Goal: Task Accomplishment & Management: Manage account settings

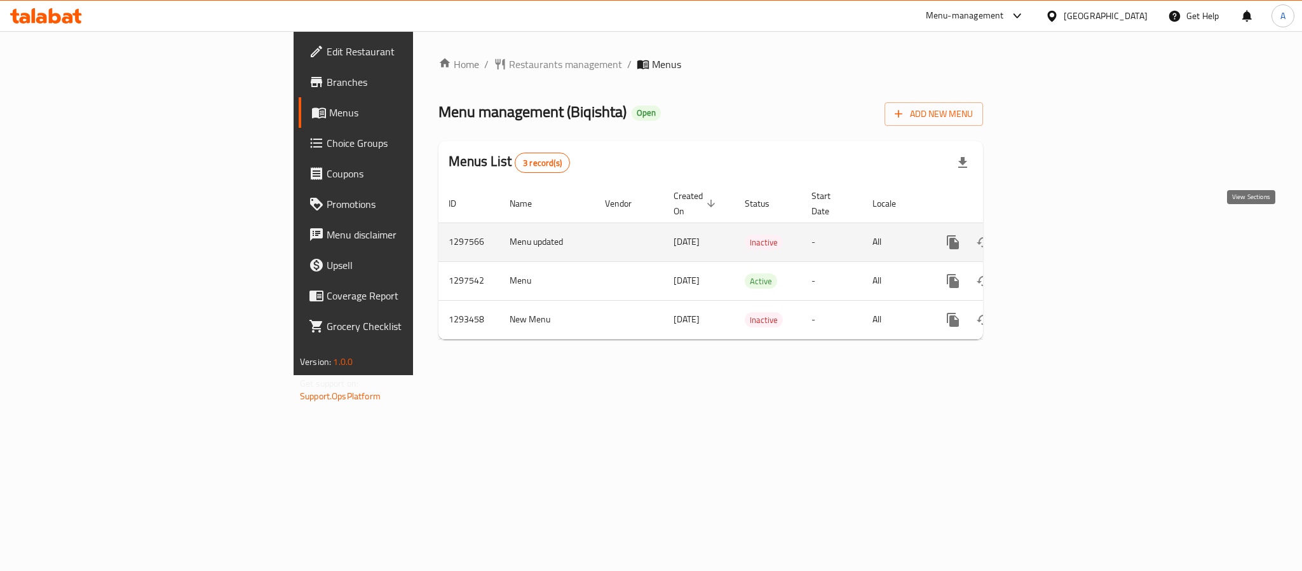
click at [1053, 235] on icon "enhanced table" at bounding box center [1044, 242] width 15 height 15
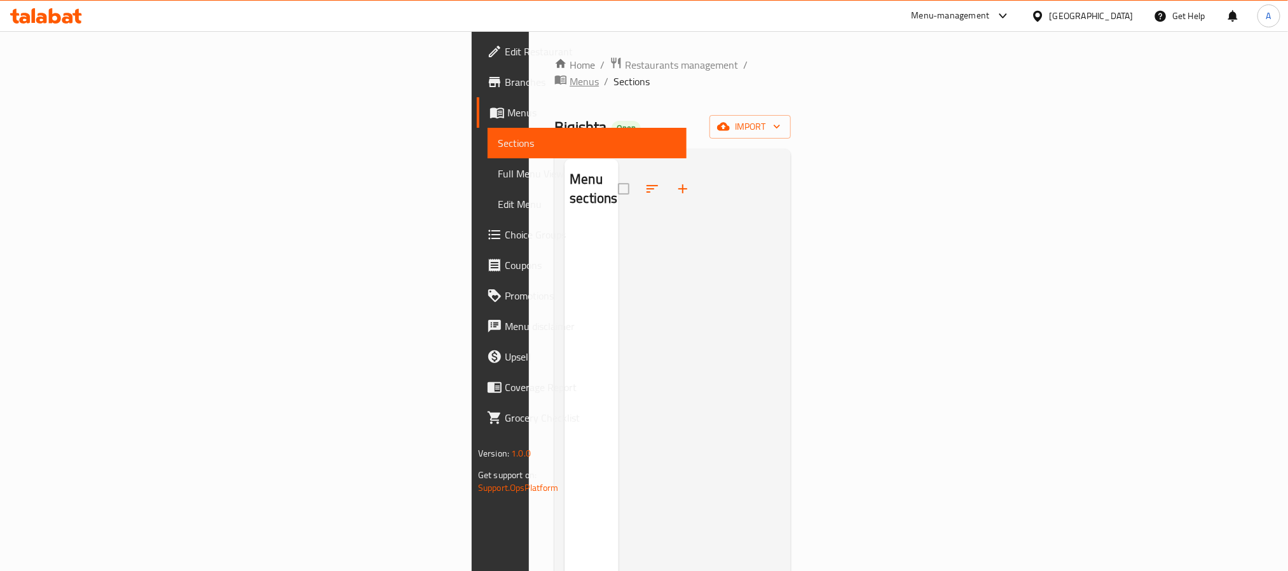
click at [569, 74] on span "Menus" at bounding box center [583, 81] width 29 height 15
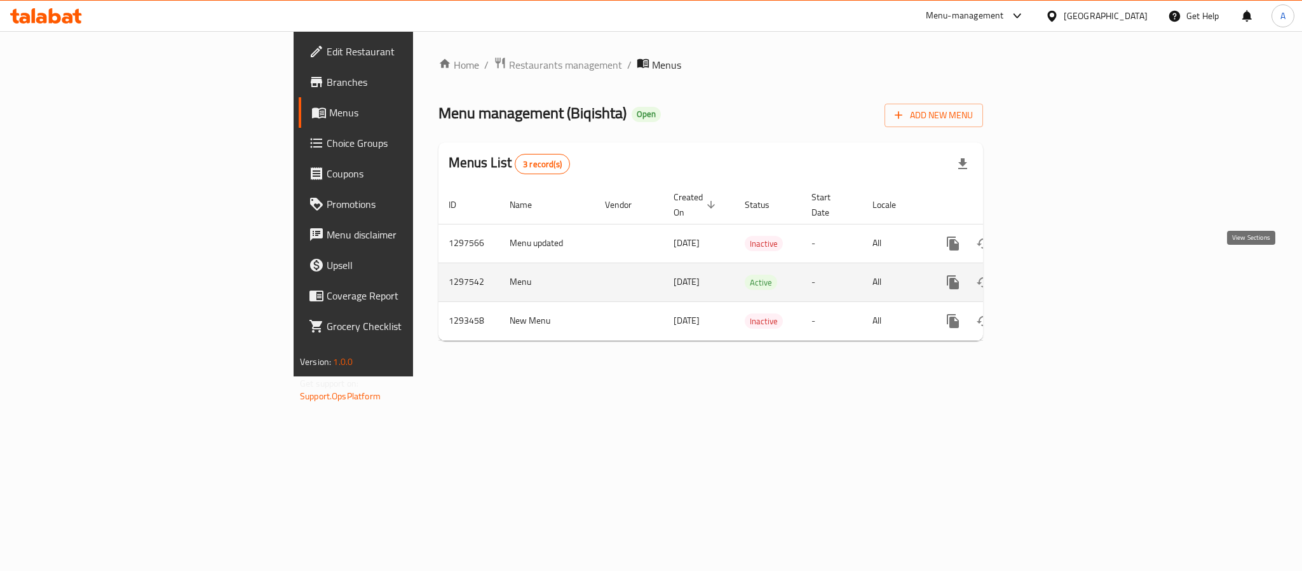
click at [1053, 275] on icon "enhanced table" at bounding box center [1044, 282] width 15 height 15
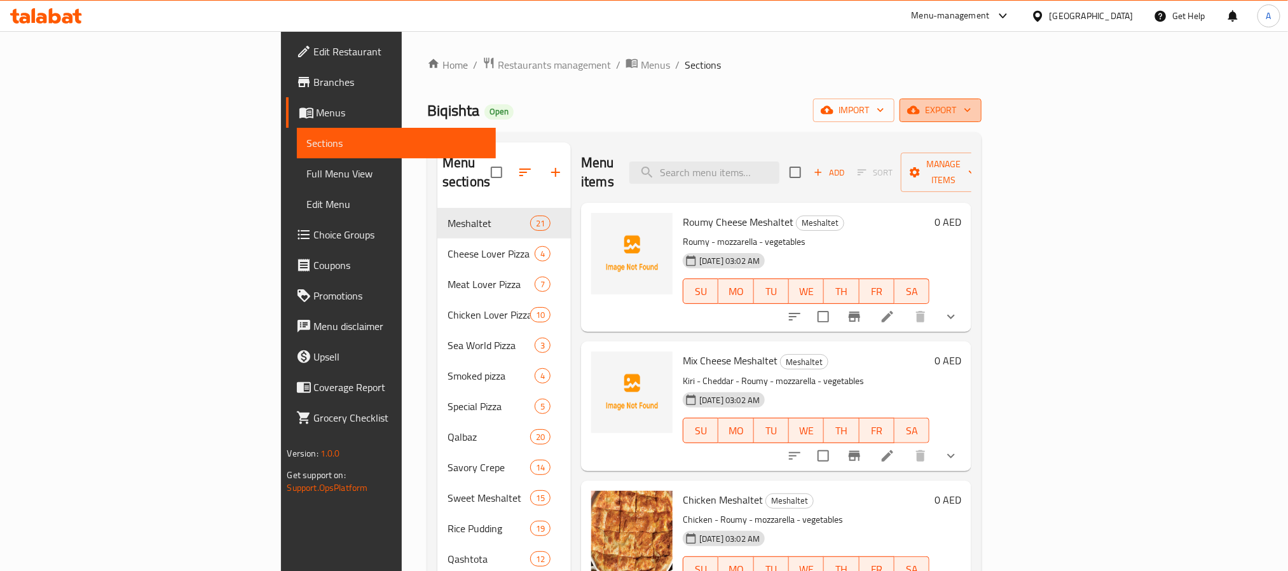
click at [971, 113] on span "export" at bounding box center [941, 110] width 62 height 16
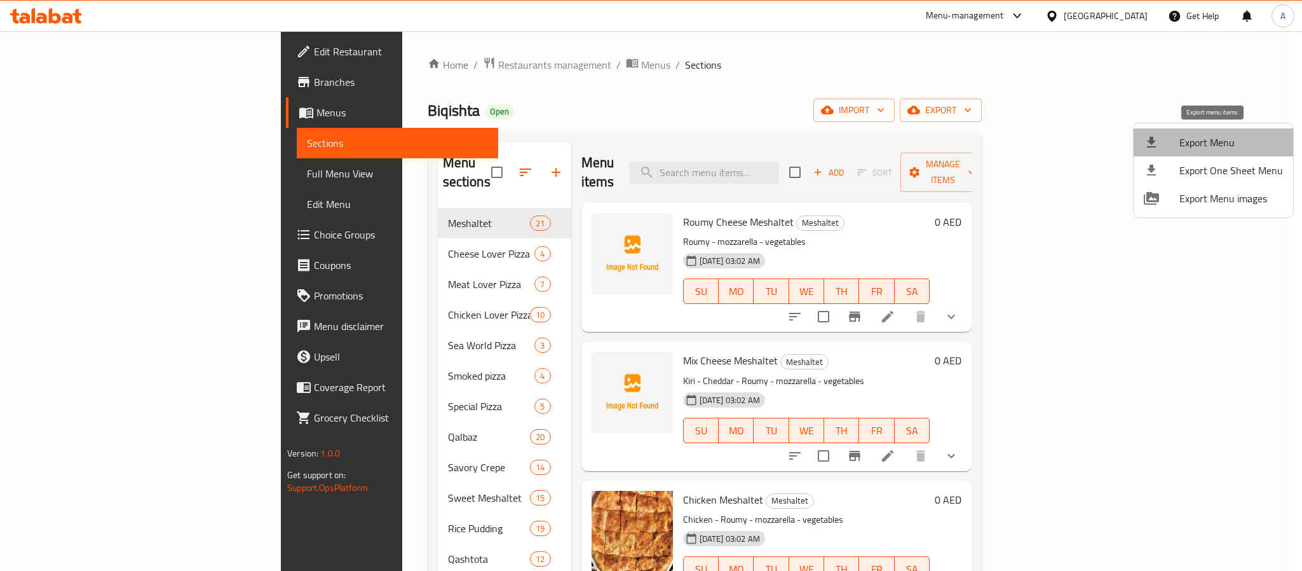
click at [1213, 137] on span "Export Menu" at bounding box center [1232, 142] width 104 height 15
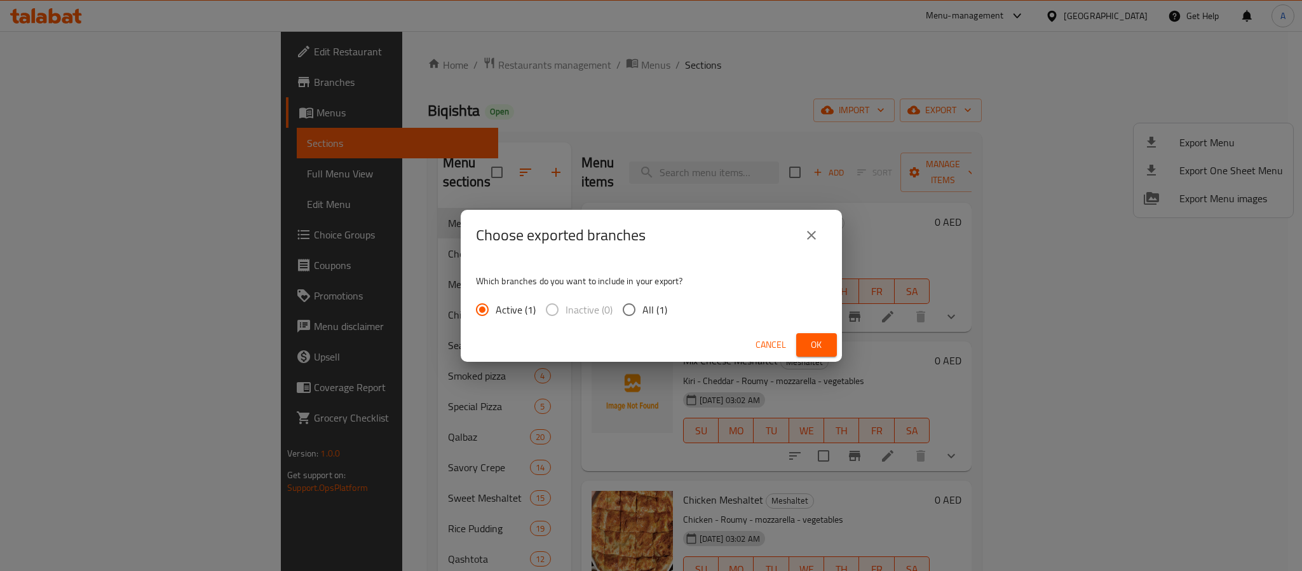
click at [622, 305] on input "All (1)" at bounding box center [629, 309] width 27 height 27
radio input "true"
click at [805, 348] on button "Ok" at bounding box center [816, 345] width 41 height 24
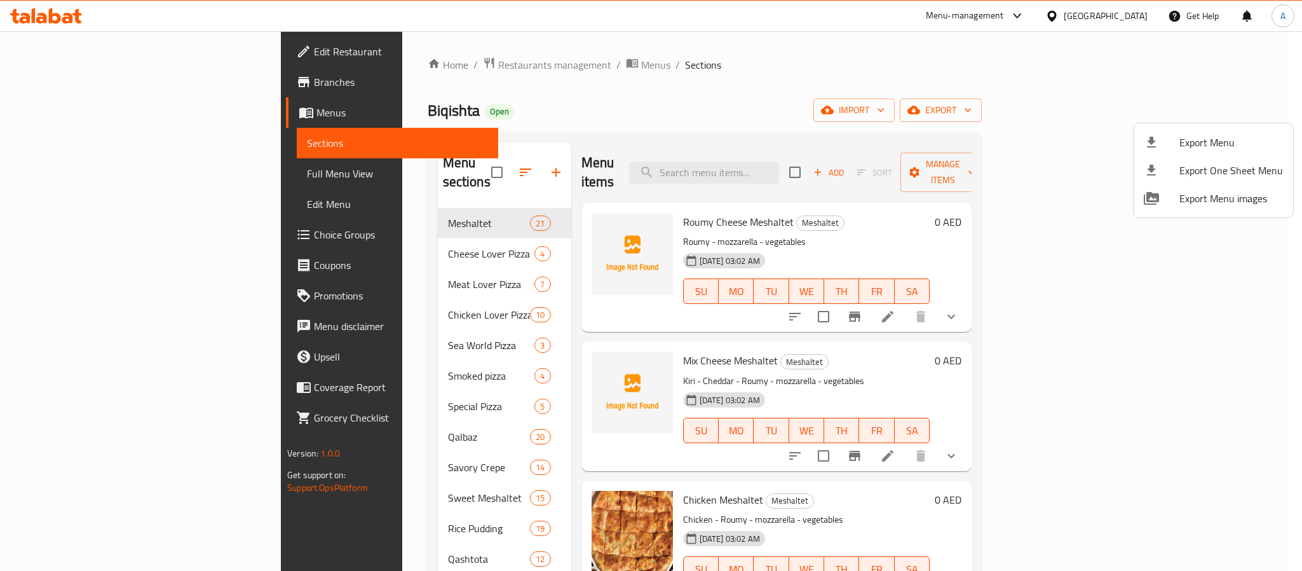
click at [882, 141] on div at bounding box center [651, 285] width 1302 height 571
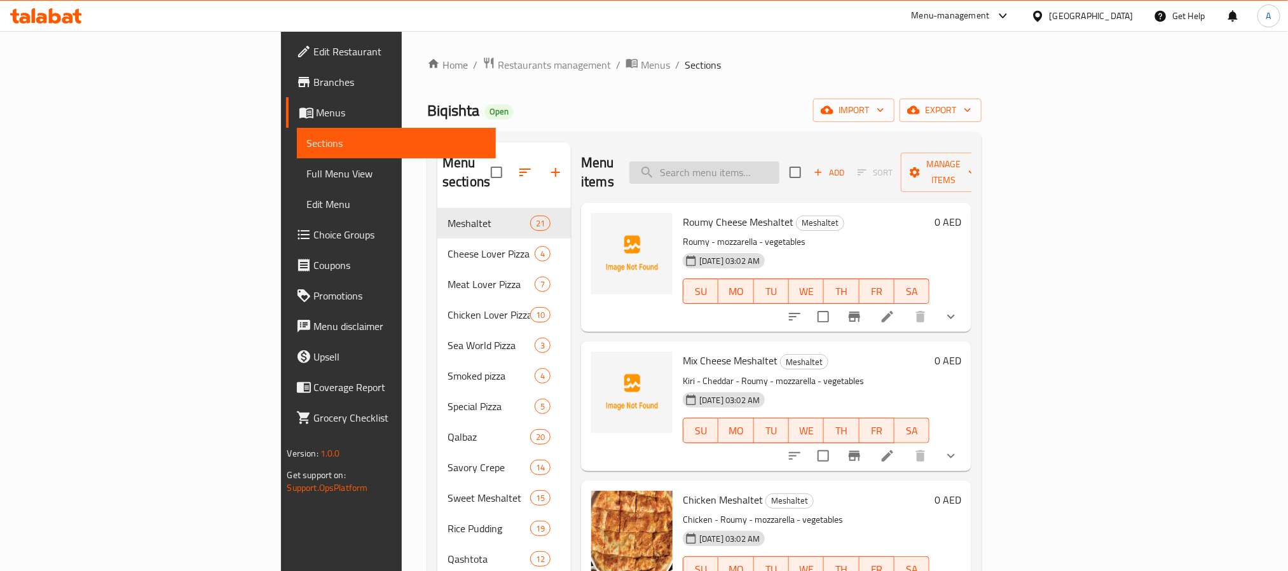
click at [779, 167] on input "search" at bounding box center [704, 172] width 150 height 22
paste input "قلبظ"
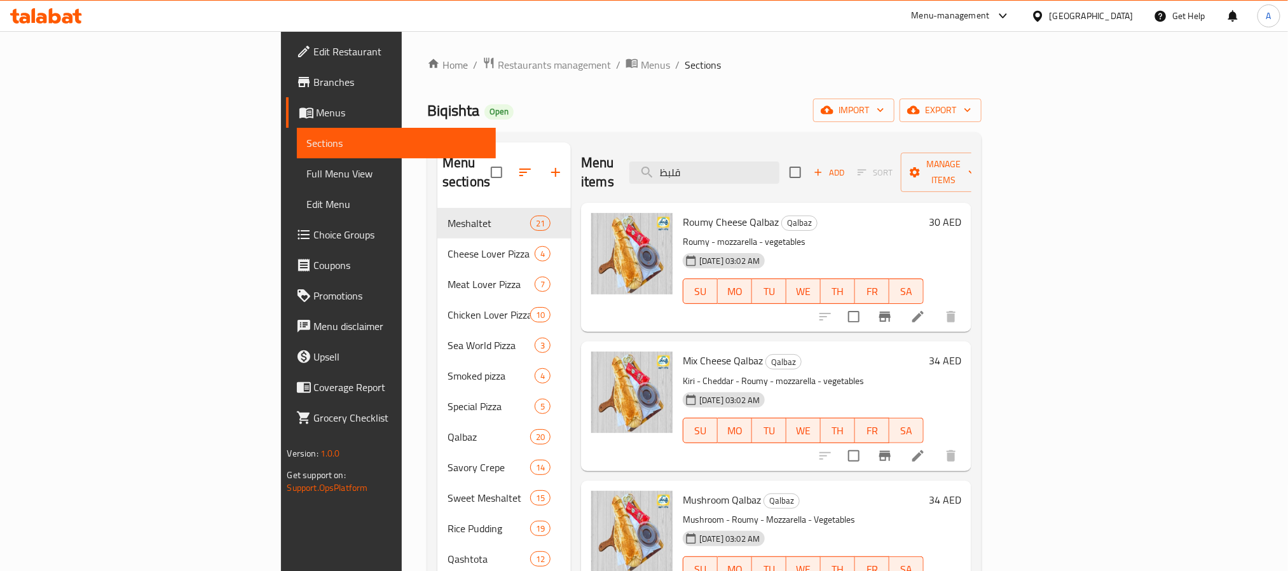
drag, startPoint x: 803, startPoint y: 163, endPoint x: 693, endPoint y: 149, distance: 110.8
click at [693, 149] on div "Menu items قلبظ Add Sort Manage items" at bounding box center [776, 172] width 390 height 60
paste input "Rice Pudding + Nuts"
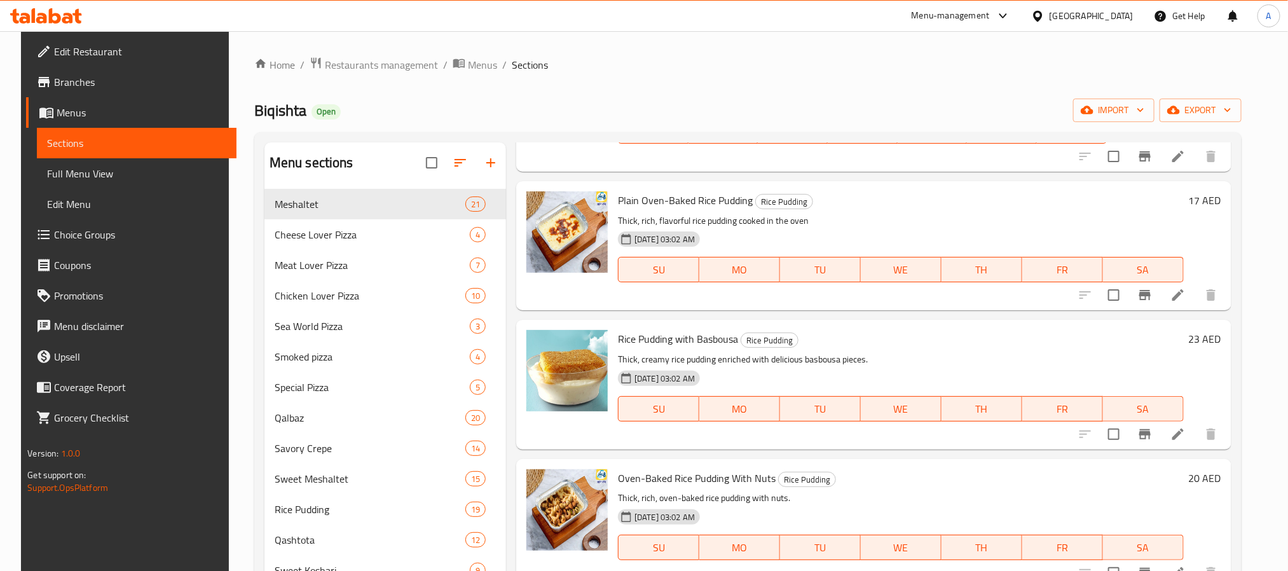
scroll to position [1811, 0]
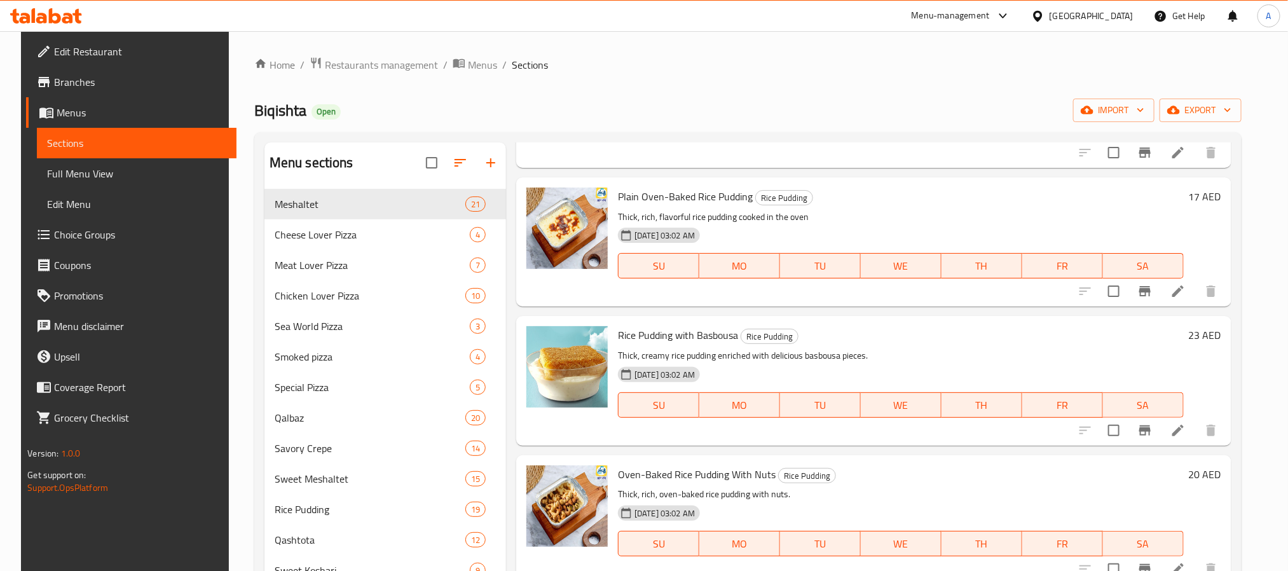
type input "Rice Pudding"
click at [498, 116] on div "Biqishta Open import export" at bounding box center [747, 111] width 987 height 24
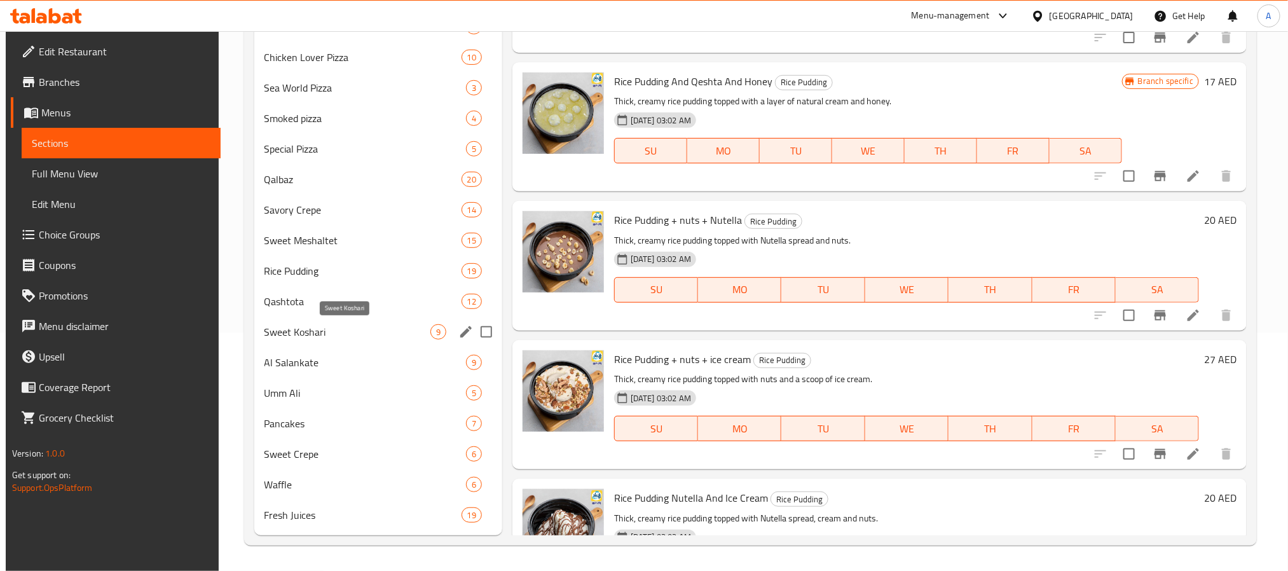
scroll to position [143, 0]
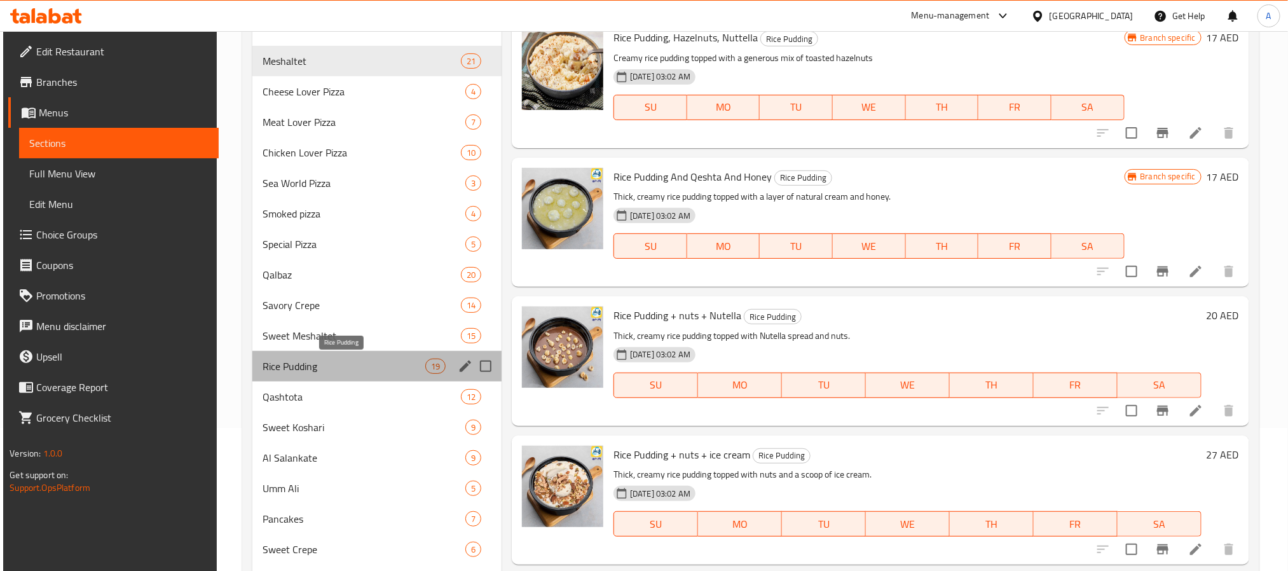
click at [292, 372] on span "Rice Pudding" at bounding box center [343, 365] width 163 height 15
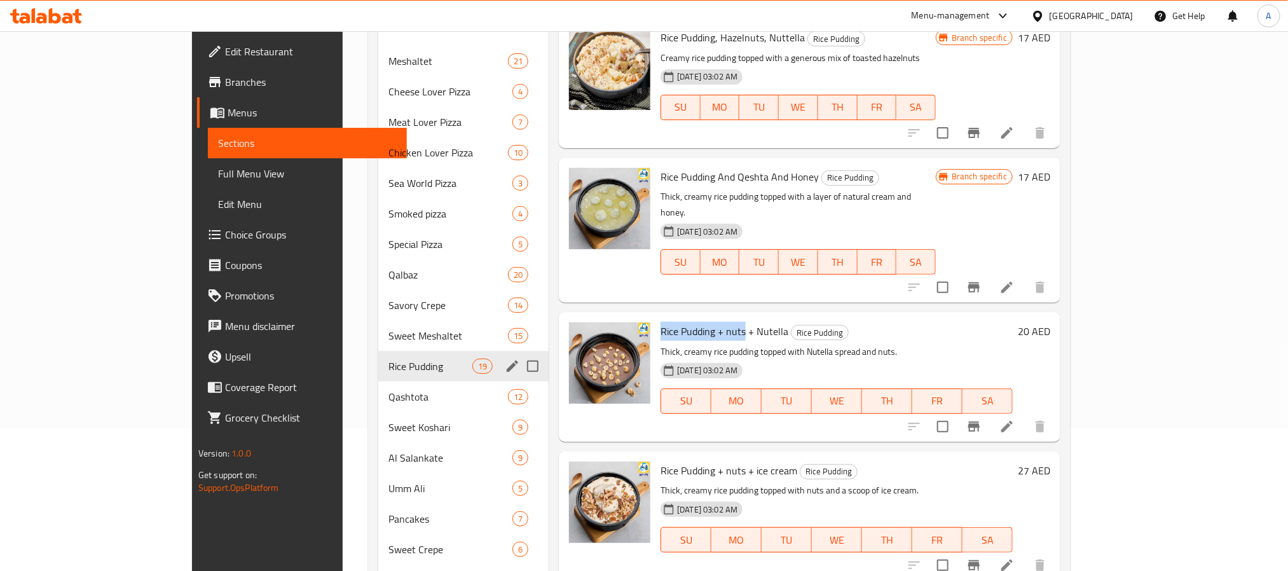
click at [390, 363] on span "Rice Pudding" at bounding box center [430, 365] width 84 height 15
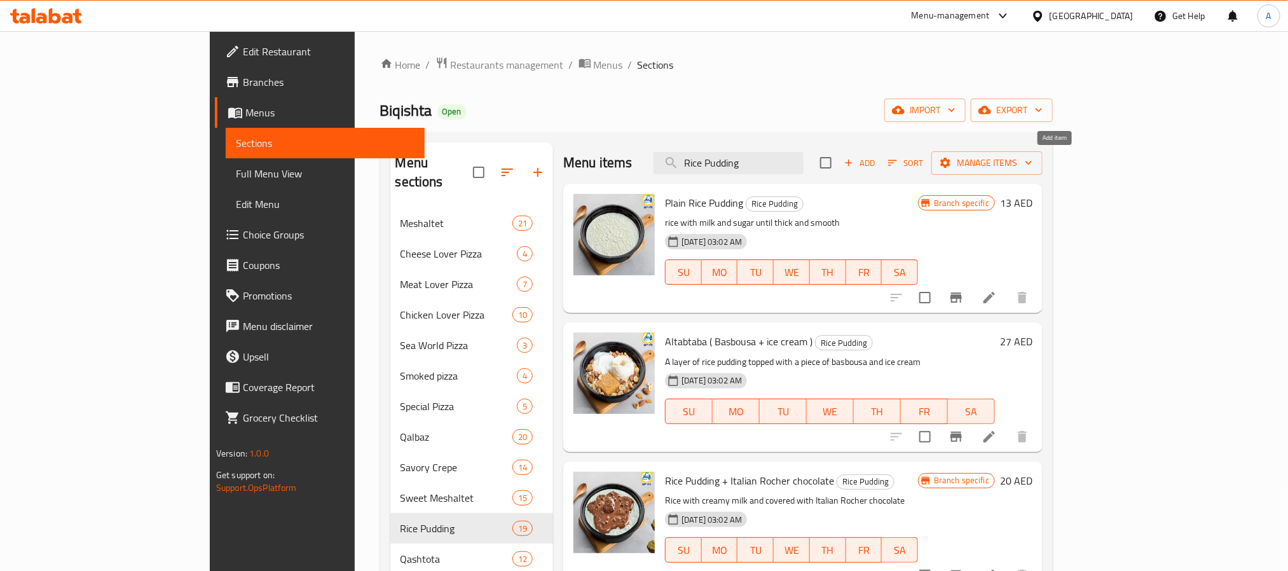
click at [876, 161] on span "Add" at bounding box center [859, 163] width 34 height 15
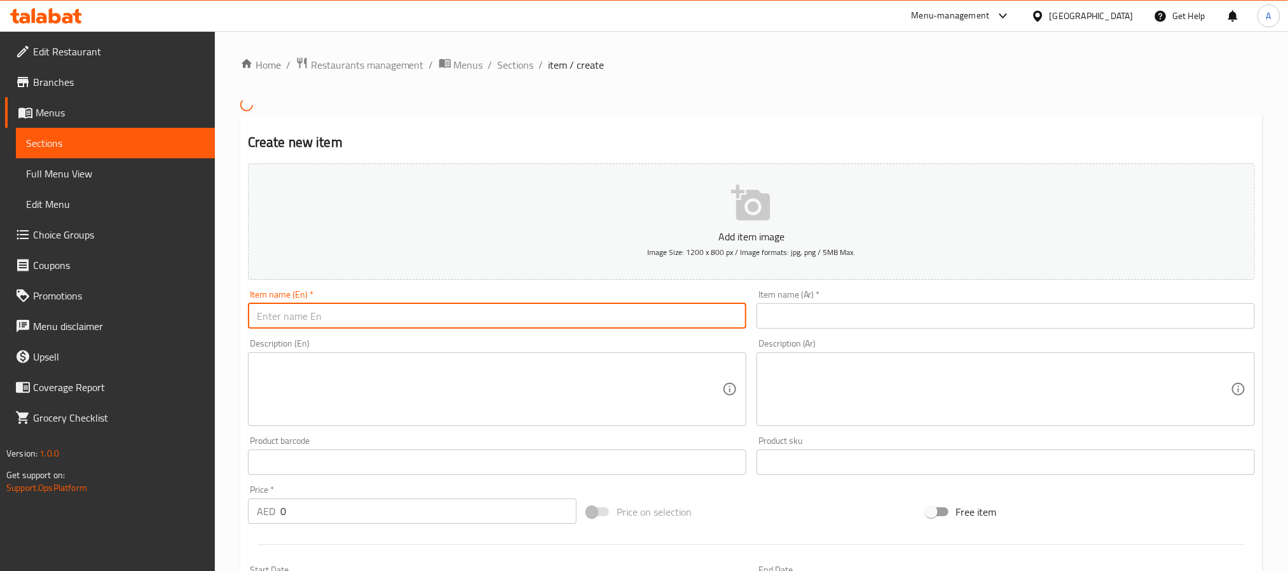
click at [464, 310] on input "text" at bounding box center [497, 315] width 498 height 25
paste input "Rice Pudding + Nuts"
type input "Rice Pudding + Nuts"
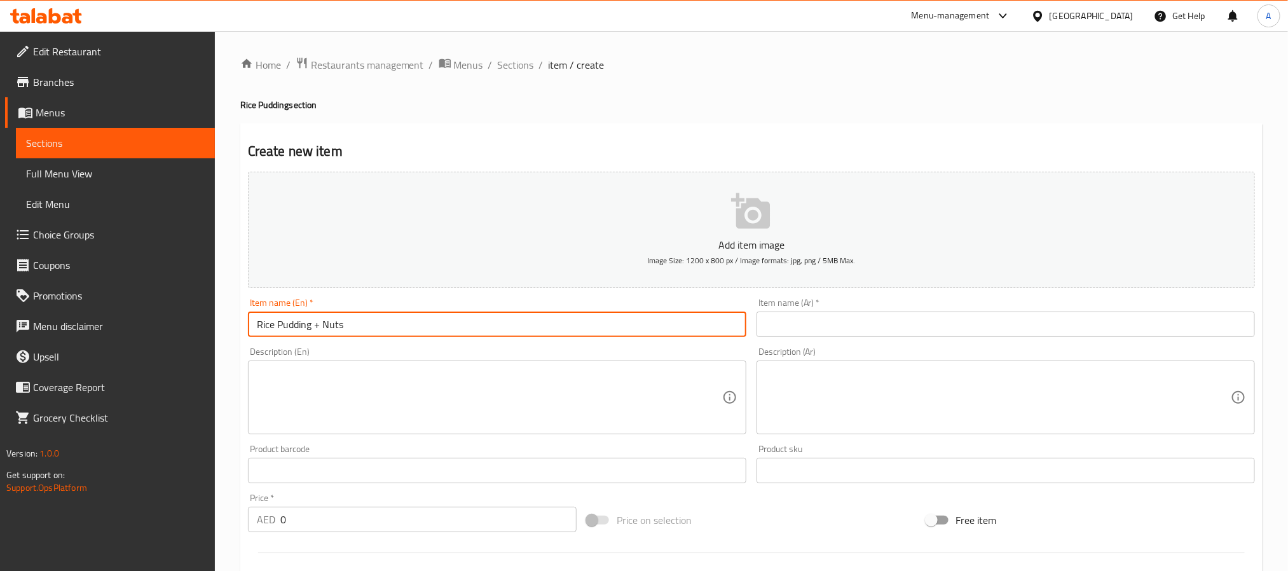
click at [851, 321] on input "text" at bounding box center [1005, 323] width 498 height 25
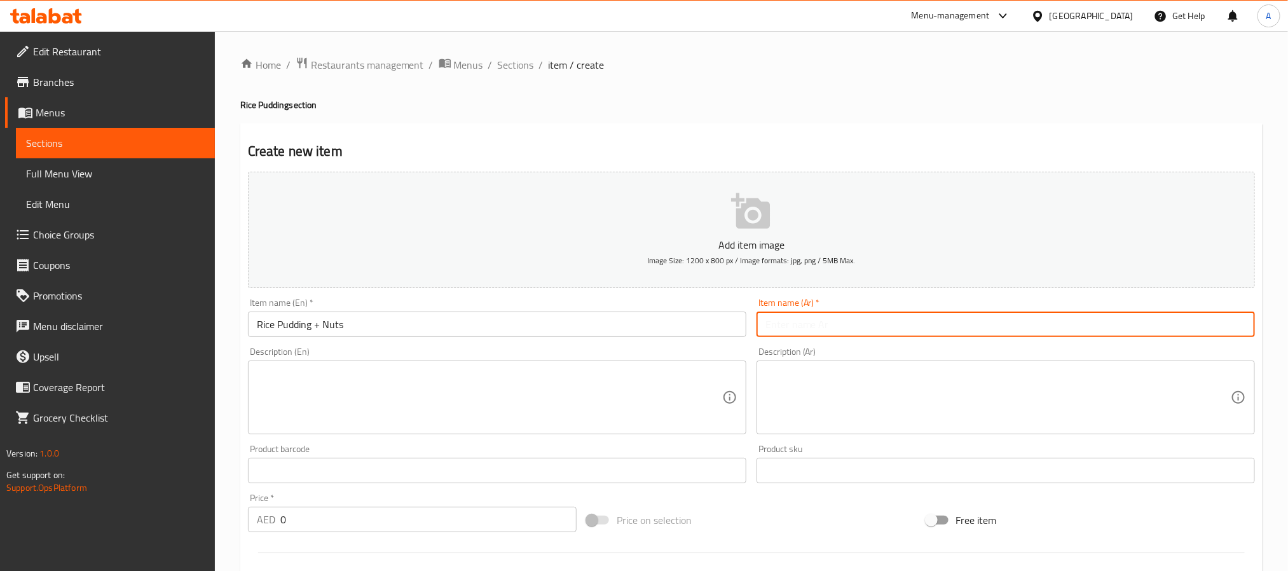
paste input "رز بـ لبن + مكسرات"
type input "رز بـ لبن + مكسرات"
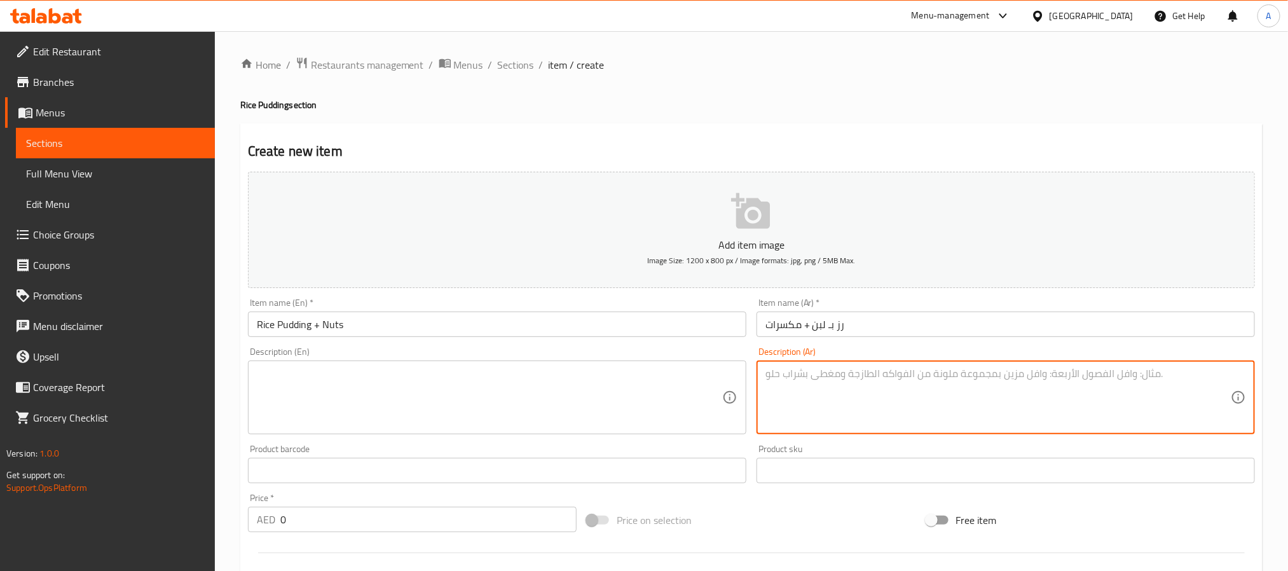
click at [985, 376] on textarea at bounding box center [997, 397] width 465 height 60
paste textarea "أرز بـ حليب [PERSON_NAME] مغطى بمزيج غني من المكسرات المحمصة"
type textarea "أرز بـ حليب [PERSON_NAME] مغطى بمزيج غني من المكسرات المحمصة"
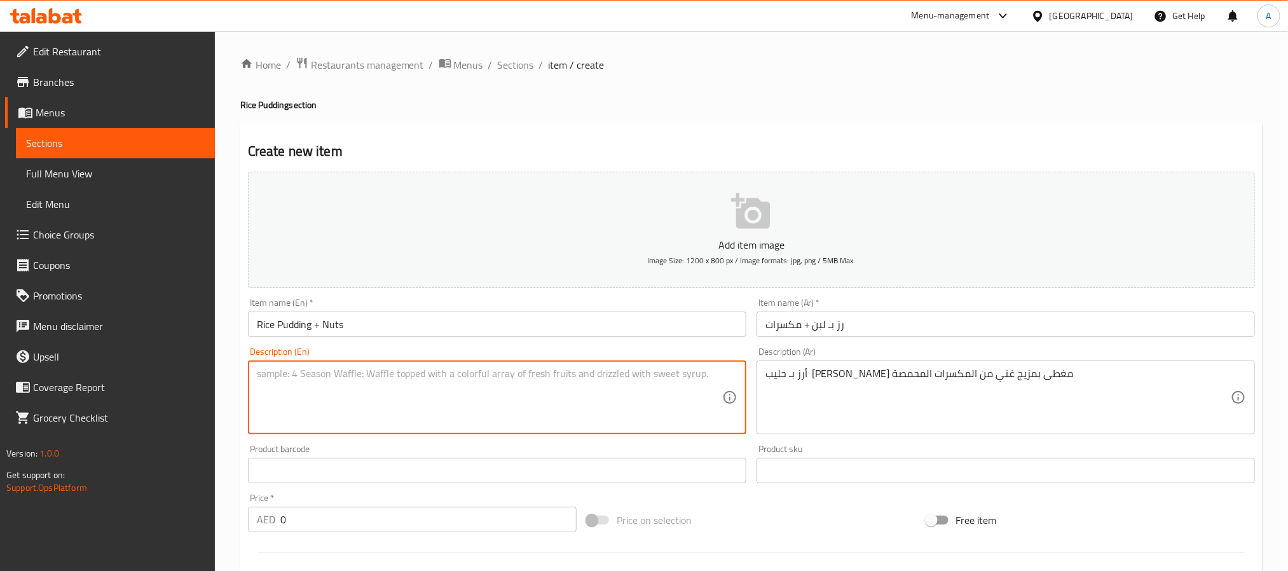
click at [593, 367] on textarea at bounding box center [489, 397] width 465 height 60
paste textarea "Creamy rice pudding topped with a generous mix of toasted nuts"
type textarea "Creamy rice pudding topped with a generous mix of toasted nuts"
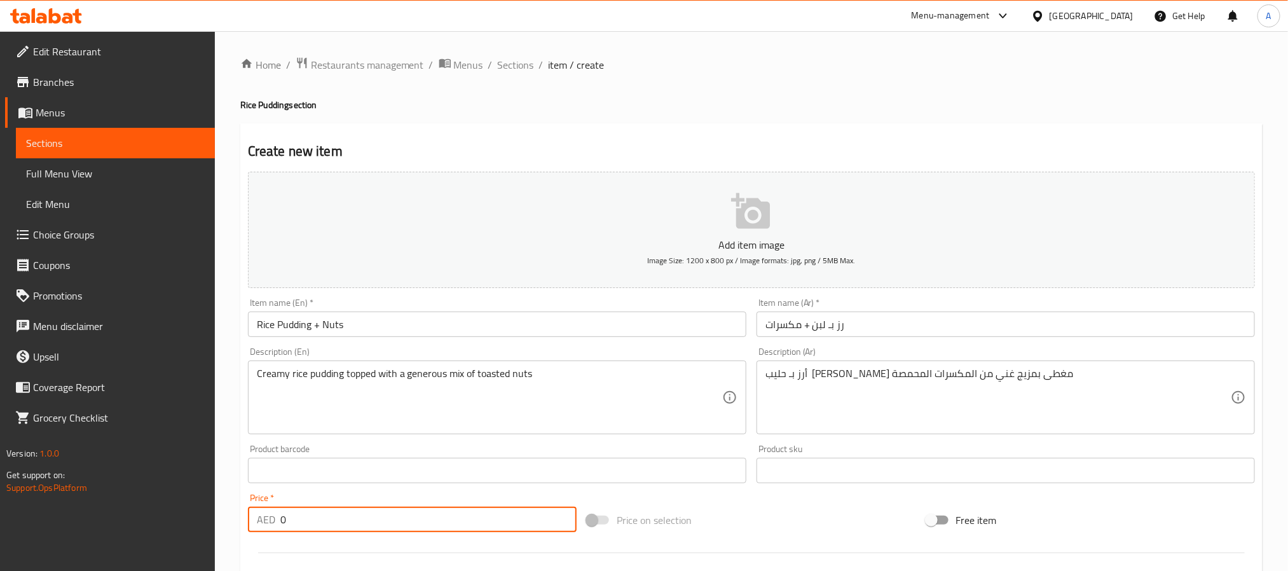
drag, startPoint x: 294, startPoint y: 517, endPoint x: 249, endPoint y: 517, distance: 45.1
click at [249, 517] on div "AED 0 Price *" at bounding box center [412, 519] width 329 height 25
paste input "17."
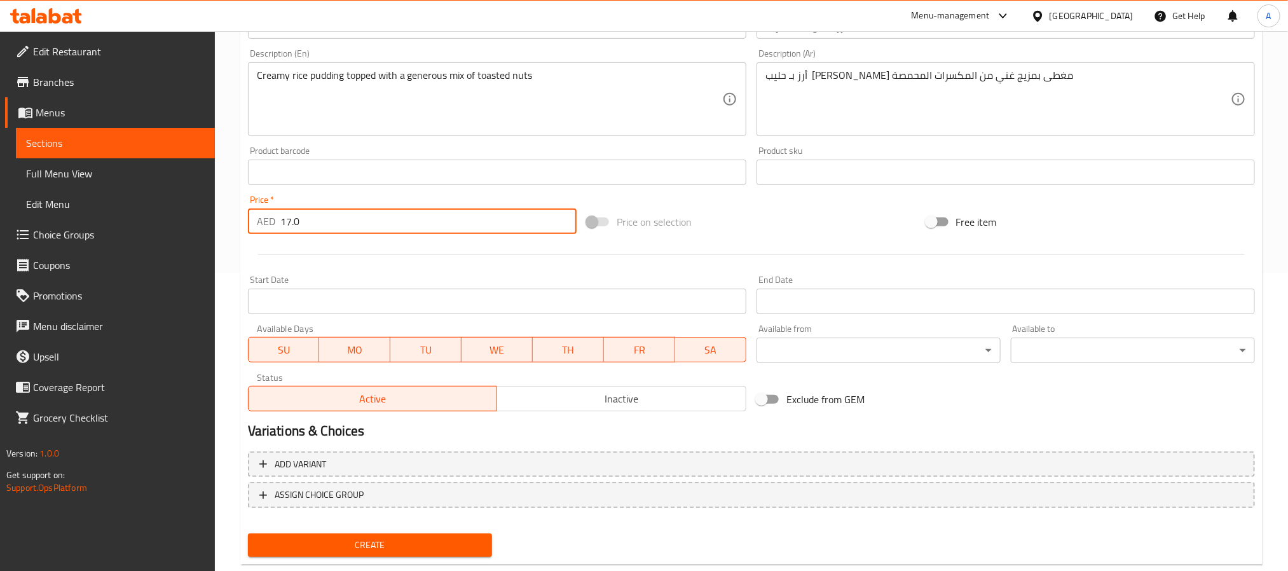
scroll to position [326, 0]
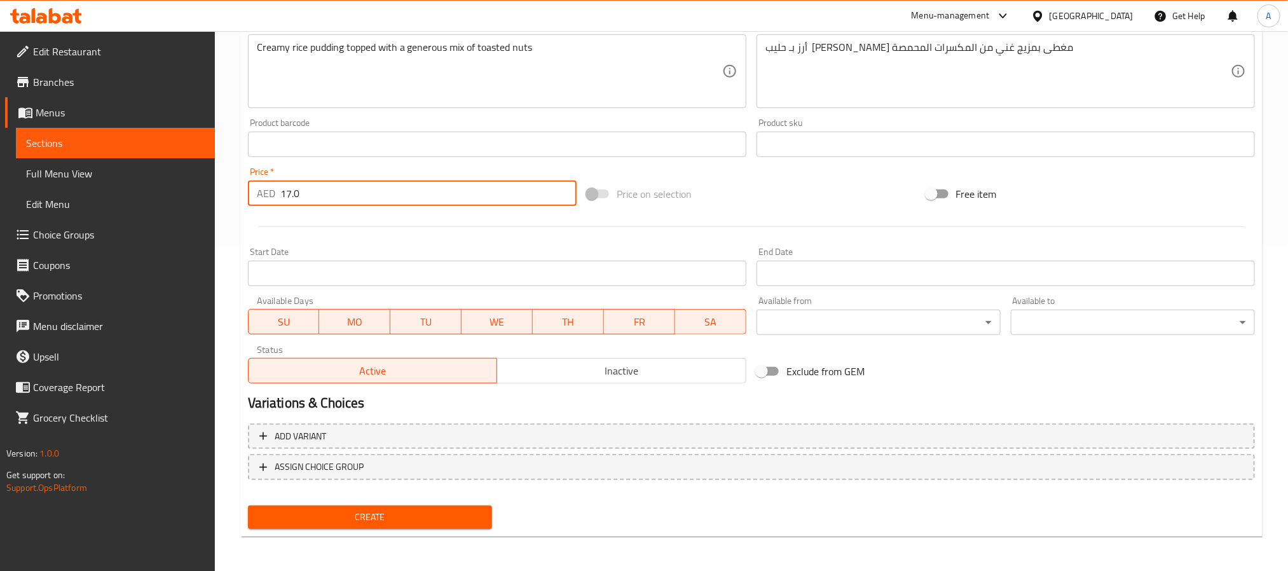
type input "17.0"
click at [428, 509] on span "Create" at bounding box center [370, 517] width 224 height 16
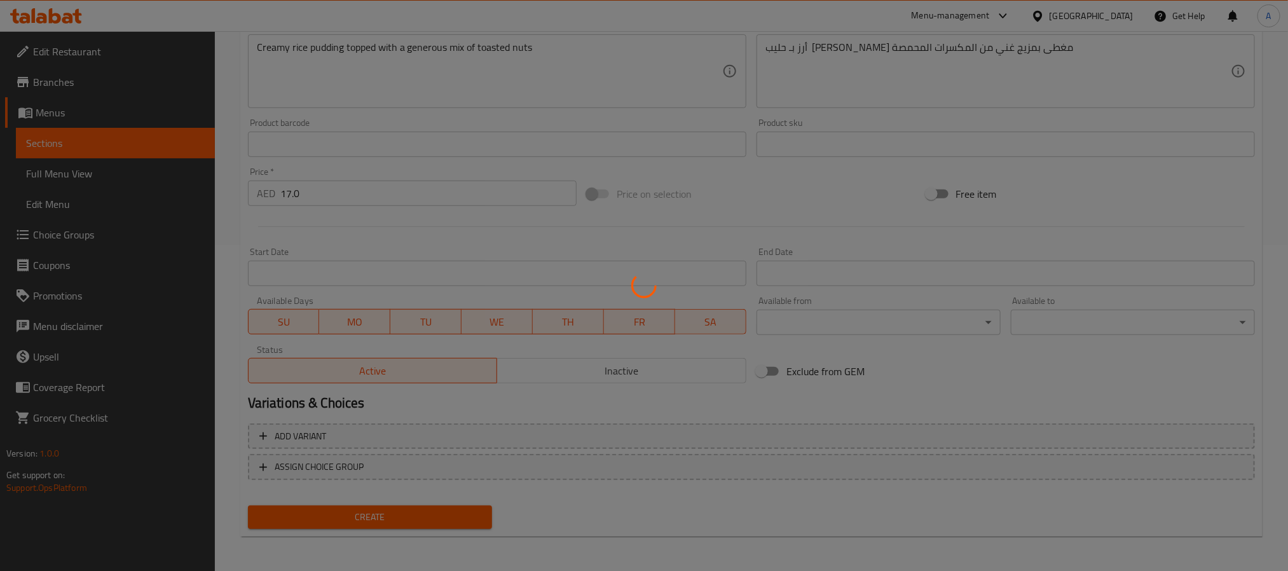
type input "0"
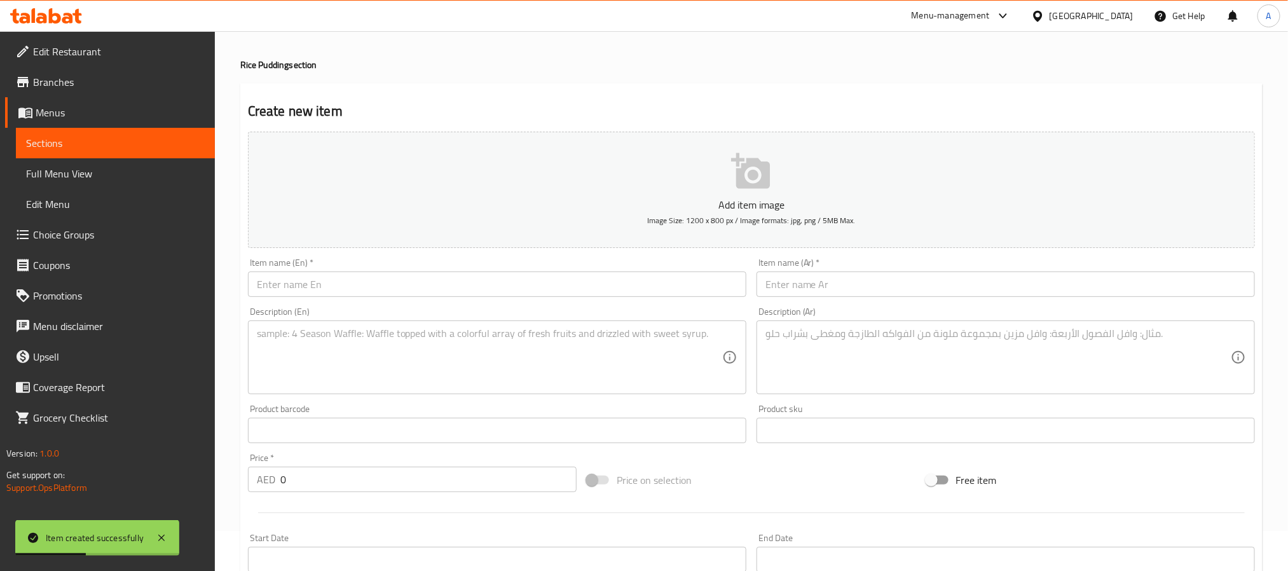
scroll to position [0, 0]
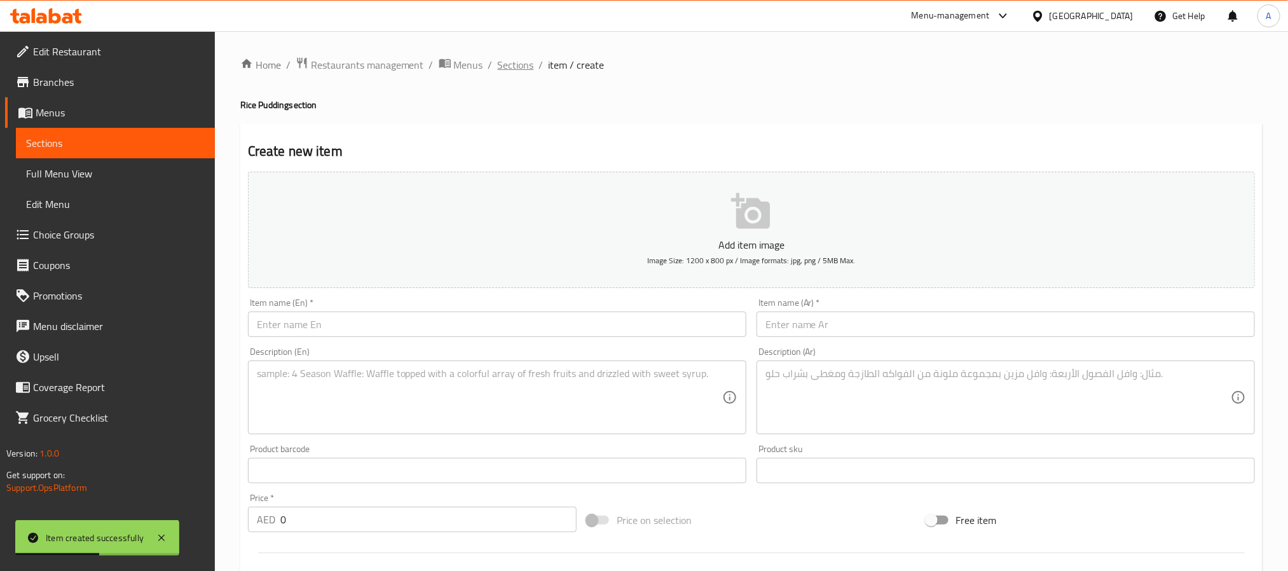
click at [521, 65] on span "Sections" at bounding box center [516, 64] width 36 height 15
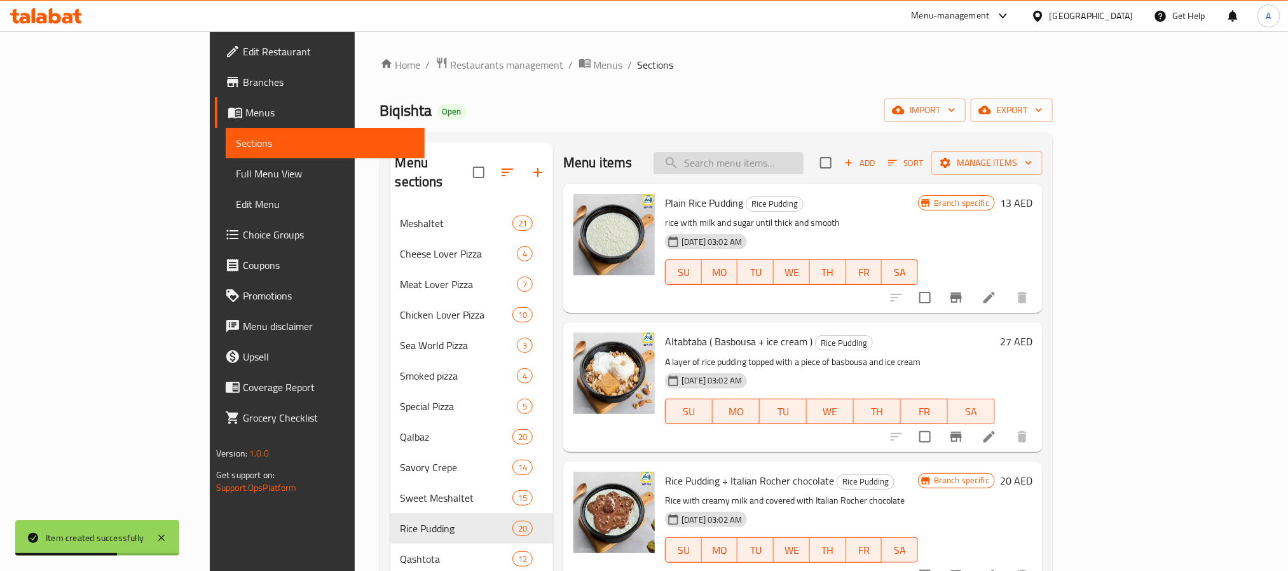
click at [803, 163] on input "search" at bounding box center [728, 163] width 150 height 22
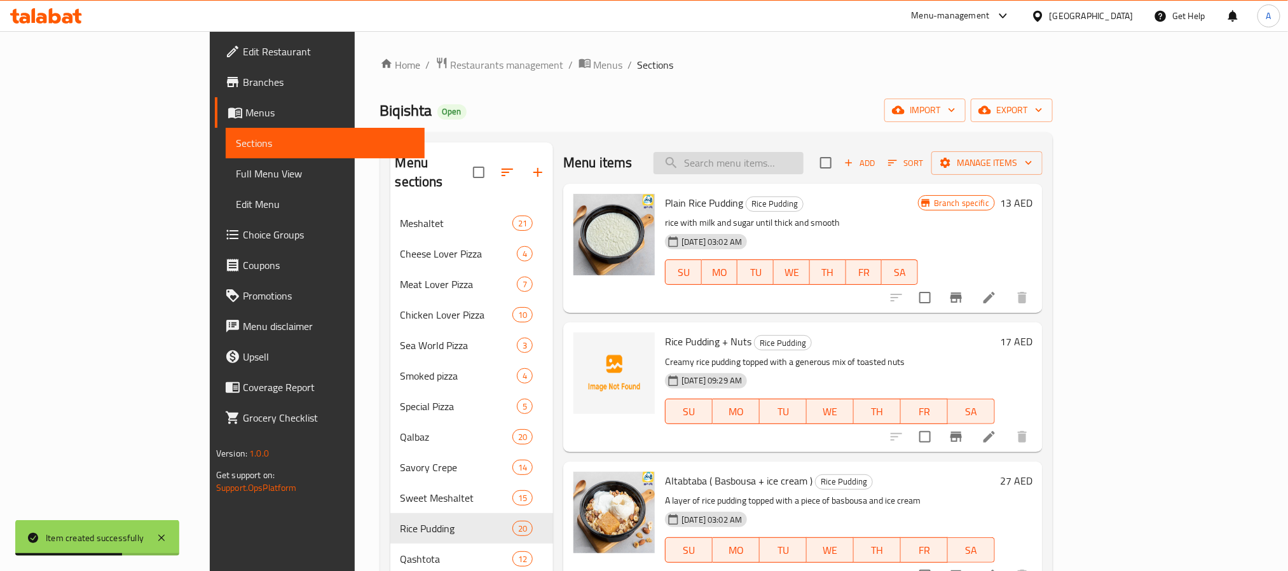
paste input "Qashtota"
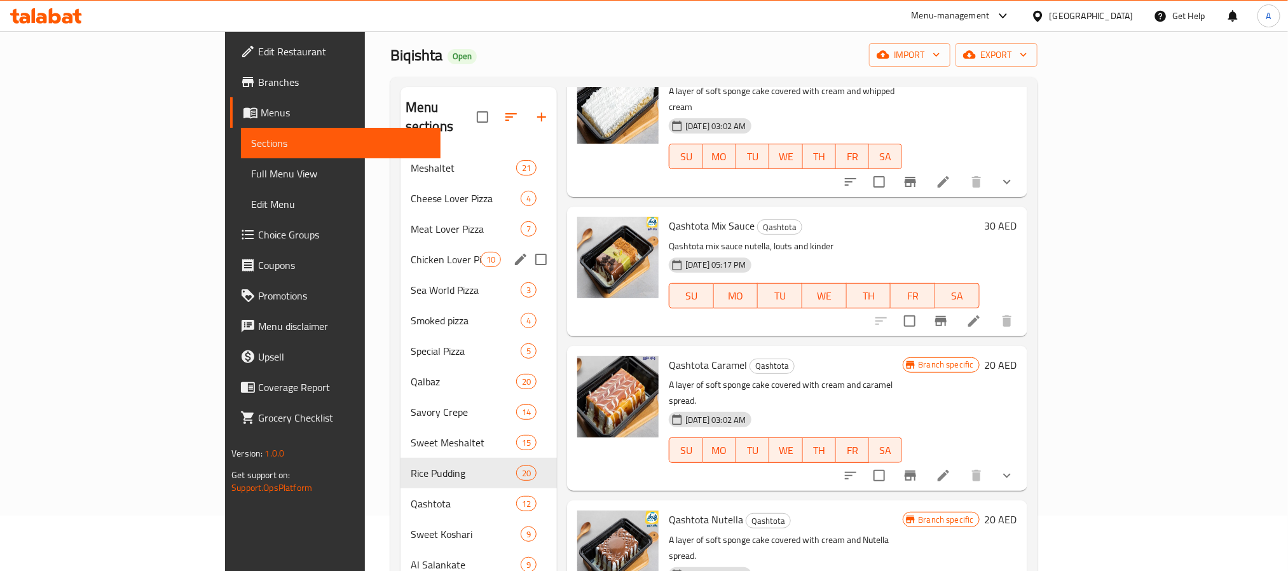
scroll to position [95, 0]
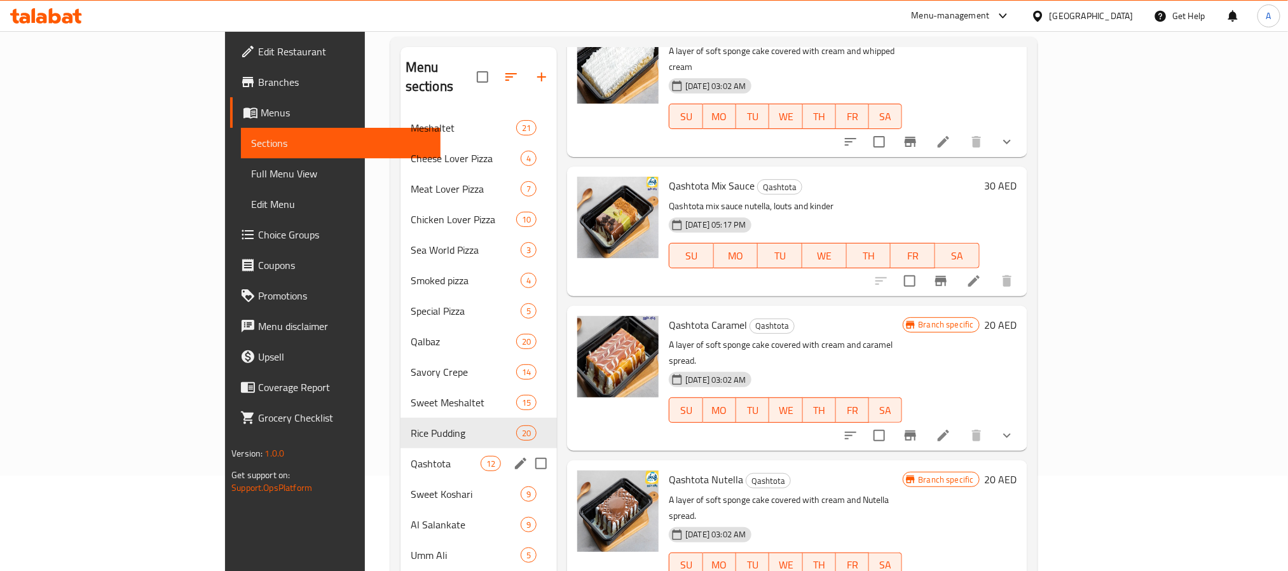
type input "Qashtota"
click at [400, 448] on div "Qashtota 12" at bounding box center [478, 463] width 156 height 31
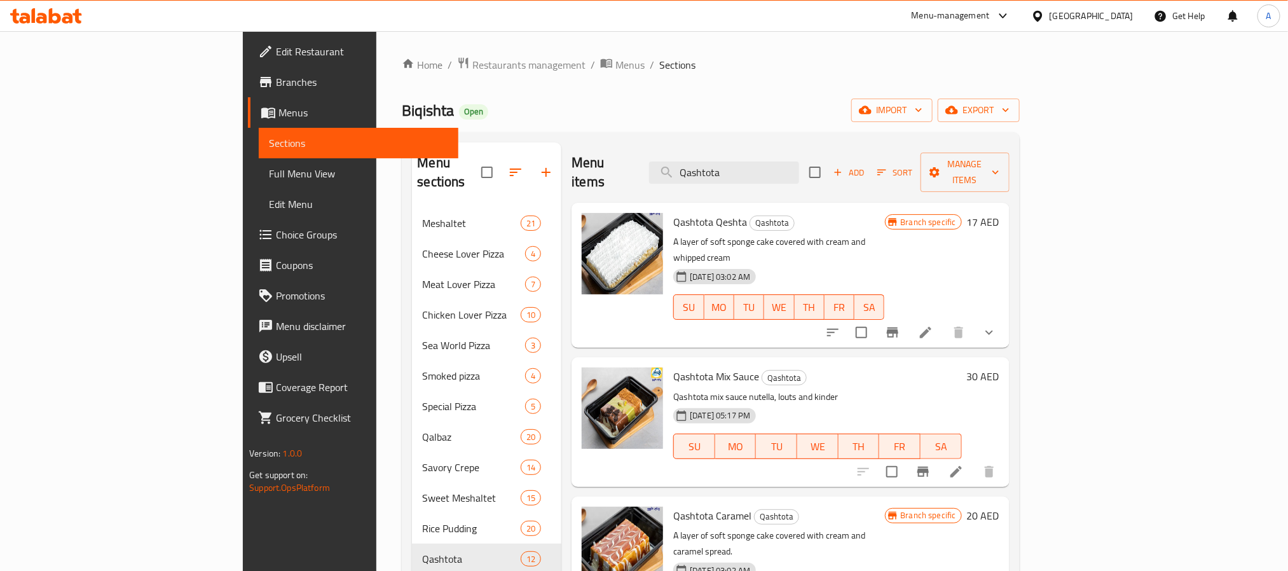
drag, startPoint x: 805, startPoint y: 162, endPoint x: 742, endPoint y: 151, distance: 63.3
click at [742, 151] on div "Menu items Qashtota Add Sort Manage items" at bounding box center [789, 172] width 437 height 60
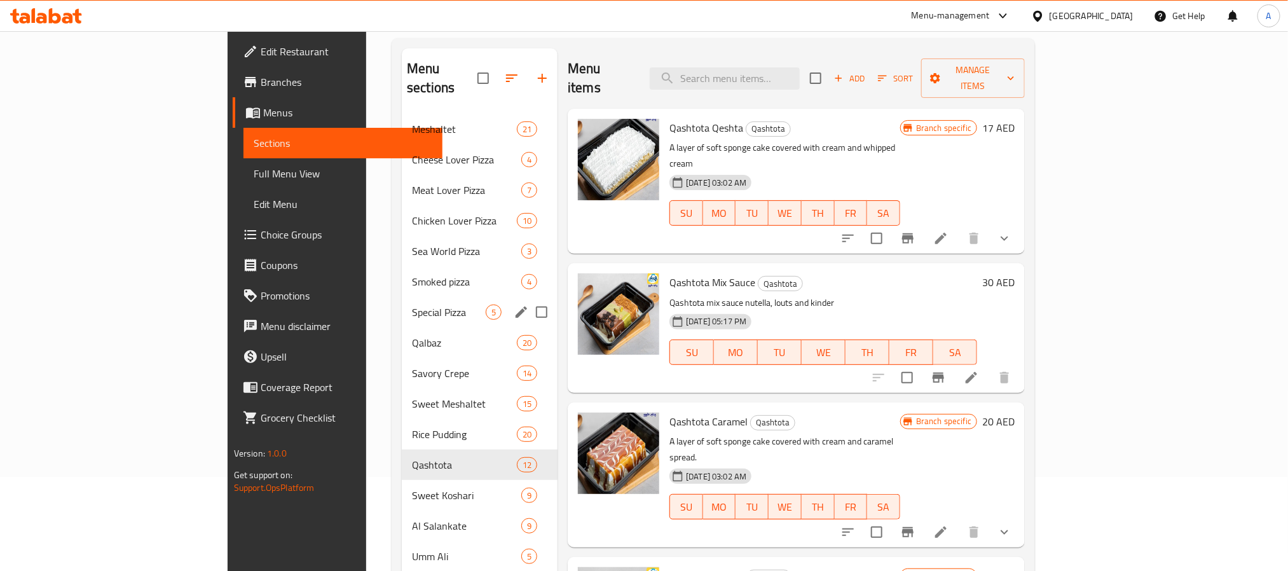
scroll to position [95, 0]
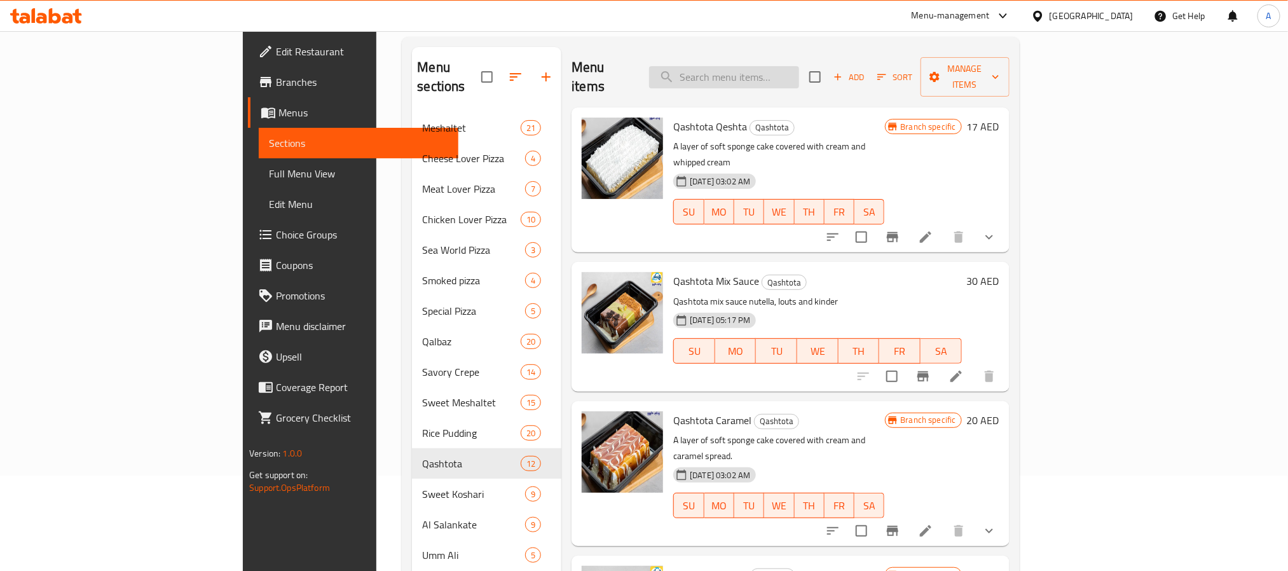
click at [799, 66] on input "search" at bounding box center [724, 77] width 150 height 22
paste input "Qashtota"
type input "Qashtot"
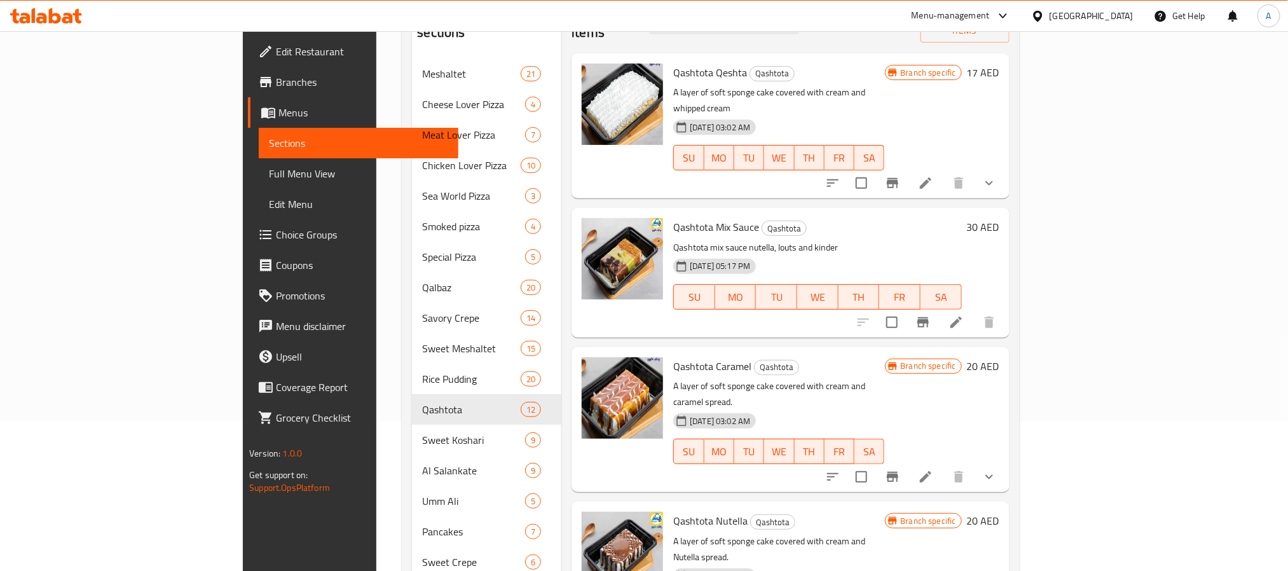
scroll to position [0, 0]
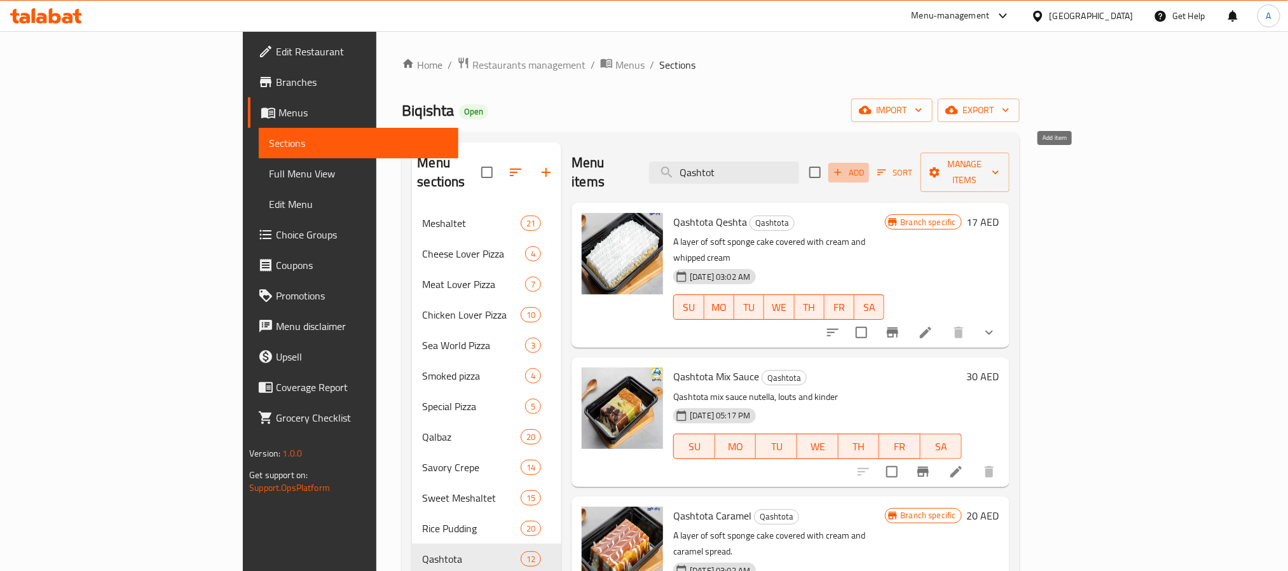
click at [866, 165] on span "Add" at bounding box center [848, 172] width 34 height 15
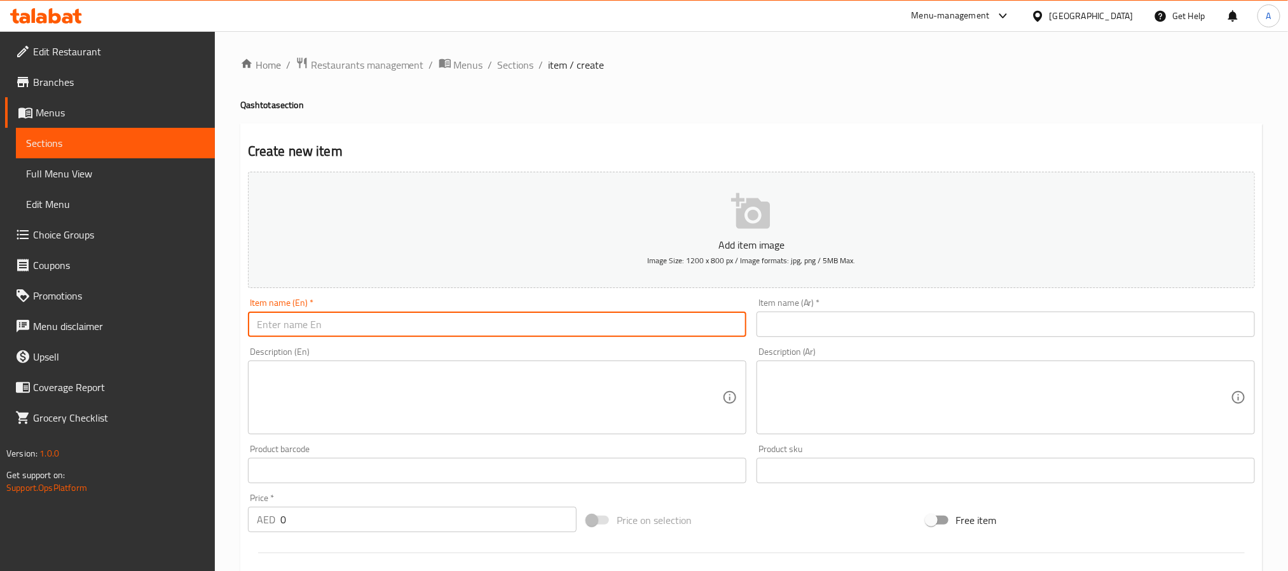
click at [480, 315] on input "text" at bounding box center [497, 323] width 498 height 25
paste input "Qashtota Rice Pudding + Lotus"
type input "Qashtota Rice Pudding + Lotus"
click at [868, 332] on input "text" at bounding box center [1005, 323] width 498 height 25
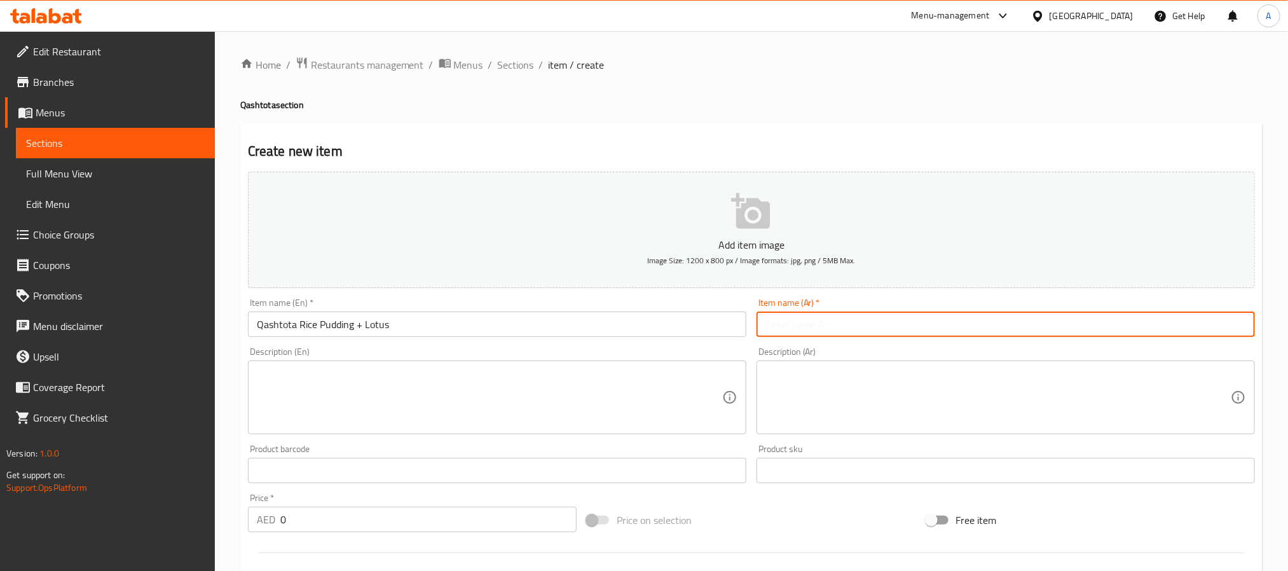
paste input "قشطوطة رز بـ لبن + لوتس"
type input "قشطوطة رز بـ لبن + لوتس"
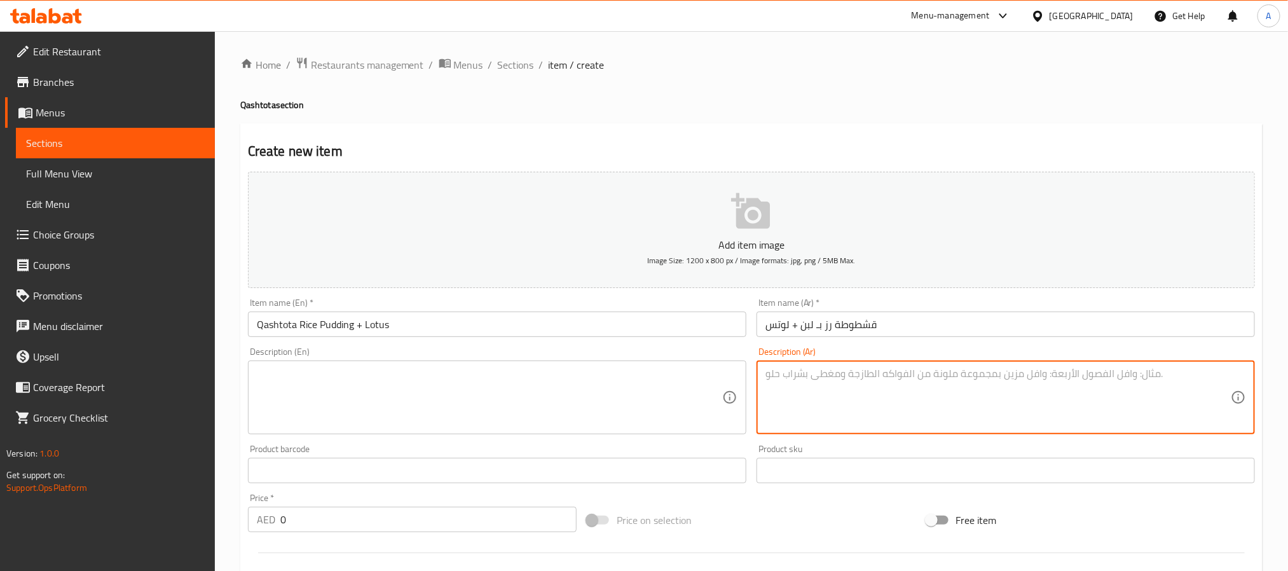
click at [950, 376] on textarea at bounding box center [997, 397] width 465 height 60
paste textarea "قاعدة من الأرز بحليب الكريمي وقطعة القشطوطة مغطاه بطبقة بسبريد اللوتس وقطع من ب…"
type textarea "قاعدة من الأرز بحليب الكريمي وقطعة القشطوطة مغطاه بطبقة بسبريد اللوتس وقطع من ب…"
click at [522, 370] on textarea at bounding box center [489, 397] width 465 height 60
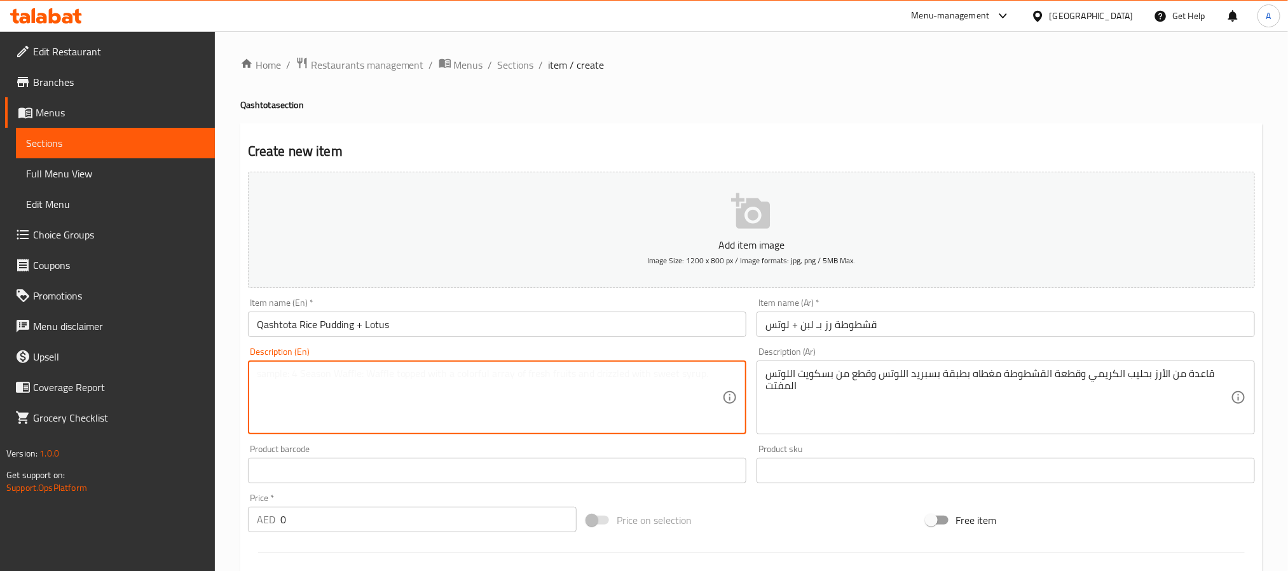
paste textarea "Creamy Qashtouta base layered with smooth rice pudding"
type textarea "Creamy Qashtouta base layered with smooth rice pudding"
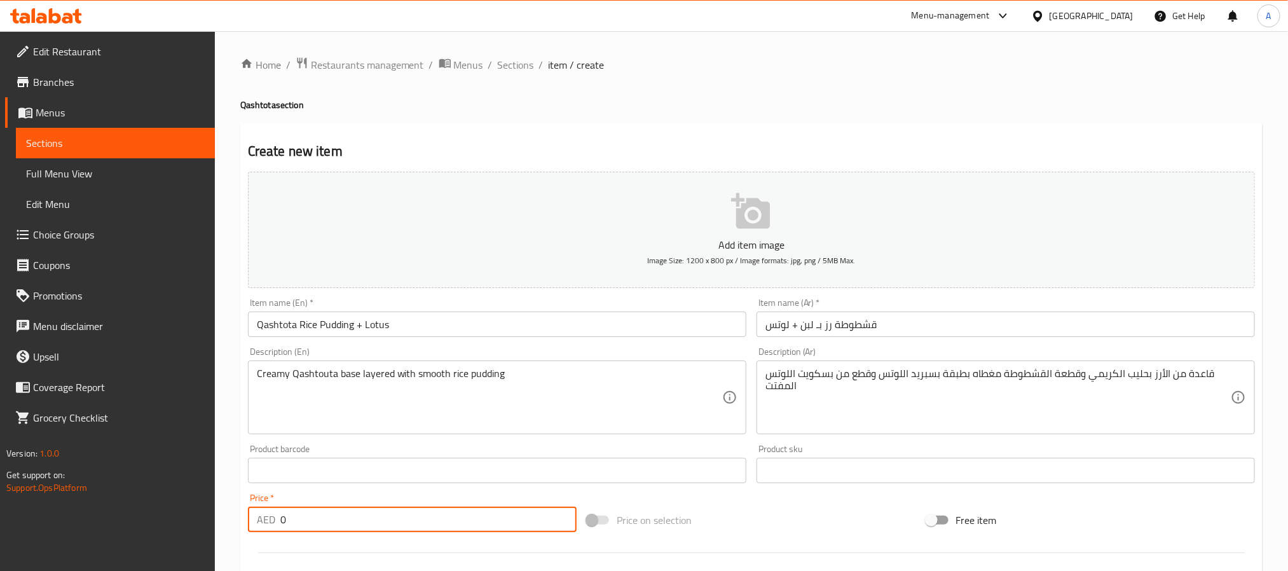
drag, startPoint x: 292, startPoint y: 522, endPoint x: 215, endPoint y: 504, distance: 79.1
click at [215, 504] on div "Home / Restaurants management / Menus / Sections / item / create Qashtota secti…" at bounding box center [751, 464] width 1073 height 867
paste input "27."
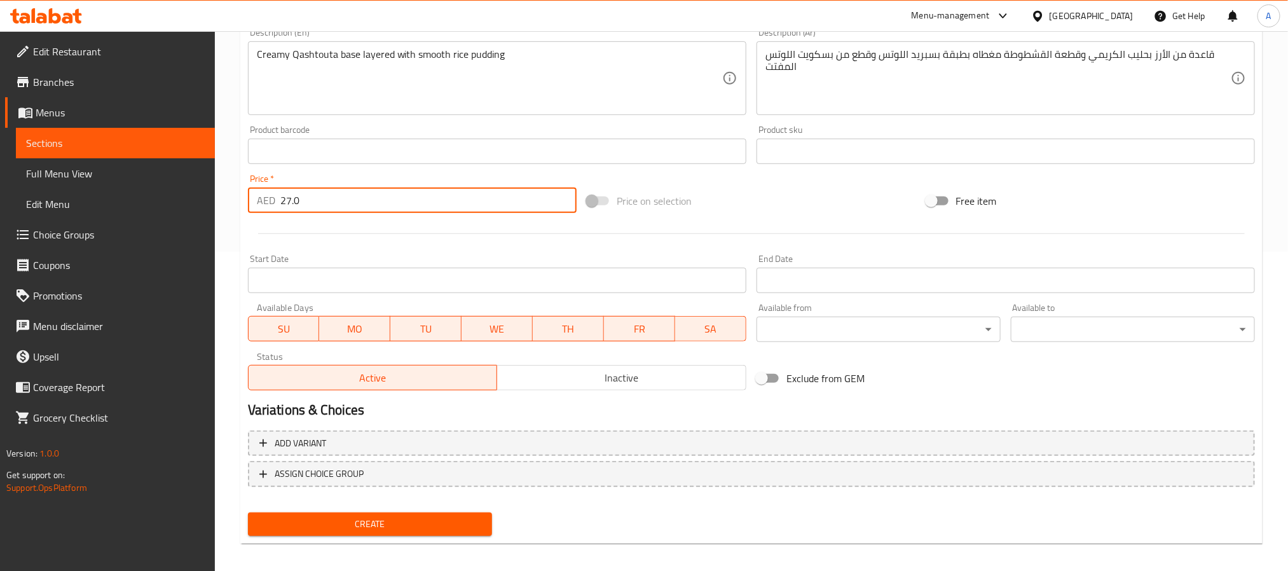
scroll to position [326, 0]
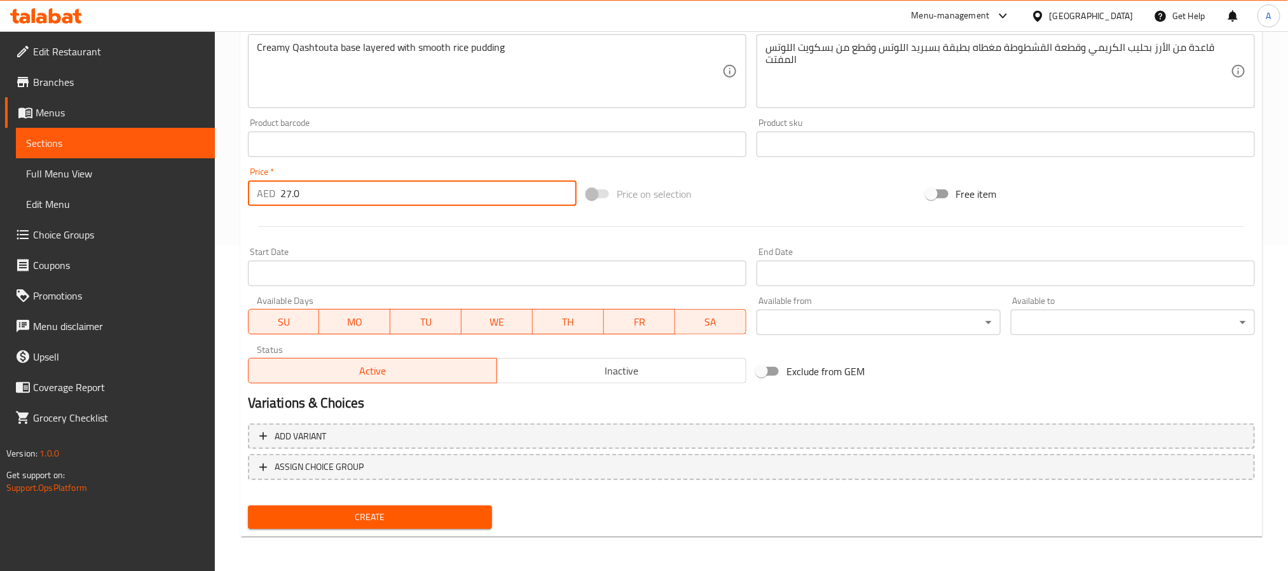
type input "27.0"
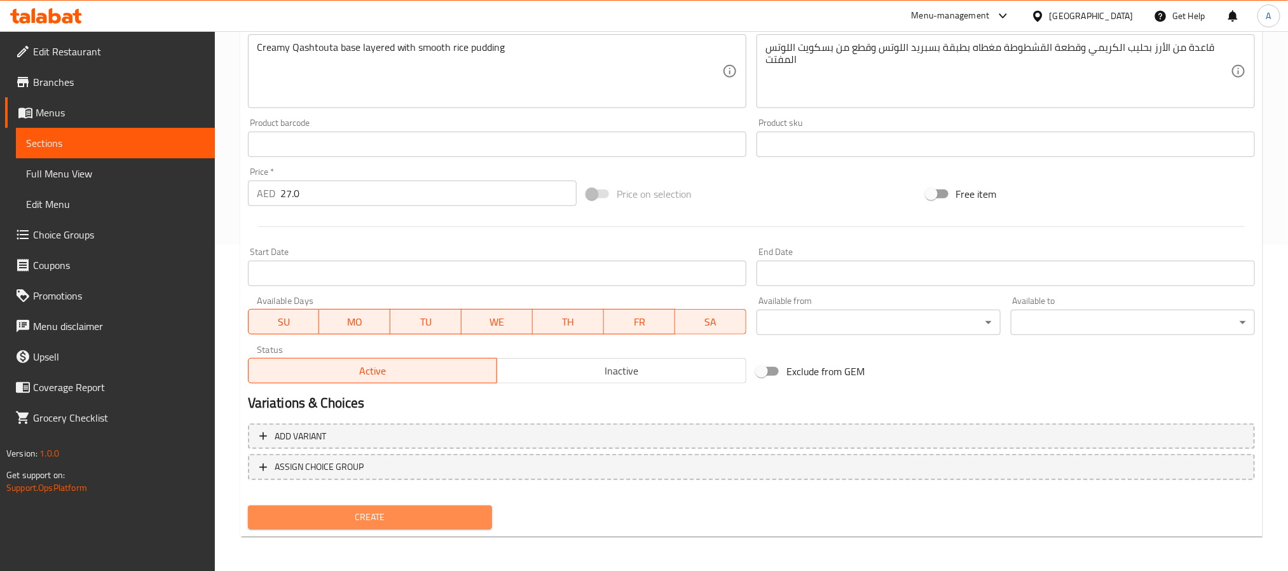
click at [448, 513] on span "Create" at bounding box center [370, 517] width 224 height 16
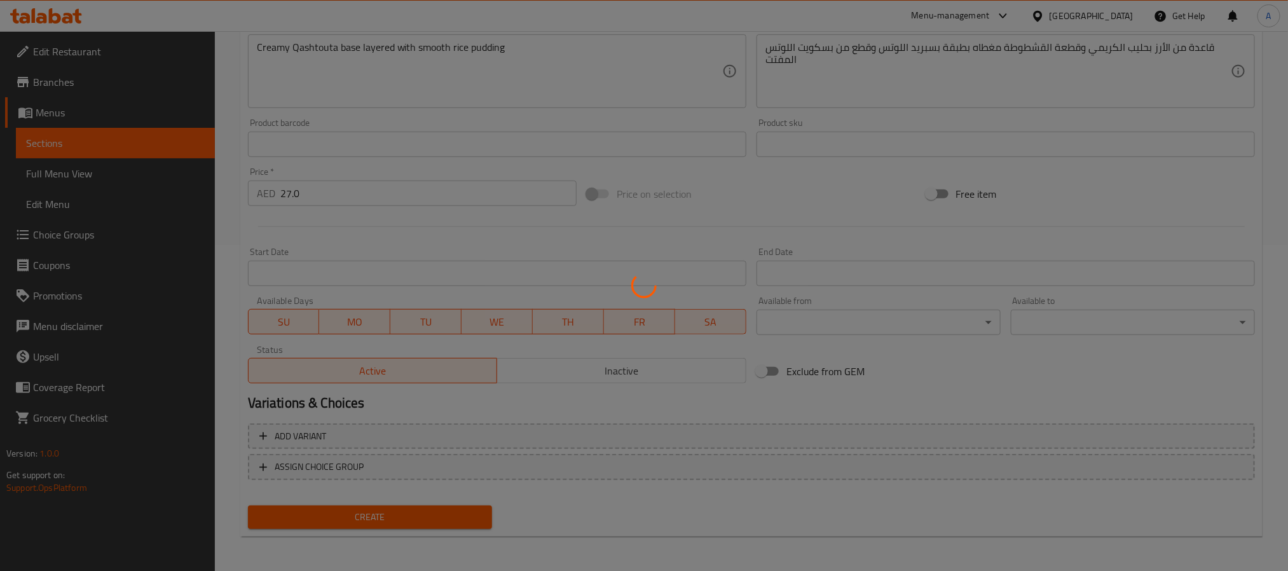
type input "0"
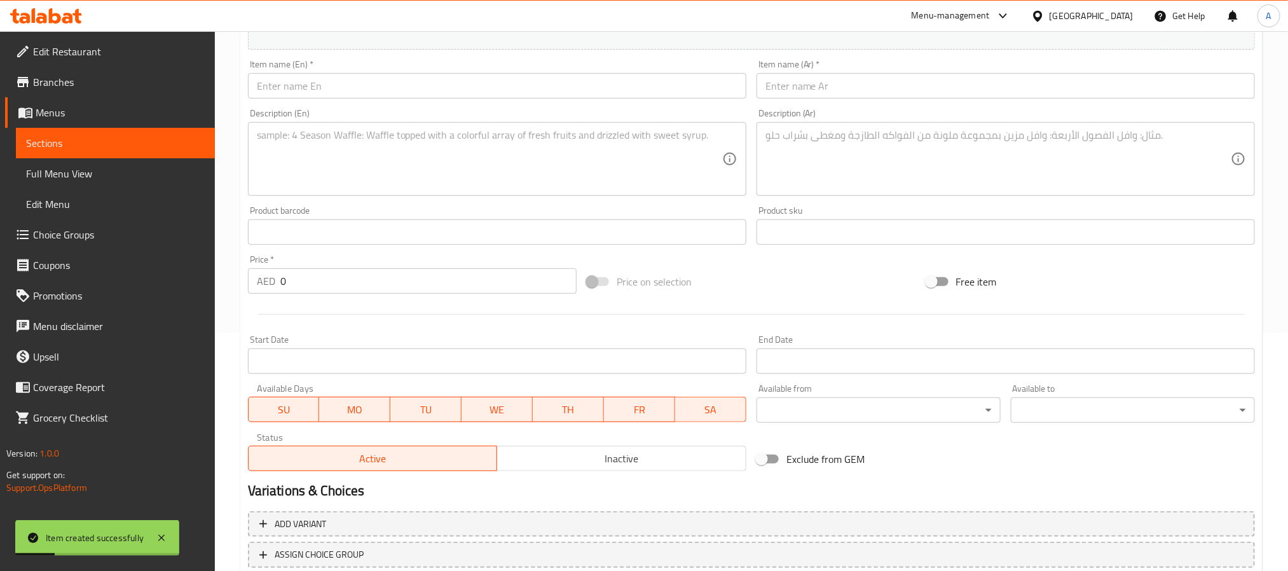
scroll to position [135, 0]
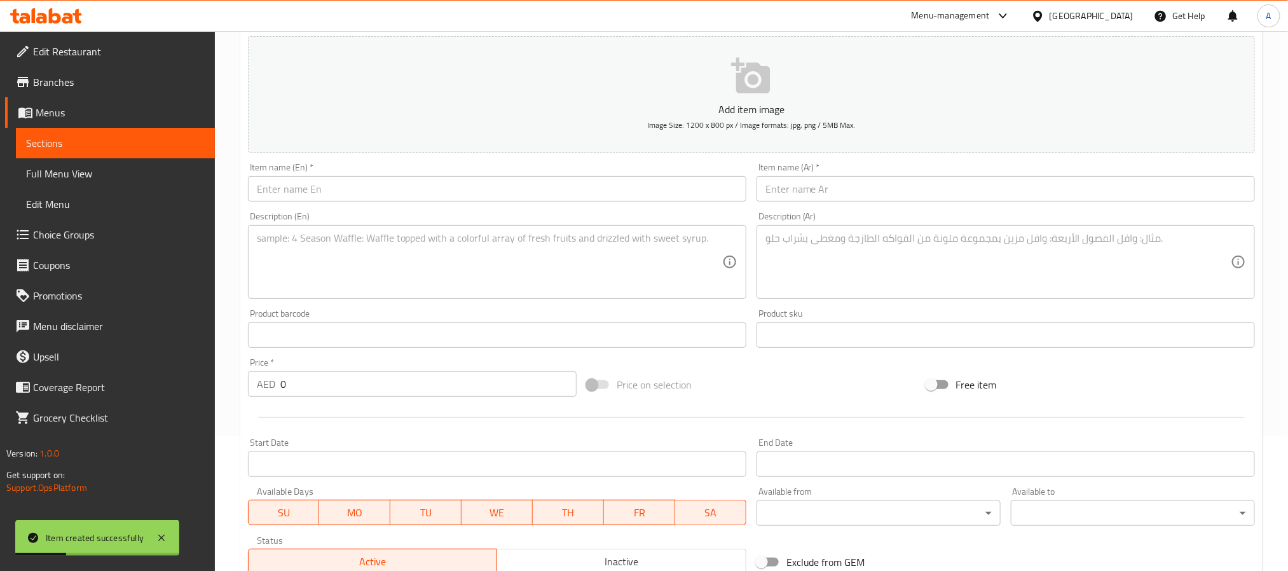
click at [401, 194] on input "text" at bounding box center [497, 188] width 498 height 25
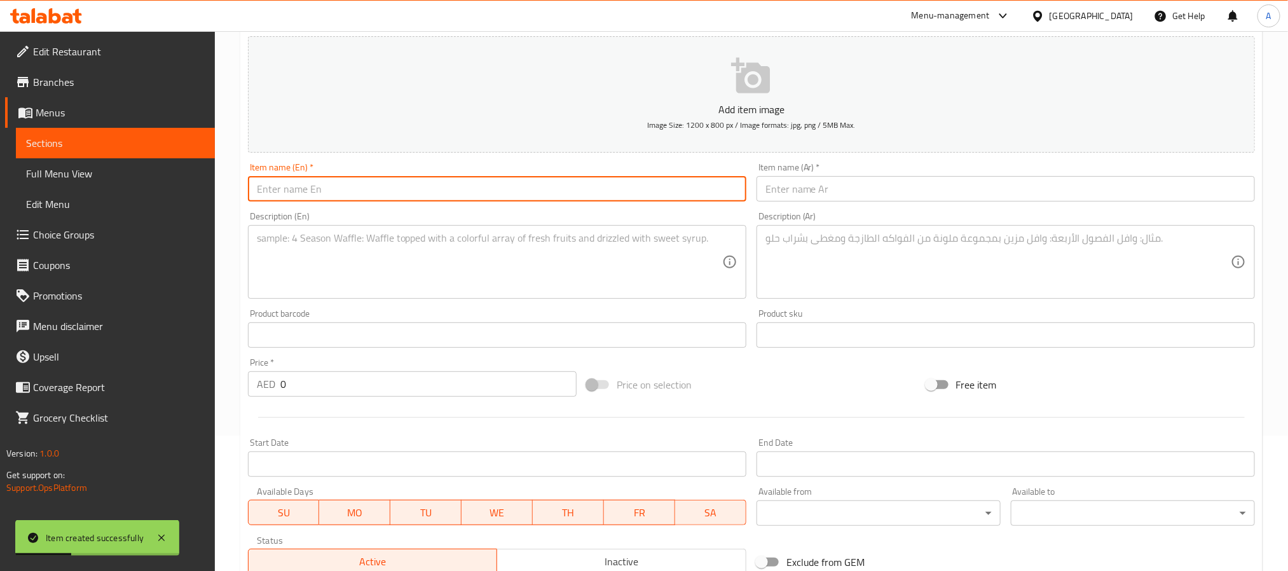
paste input "Qashtota Rice Pudding + Oreo"
type input "Qashtota Rice Pudding + Oreo"
click at [848, 183] on input "text" at bounding box center [1005, 188] width 498 height 25
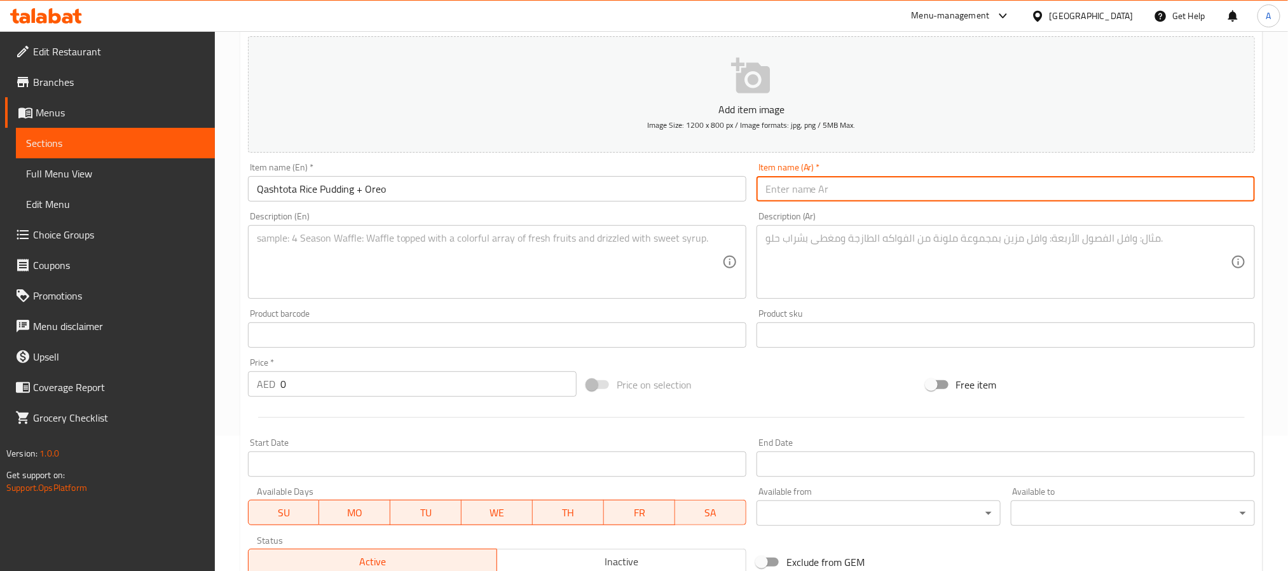
paste input "قشطوطة رز بـ لبن + أوريو"
type input "قشطوطة رز بـ لبن + أوريو"
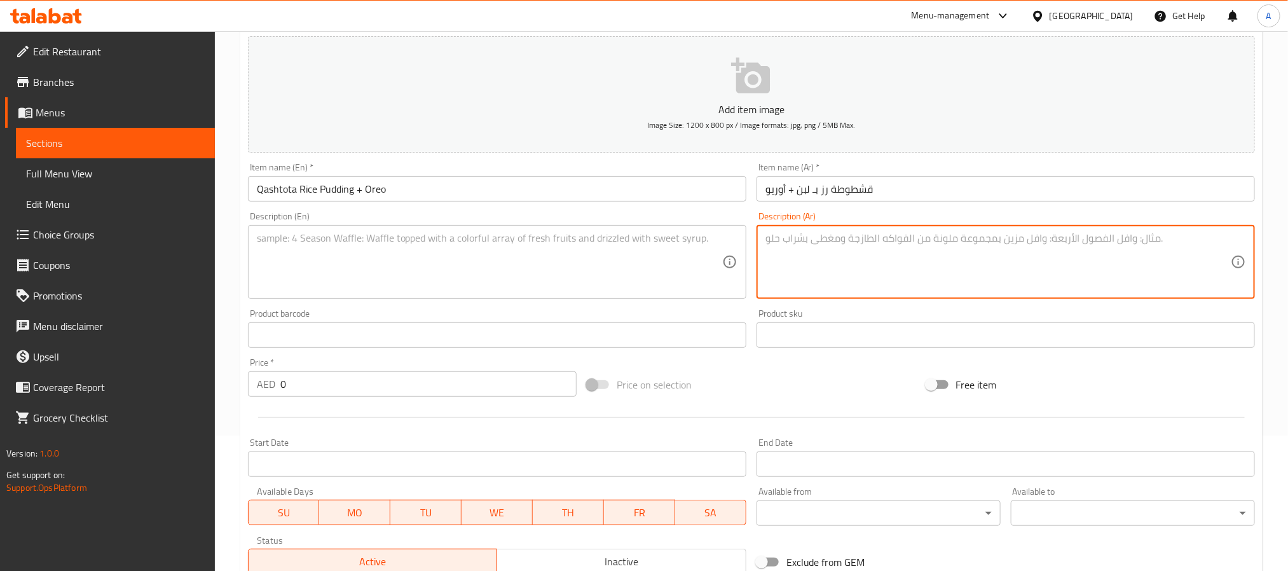
click at [938, 233] on textarea at bounding box center [997, 262] width 465 height 60
paste textarea "قاعدة من الأرز بحليب الكريمي وقطعة القشطوطة مغطاه بطبقة بسبريد الاوريو وقطع من …"
type textarea "قاعدة من الأرز بحليب الكريمي وقطعة القشطوطة مغطاه بطبقة بسبريد الاوريو وقطع من …"
click at [489, 238] on textarea at bounding box center [489, 262] width 465 height 60
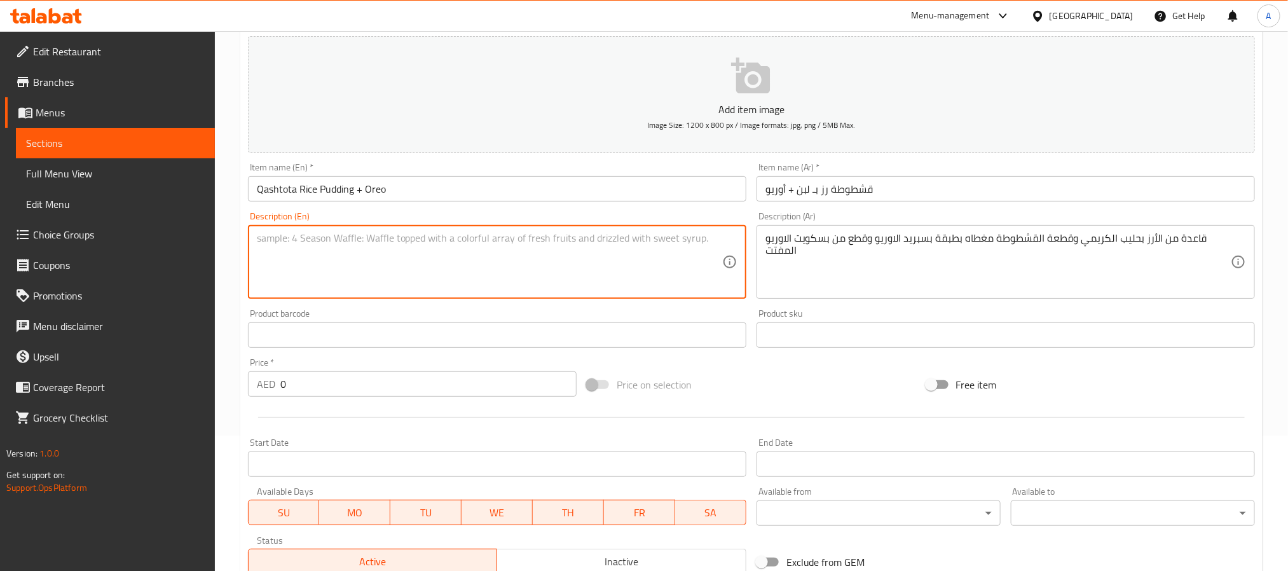
paste textarea "A fusion of creamy Qashtouta, soft rice pudding, and crushed Oreo"
type textarea "A fusion of creamy Qashtouta, soft rice pudding, and crushed Oreo"
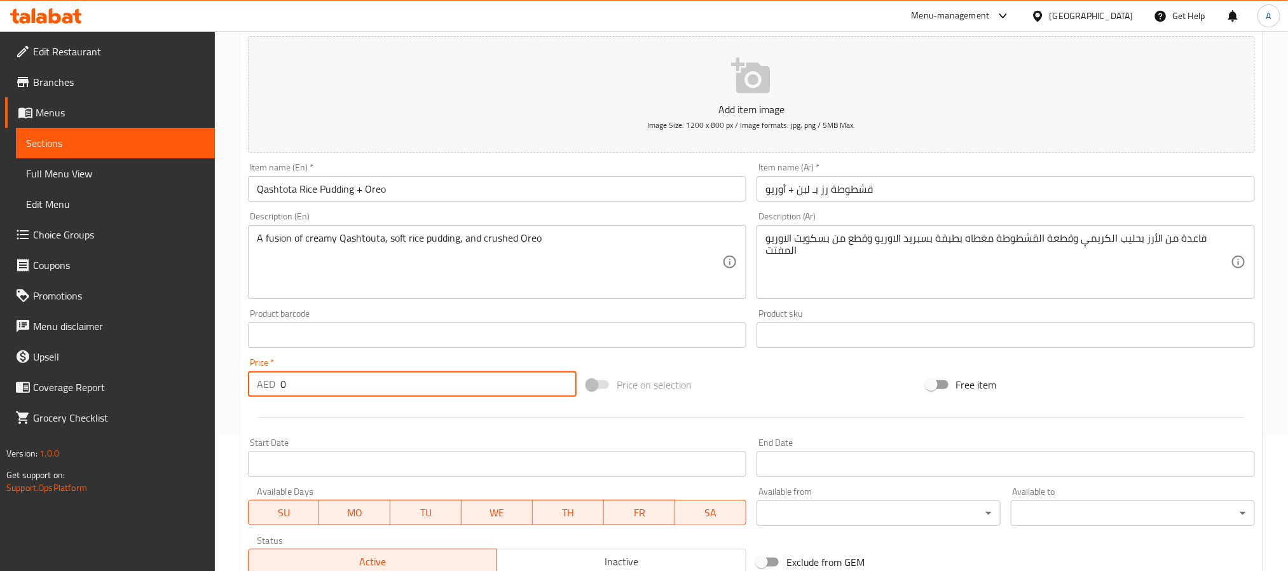
drag, startPoint x: 294, startPoint y: 380, endPoint x: 207, endPoint y: 368, distance: 87.9
click at [207, 368] on div "Edit Restaurant Branches Menus Sections Full Menu View Edit Menu Choice Groups …" at bounding box center [644, 329] width 1288 height 867
paste input "27."
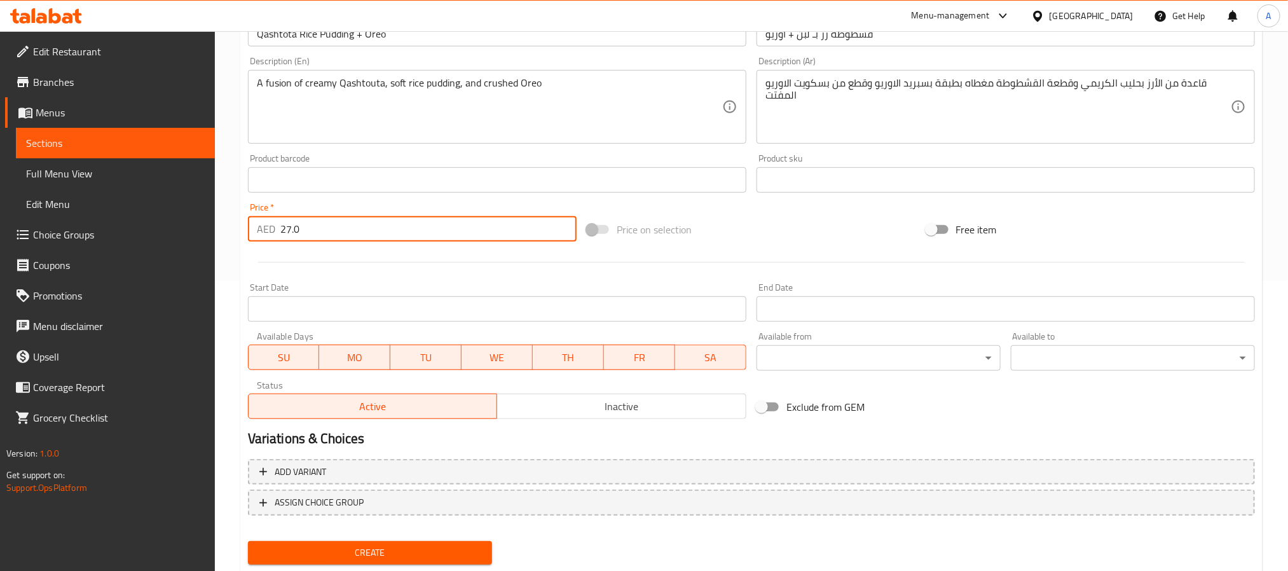
scroll to position [326, 0]
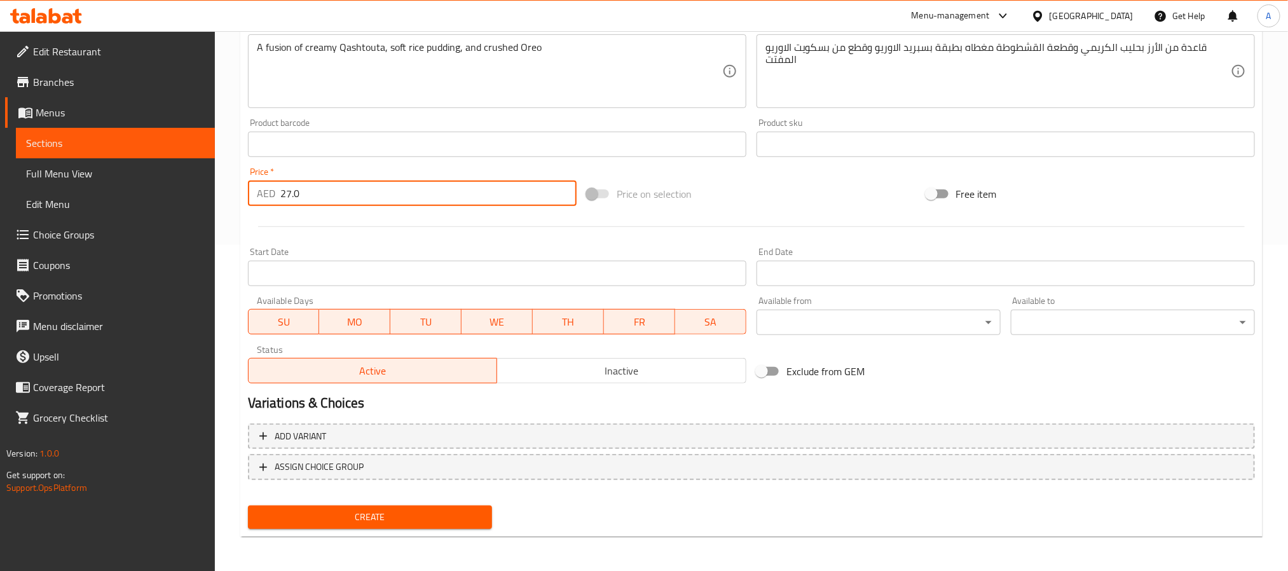
type input "27.0"
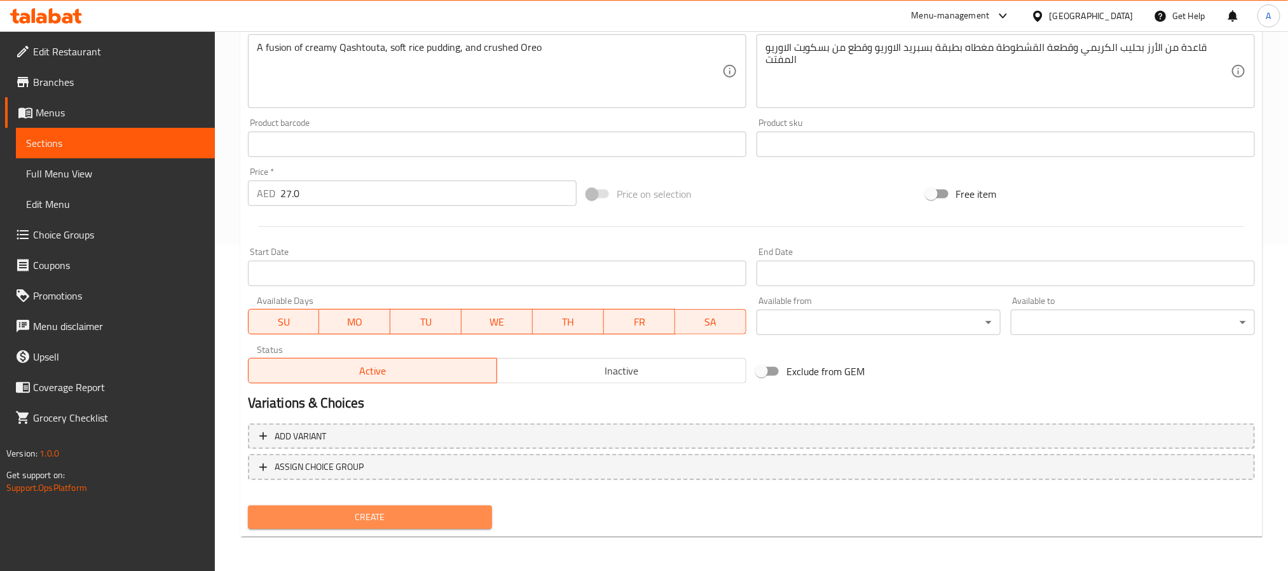
click at [442, 514] on span "Create" at bounding box center [370, 517] width 224 height 16
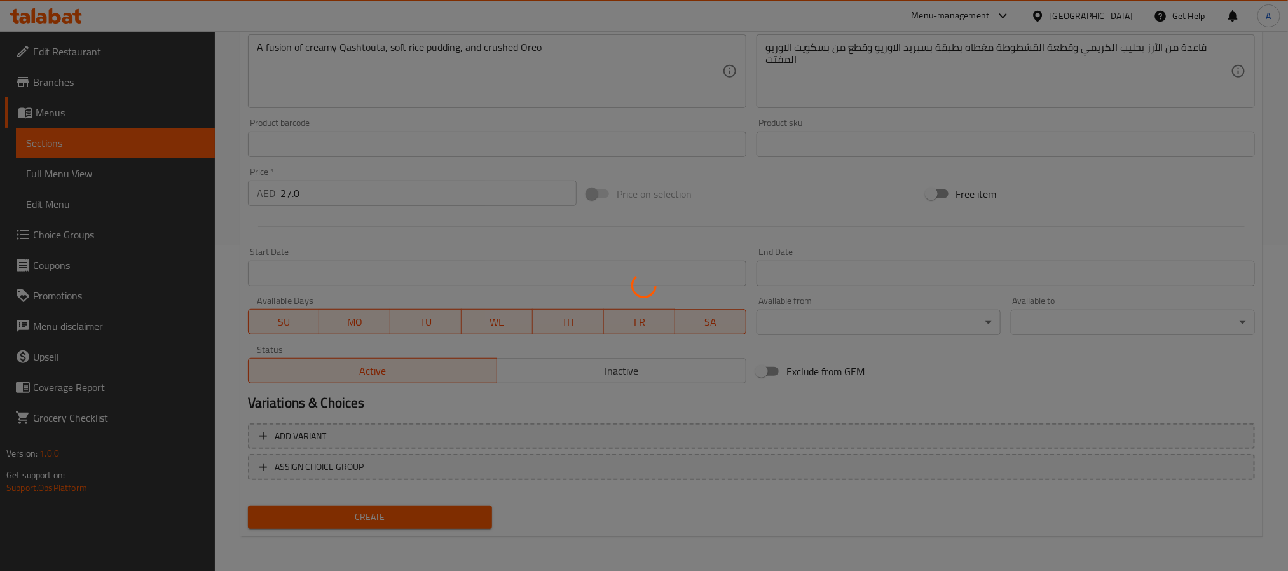
type input "0"
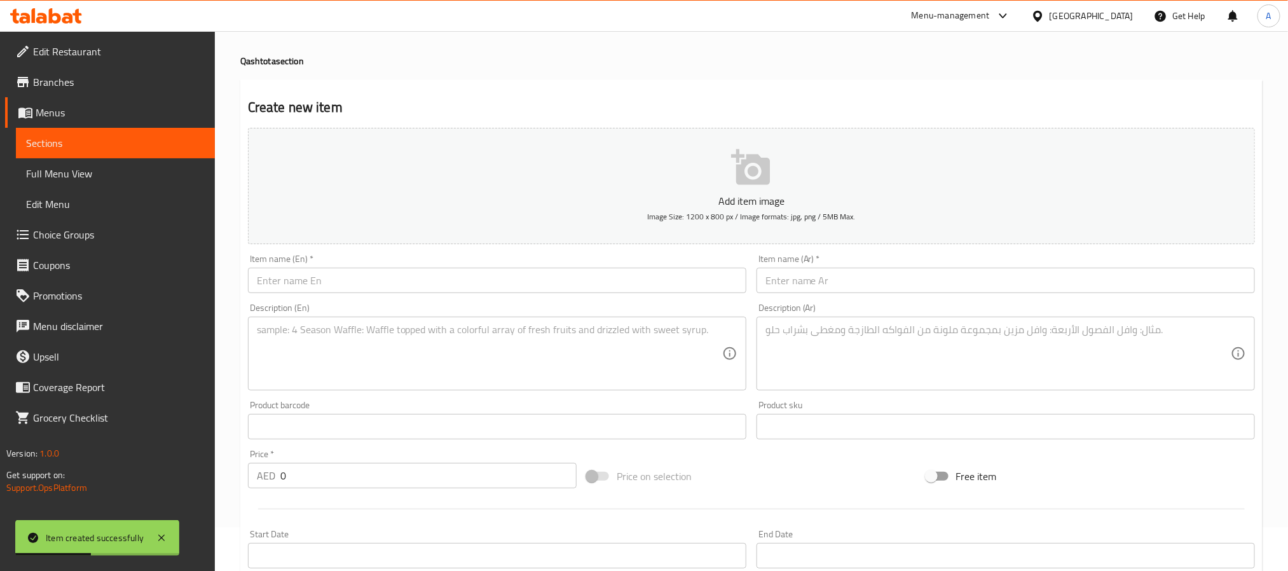
scroll to position [40, 0]
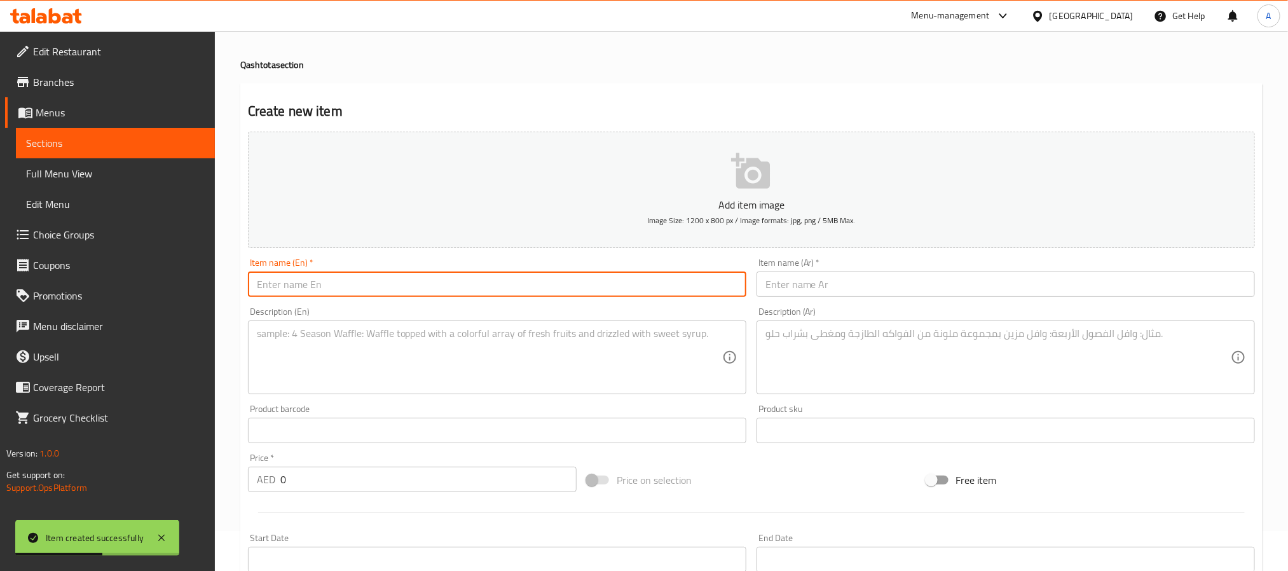
click at [411, 289] on input "text" at bounding box center [497, 283] width 498 height 25
paste input "Qashtota Rice Pudding + Mango"
type input "Qashtota Rice Pudding + Mango"
click at [803, 279] on input "text" at bounding box center [1005, 283] width 498 height 25
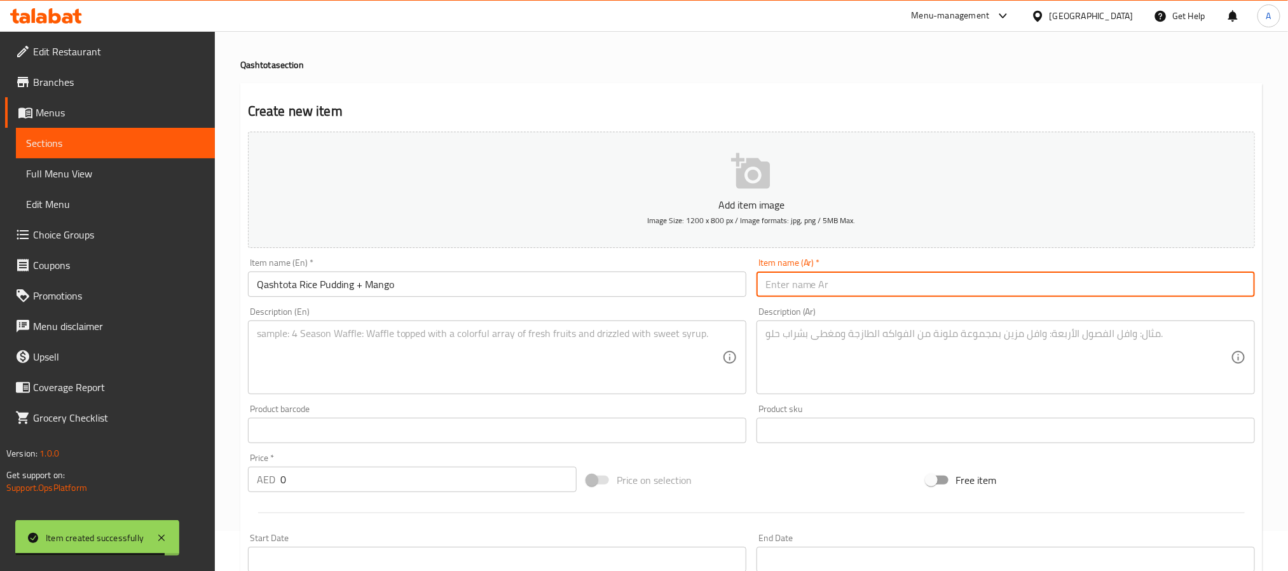
paste input "قشطوطة رز بـ لبن + مانجو"
type input "قشطوطة رز بـ لبن + مانجو"
click at [986, 337] on textarea at bounding box center [997, 357] width 465 height 60
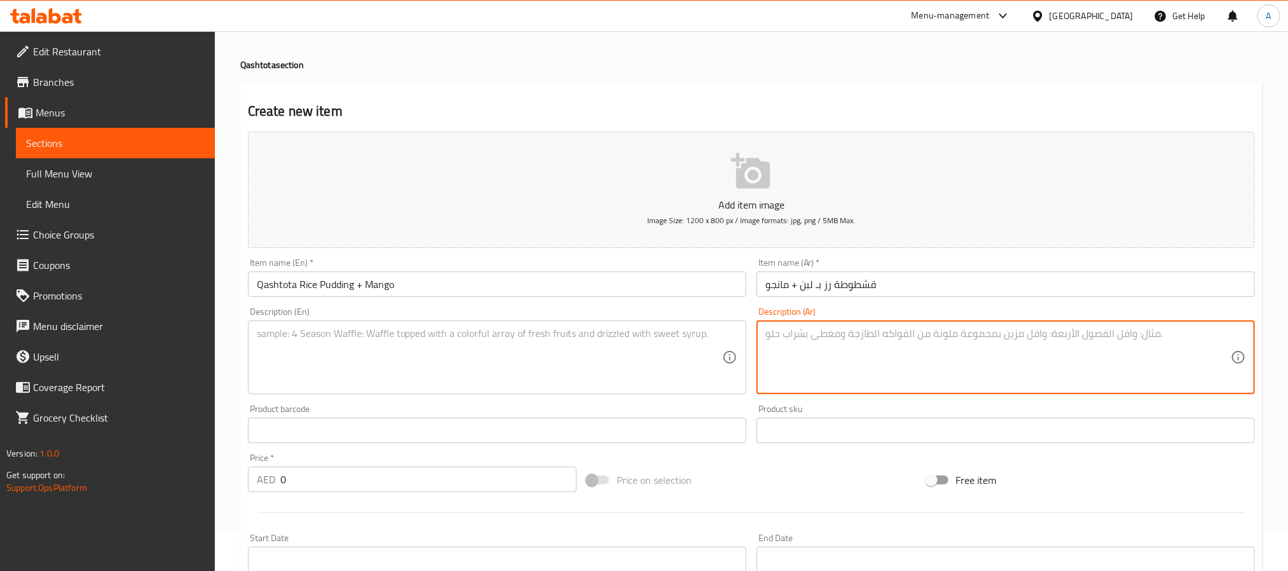
paste textarea "قاعدة من الأرز بحليب الكريمي وقطعة القشطوطة مغطاه بطبقة من المانجو الطازجة"
type textarea "قاعدة من الأرز بحليب الكريمي وقطعة القشطوطة مغطاه بطبقة من المانجو الطازجة"
click at [538, 340] on textarea at bounding box center [489, 357] width 465 height 60
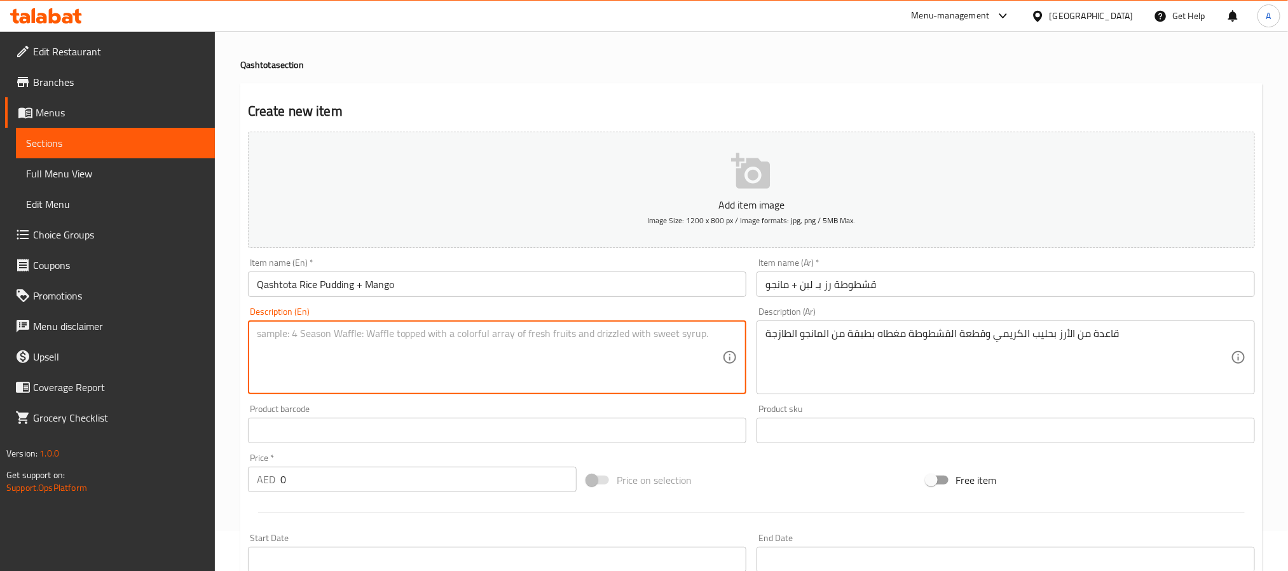
paste textarea "Rich cream paired with soft rice pudding and topped with sweet mango chunks"
type textarea "Rich cream paired with soft rice pudding and topped with sweet mango chunks"
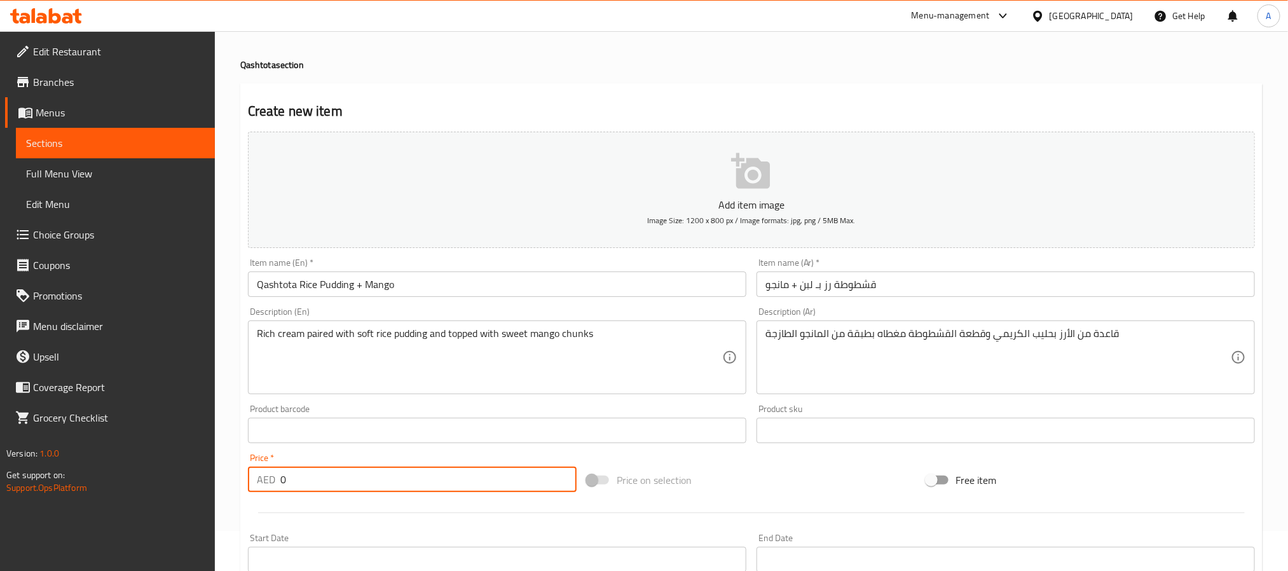
drag, startPoint x: 297, startPoint y: 474, endPoint x: 247, endPoint y: 475, distance: 50.9
click at [248, 475] on div "AED 0 Price *" at bounding box center [412, 479] width 329 height 25
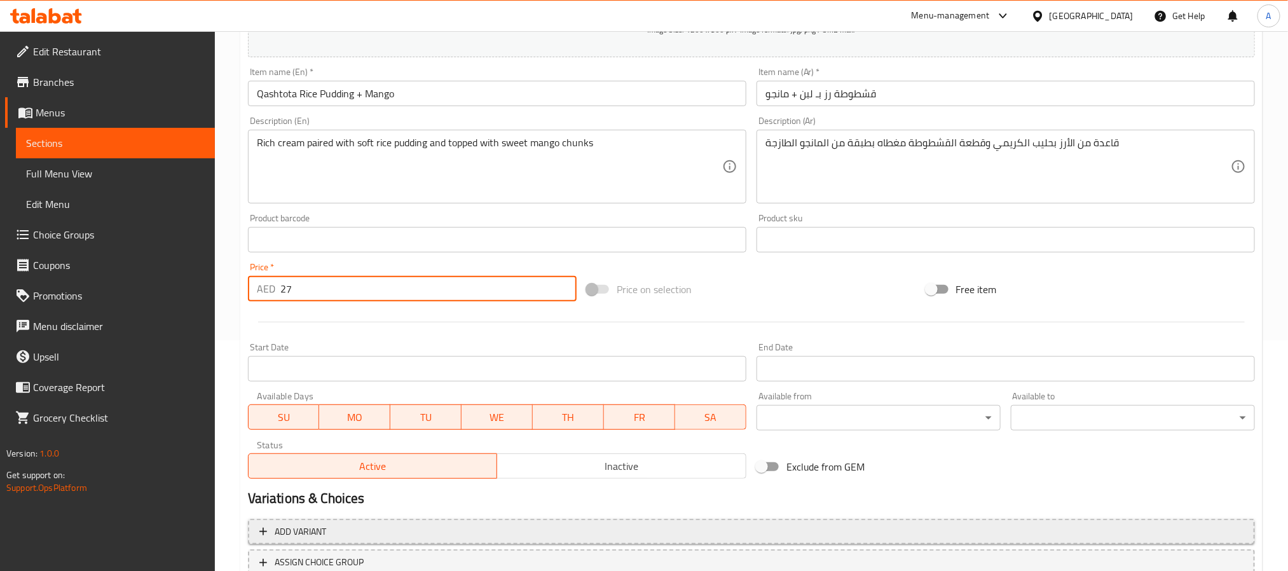
scroll to position [326, 0]
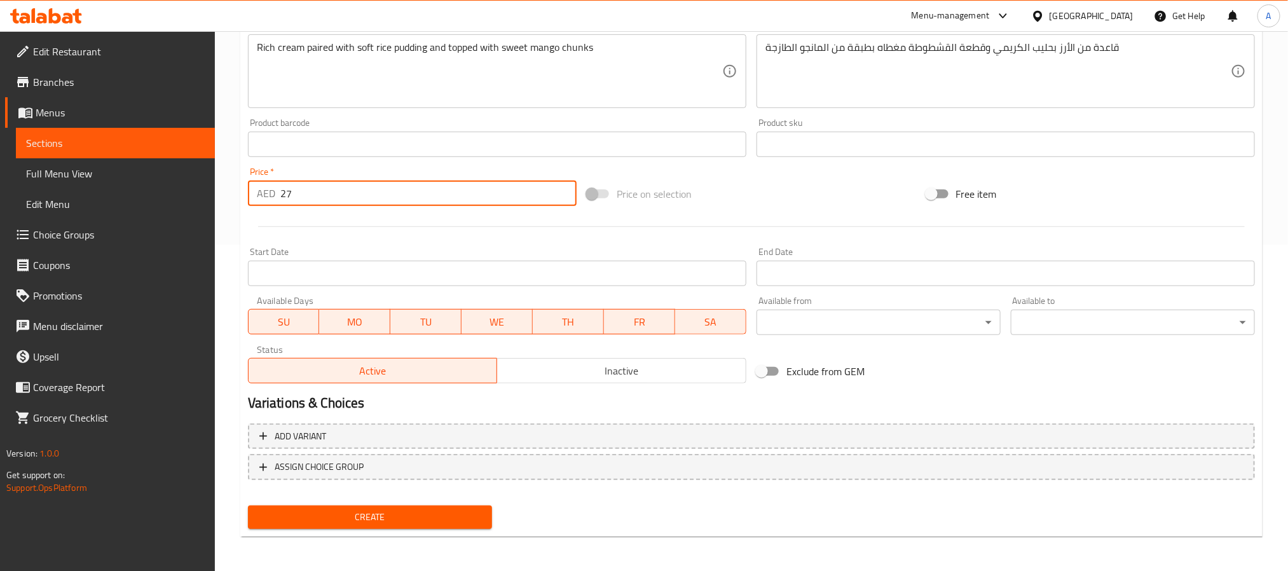
type input "27"
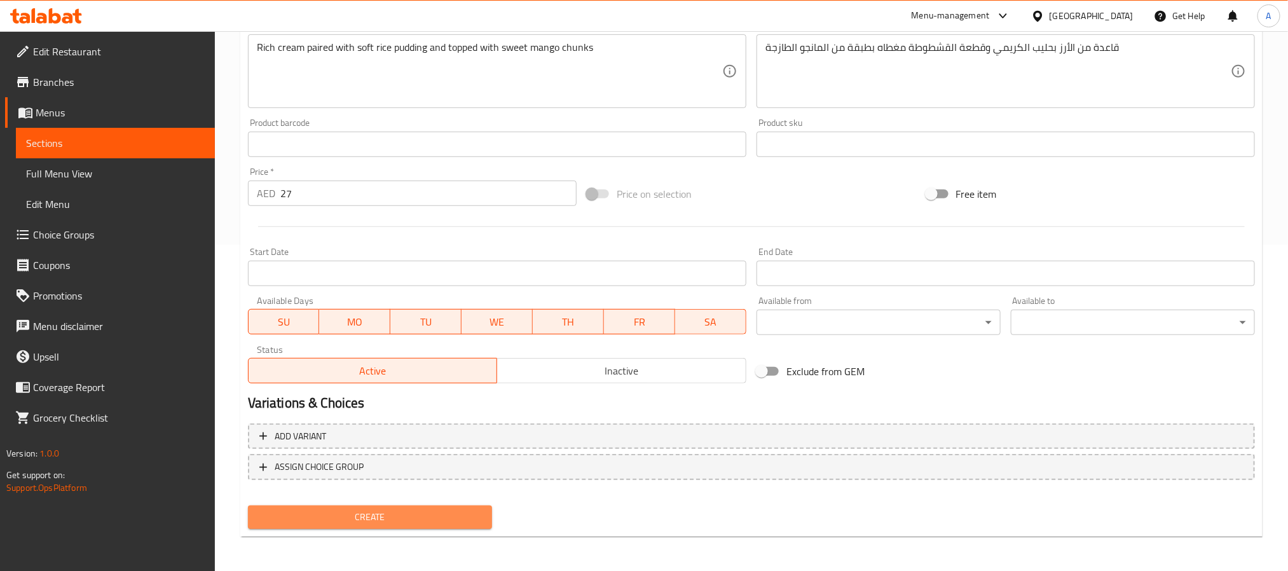
click at [441, 506] on button "Create" at bounding box center [370, 517] width 244 height 24
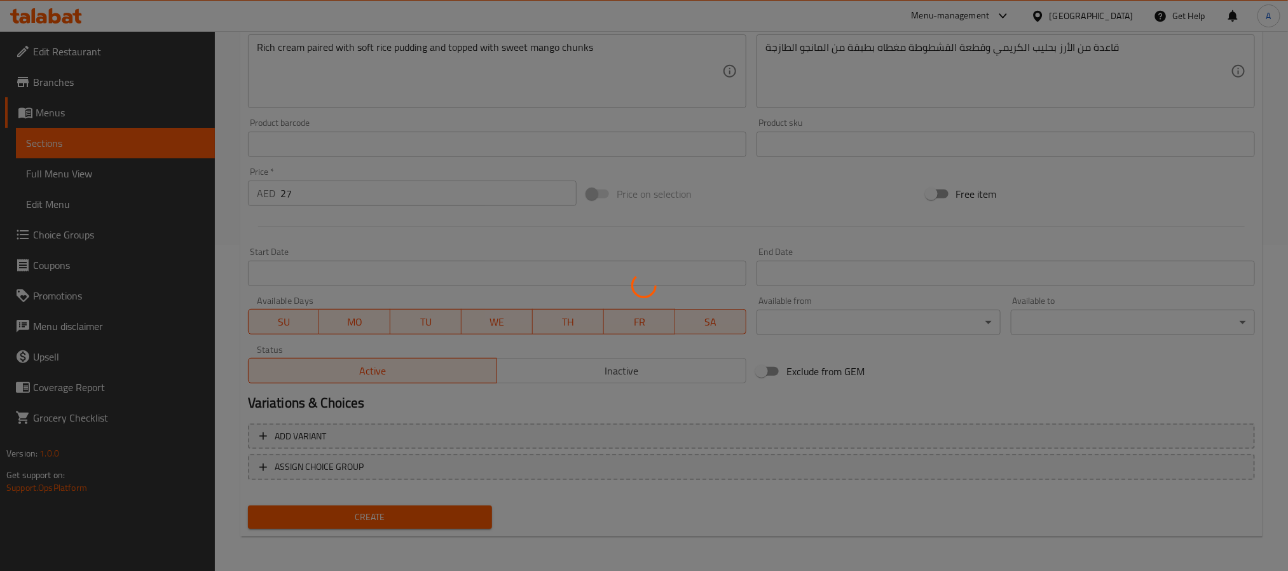
type input "0"
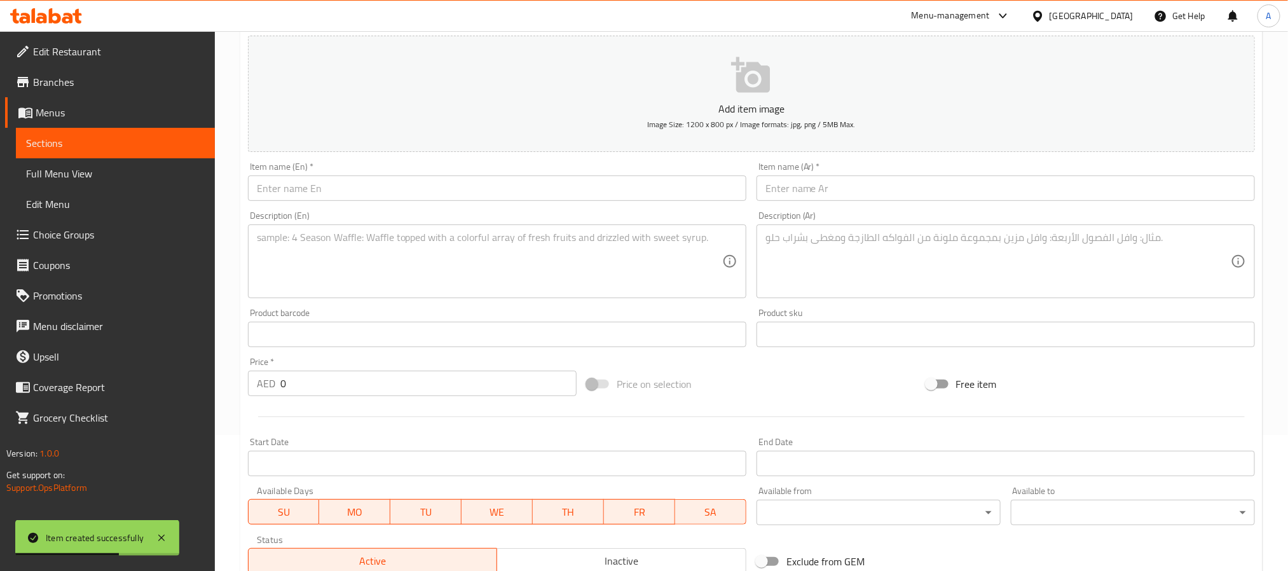
scroll to position [135, 0]
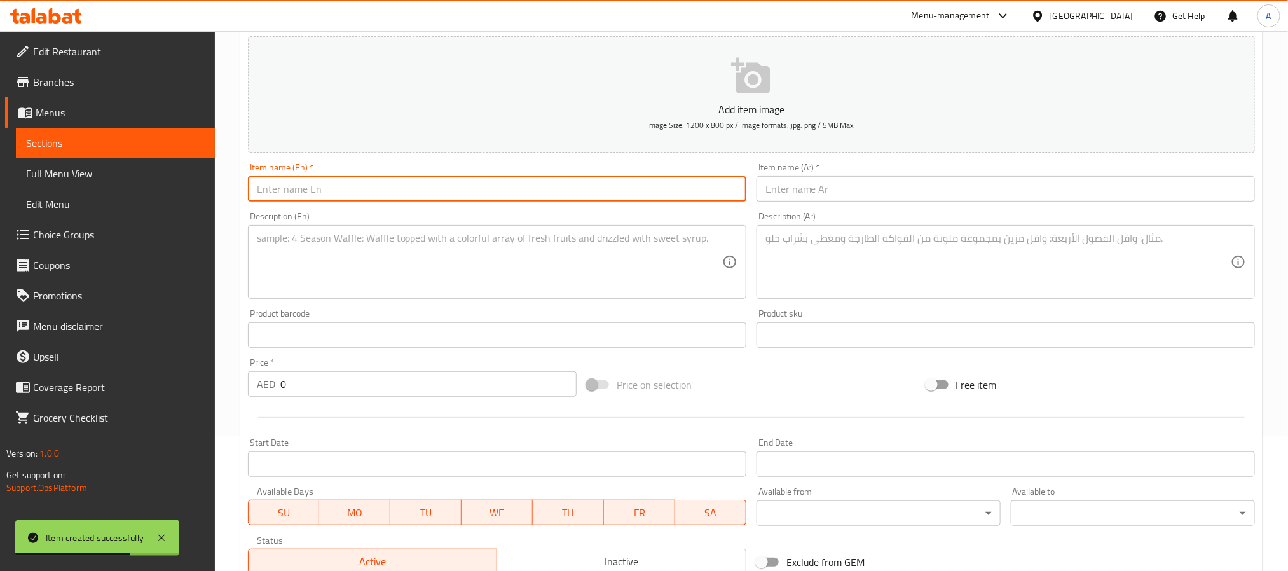
click at [453, 189] on input "text" at bounding box center [497, 188] width 498 height 25
paste input "Qashtota Rice Pudding Nutella Kinder Lotus"
type input "Qashtota Rice Pudding Nutella Kinder Lotus"
click at [861, 191] on input "text" at bounding box center [1005, 188] width 498 height 25
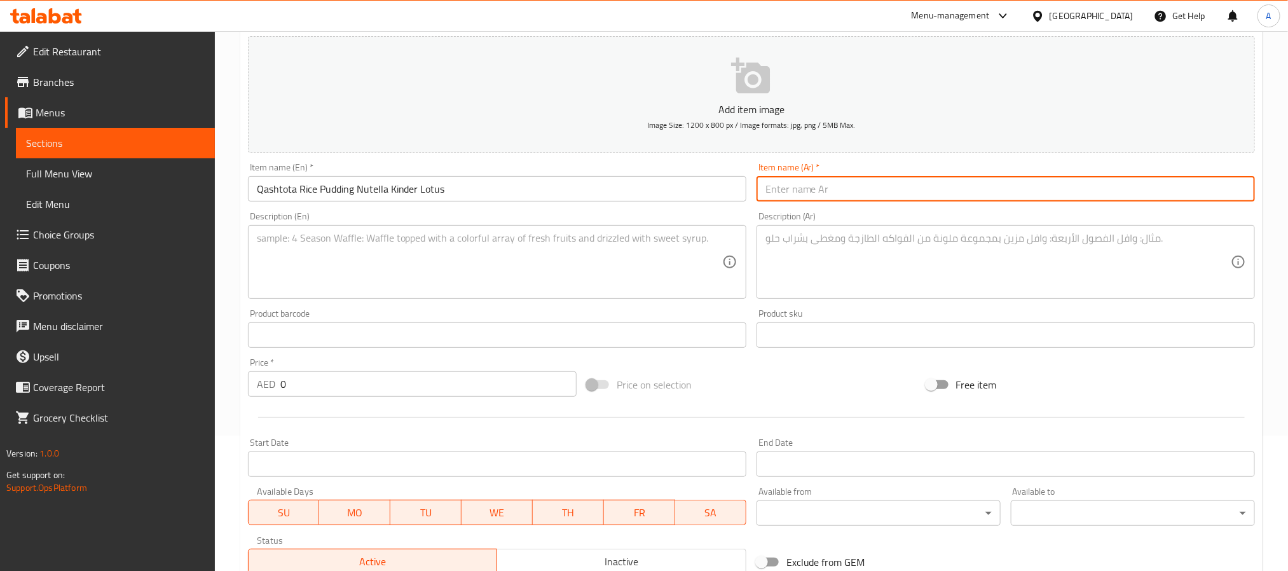
paste input "أرزبحليب + قشتوطة مكس نوتيلا [PERSON_NAME]"
type input "أرزبحليب + قشتوطة مكس نوتيلا [PERSON_NAME]"
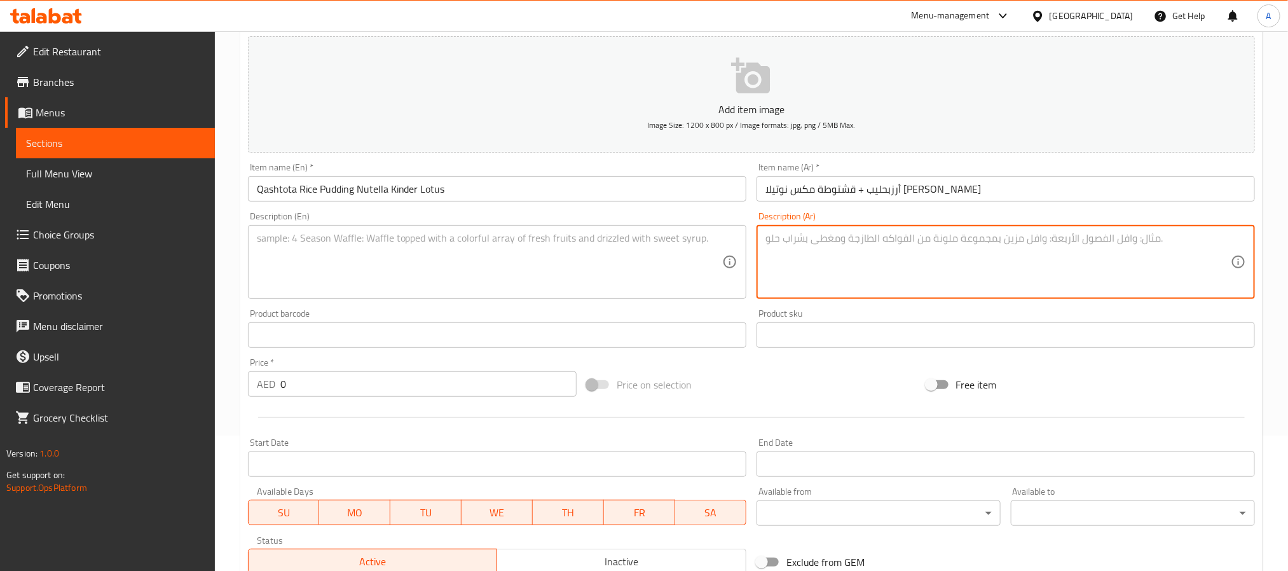
click at [1011, 235] on textarea at bounding box center [997, 262] width 465 height 60
paste textarea "قاعدة من الأرز بحليب الكريمي وقطعة القشطوطة مغطاه بمكس من سبريد النوتيلا والكين…"
type textarea "قاعدة من الأرز بحليب الكريمي وقطعة القشطوطة مغطاه بمكس من سبريد النوتيلا والكين…"
click at [456, 237] on textarea at bounding box center [489, 262] width 465 height 60
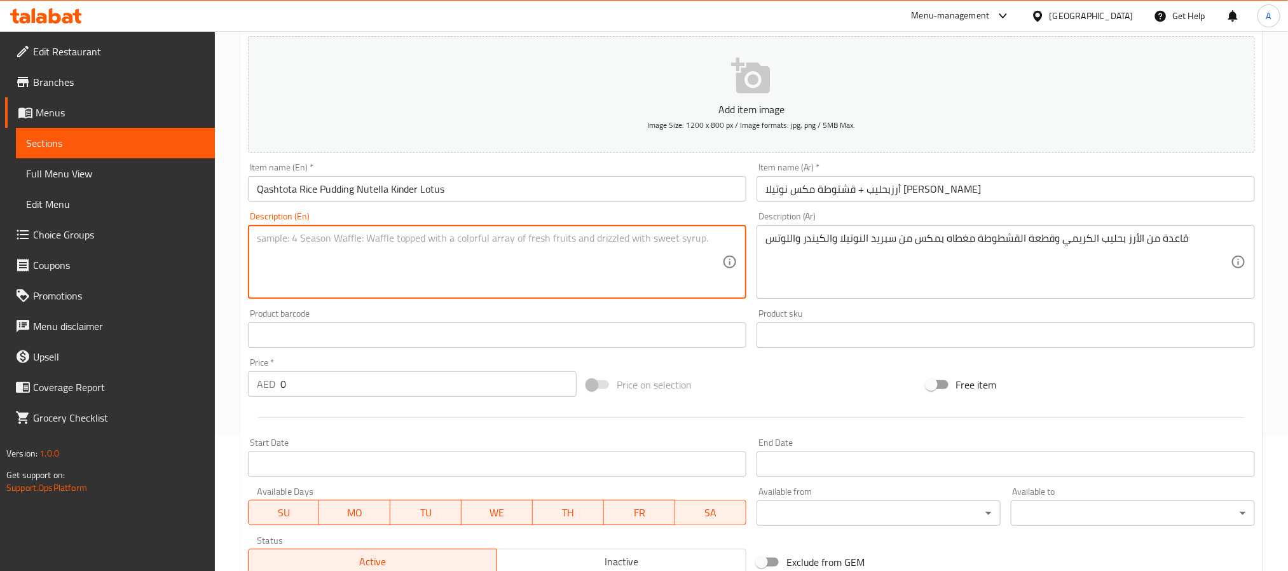
paste textarea "Creamy Qashtouta base layered with smooth rice pudding"
type textarea "Creamy Qashtouta base layered with smooth rice pudding"
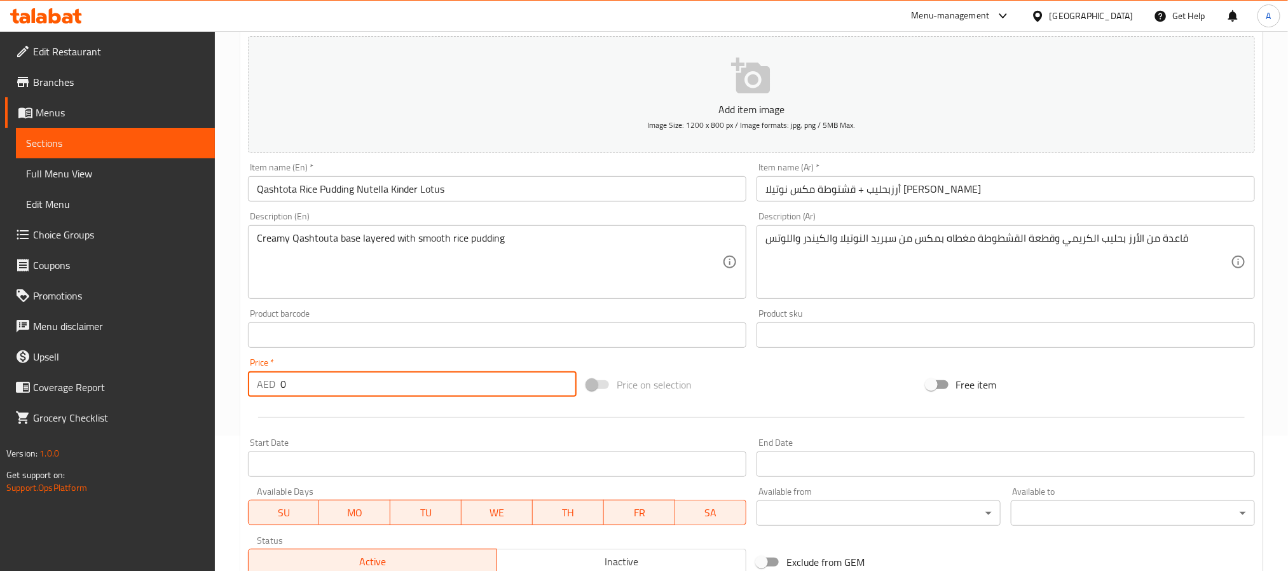
drag, startPoint x: 292, startPoint y: 378, endPoint x: 263, endPoint y: 378, distance: 28.6
click at [263, 378] on div "AED 0 Price *" at bounding box center [412, 383] width 329 height 25
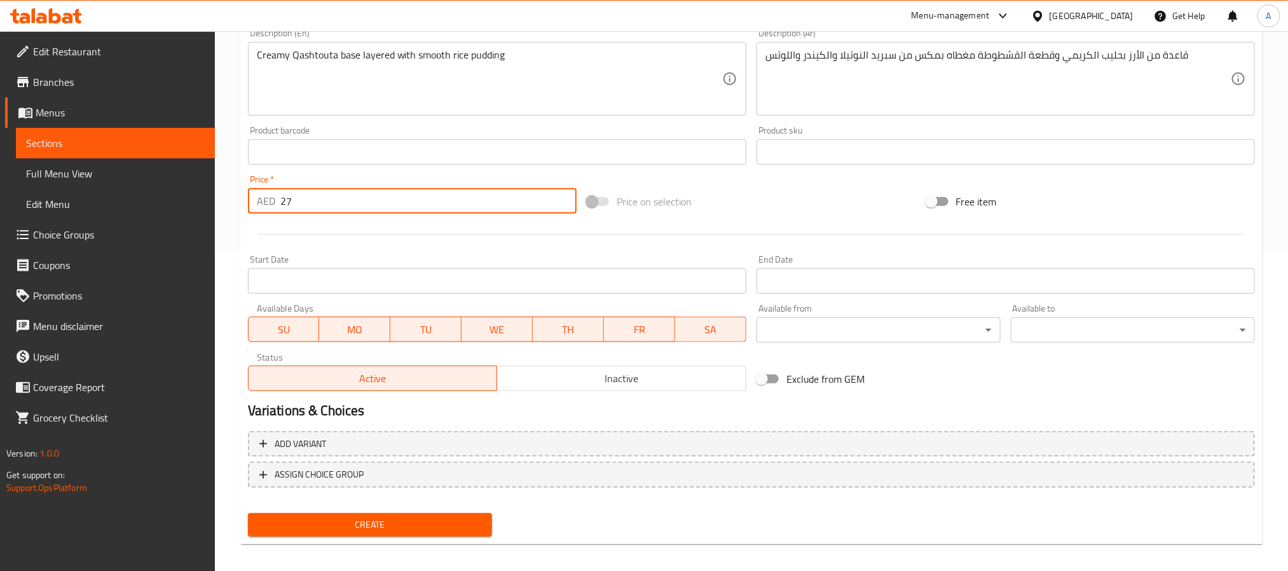
scroll to position [326, 0]
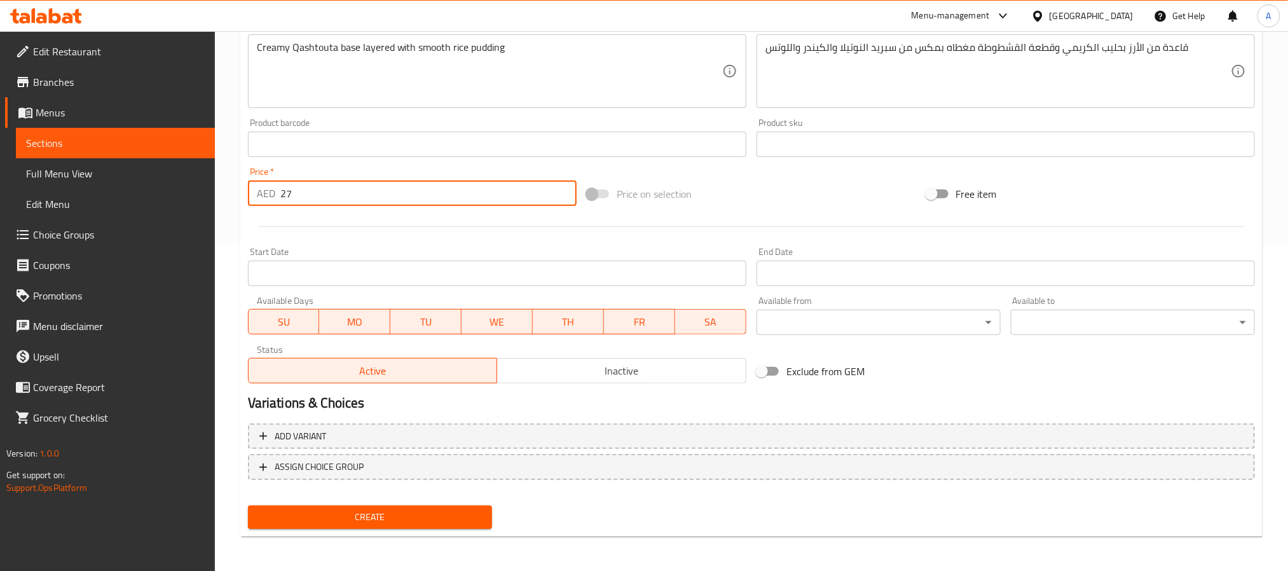
type input "27"
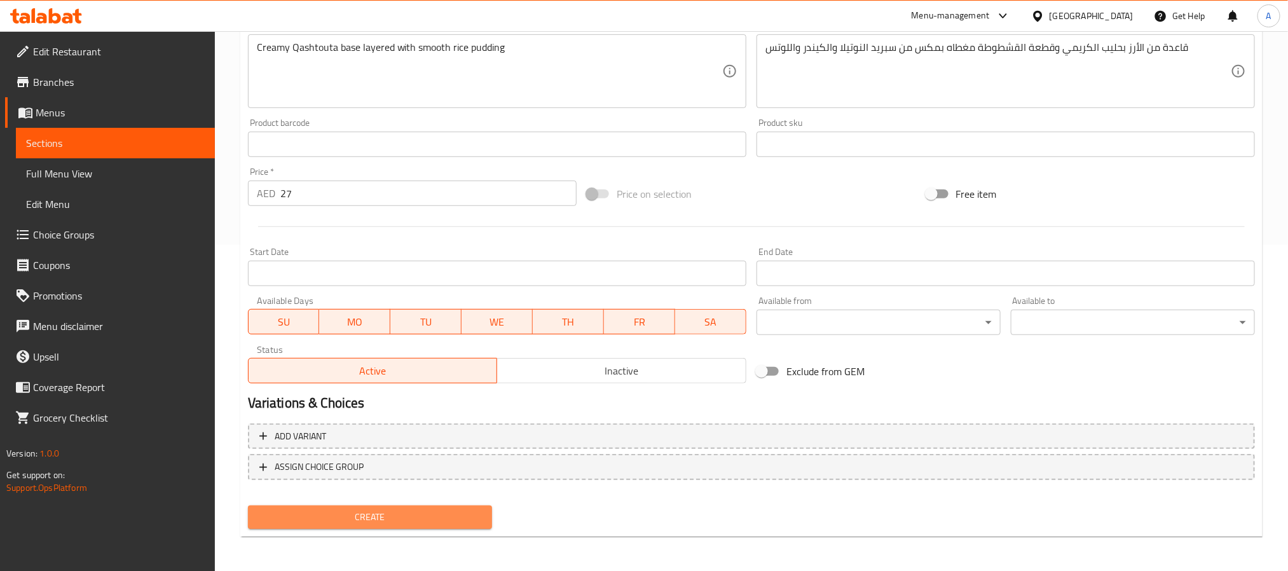
click at [453, 522] on span "Create" at bounding box center [370, 517] width 224 height 16
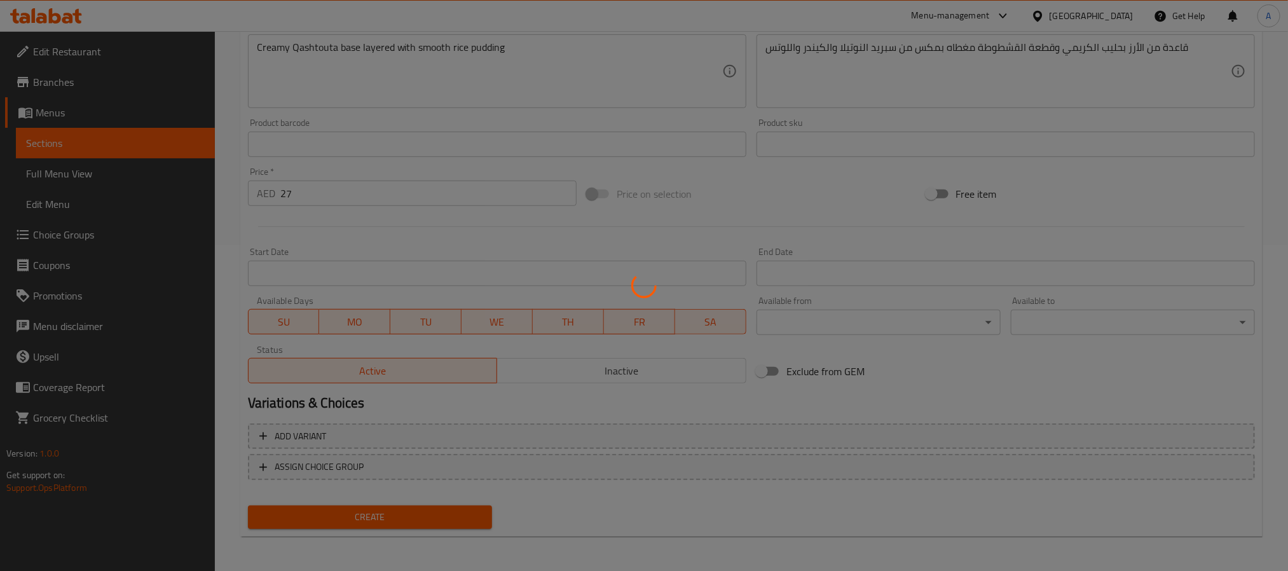
type input "0"
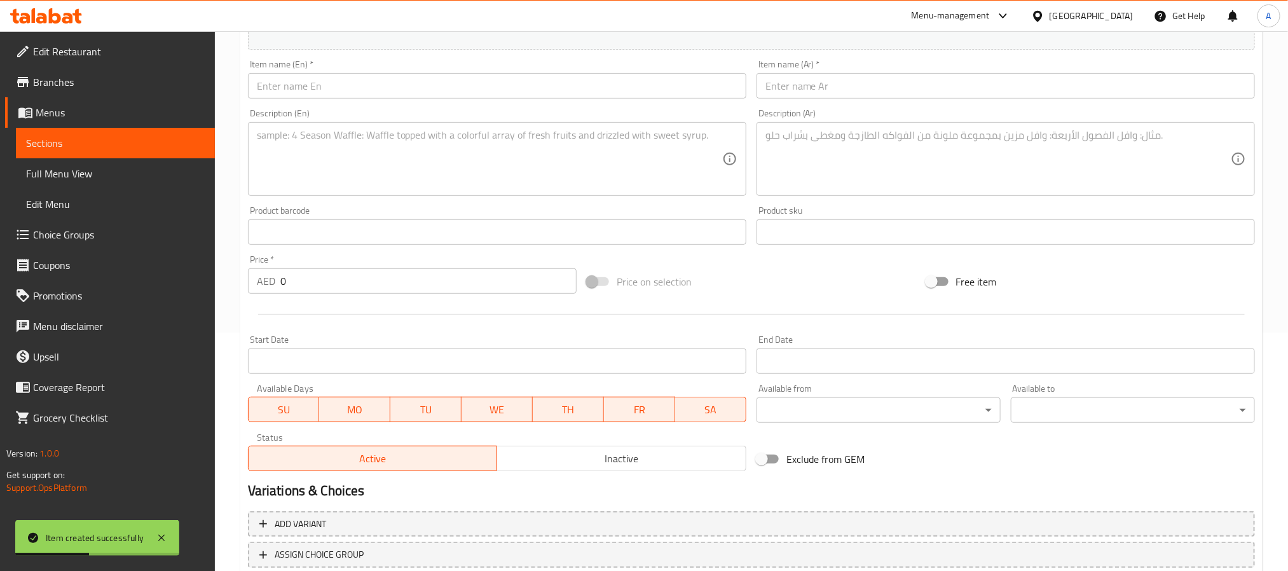
scroll to position [135, 0]
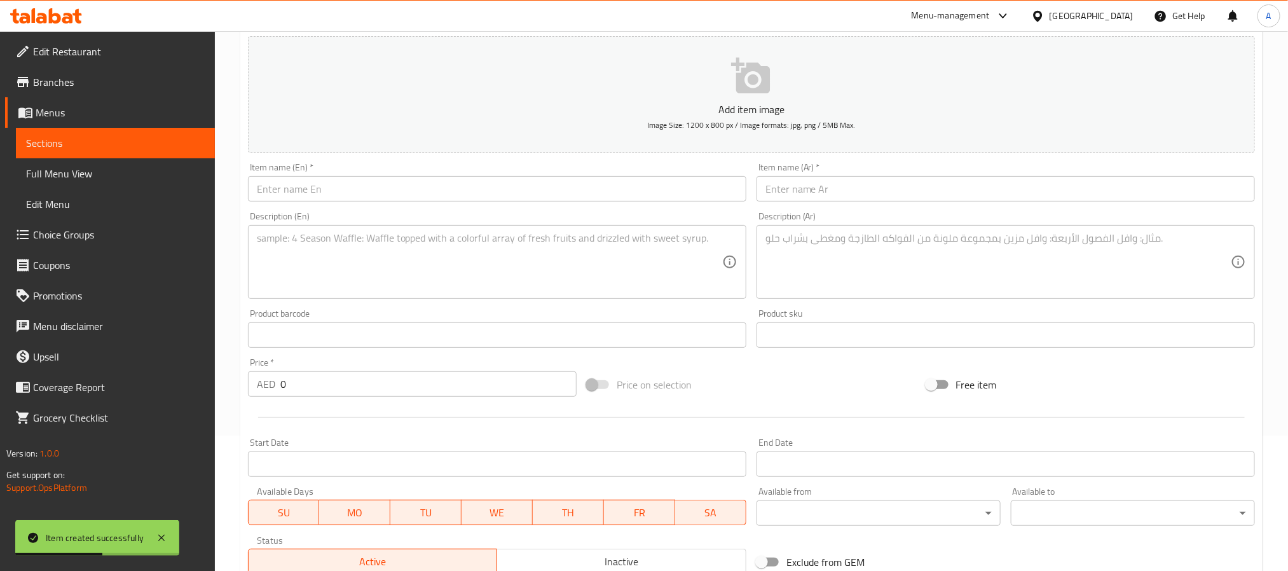
click at [430, 187] on input "text" at bounding box center [497, 188] width 498 height 25
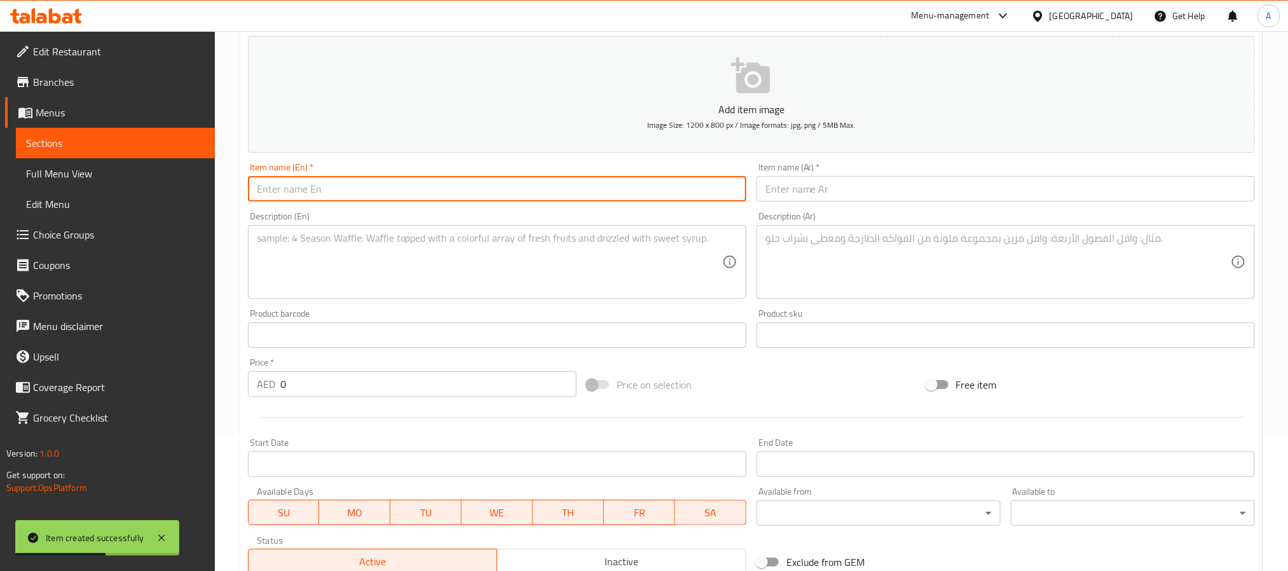
paste input "Qashtota Rice Pudding + Strawberries + Banana"
type input "Qashtota Rice Pudding + Strawberries + Banana"
click at [885, 195] on input "text" at bounding box center [1005, 188] width 498 height 25
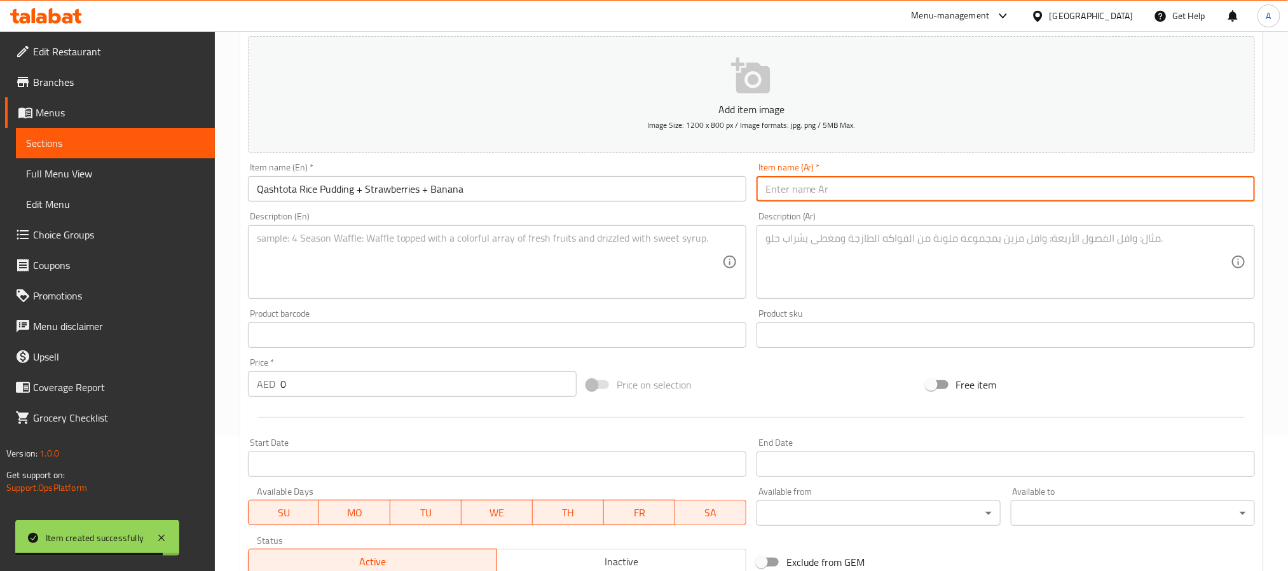
paste input "قشطوطة رز بـ لبن + فراولة + موز"
type input "قشطوطة رز بـ لبن + فراولة + موز"
click at [986, 229] on div "Description (Ar)" at bounding box center [1005, 262] width 498 height 74
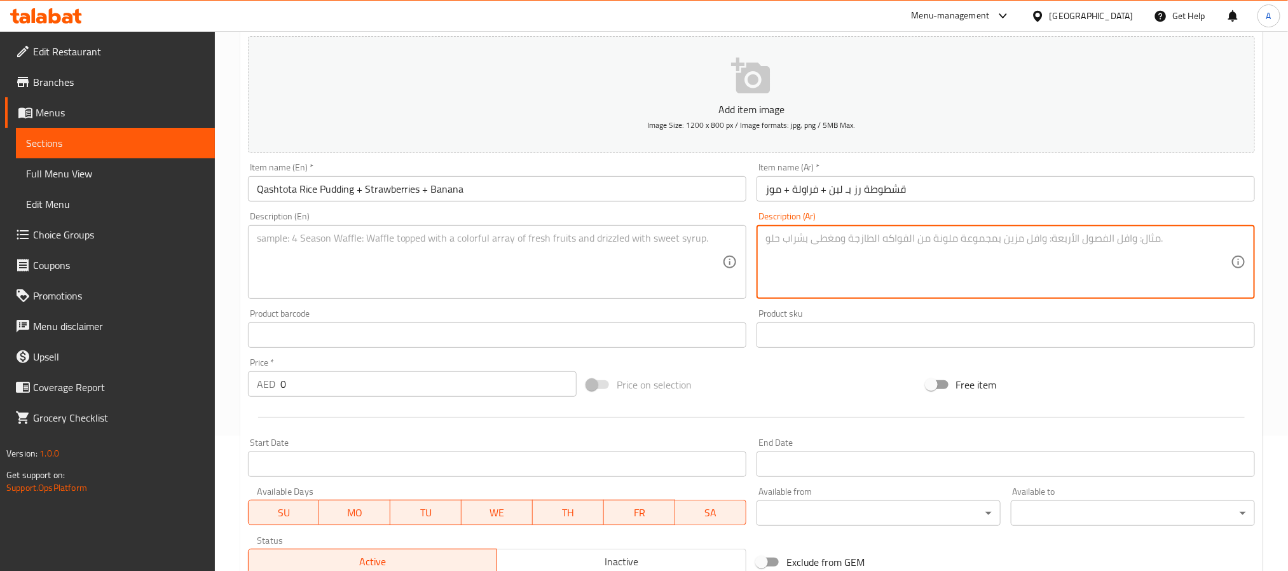
paste textarea "قاعدة من الأرز بحليب الكريمي وقطعة القشطوطة مغطاه بمكس من الفراولة والموز"
type textarea "قاعدة من الأرز بحليب الكريمي وقطعة القشطوطة مغطاه بمكس من الفراولة والموز"
click at [536, 236] on textarea at bounding box center [489, 262] width 465 height 60
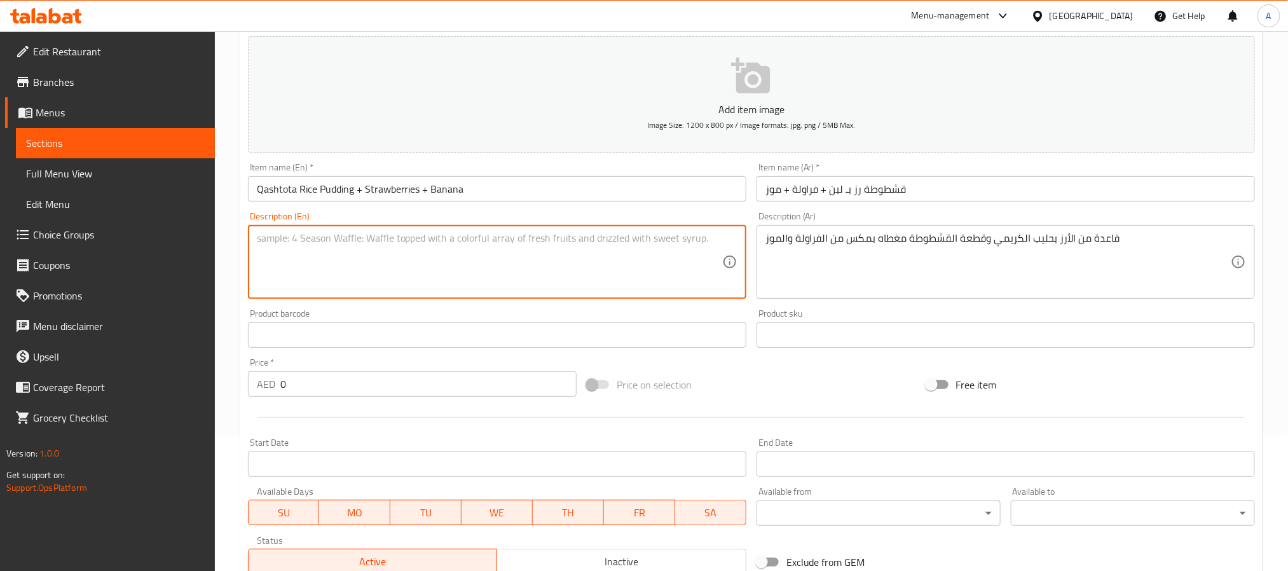
paste textarea "Creamy Qashtouta base layered with smooth rice pudding"
type textarea "Creamy Qashtouta base layered with smooth rice pudding"
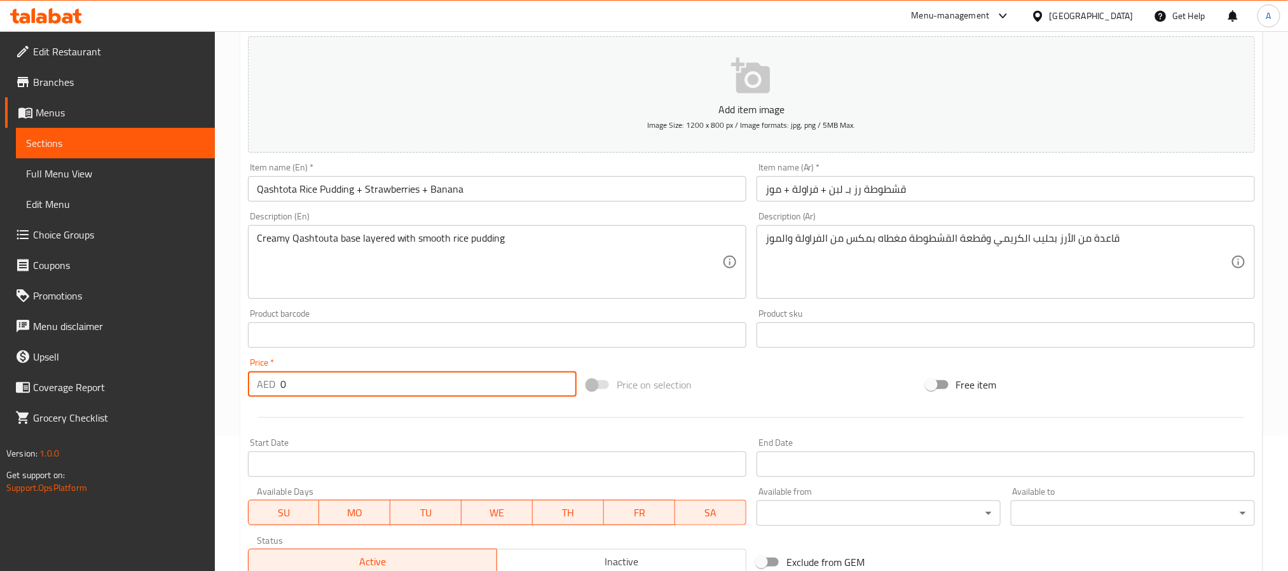
drag, startPoint x: 294, startPoint y: 381, endPoint x: 245, endPoint y: 374, distance: 49.4
click at [245, 374] on div "Price   * AED 0 Price *" at bounding box center [412, 377] width 339 height 49
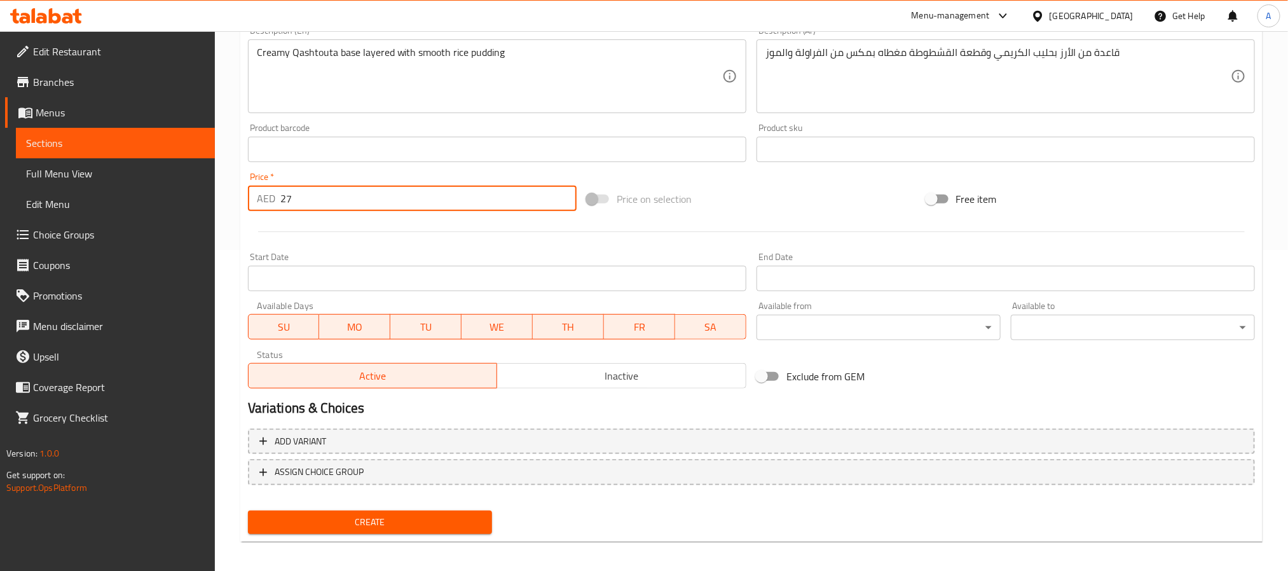
scroll to position [326, 0]
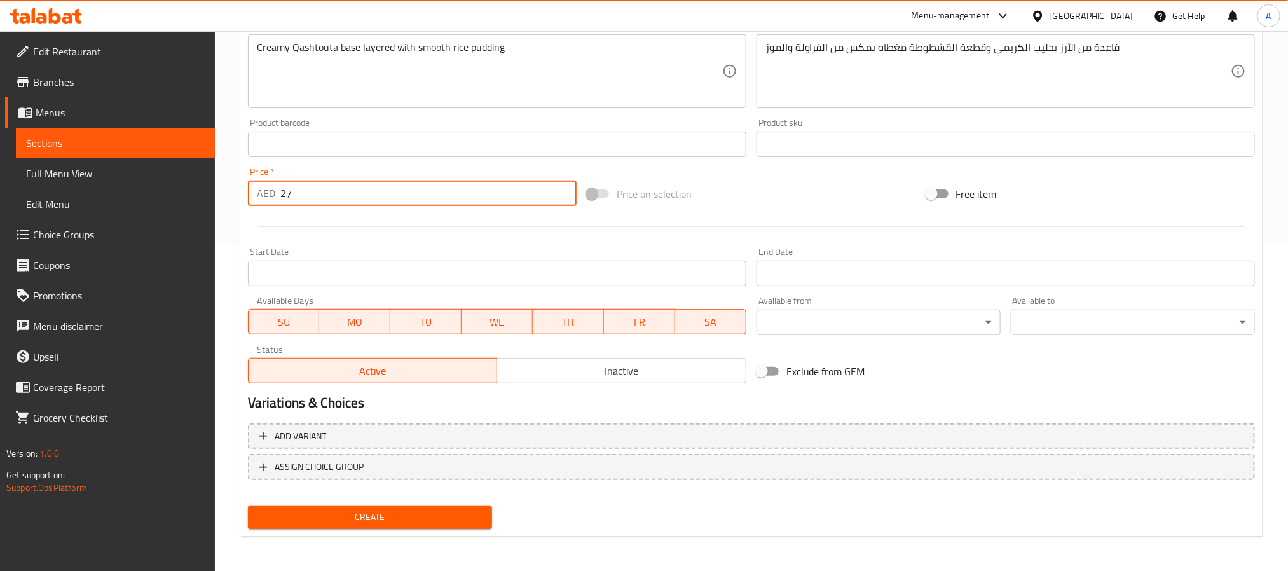
type input "27"
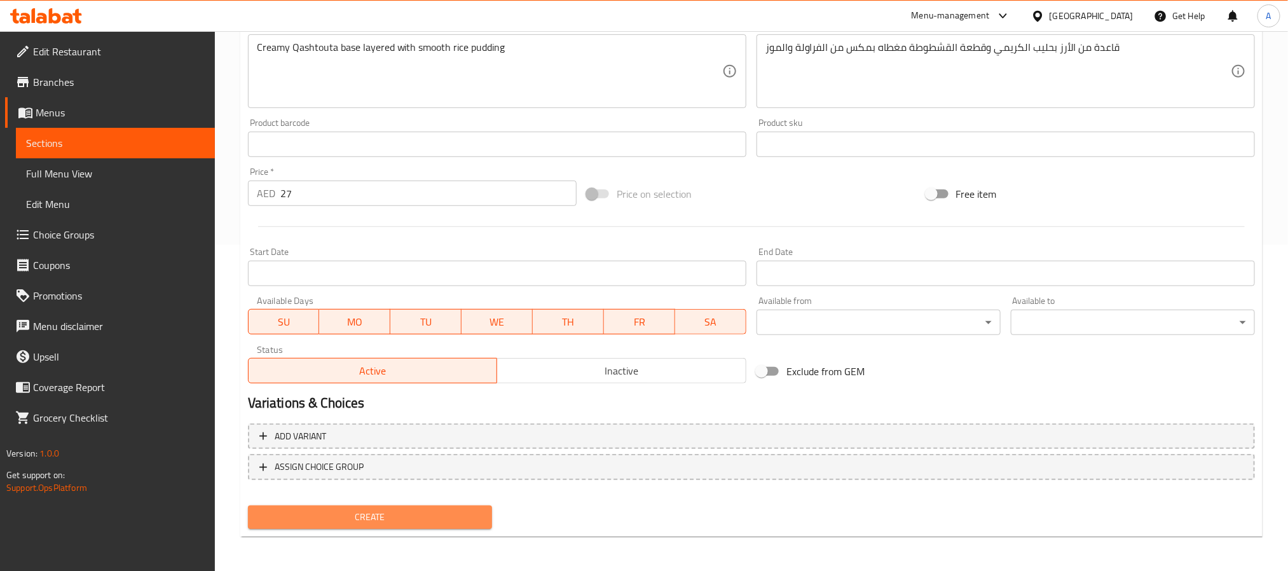
click at [467, 509] on span "Create" at bounding box center [370, 517] width 224 height 16
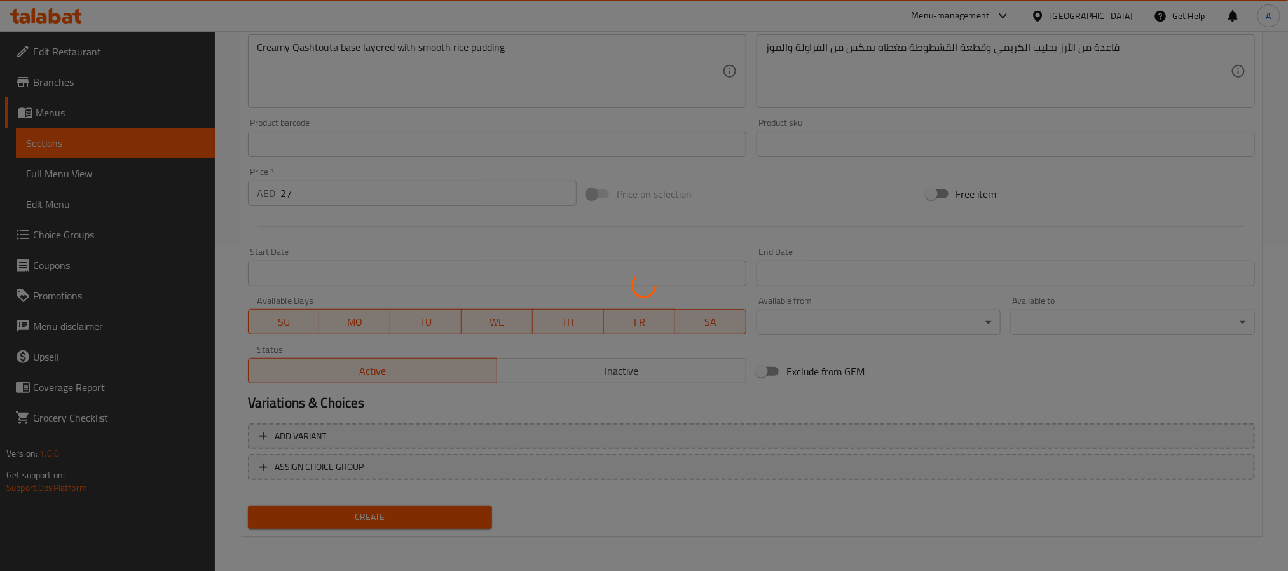
type input "0"
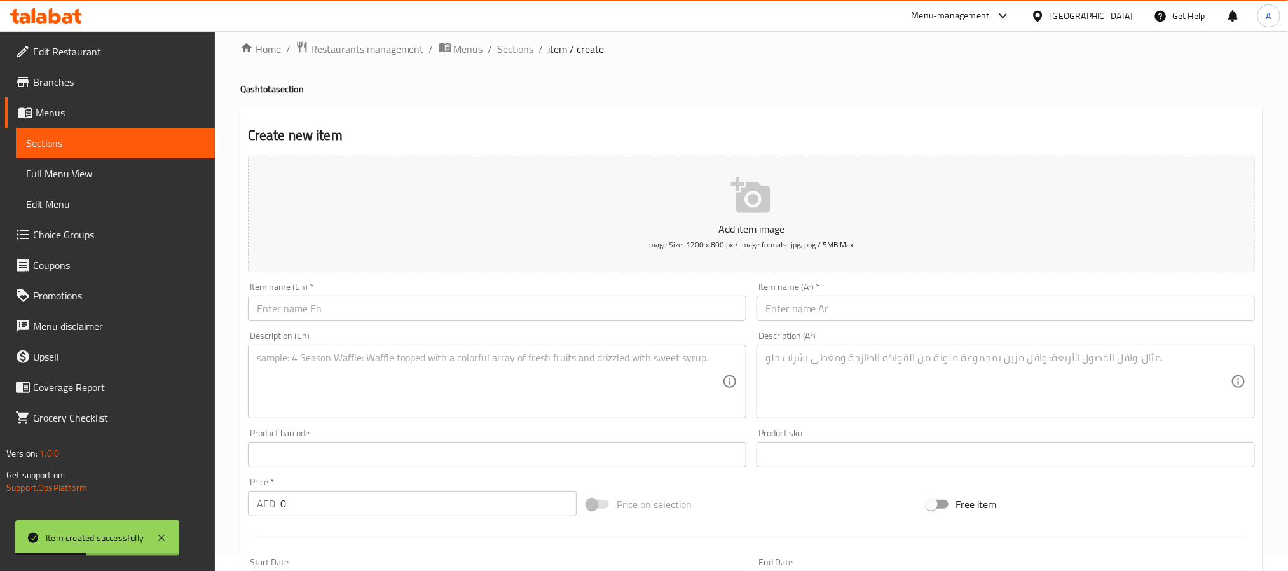
scroll to position [0, 0]
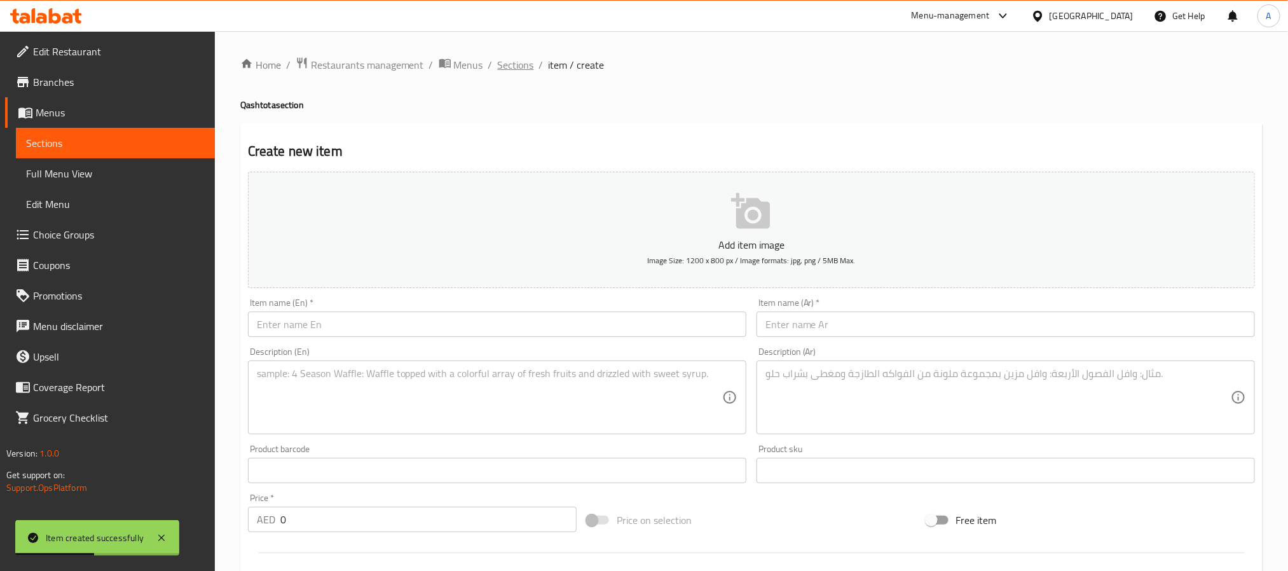
click at [521, 61] on span "Sections" at bounding box center [516, 64] width 36 height 15
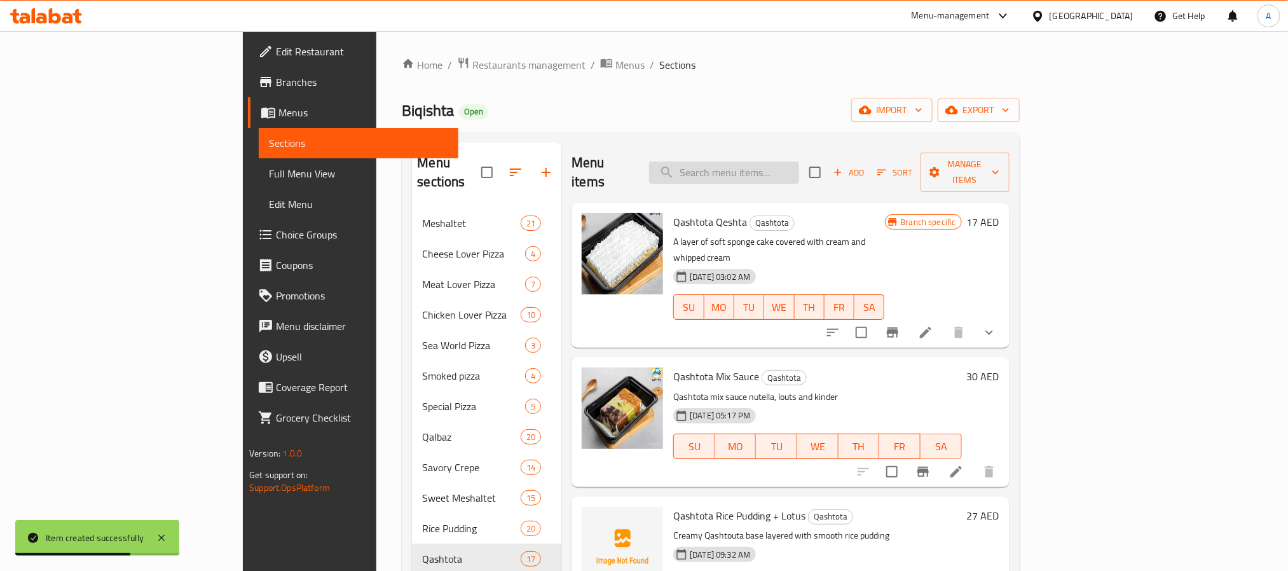
click at [799, 165] on input "search" at bounding box center [724, 172] width 150 height 22
type input "s"
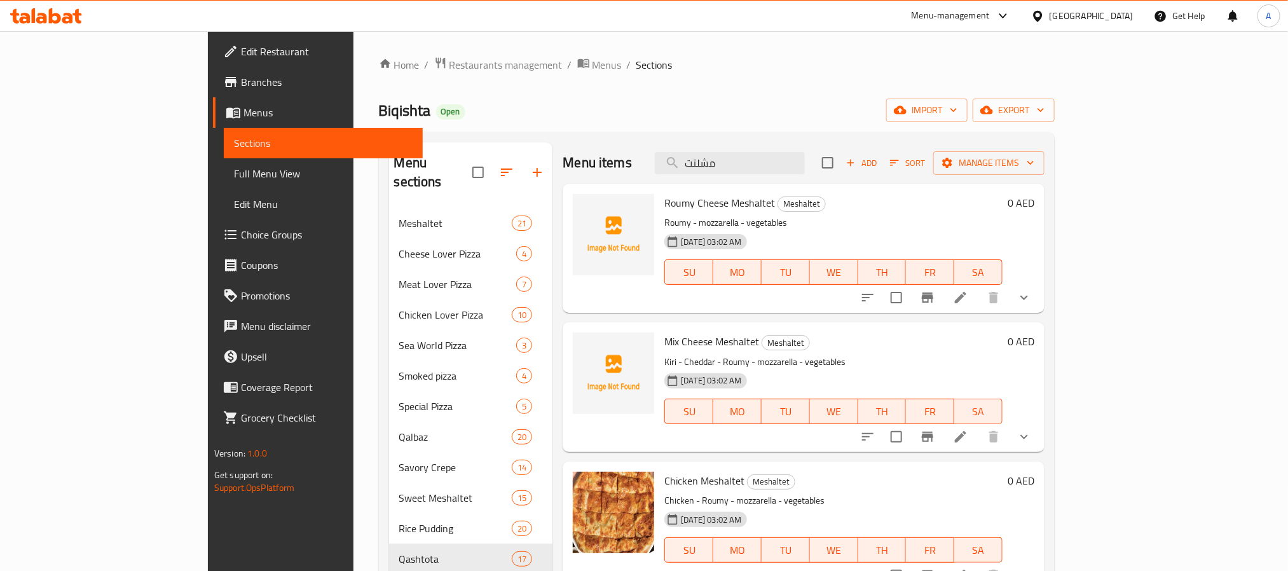
type input "مشلتت"
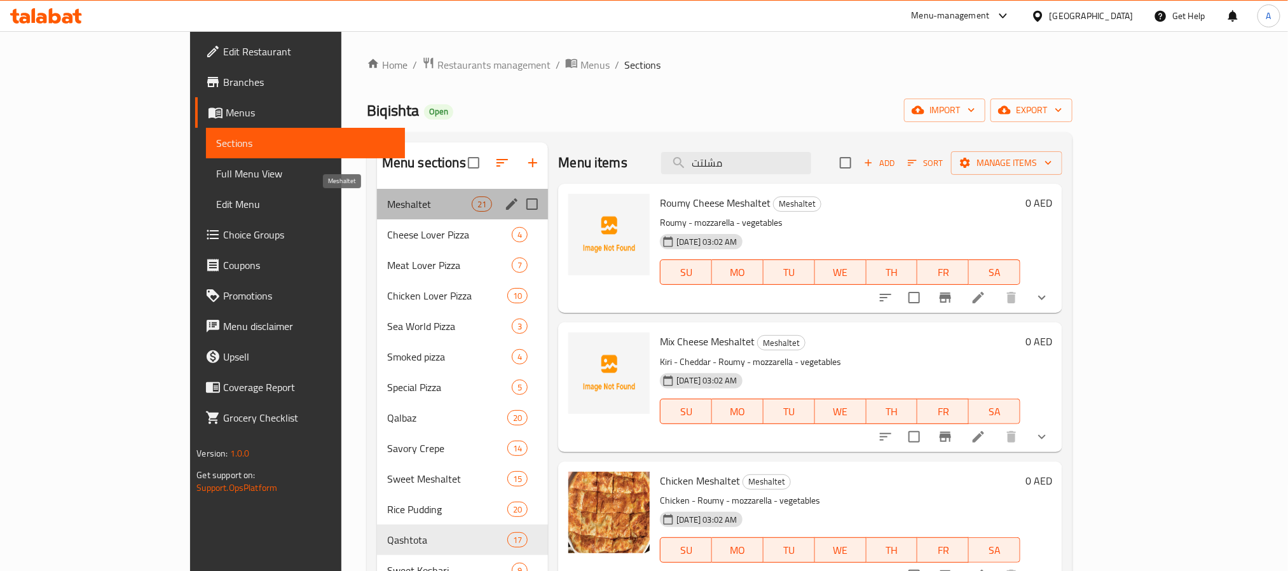
click at [387, 200] on span "Meshaltet" at bounding box center [429, 203] width 85 height 15
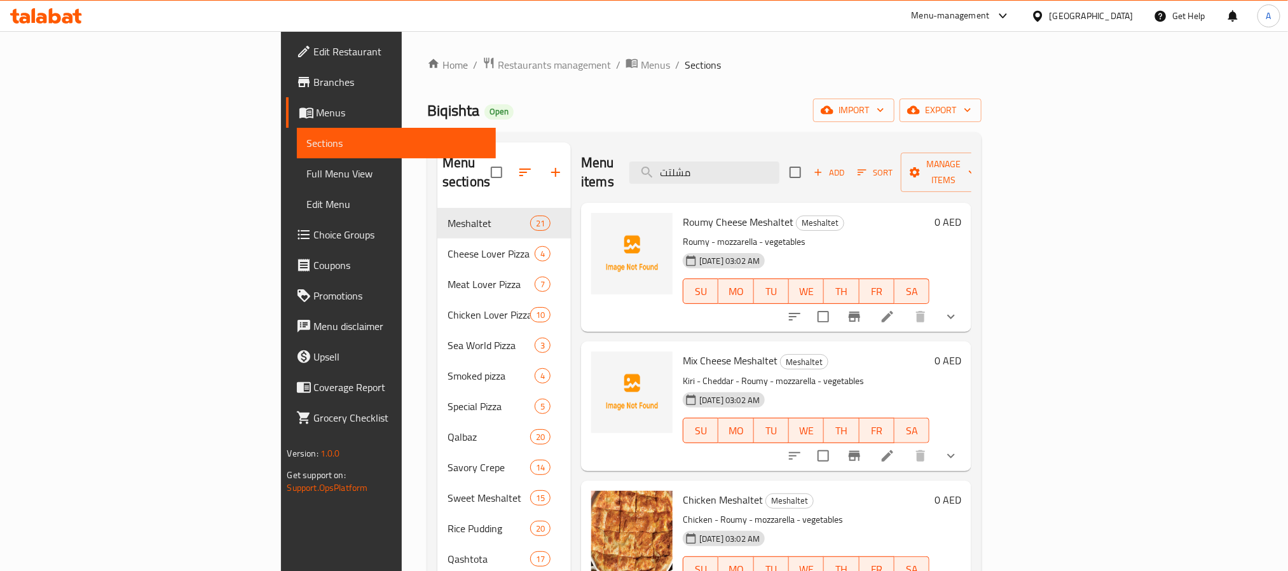
drag, startPoint x: 793, startPoint y: 163, endPoint x: 705, endPoint y: 163, distance: 87.7
click at [705, 163] on div "Menu items مشلتت Add Sort Manage items" at bounding box center [776, 172] width 390 height 60
click at [779, 161] on input "مشلتت" at bounding box center [704, 172] width 150 height 22
click at [779, 164] on input "مشلتت" at bounding box center [704, 172] width 150 height 22
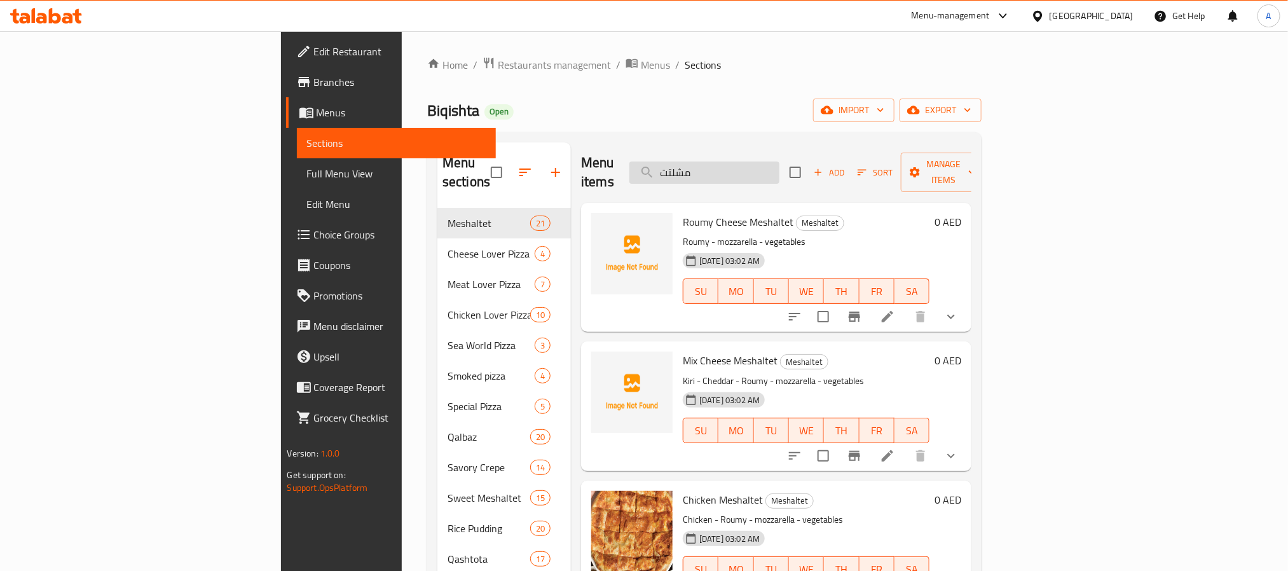
click at [779, 164] on input "مشلتت" at bounding box center [704, 172] width 150 height 22
click at [846, 165] on span "Add" at bounding box center [829, 172] width 34 height 15
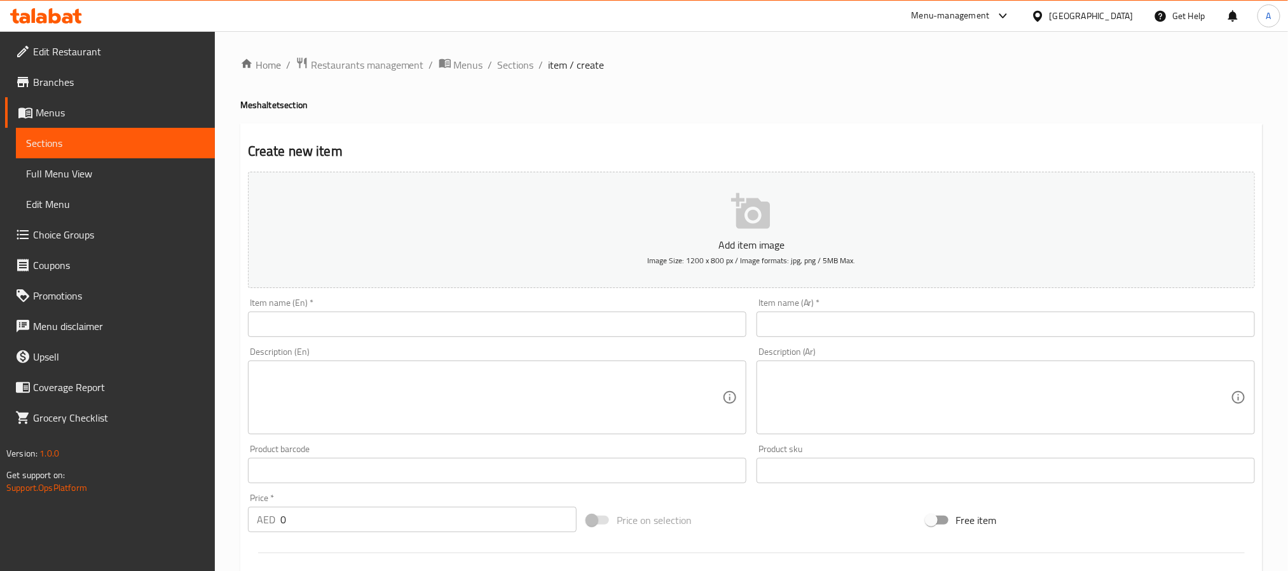
click at [420, 311] on div "Item name (En)   * Item name (En) *" at bounding box center [497, 317] width 498 height 39
click at [423, 324] on input "text" at bounding box center [497, 323] width 498 height 25
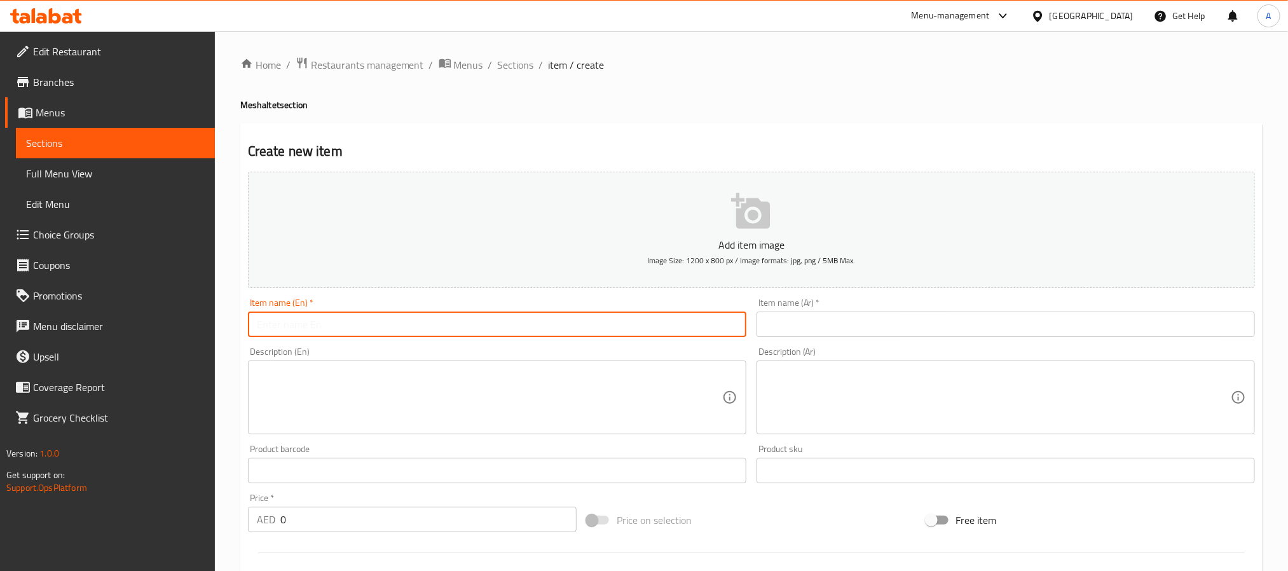
paste input "Sausage Meshaltet"
type input "Sausage Meshaltet"
click at [826, 311] on input "text" at bounding box center [1005, 323] width 498 height 25
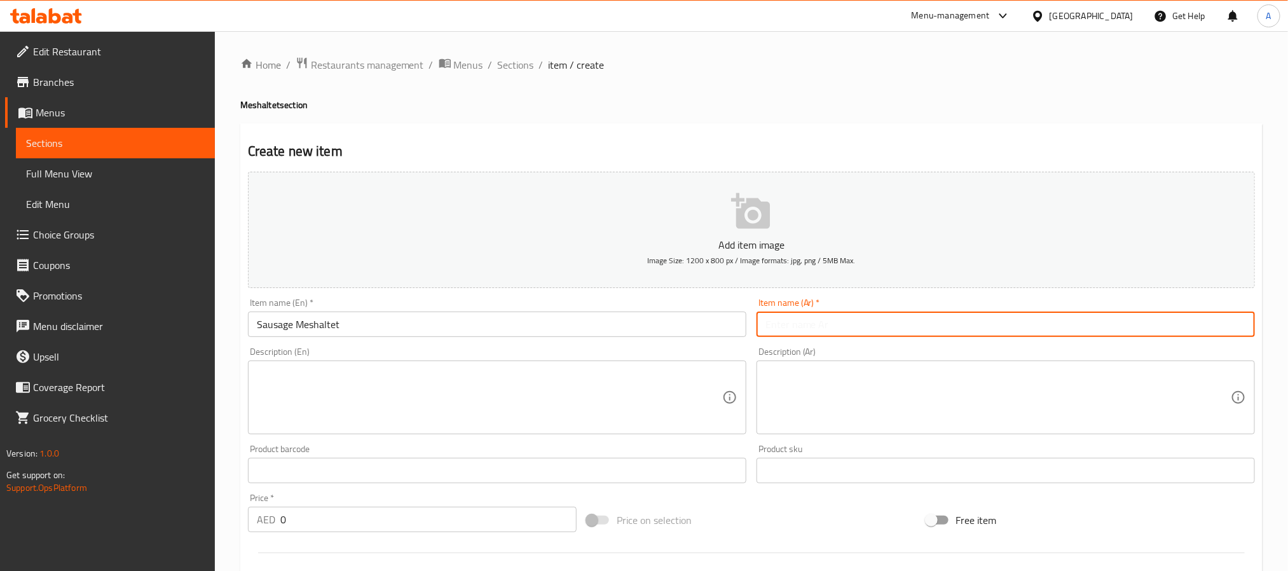
paste input "مشلتت سجق"
type input "مشلتت سجق"
click at [870, 363] on div "Description (Ar)" at bounding box center [1005, 397] width 498 height 74
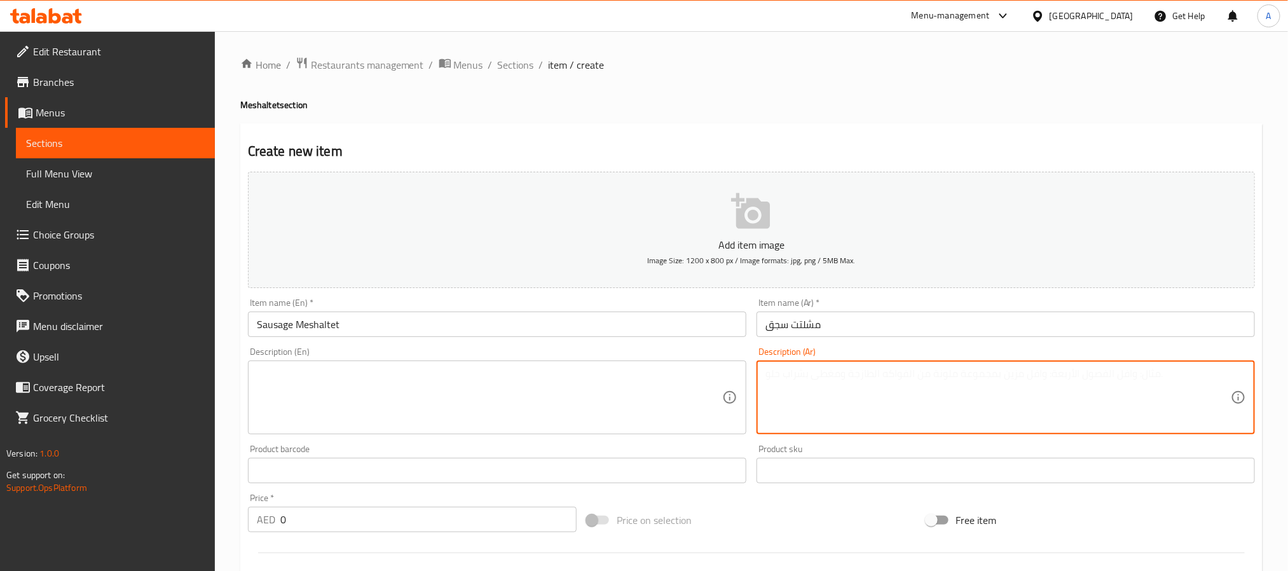
paste textarea "سجق - رومي - موتزاريلا - خضار"
type textarea "سجق - رومي - موتزاريلا - خضار"
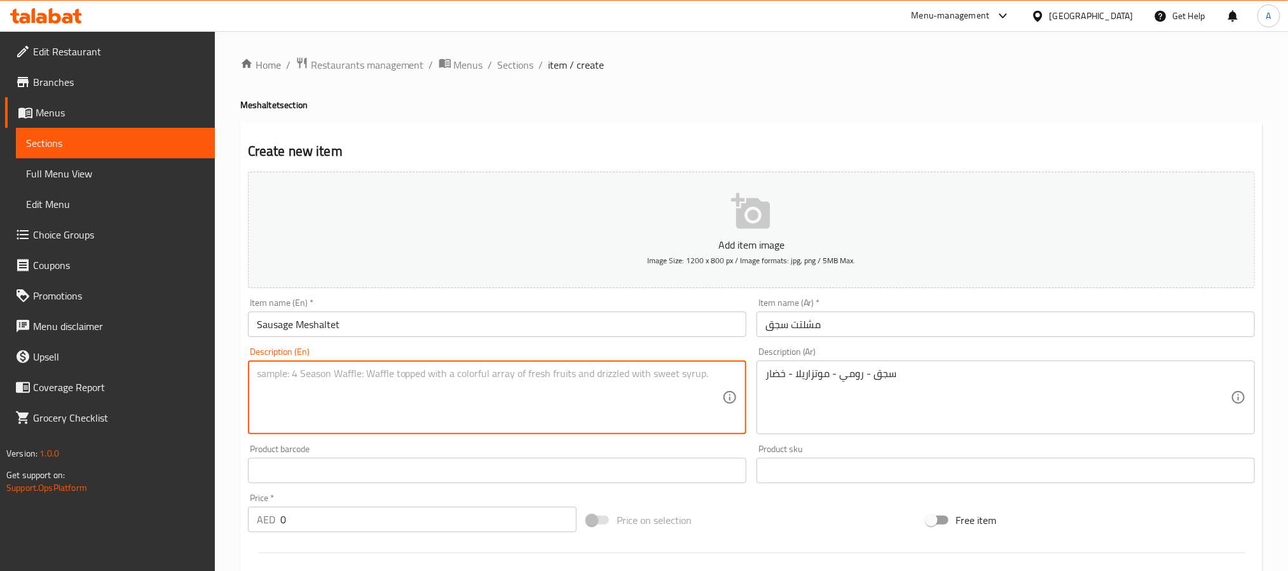
click at [464, 372] on textarea at bounding box center [489, 397] width 465 height 60
paste textarea "Sausage - Roumy - mozzarella - vegetables"
type textarea "Sausage - Roumy - mozzarella - vegetables"
click at [505, 67] on span "Sections" at bounding box center [516, 64] width 36 height 15
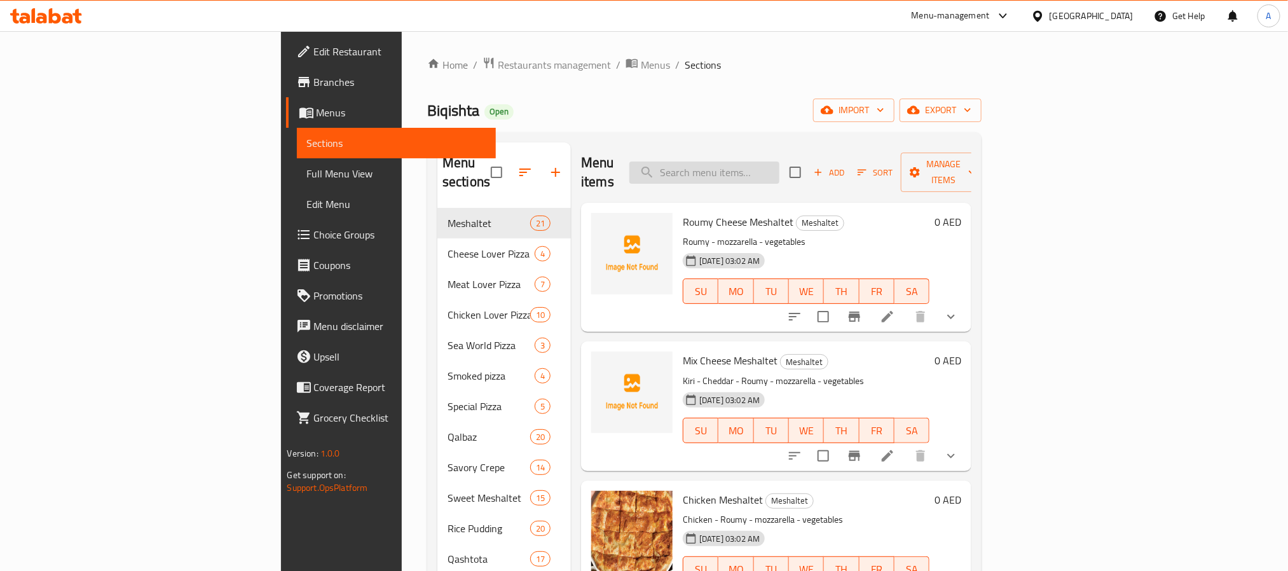
click at [779, 161] on input "search" at bounding box center [704, 172] width 150 height 22
paste input "Sausage Meshaltet"
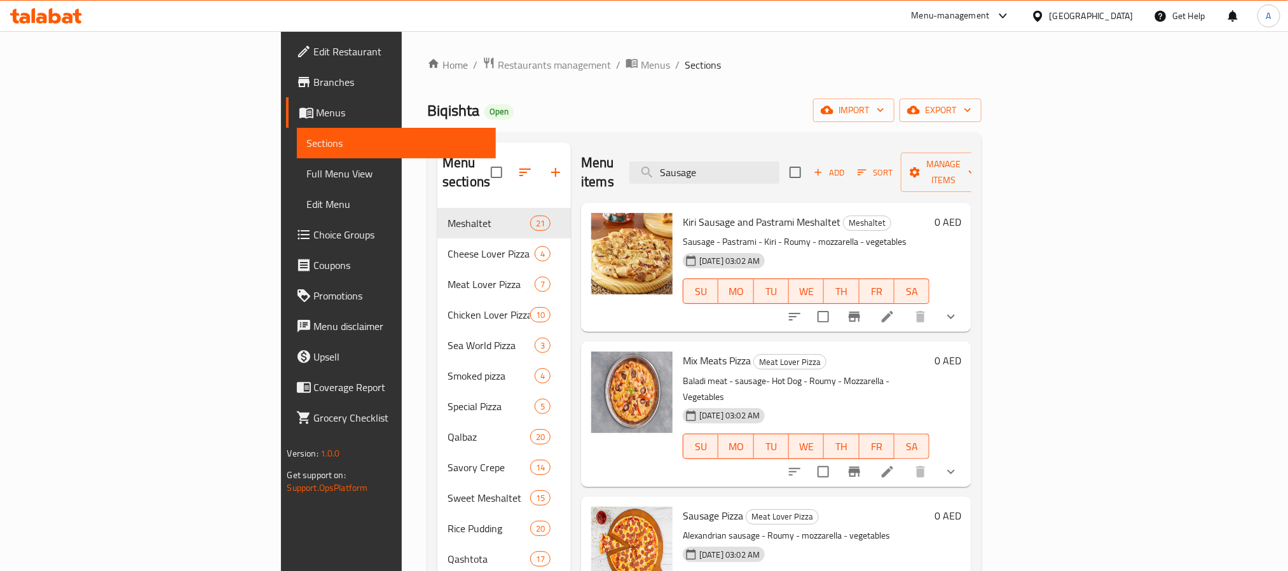
drag, startPoint x: 805, startPoint y: 170, endPoint x: 700, endPoint y: 168, distance: 105.5
click at [700, 168] on div "Menu items Sausage Add Sort Manage items" at bounding box center [776, 172] width 390 height 60
paste input "Crunchy Pizza"
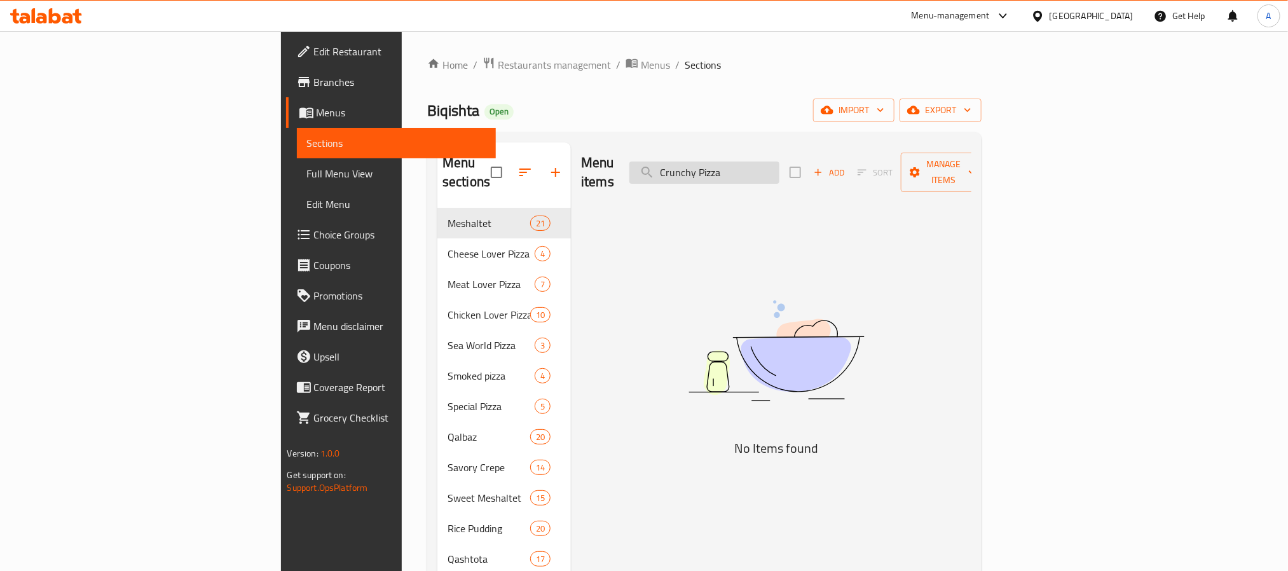
click at [779, 164] on input "Crunchy Pizza" at bounding box center [704, 172] width 150 height 22
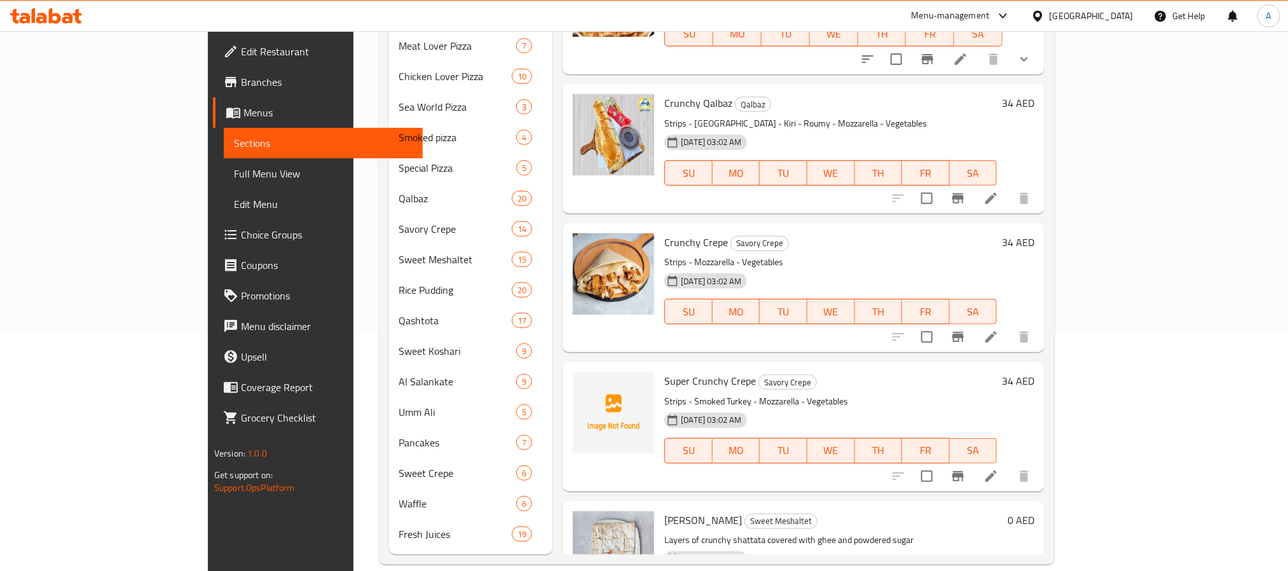
click at [984, 487] on div "Super Crunchy Crepe Savory Crepe Strips - Smoked Turkey - Mozzarella - Vegetabl…" at bounding box center [803, 426] width 482 height 129
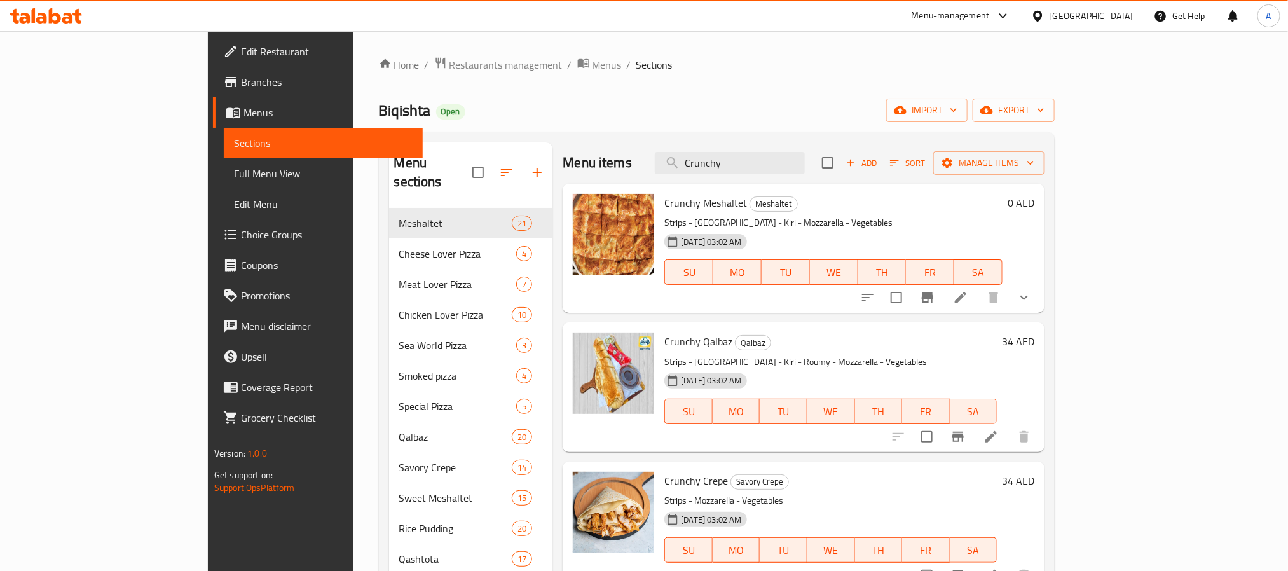
drag, startPoint x: 814, startPoint y: 165, endPoint x: 608, endPoint y: 141, distance: 207.3
click at [608, 141] on div "Menu sections Meshaltet 21 Cheese Lover Pizza 4 Meat Lover Pizza 7 Chicken Love…" at bounding box center [717, 467] width 676 height 671
paste input "Hot dog Qalbaz"
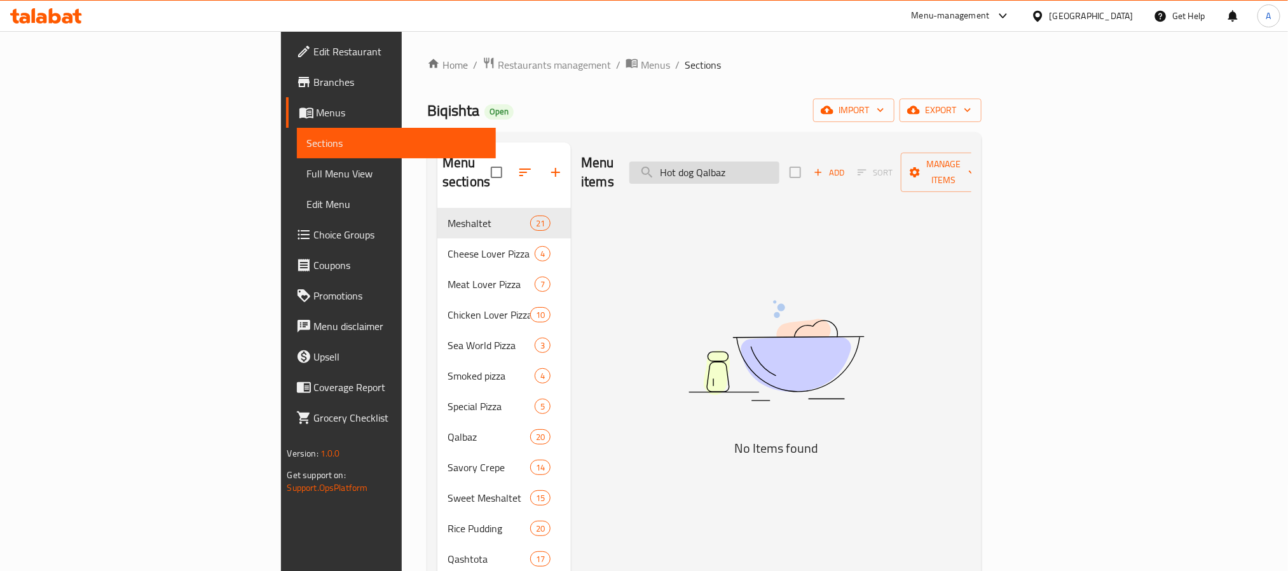
click at [779, 161] on input "Hot dog Qalbaz" at bounding box center [704, 172] width 150 height 22
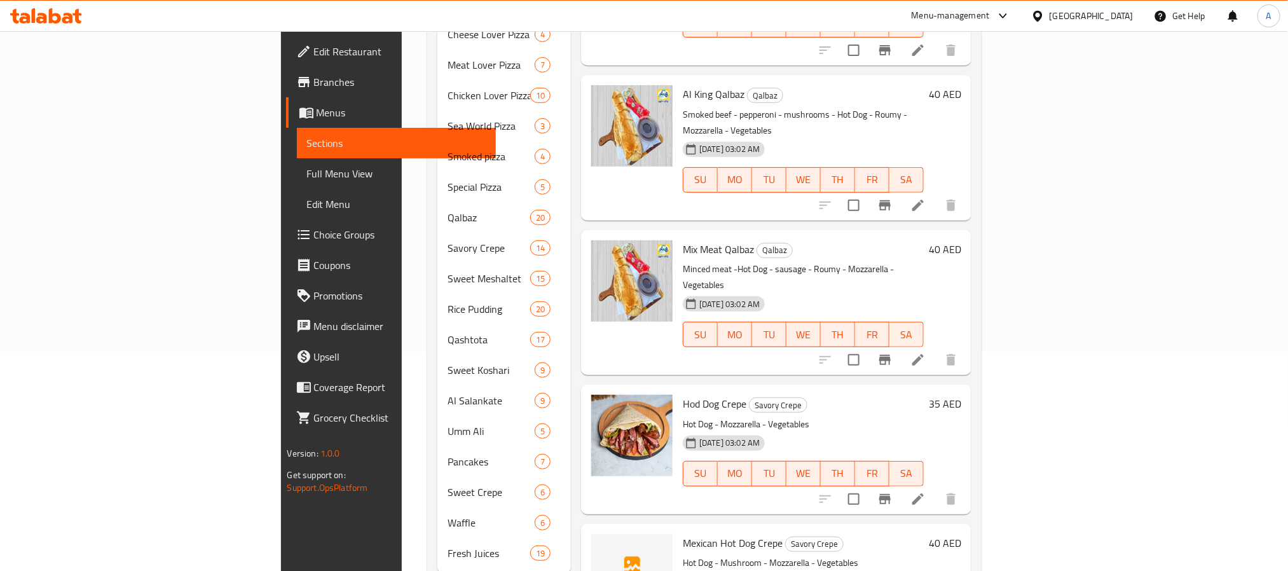
scroll to position [238, 0]
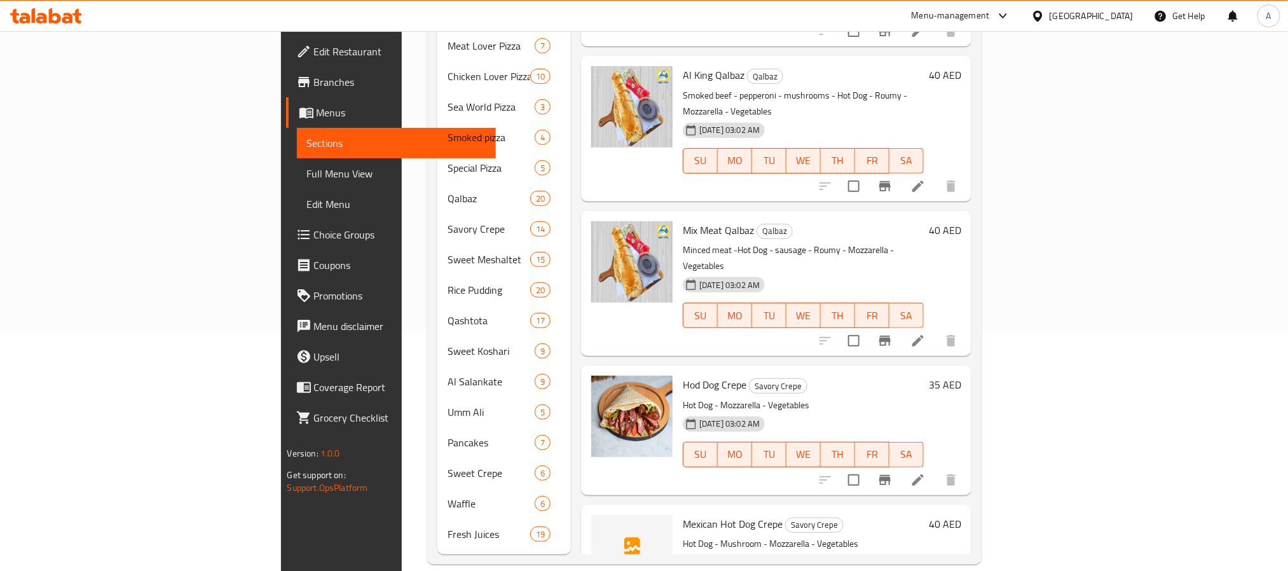
type input "Hot dog"
click at [903, 515] on h6 "Mexican Hot Dog Crepe Savory Crepe" at bounding box center [803, 524] width 241 height 18
click at [965, 264] on div "Menu items Hot dog Add Sort Manage items Mix Meat Meshaltet Meshaltet Minced me…" at bounding box center [771, 229] width 400 height 650
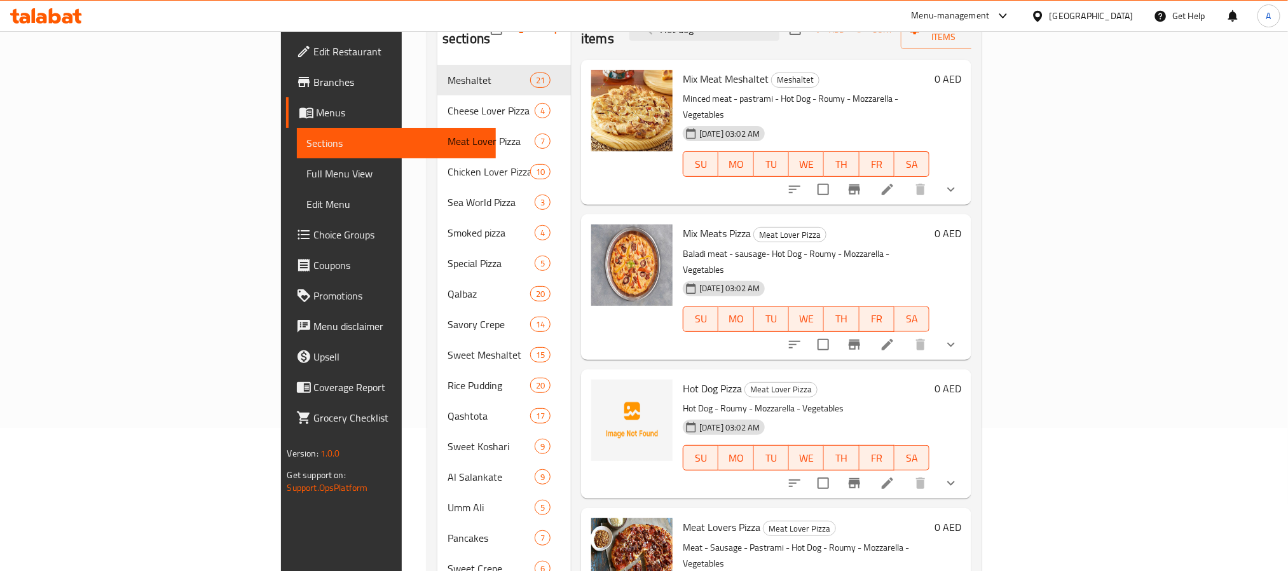
scroll to position [0, 0]
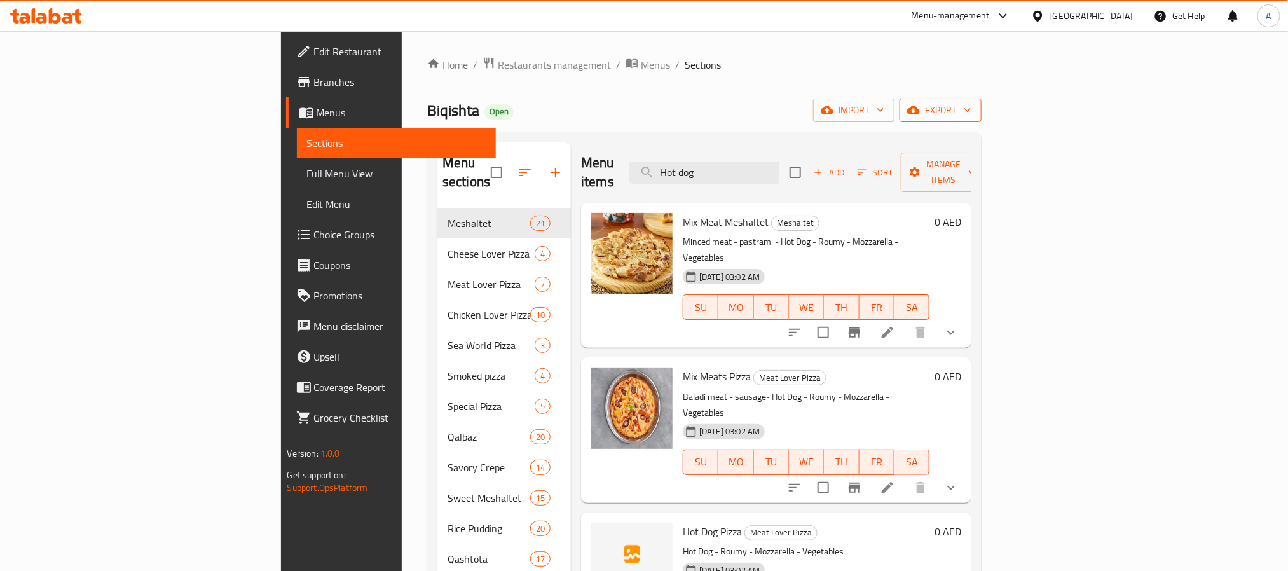
click at [971, 107] on span "export" at bounding box center [941, 110] width 62 height 16
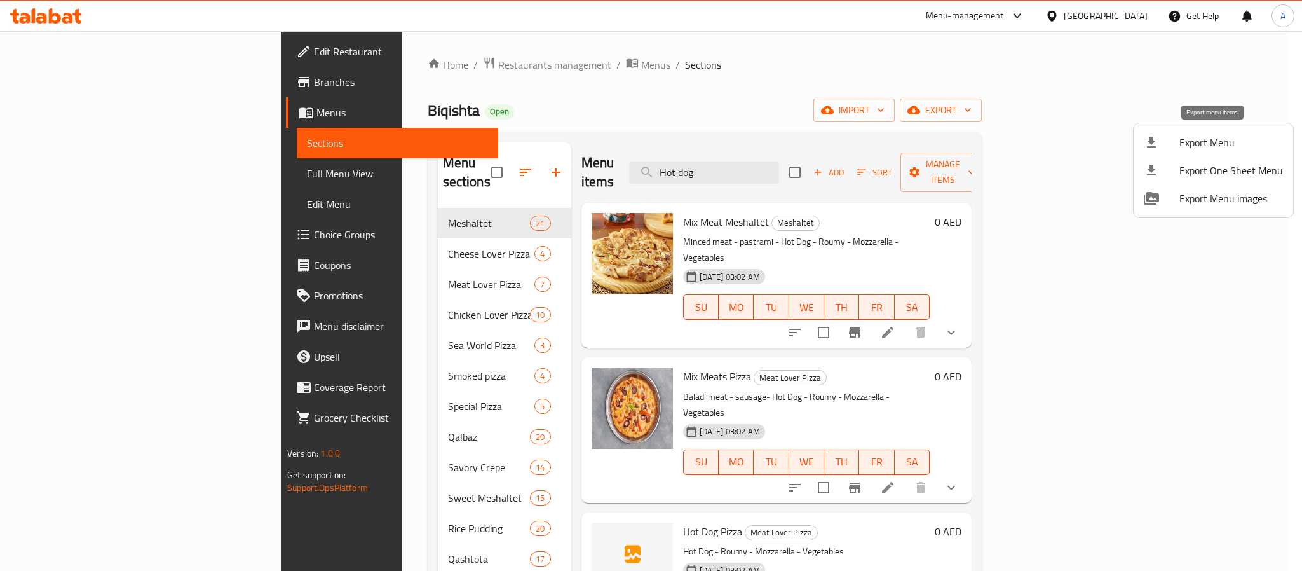
click at [1211, 138] on span "Export Menu" at bounding box center [1232, 142] width 104 height 15
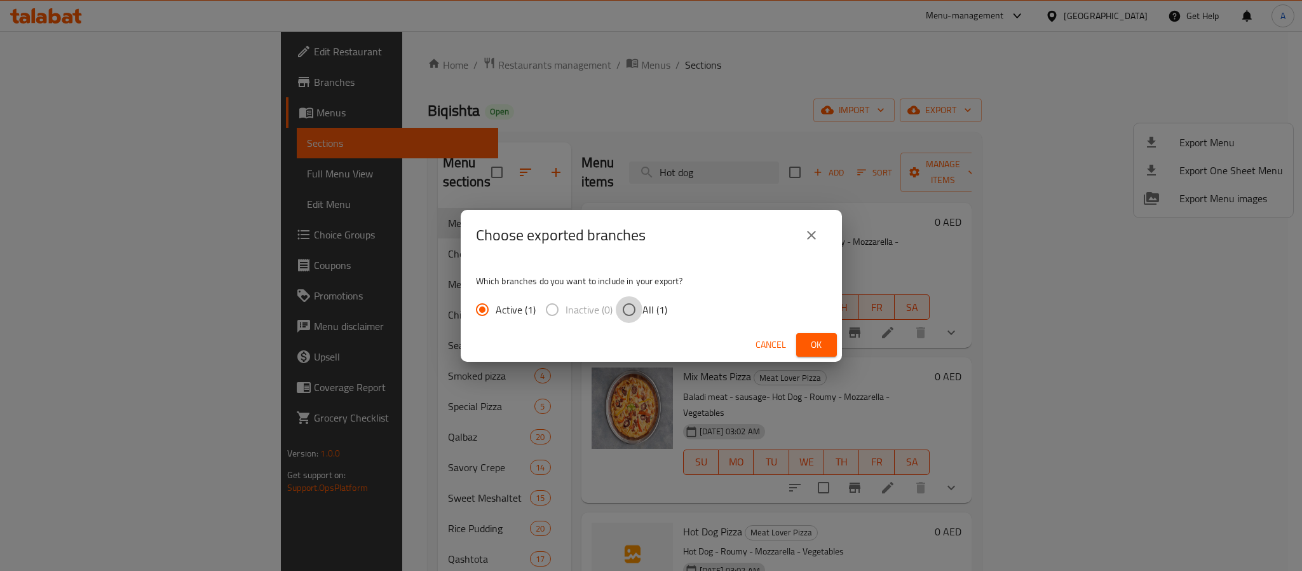
click at [625, 296] on input "All (1)" at bounding box center [629, 309] width 27 height 27
radio input "true"
click at [803, 343] on button "Ok" at bounding box center [816, 345] width 41 height 24
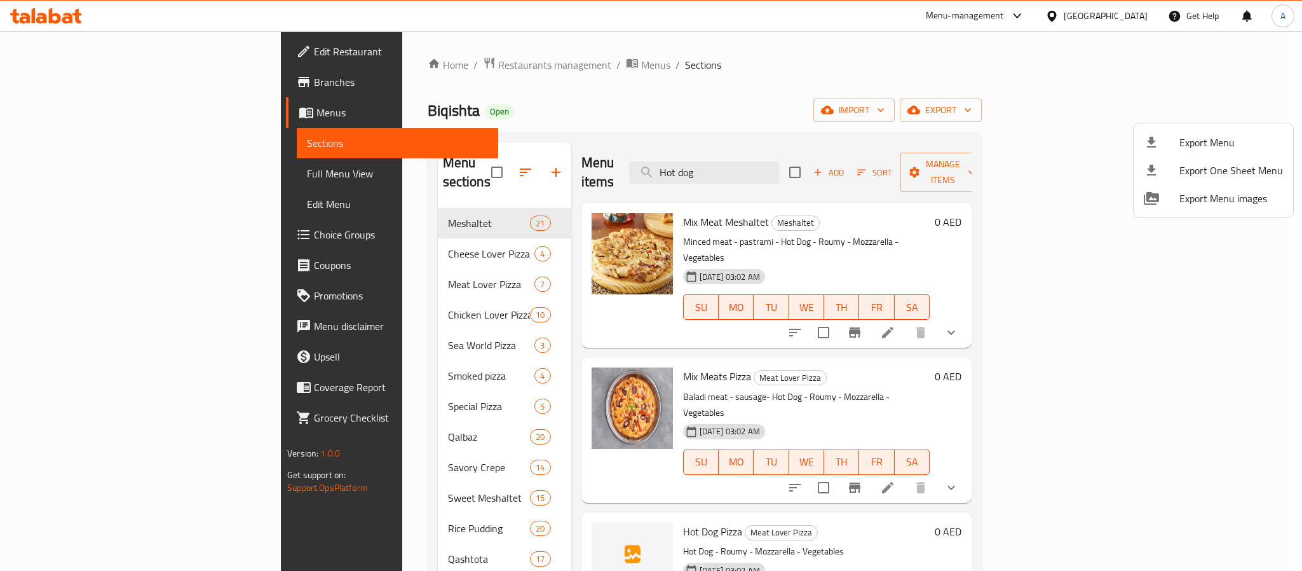
click at [906, 201] on div at bounding box center [651, 285] width 1302 height 571
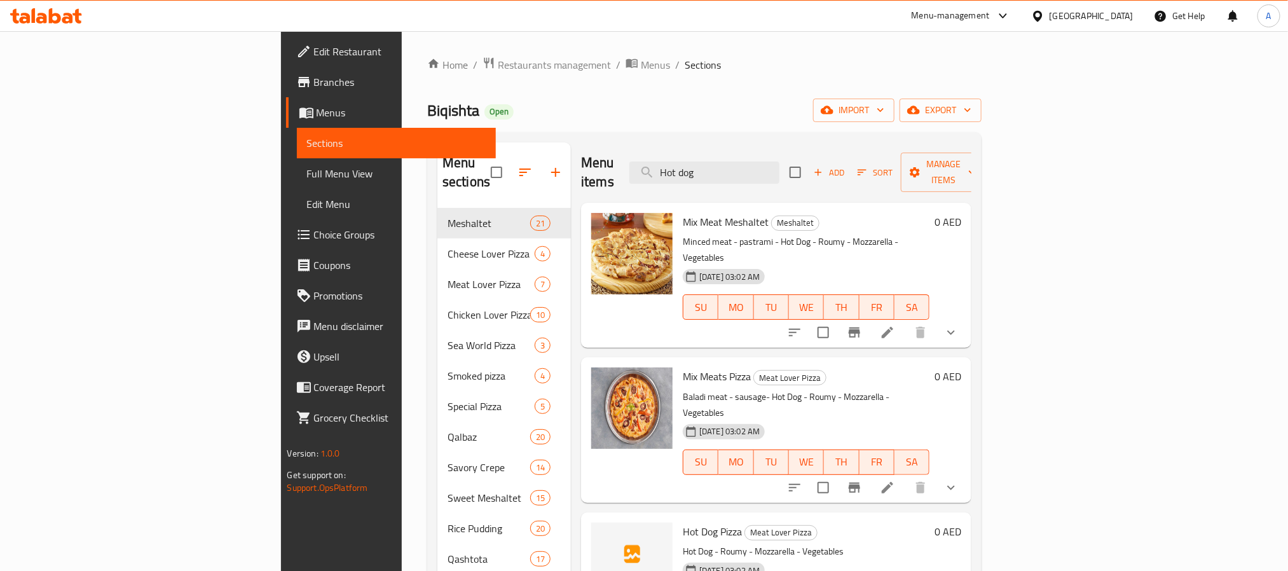
drag, startPoint x: 787, startPoint y: 170, endPoint x: 705, endPoint y: 161, distance: 82.5
click at [705, 161] on div "Menu items Hot dog Add Sort Manage items" at bounding box center [776, 172] width 390 height 60
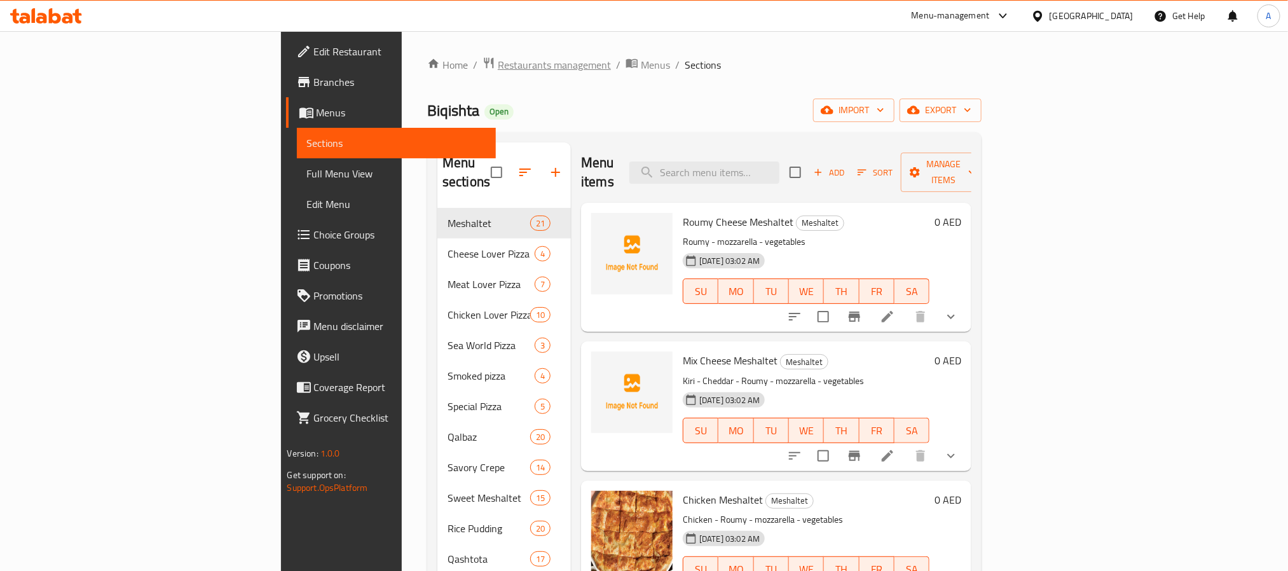
click at [498, 69] on span "Restaurants management" at bounding box center [554, 64] width 113 height 15
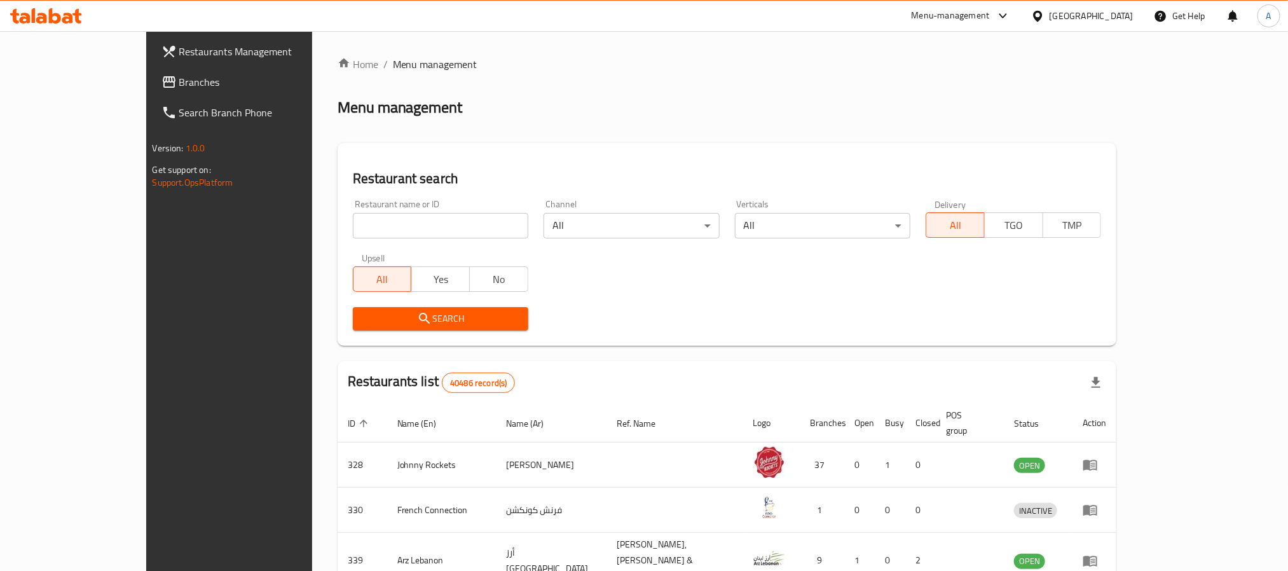
click at [364, 238] on div "Restaurant name or ID Restaurant name or ID" at bounding box center [440, 219] width 191 height 54
paste input "South Indian Restaurant"
click at [371, 226] on input "search" at bounding box center [440, 225] width 175 height 25
type input "South Indian Restaurant"
click at [417, 317] on icon "submit" at bounding box center [424, 318] width 15 height 15
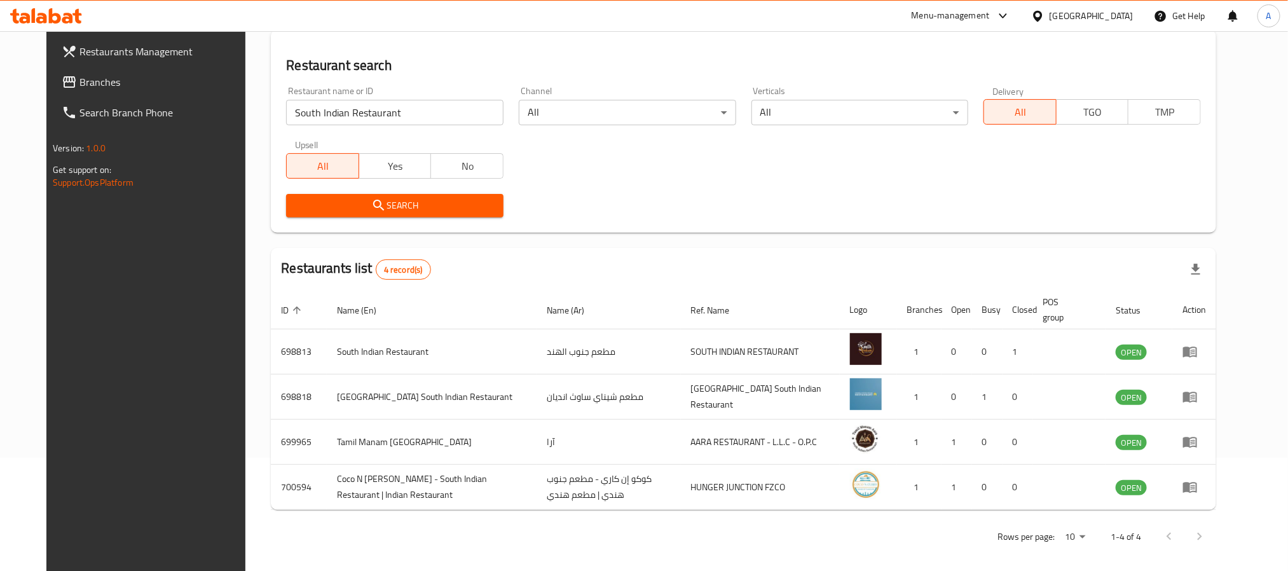
scroll to position [124, 0]
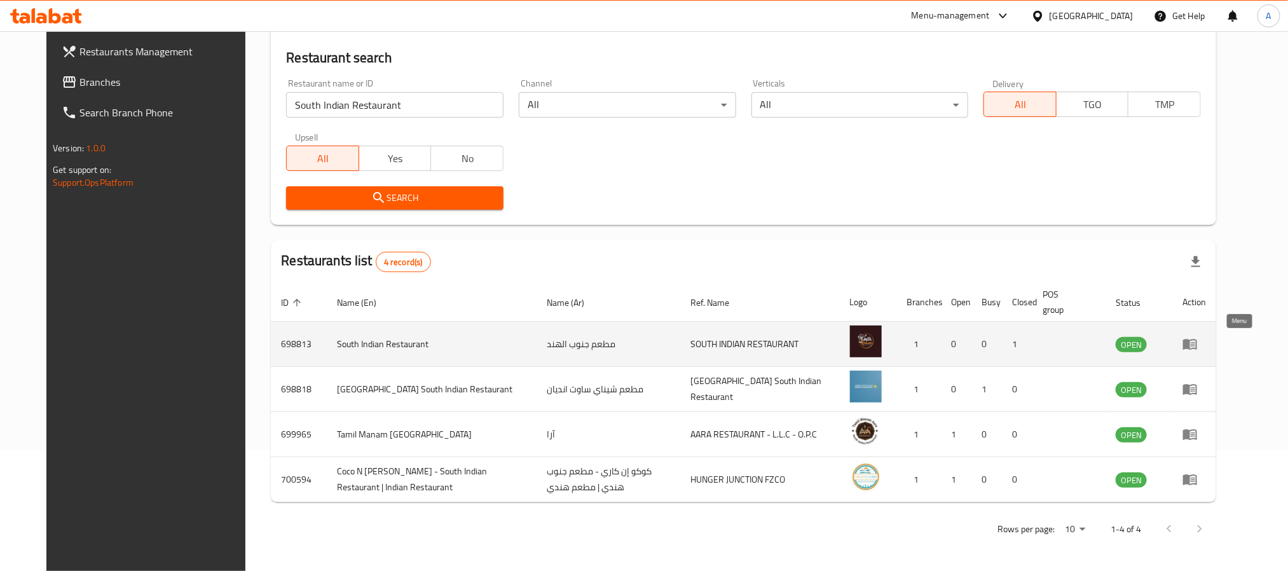
click at [1197, 345] on icon "enhanced table" at bounding box center [1190, 344] width 14 height 11
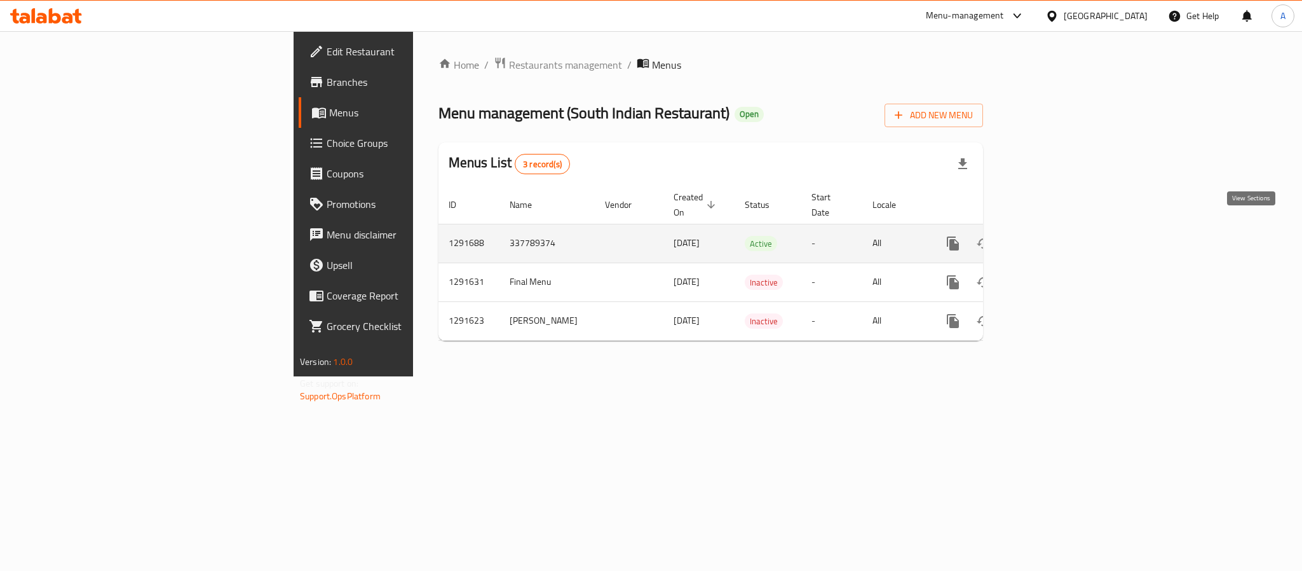
click at [1053, 236] on icon "enhanced table" at bounding box center [1044, 243] width 15 height 15
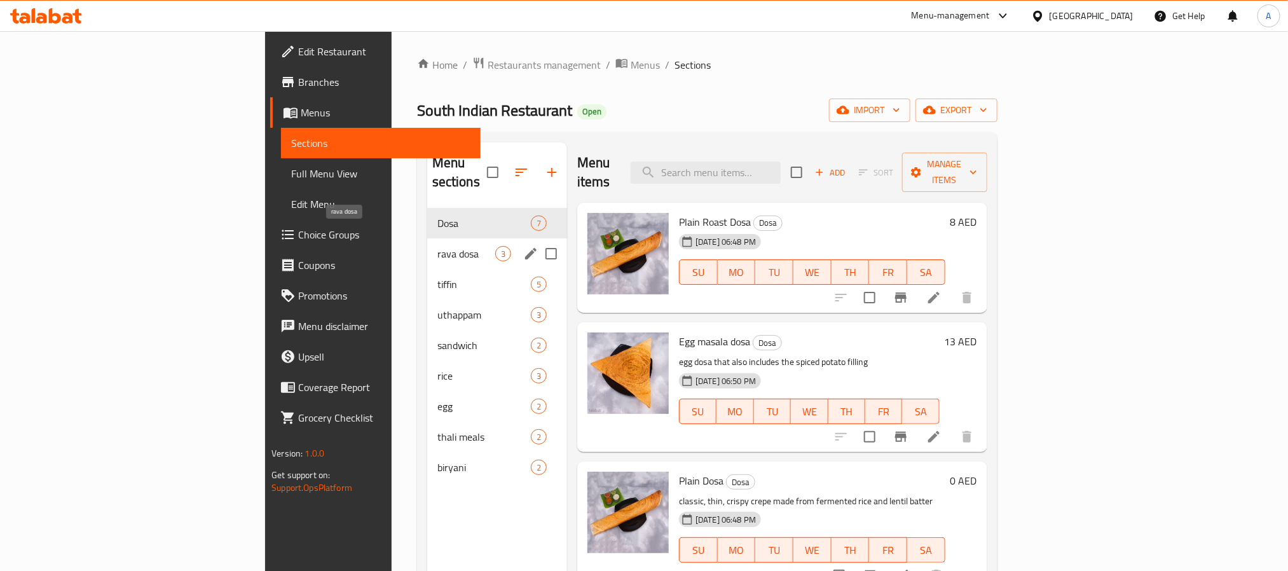
click at [437, 246] on span "rava dosa" at bounding box center [466, 253] width 58 height 15
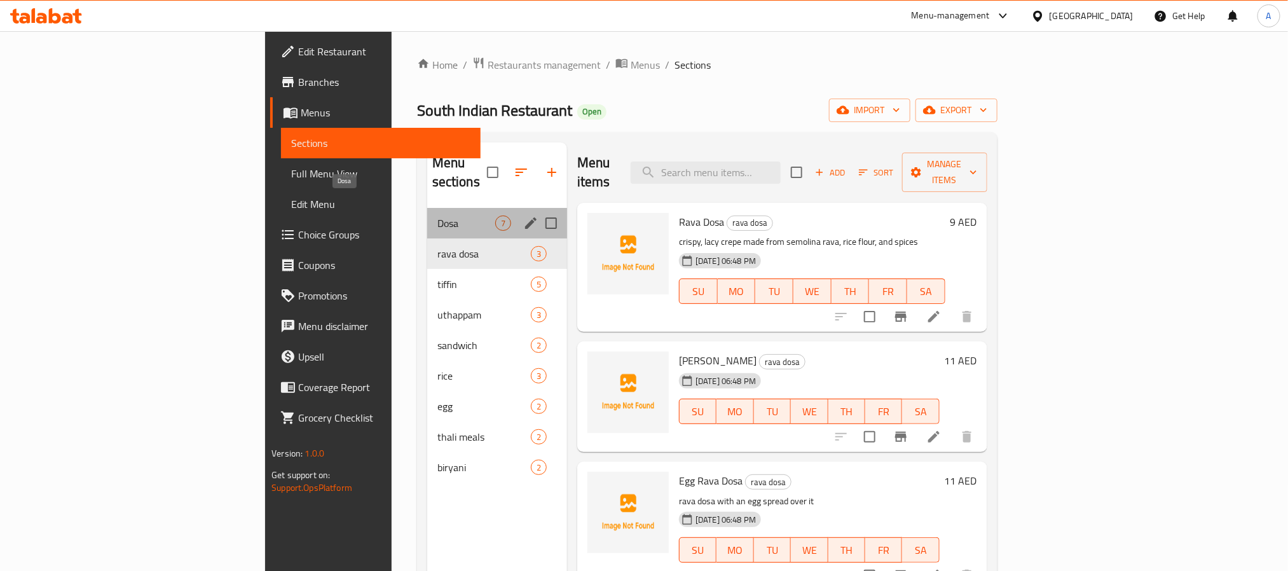
click at [437, 215] on span "Dosa" at bounding box center [466, 222] width 58 height 15
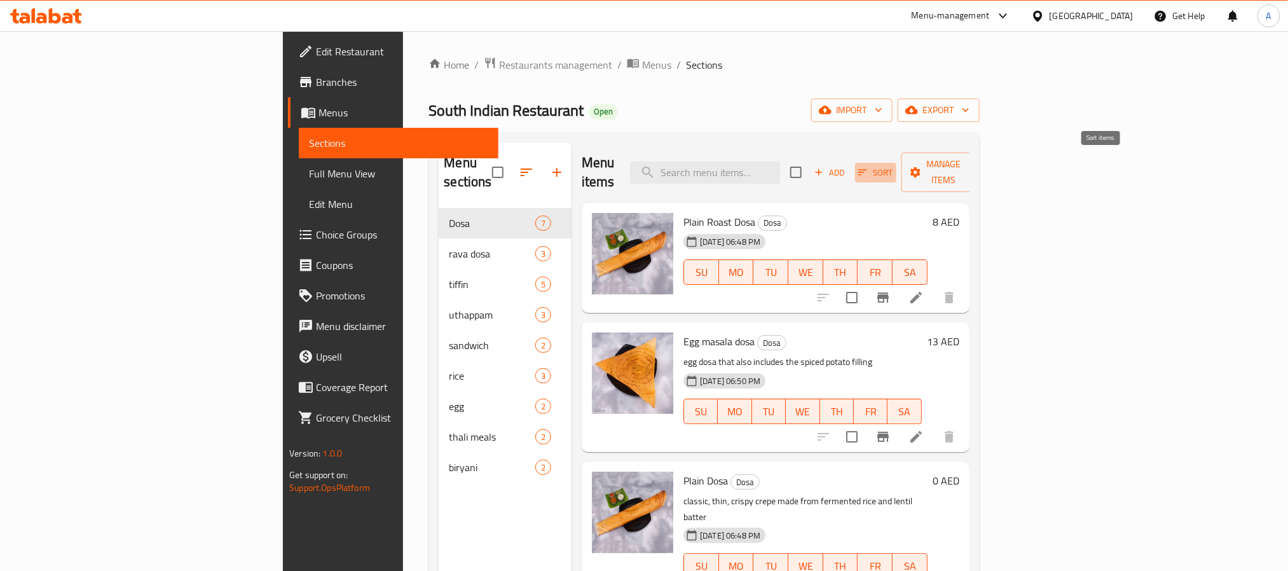
click at [893, 165] on span "Sort" at bounding box center [875, 172] width 35 height 15
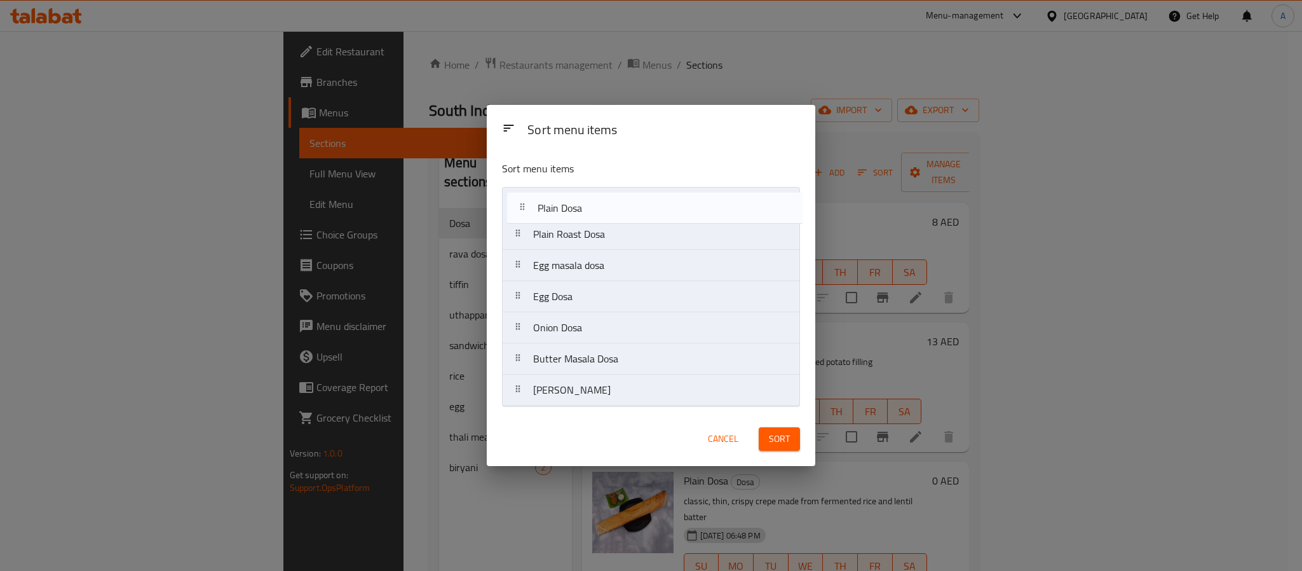
drag, startPoint x: 578, startPoint y: 264, endPoint x: 583, endPoint y: 193, distance: 70.7
click at [583, 193] on nav "Plain Roast Dosa Egg masala dosa Plain Dosa Egg Dosa Onion Dosa Butter Masala D…" at bounding box center [651, 296] width 298 height 219
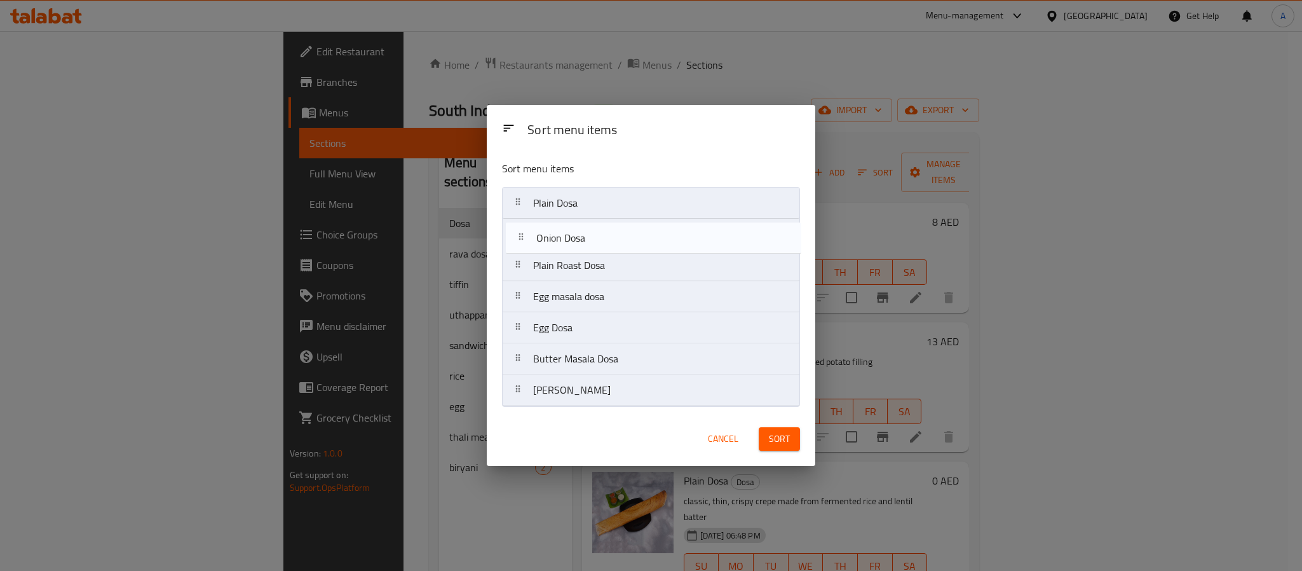
drag, startPoint x: 587, startPoint y: 327, endPoint x: 590, endPoint y: 233, distance: 94.1
click at [590, 233] on nav "Plain Dosa Plain Roast Dosa Egg masala dosa Egg Dosa Onion Dosa Butter Masala D…" at bounding box center [651, 296] width 298 height 219
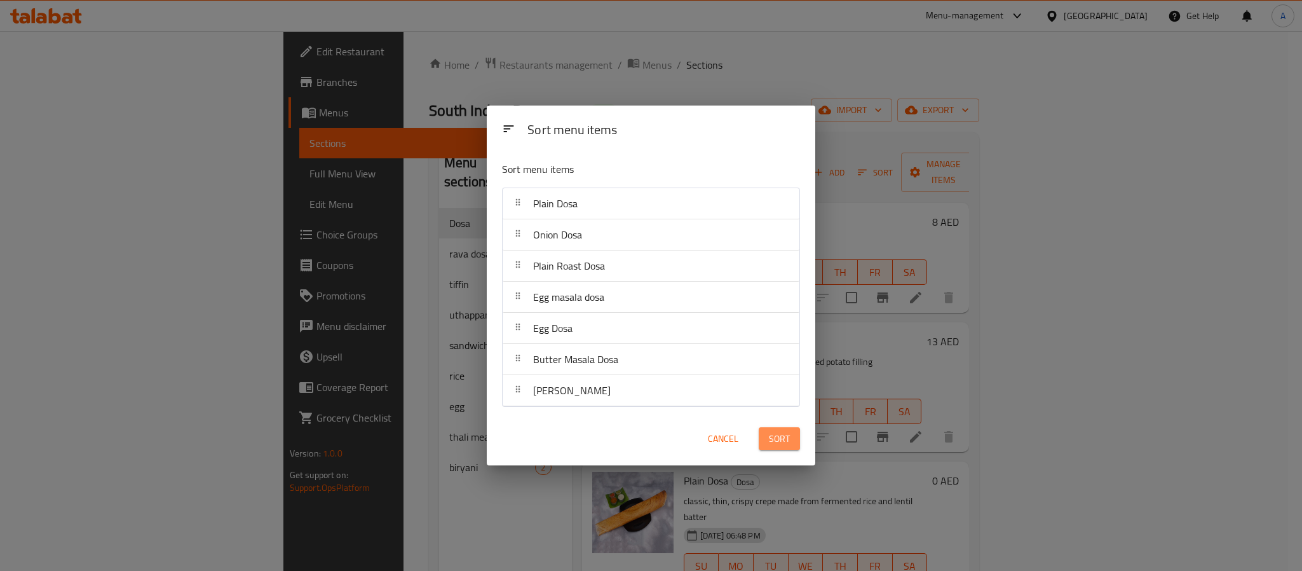
click at [780, 442] on span "Sort" at bounding box center [779, 439] width 21 height 16
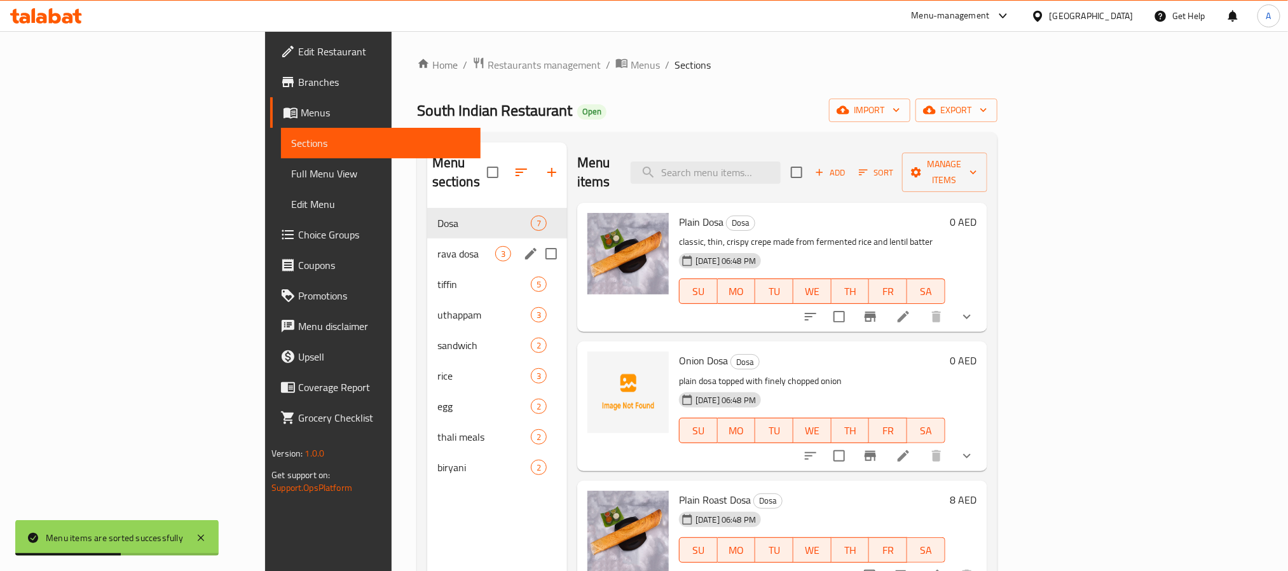
click at [427, 238] on div "rava dosa 3" at bounding box center [497, 253] width 140 height 31
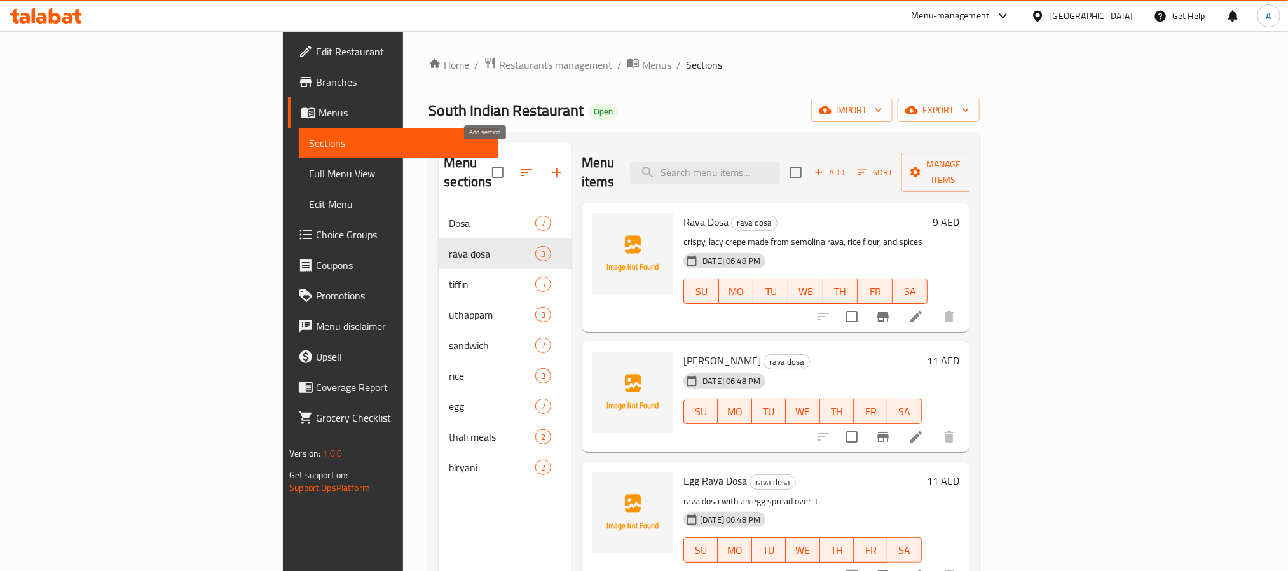
click at [549, 165] on icon "button" at bounding box center [556, 172] width 15 height 15
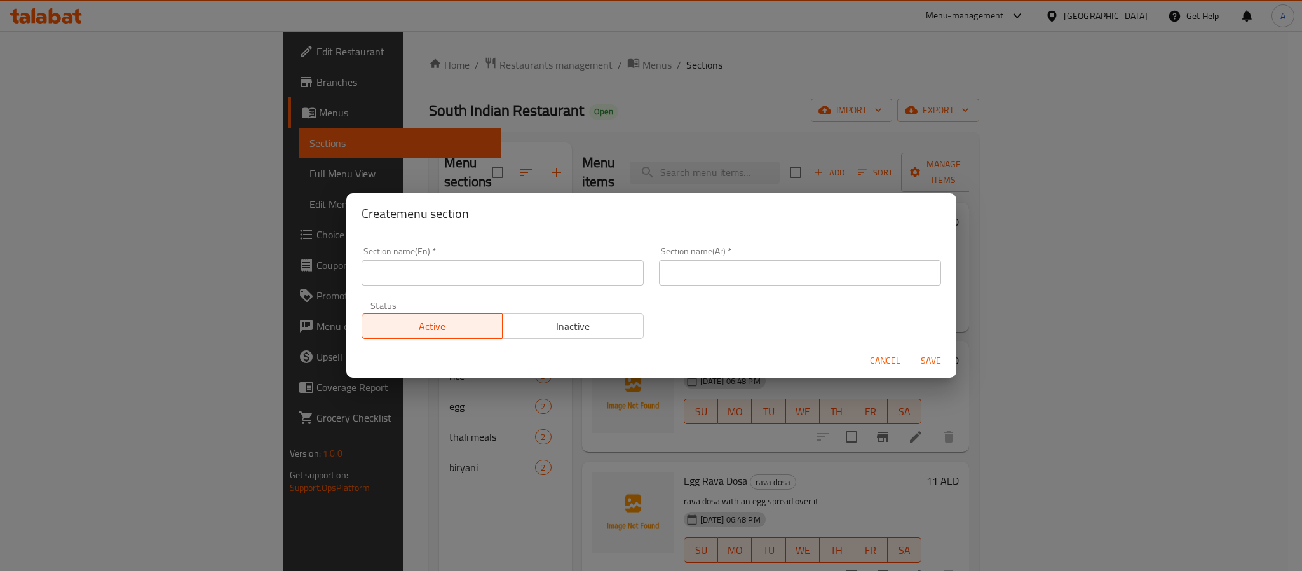
click at [479, 271] on input "text" at bounding box center [503, 272] width 282 height 25
paste input "MASALA DOSA"
click at [470, 278] on input "MASALA DOSA" at bounding box center [503, 272] width 282 height 25
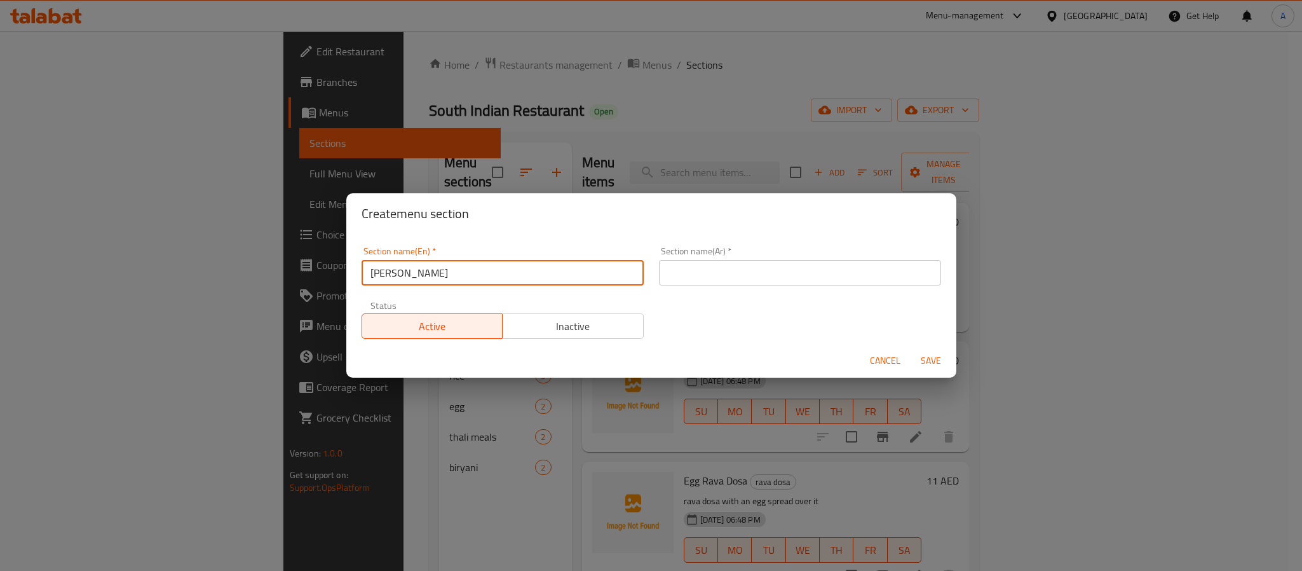
type input "[PERSON_NAME]"
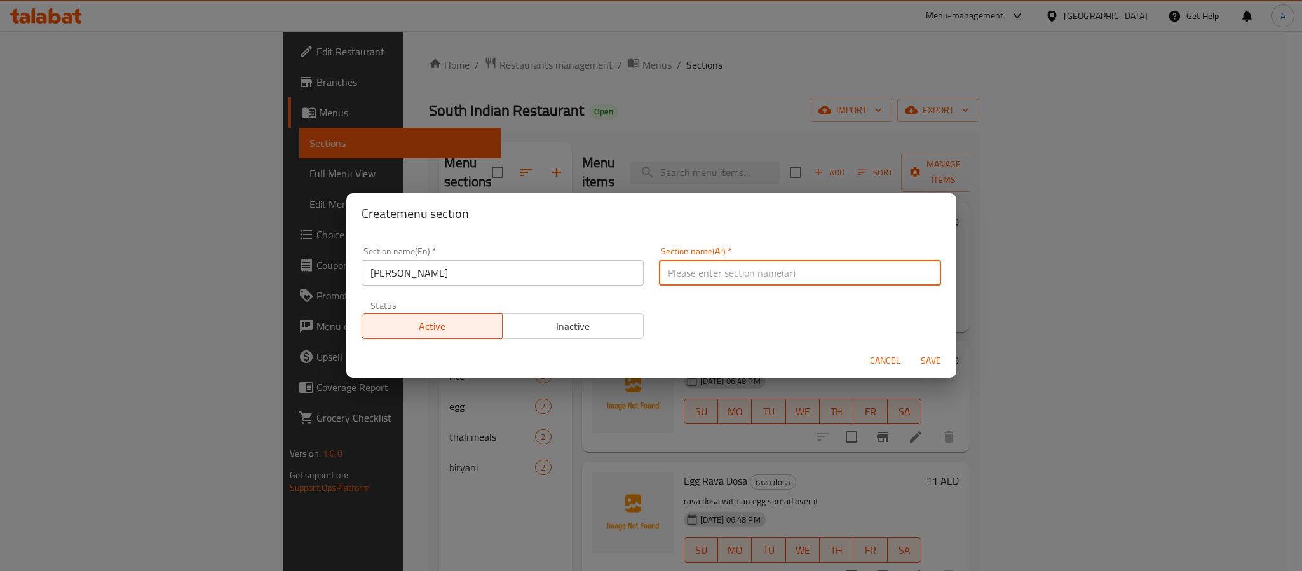
click at [740, 275] on input "text" at bounding box center [800, 272] width 282 height 25
paste input "ماسالا دوسا"
type input "ماسالا دوسا"
click at [933, 357] on span "Save" at bounding box center [931, 361] width 31 height 16
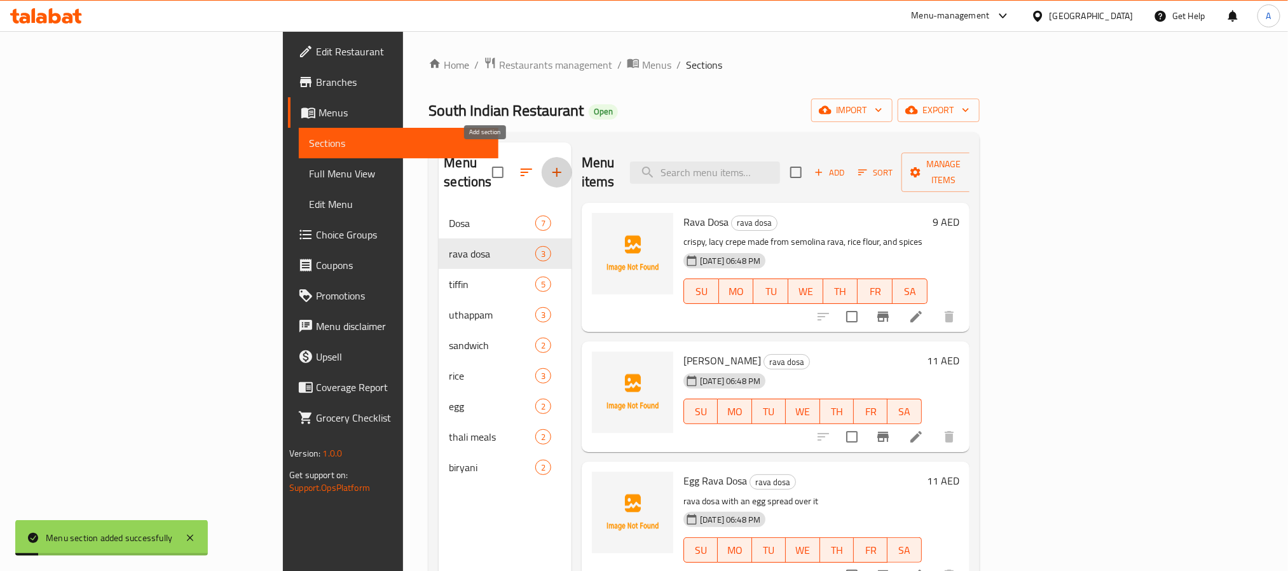
click at [552, 168] on icon "button" at bounding box center [556, 172] width 9 height 9
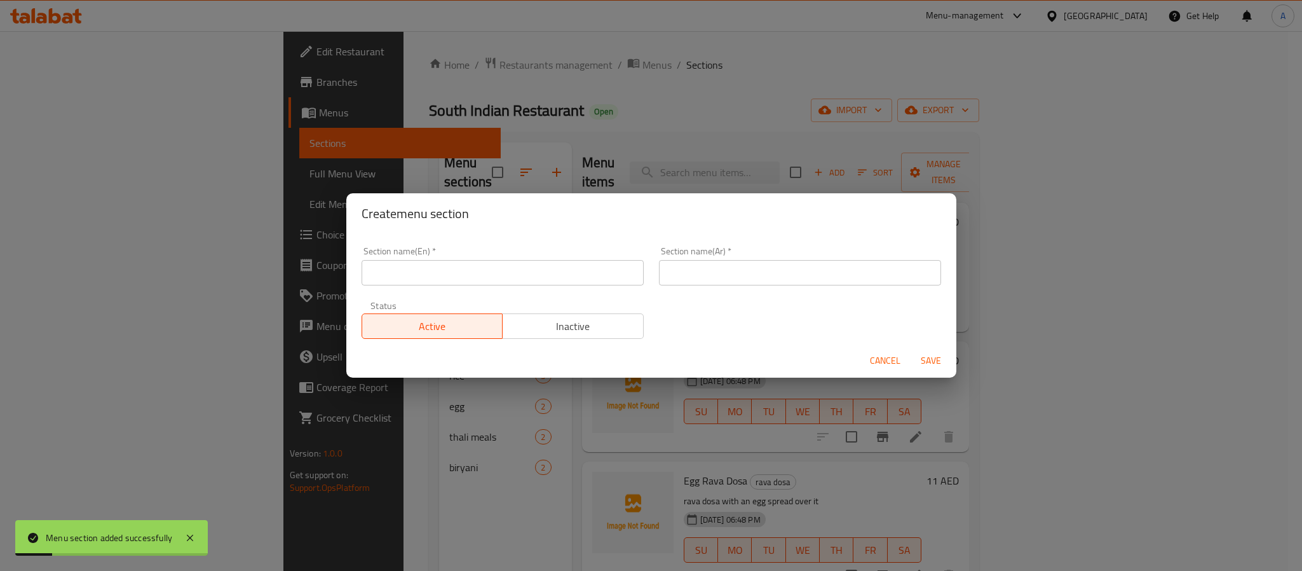
click at [485, 275] on input "text" at bounding box center [503, 272] width 282 height 25
paste input "ROAST DOSA"
click at [485, 275] on input "ROAST DOSA" at bounding box center [503, 272] width 282 height 25
click at [485, 275] on input "Roast Dosa" at bounding box center [503, 272] width 282 height 25
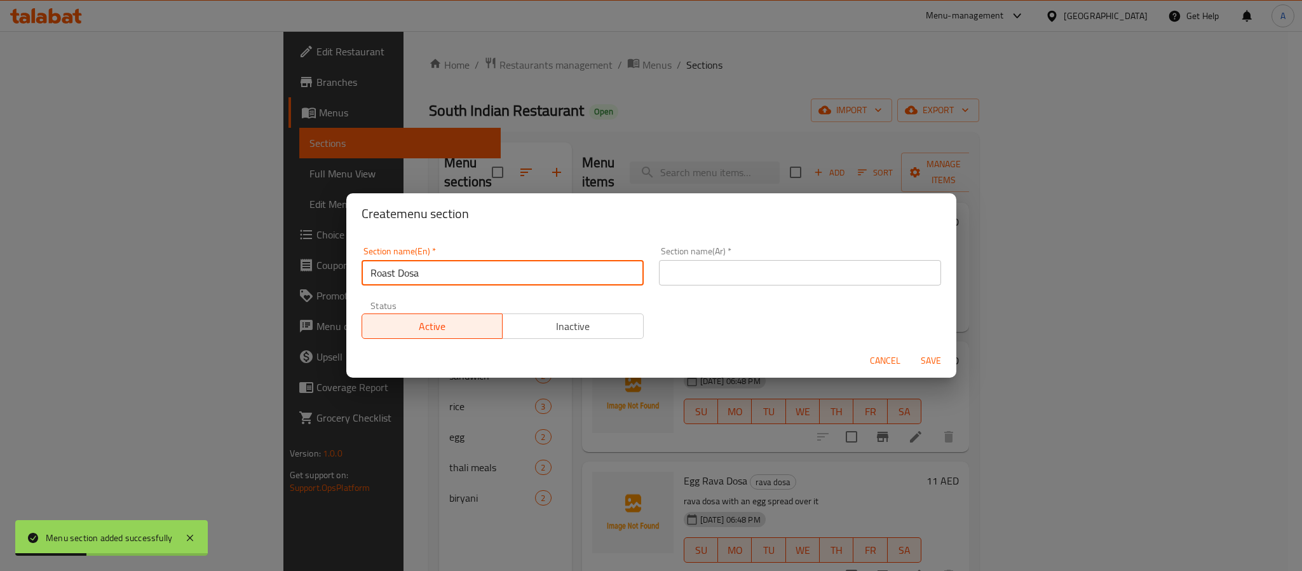
click at [485, 275] on input "Roast Dosa" at bounding box center [503, 272] width 282 height 25
type input "Roast Dosa"
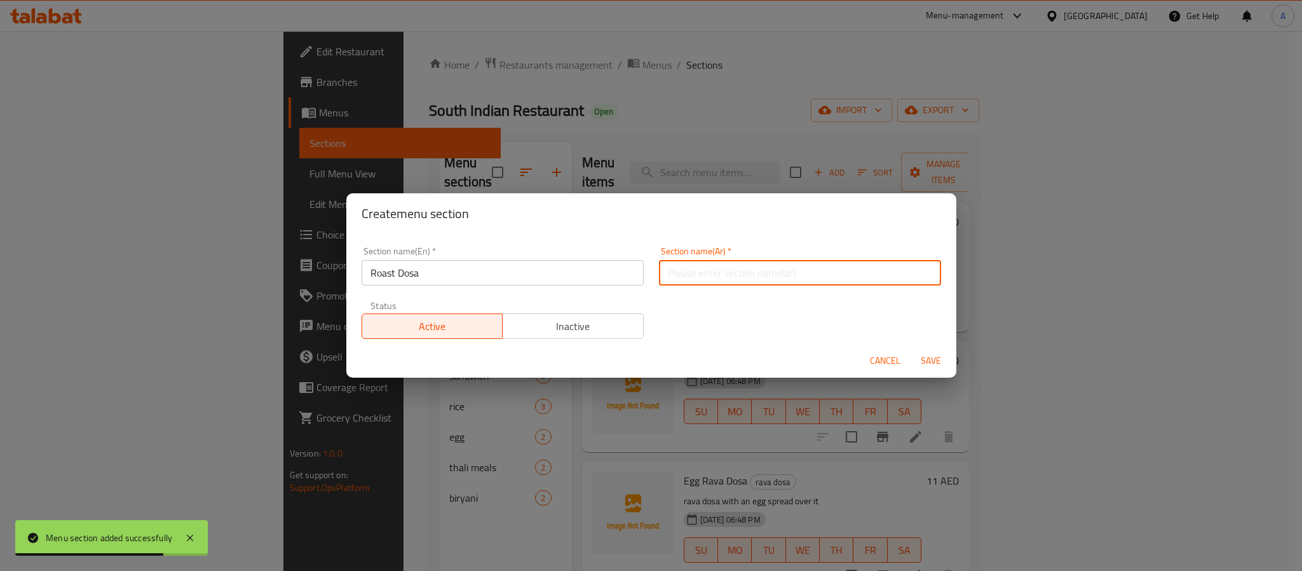
paste input "دوسا مشوية"
click at [753, 269] on input "text" at bounding box center [800, 272] width 282 height 25
type input "دوسا مشوية"
click at [378, 277] on input "Roast Dosa" at bounding box center [503, 272] width 282 height 25
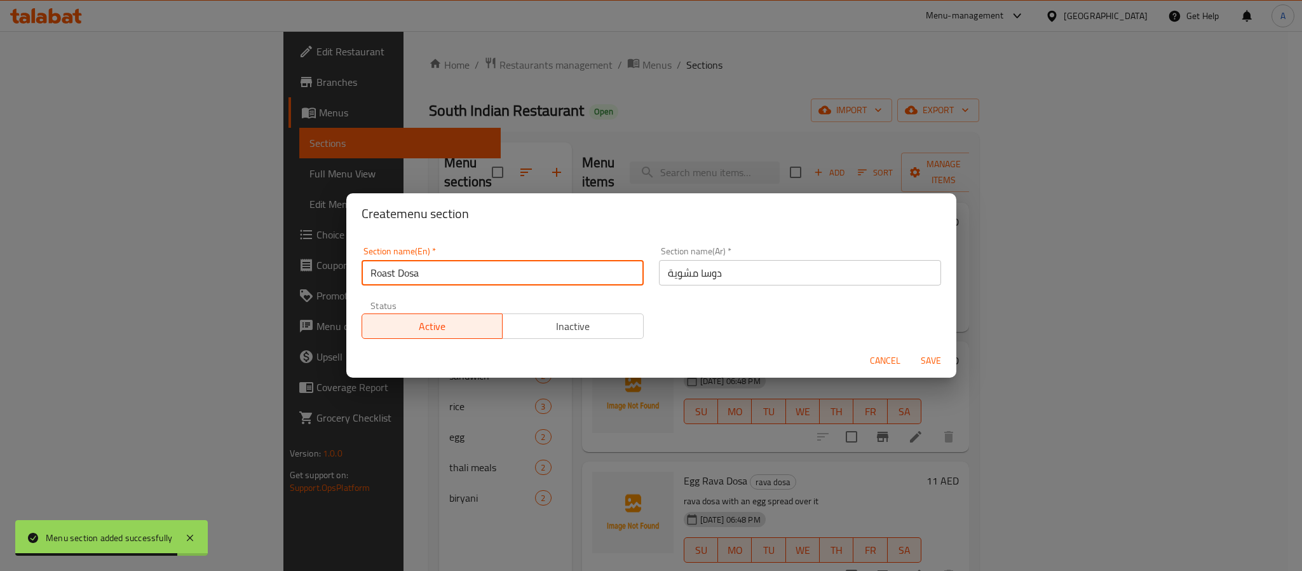
click at [378, 277] on input "Roast Dosa" at bounding box center [503, 272] width 282 height 25
click at [932, 359] on span "Save" at bounding box center [931, 361] width 31 height 16
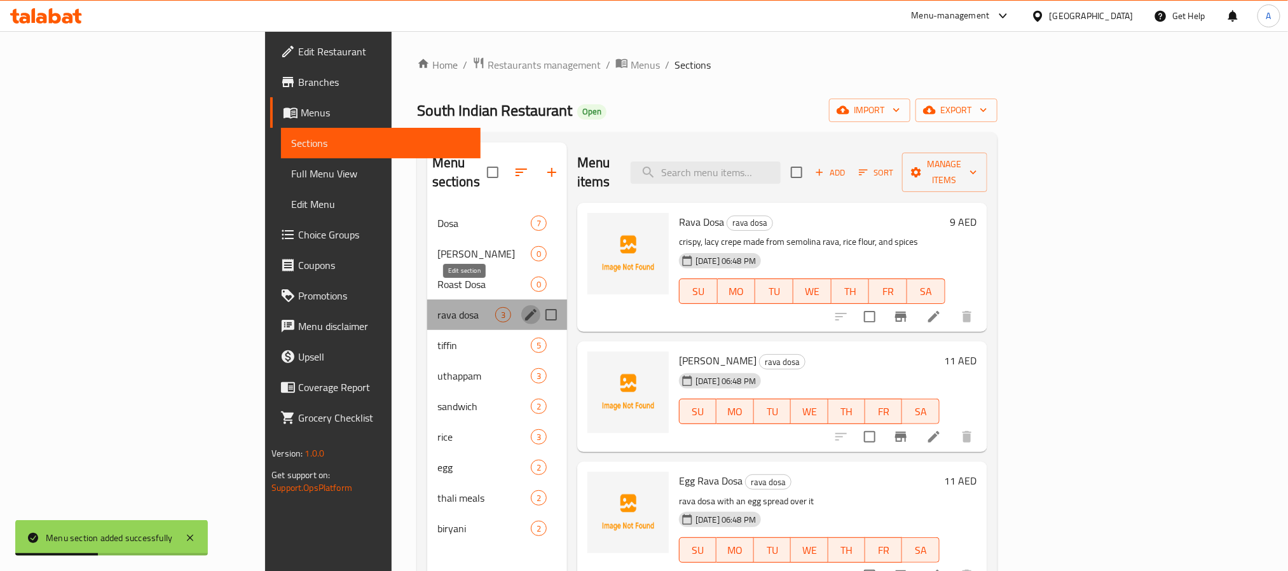
click at [523, 307] on icon "edit" at bounding box center [530, 314] width 15 height 15
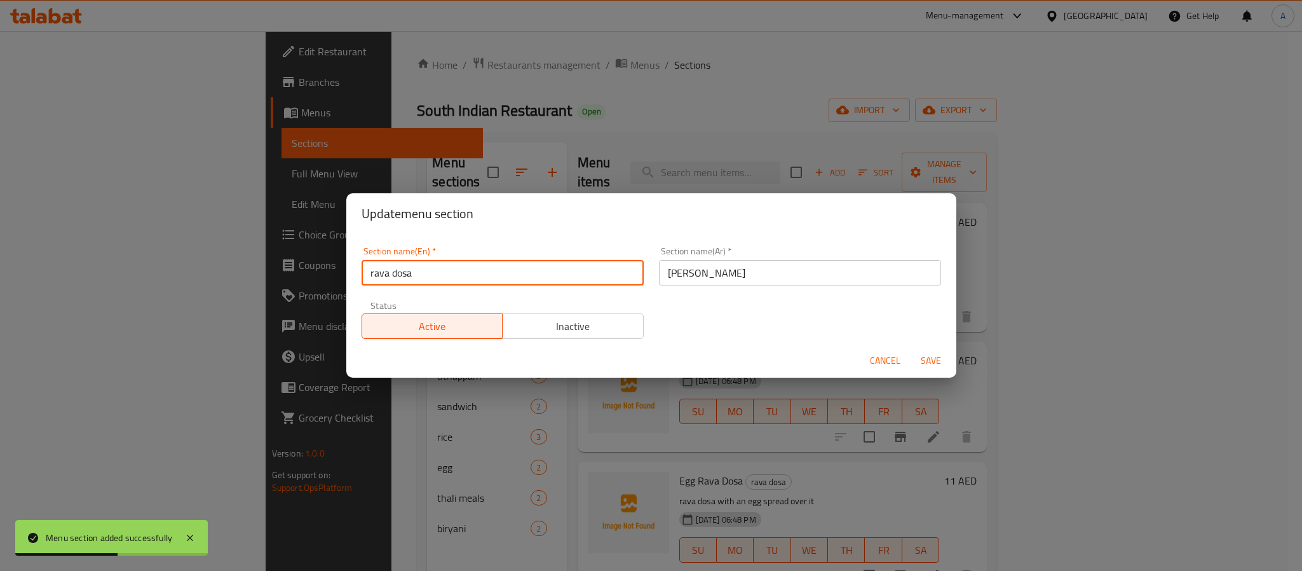
drag, startPoint x: 389, startPoint y: 275, endPoint x: 283, endPoint y: 273, distance: 106.2
click at [283, 273] on div "Update menu section Section name(En)   * rava dosa Section name(En) * Section n…" at bounding box center [651, 285] width 1302 height 571
type input "Rava Dosa"
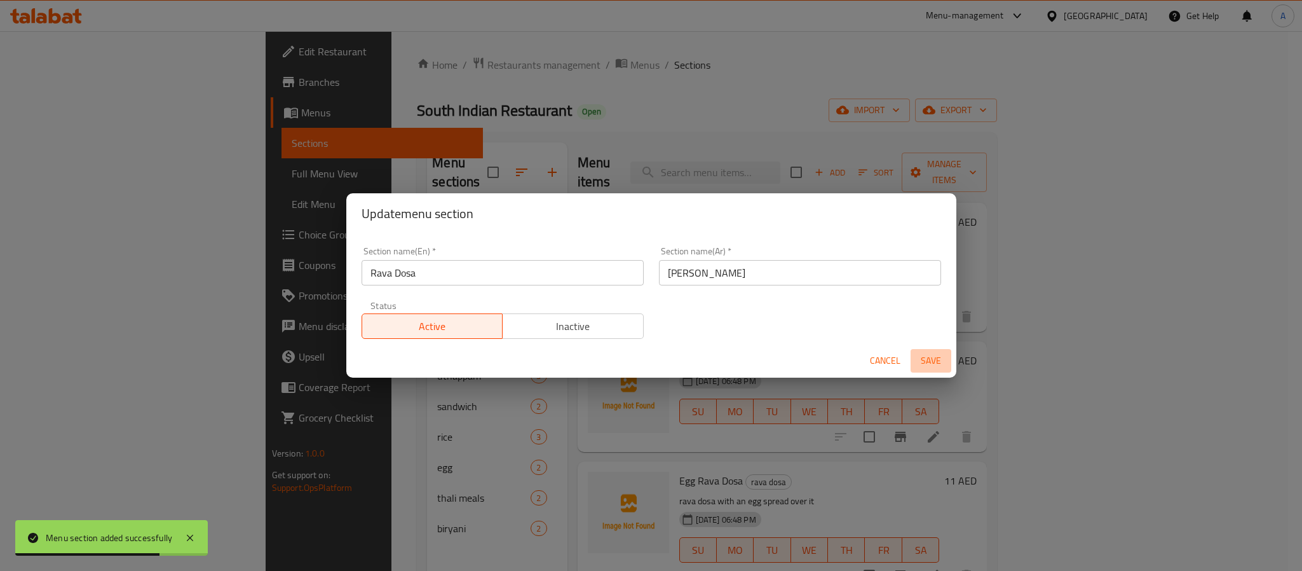
click at [939, 361] on span "Save" at bounding box center [931, 361] width 31 height 16
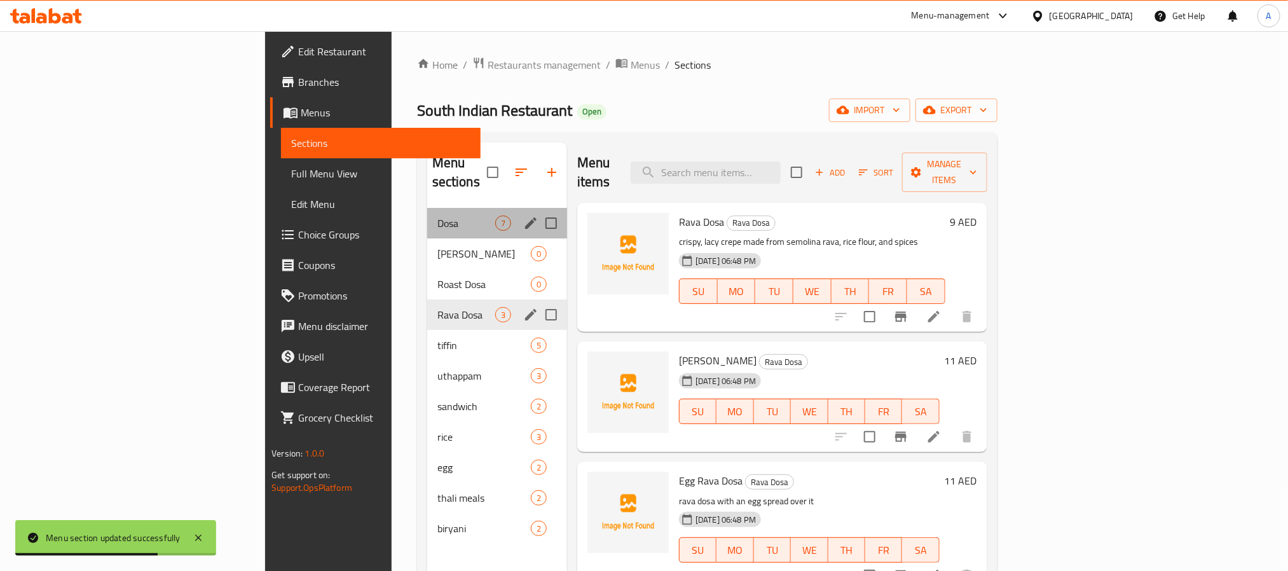
click at [427, 208] on div "Dosa 7" at bounding box center [497, 223] width 140 height 31
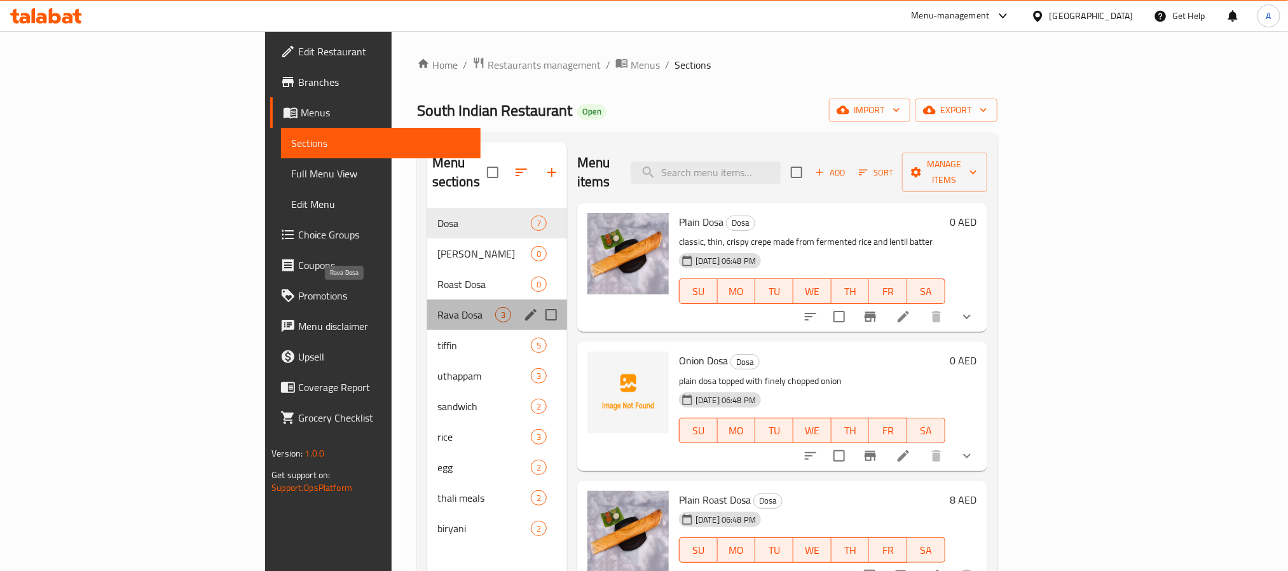
click at [437, 307] on span "Rava Dosa" at bounding box center [466, 314] width 58 height 15
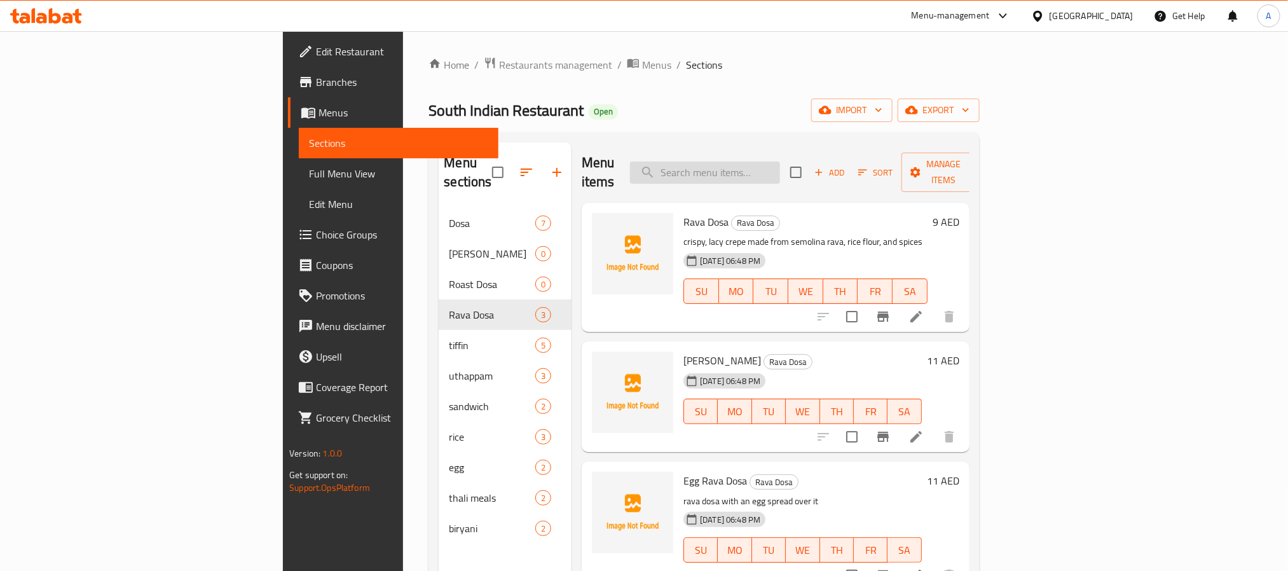
click at [780, 161] on input "search" at bounding box center [705, 172] width 150 height 22
paste input "plain roast dosa"
type input "plain roast dosa"
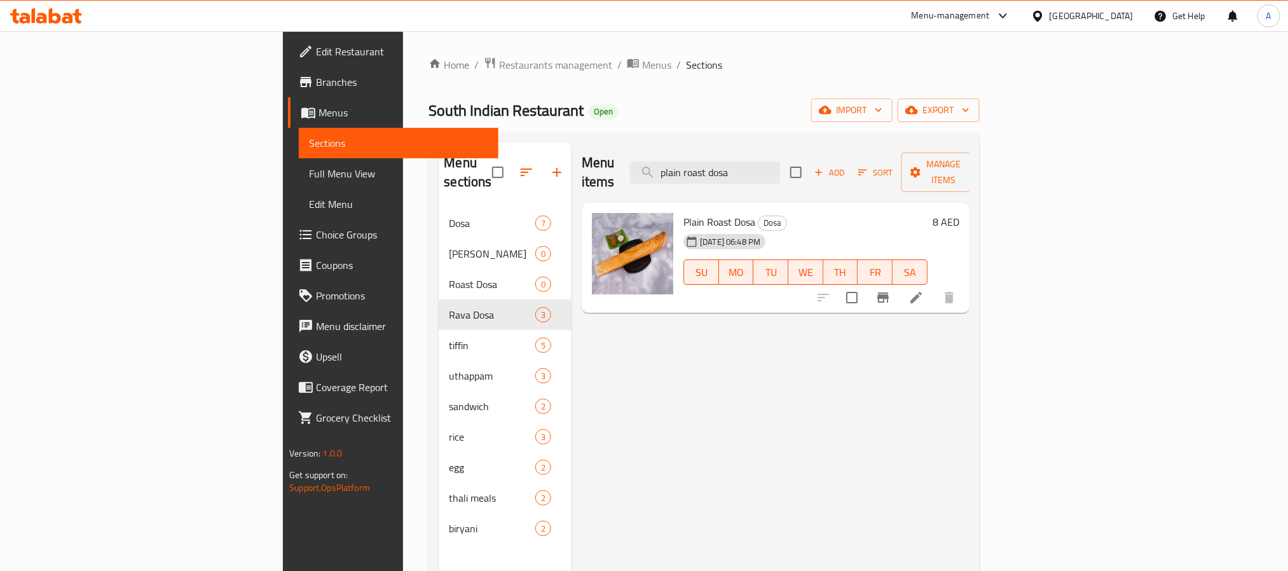
drag, startPoint x: 840, startPoint y: 155, endPoint x: 688, endPoint y: 149, distance: 151.4
click at [688, 149] on div "Menu items plain roast dosa Add Sort Manage items" at bounding box center [776, 172] width 388 height 60
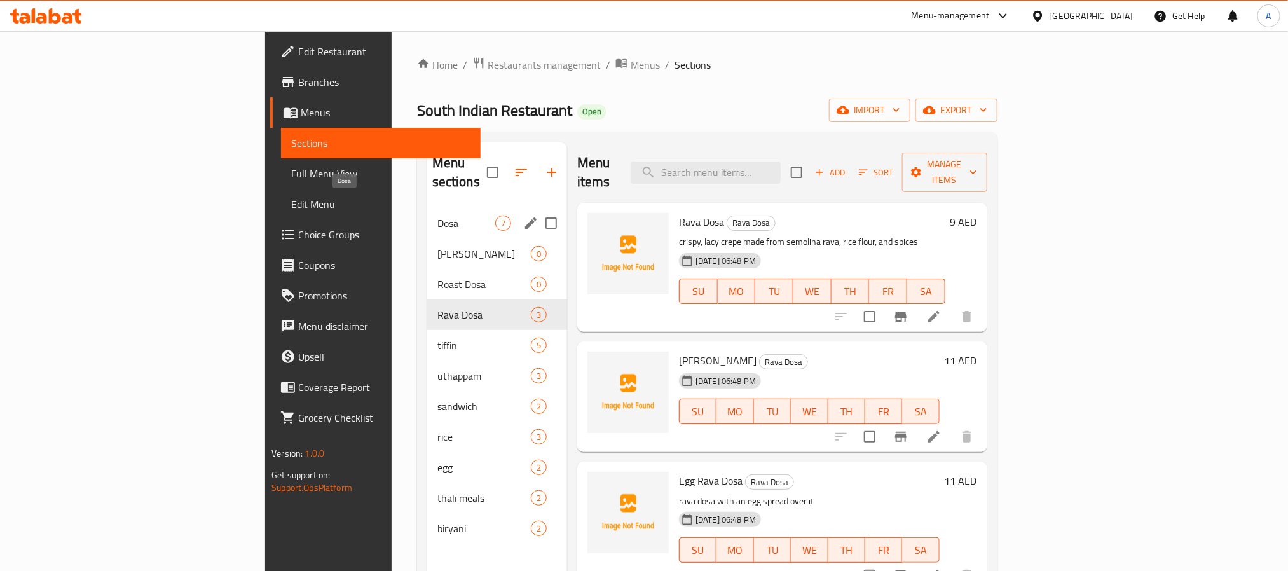
click at [437, 215] on span "Dosa" at bounding box center [466, 222] width 58 height 15
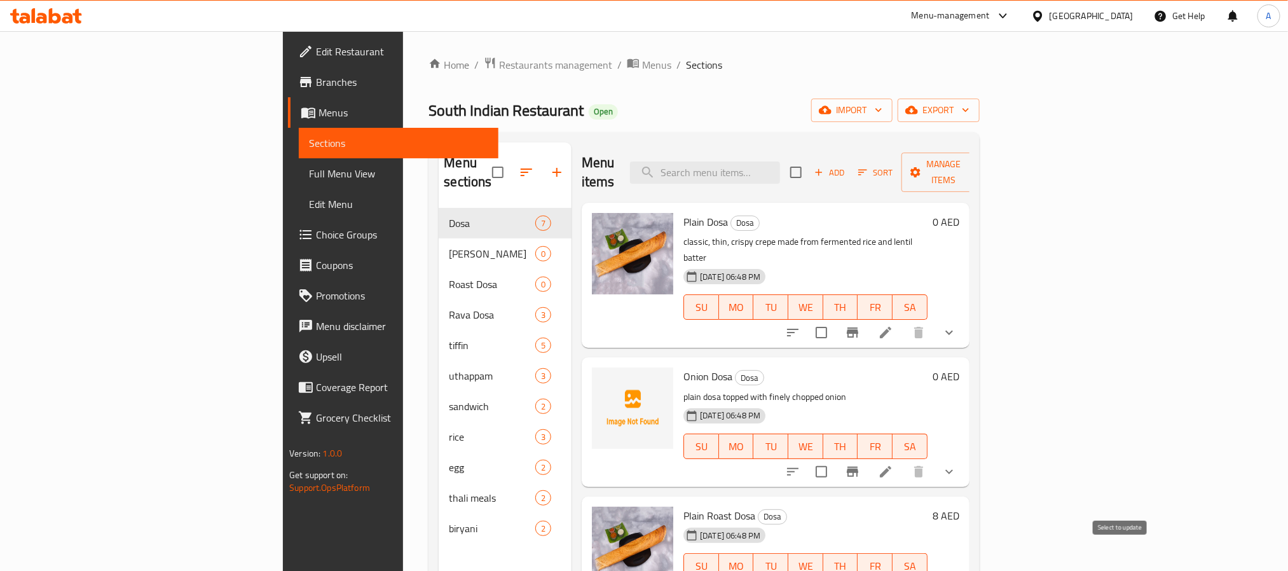
checkbox input "true"
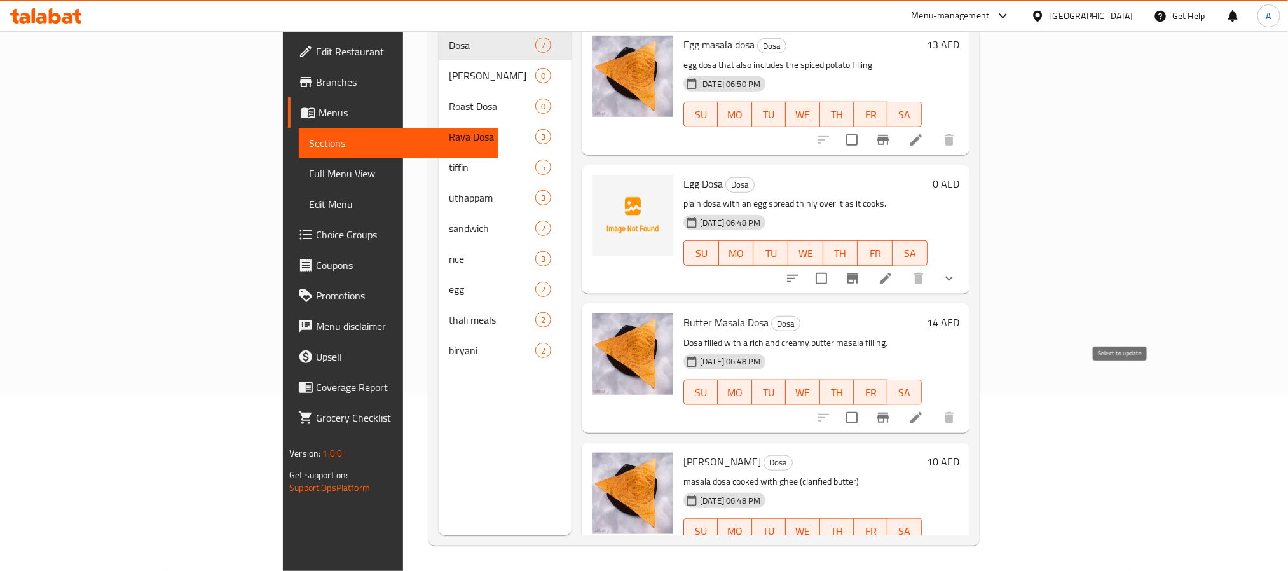
click at [865, 404] on input "checkbox" at bounding box center [851, 417] width 27 height 27
checkbox input "true"
click at [865, 543] on input "checkbox" at bounding box center [851, 556] width 27 height 27
checkbox input "true"
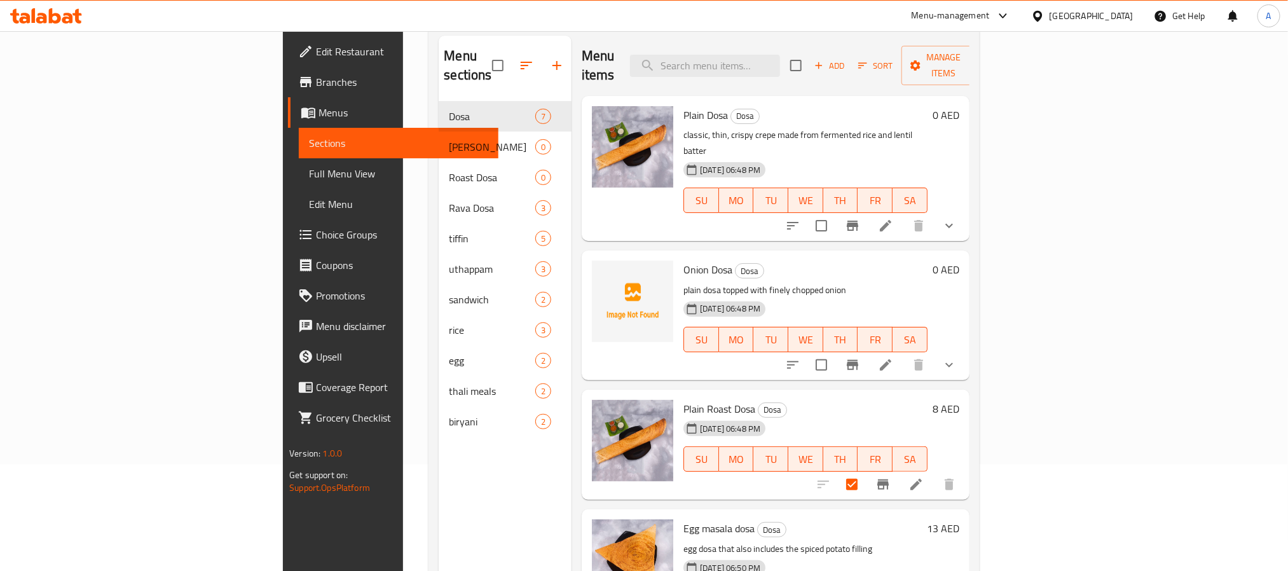
scroll to position [0, 0]
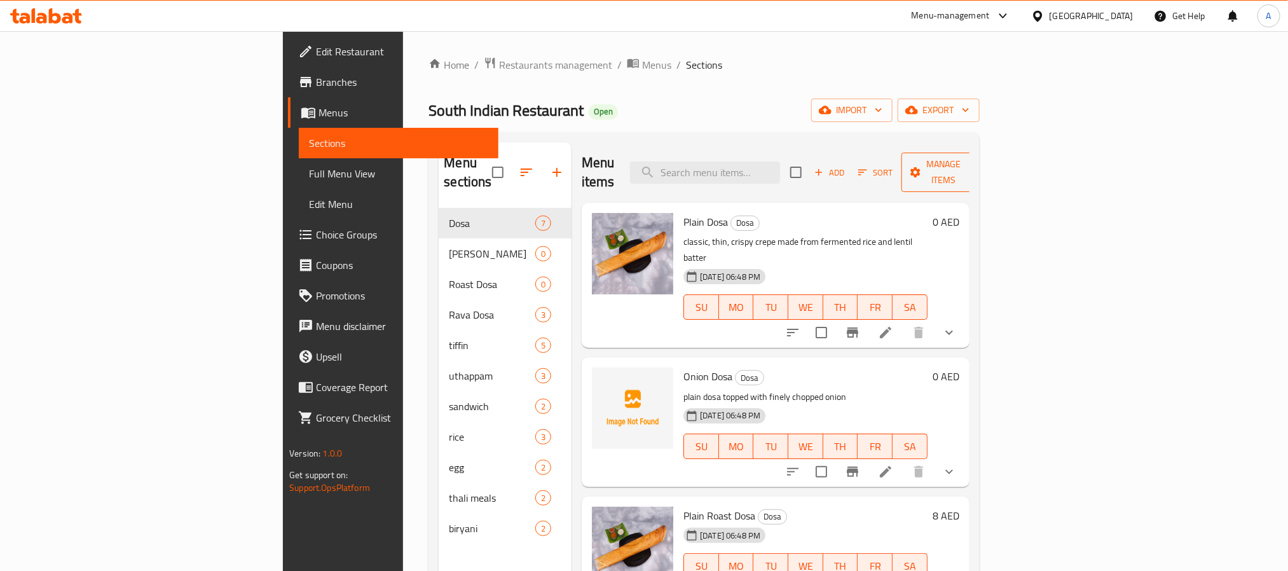
click at [976, 163] on span "Manage items" at bounding box center [943, 172] width 65 height 32
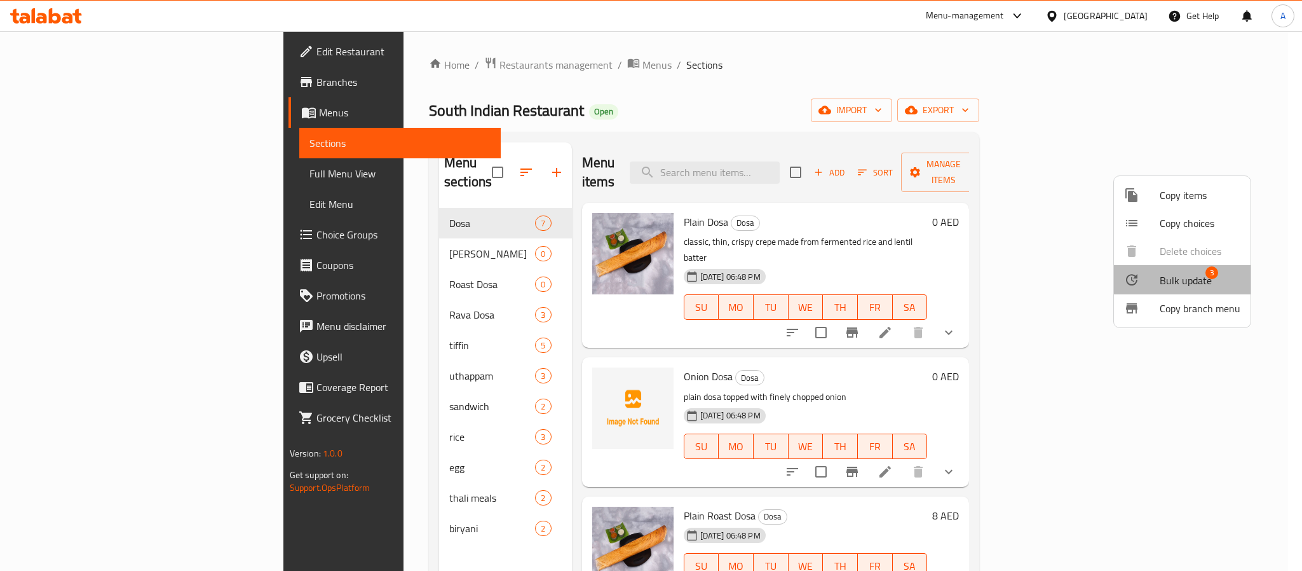
click at [1183, 275] on span "Bulk update" at bounding box center [1186, 280] width 52 height 15
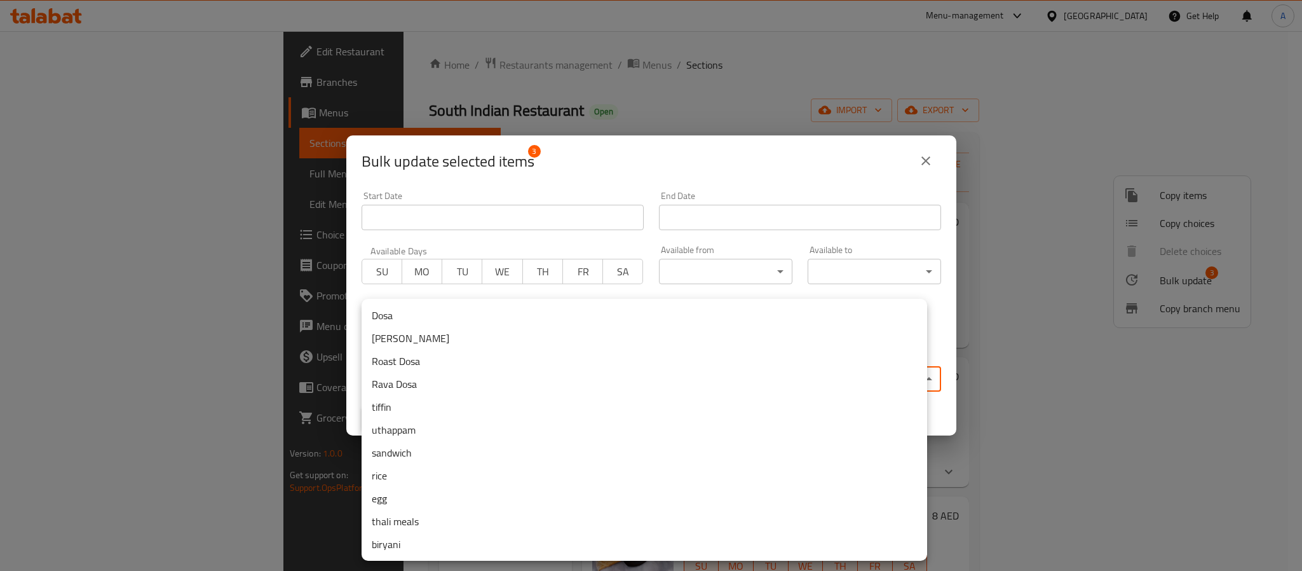
click at [589, 372] on body "​ Menu-management [GEOGRAPHIC_DATA] Get Help A Edit Restaurant Branches Menus S…" at bounding box center [651, 301] width 1302 height 540
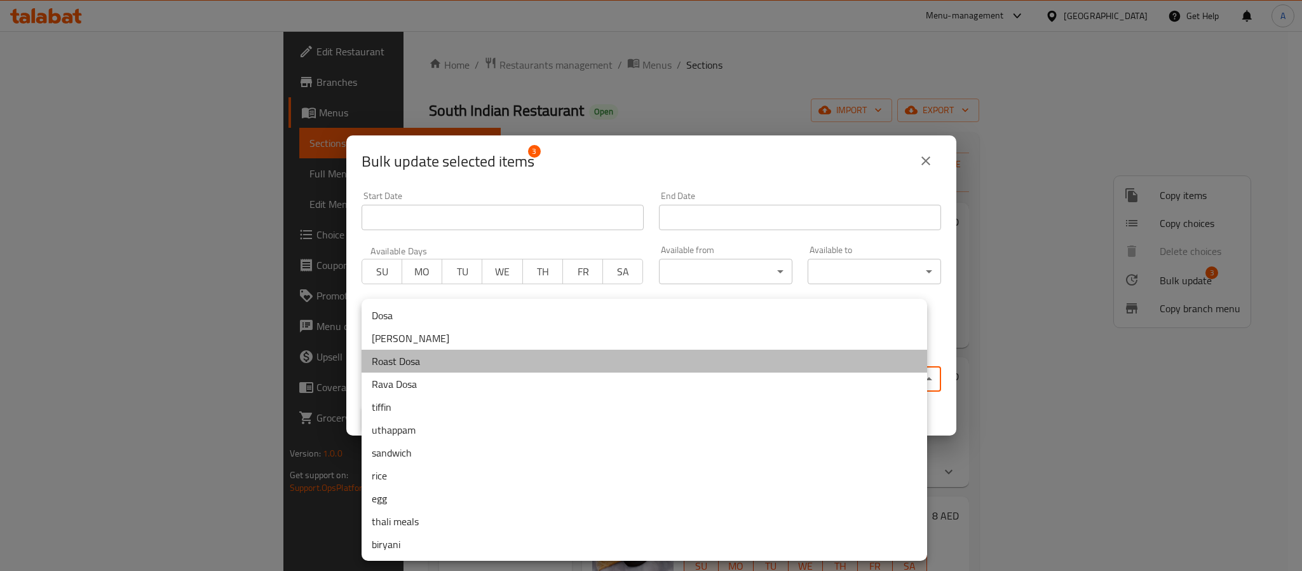
click at [382, 362] on li "Roast Dosa" at bounding box center [645, 361] width 566 height 23
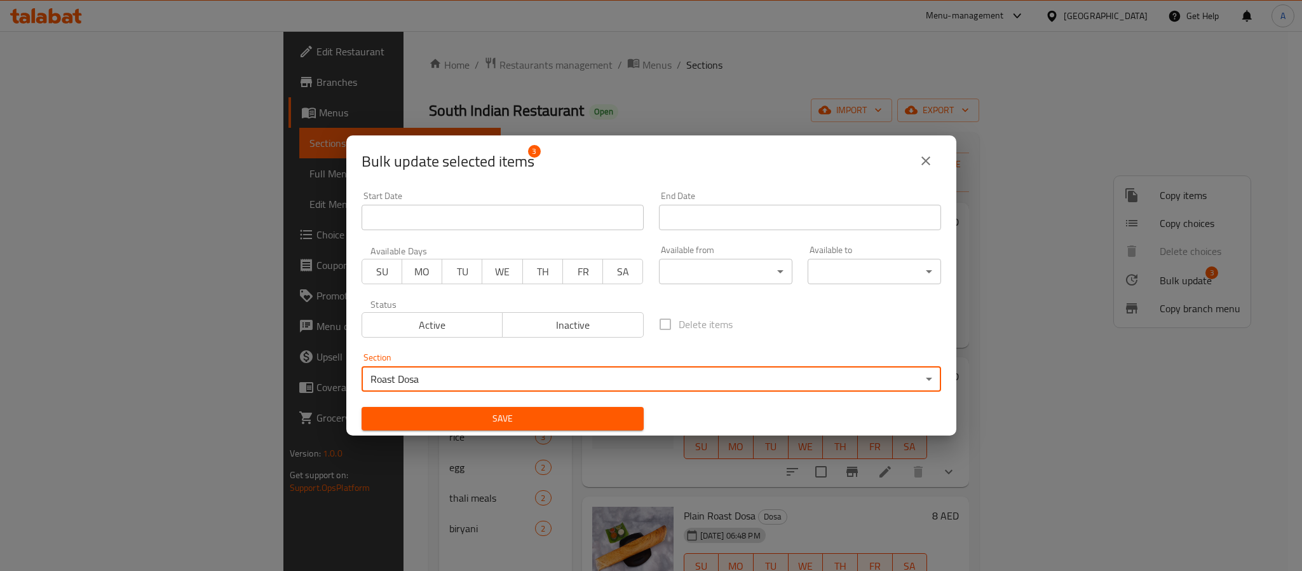
click at [551, 419] on span "Save" at bounding box center [503, 419] width 262 height 16
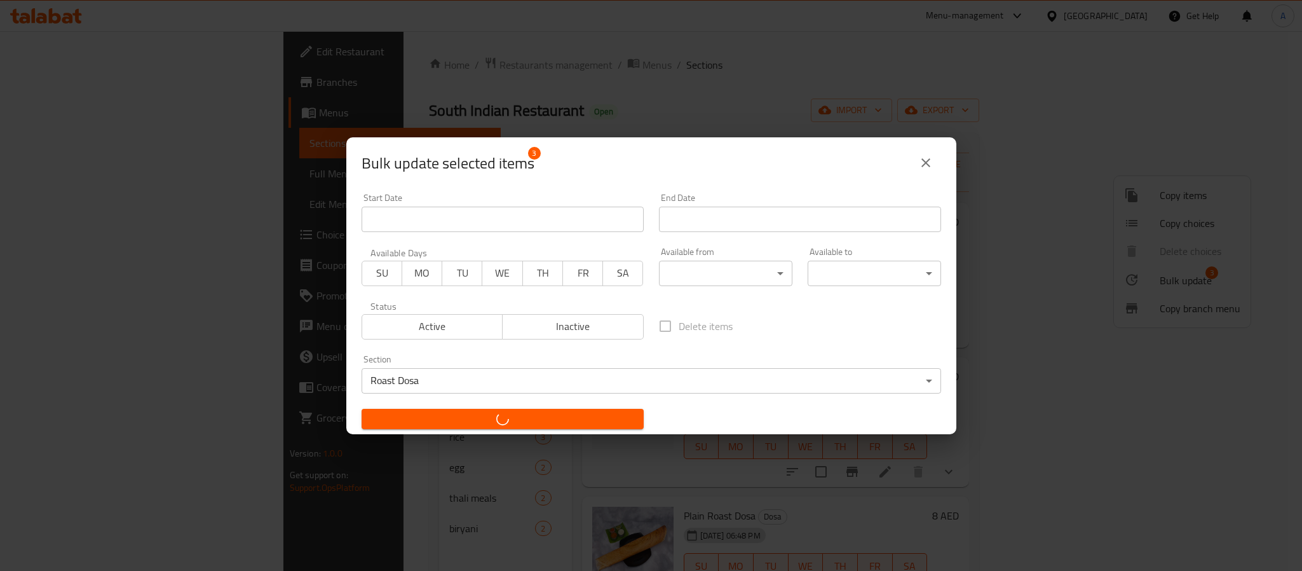
checkbox input "false"
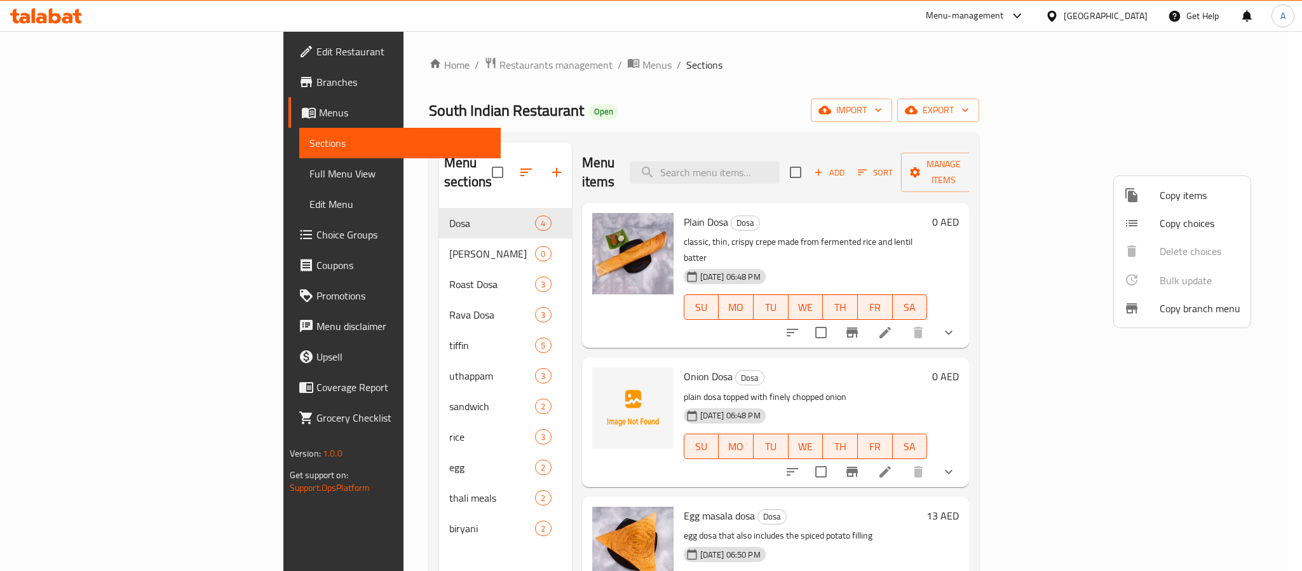
click at [789, 244] on div at bounding box center [651, 285] width 1302 height 571
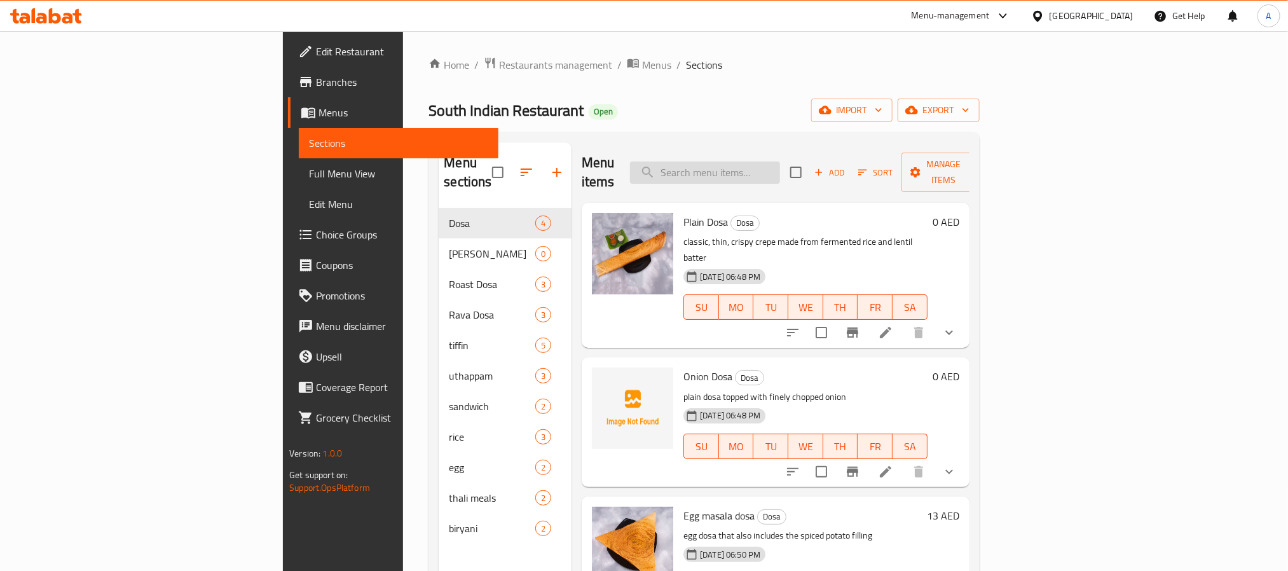
click at [780, 170] on input "search" at bounding box center [705, 172] width 150 height 22
paste input "katta dosa"
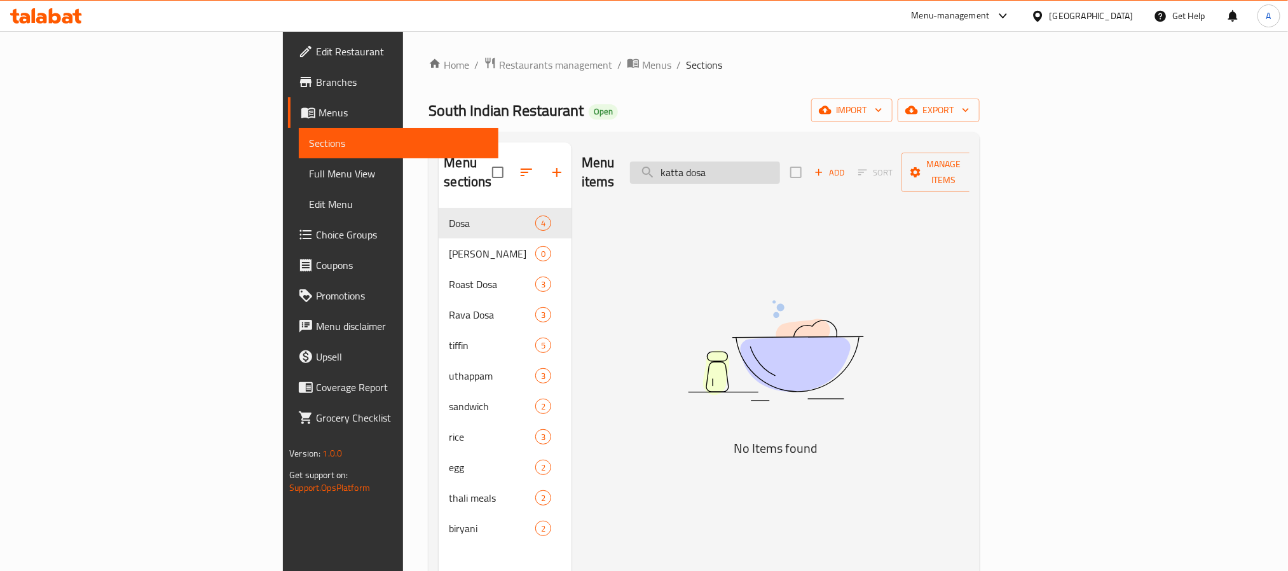
click at [780, 166] on input "katta dosa" at bounding box center [705, 172] width 150 height 22
drag, startPoint x: 801, startPoint y: 168, endPoint x: 673, endPoint y: 158, distance: 128.7
click at [673, 158] on div "Menu items katta Add Sort Manage items" at bounding box center [776, 172] width 388 height 60
paste input "podi dos"
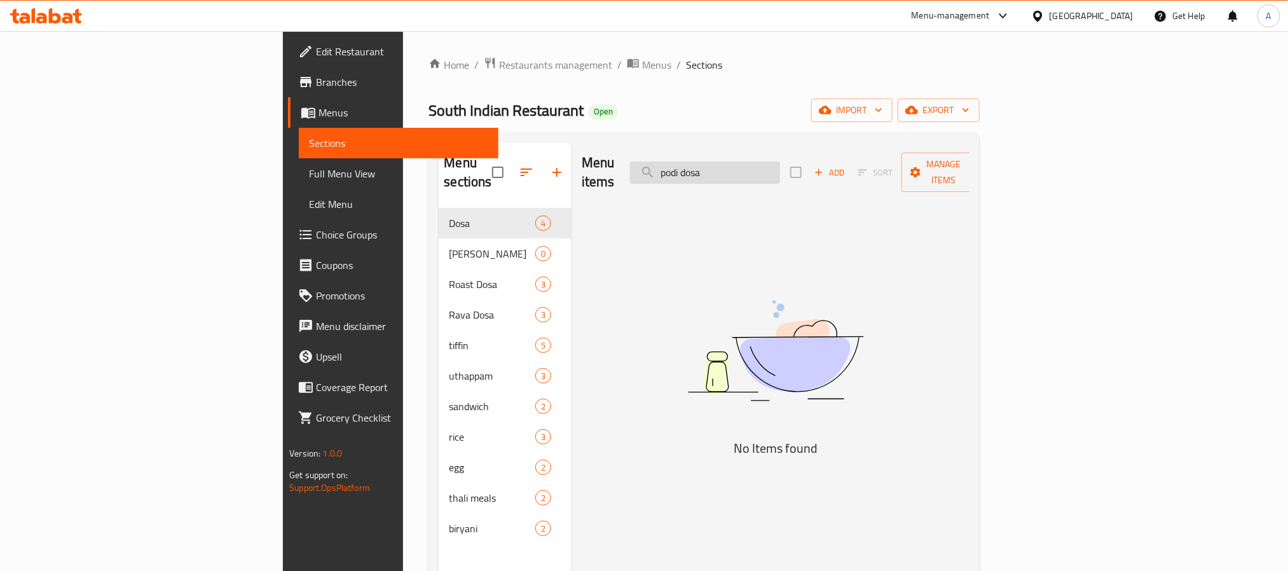
click at [780, 161] on input "podi dosa" at bounding box center [705, 172] width 150 height 22
type input "podi"
click at [780, 170] on input "podi" at bounding box center [705, 172] width 150 height 22
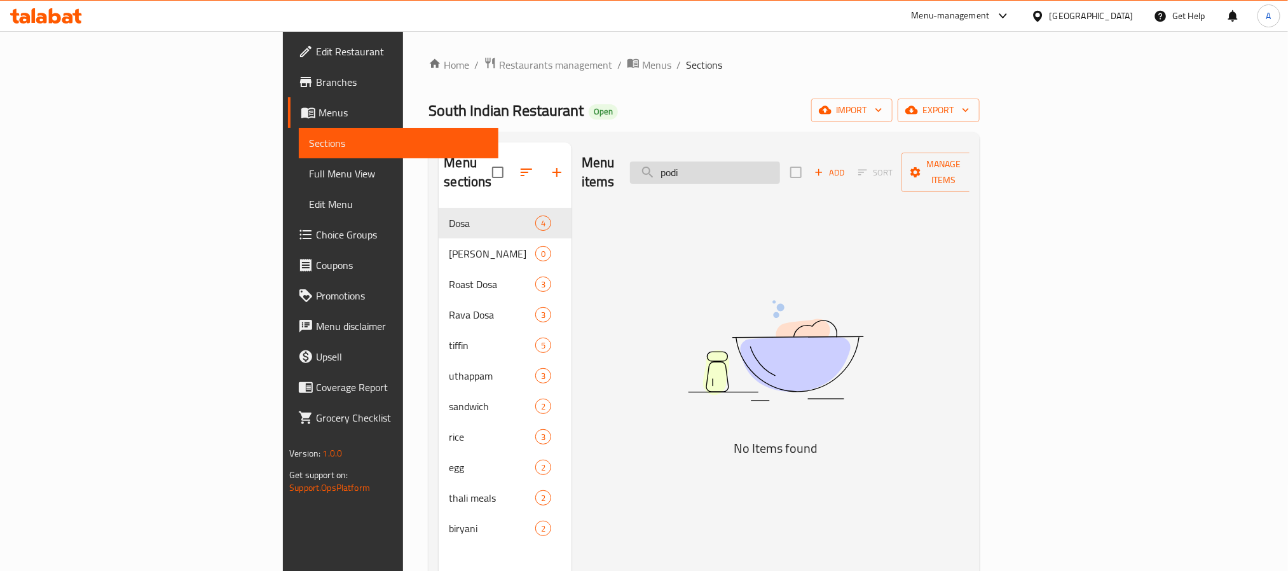
click at [780, 170] on input "podi" at bounding box center [705, 172] width 150 height 22
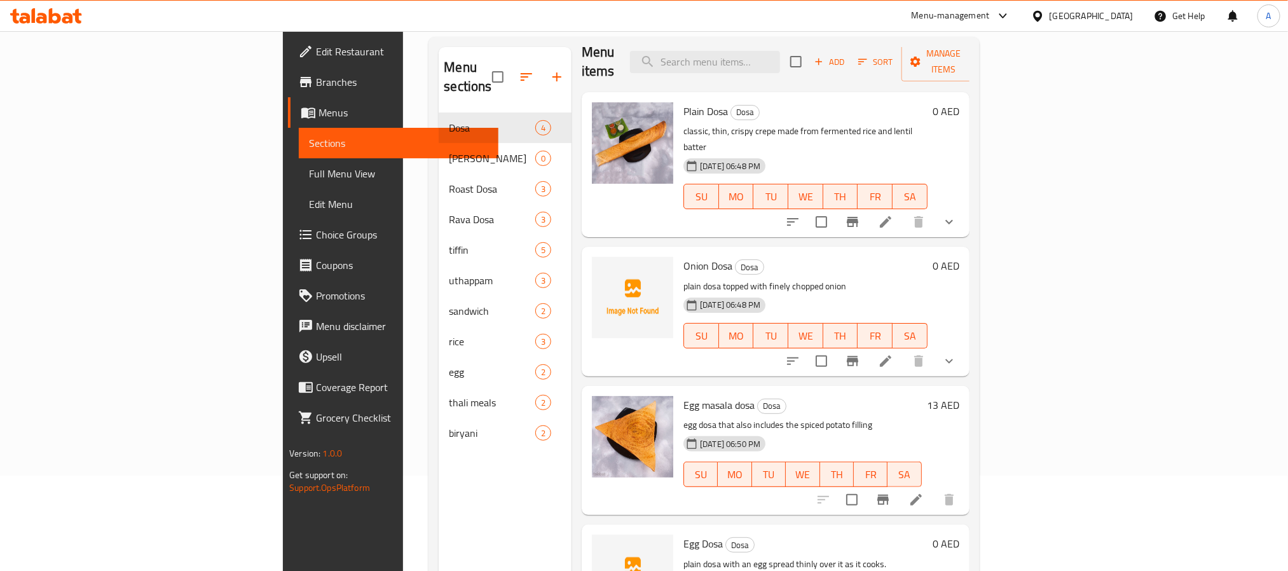
scroll to position [178, 0]
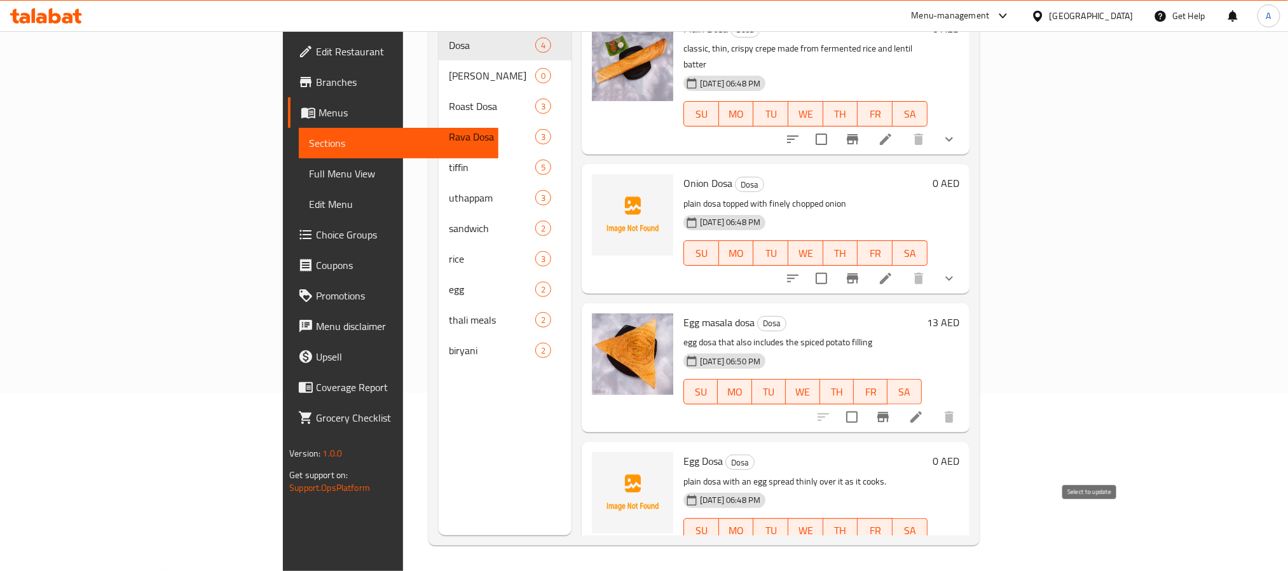
click at [835, 543] on input "checkbox" at bounding box center [821, 556] width 27 height 27
checkbox input "true"
click at [865, 404] on input "checkbox" at bounding box center [851, 417] width 27 height 27
checkbox input "true"
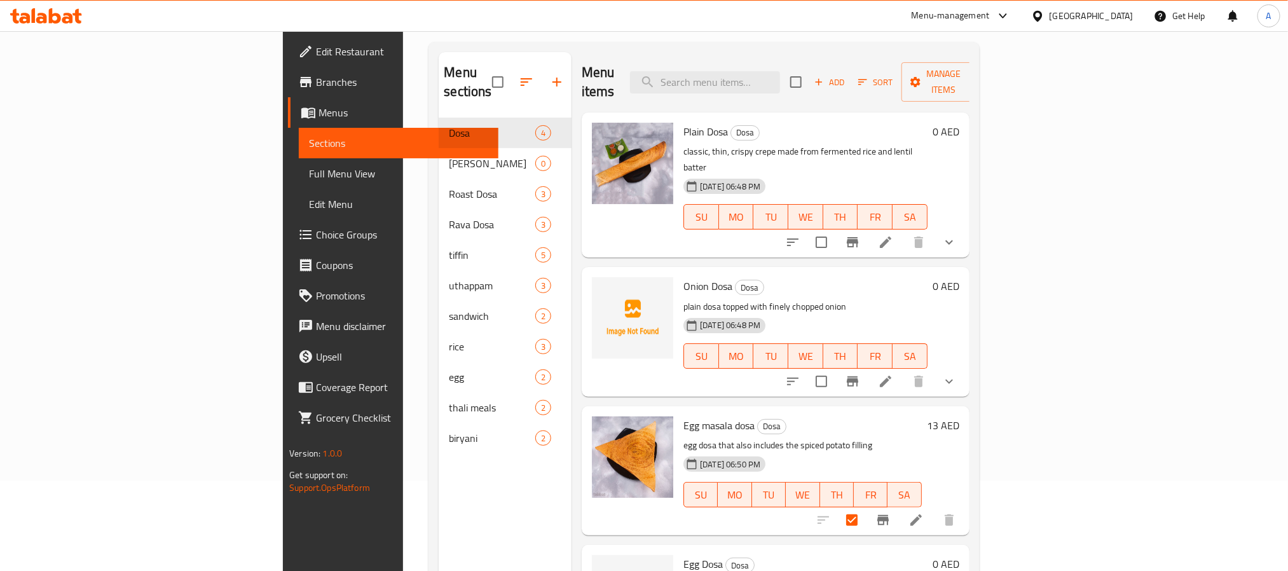
scroll to position [0, 0]
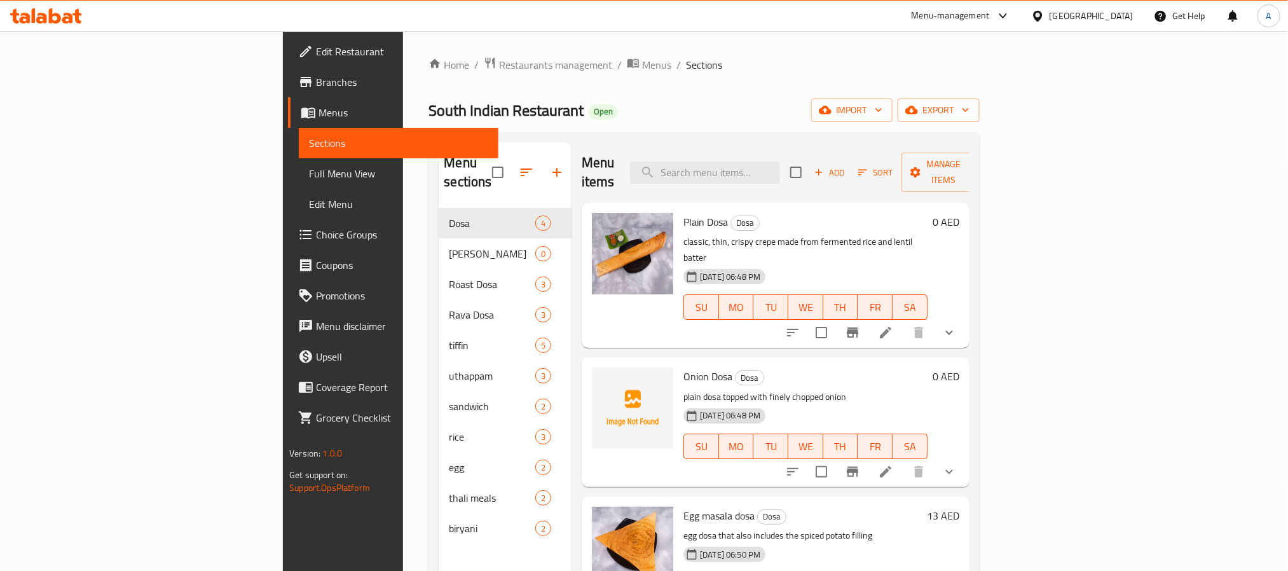
click at [1004, 195] on div "Home / Restaurants management / Menus / Sections South Indian Restaurant Open i…" at bounding box center [703, 390] width 601 height 718
click at [969, 113] on span "export" at bounding box center [939, 110] width 62 height 16
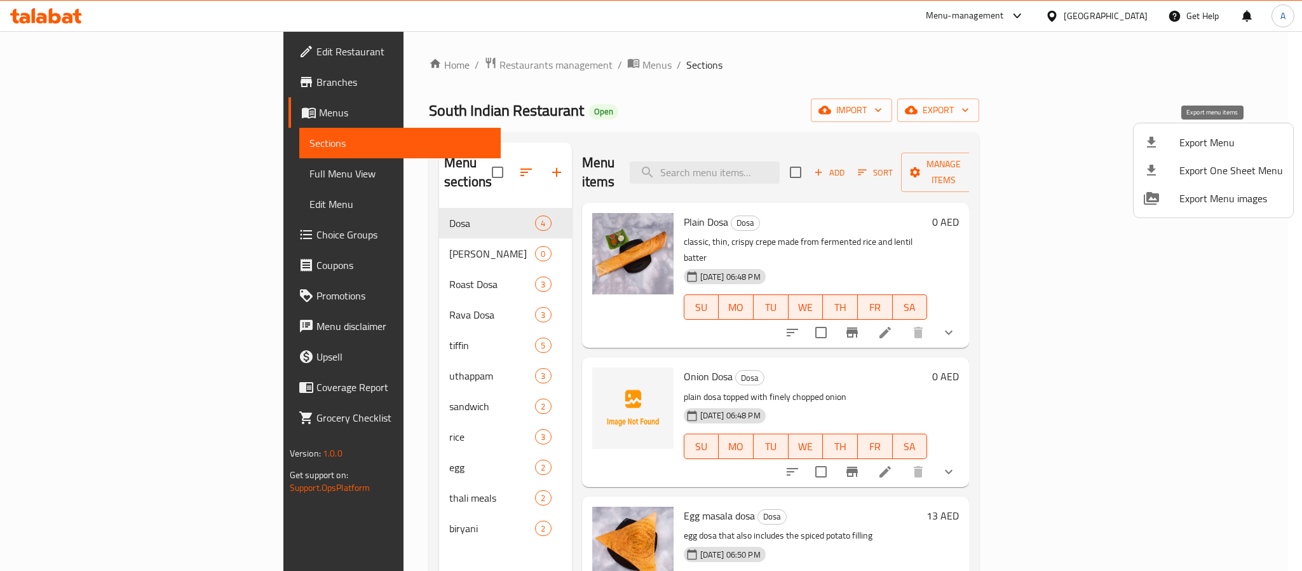
click at [1202, 139] on span "Export Menu" at bounding box center [1232, 142] width 104 height 15
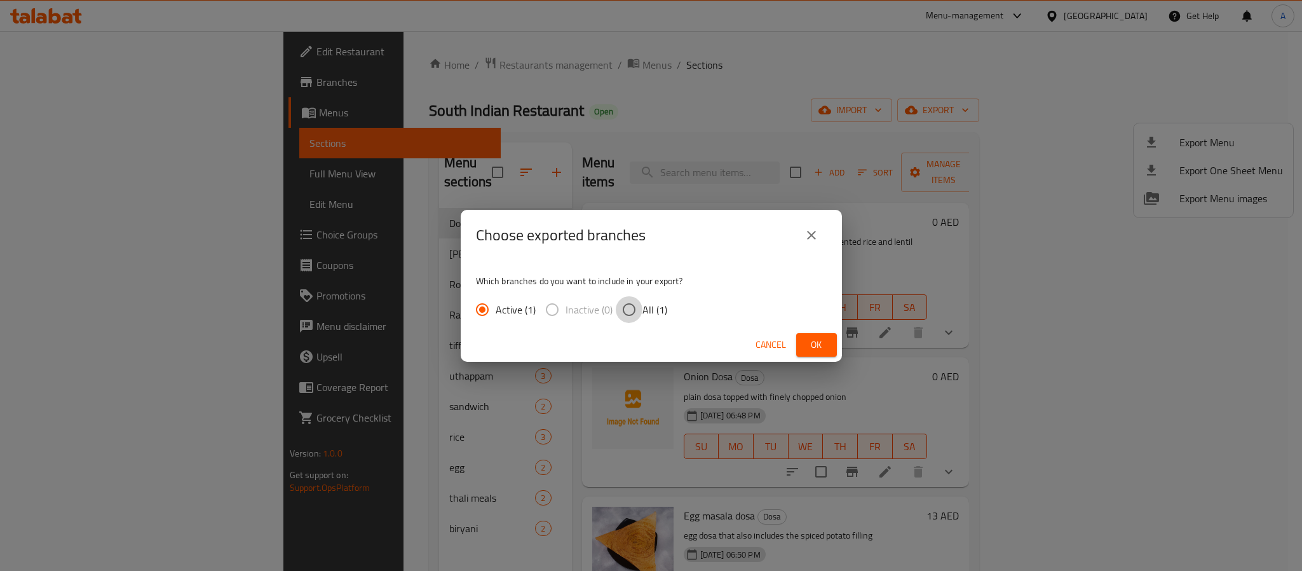
click at [622, 305] on input "All (1)" at bounding box center [629, 309] width 27 height 27
radio input "true"
click at [829, 348] on button "Ok" at bounding box center [816, 345] width 41 height 24
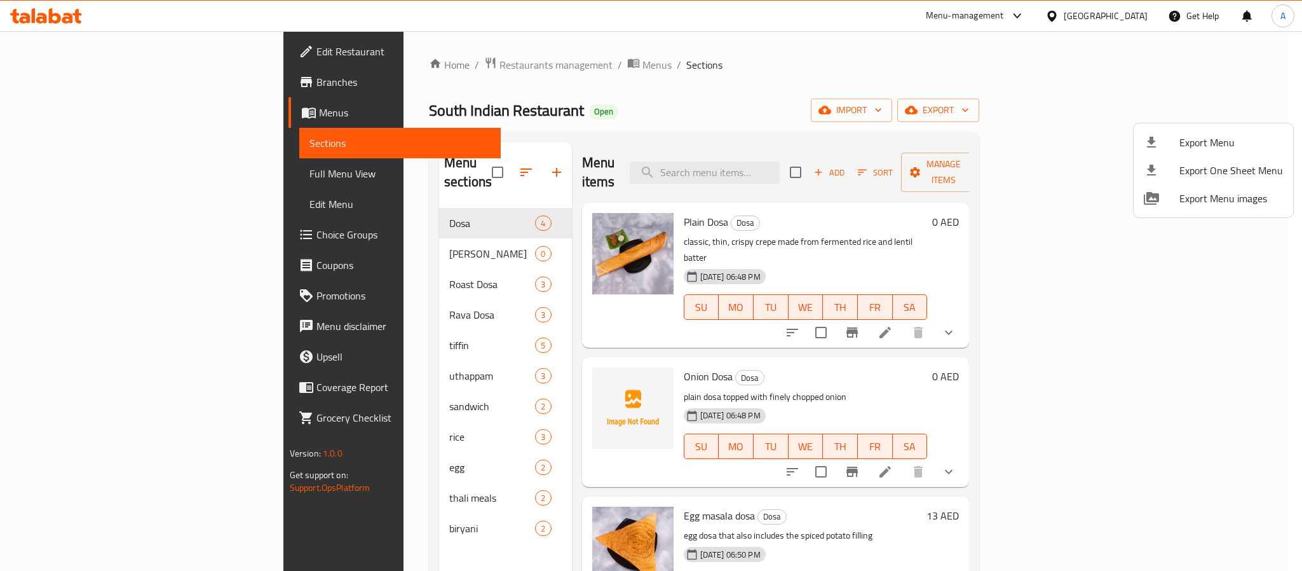
click at [988, 334] on div at bounding box center [651, 285] width 1302 height 571
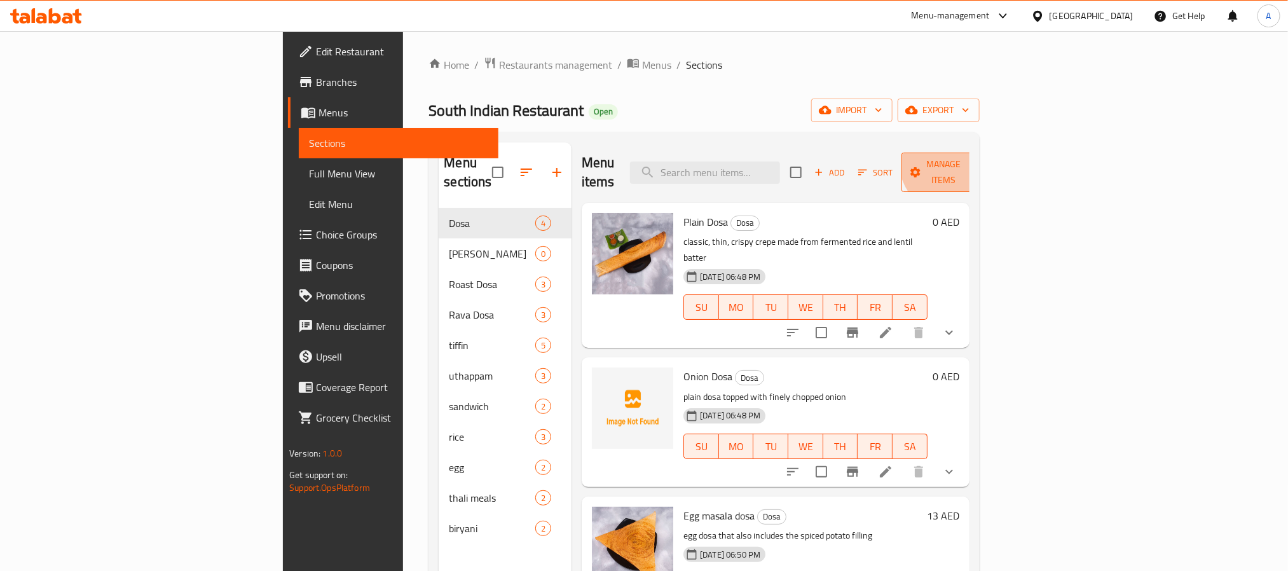
click at [976, 159] on span "Manage items" at bounding box center [943, 172] width 65 height 32
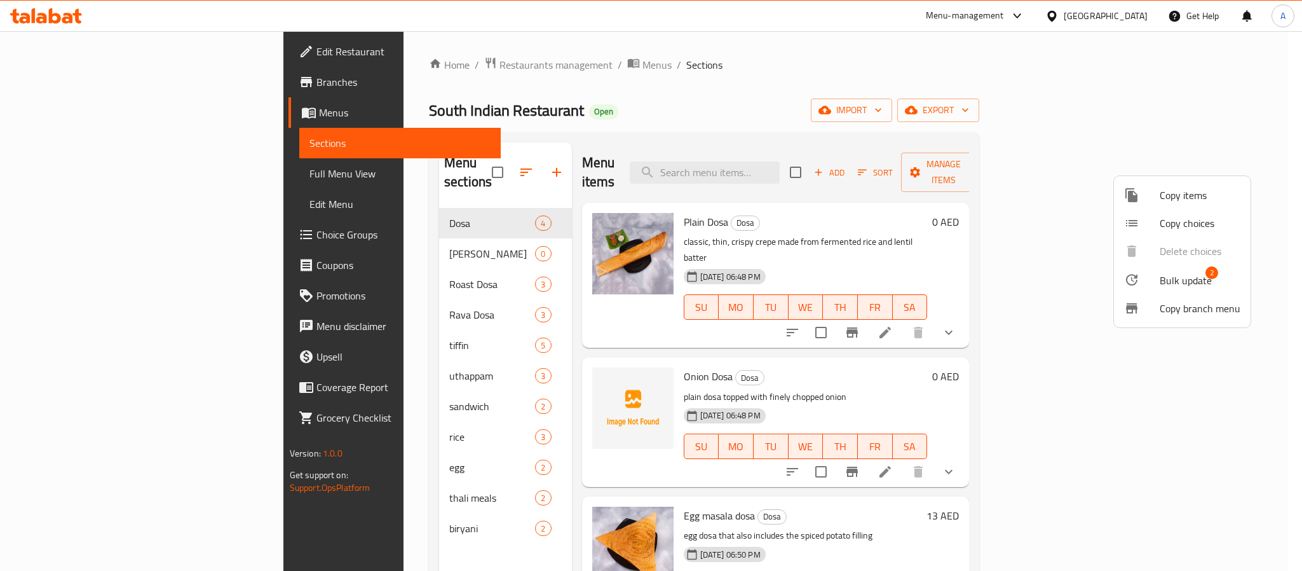
click at [1188, 280] on span "Bulk update" at bounding box center [1186, 280] width 52 height 15
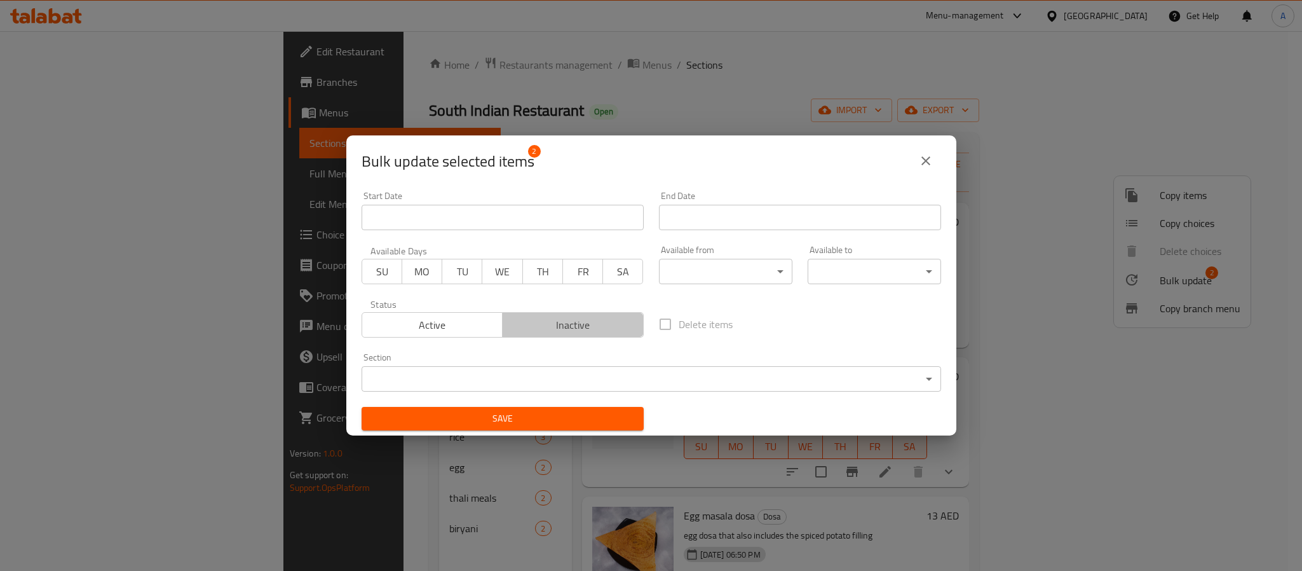
click at [585, 328] on span "Inactive" at bounding box center [573, 325] width 131 height 18
click at [563, 418] on span "Save" at bounding box center [503, 419] width 262 height 16
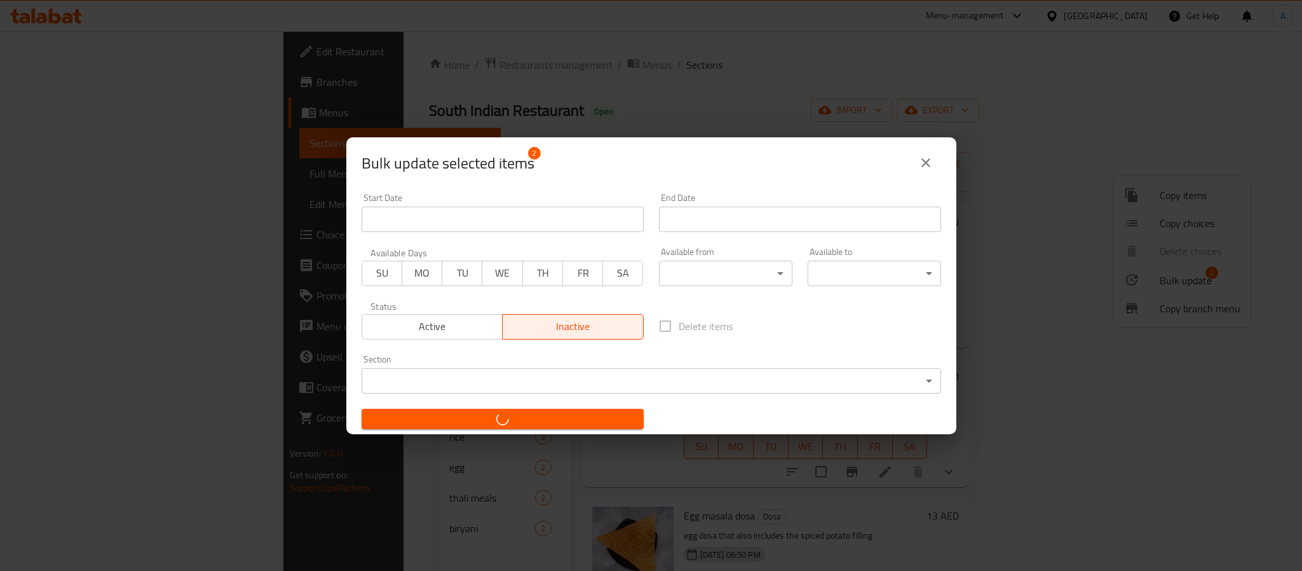
checkbox input "false"
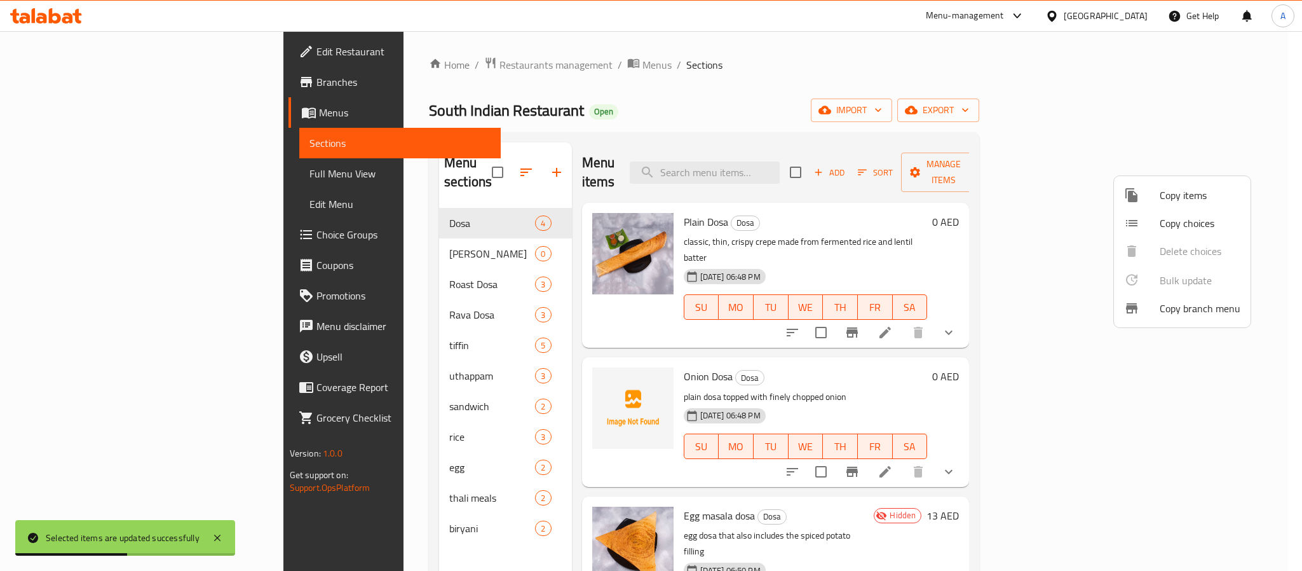
click at [894, 357] on div at bounding box center [651, 285] width 1302 height 571
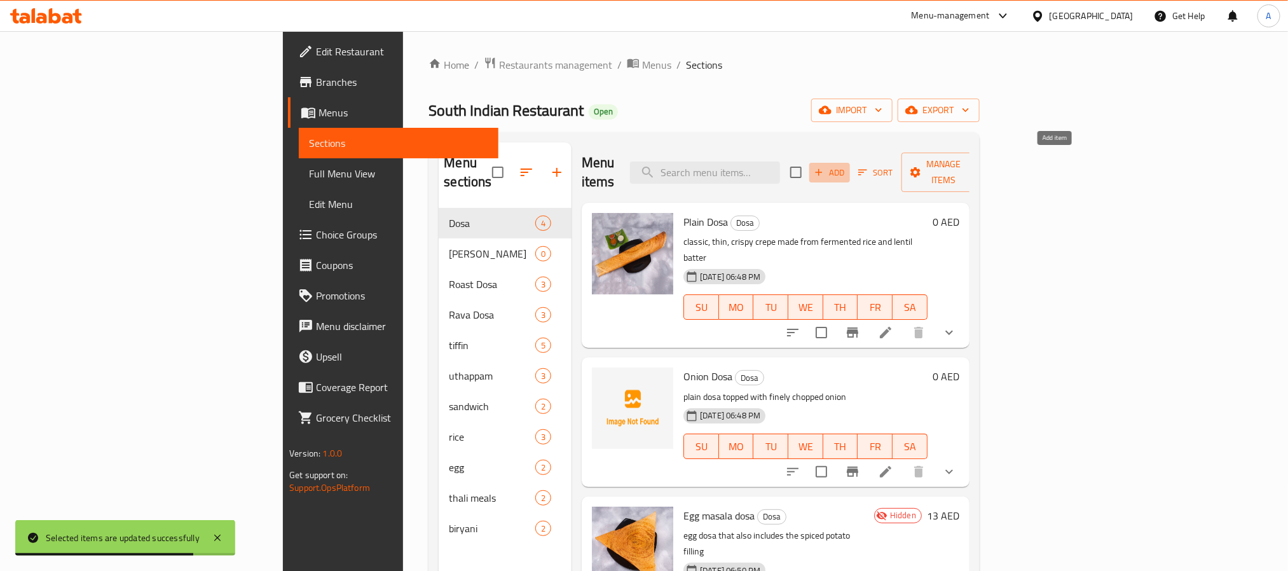
click at [847, 165] on span "Add" at bounding box center [829, 172] width 34 height 15
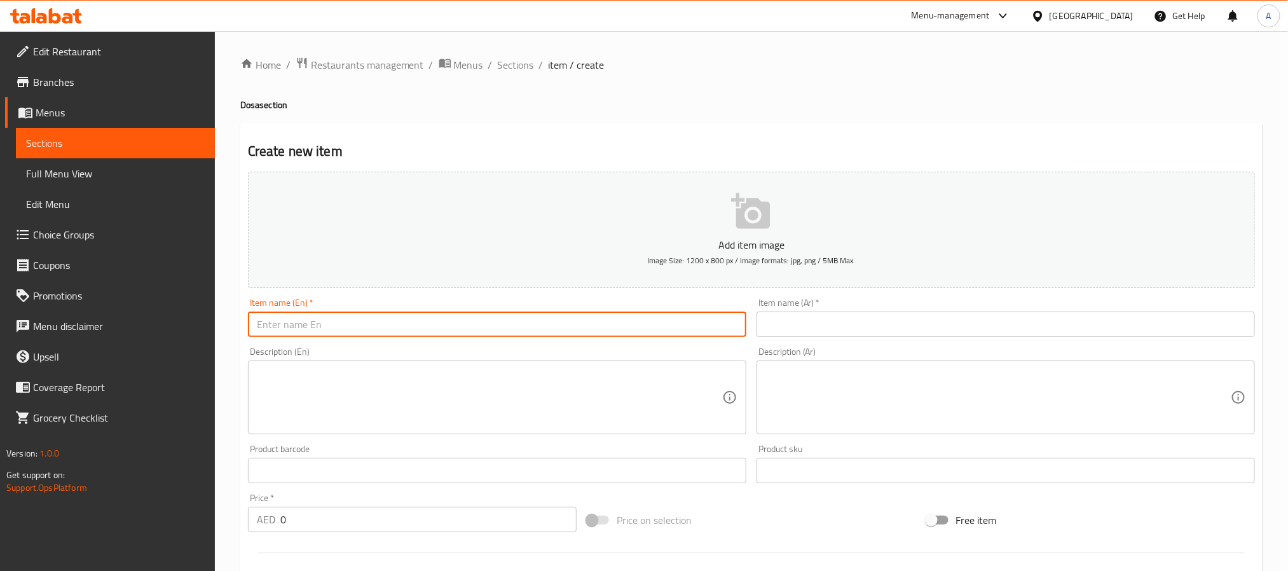
click at [454, 315] on input "text" at bounding box center [497, 323] width 498 height 25
paste input "katta dosa"
click at [454, 315] on input "katta dosa" at bounding box center [497, 323] width 498 height 25
type input "[PERSON_NAME]"
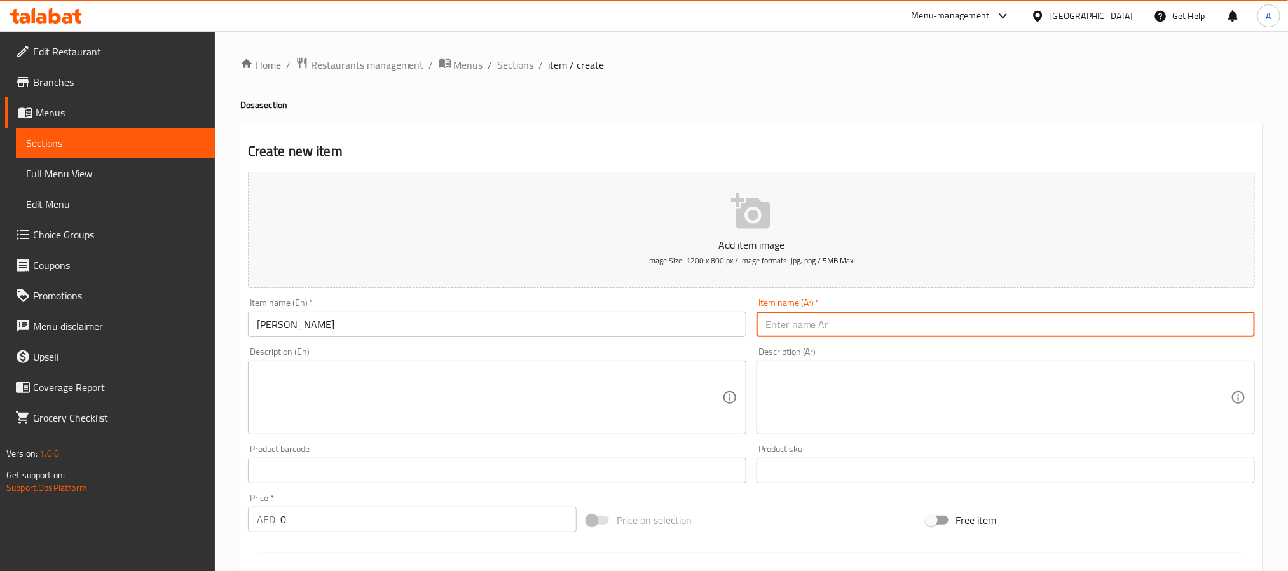
click at [824, 327] on input "text" at bounding box center [1005, 323] width 498 height 25
paste input "كاتا دوسة"
type input "[PERSON_NAME]"
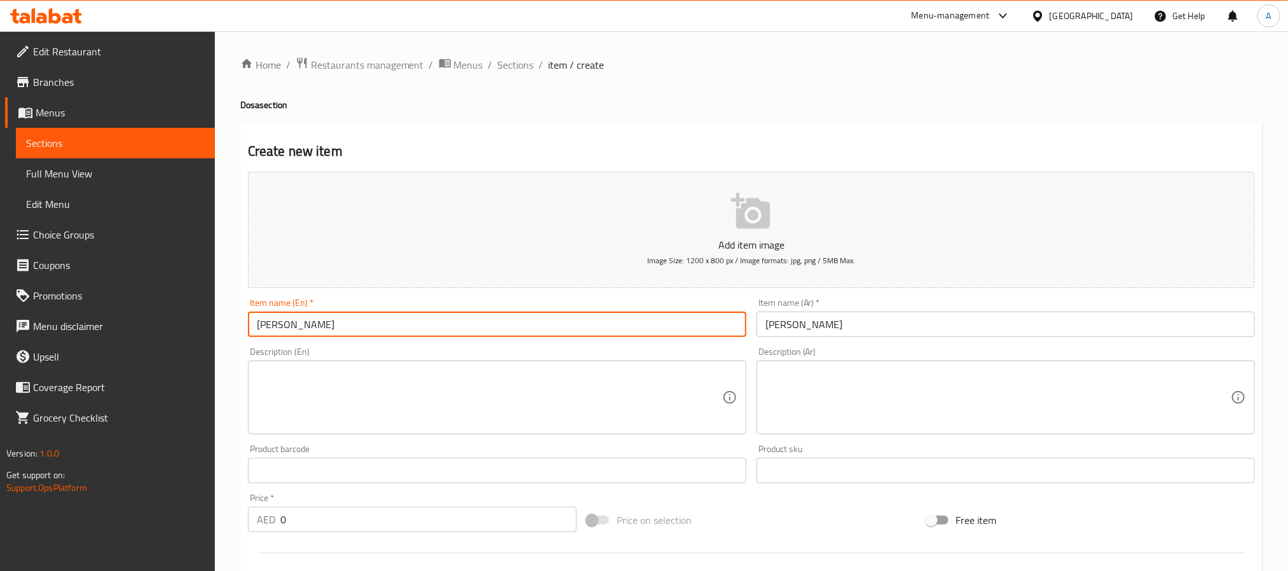
click at [264, 318] on input "[PERSON_NAME]" at bounding box center [497, 323] width 498 height 25
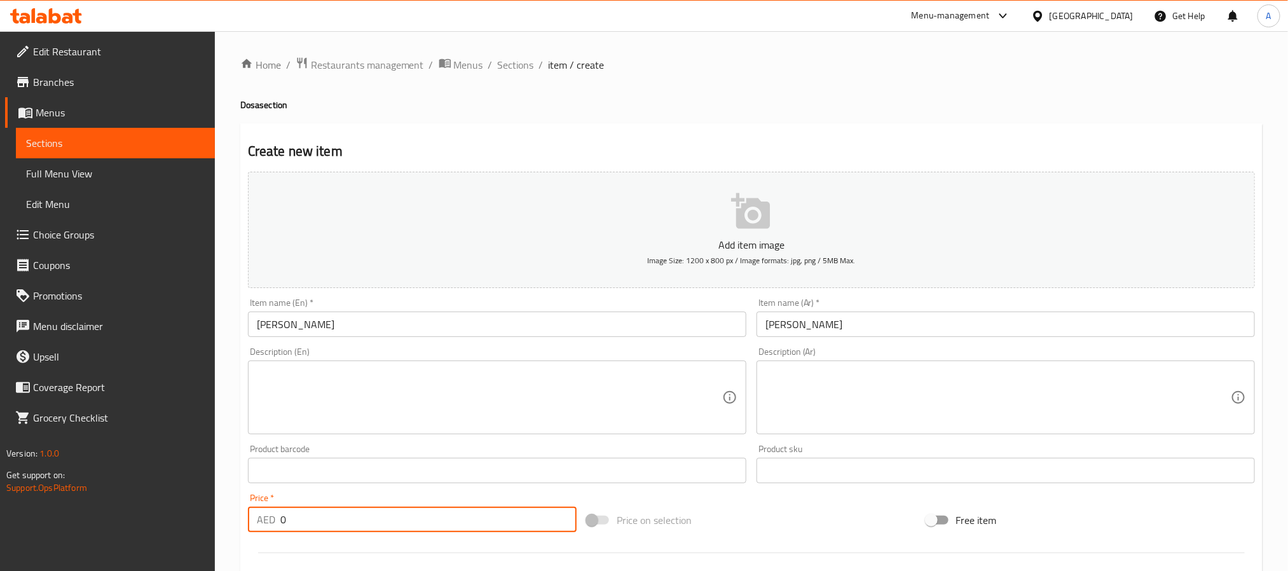
drag, startPoint x: 286, startPoint y: 523, endPoint x: 247, endPoint y: 523, distance: 39.4
click at [248, 523] on div "AED 0 Price *" at bounding box center [412, 519] width 329 height 25
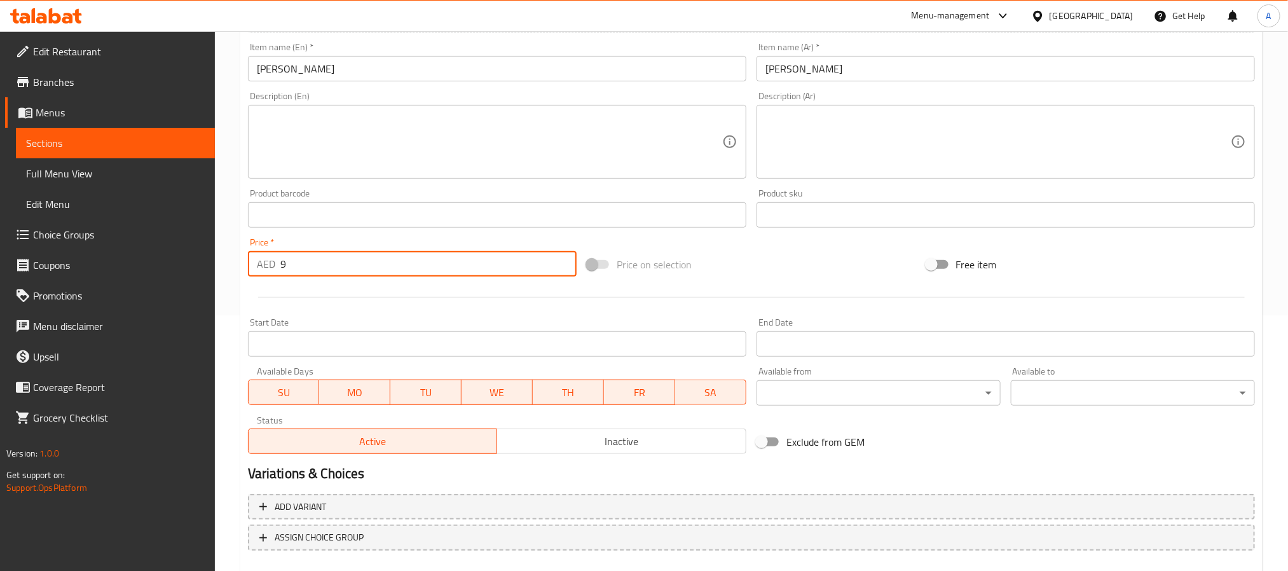
scroll to position [286, 0]
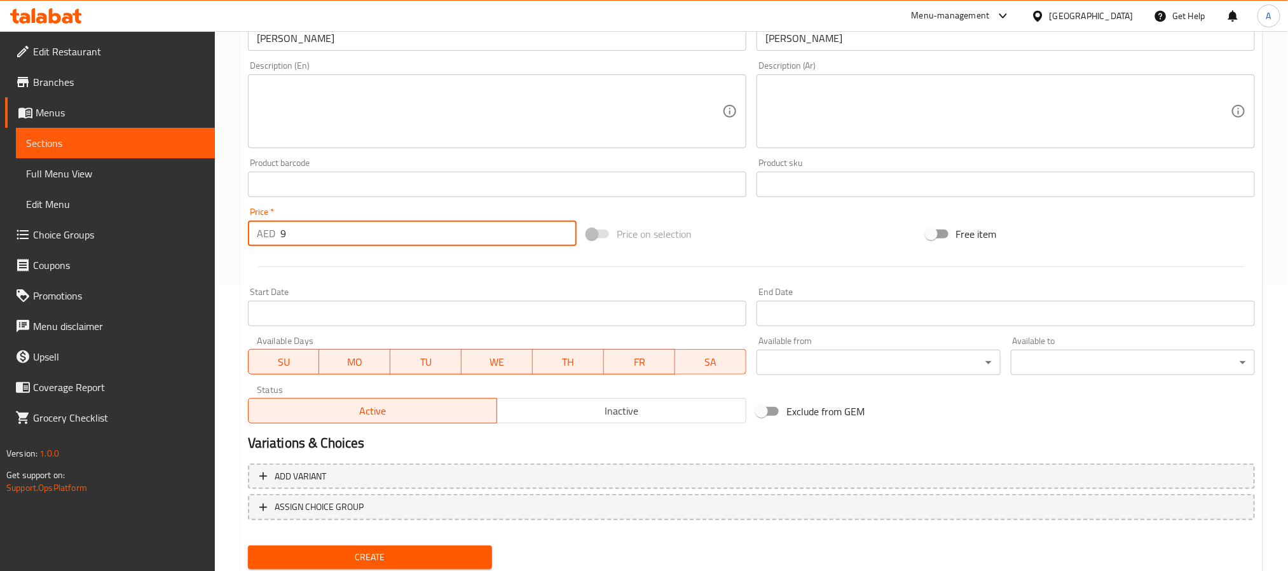
type input "9"
click at [477, 543] on div "Create" at bounding box center [370, 557] width 254 height 34
click at [477, 545] on button "Create" at bounding box center [370, 557] width 244 height 24
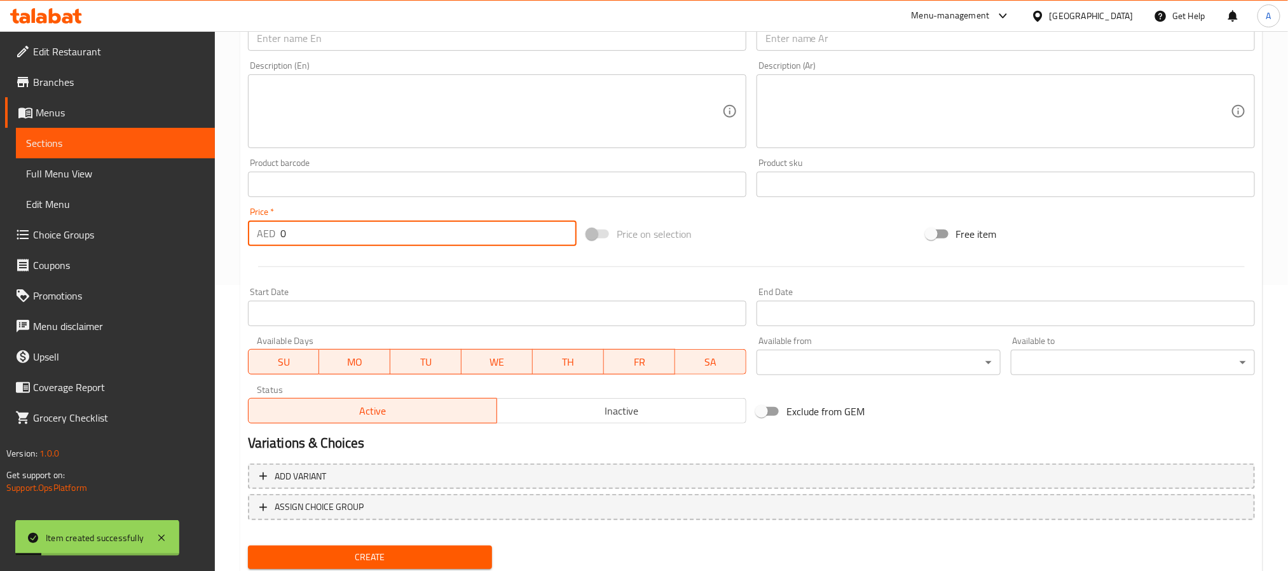
drag, startPoint x: 297, startPoint y: 235, endPoint x: 191, endPoint y: 227, distance: 106.5
click at [191, 227] on div "Edit Restaurant Branches Menus Sections Full Menu View Edit Menu Choice Groups …" at bounding box center [644, 178] width 1288 height 867
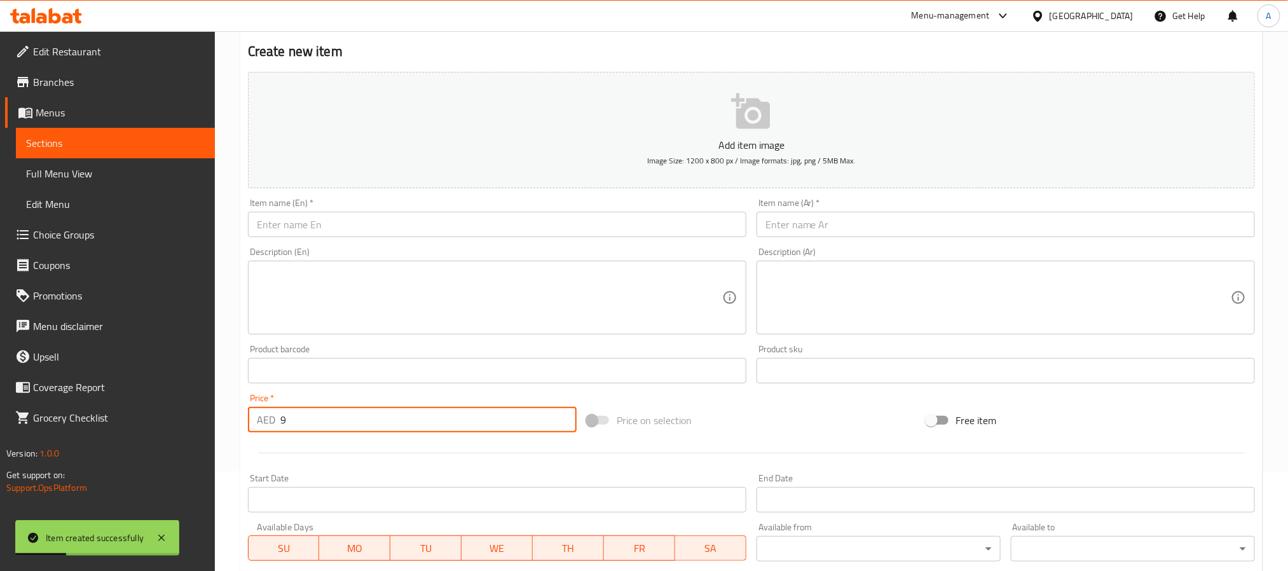
scroll to position [95, 0]
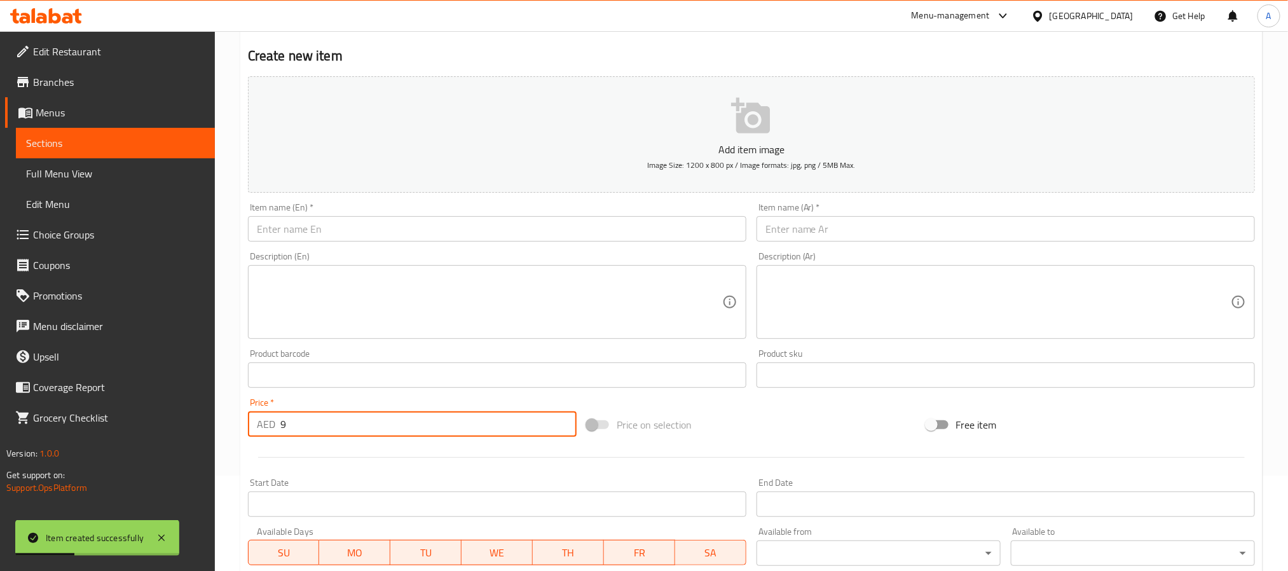
type input "9"
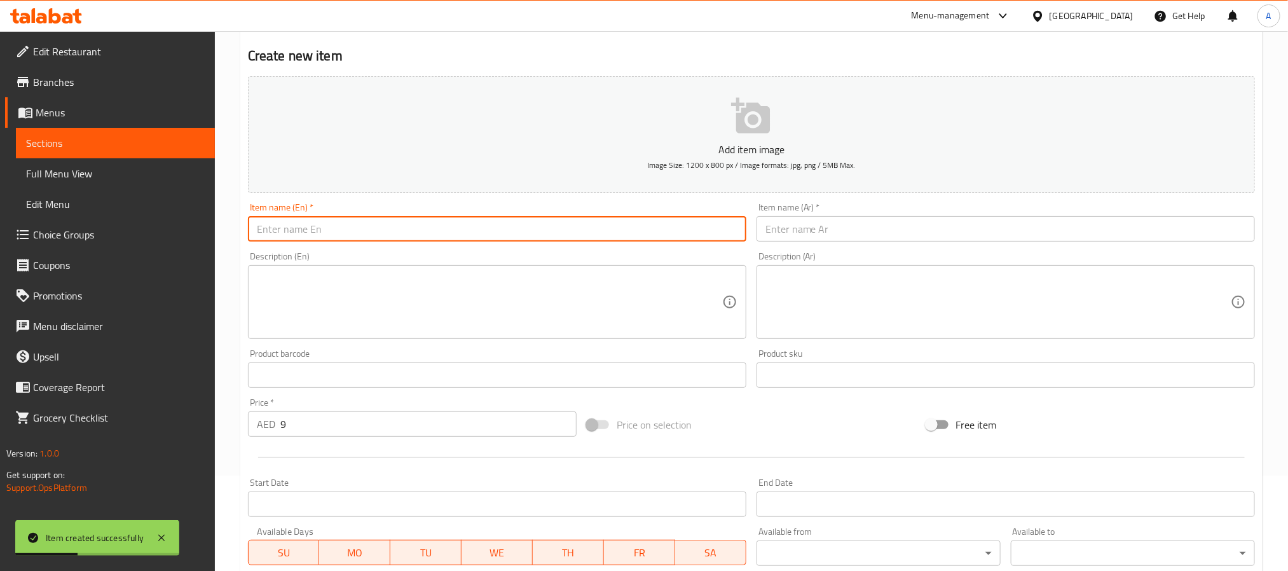
click at [322, 228] on input "text" at bounding box center [497, 228] width 498 height 25
paste input "nice katta dosa"
click at [322, 228] on input "nice katta dosa" at bounding box center [497, 228] width 498 height 25
type input "Nice Katta Dosa"
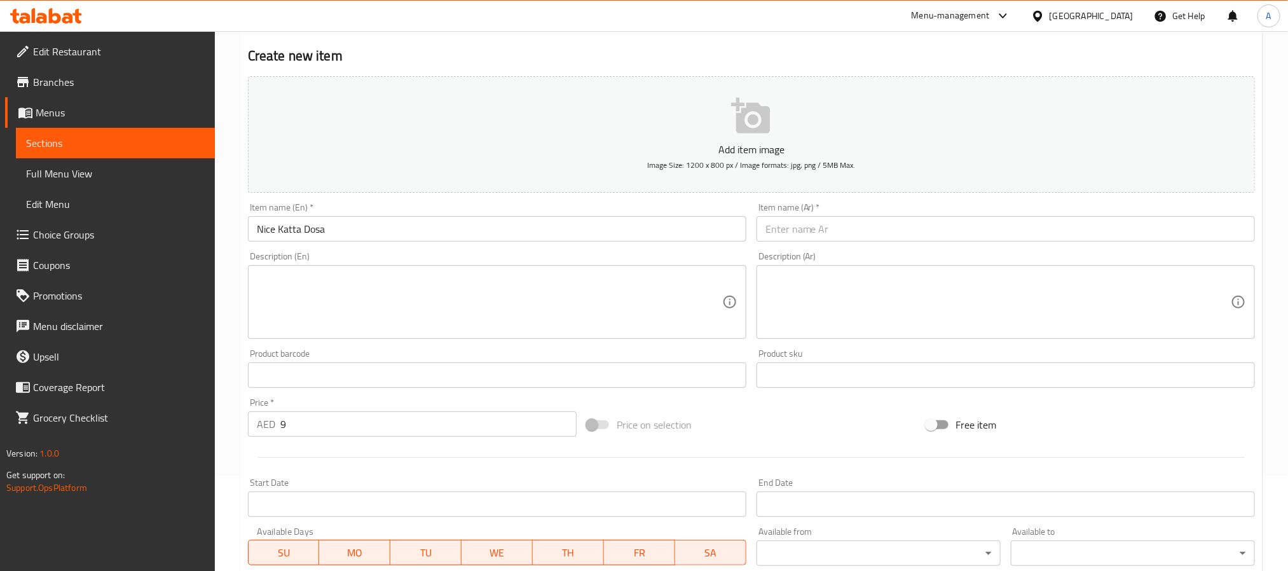
click at [857, 229] on input "text" at bounding box center [1005, 228] width 498 height 25
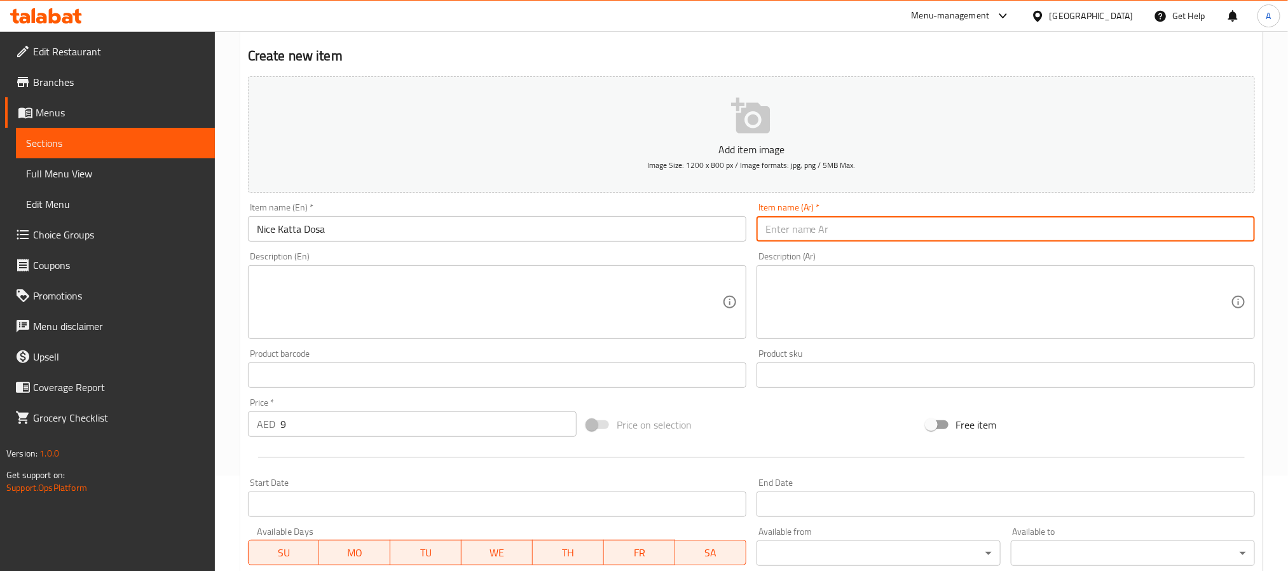
type input "ي"
paste input "[PERSON_NAME]"
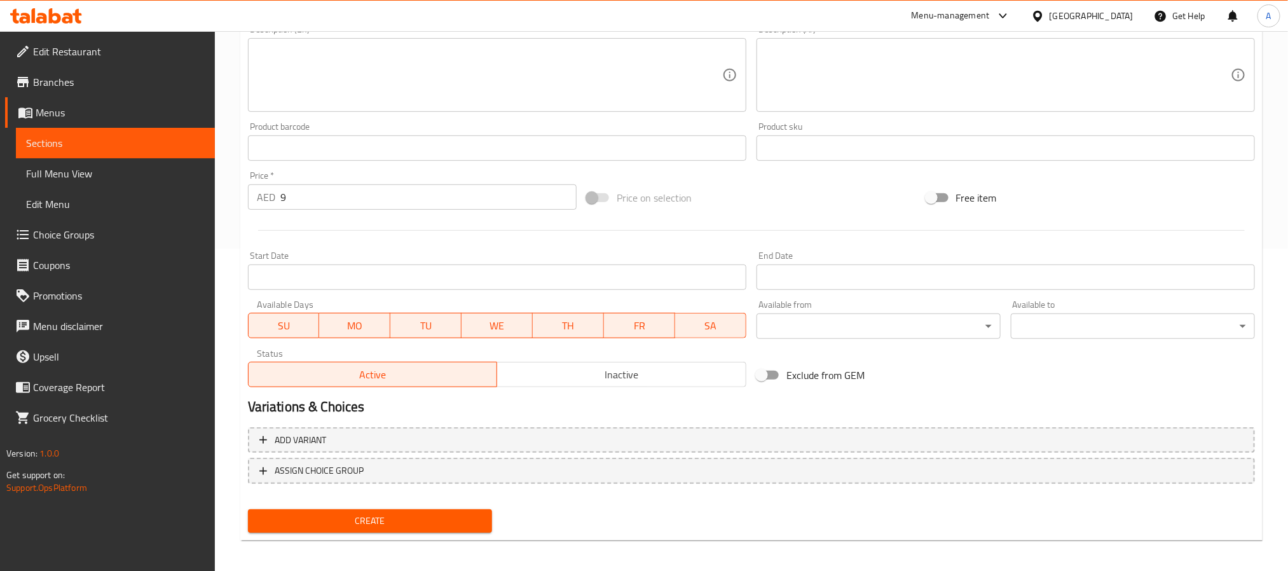
scroll to position [326, 0]
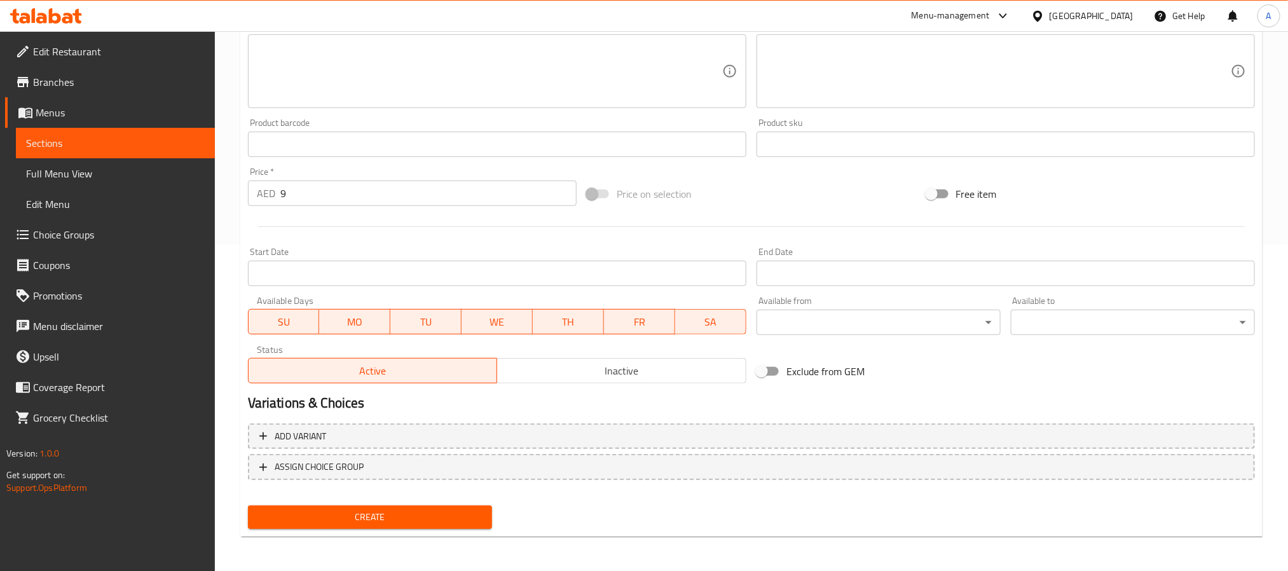
type input "[PERSON_NAME]"
click at [454, 521] on span "Create" at bounding box center [370, 517] width 224 height 16
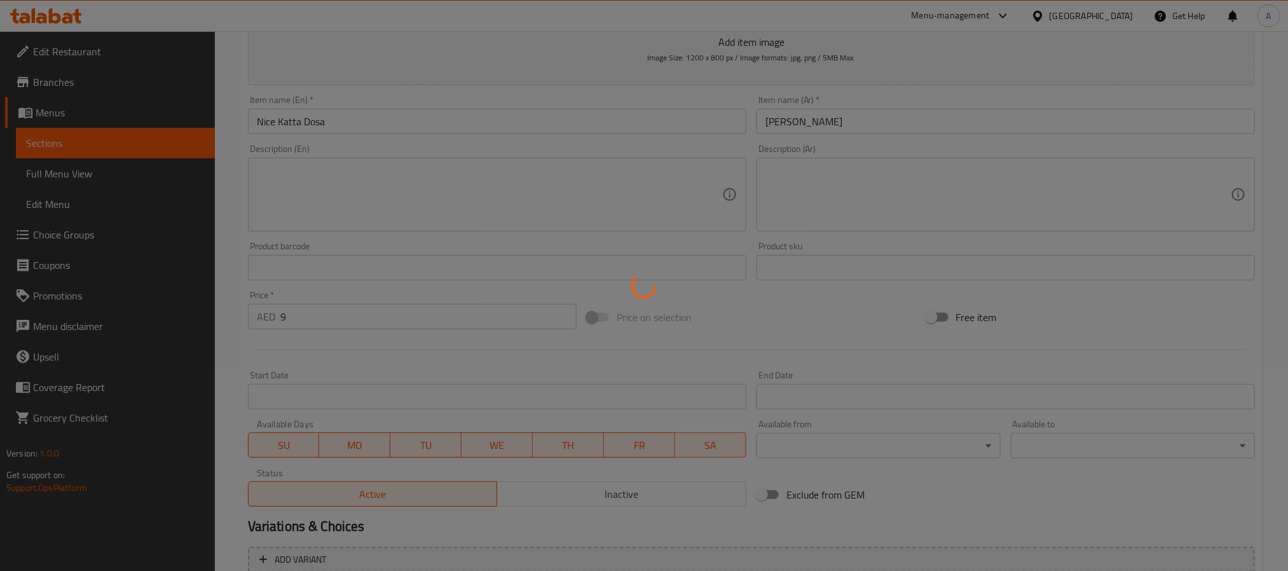
scroll to position [6, 0]
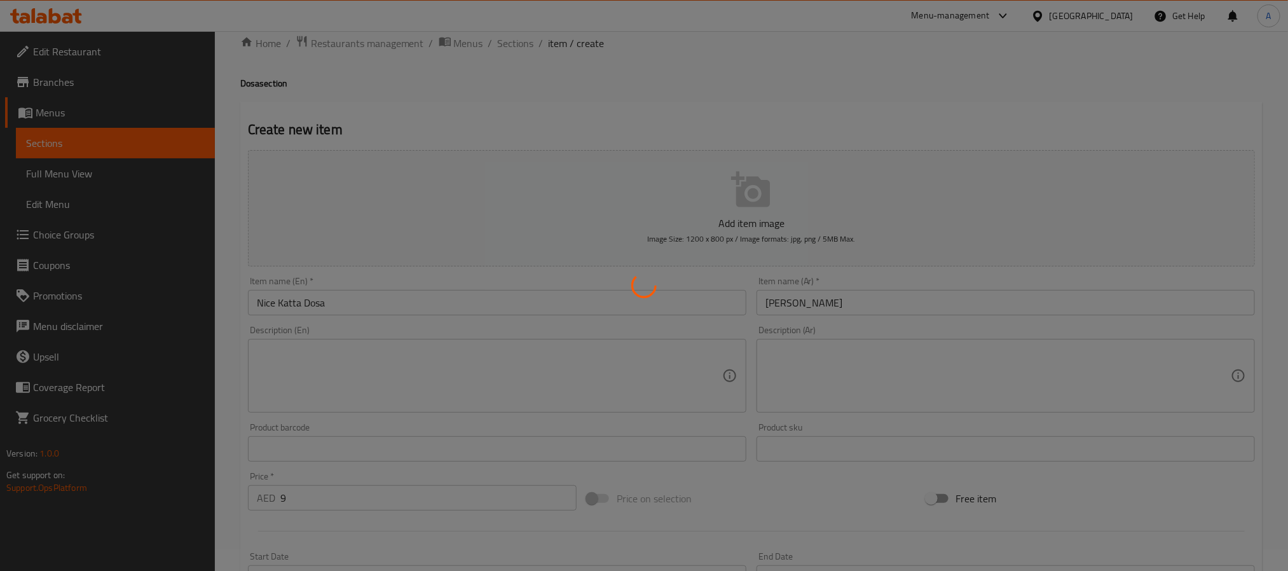
type input "0"
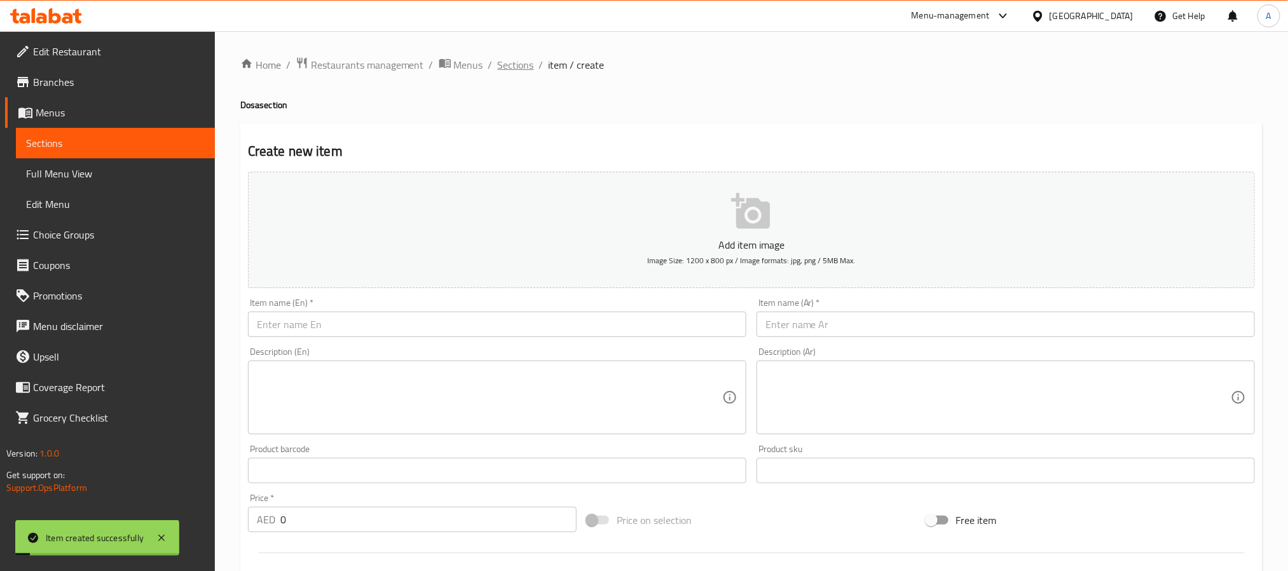
click at [517, 59] on span "Sections" at bounding box center [516, 64] width 36 height 15
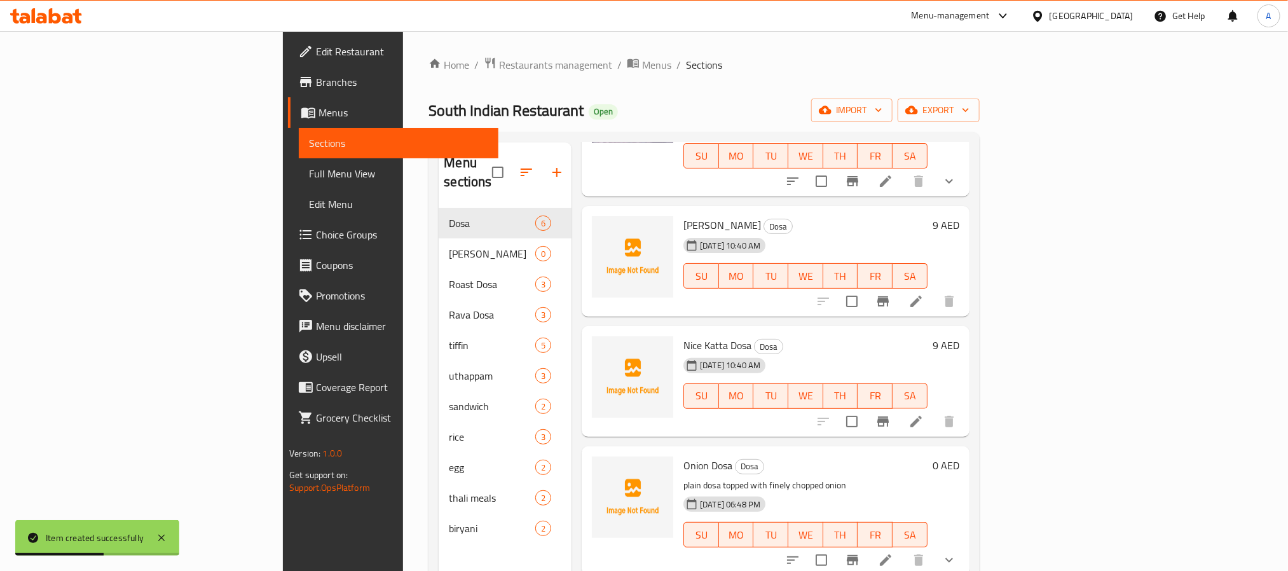
scroll to position [191, 0]
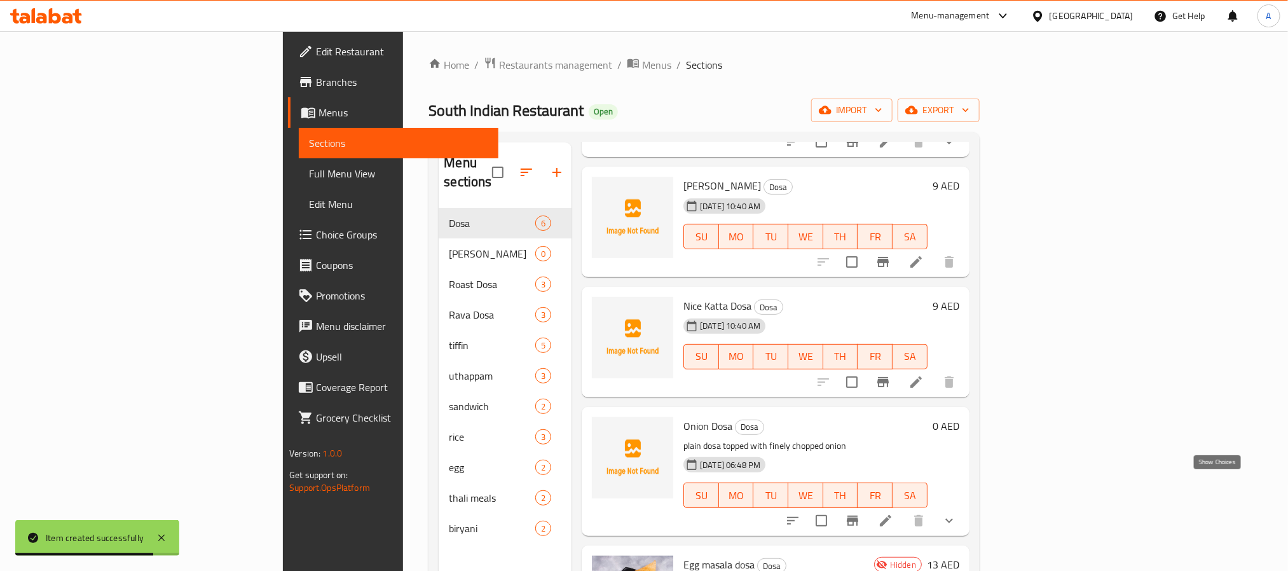
click at [957, 513] on icon "show more" at bounding box center [948, 520] width 15 height 15
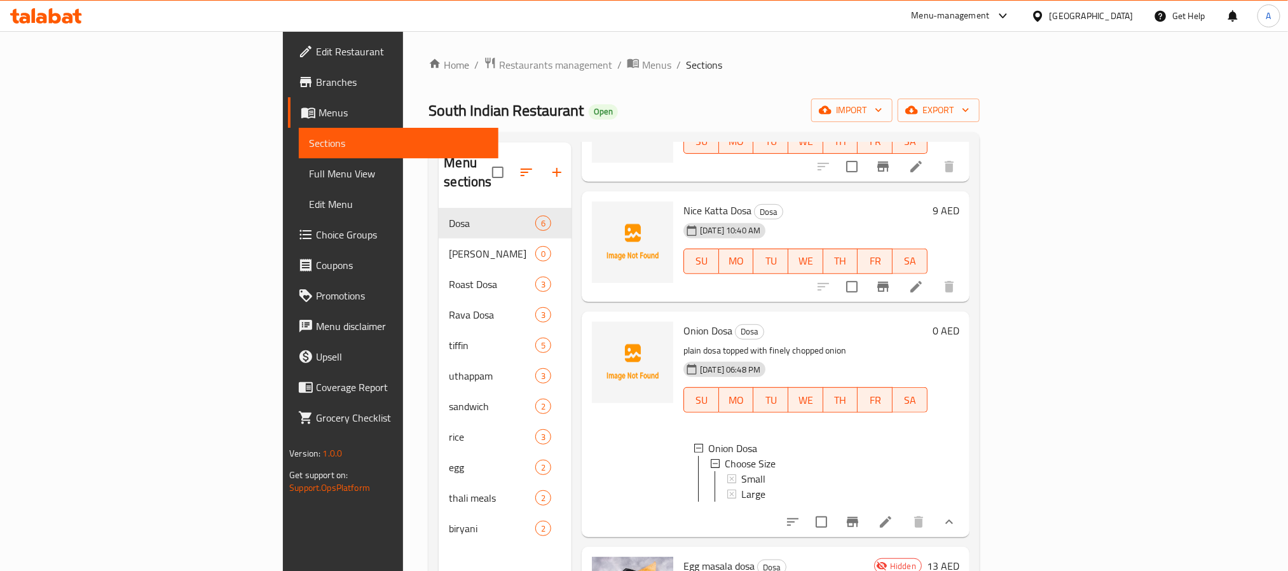
scroll to position [2, 0]
click at [891, 516] on icon at bounding box center [885, 521] width 11 height 11
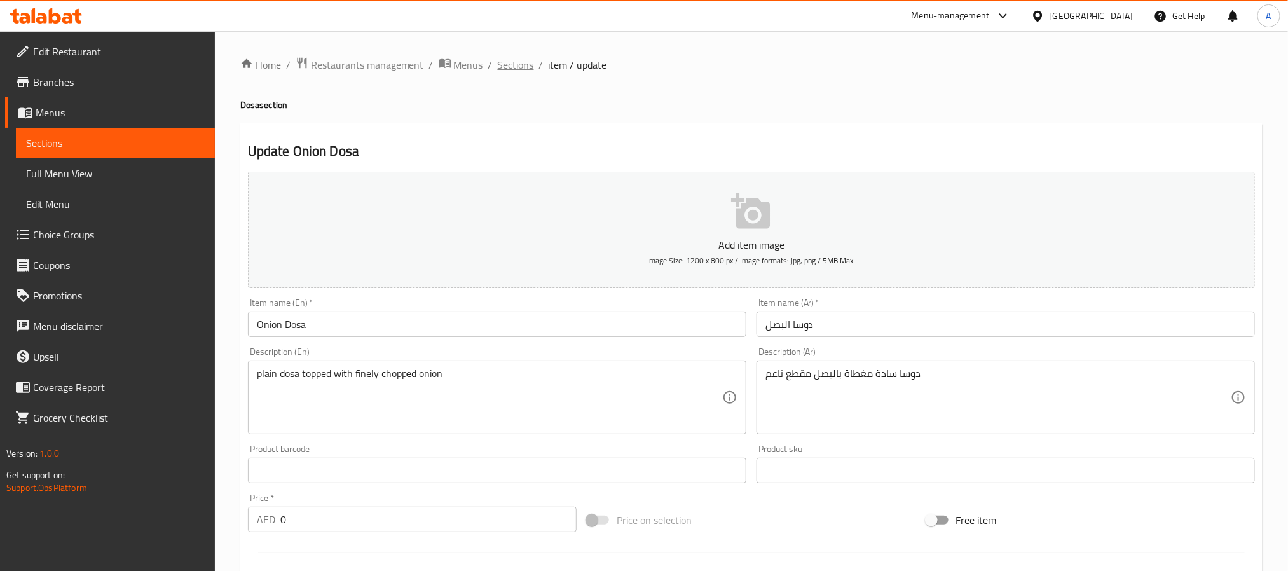
click at [508, 59] on span "Sections" at bounding box center [516, 64] width 36 height 15
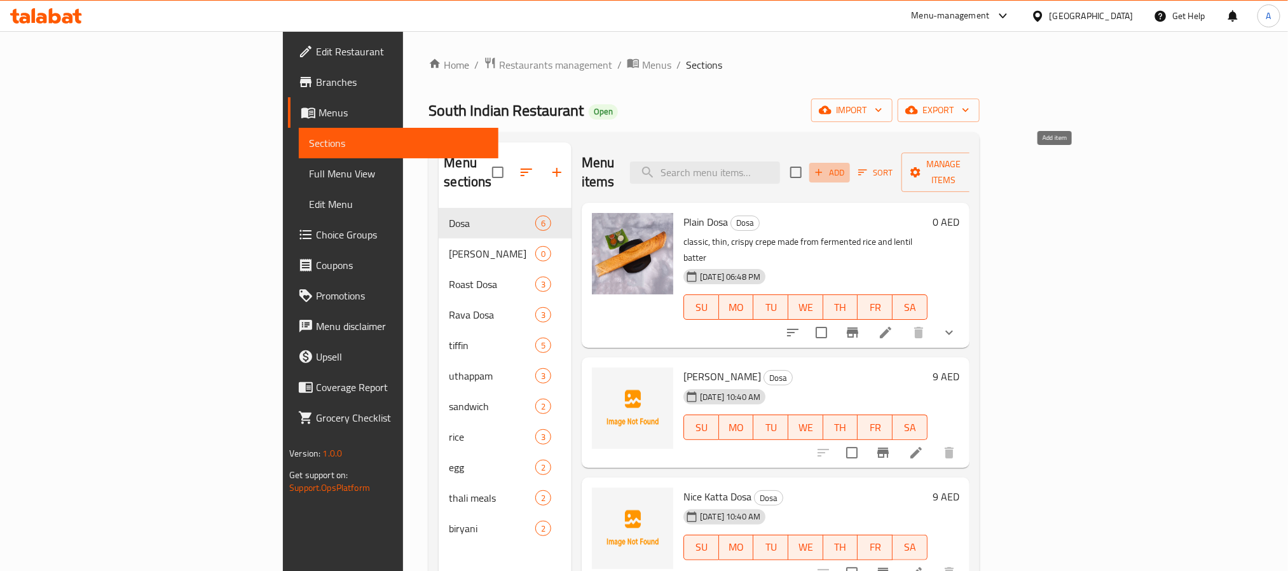
click at [847, 165] on span "Add" at bounding box center [829, 172] width 34 height 15
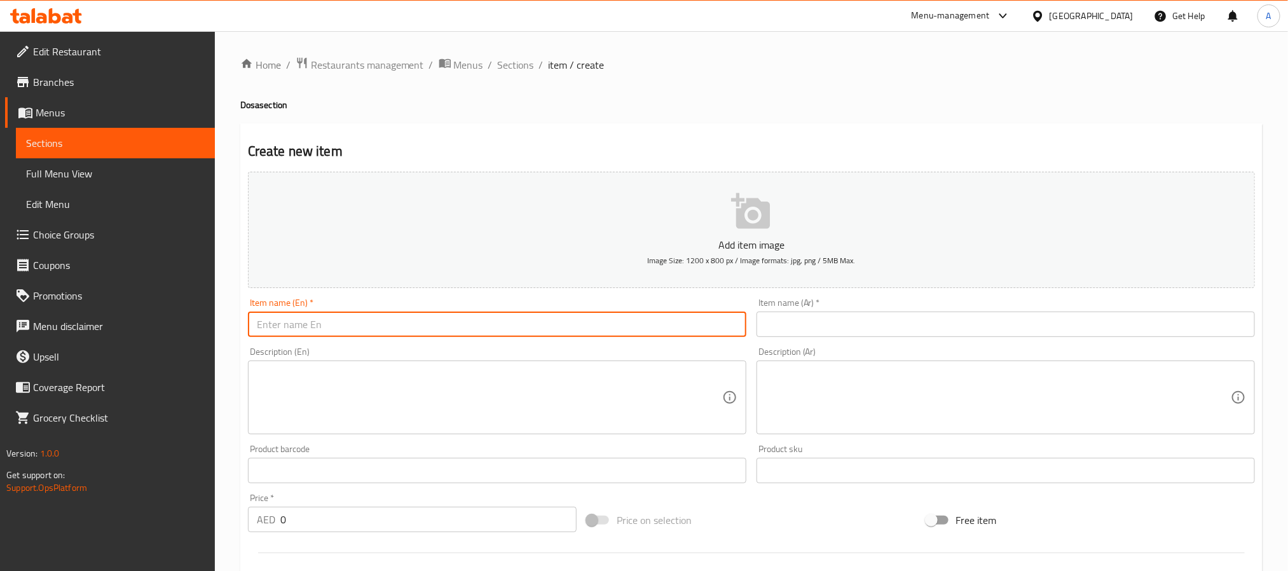
click at [465, 317] on input "text" at bounding box center [497, 323] width 498 height 25
paste input "podi dosa"
click at [465, 317] on input "podi dosa" at bounding box center [497, 323] width 498 height 25
type input "Podi Dosa"
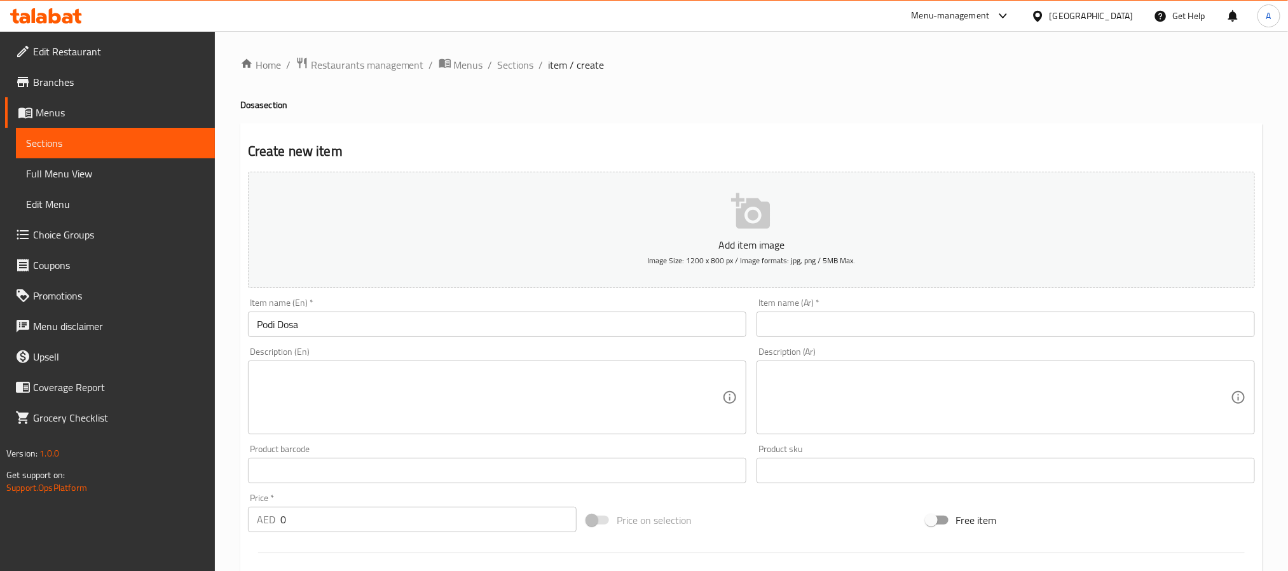
paste input "[PERSON_NAME]"
click at [855, 324] on input "[PERSON_NAME]" at bounding box center [1005, 323] width 498 height 25
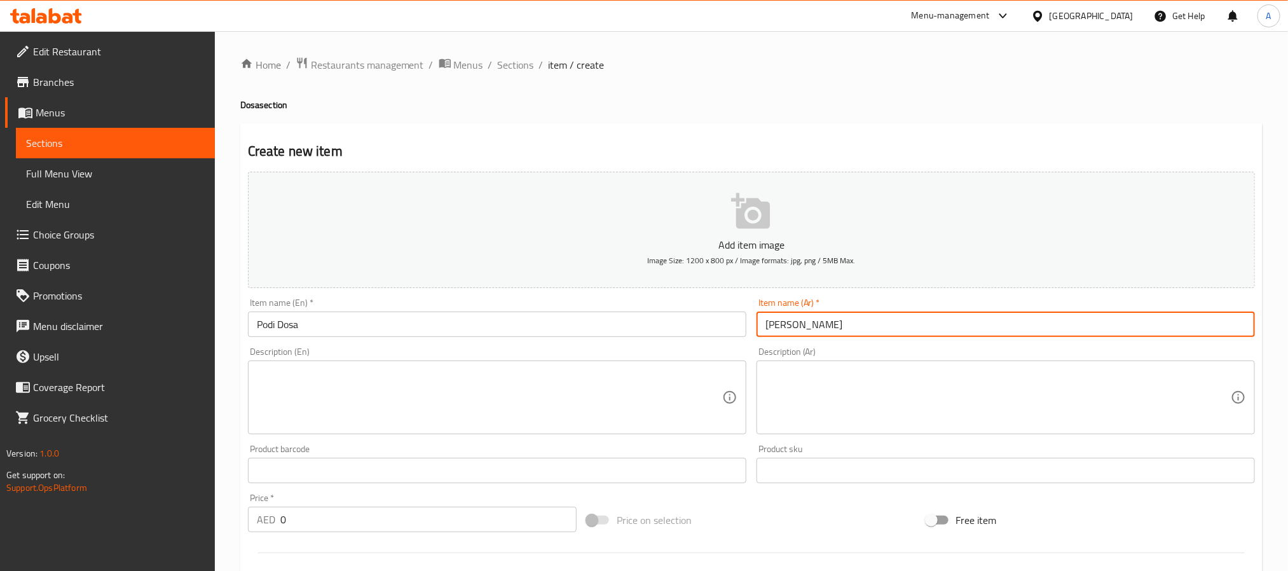
type input "[PERSON_NAME]"
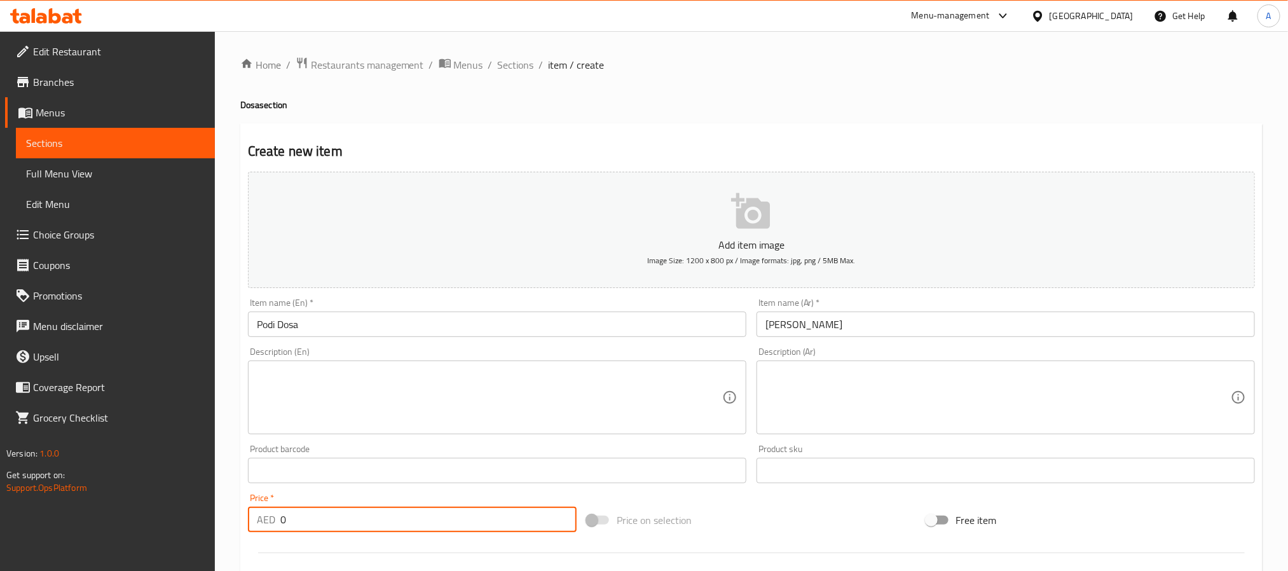
drag, startPoint x: 328, startPoint y: 517, endPoint x: 187, endPoint y: 511, distance: 141.2
click at [187, 511] on div "Edit Restaurant Branches Menus Sections Full Menu View Edit Menu Choice Groups …" at bounding box center [644, 464] width 1288 height 867
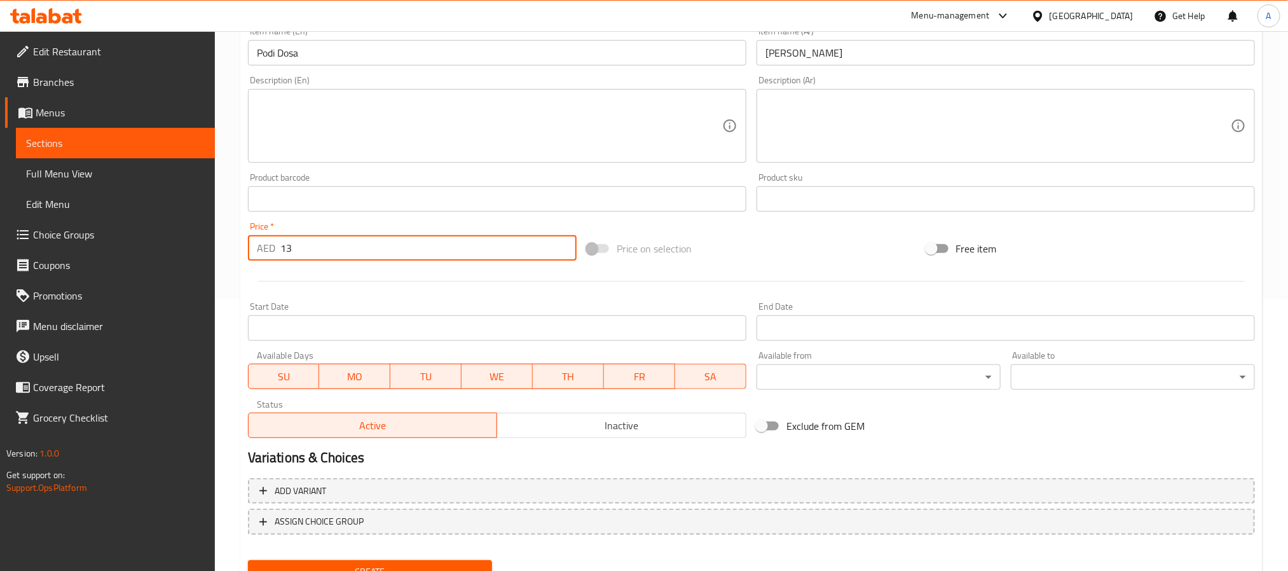
scroll to position [286, 0]
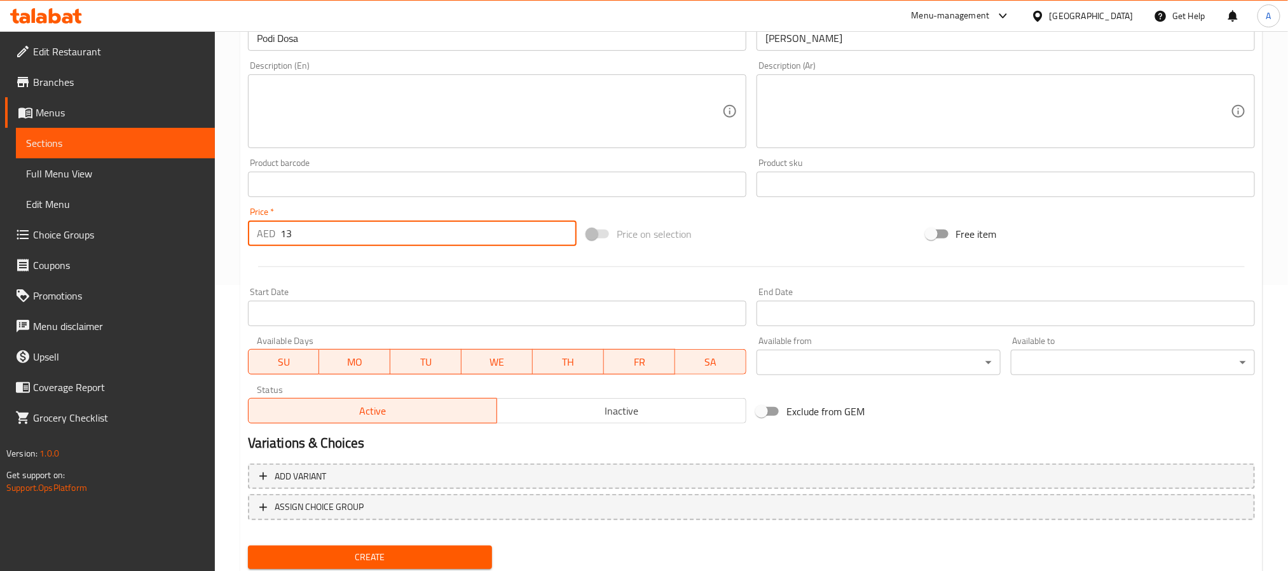
type input "13"
click at [467, 559] on span "Create" at bounding box center [370, 557] width 224 height 16
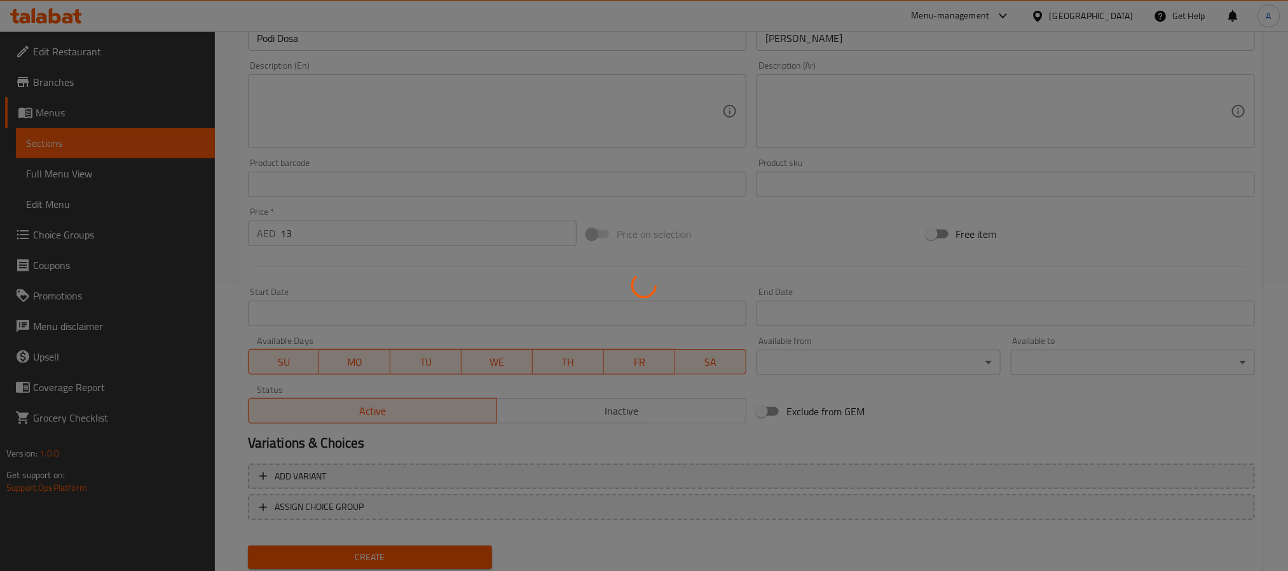
type input "0"
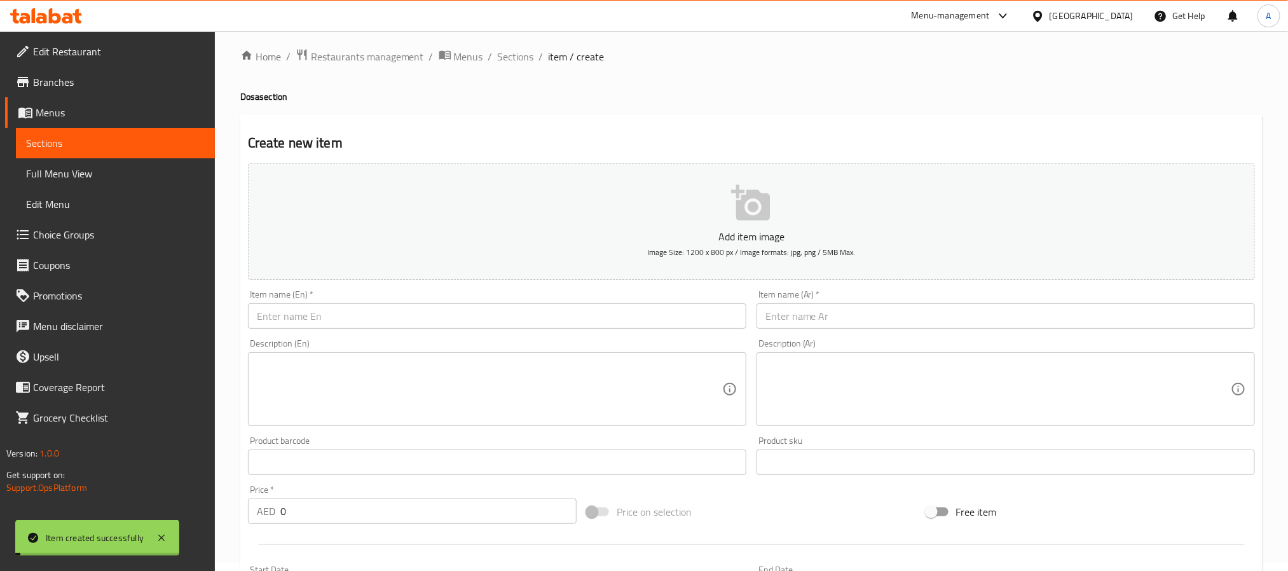
scroll to position [0, 0]
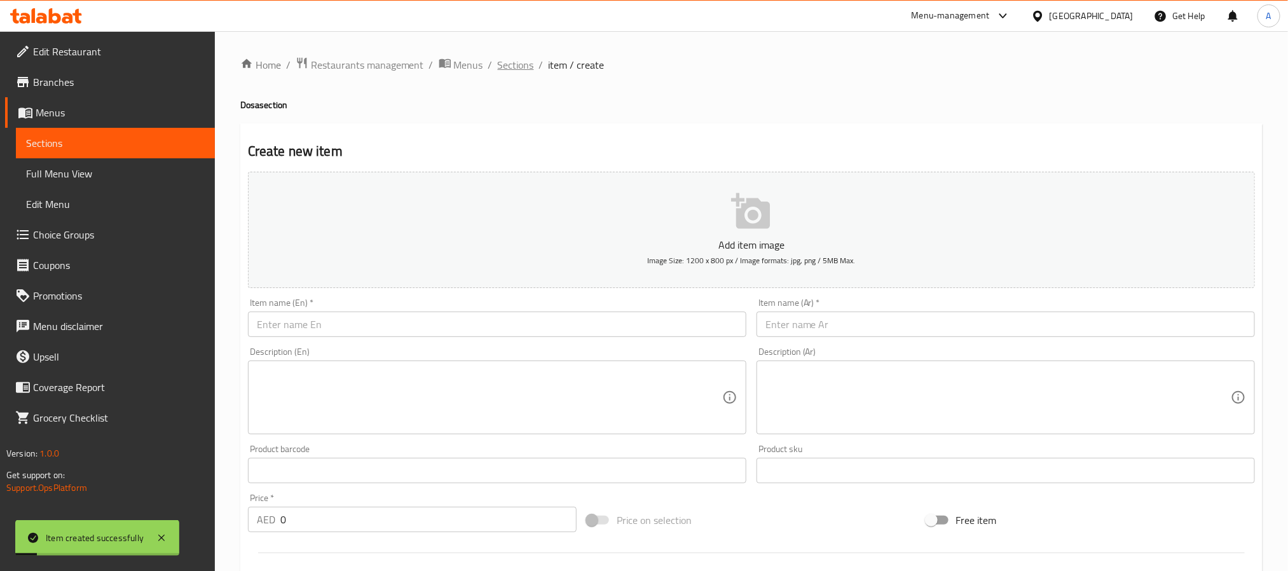
click at [511, 62] on span "Sections" at bounding box center [516, 64] width 36 height 15
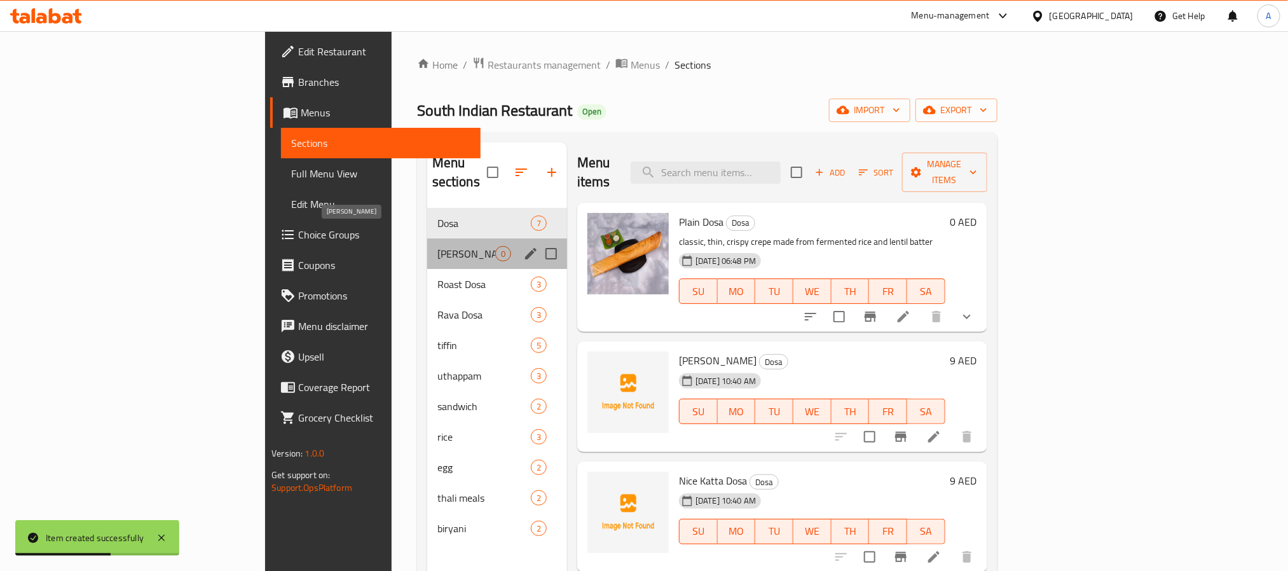
click at [437, 246] on span "[PERSON_NAME]" at bounding box center [466, 253] width 58 height 15
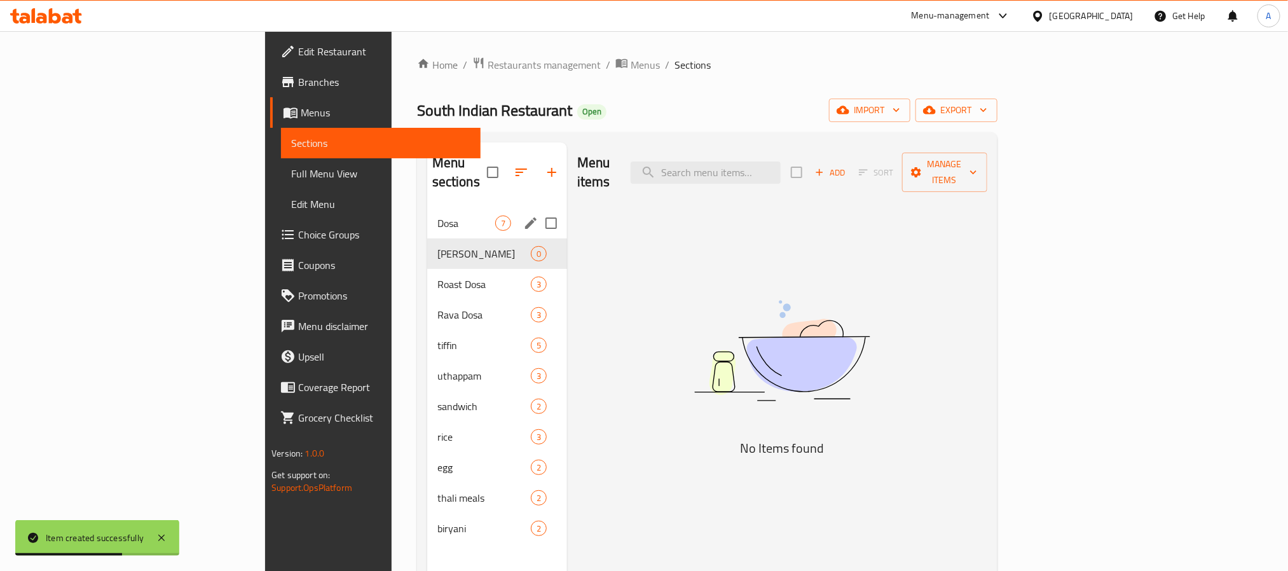
click at [427, 208] on div "Dosa 7" at bounding box center [497, 223] width 140 height 31
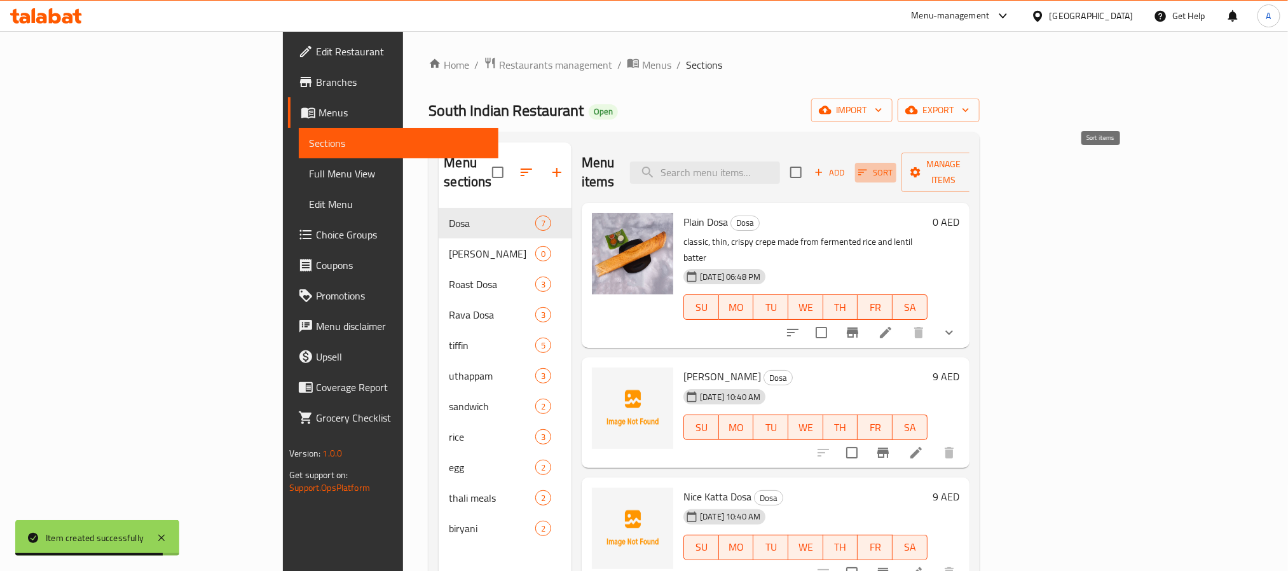
click at [893, 165] on span "Sort" at bounding box center [875, 172] width 35 height 15
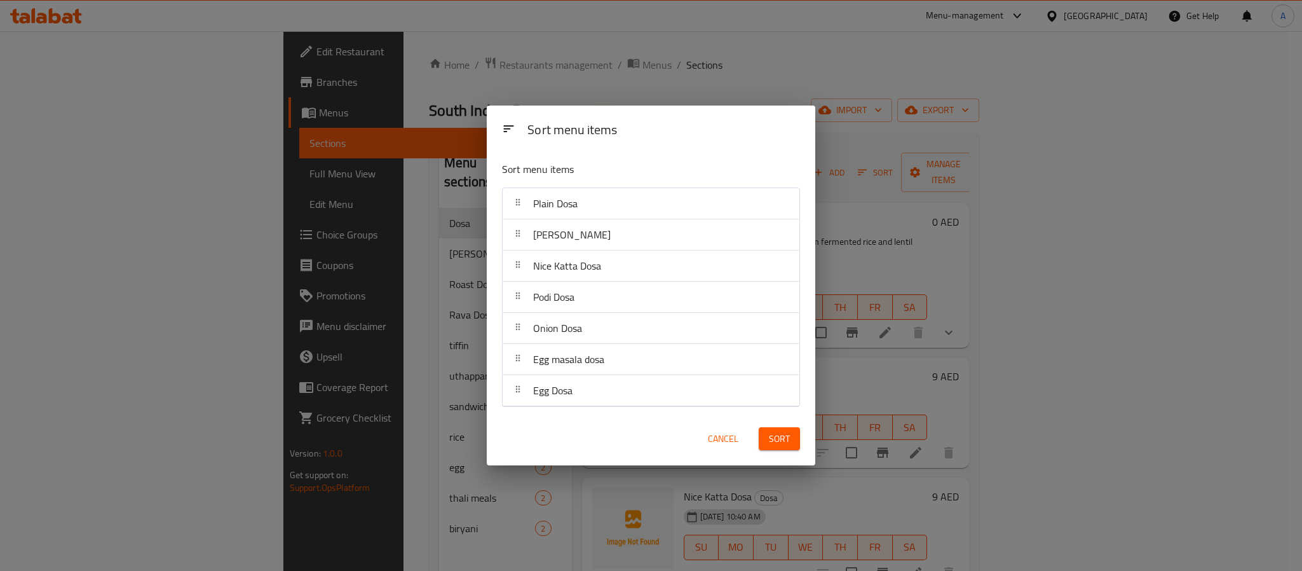
click at [780, 439] on span "Sort" at bounding box center [779, 439] width 21 height 16
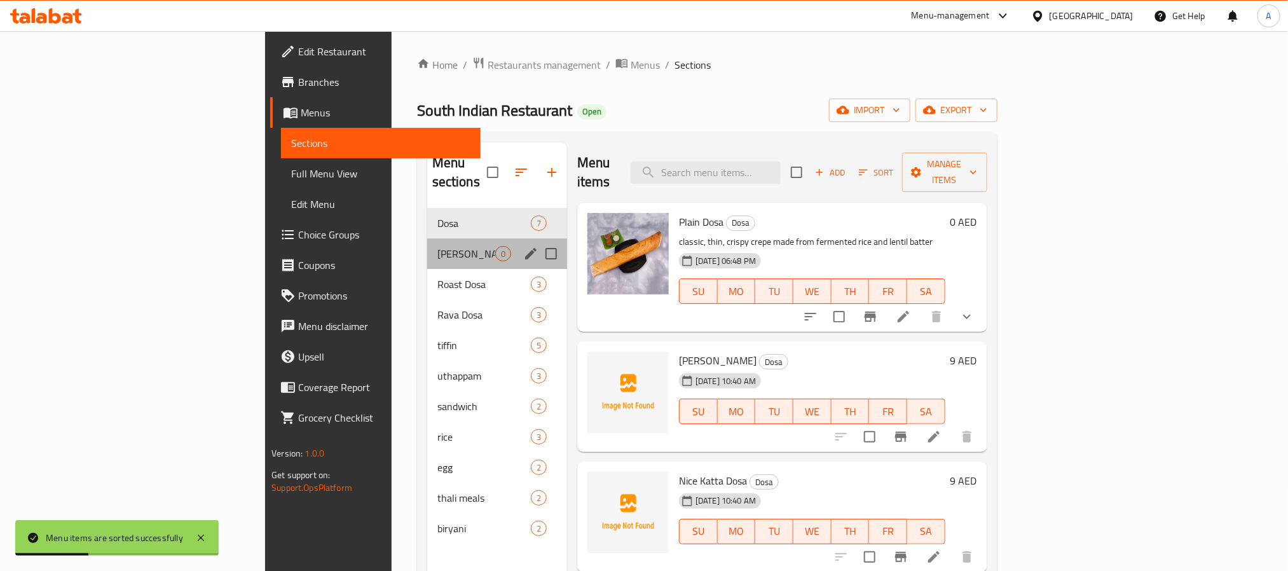
click at [427, 245] on div "Masala Dosa 0" at bounding box center [497, 253] width 140 height 31
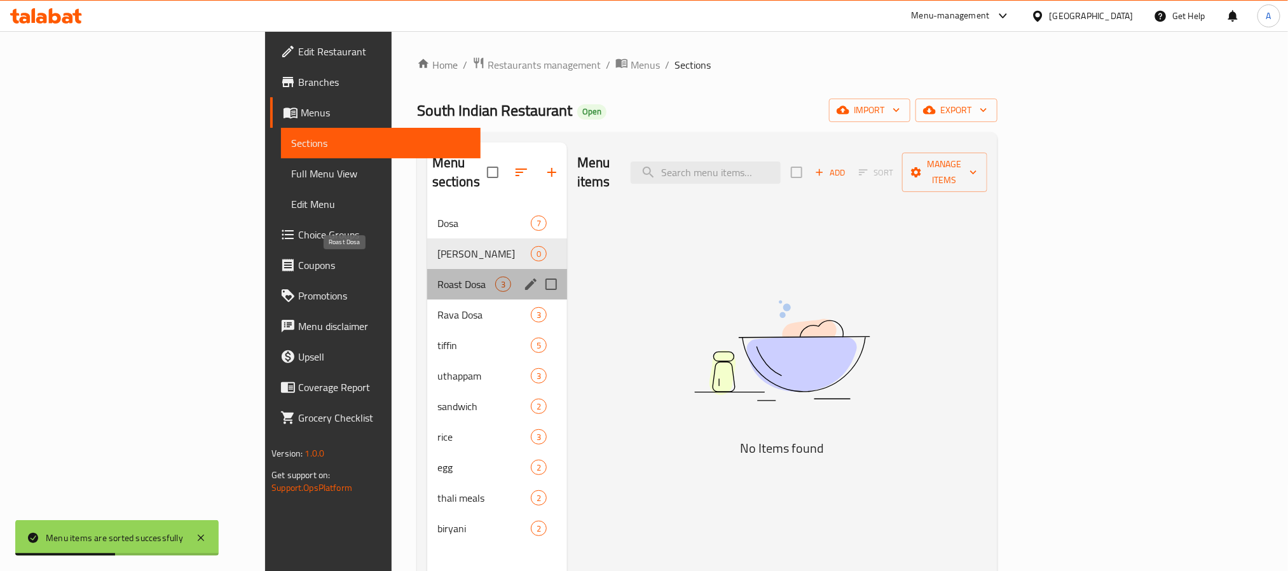
click at [437, 276] on span "Roast Dosa" at bounding box center [466, 283] width 58 height 15
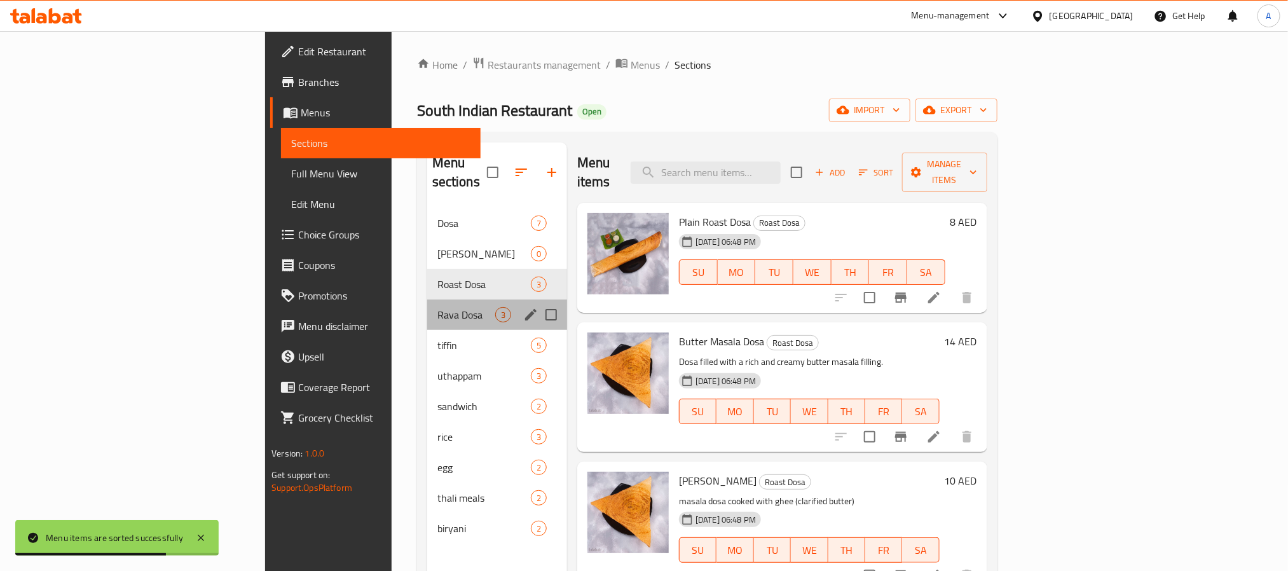
click at [427, 299] on div "Rava Dosa 3" at bounding box center [497, 314] width 140 height 31
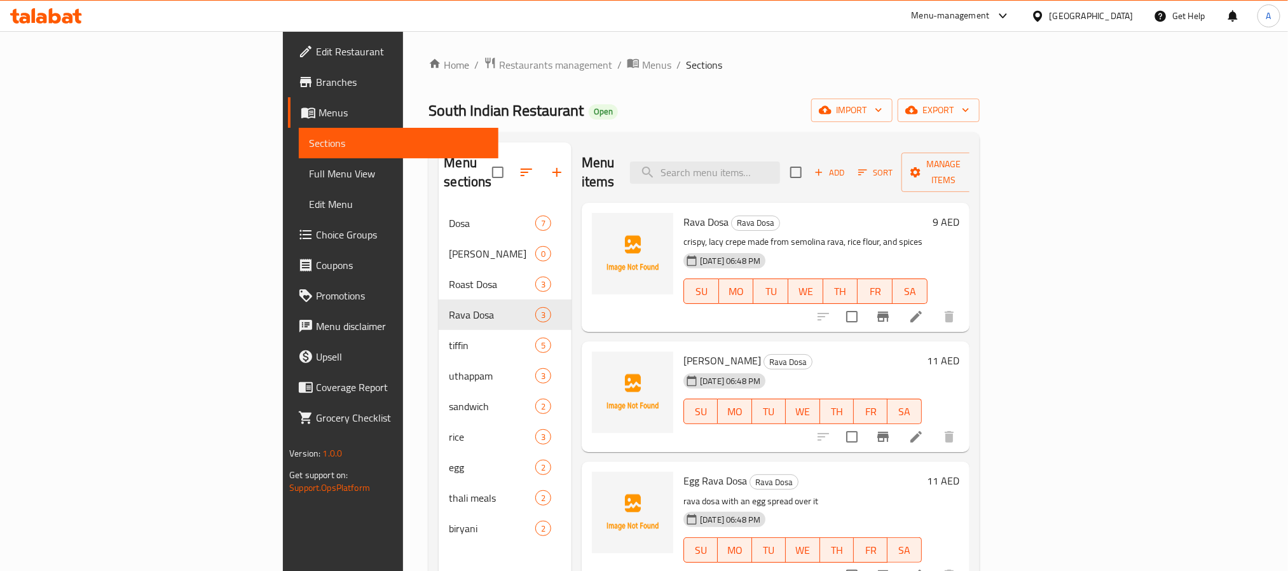
click at [793, 178] on div "Menu items Add Sort Manage items" at bounding box center [776, 172] width 388 height 60
click at [780, 167] on input "search" at bounding box center [705, 172] width 150 height 22
paste input "masala dosa"
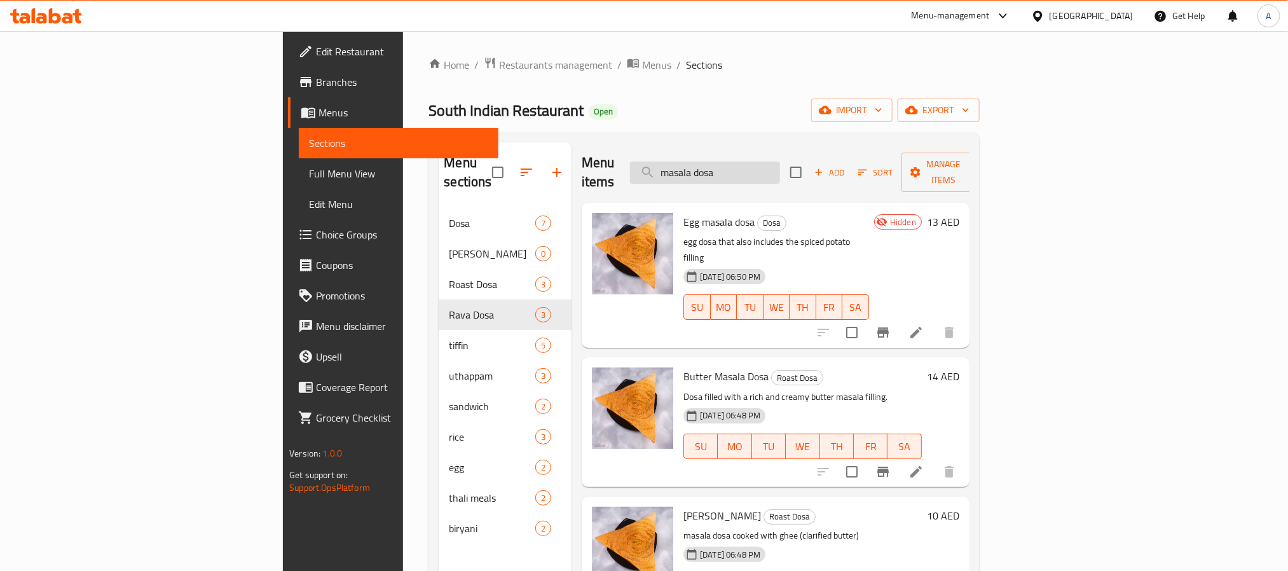
drag, startPoint x: 819, startPoint y: 166, endPoint x: 744, endPoint y: 161, distance: 74.5
click at [744, 161] on input "masala dosa" at bounding box center [705, 172] width 150 height 22
paste input "onion"
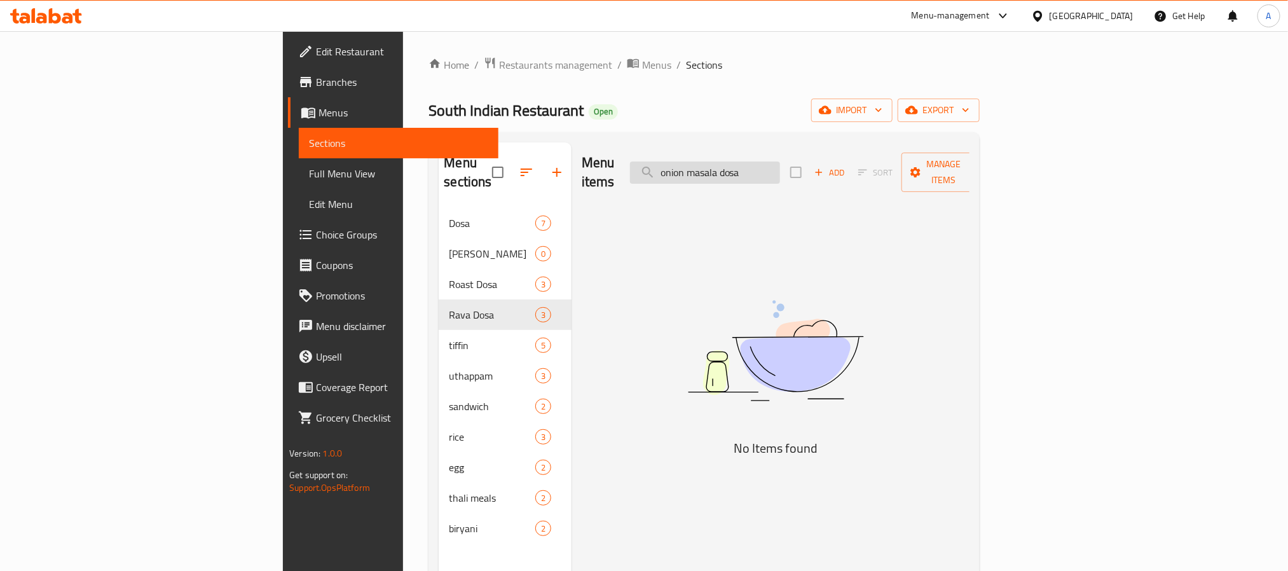
click at [780, 161] on input "onion masala dosa" at bounding box center [705, 172] width 150 height 22
drag, startPoint x: 822, startPoint y: 166, endPoint x: 647, endPoint y: 145, distance: 176.7
click at [647, 145] on div "Menu items onion masala Add Sort Manage items" at bounding box center [776, 172] width 388 height 60
paste input "ghee masala dos"
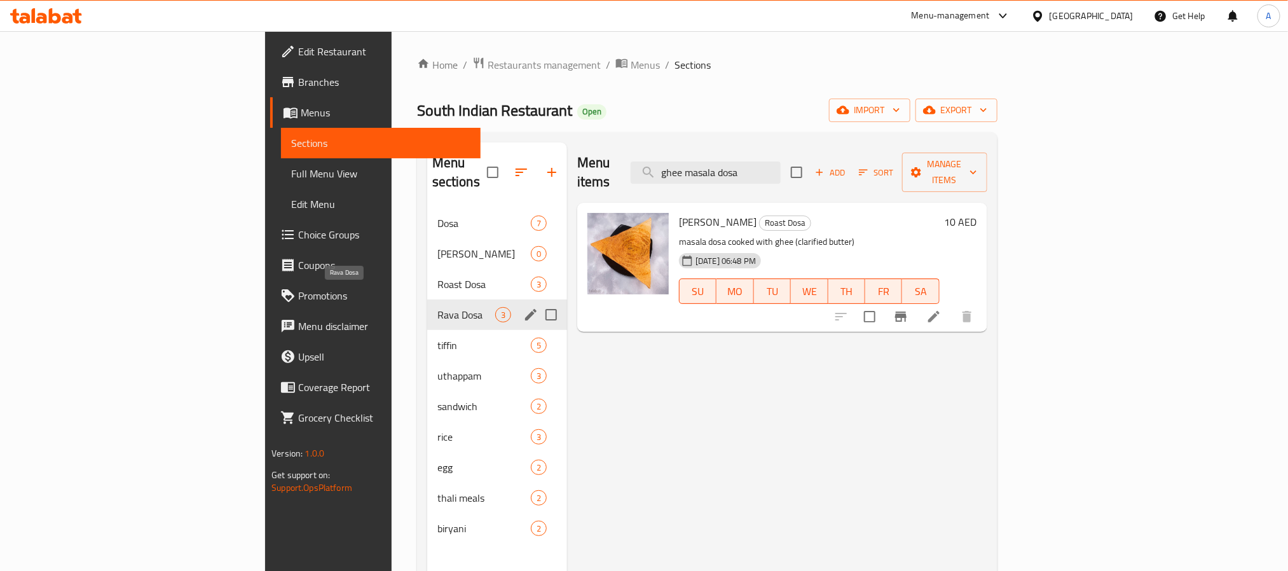
type input "ghee masala dosa"
click at [437, 307] on span "Rava Dosa" at bounding box center [466, 314] width 58 height 15
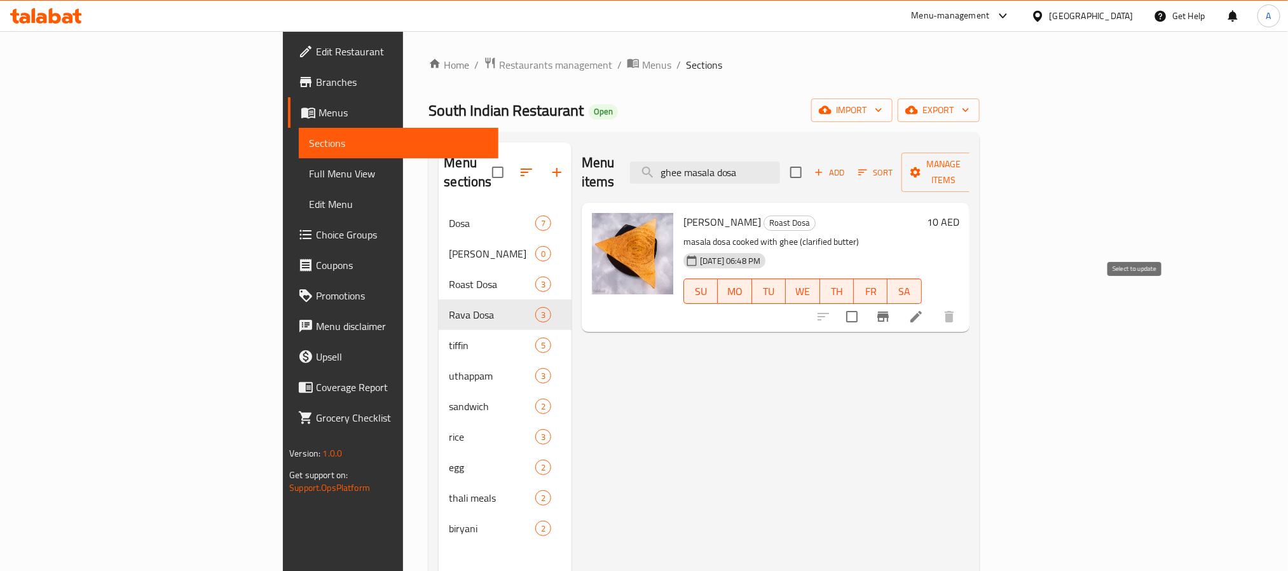
click at [865, 303] on input "checkbox" at bounding box center [851, 316] width 27 height 27
checkbox input "true"
click at [976, 164] on span "Manage items" at bounding box center [943, 172] width 65 height 32
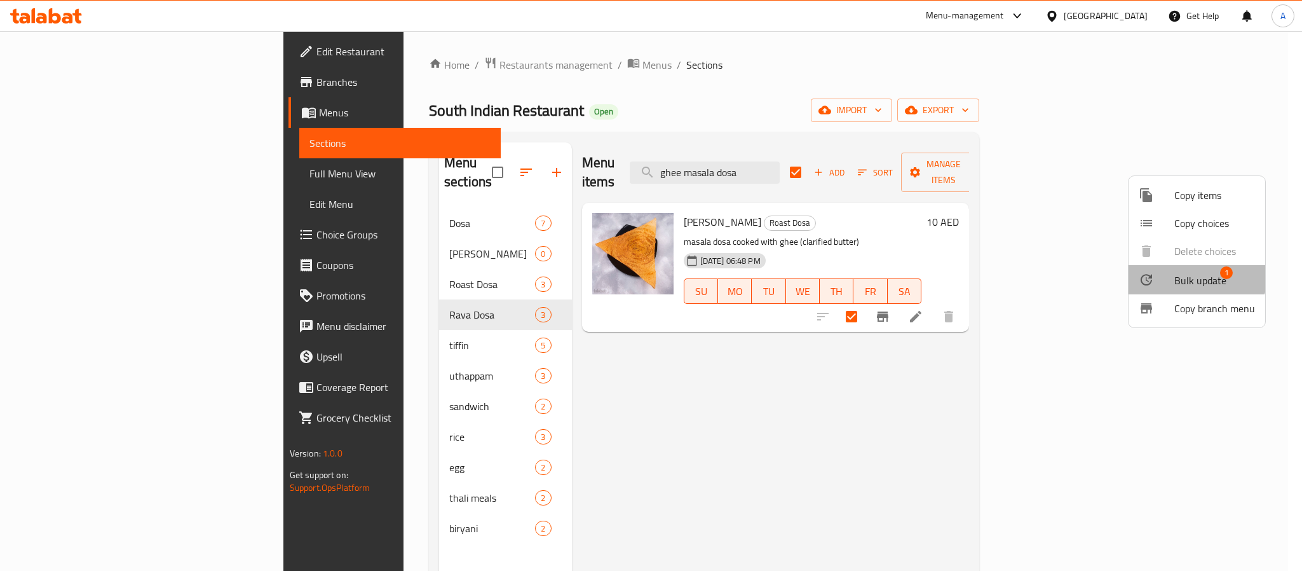
click at [1188, 275] on span "Bulk update" at bounding box center [1201, 280] width 52 height 15
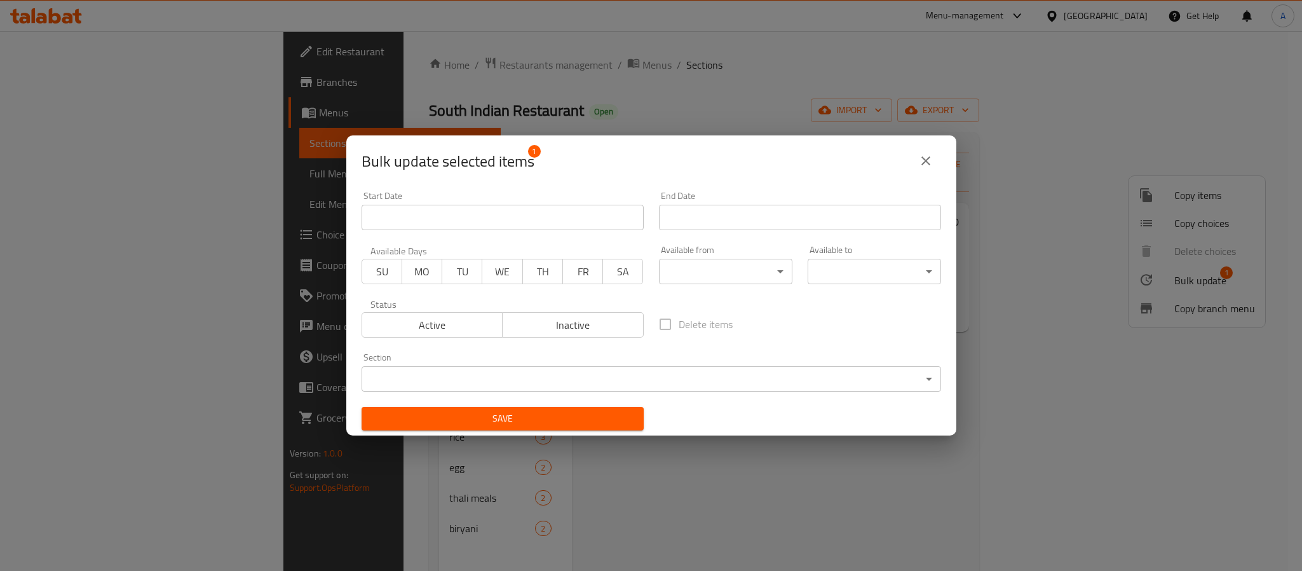
click at [678, 369] on body "​ Menu-management [GEOGRAPHIC_DATA] Get Help A Edit Restaurant Branches Menus S…" at bounding box center [651, 301] width 1302 height 540
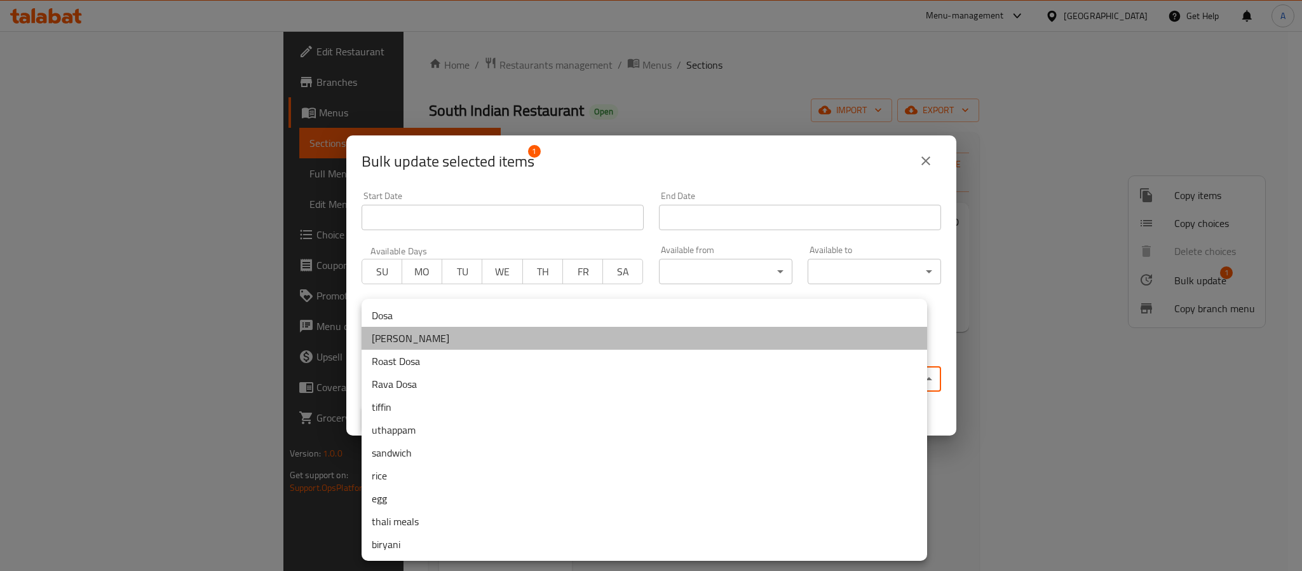
click at [418, 334] on li "[PERSON_NAME]" at bounding box center [645, 338] width 566 height 23
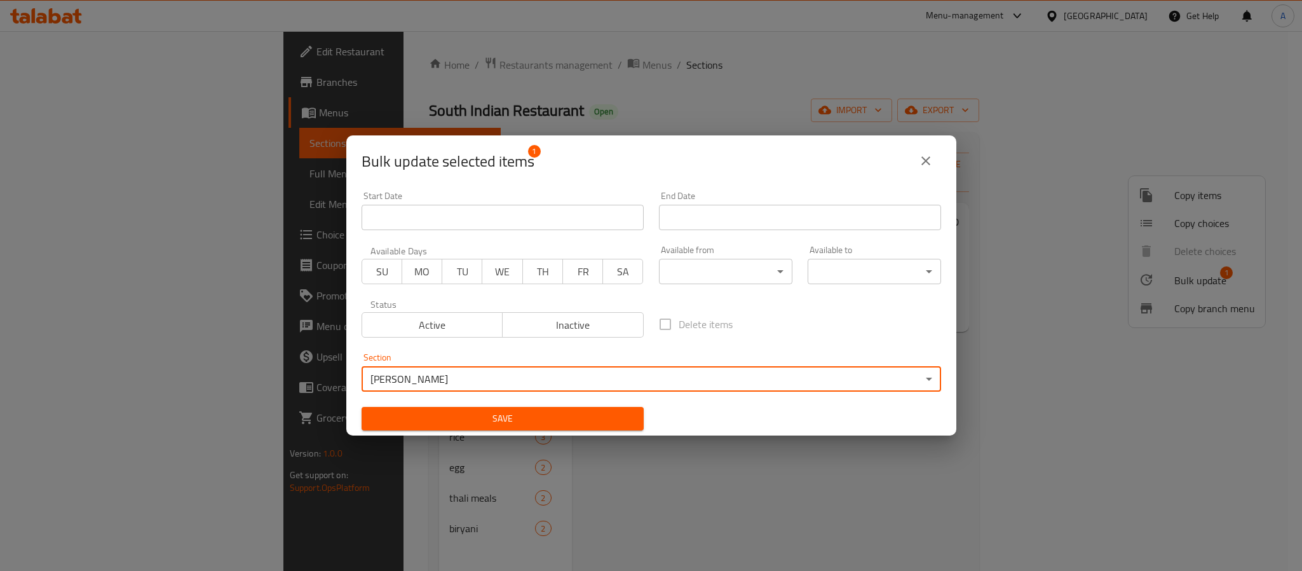
click at [521, 414] on span "Save" at bounding box center [503, 419] width 262 height 16
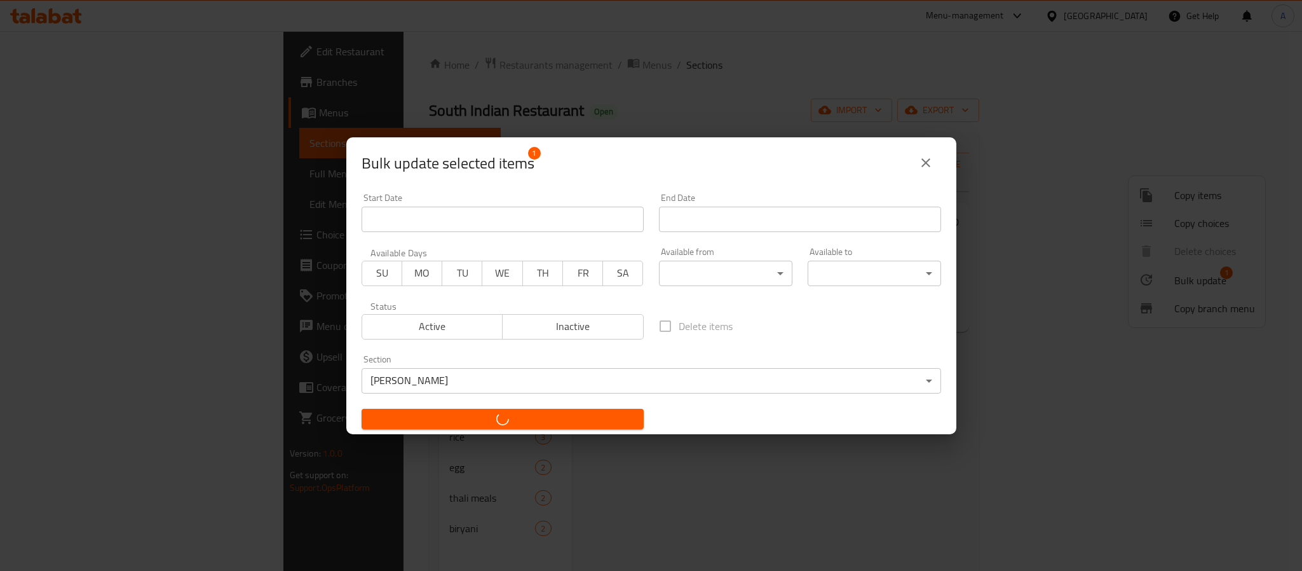
checkbox input "false"
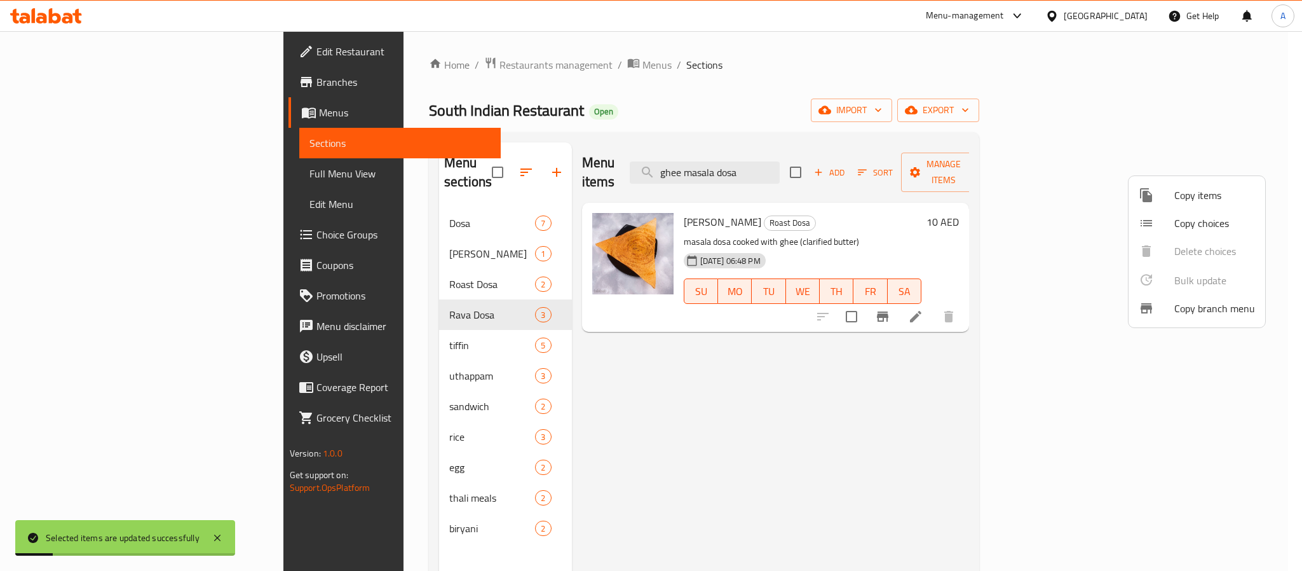
click at [639, 402] on div at bounding box center [651, 285] width 1302 height 571
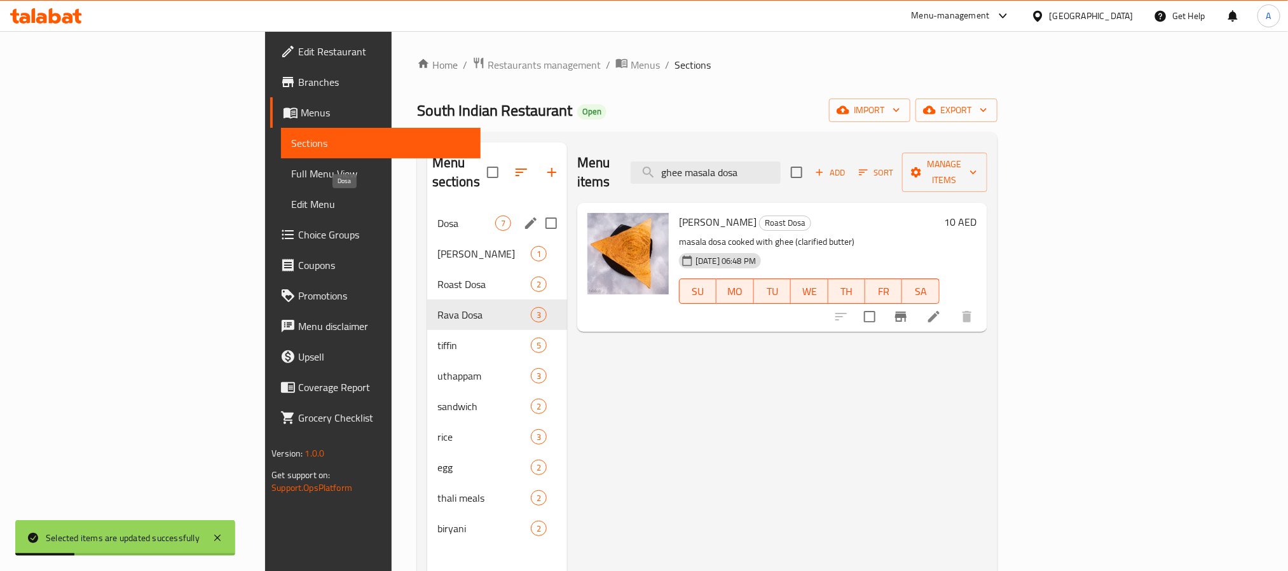
click at [437, 215] on span "Dosa" at bounding box center [466, 222] width 58 height 15
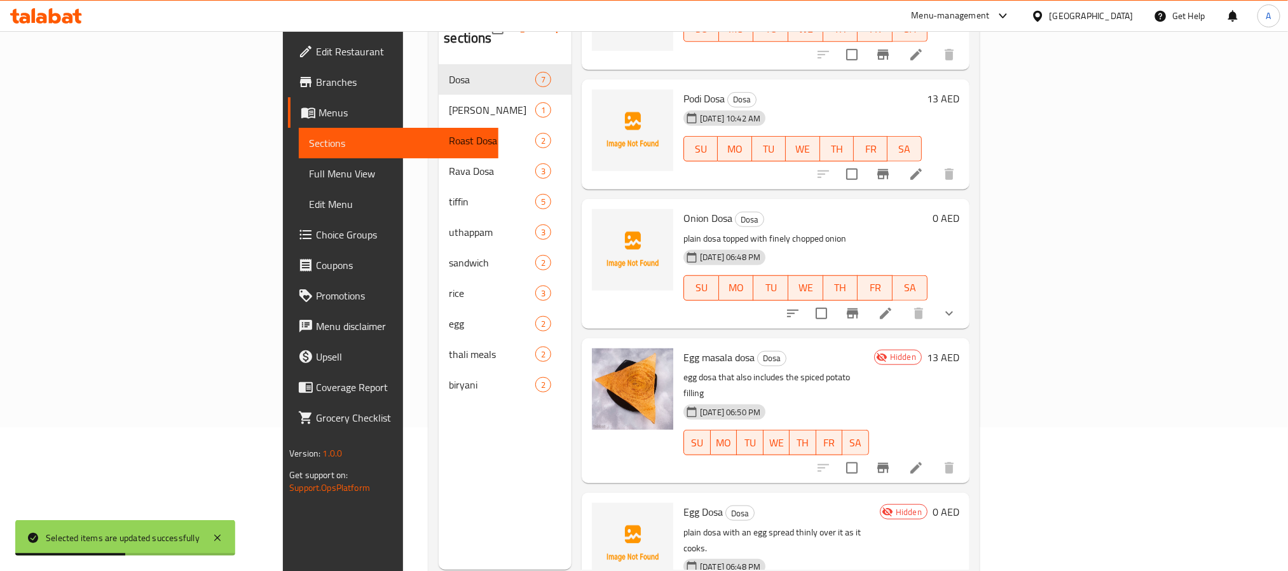
scroll to position [178, 0]
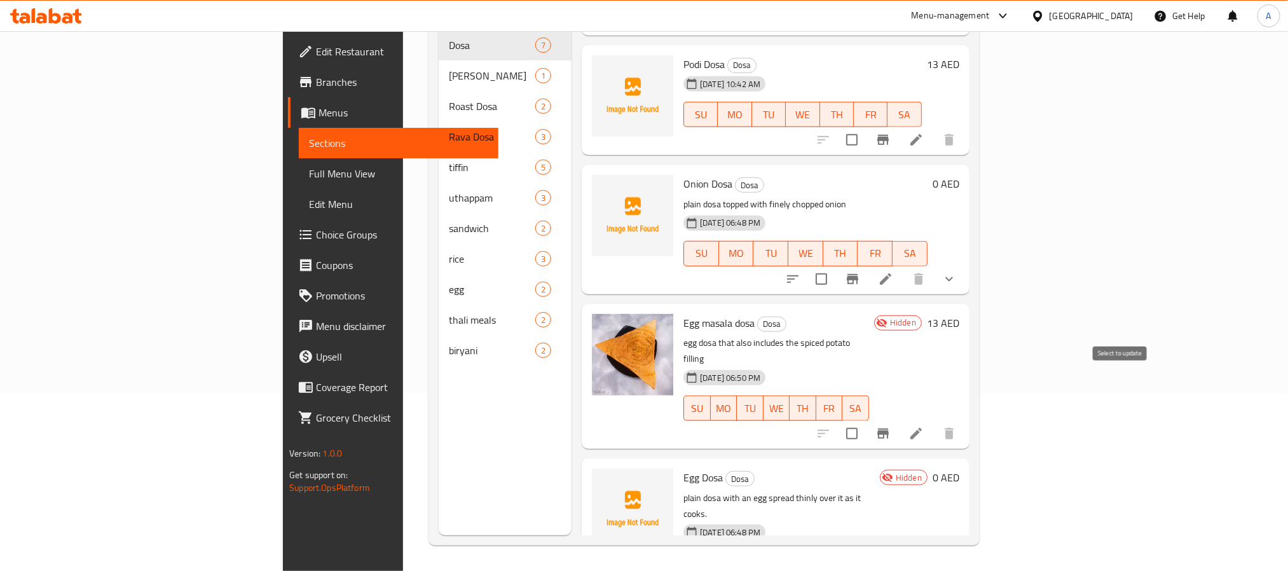
click at [865, 420] on input "checkbox" at bounding box center [851, 433] width 27 height 27
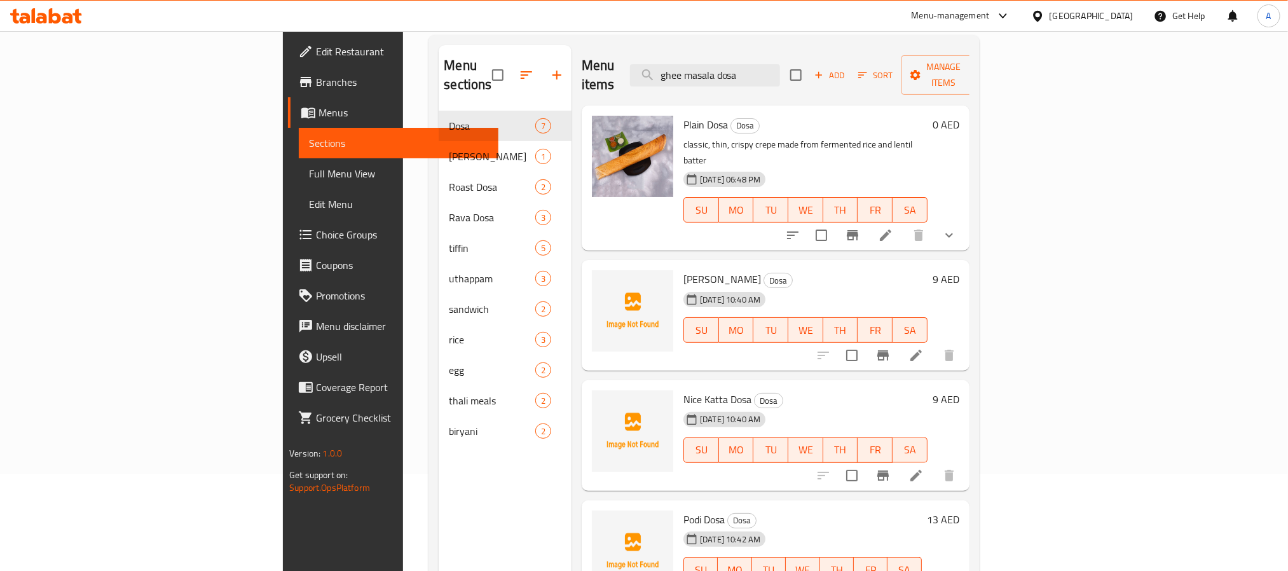
scroll to position [0, 0]
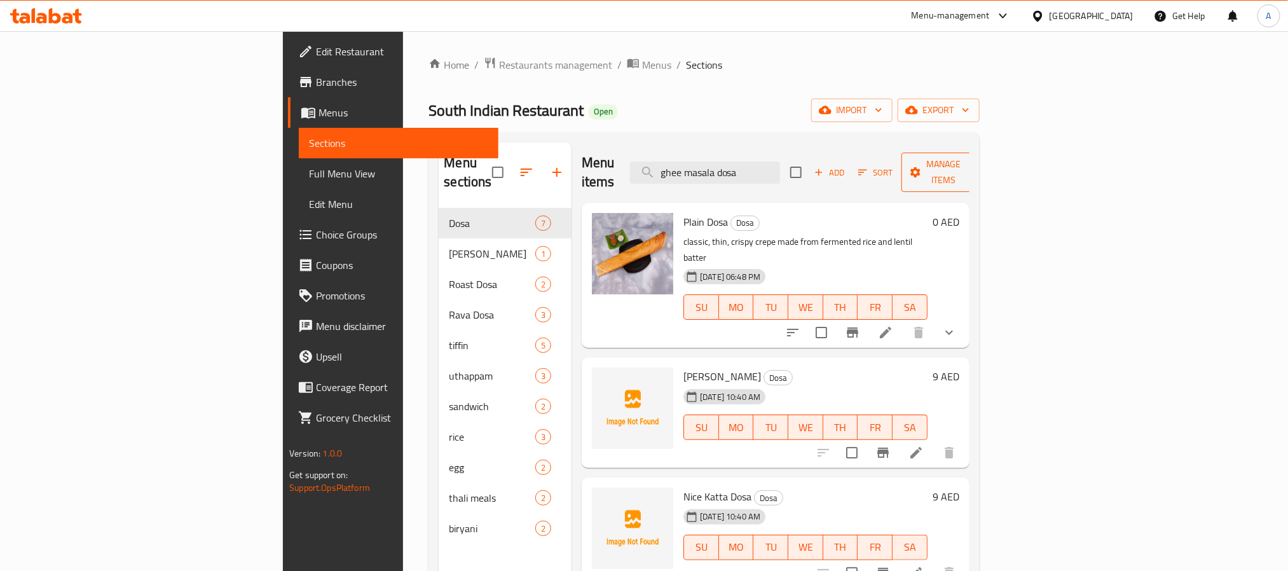
click at [976, 164] on span "Manage items" at bounding box center [943, 172] width 65 height 32
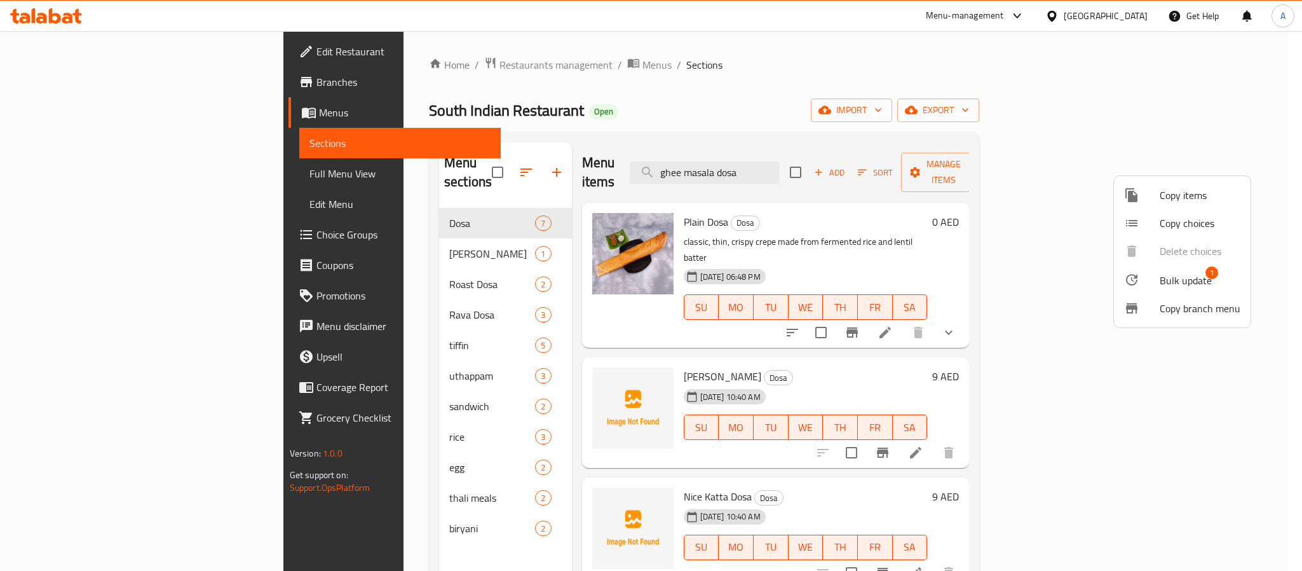
click at [1173, 273] on span "Bulk update" at bounding box center [1186, 280] width 52 height 15
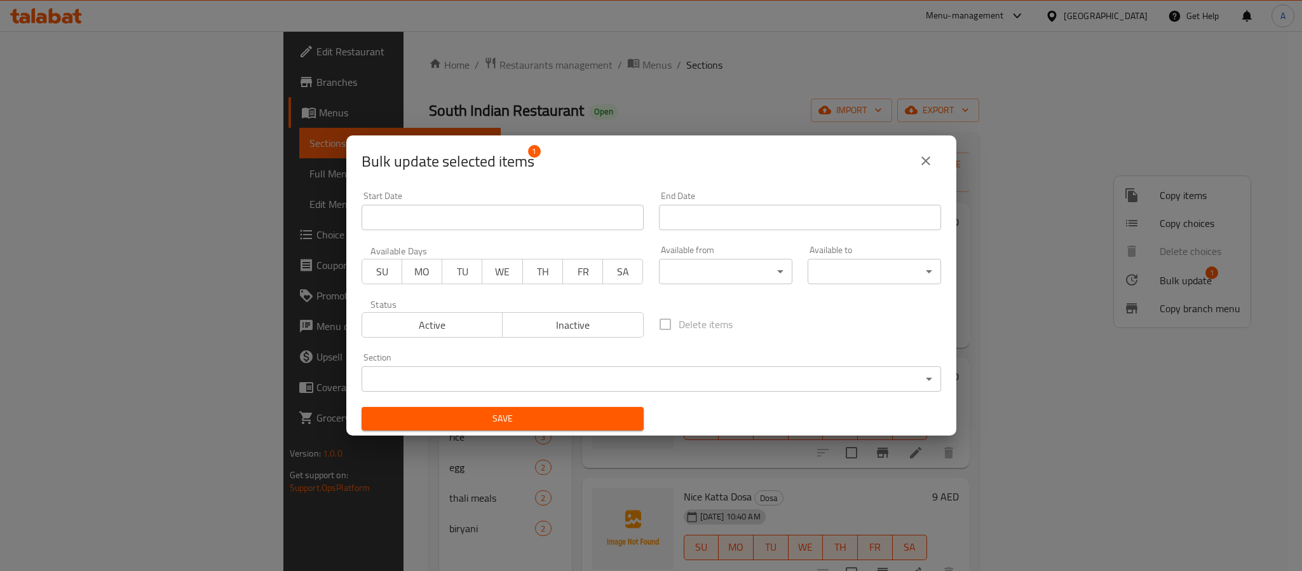
click at [634, 383] on body "​ Menu-management [GEOGRAPHIC_DATA] Get Help A Edit Restaurant Branches Menus S…" at bounding box center [651, 301] width 1302 height 540
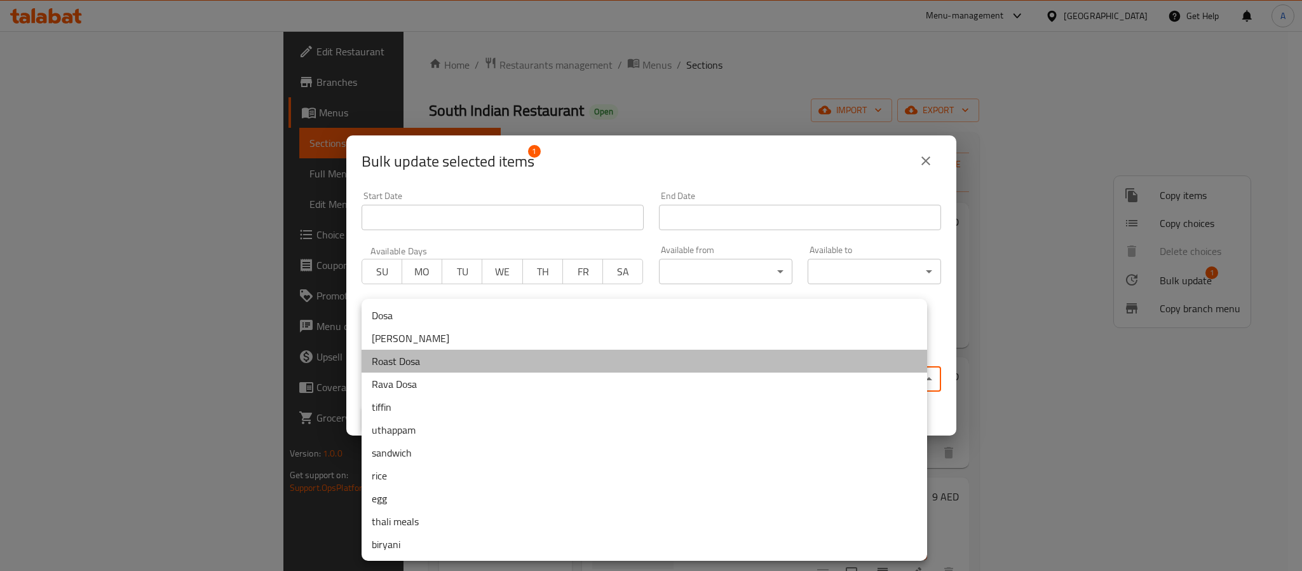
click at [416, 357] on li "Roast Dosa" at bounding box center [645, 361] width 566 height 23
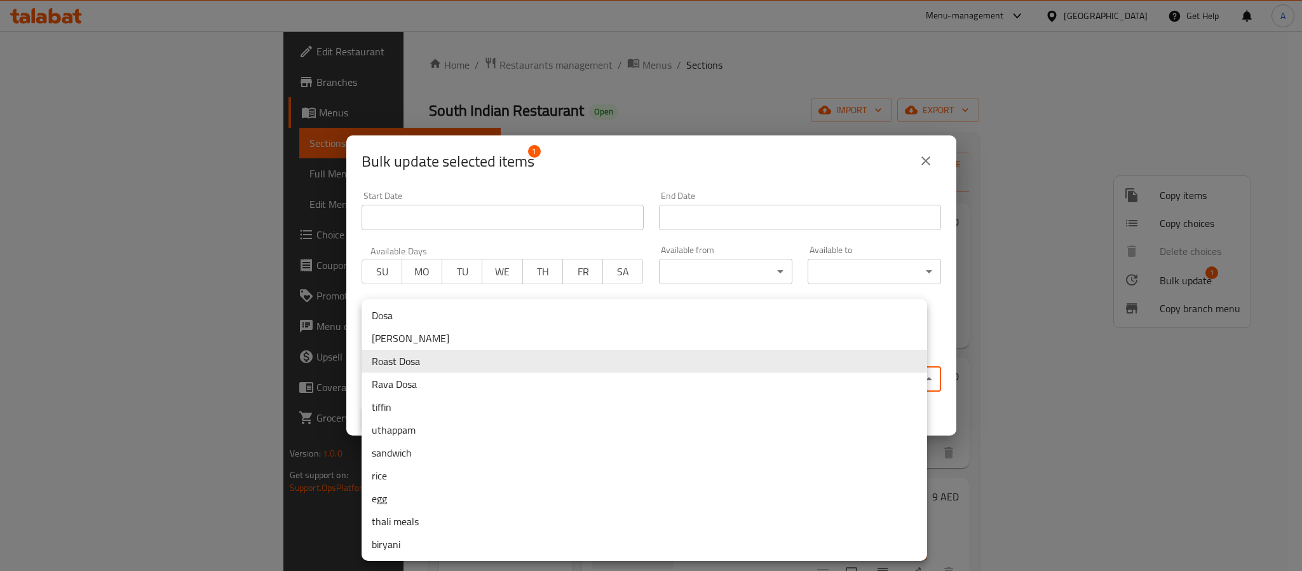
click at [546, 384] on body "​ Menu-management [GEOGRAPHIC_DATA] Get Help A Edit Restaurant Branches Menus S…" at bounding box center [651, 301] width 1302 height 540
click at [422, 336] on li "[PERSON_NAME]" at bounding box center [645, 338] width 566 height 23
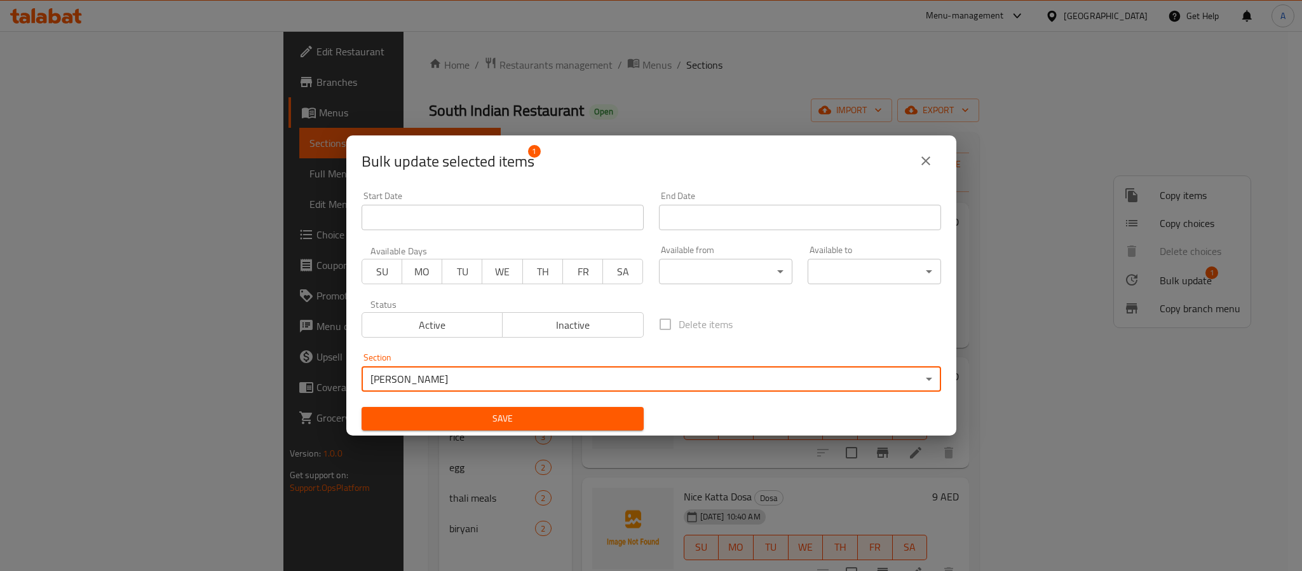
click at [550, 424] on span "Save" at bounding box center [503, 419] width 262 height 16
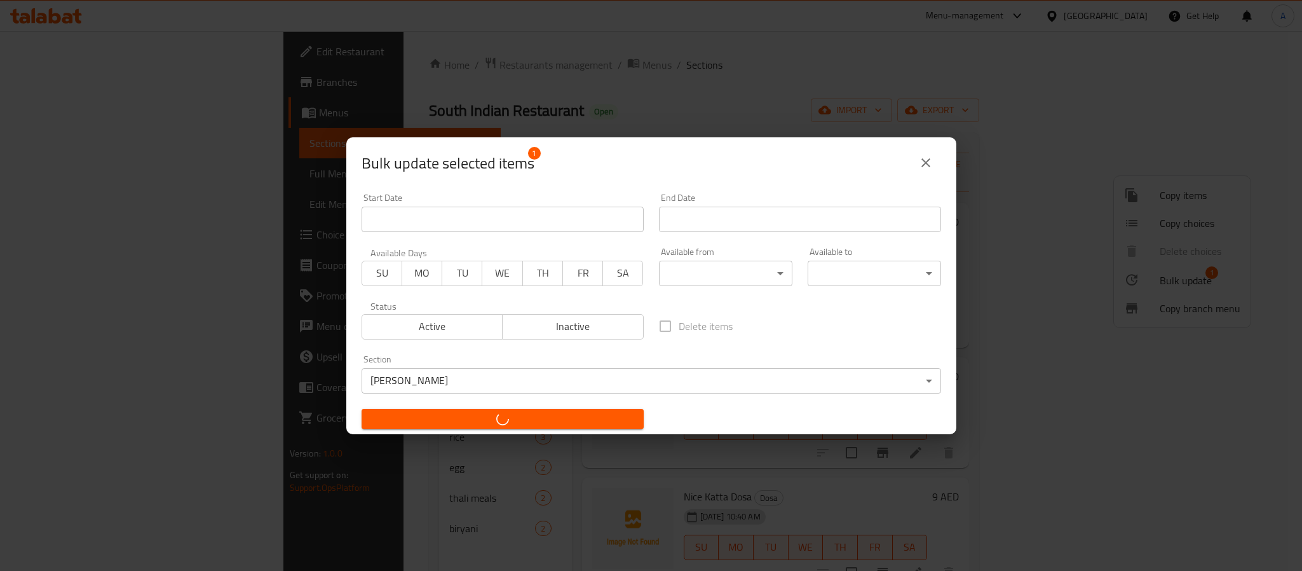
checkbox input "false"
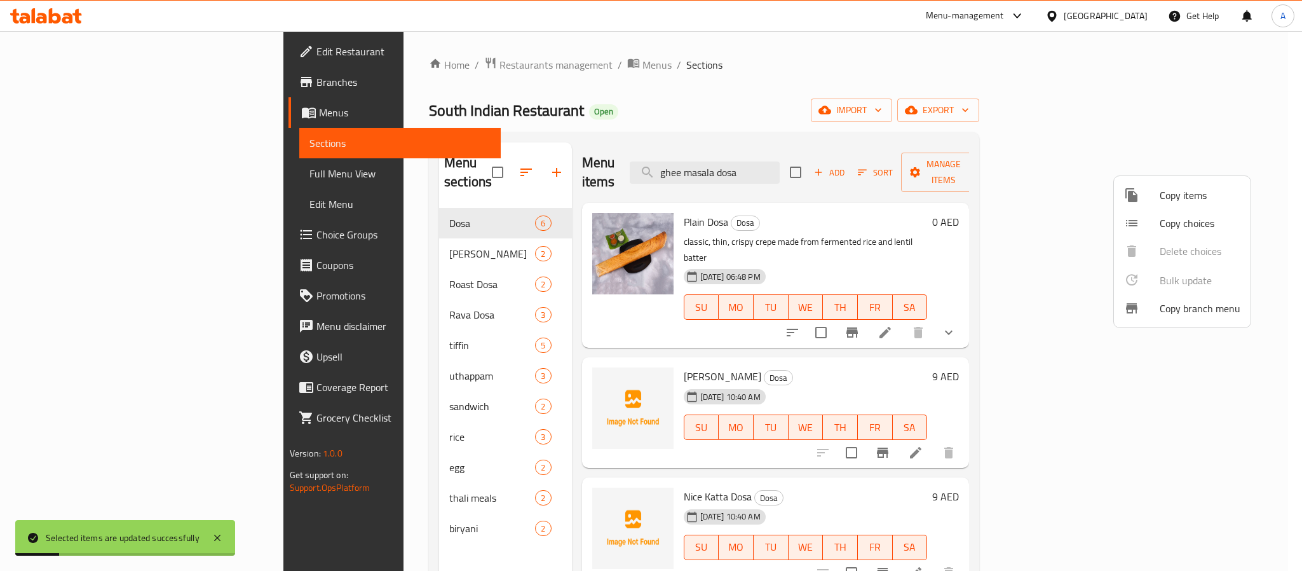
click at [390, 238] on div at bounding box center [651, 285] width 1302 height 571
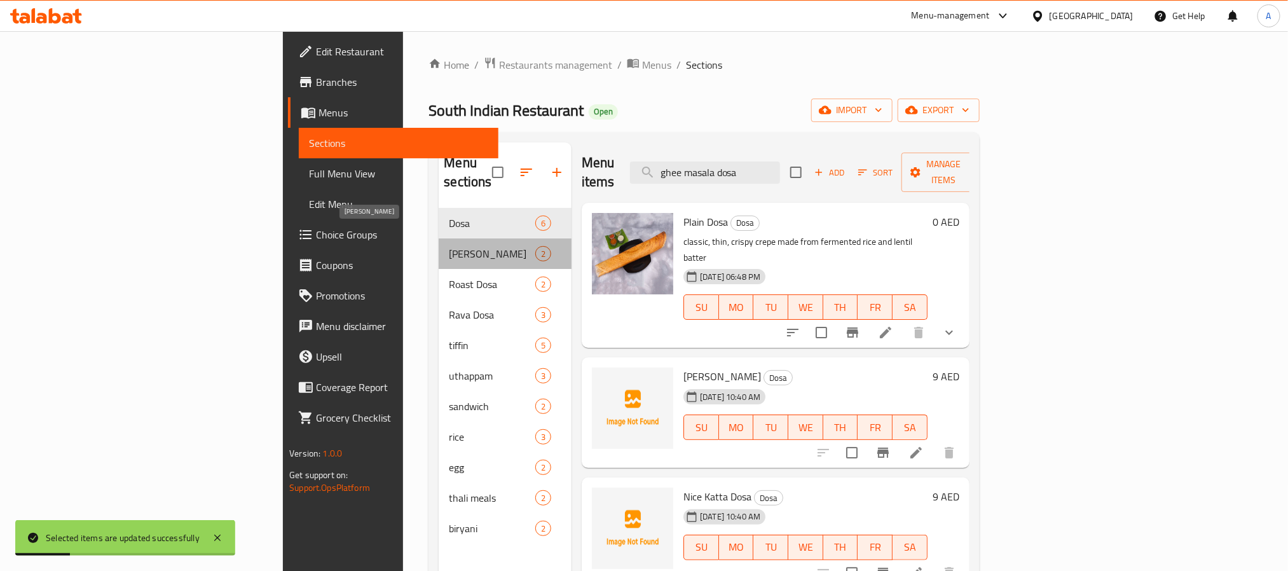
click at [449, 246] on span "[PERSON_NAME]" at bounding box center [492, 253] width 86 height 15
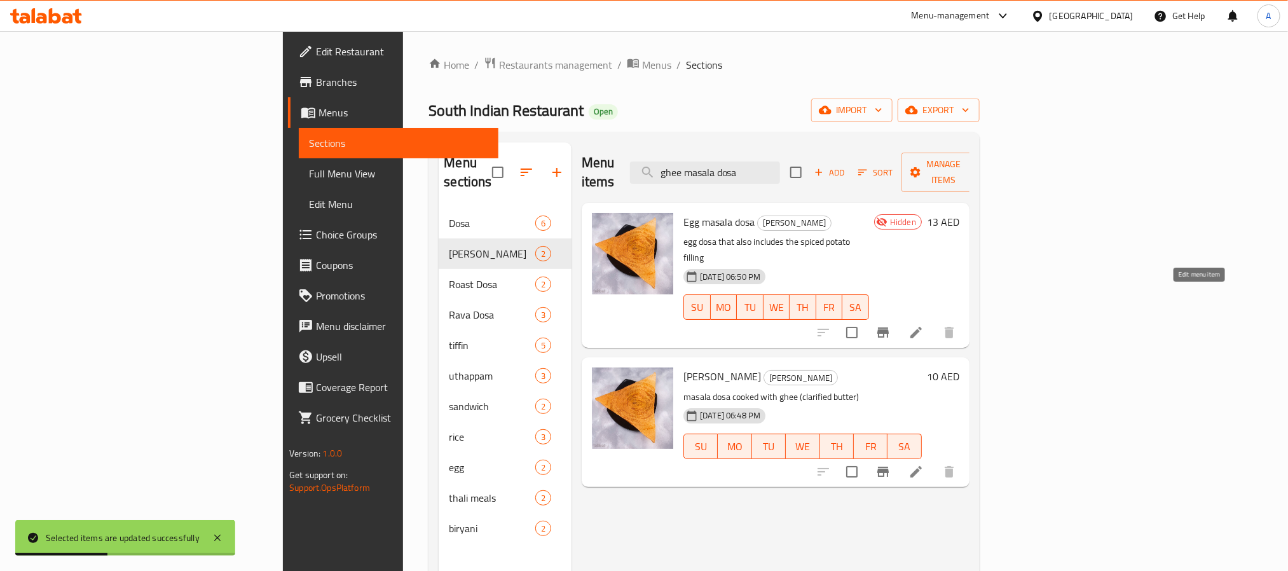
click at [923, 325] on icon at bounding box center [915, 332] width 15 height 15
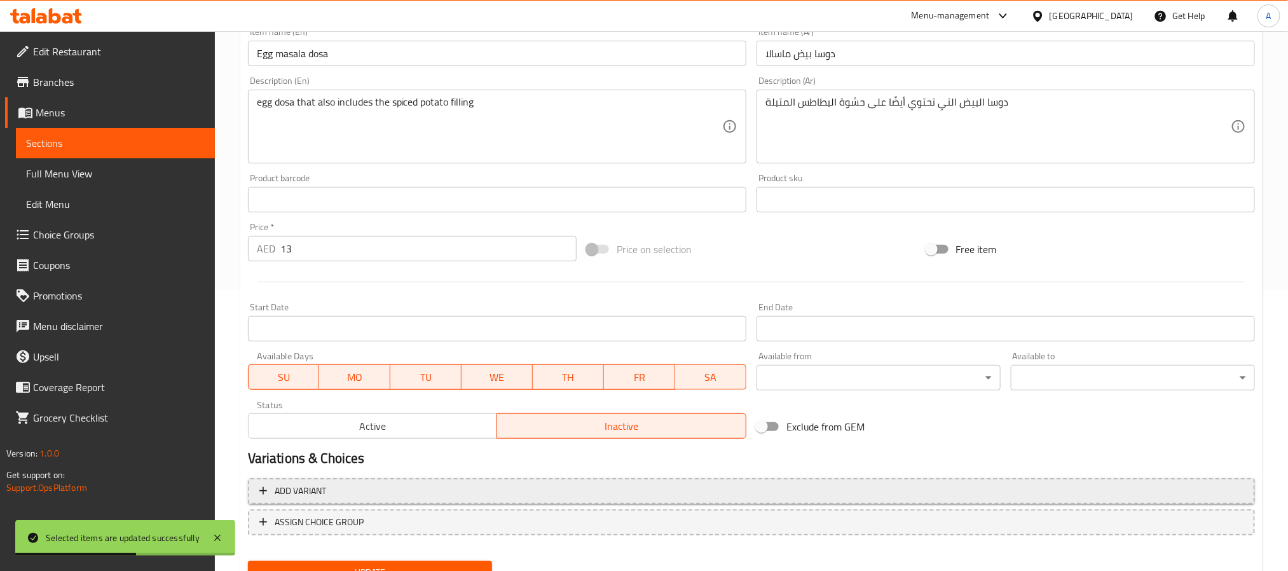
scroll to position [286, 0]
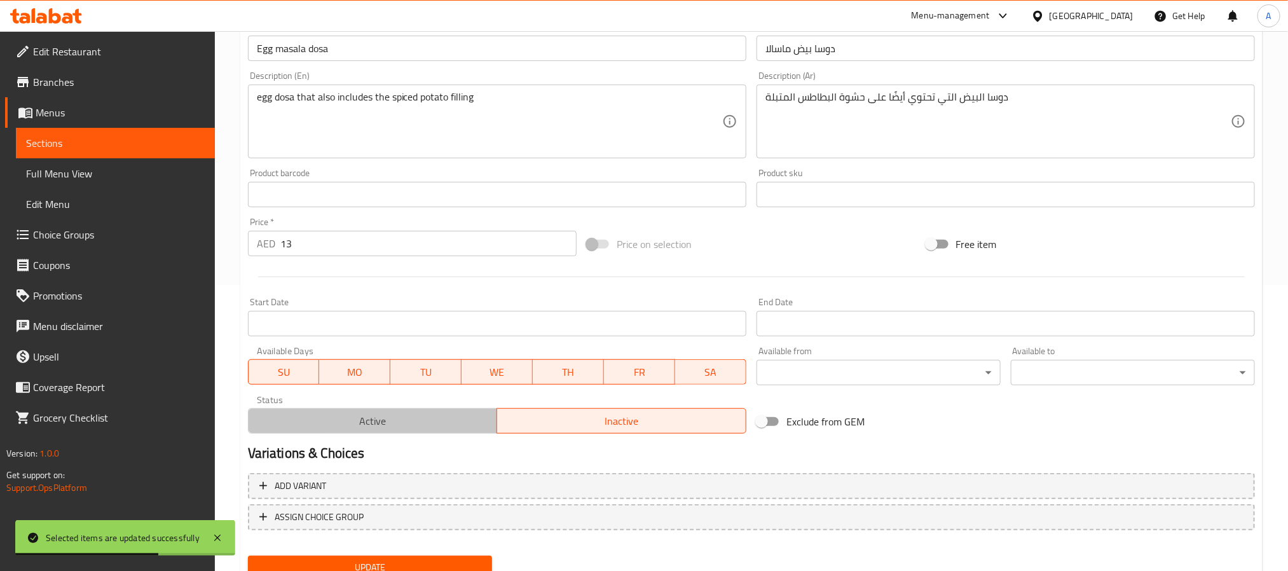
click at [460, 428] on span "Active" at bounding box center [373, 421] width 239 height 18
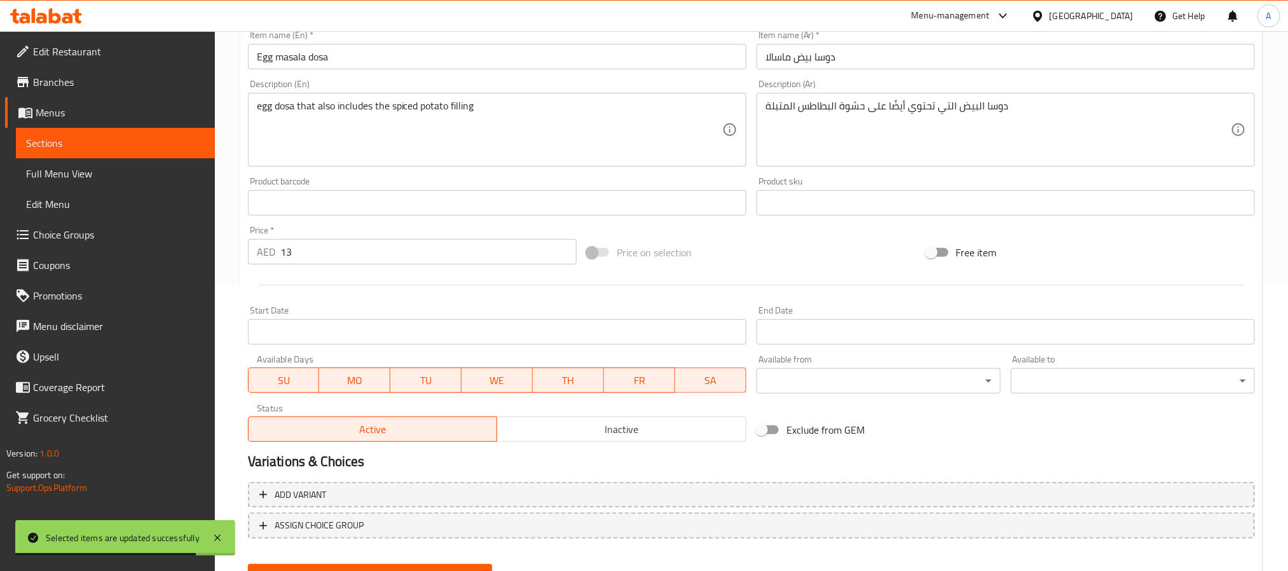
click at [268, 58] on input "Egg masala dosa" at bounding box center [497, 56] width 498 height 25
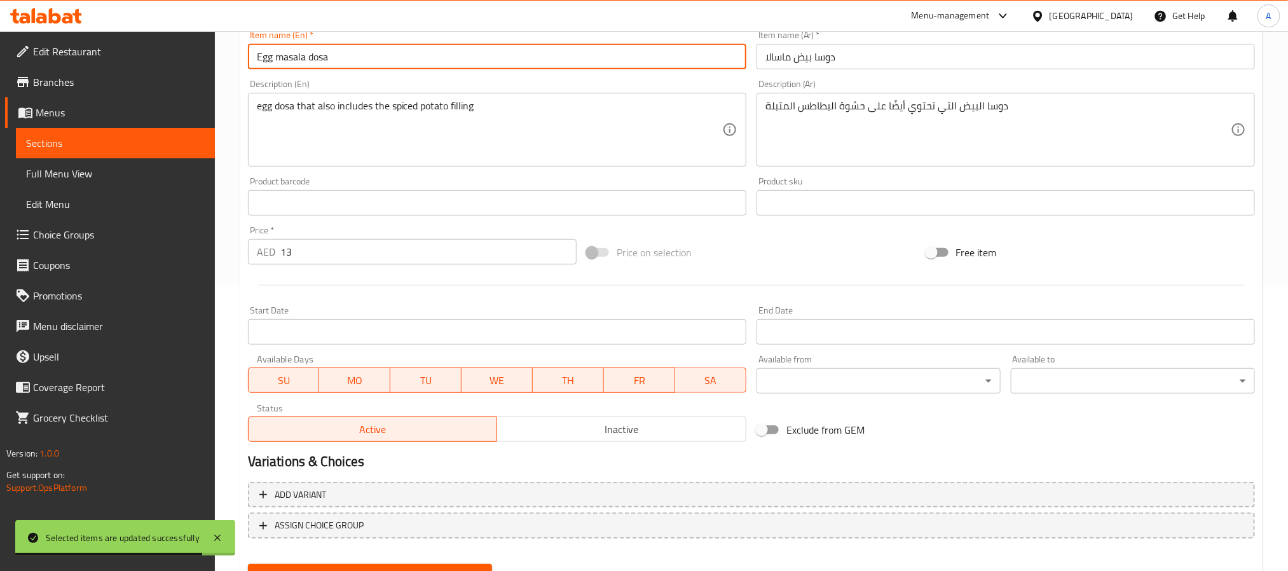
click at [268, 58] on input "Egg masala dosa" at bounding box center [497, 56] width 498 height 25
drag, startPoint x: 214, startPoint y: 56, endPoint x: 130, endPoint y: 54, distance: 83.9
click at [130, 54] on div "Edit Restaurant Branches Menus Sections Full Menu View Edit Menu Choice Groups …" at bounding box center [644, 187] width 1288 height 885
type input "[PERSON_NAME]"
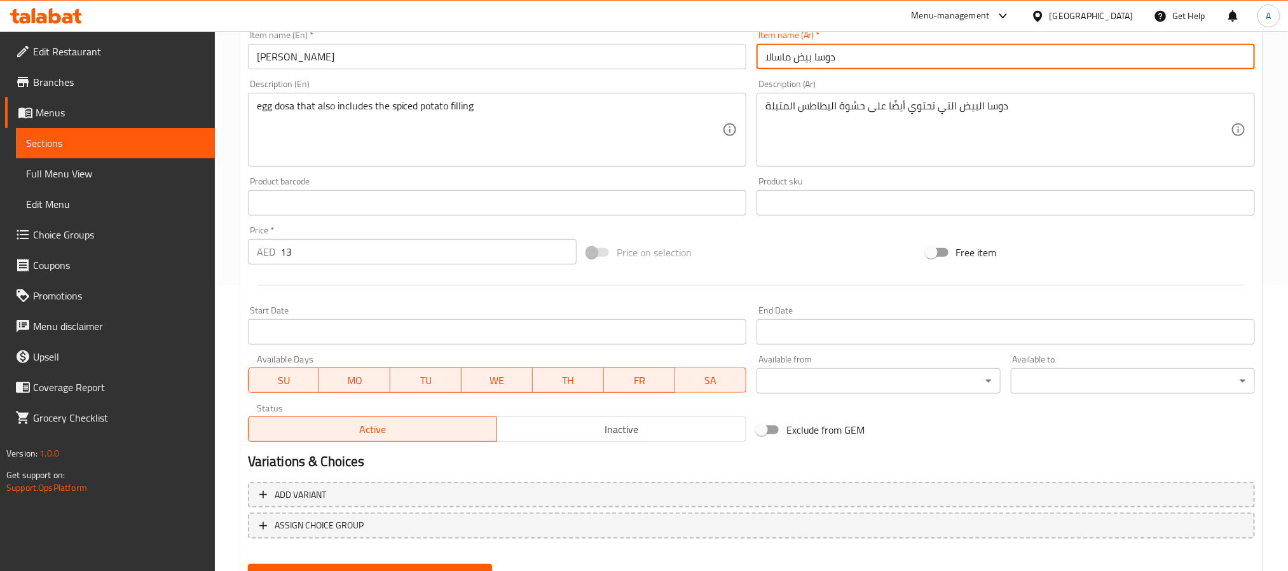
click at [807, 58] on input "دوسا بيض ماسالا" at bounding box center [1005, 56] width 498 height 25
click at [779, 59] on input "دوسا ماسالا" at bounding box center [1005, 56] width 498 height 25
click at [767, 57] on input "دوسا" at bounding box center [1005, 56] width 498 height 25
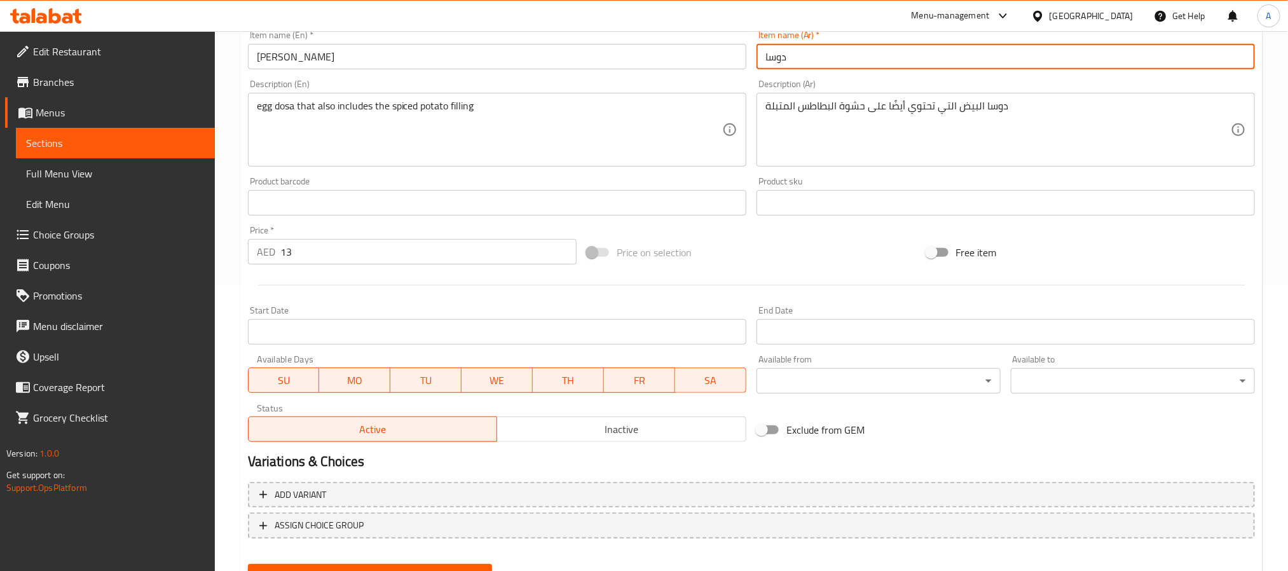
paste input "ماسالا"
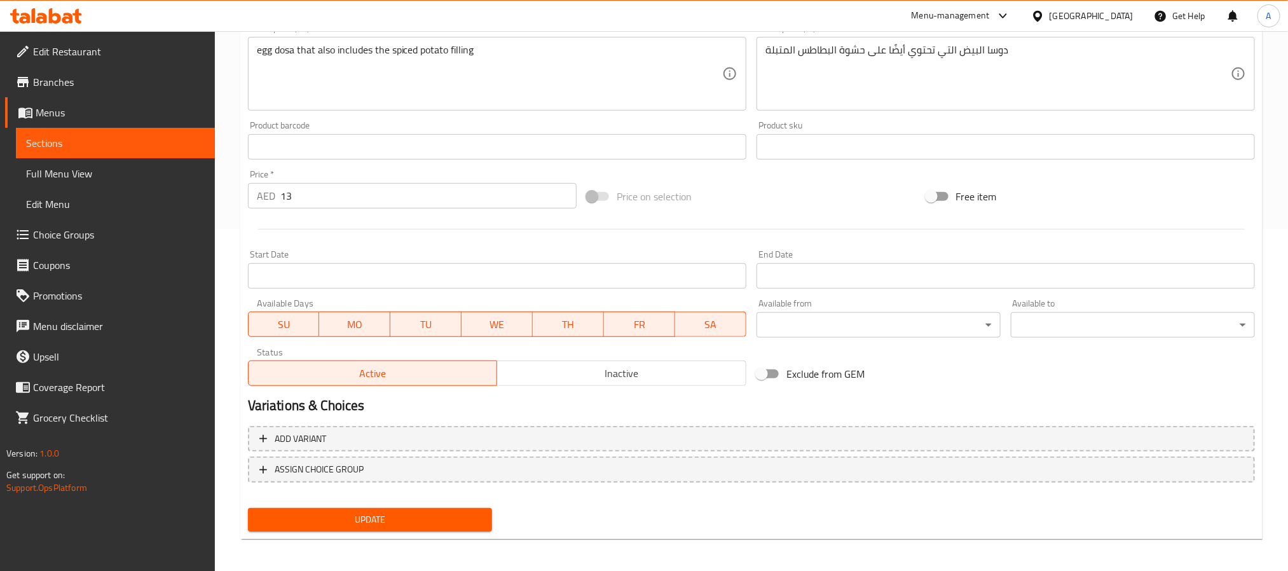
scroll to position [344, 0]
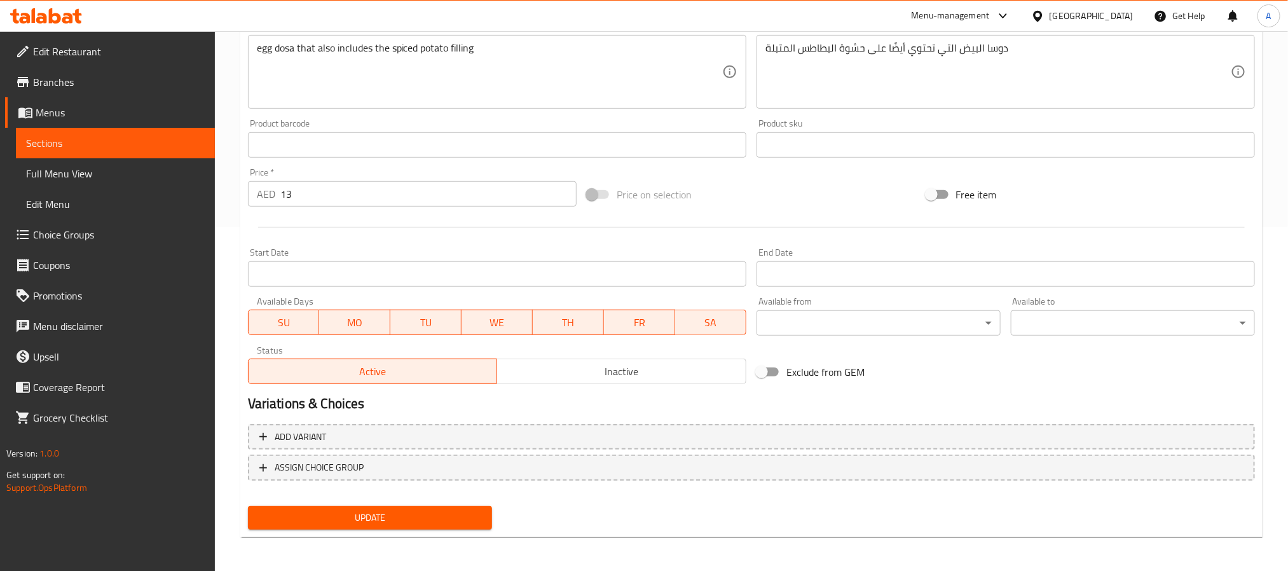
type input "ماسالا دوسا"
click at [477, 511] on span "Update" at bounding box center [370, 518] width 224 height 16
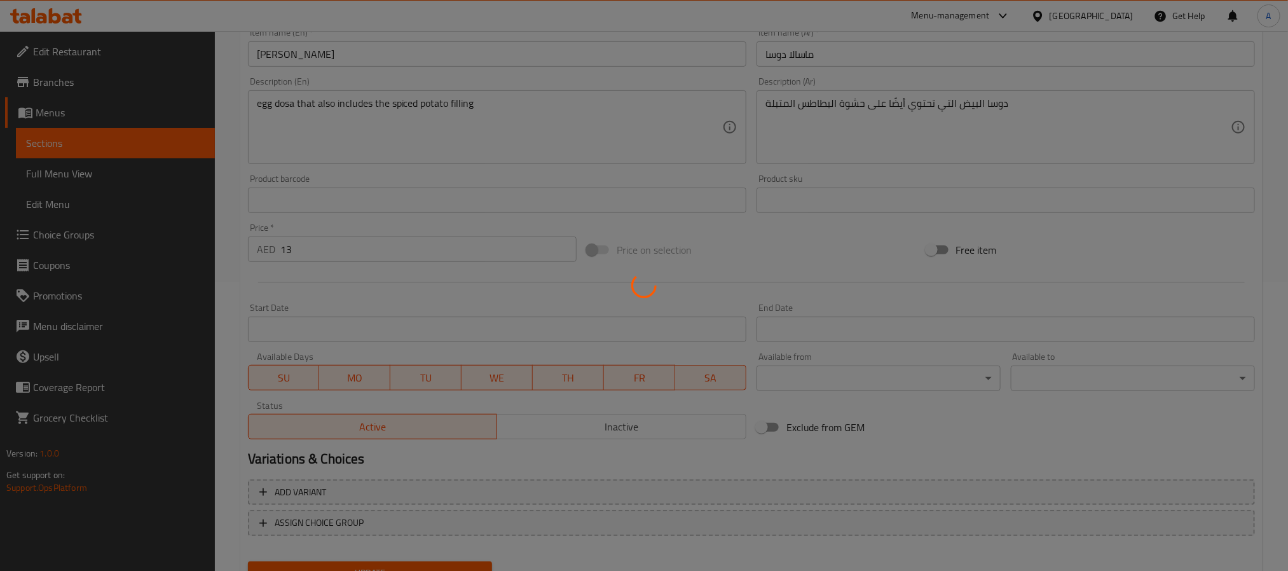
scroll to position [249, 0]
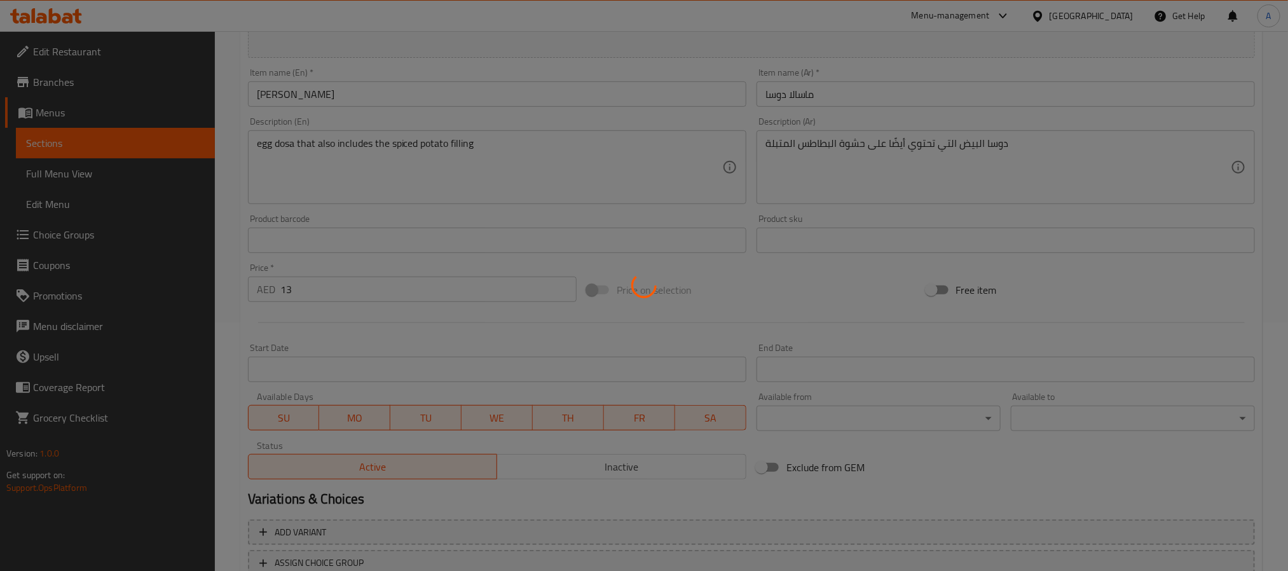
click at [357, 145] on div at bounding box center [644, 285] width 1288 height 571
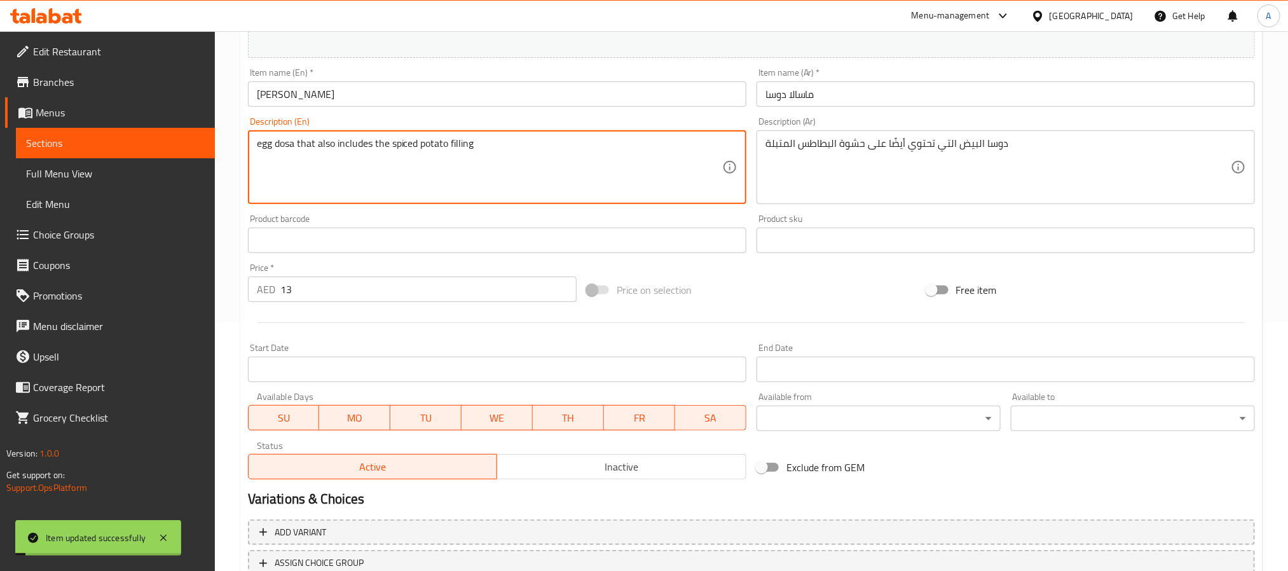
click at [357, 145] on textarea "egg dosa that also includes the spiced potato filling" at bounding box center [489, 167] width 465 height 60
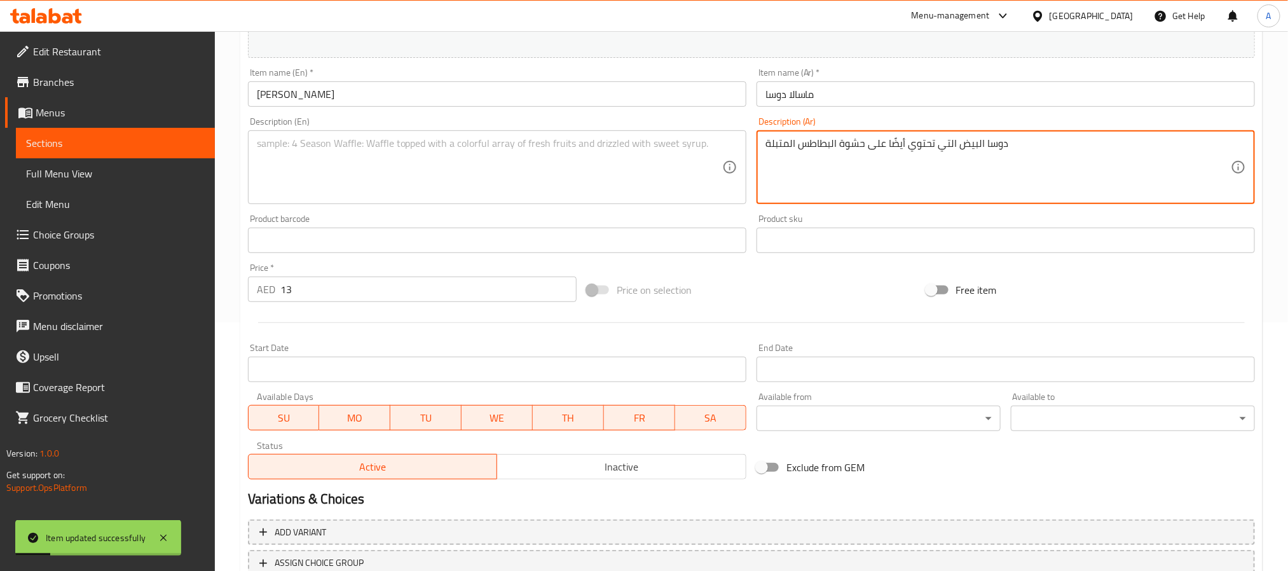
click at [864, 143] on textarea "دوسا البيض التي تحتوي أيضًا على حشوة البطاطس المتبلة" at bounding box center [997, 167] width 465 height 60
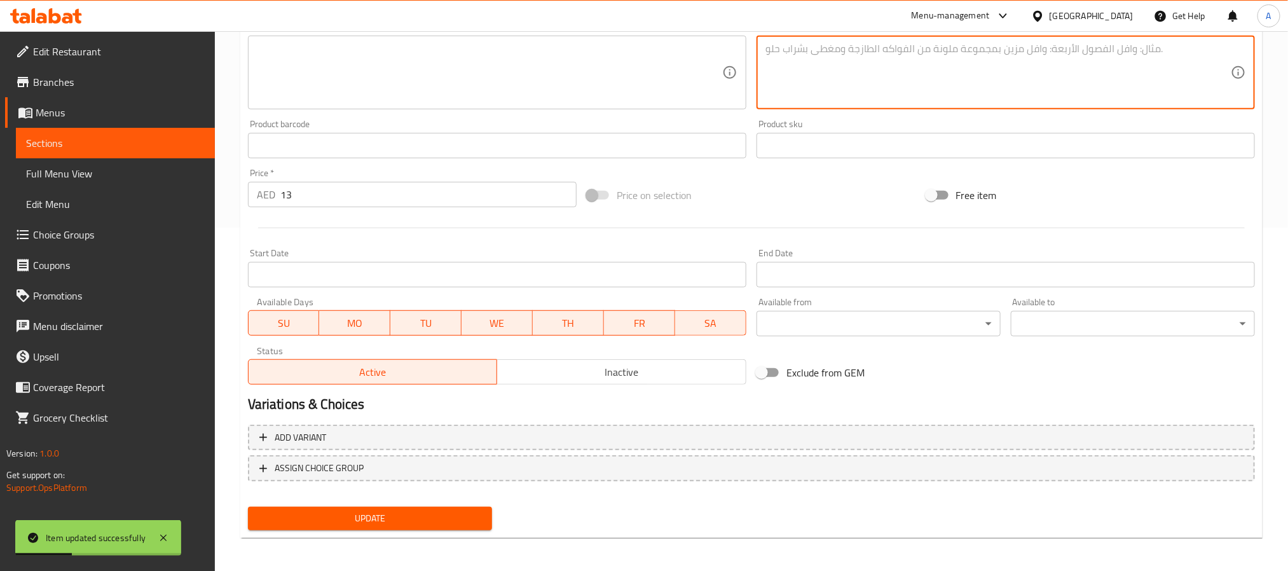
scroll to position [344, 0]
click at [344, 512] on span "Update" at bounding box center [370, 518] width 224 height 16
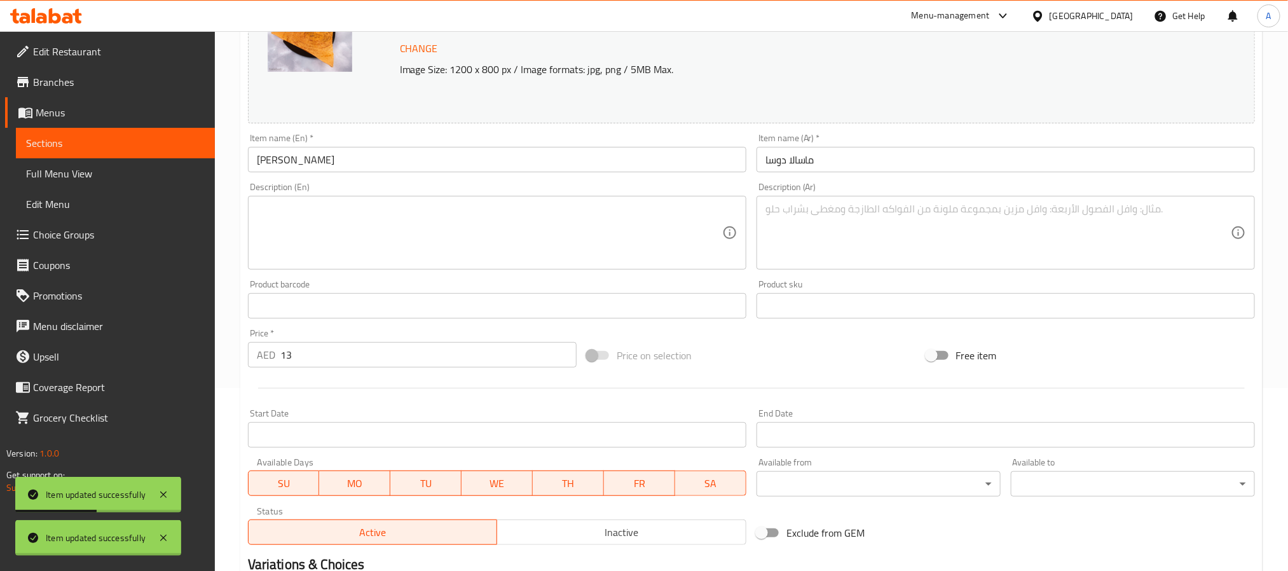
scroll to position [0, 0]
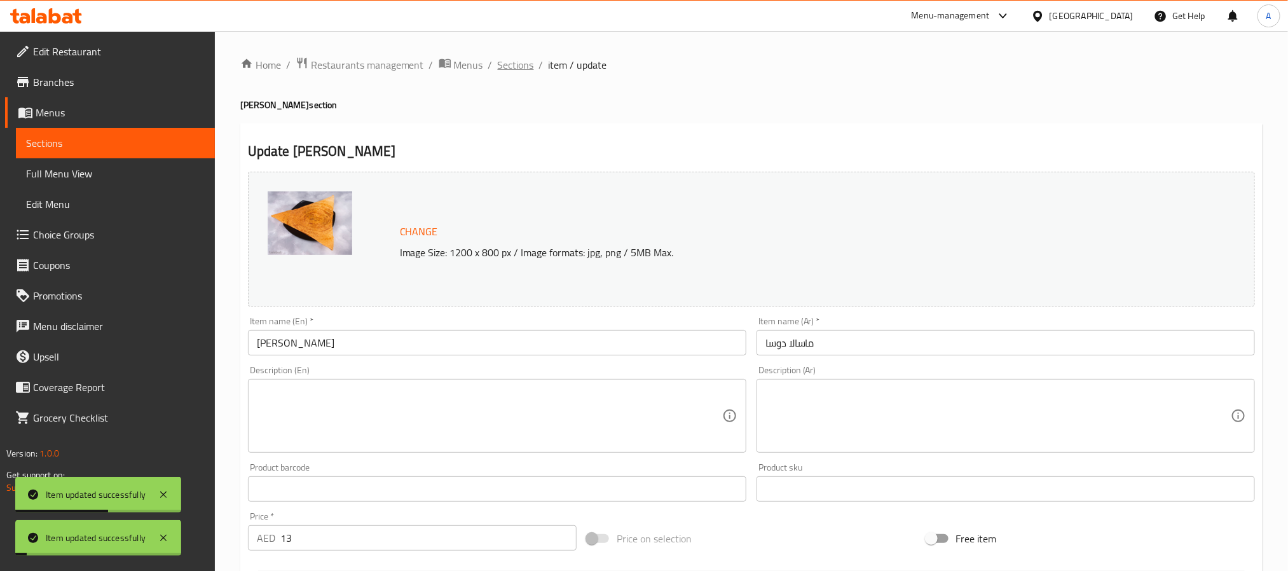
click at [529, 58] on span "Sections" at bounding box center [516, 64] width 36 height 15
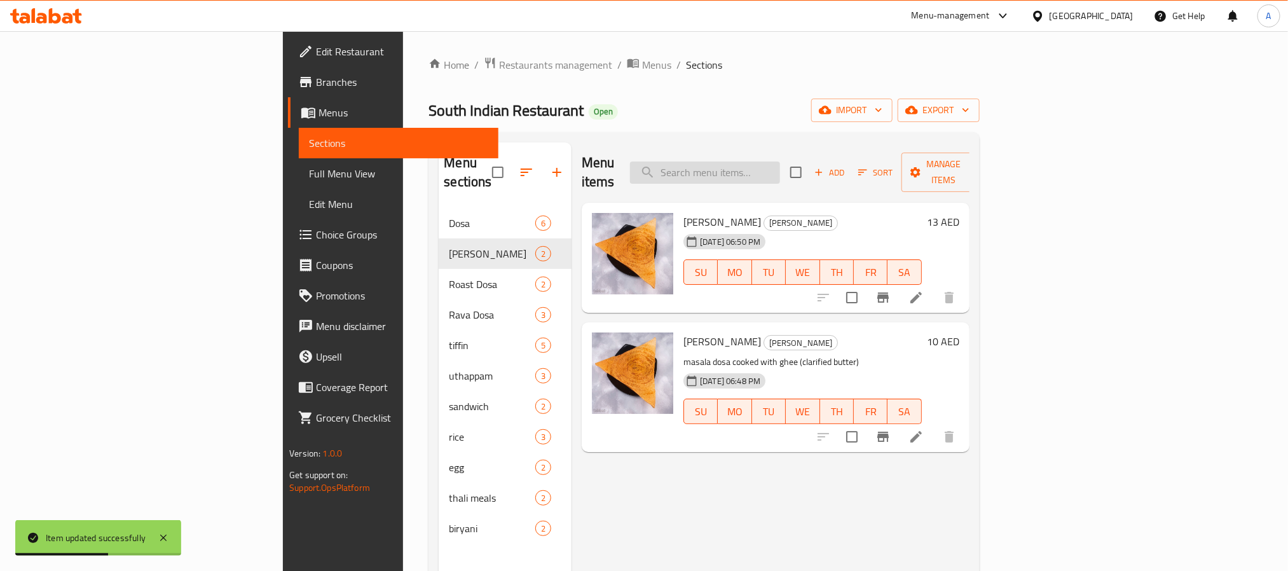
click at [780, 164] on input "search" at bounding box center [705, 172] width 150 height 22
paste input "butter masala dosa"
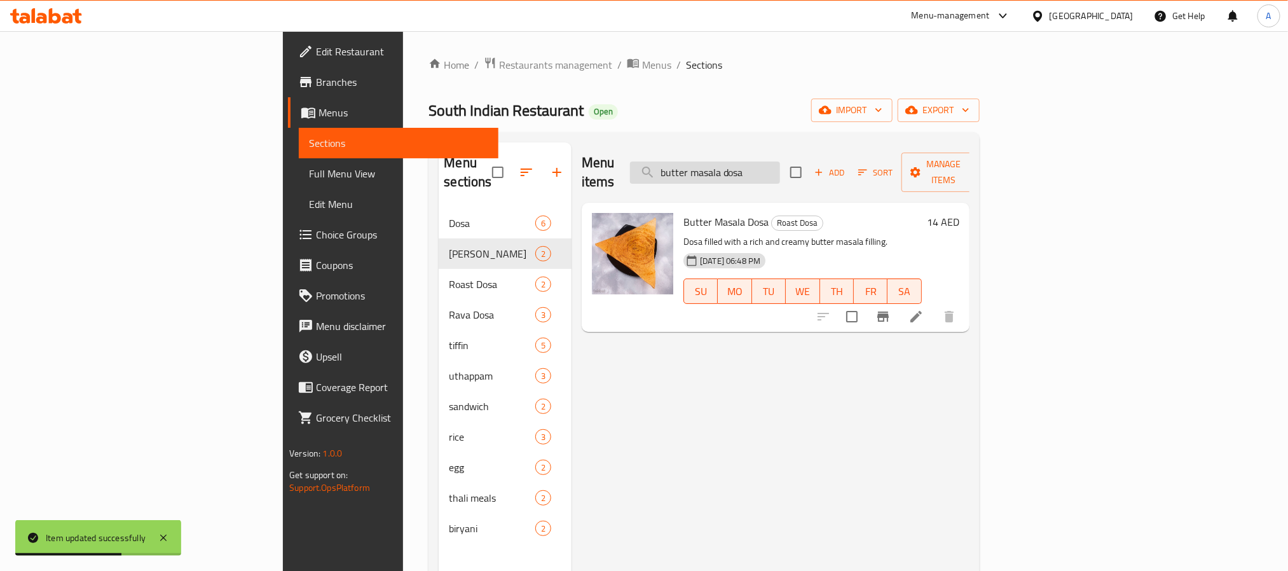
click at [780, 162] on input "butter masala dosa" at bounding box center [705, 172] width 150 height 22
type input "butter masala dosa"
click at [865, 303] on input "checkbox" at bounding box center [851, 316] width 27 height 27
checkbox input "true"
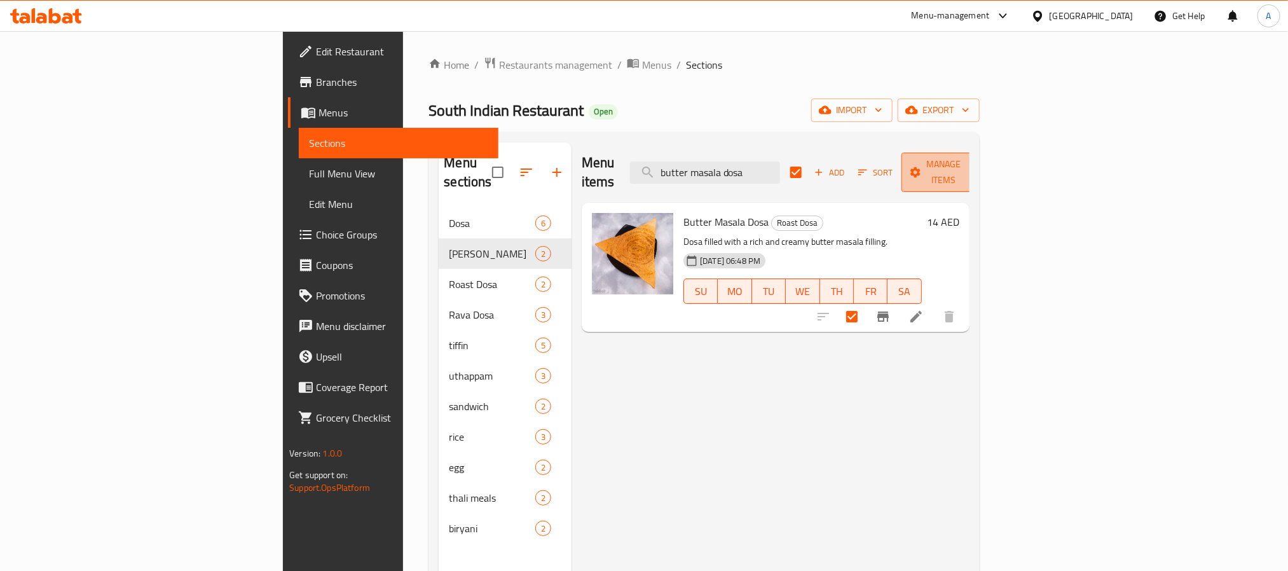
click at [976, 159] on span "Manage items" at bounding box center [943, 172] width 65 height 32
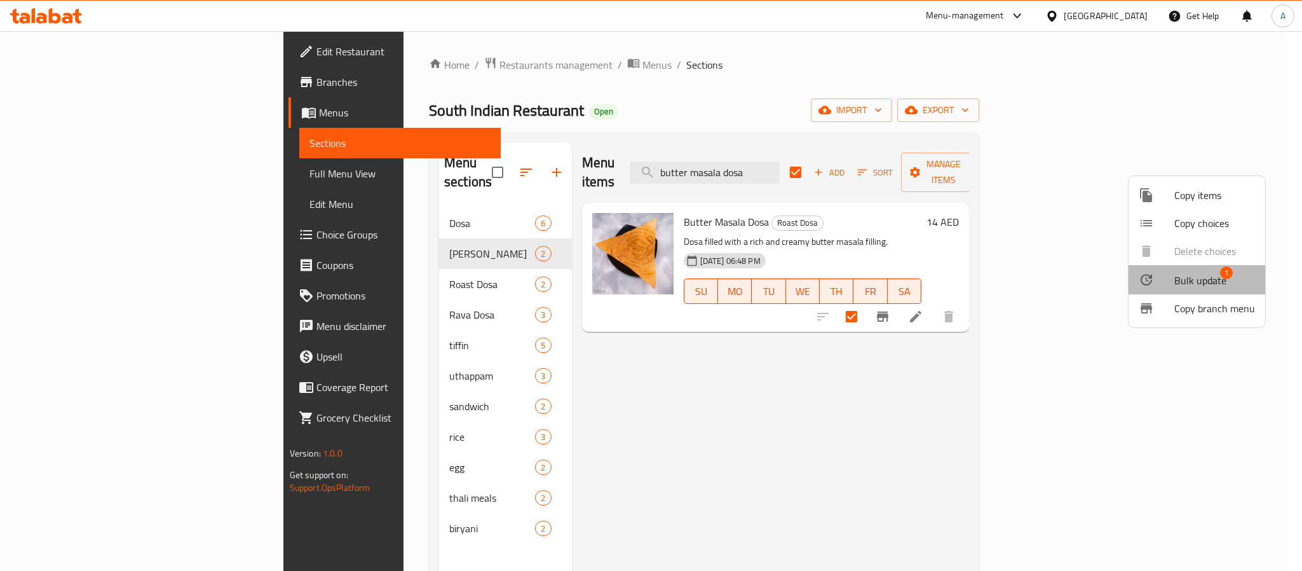
click at [1199, 288] on span "Bulk update" at bounding box center [1201, 280] width 52 height 15
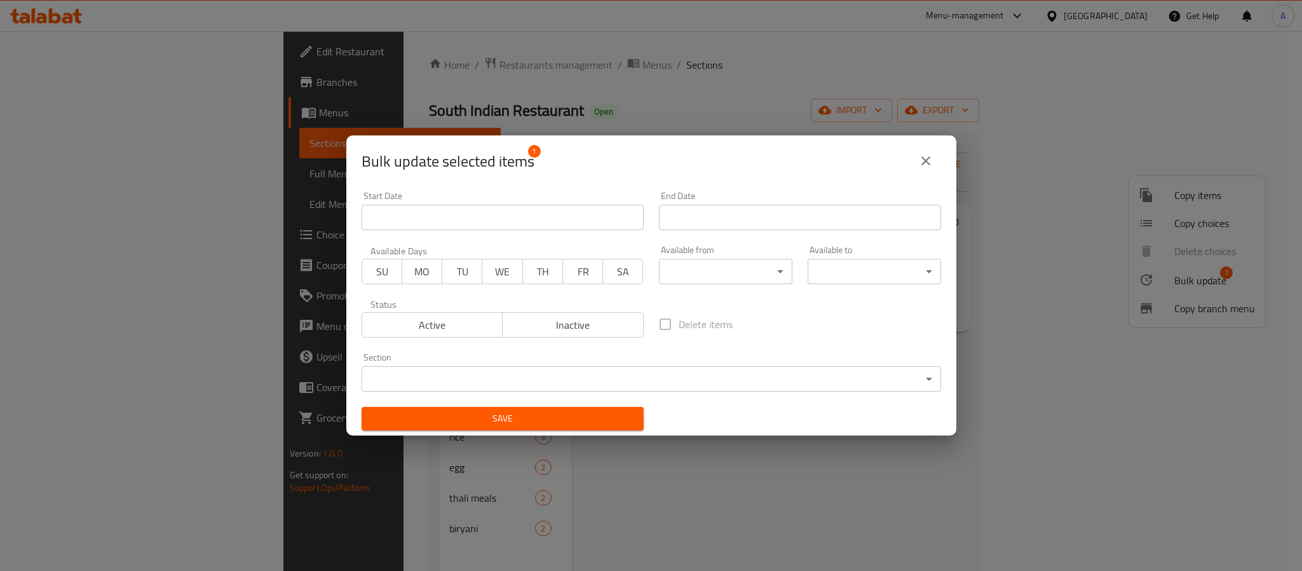
click at [592, 371] on body "​ Menu-management [GEOGRAPHIC_DATA] Get Help A Edit Restaurant Branches Menus S…" at bounding box center [651, 301] width 1302 height 540
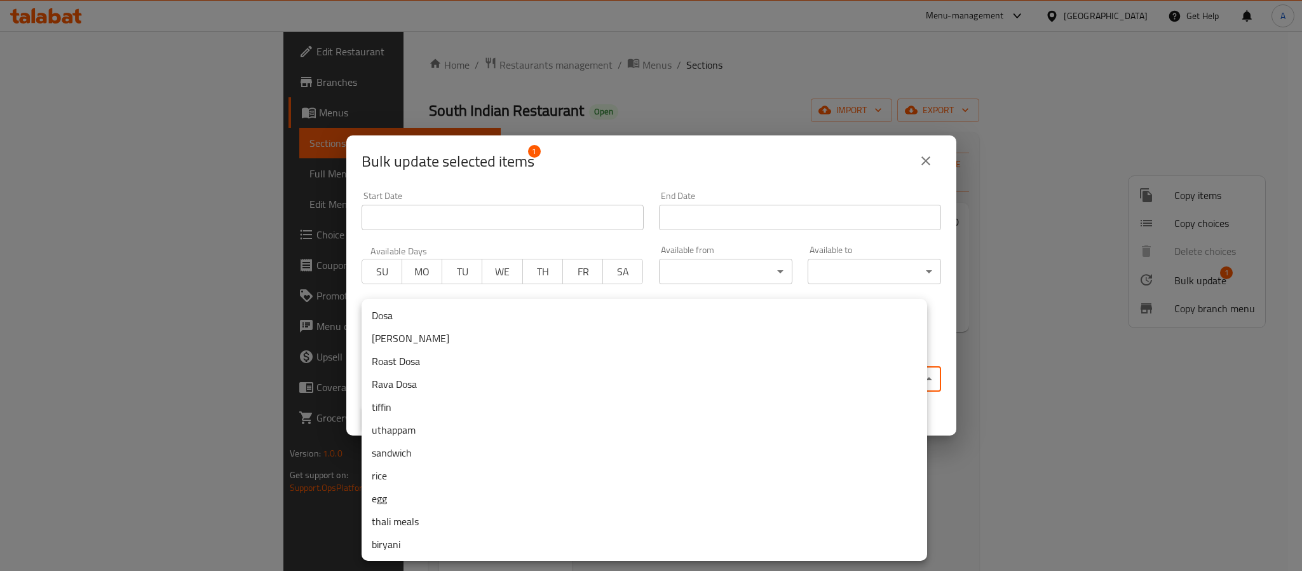
click at [426, 338] on li "[PERSON_NAME]" at bounding box center [645, 338] width 566 height 23
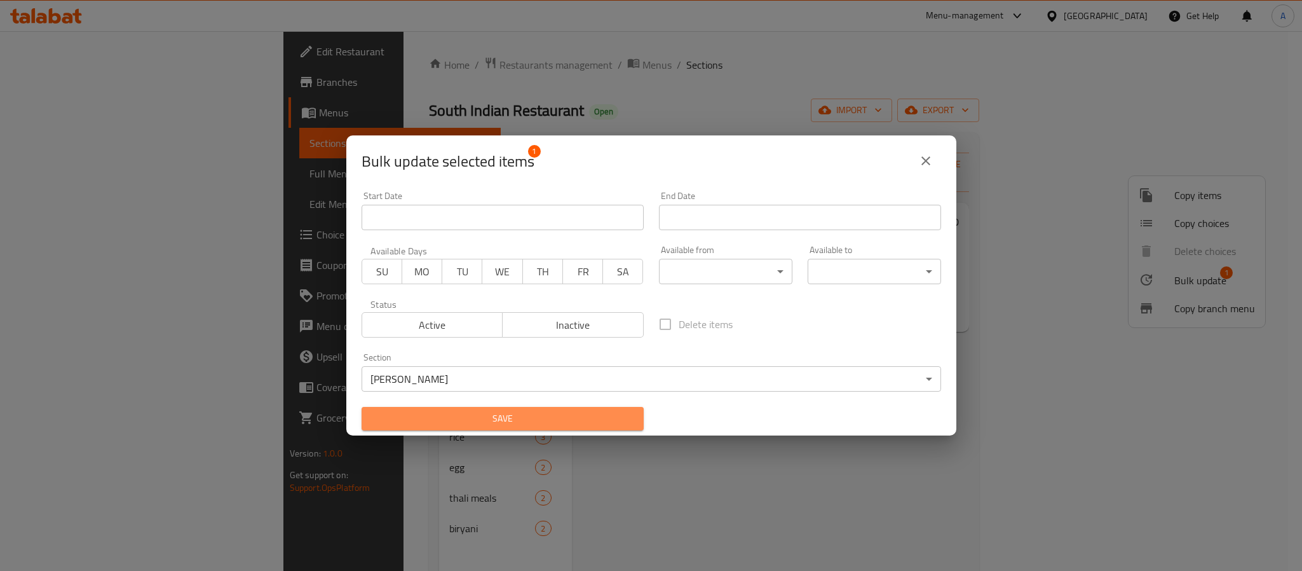
click at [586, 422] on span "Save" at bounding box center [503, 419] width 262 height 16
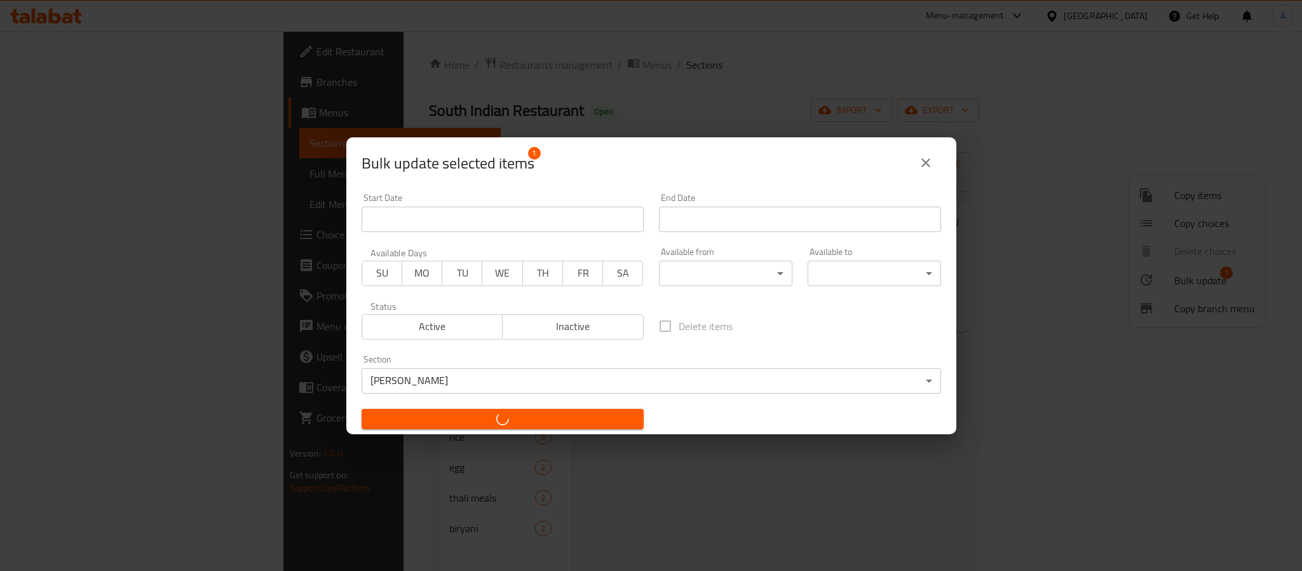
checkbox input "false"
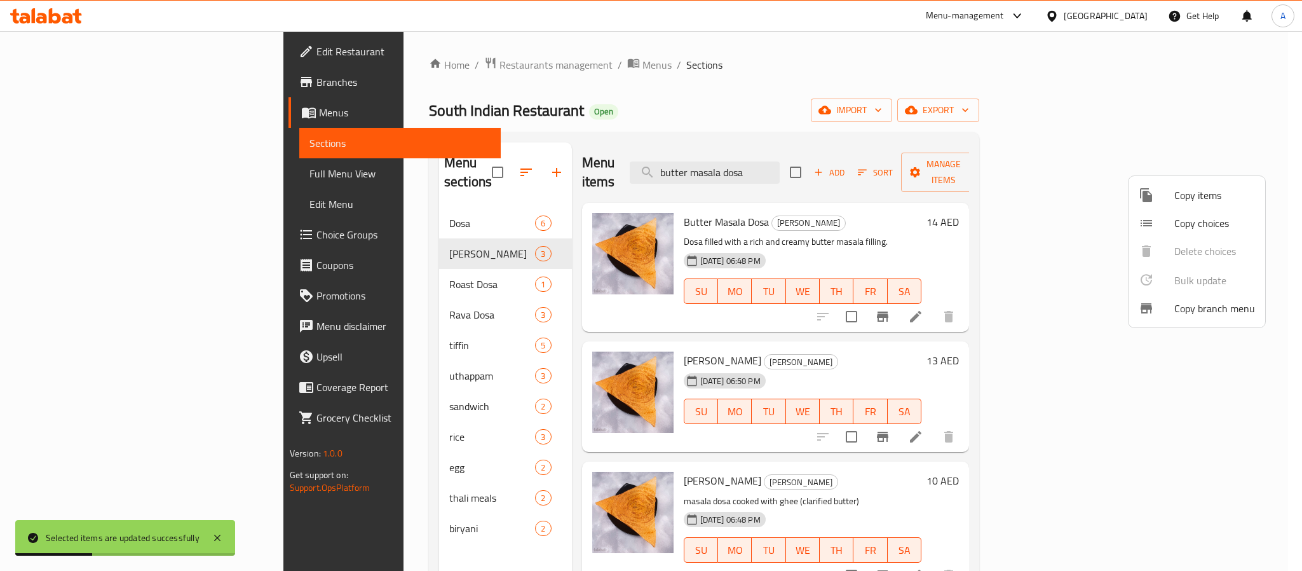
click at [815, 162] on div at bounding box center [651, 285] width 1302 height 571
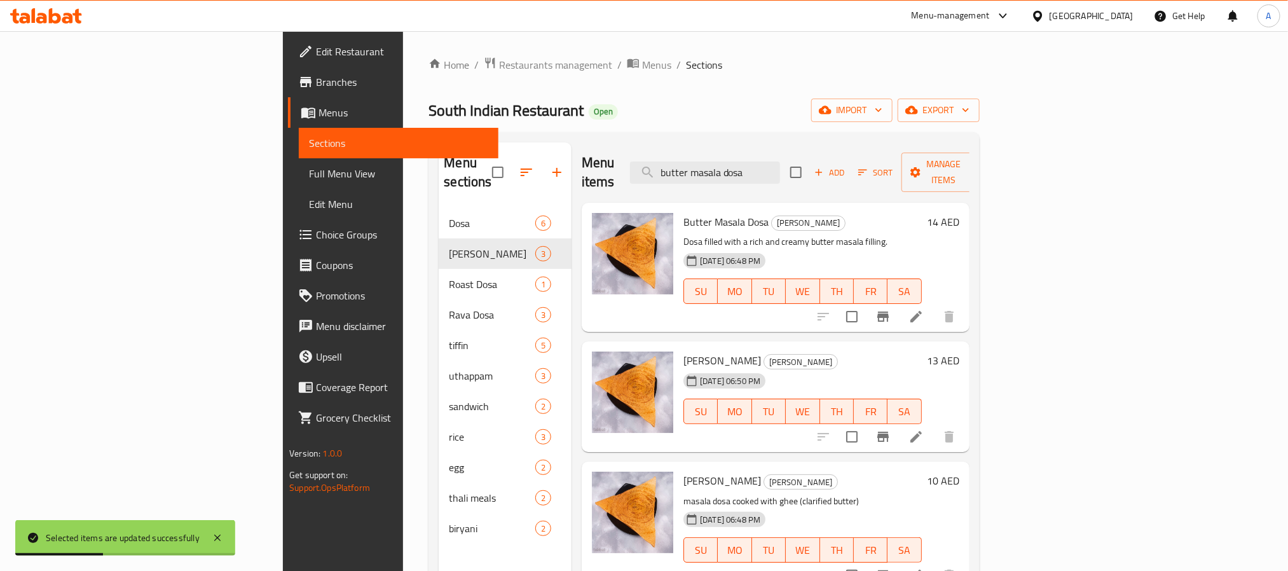
click at [780, 162] on input "butter masala dosa" at bounding box center [705, 172] width 150 height 22
paste input "podi"
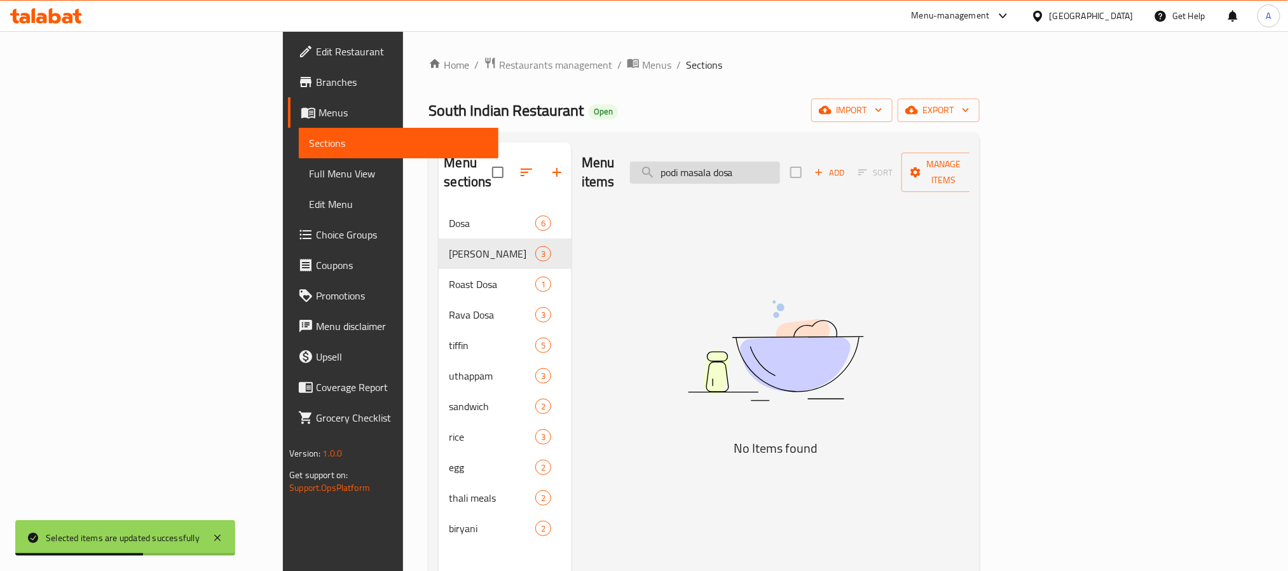
click at [780, 166] on input "podi masala dosa" at bounding box center [705, 172] width 150 height 22
click at [780, 162] on input "podi masala" at bounding box center [705, 172] width 150 height 22
type input "podi"
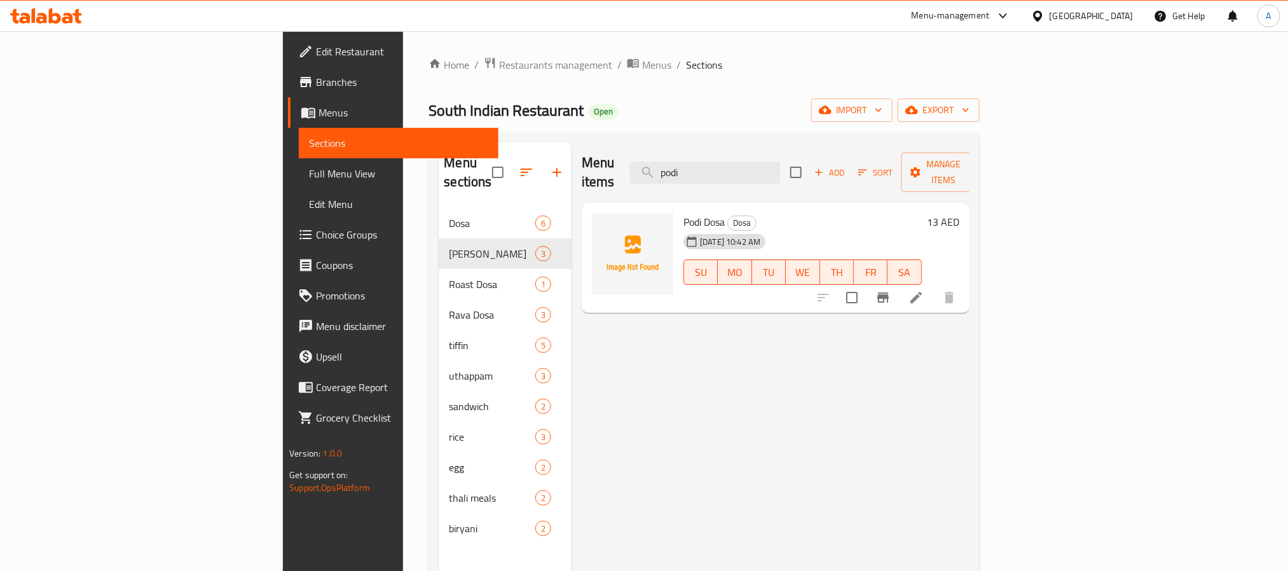
drag, startPoint x: 803, startPoint y: 165, endPoint x: 715, endPoint y: 165, distance: 88.3
click at [715, 165] on div "Menu items podi Add Sort Manage items" at bounding box center [776, 172] width 388 height 60
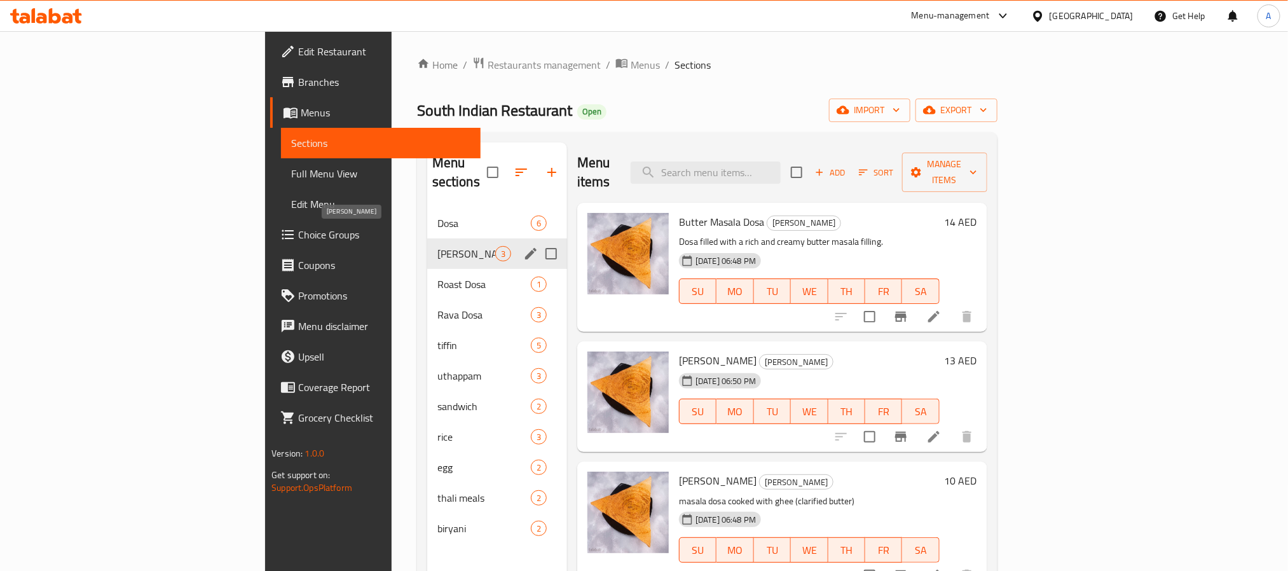
click at [437, 246] on span "[PERSON_NAME]" at bounding box center [466, 253] width 58 height 15
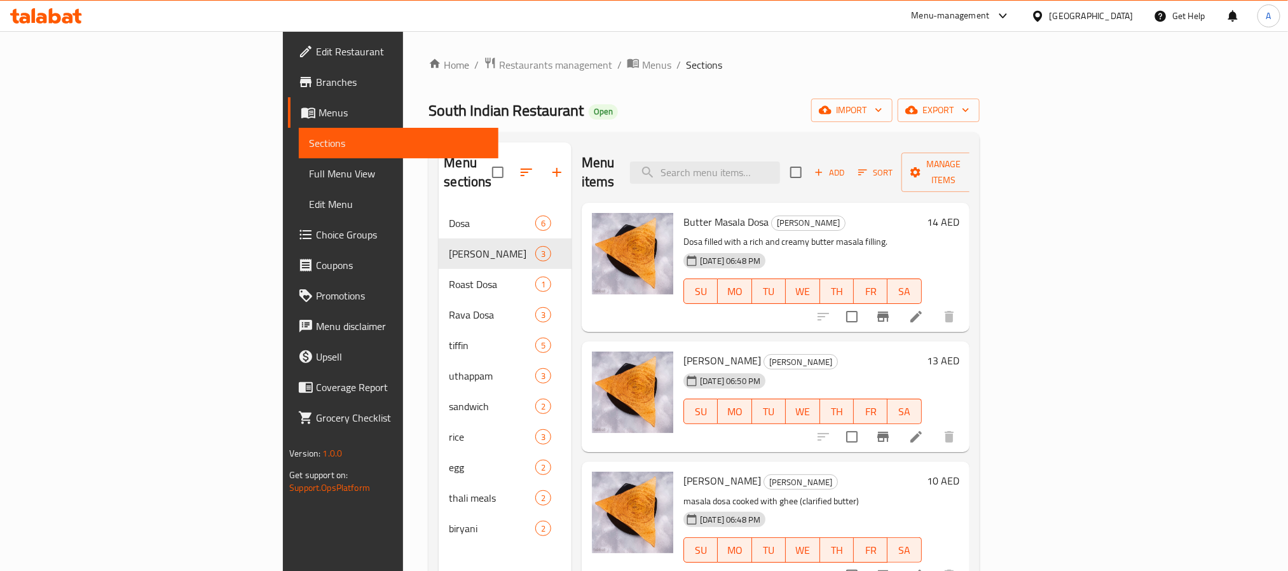
click at [908, 213] on h6 "Butter Masala Dosa Masala Dosa" at bounding box center [802, 222] width 238 height 18
click at [826, 213] on h6 "Butter Masala Dosa Masala Dosa" at bounding box center [802, 222] width 238 height 18
click at [893, 165] on span "Sort" at bounding box center [875, 172] width 35 height 15
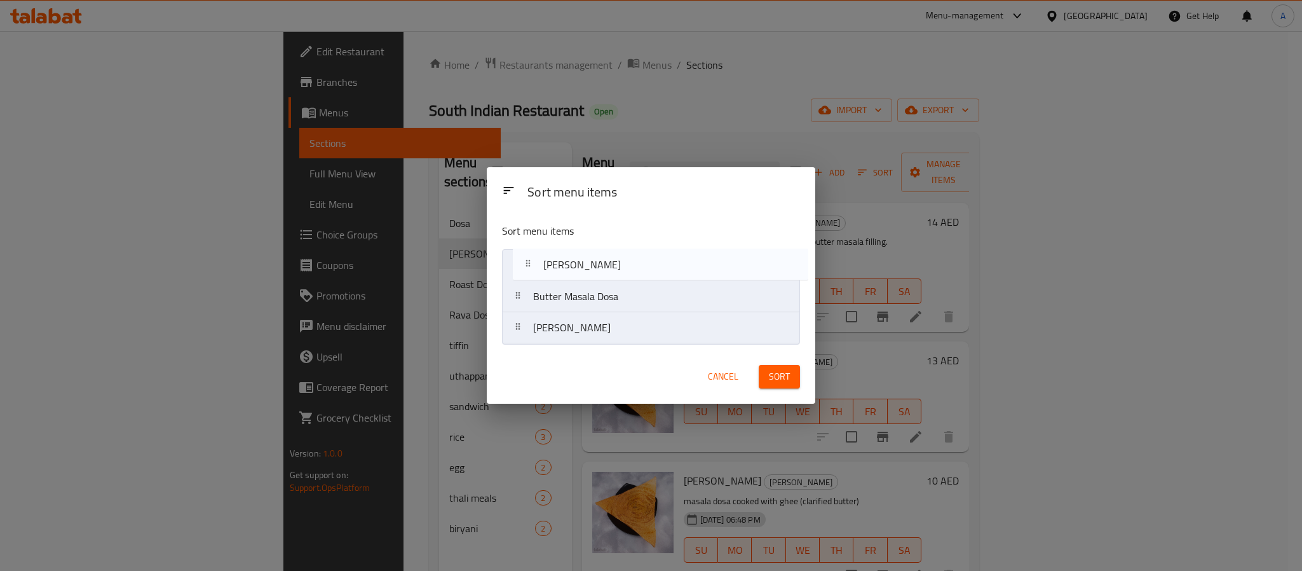
drag, startPoint x: 597, startPoint y: 296, endPoint x: 607, endPoint y: 260, distance: 37.5
click at [607, 260] on nav "Butter Masala Dosa Masala Dosa Ghee Masala Dosa" at bounding box center [651, 296] width 298 height 95
drag, startPoint x: 631, startPoint y: 331, endPoint x: 630, endPoint y: 299, distance: 31.2
click at [630, 299] on nav "Masala Dosa Butter Masala Dosa Ghee Masala Dosa" at bounding box center [651, 296] width 298 height 95
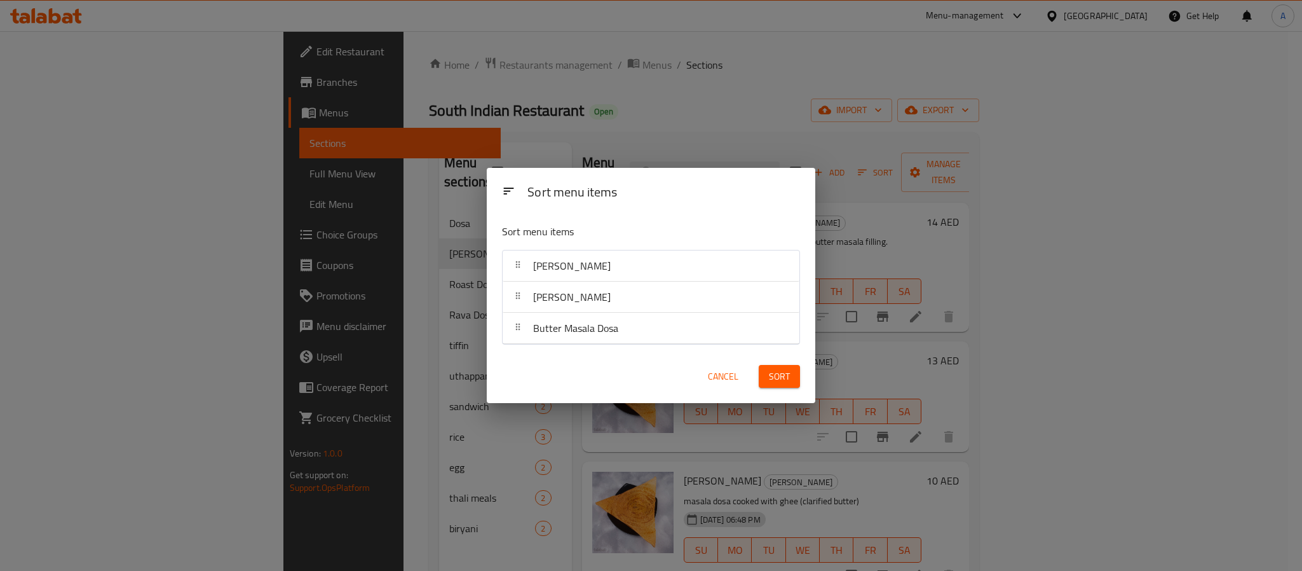
click at [787, 369] on span "Sort" at bounding box center [779, 377] width 21 height 16
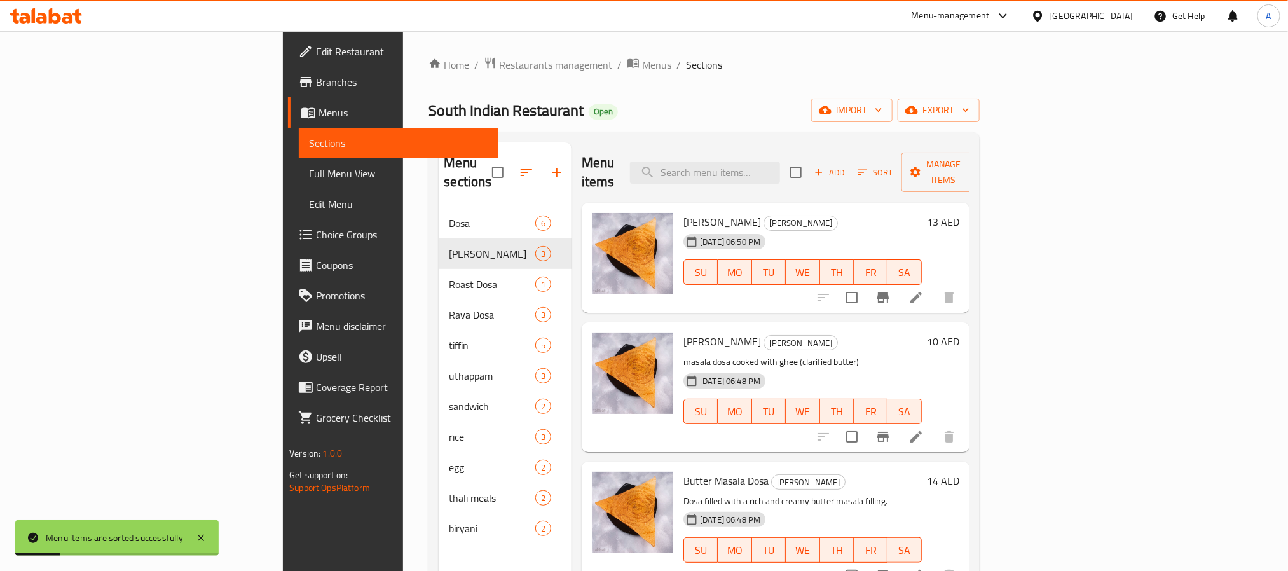
click at [959, 213] on h6 "13 AED" at bounding box center [943, 222] width 32 height 18
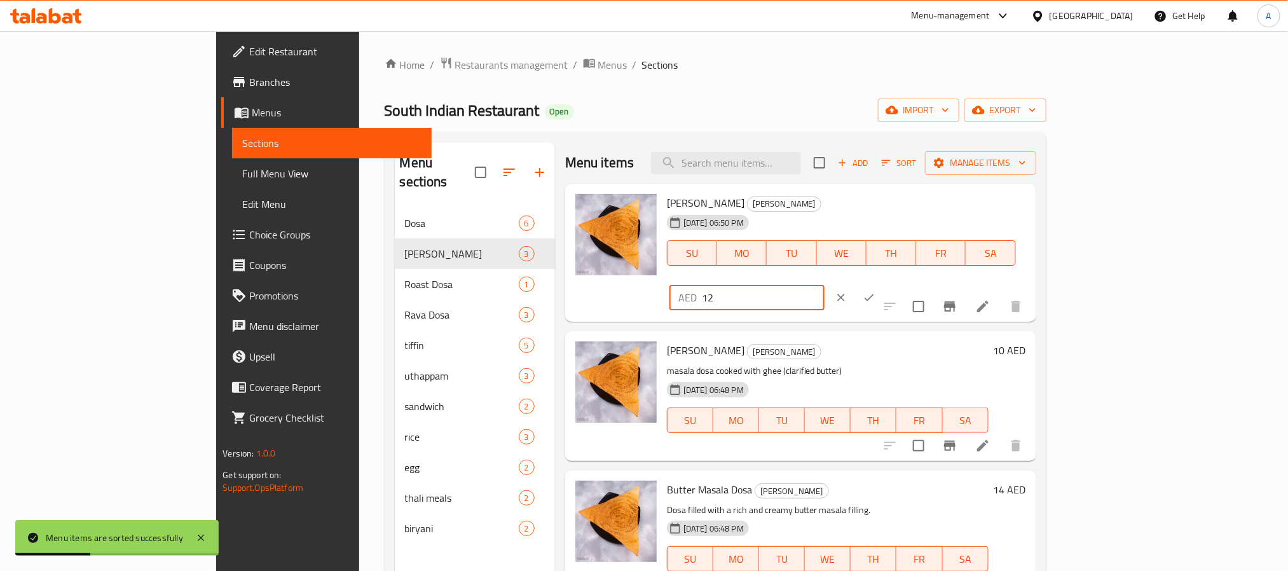
type input "12"
click at [824, 285] on input "12" at bounding box center [763, 297] width 123 height 25
click at [875, 291] on icon "ok" at bounding box center [868, 297] width 13 height 13
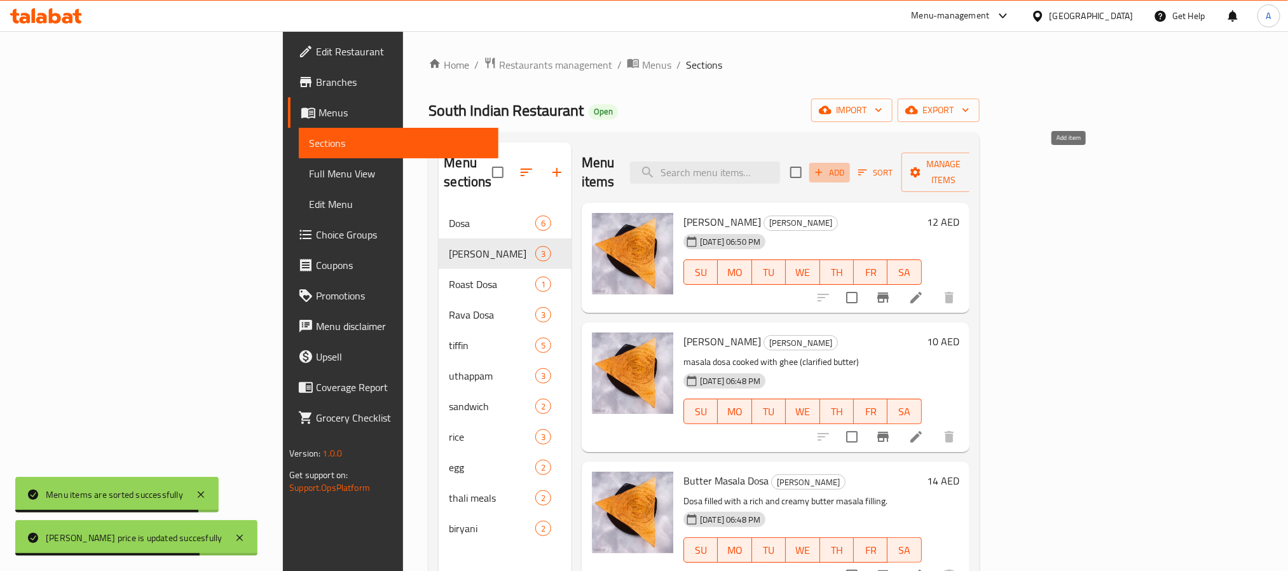
click at [847, 165] on span "Add" at bounding box center [829, 172] width 34 height 15
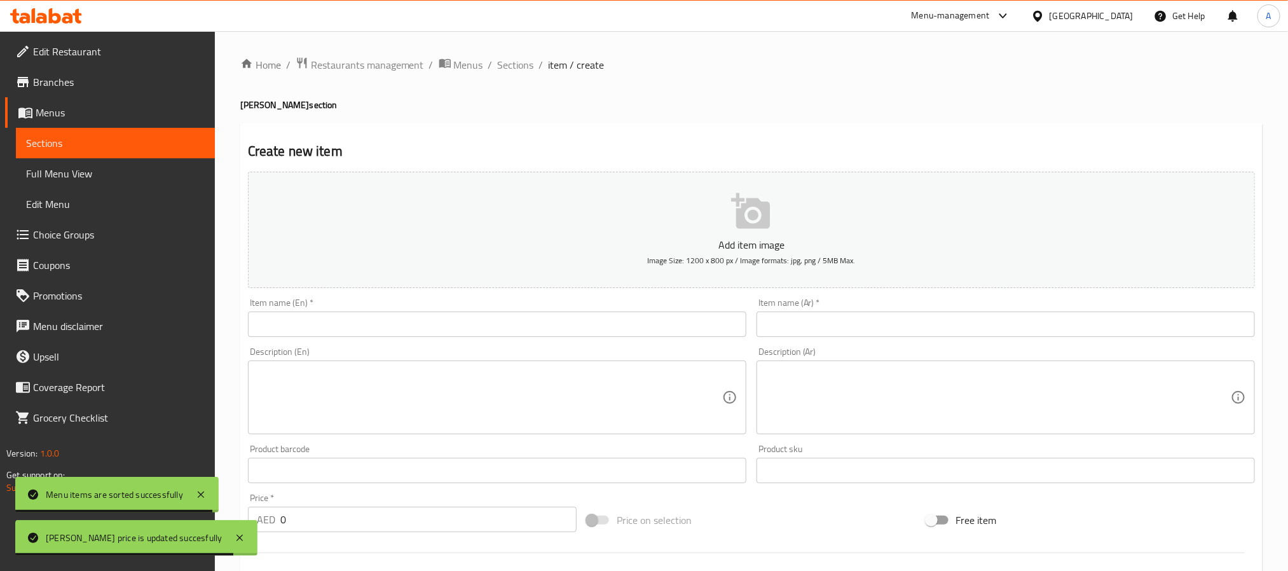
click at [426, 336] on input "text" at bounding box center [497, 323] width 498 height 25
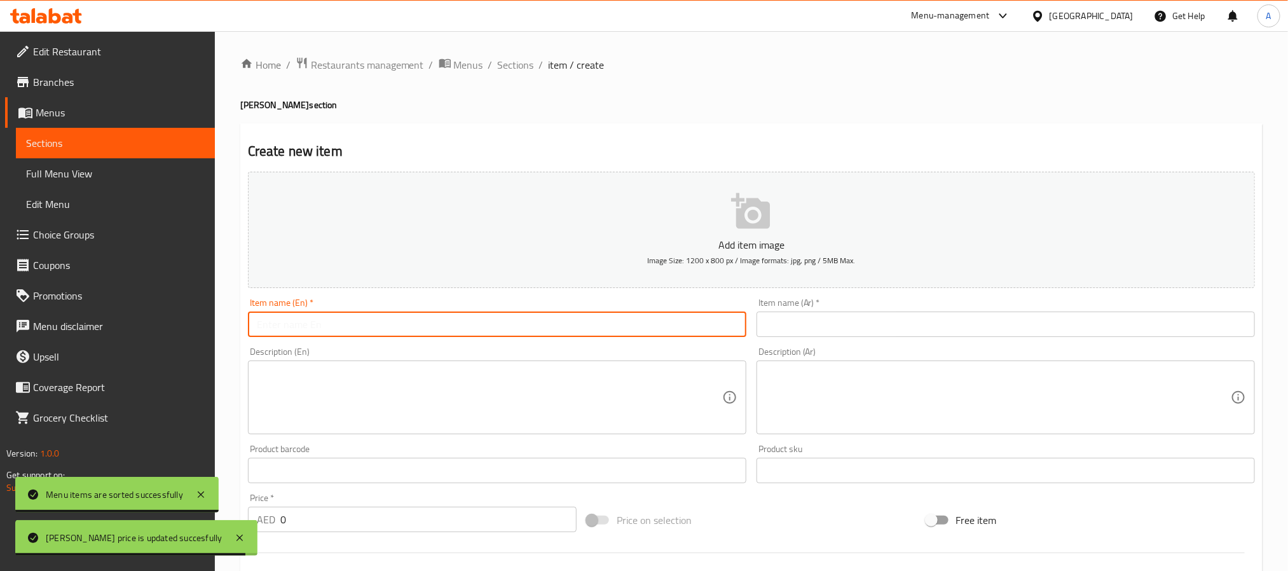
paste input "onion masala dosa"
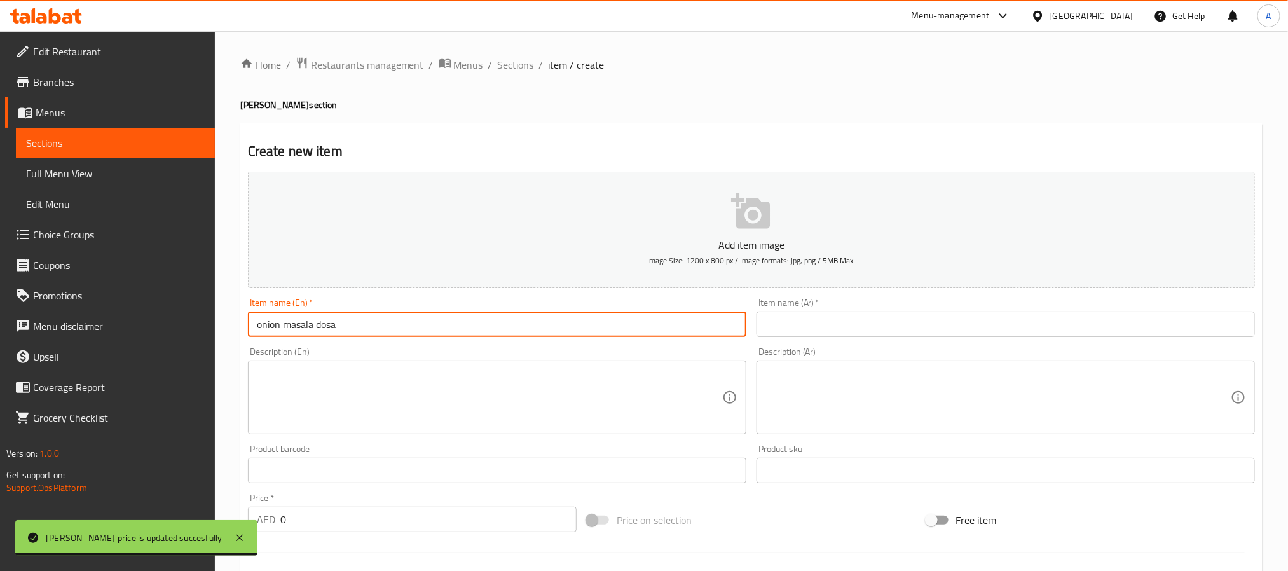
click at [426, 336] on input "onion masala dosa" at bounding box center [497, 323] width 498 height 25
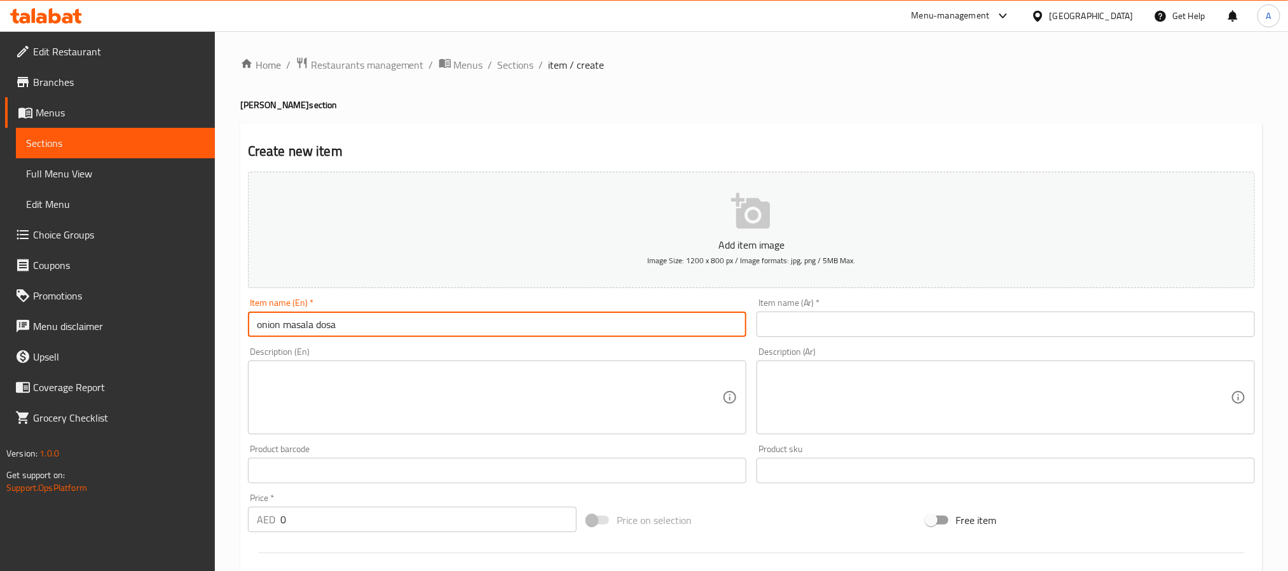
click at [426, 336] on input "onion masala dosa" at bounding box center [497, 323] width 498 height 25
type input "Onion Masala Dosa"
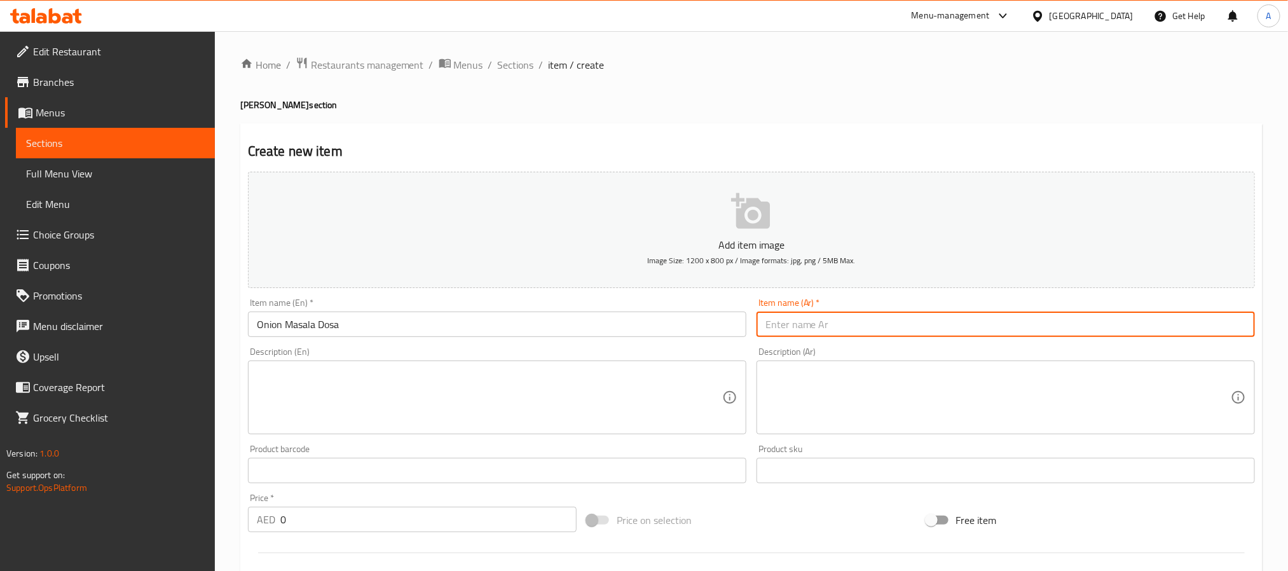
click at [818, 318] on input "text" at bounding box center [1005, 323] width 498 height 25
paste input "دوسا ماسالا البصل"
click at [792, 327] on input "دوسا ماسالا البصل" at bounding box center [1005, 323] width 498 height 25
type input "دوسا ماسالا بالبصل"
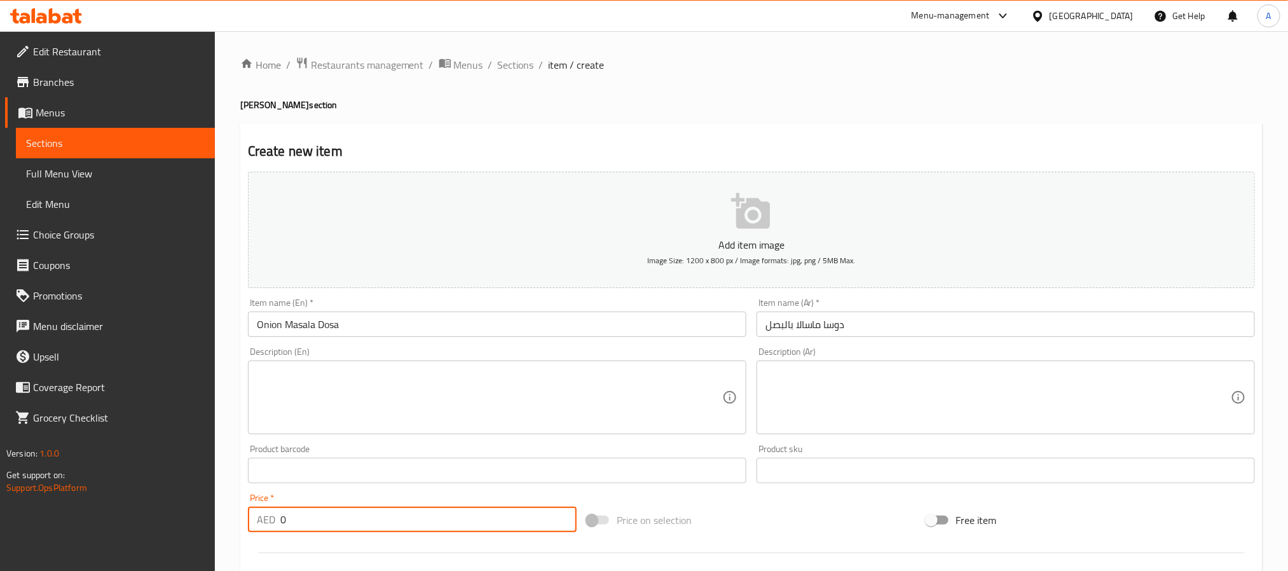
drag, startPoint x: 308, startPoint y: 519, endPoint x: 256, endPoint y: 512, distance: 52.0
click at [256, 512] on div "AED 0 Price *" at bounding box center [412, 519] width 329 height 25
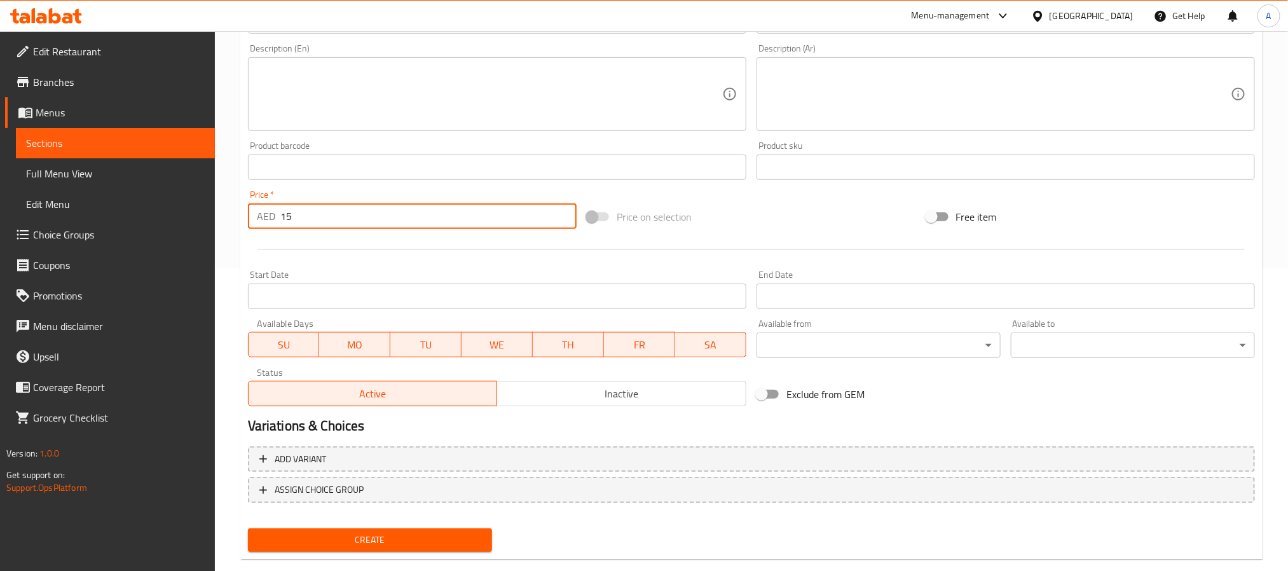
scroll to position [326, 0]
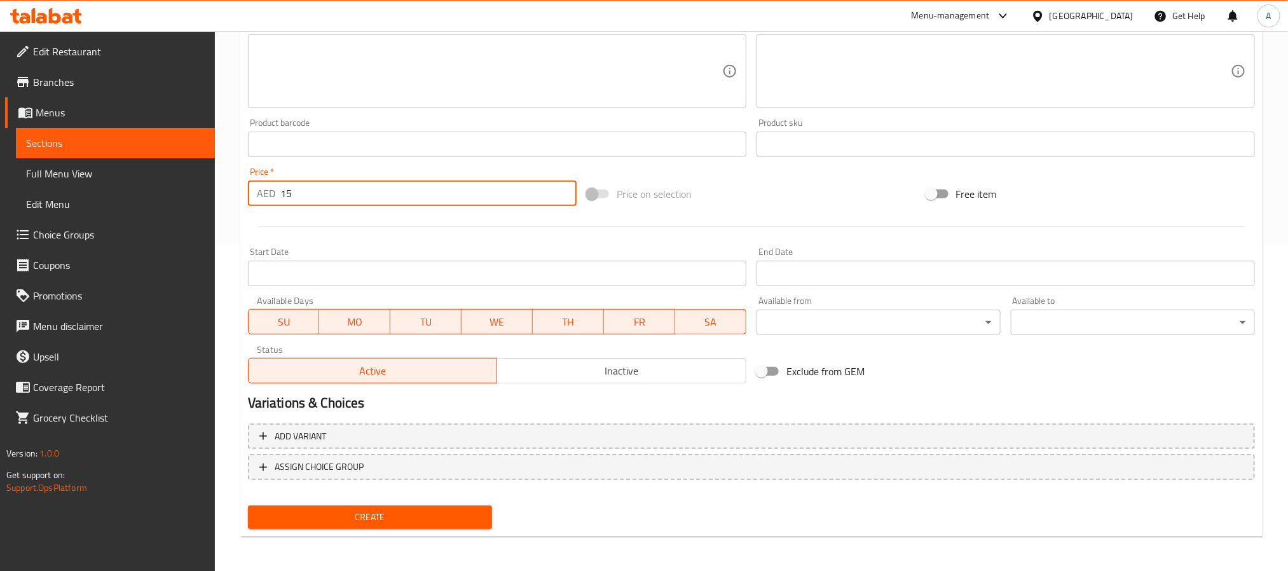
type input "15"
click at [469, 513] on span "Create" at bounding box center [370, 517] width 224 height 16
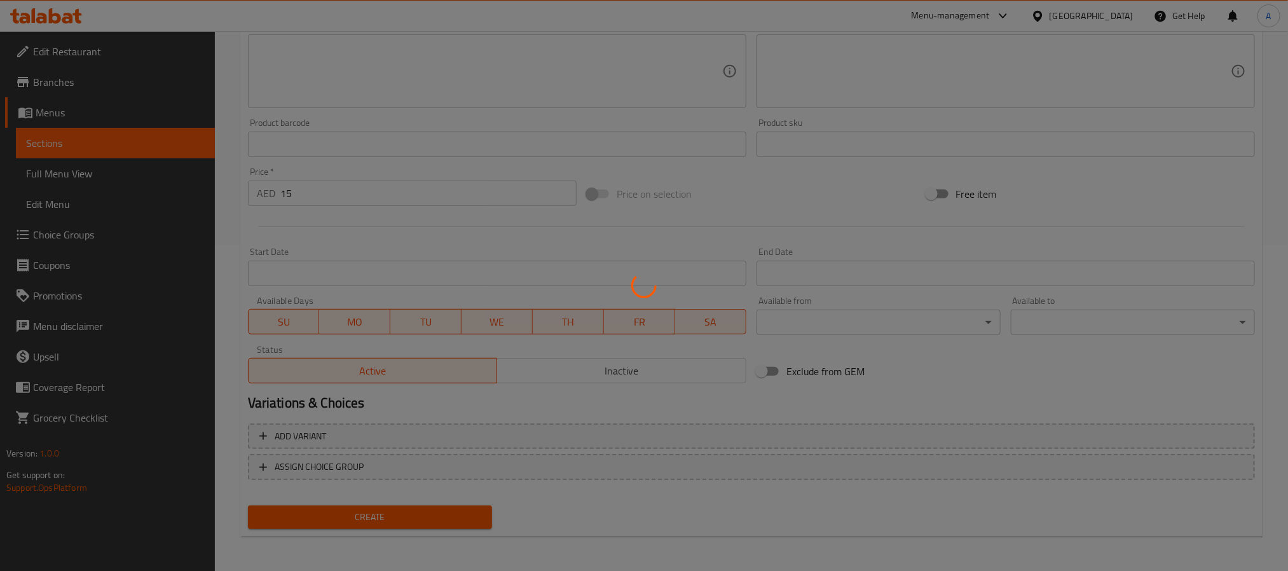
type input "0"
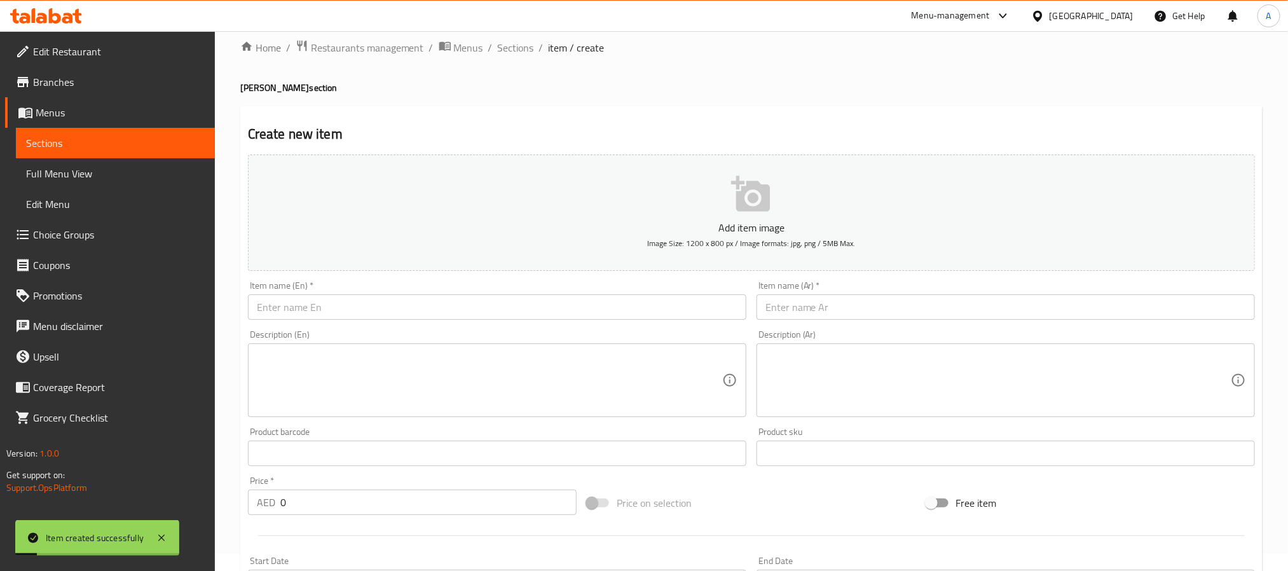
scroll to position [0, 0]
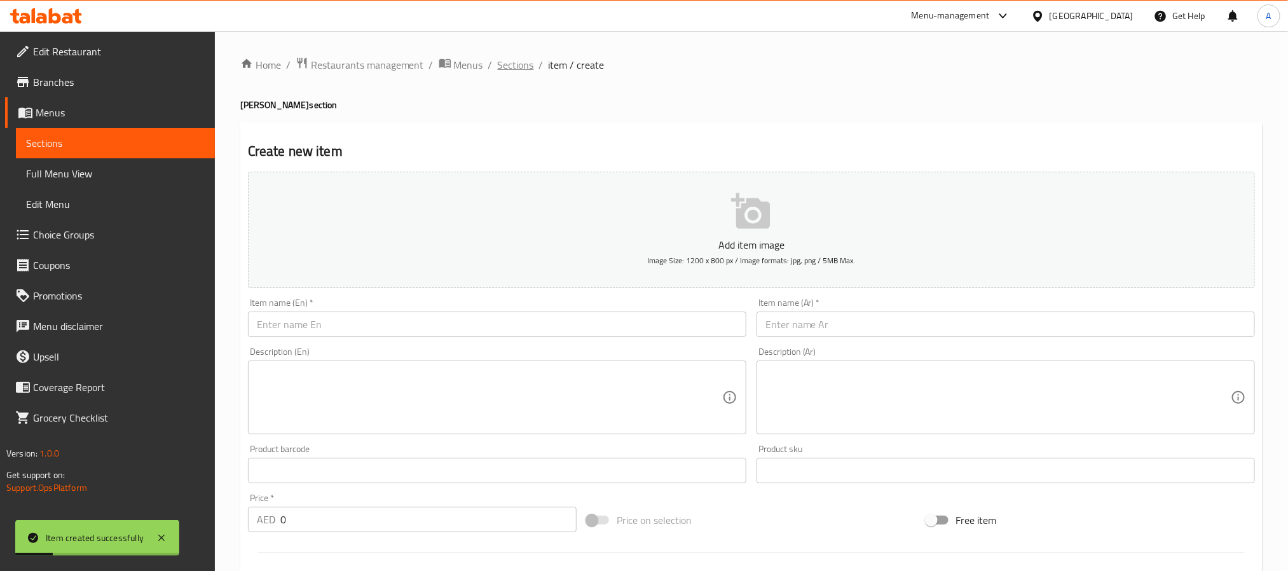
click at [504, 62] on span "Sections" at bounding box center [516, 64] width 36 height 15
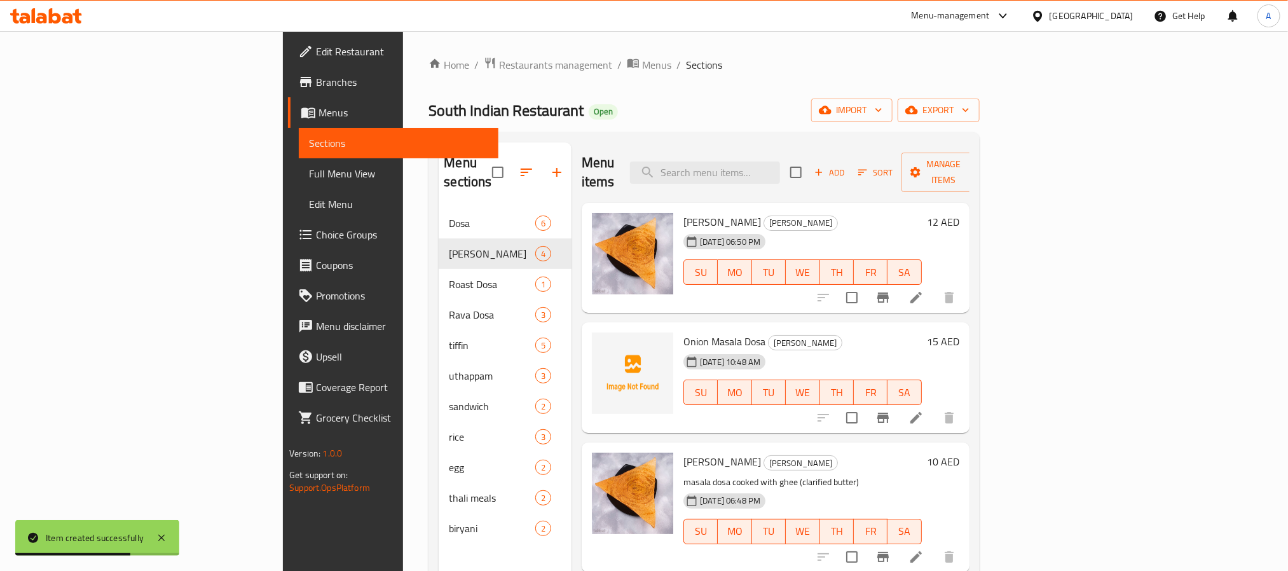
click at [959, 453] on h6 "10 AED" at bounding box center [943, 462] width 32 height 18
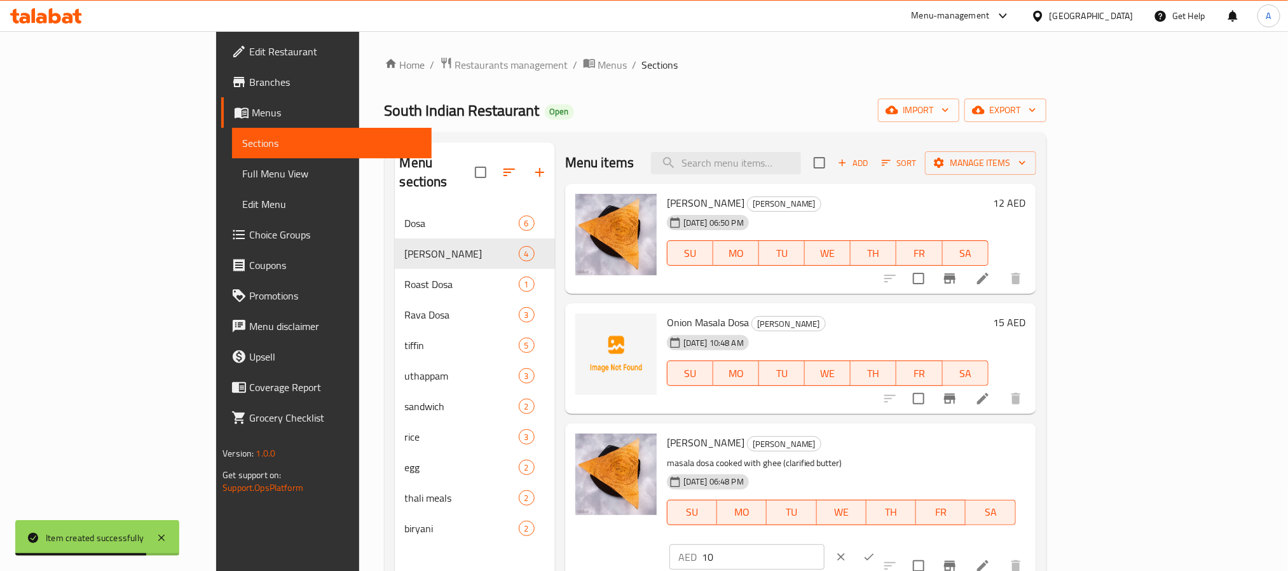
click at [824, 544] on input "10" at bounding box center [763, 556] width 123 height 25
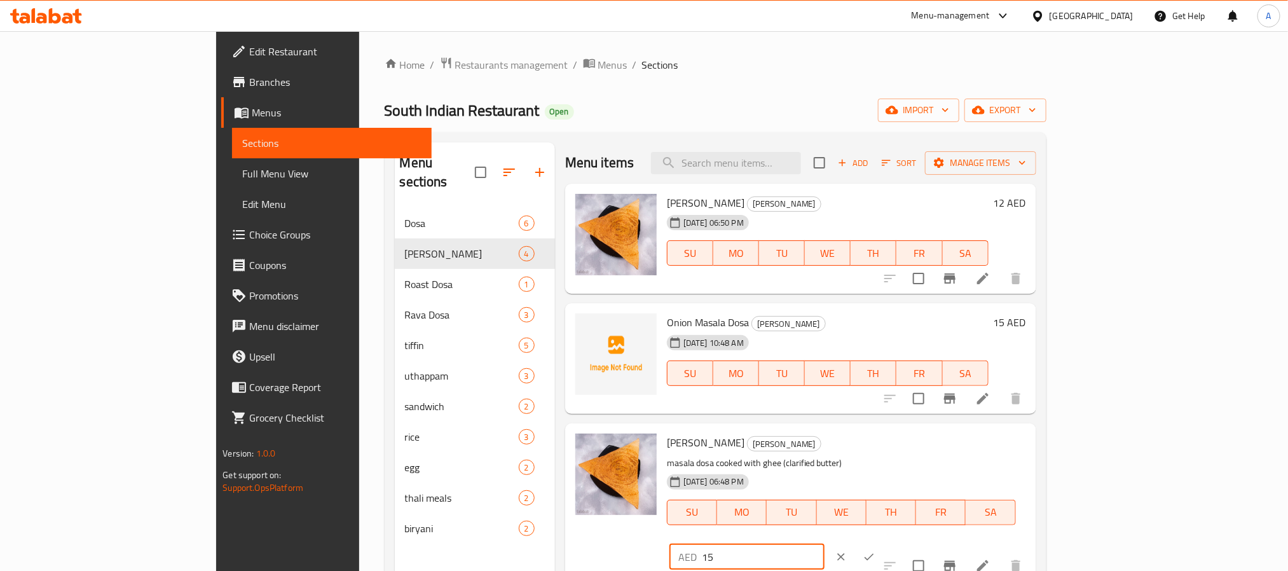
type input "15"
click at [875, 550] on icon "ok" at bounding box center [868, 556] width 13 height 13
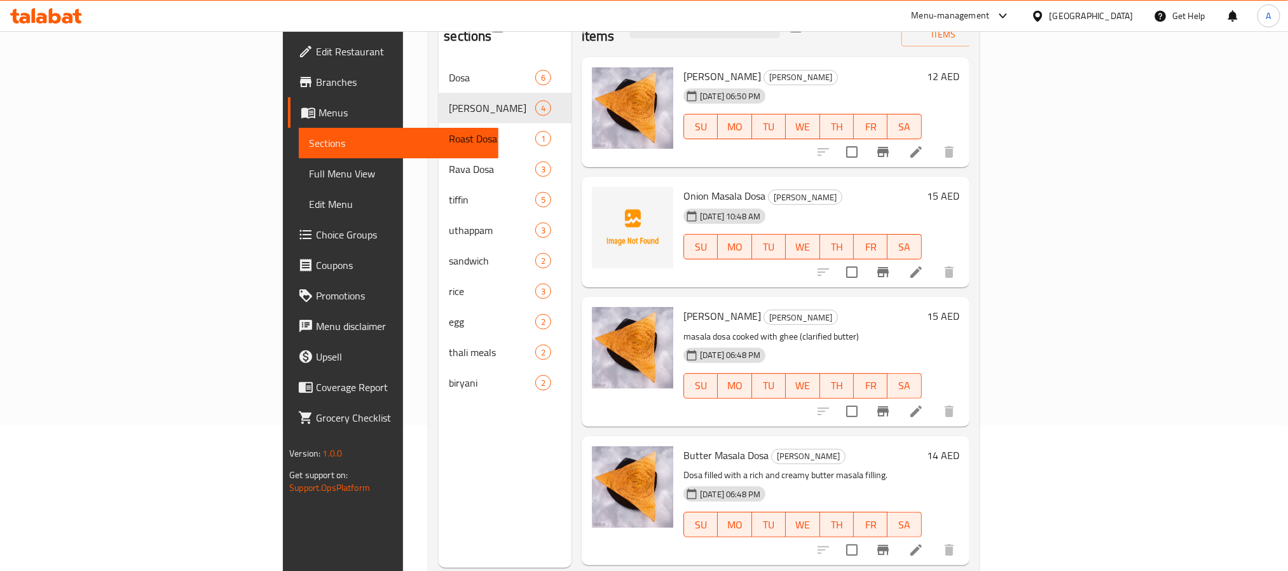
scroll to position [178, 0]
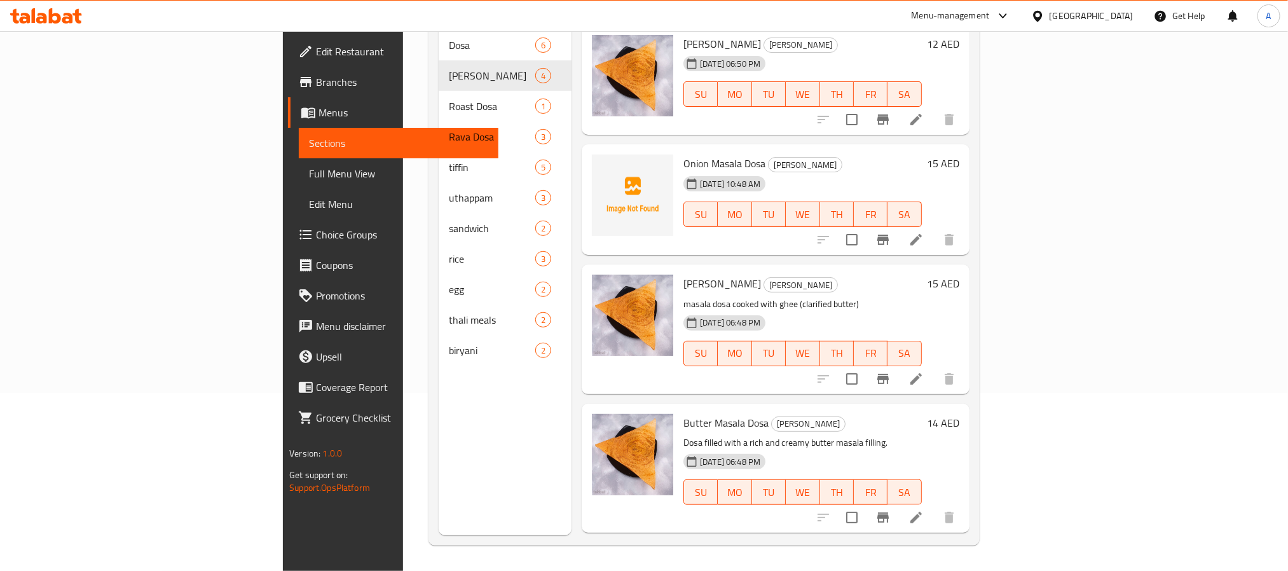
click at [959, 414] on h6 "14 AED" at bounding box center [943, 423] width 32 height 18
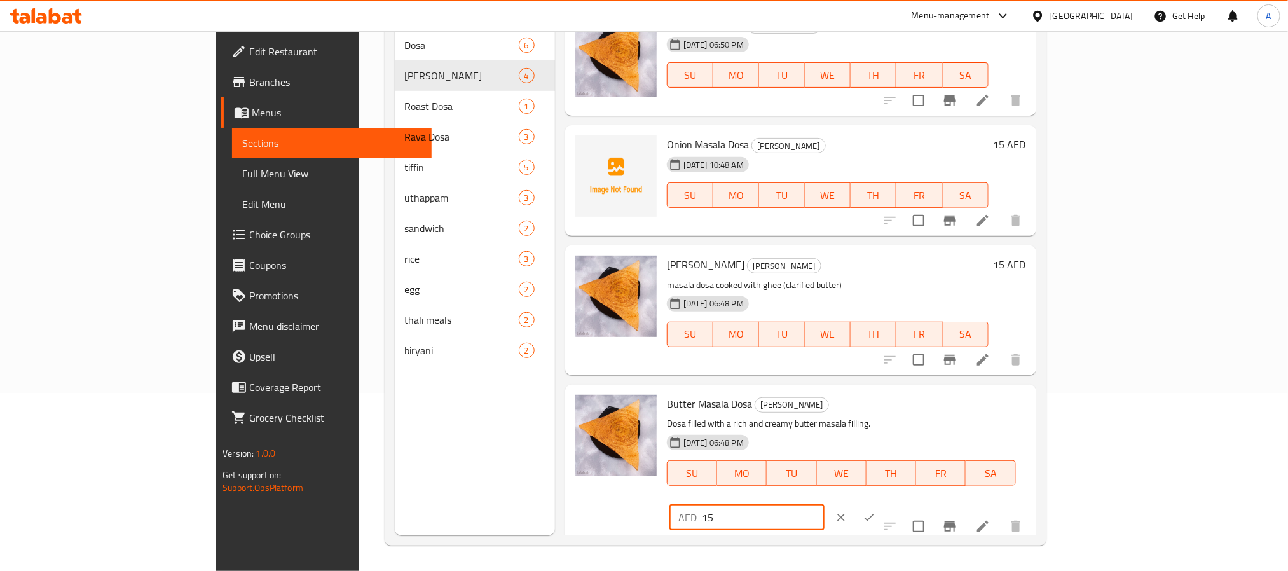
type input "15"
click at [824, 505] on input "15" at bounding box center [763, 517] width 123 height 25
click at [875, 511] on icon "ok" at bounding box center [868, 517] width 13 height 13
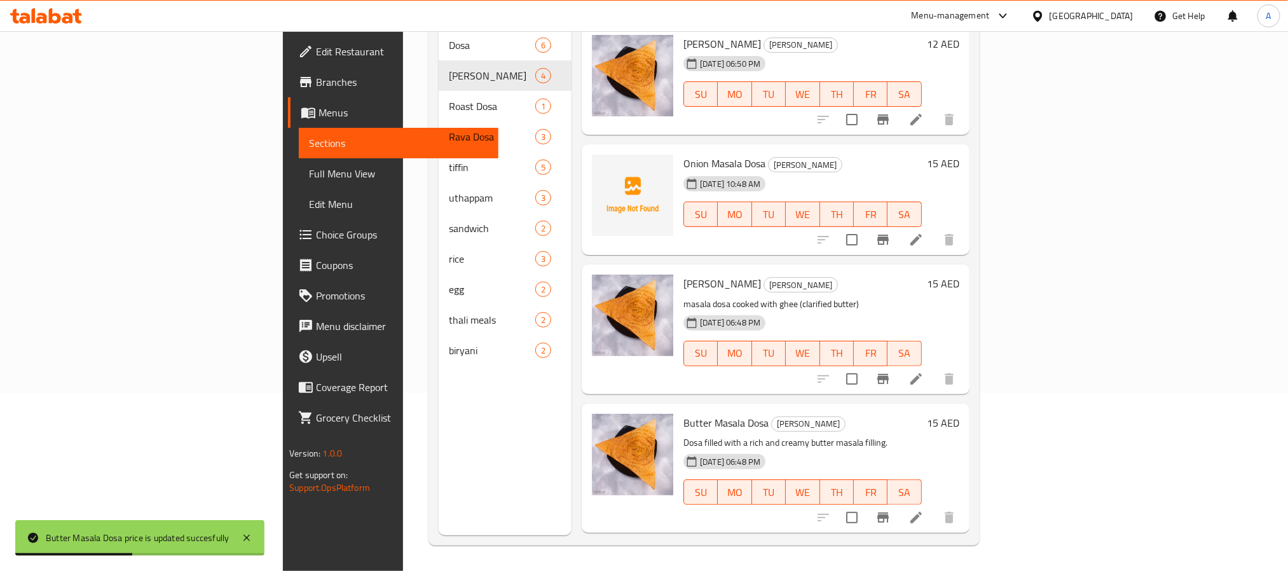
scroll to position [0, 0]
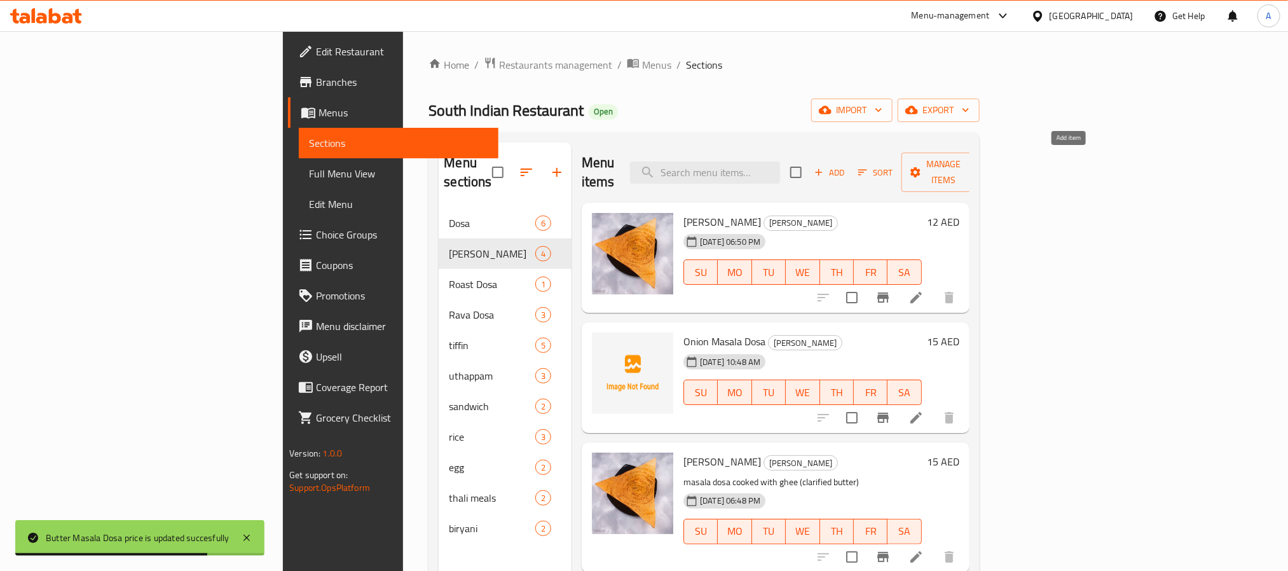
click at [824, 167] on icon "button" at bounding box center [818, 172] width 11 height 11
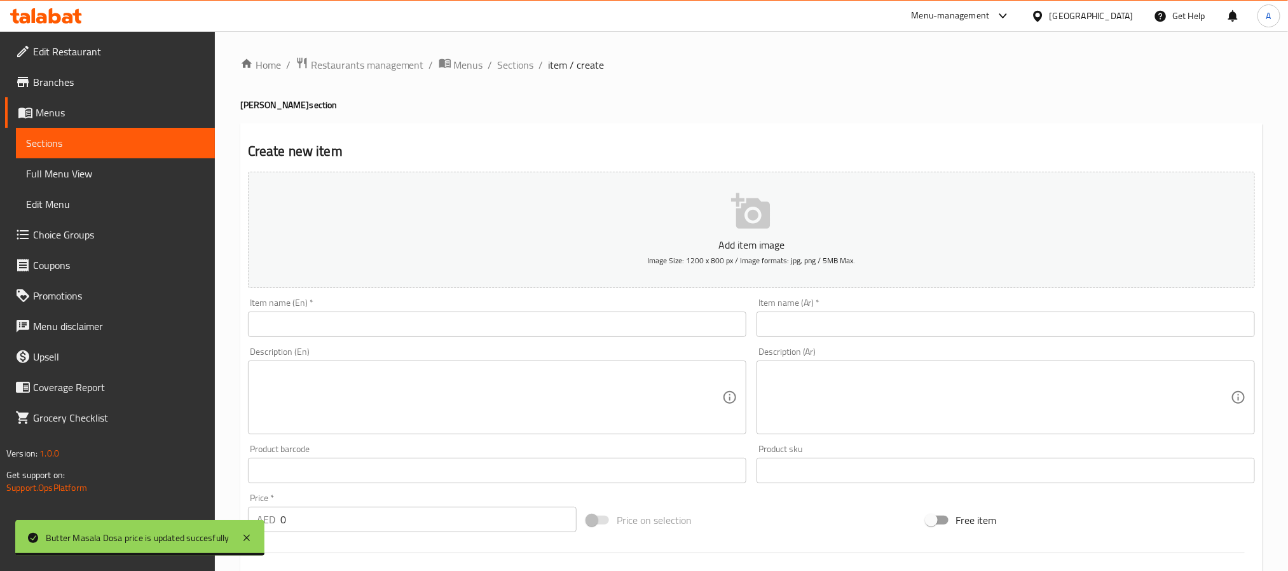
click at [507, 317] on input "text" at bounding box center [497, 323] width 498 height 25
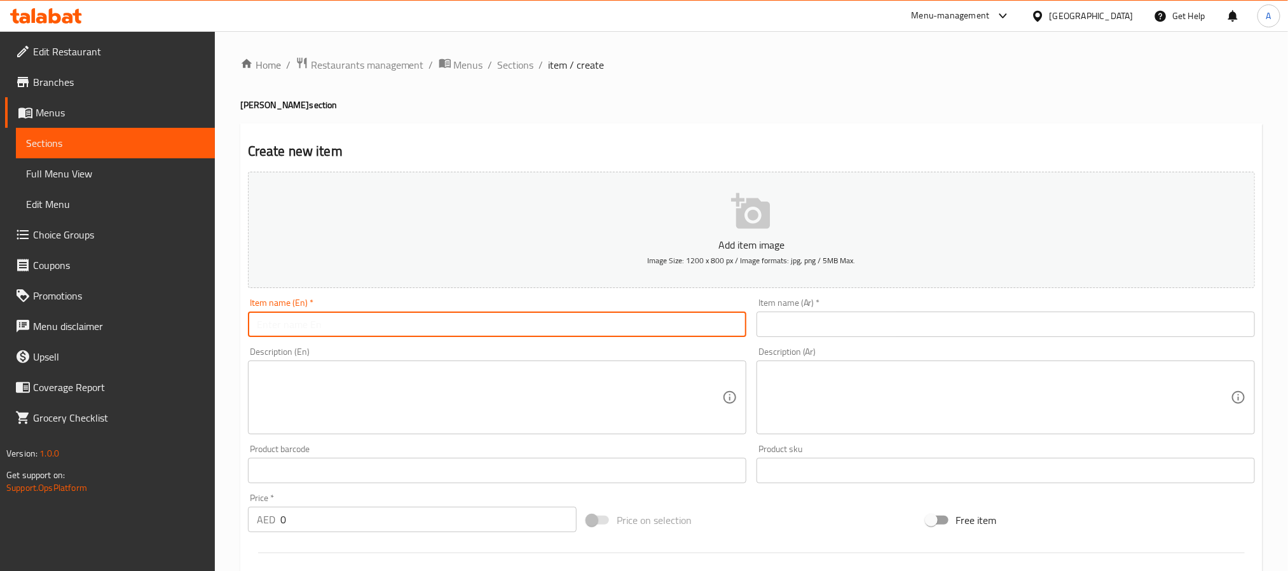
paste input "podi masala dosa"
click at [507, 317] on input "podi masala dosa" at bounding box center [497, 323] width 498 height 25
type input "Podi Masala Dosa"
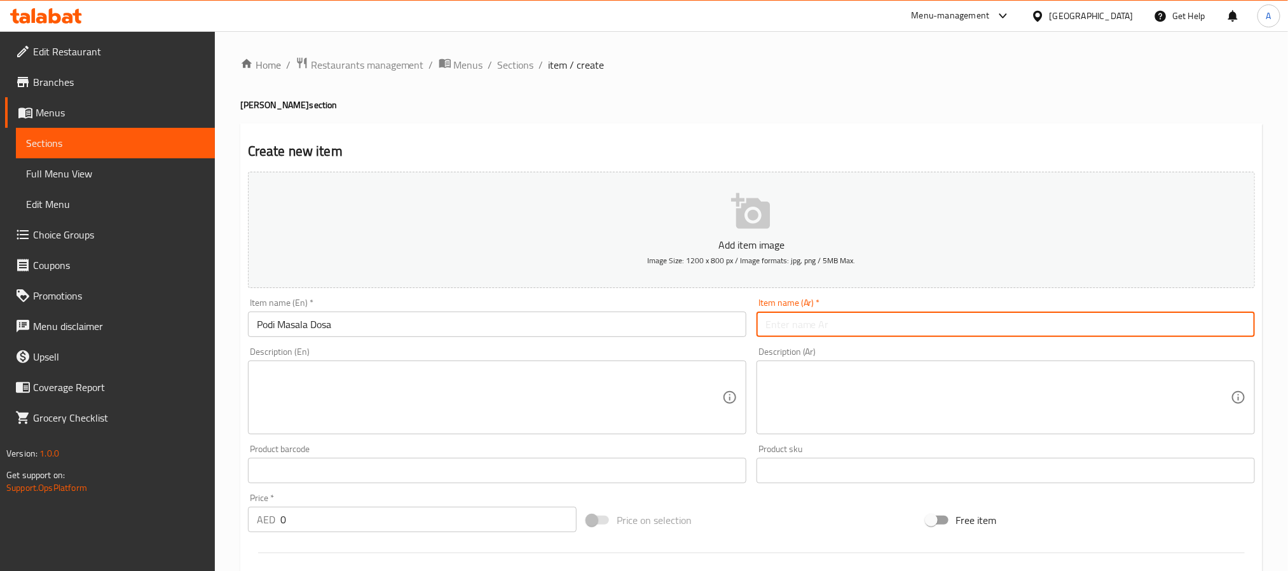
paste input "بودي ماسالا دوسا"
click at [828, 320] on input "بودي ماسالا دوسا" at bounding box center [1005, 323] width 498 height 25
type input "بودي ماسالا دوسا"
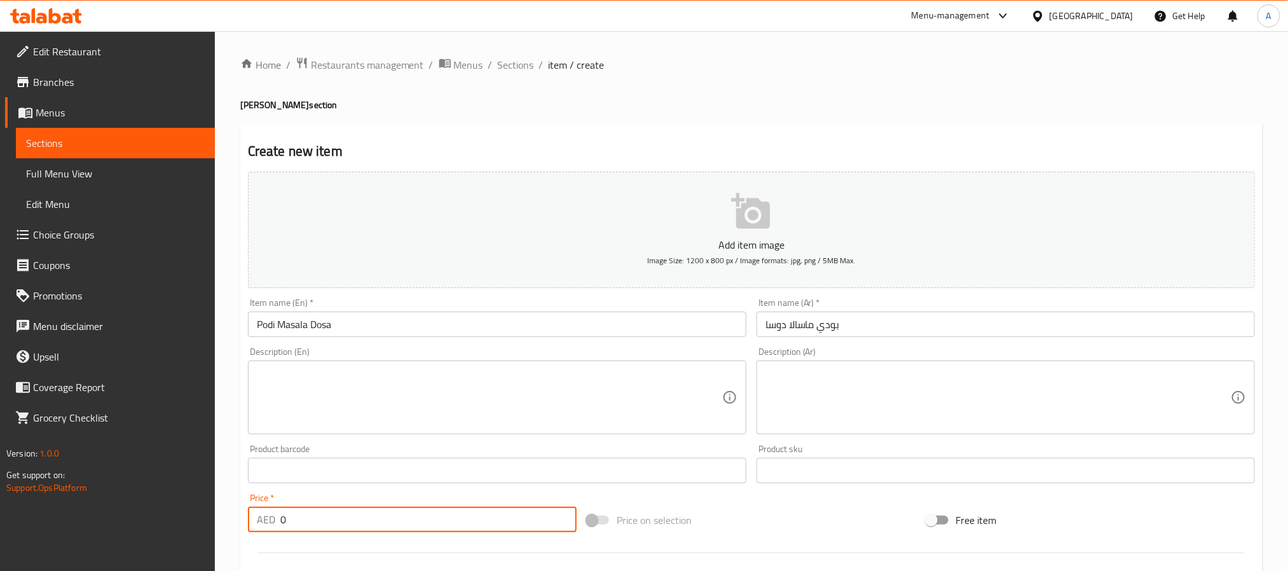
drag, startPoint x: 369, startPoint y: 522, endPoint x: 163, endPoint y: 505, distance: 206.6
click at [163, 505] on div "Edit Restaurant Branches Menus Sections Full Menu View Edit Menu Choice Groups …" at bounding box center [644, 464] width 1288 height 867
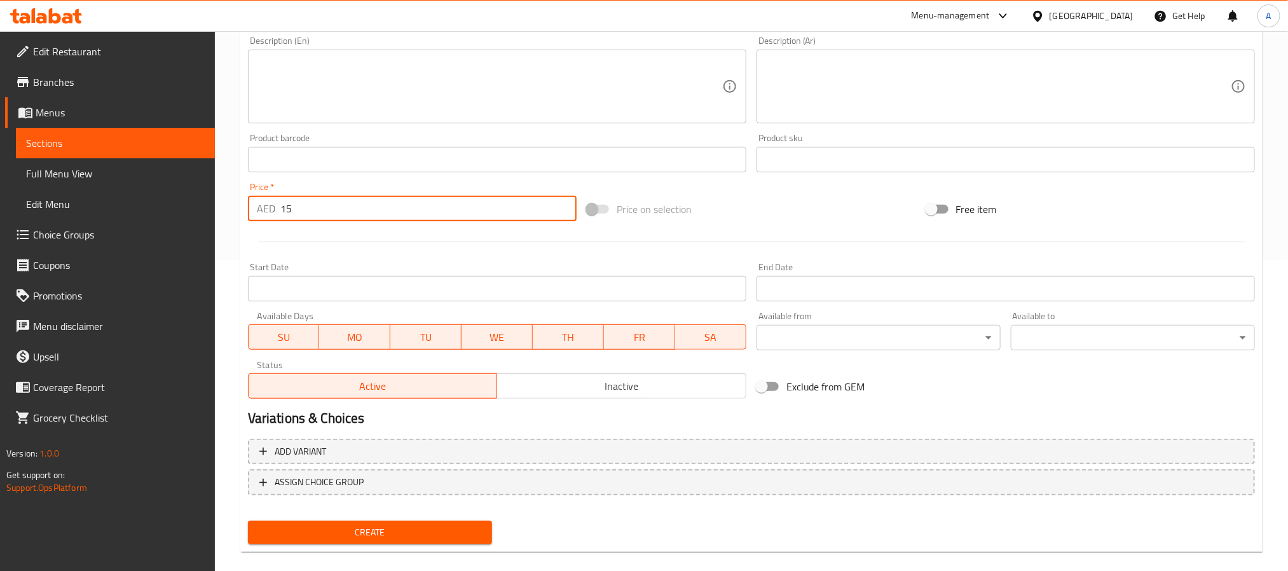
scroll to position [326, 0]
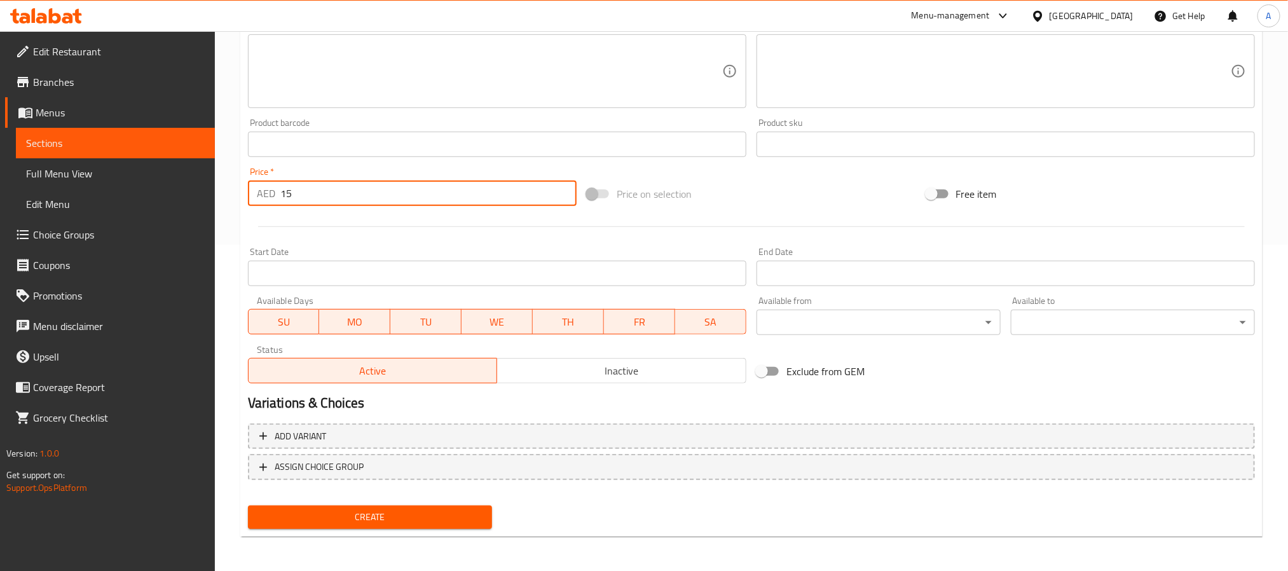
type input "15"
click at [462, 515] on span "Create" at bounding box center [370, 517] width 224 height 16
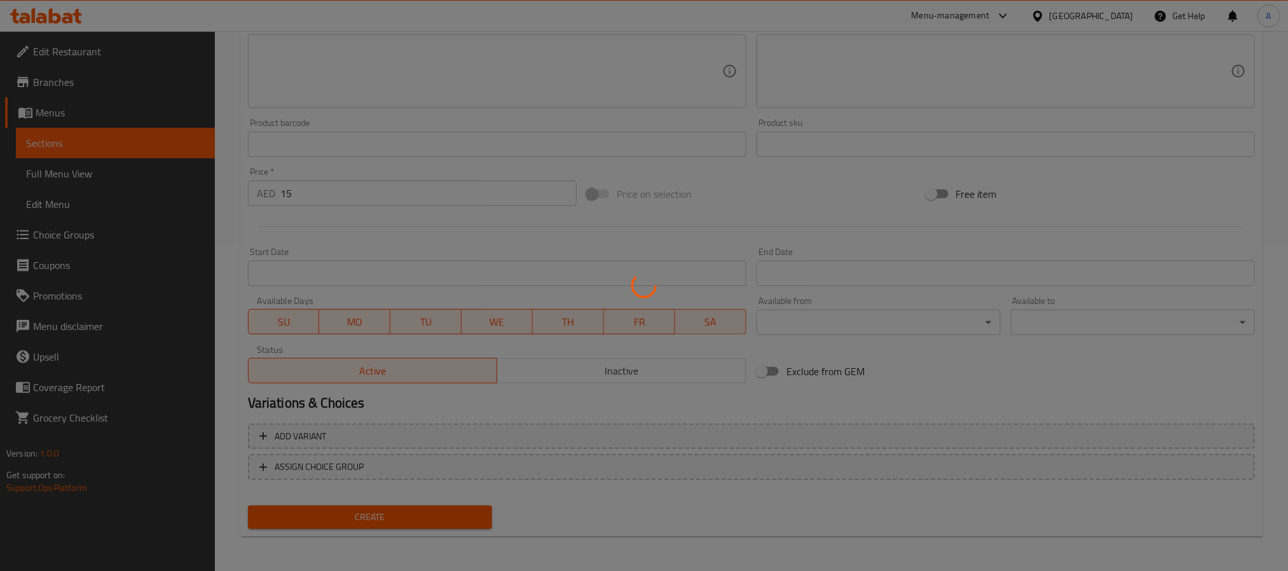
type input "0"
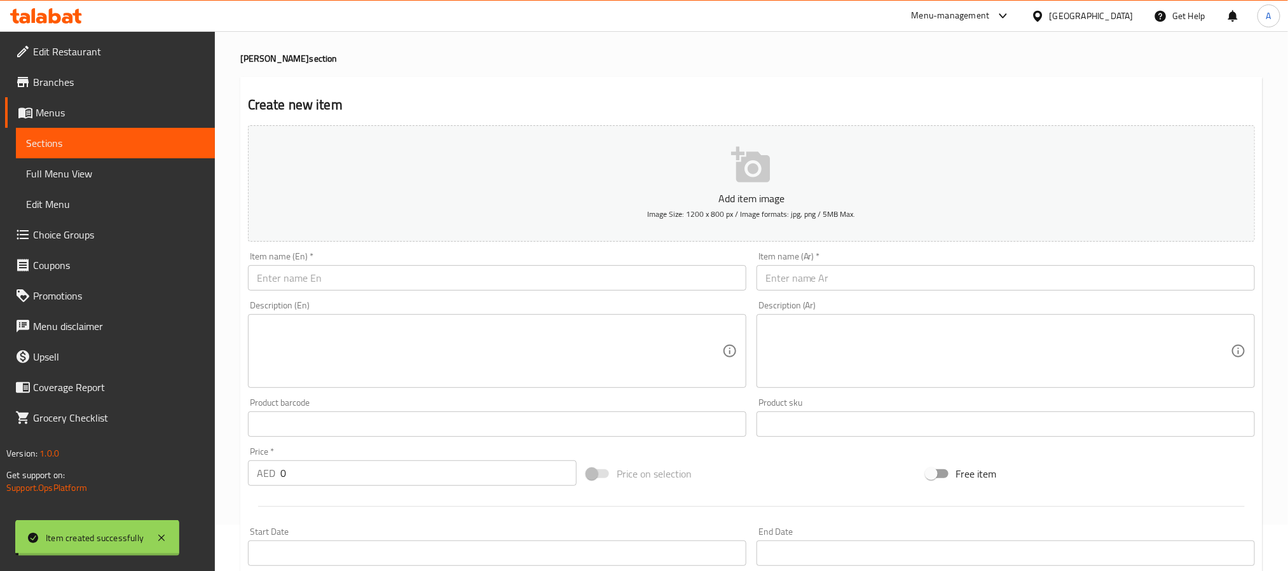
scroll to position [0, 0]
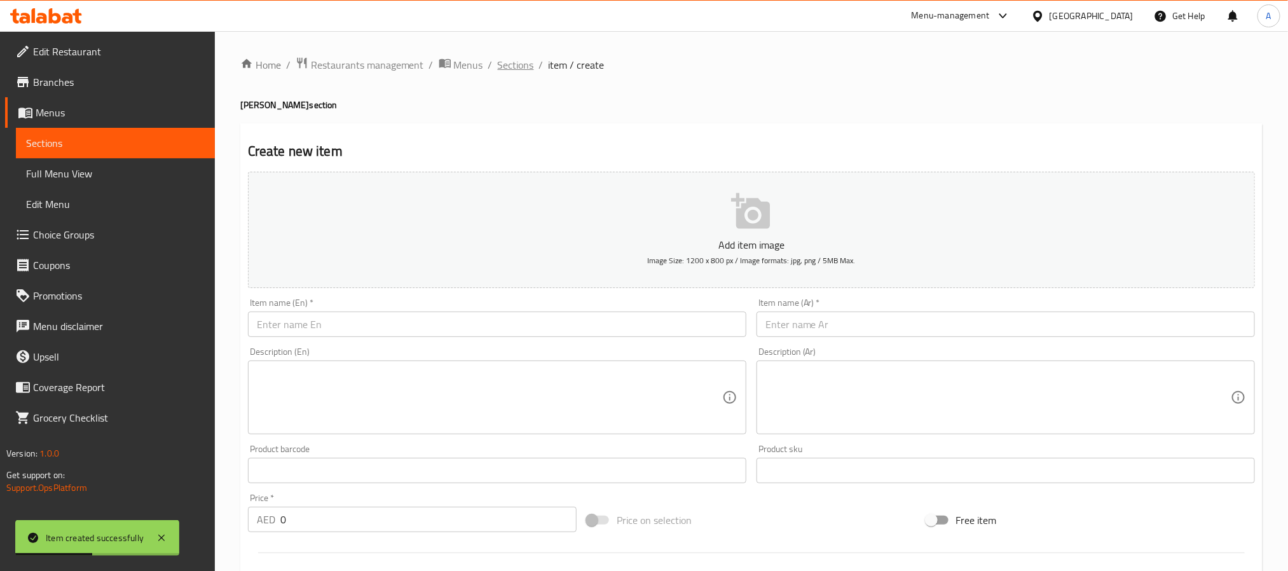
click at [523, 63] on span "Sections" at bounding box center [516, 64] width 36 height 15
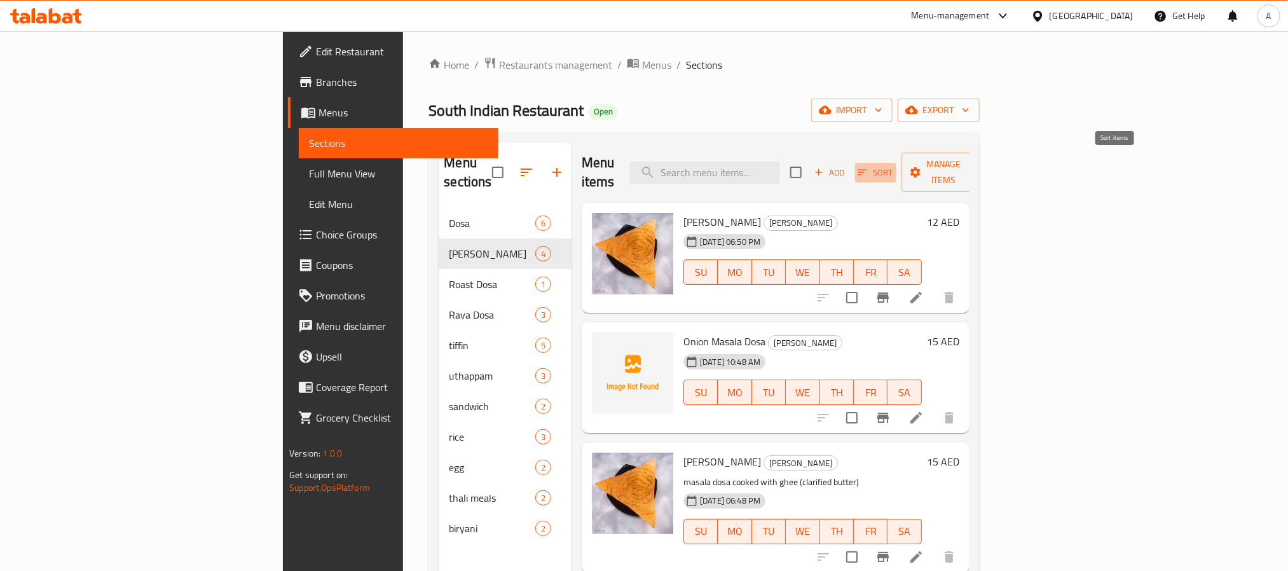
click at [893, 165] on span "Sort" at bounding box center [875, 172] width 35 height 15
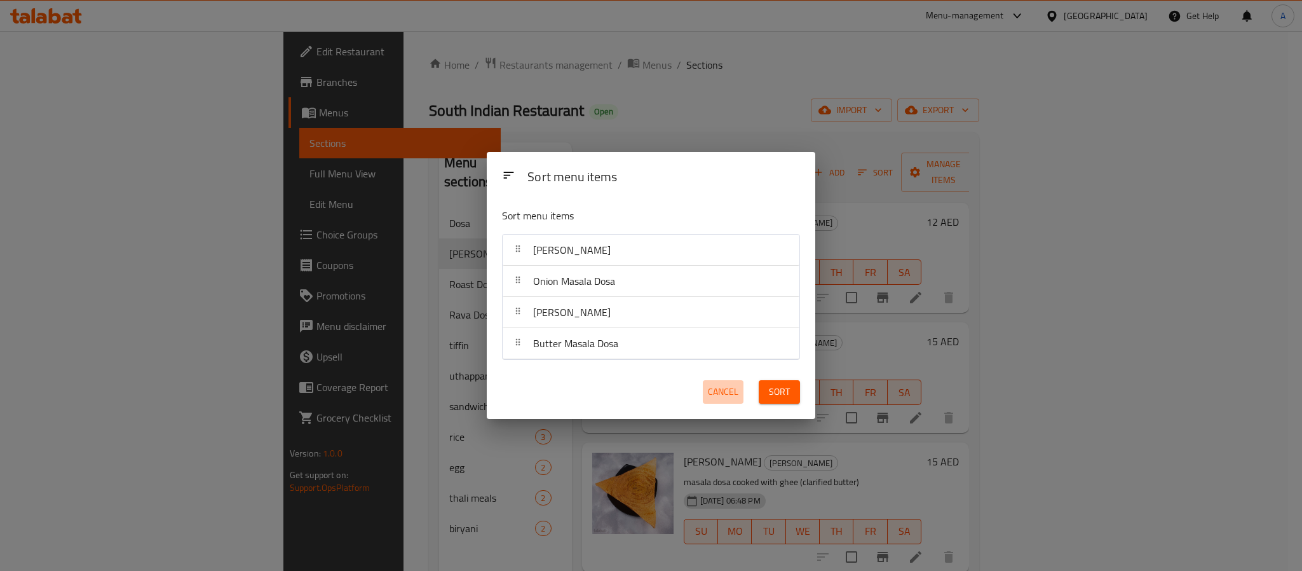
click at [719, 395] on span "Cancel" at bounding box center [723, 392] width 31 height 16
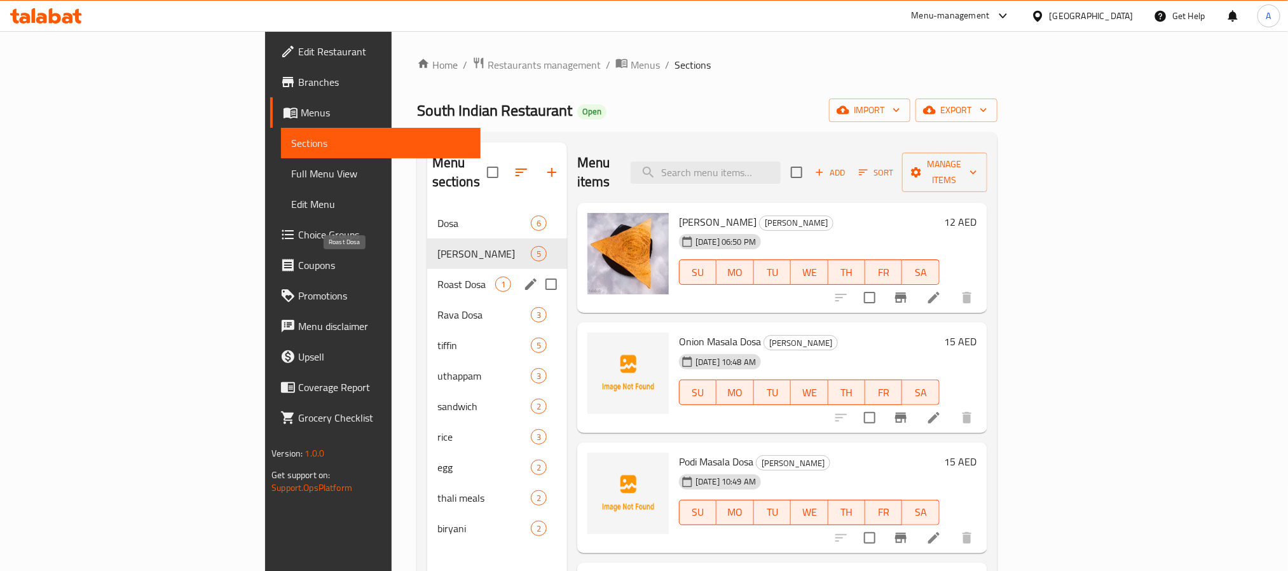
click at [437, 276] on span "Roast Dosa" at bounding box center [466, 283] width 58 height 15
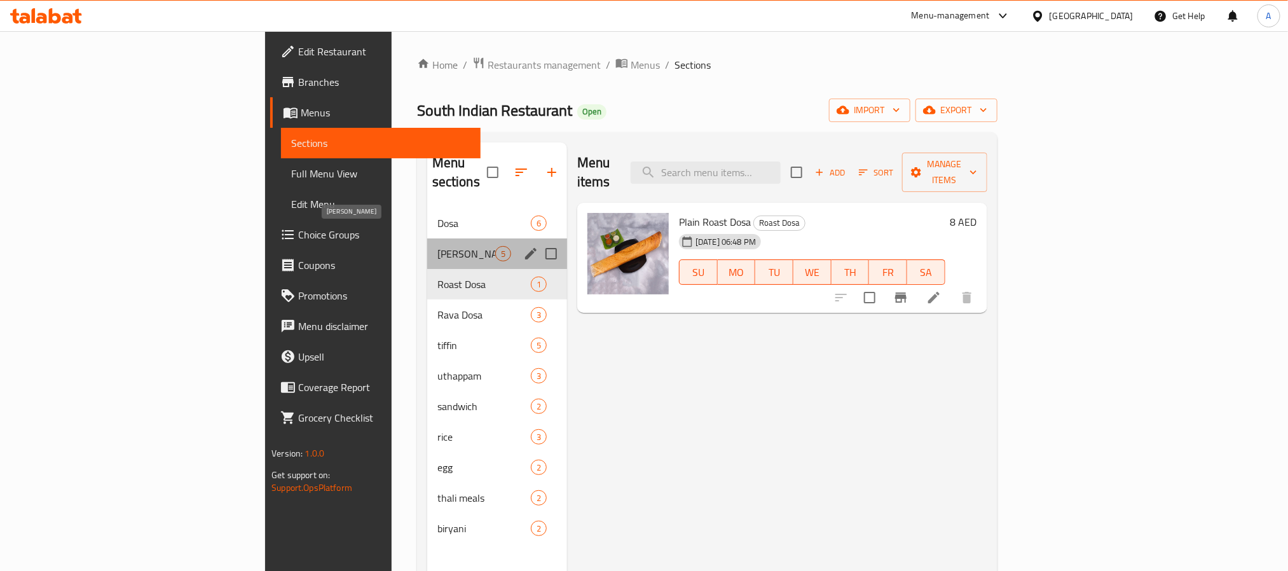
click at [437, 246] on span "[PERSON_NAME]" at bounding box center [466, 253] width 58 height 15
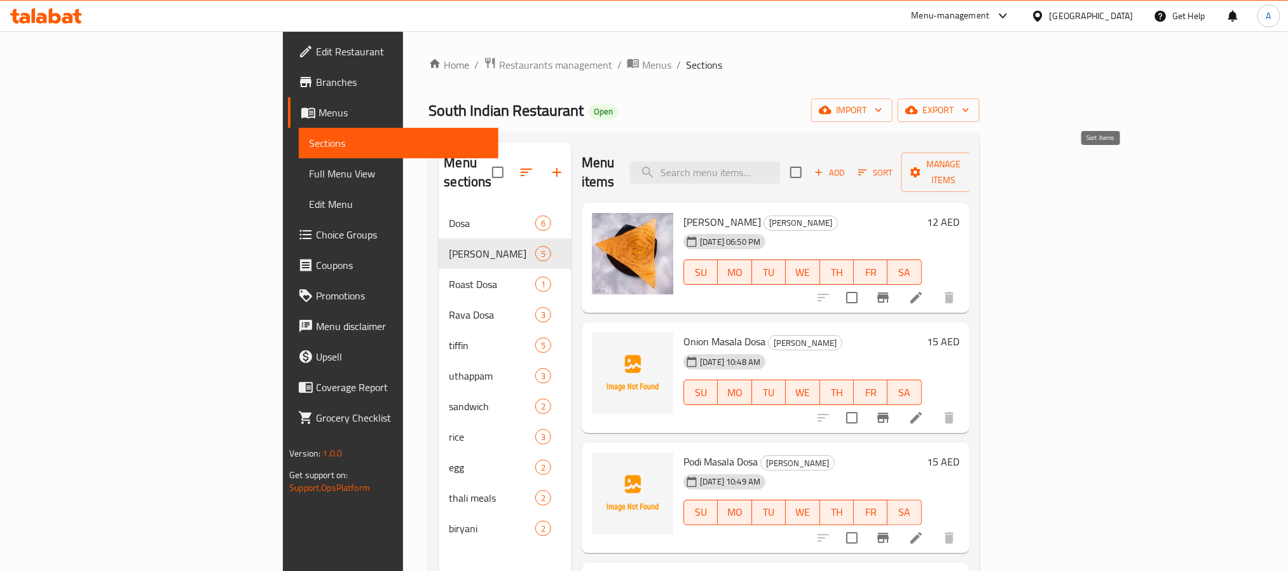
click at [893, 168] on span "Sort" at bounding box center [875, 172] width 35 height 15
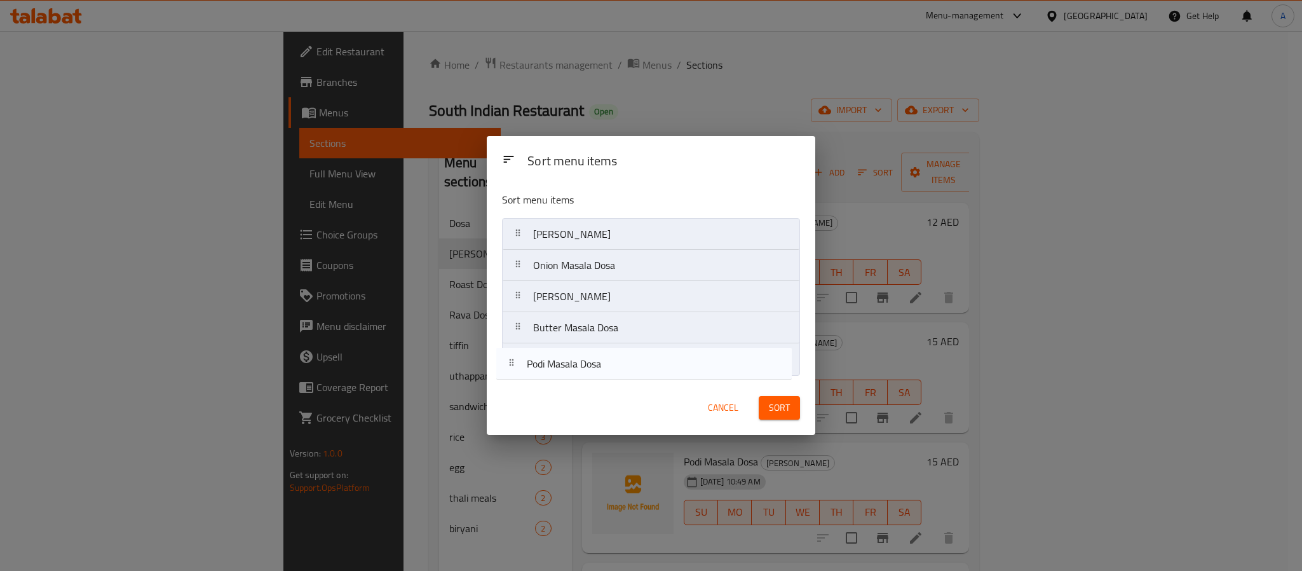
drag, startPoint x: 609, startPoint y: 300, endPoint x: 601, endPoint y: 374, distance: 74.8
click at [601, 374] on nav "Masala Dosa Onion Masala Dosa Podi Masala Dosa Ghee Masala Dosa Butter Masala D…" at bounding box center [651, 296] width 298 height 157
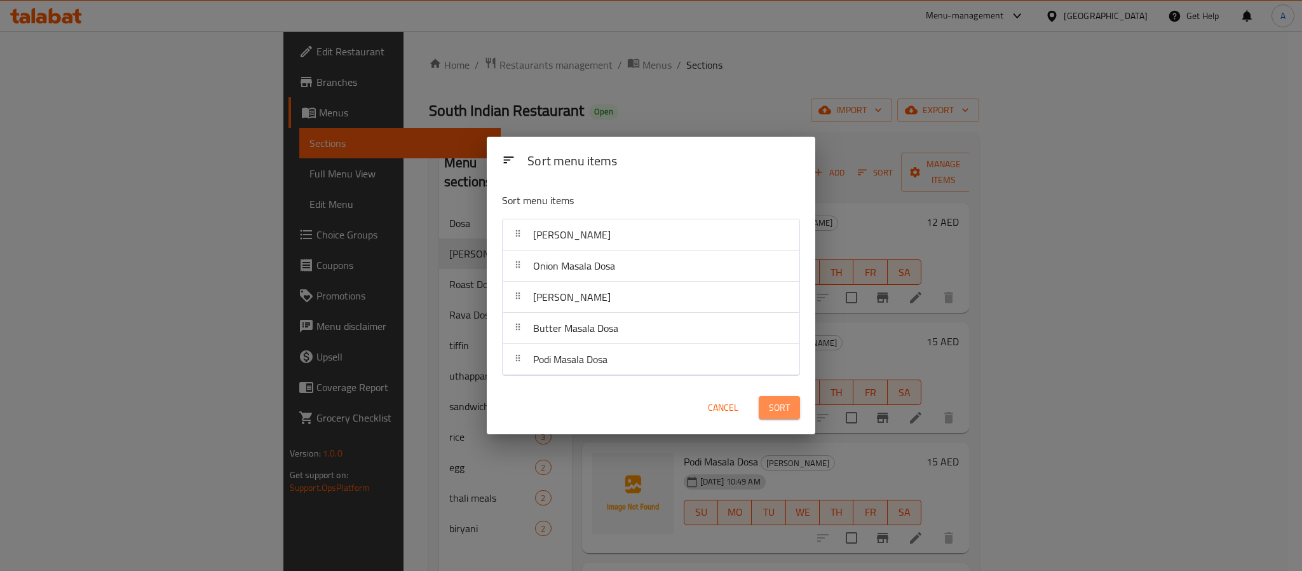
click at [767, 401] on button "Sort" at bounding box center [779, 408] width 41 height 24
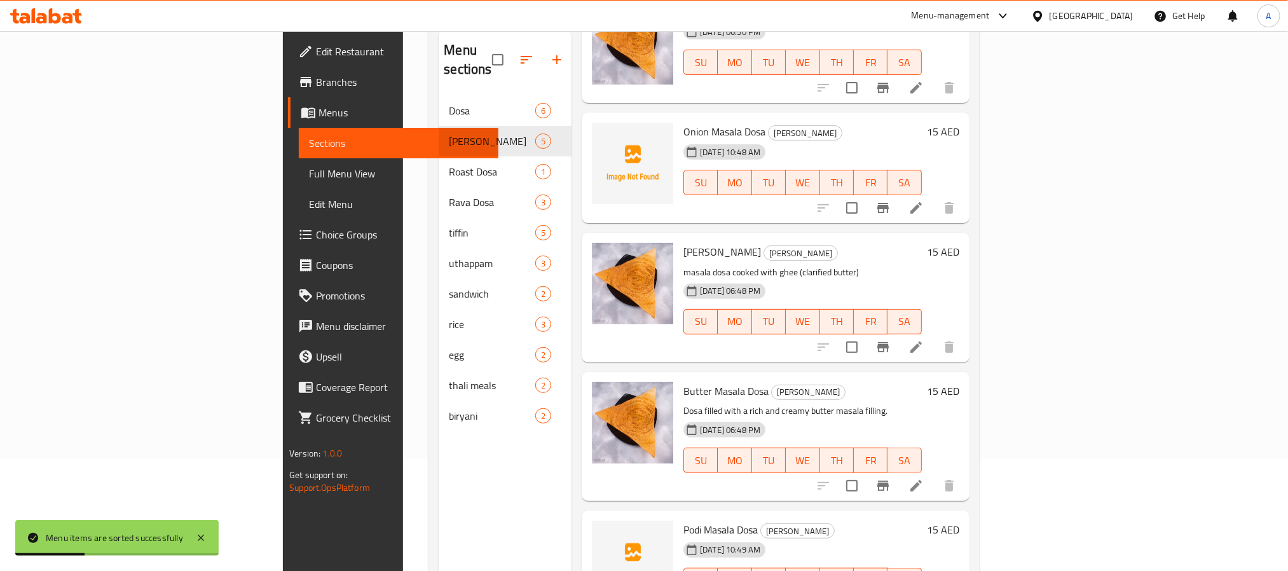
scroll to position [178, 0]
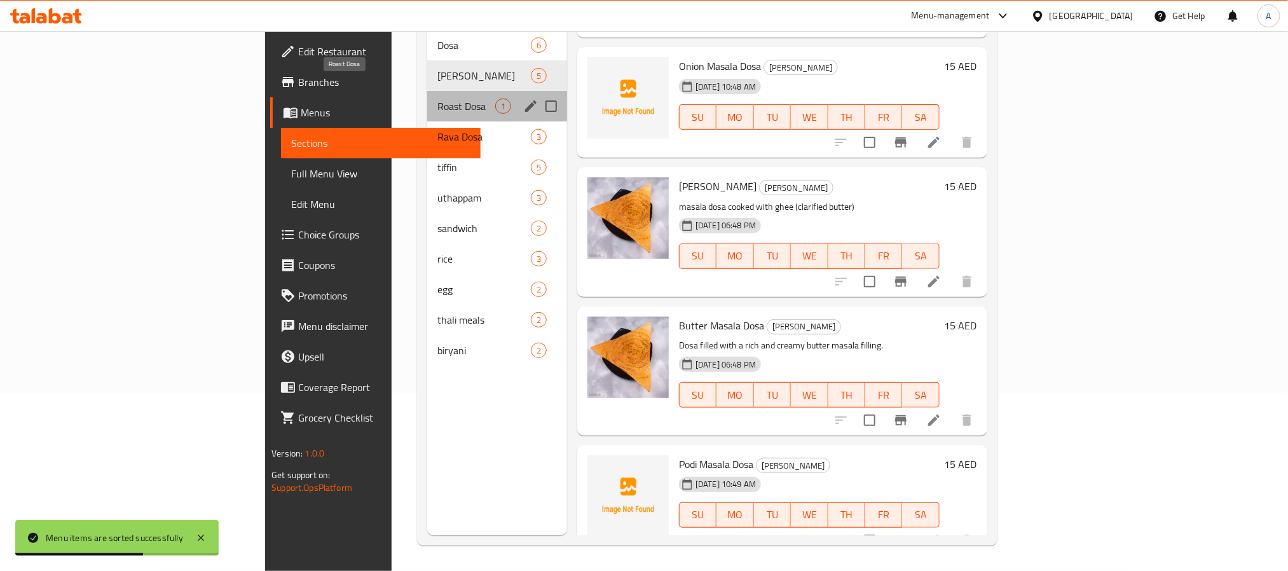
click at [437, 99] on span "Roast Dosa" at bounding box center [466, 106] width 58 height 15
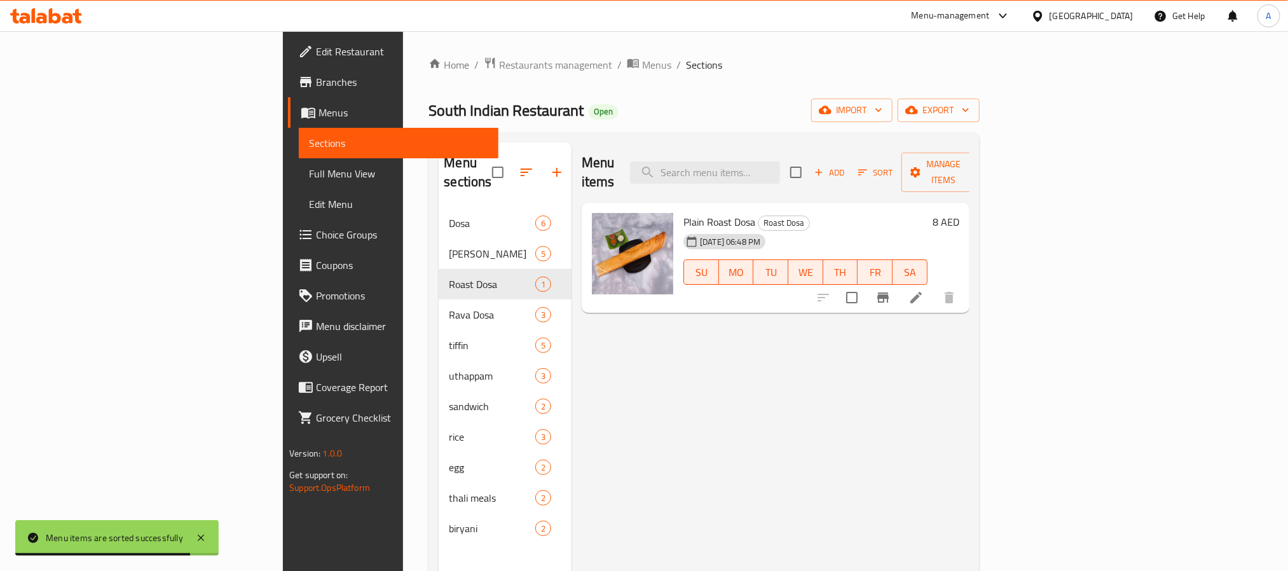
click at [959, 213] on h6 "8 AED" at bounding box center [945, 222] width 27 height 18
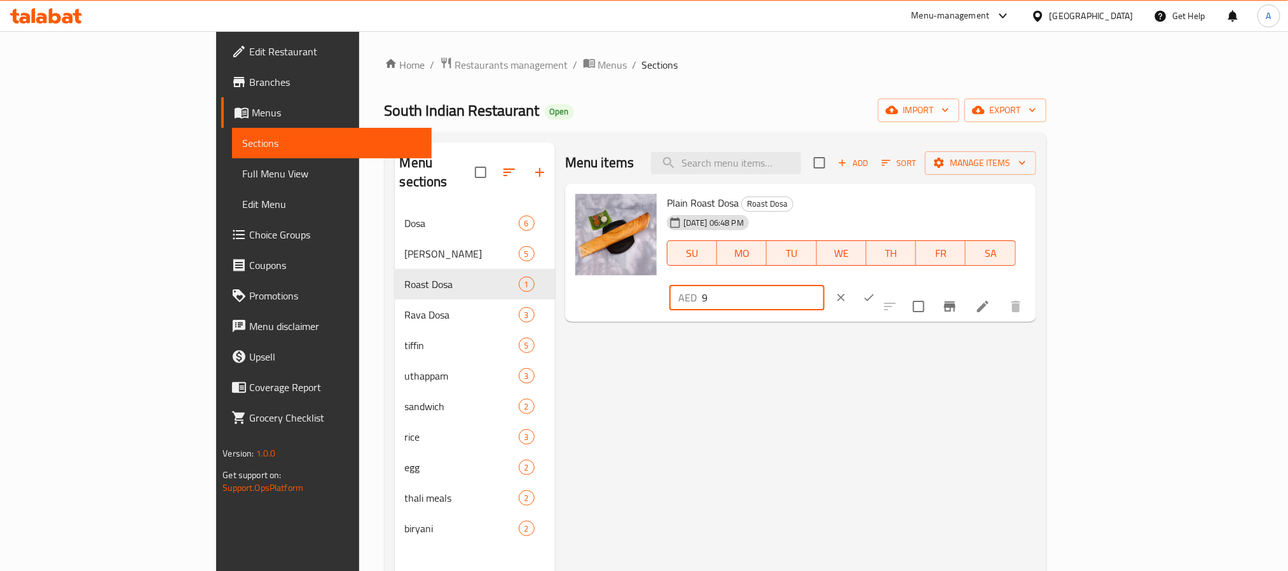
click at [824, 285] on input "9" at bounding box center [763, 297] width 123 height 25
type input "10"
click at [824, 285] on input "10" at bounding box center [763, 297] width 123 height 25
click at [875, 291] on icon "ok" at bounding box center [868, 297] width 13 height 13
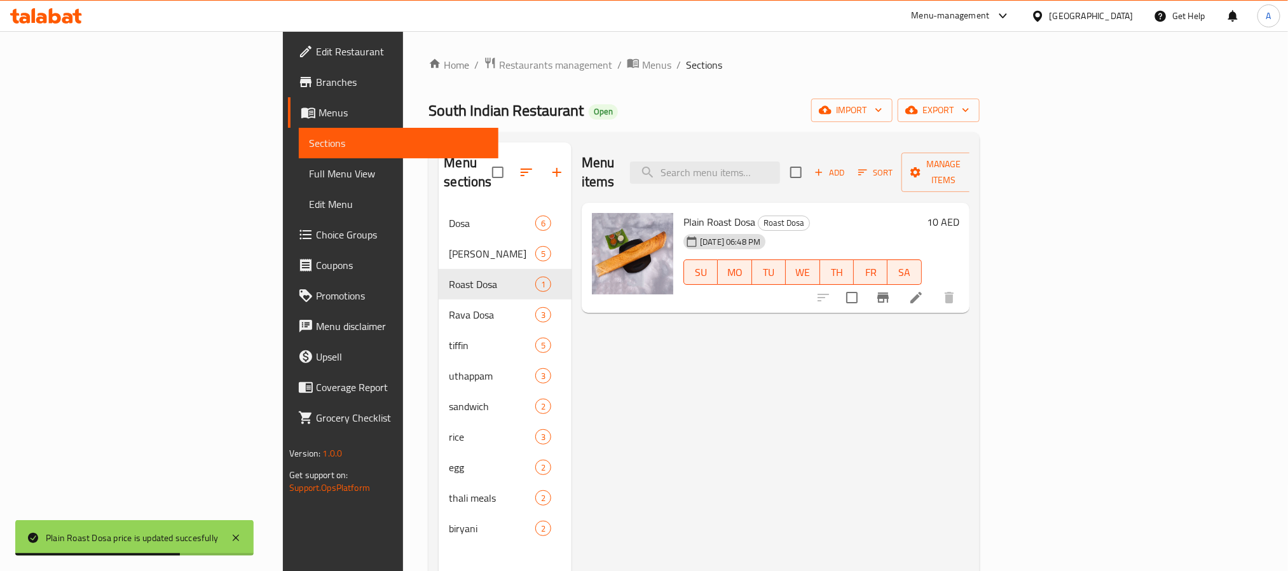
click at [847, 167] on span "Add" at bounding box center [829, 172] width 34 height 15
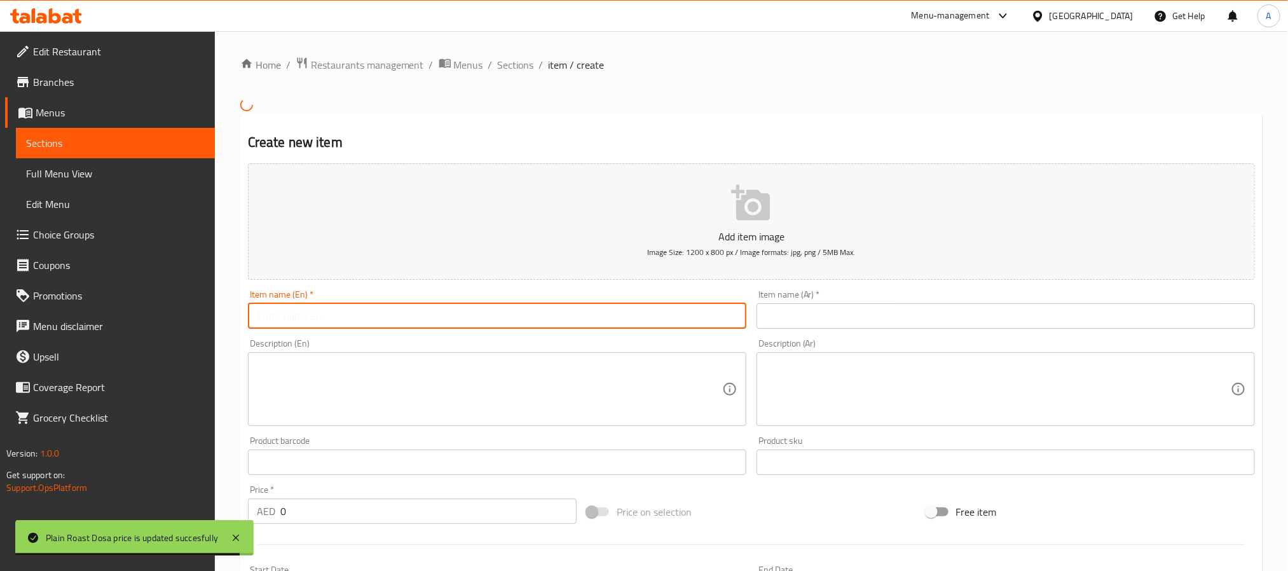
click at [399, 306] on input "text" at bounding box center [497, 315] width 498 height 25
paste input "ghee roast dosa"
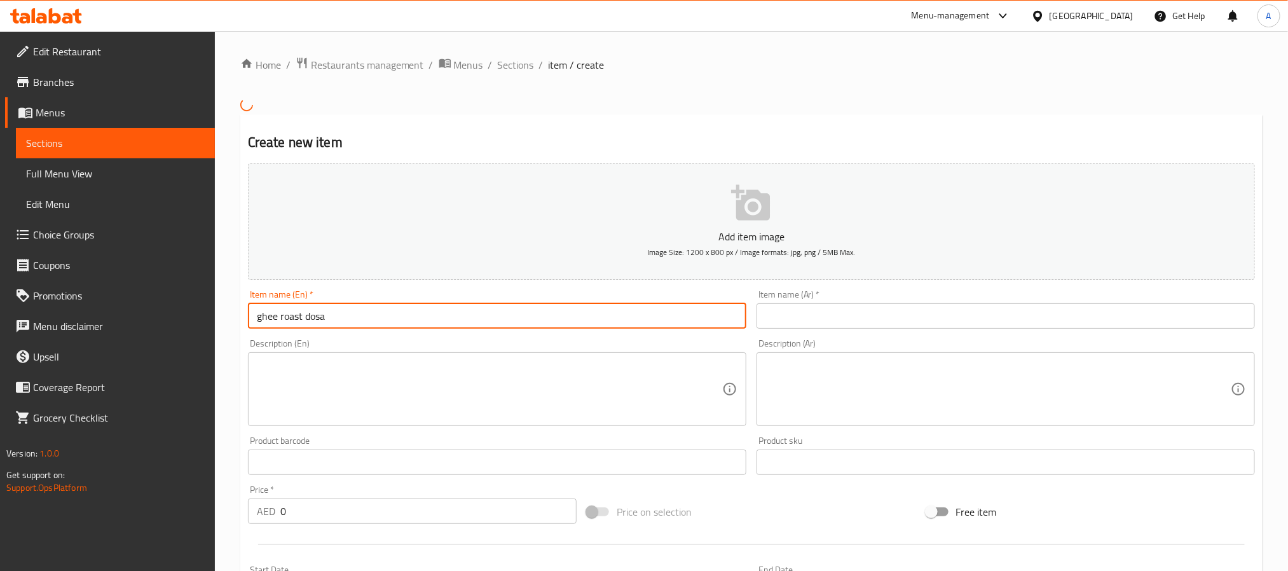
click at [399, 306] on input "ghee roast dosa" at bounding box center [497, 315] width 498 height 25
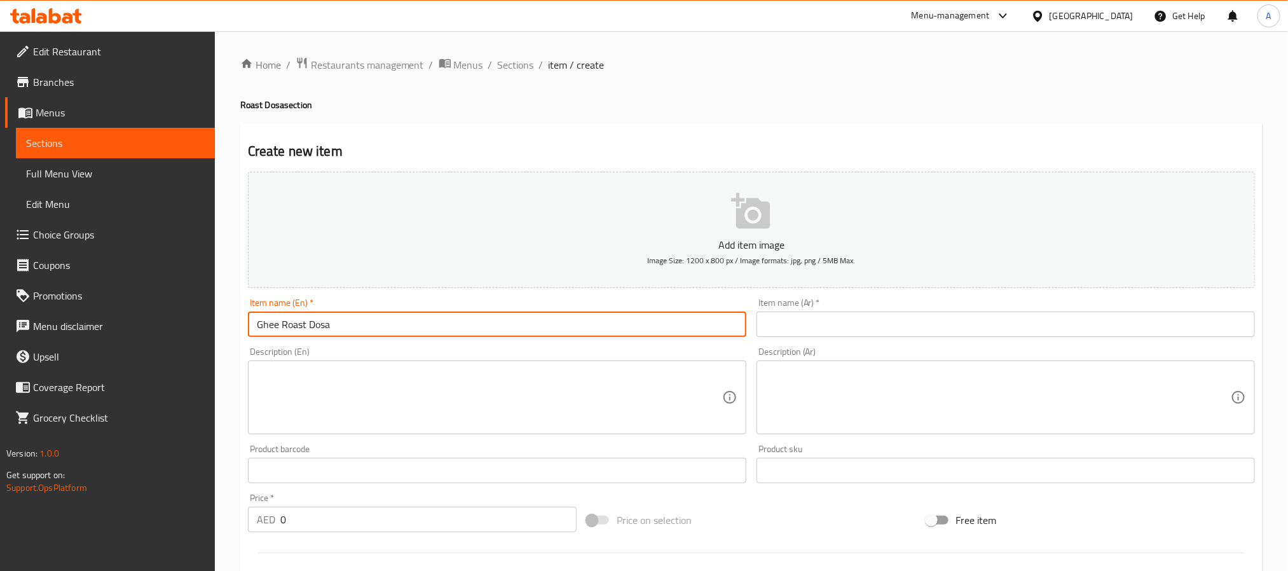
type input "Ghee Roast Dosa"
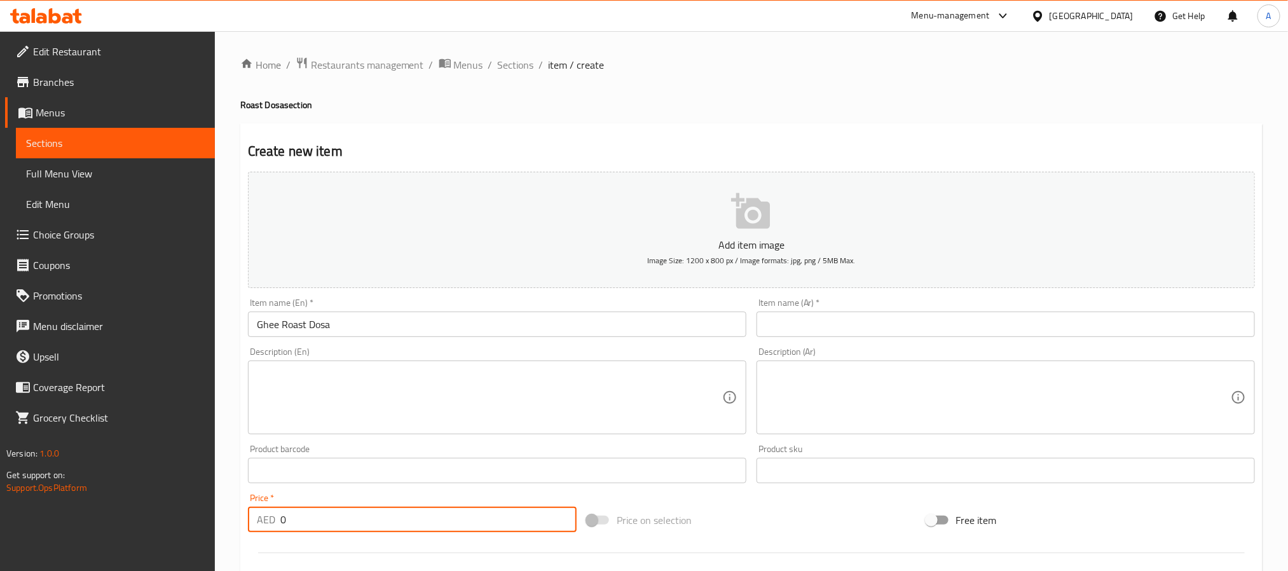
drag, startPoint x: 287, startPoint y: 512, endPoint x: 257, endPoint y: 513, distance: 29.3
click at [257, 513] on div "AED 0 Price *" at bounding box center [412, 519] width 329 height 25
paste input "12"
type input "12"
click at [315, 319] on input "Ghee Roast Dosa" at bounding box center [497, 323] width 498 height 25
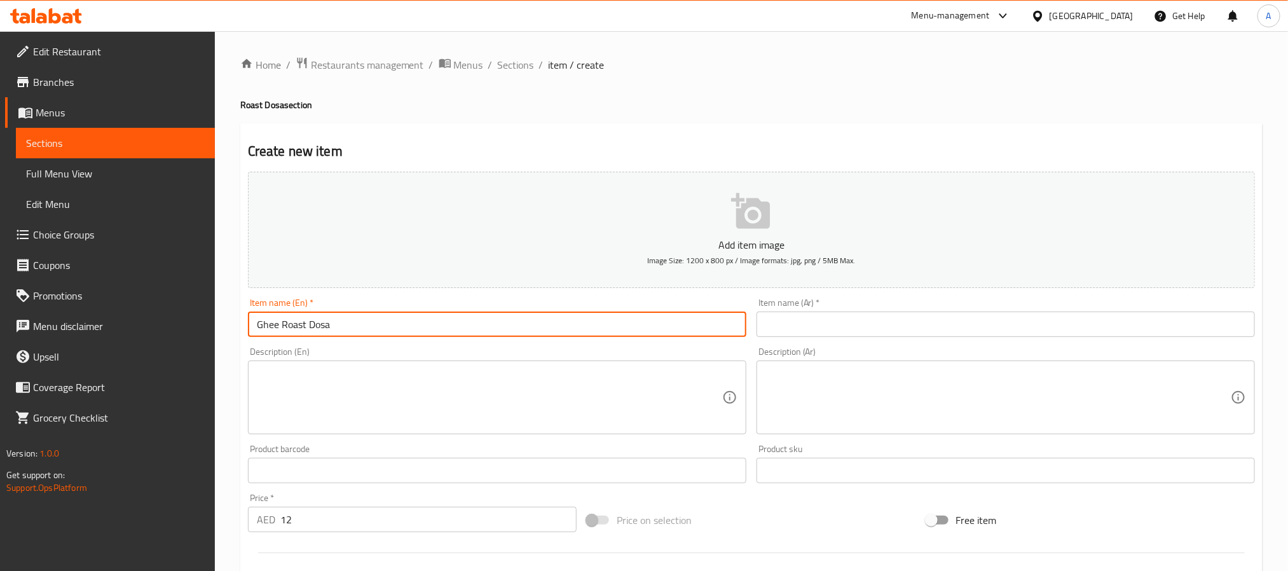
click at [315, 319] on input "Ghee Roast Dosa" at bounding box center [497, 323] width 498 height 25
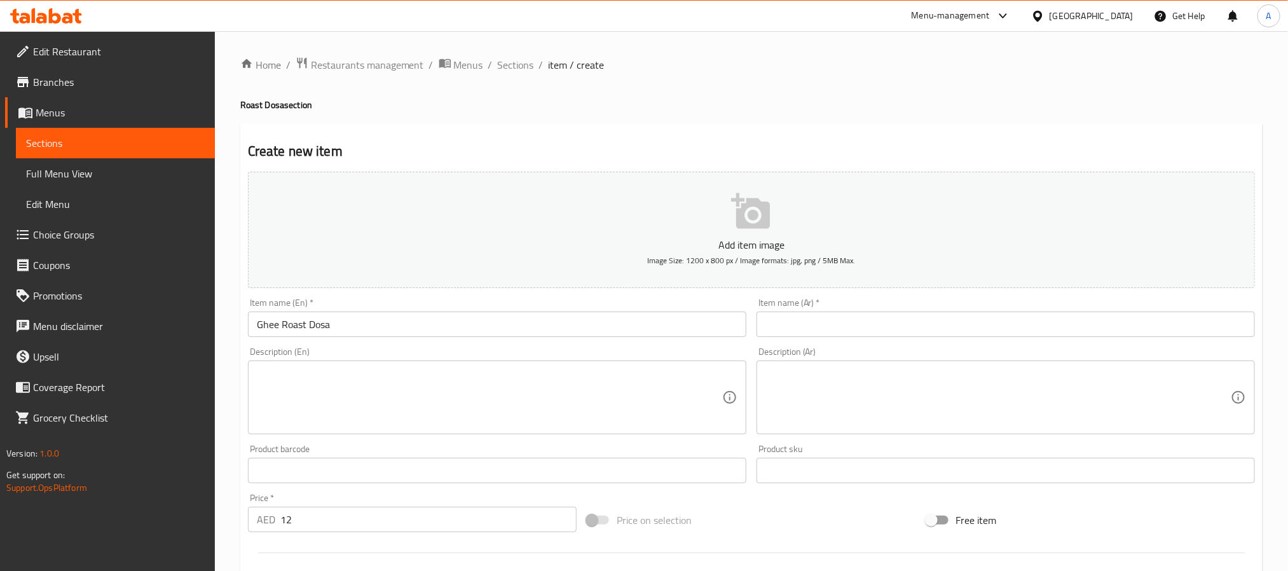
click at [834, 313] on input "text" at bounding box center [1005, 323] width 498 height 25
paste input "دوسا مشوية بالسمن"
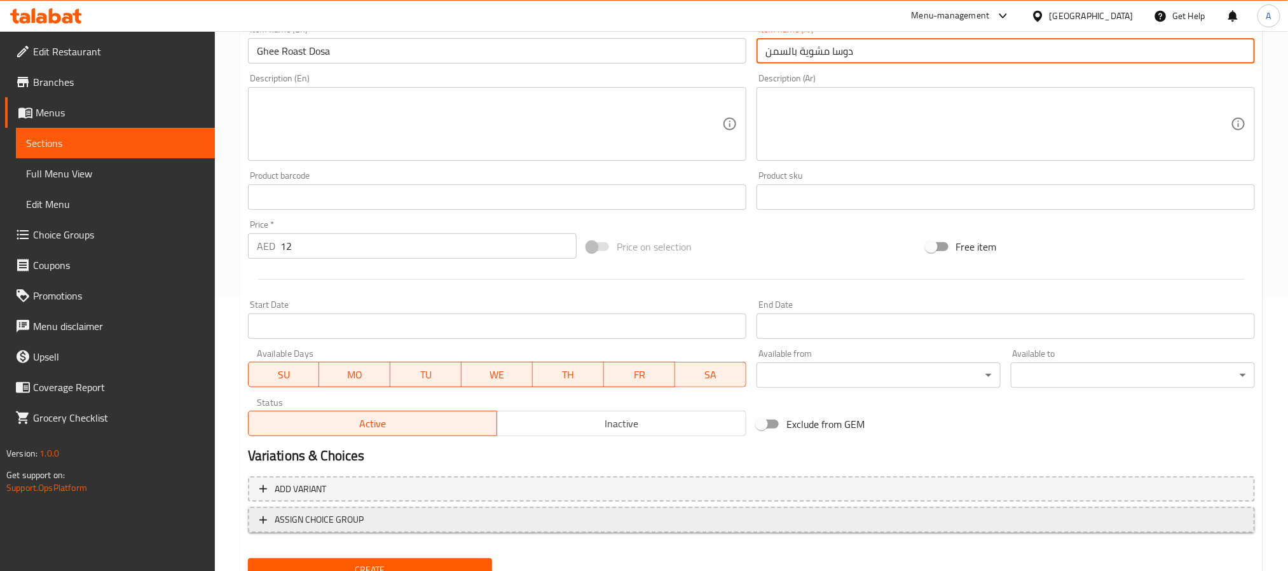
scroll to position [286, 0]
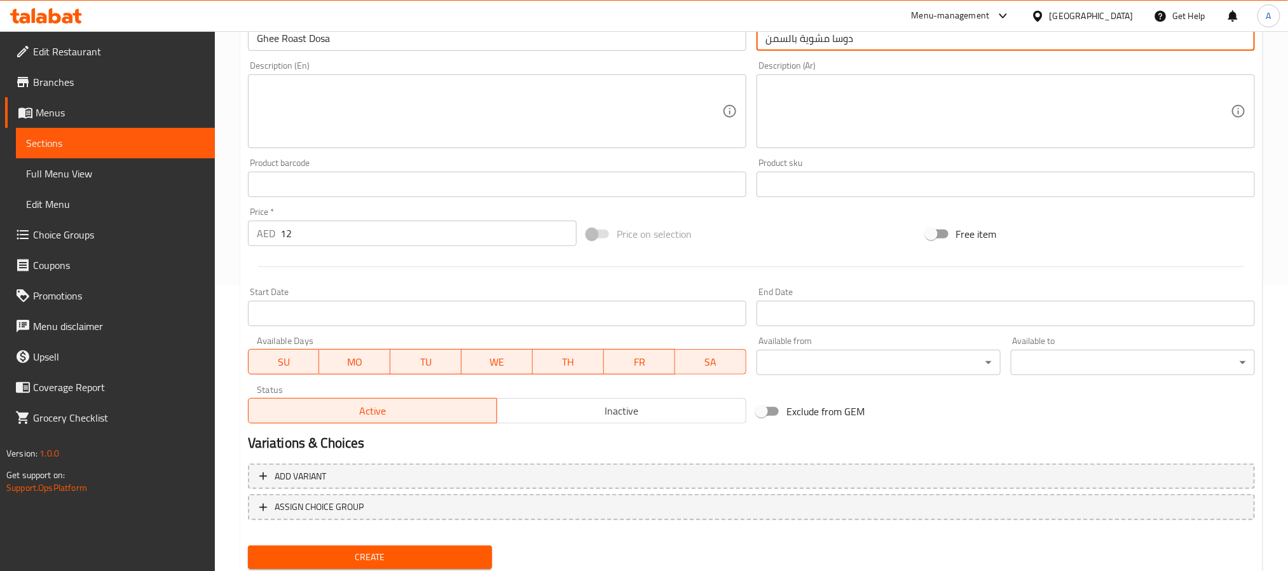
type input "دوسا مشوية بالسمن"
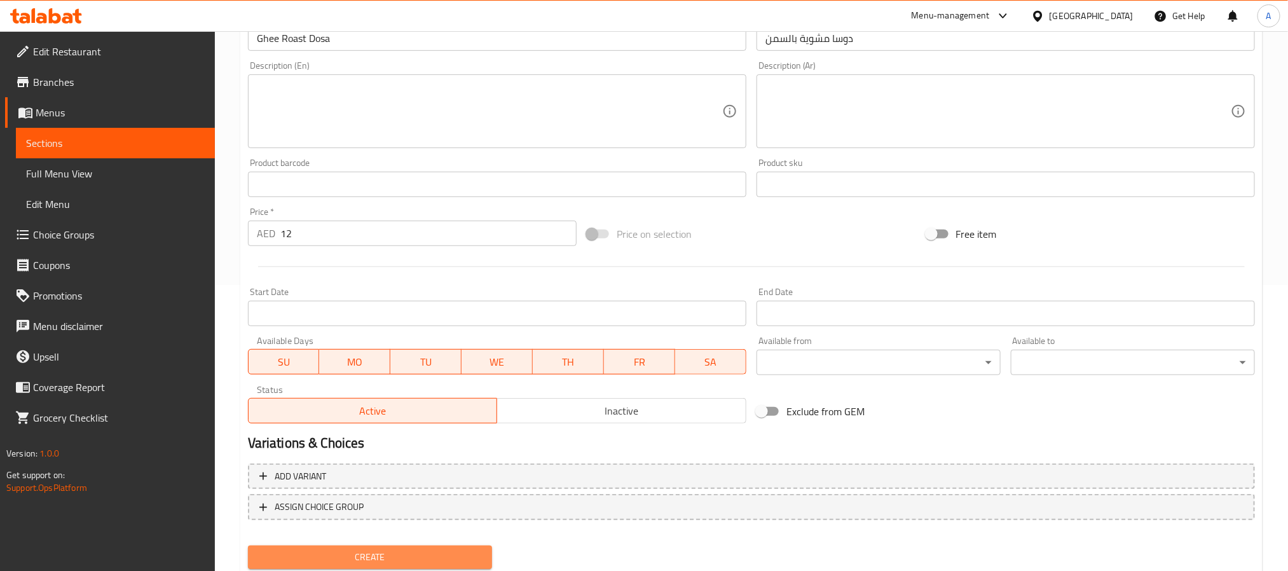
click at [467, 550] on span "Create" at bounding box center [370, 557] width 224 height 16
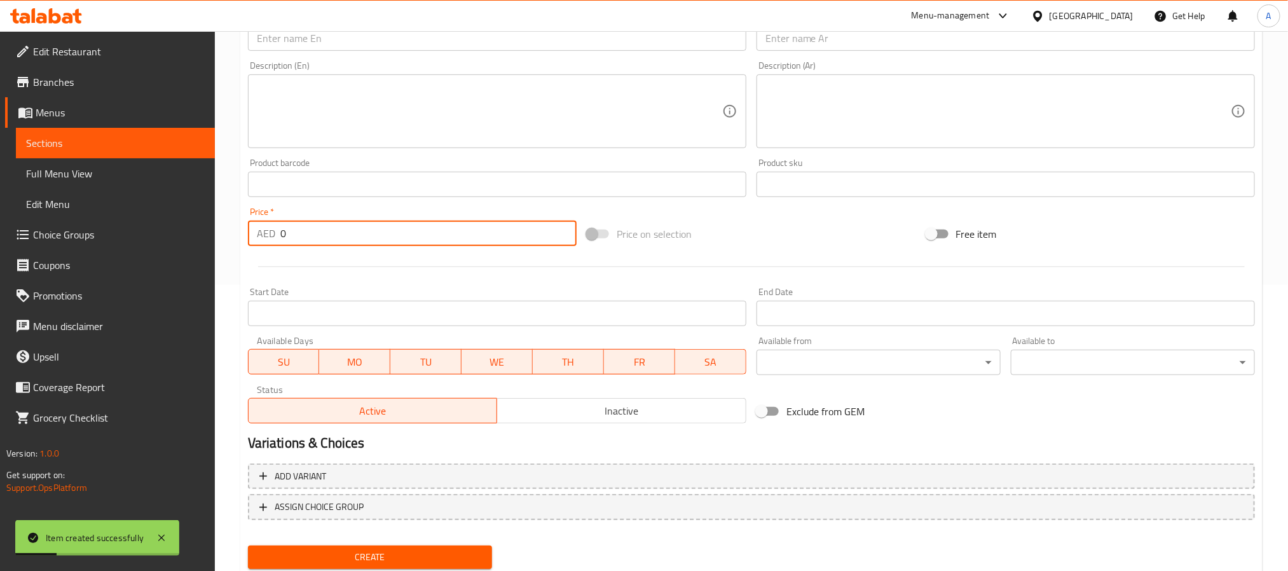
drag, startPoint x: 300, startPoint y: 223, endPoint x: 261, endPoint y: 227, distance: 39.0
click at [262, 227] on div "AED 0 Price *" at bounding box center [412, 233] width 329 height 25
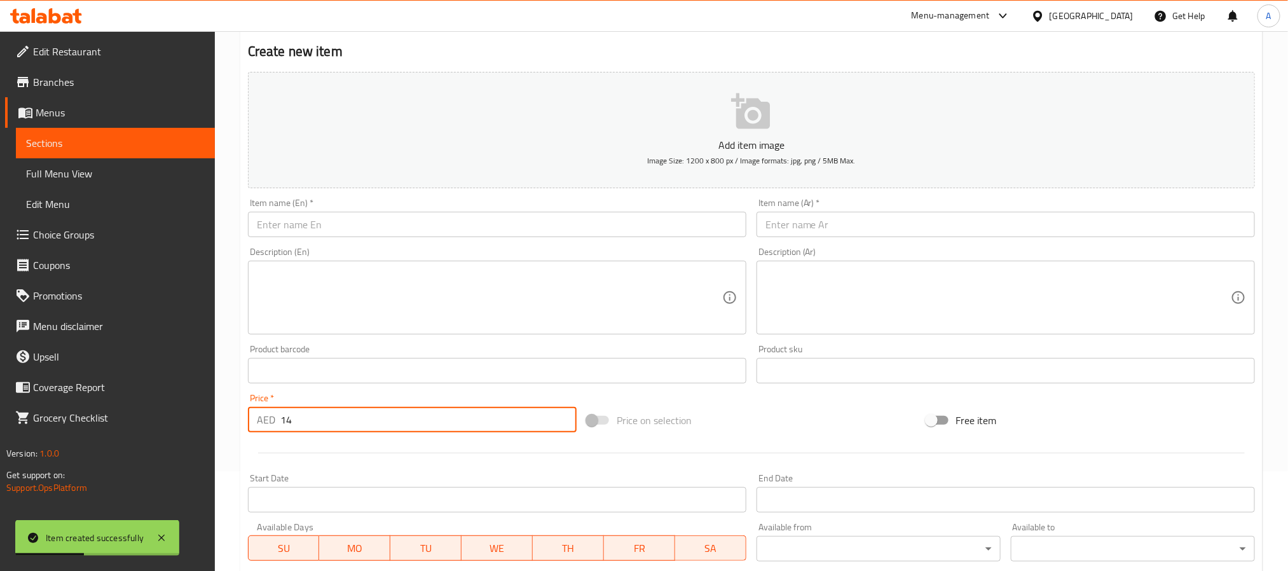
scroll to position [95, 0]
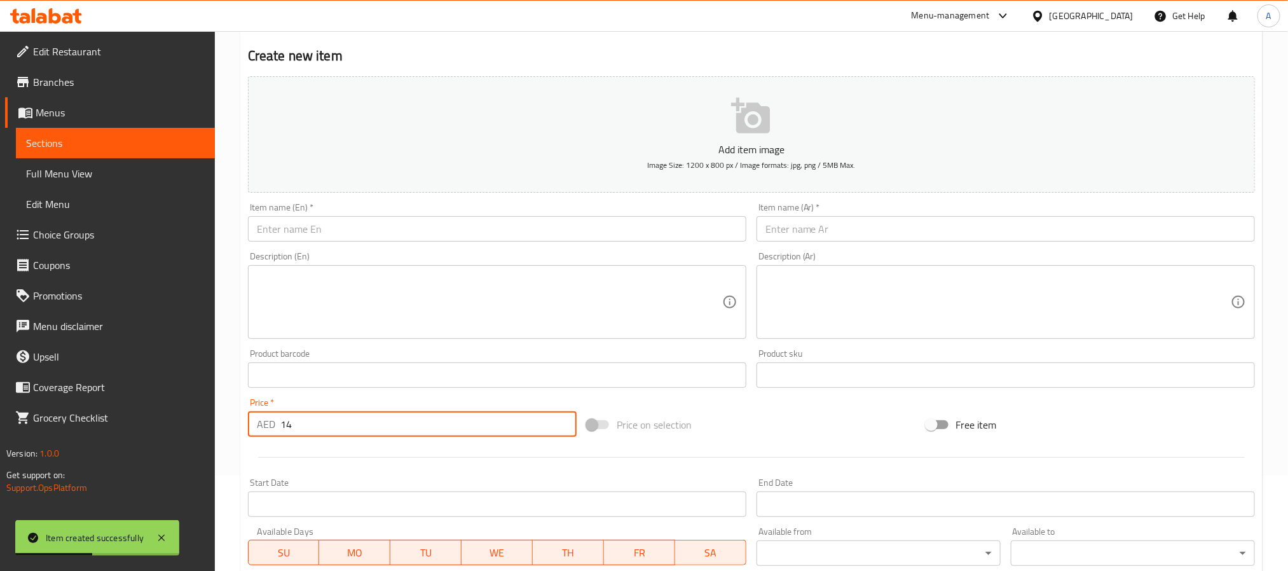
type input "14"
click at [304, 229] on input "text" at bounding box center [497, 228] width 498 height 25
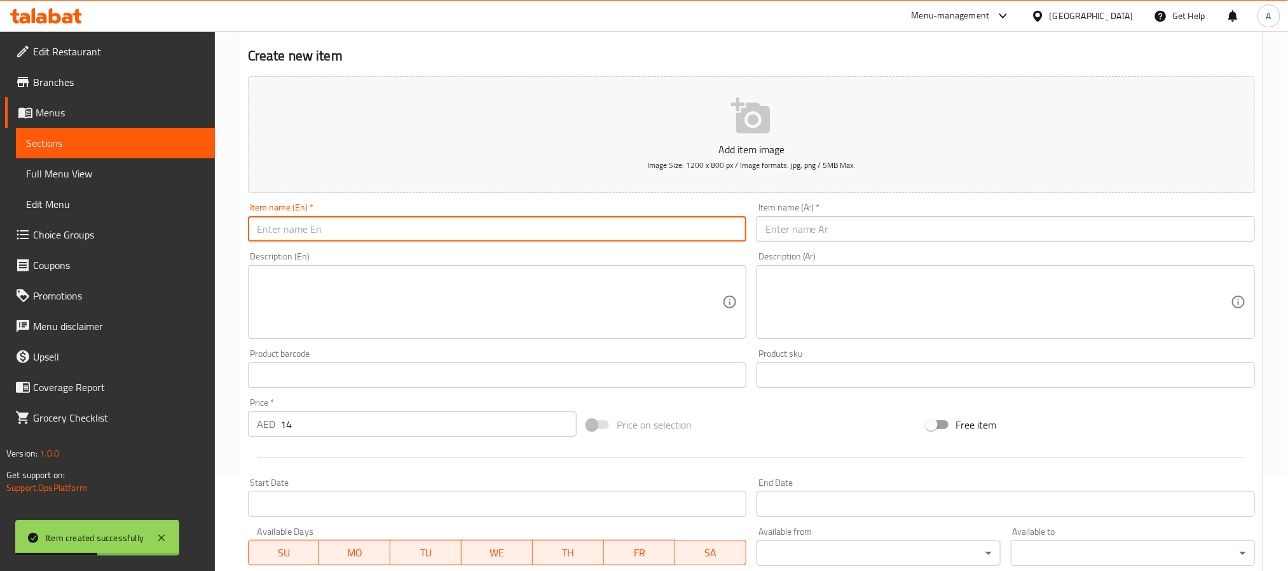
paste input "butter roast dosa"
click at [304, 229] on input "butter roast dosa" at bounding box center [497, 228] width 498 height 25
type input "Butter Roast Dosa"
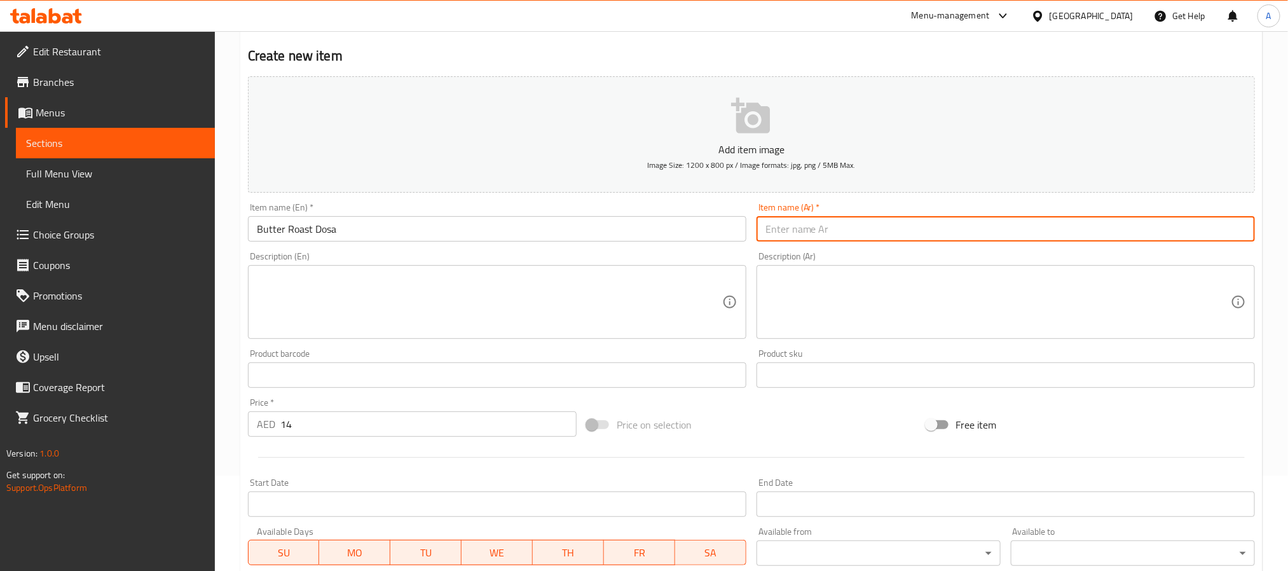
click at [808, 233] on input "text" at bounding box center [1005, 228] width 498 height 25
paste input "دوسا محمصة بالزبدة"
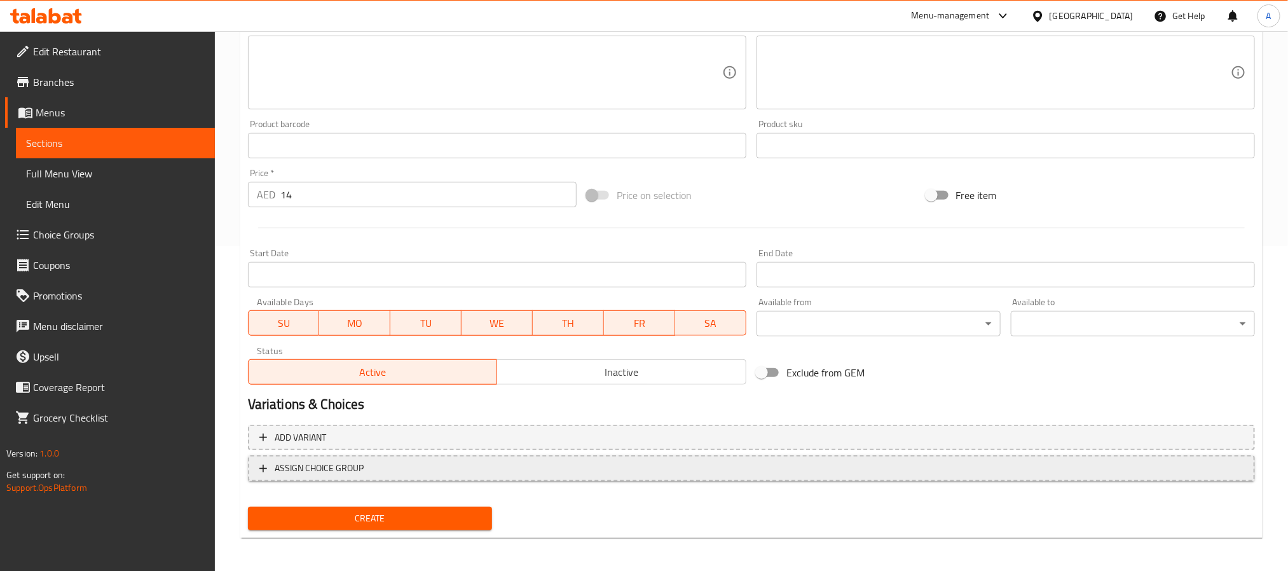
scroll to position [326, 0]
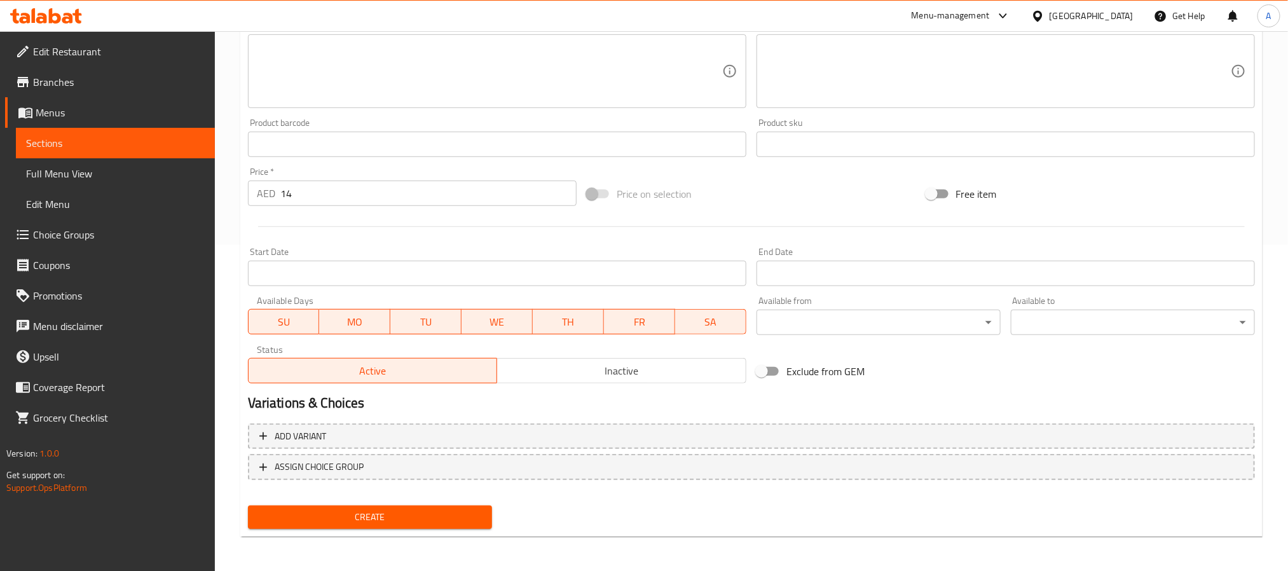
type input "دوسا محمصة بالزبدة"
click at [453, 515] on span "Create" at bounding box center [370, 517] width 224 height 16
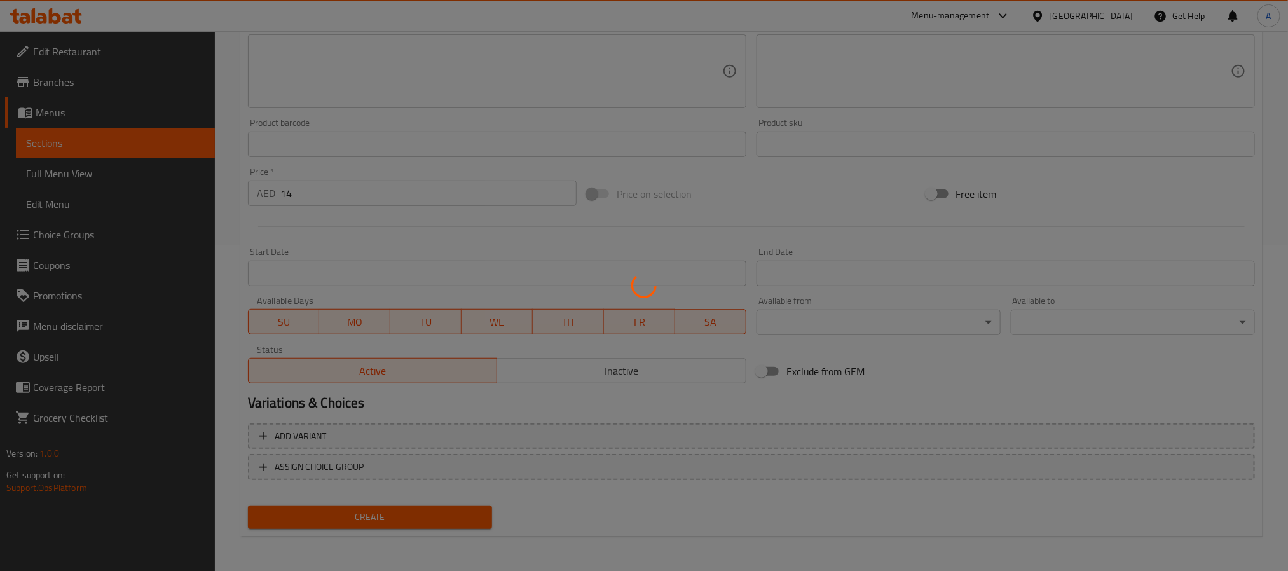
type input "0"
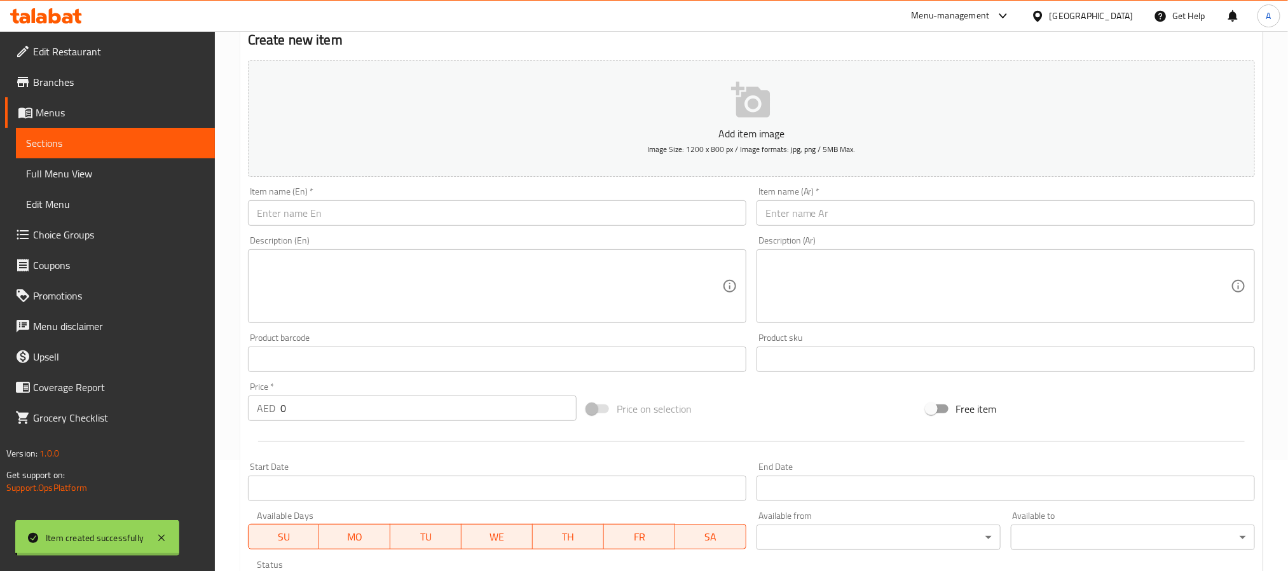
scroll to position [0, 0]
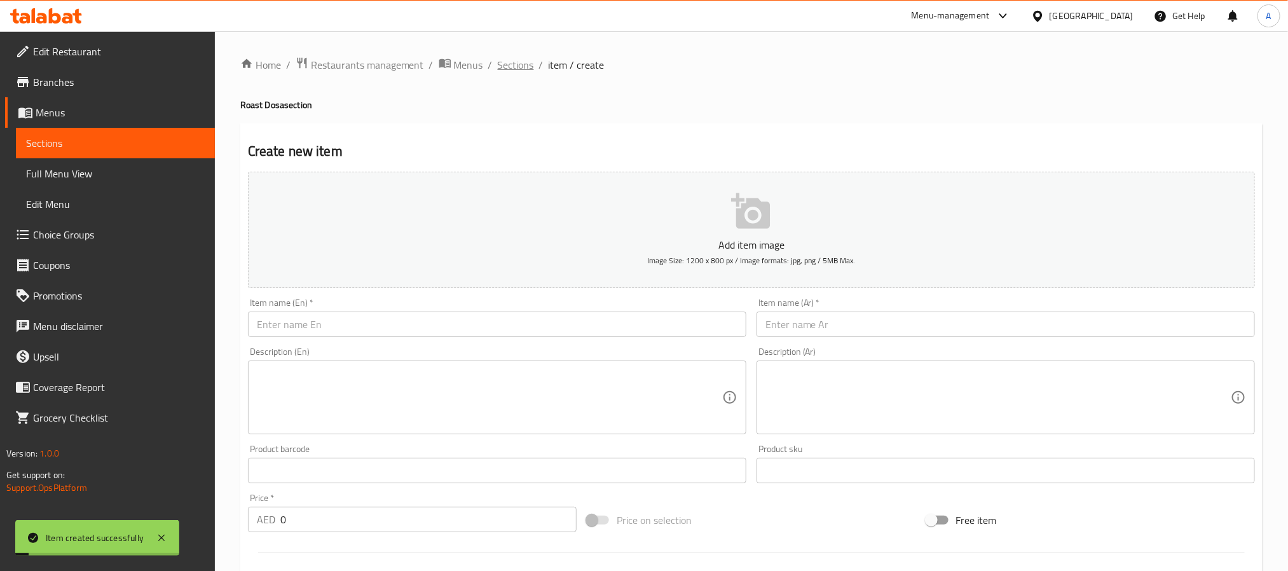
click at [512, 63] on span "Sections" at bounding box center [516, 64] width 36 height 15
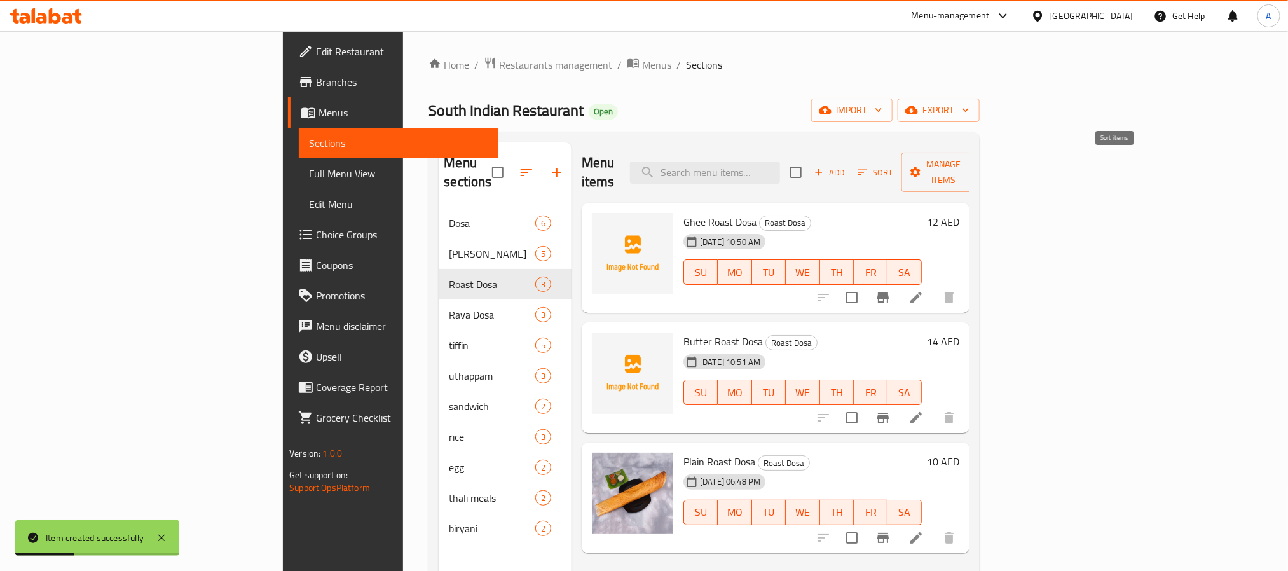
click at [893, 165] on span "Sort" at bounding box center [875, 172] width 35 height 15
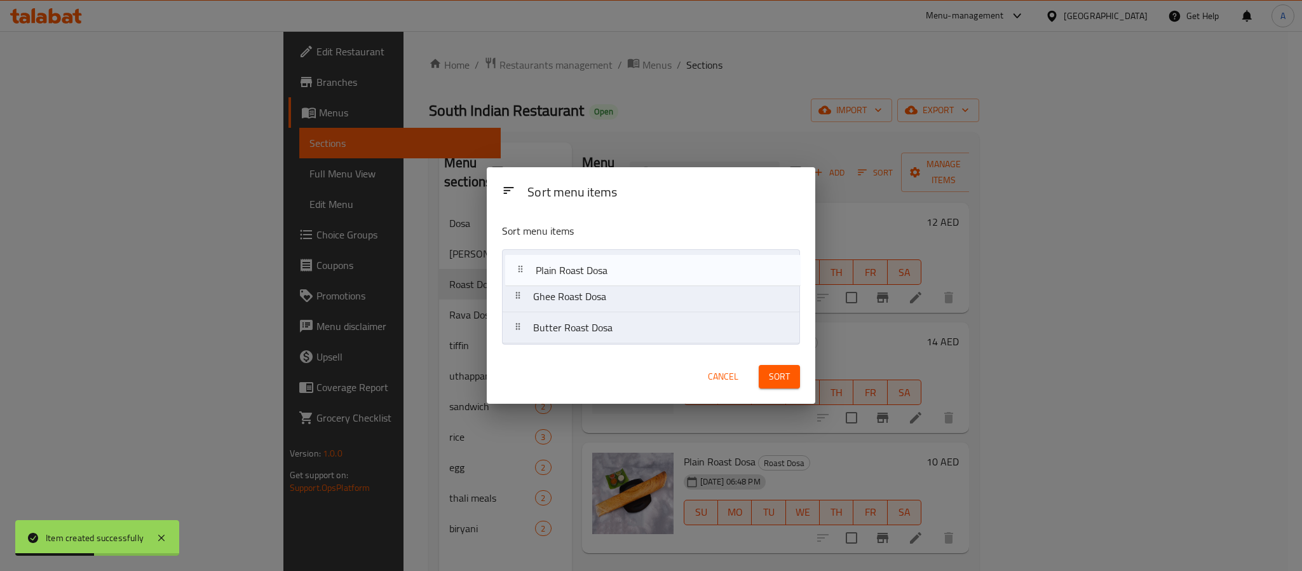
drag, startPoint x: 578, startPoint y: 332, endPoint x: 582, endPoint y: 262, distance: 70.0
click at [582, 262] on nav "Ghee Roast Dosa Butter Roast Dosa Plain Roast Dosa" at bounding box center [651, 296] width 298 height 95
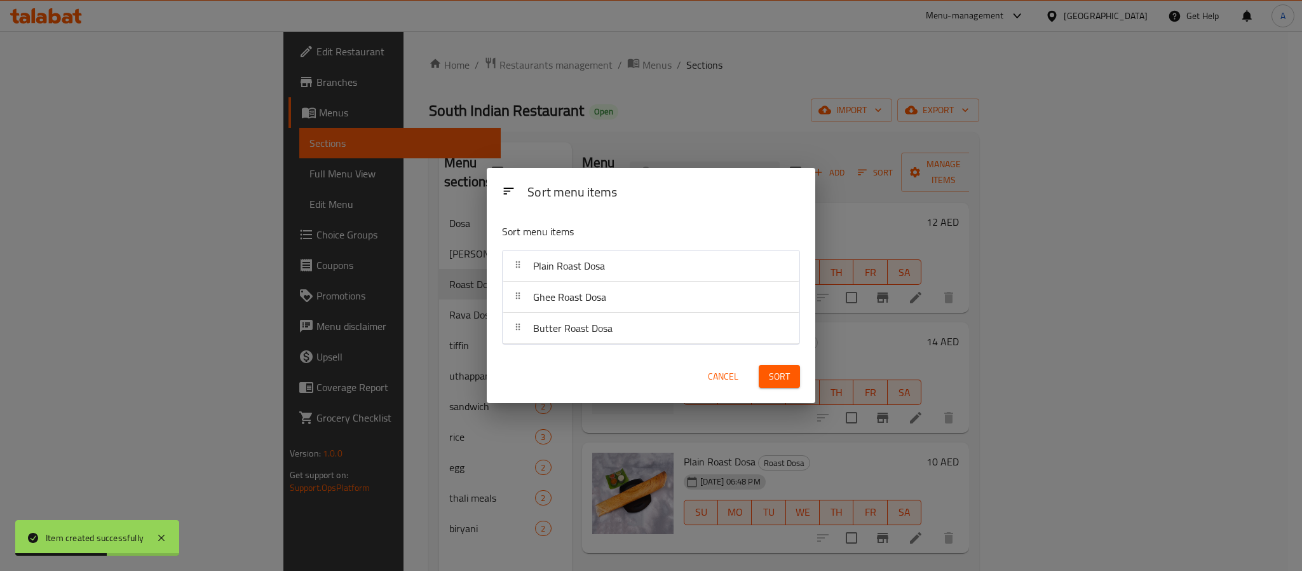
click at [786, 378] on span "Sort" at bounding box center [779, 377] width 21 height 16
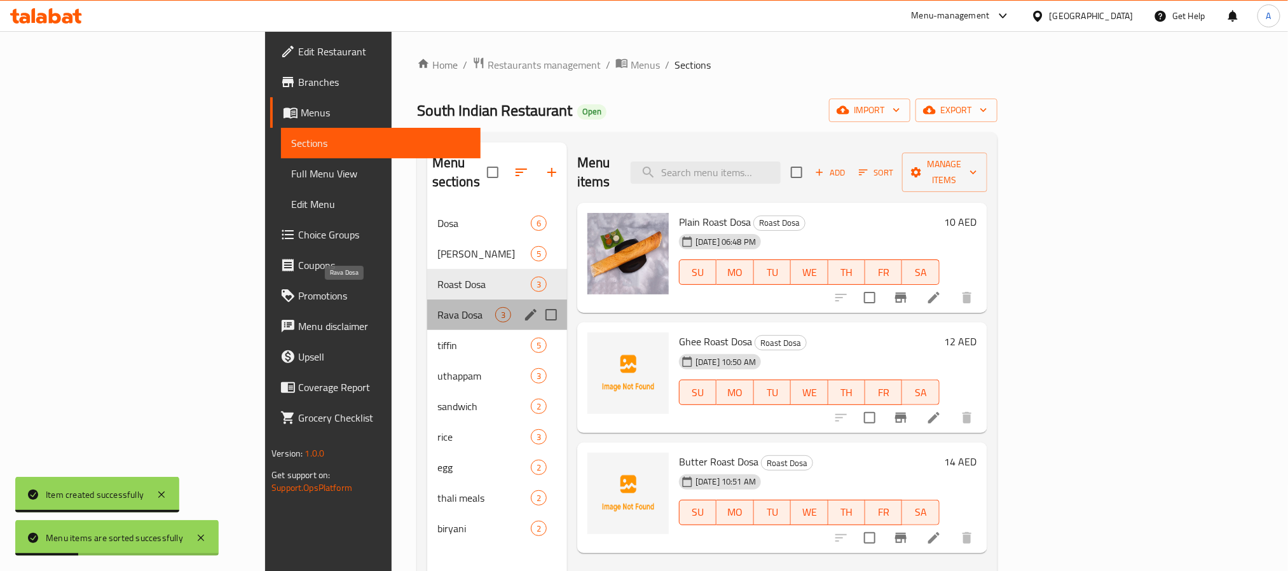
click at [437, 307] on span "Rava Dosa" at bounding box center [466, 314] width 58 height 15
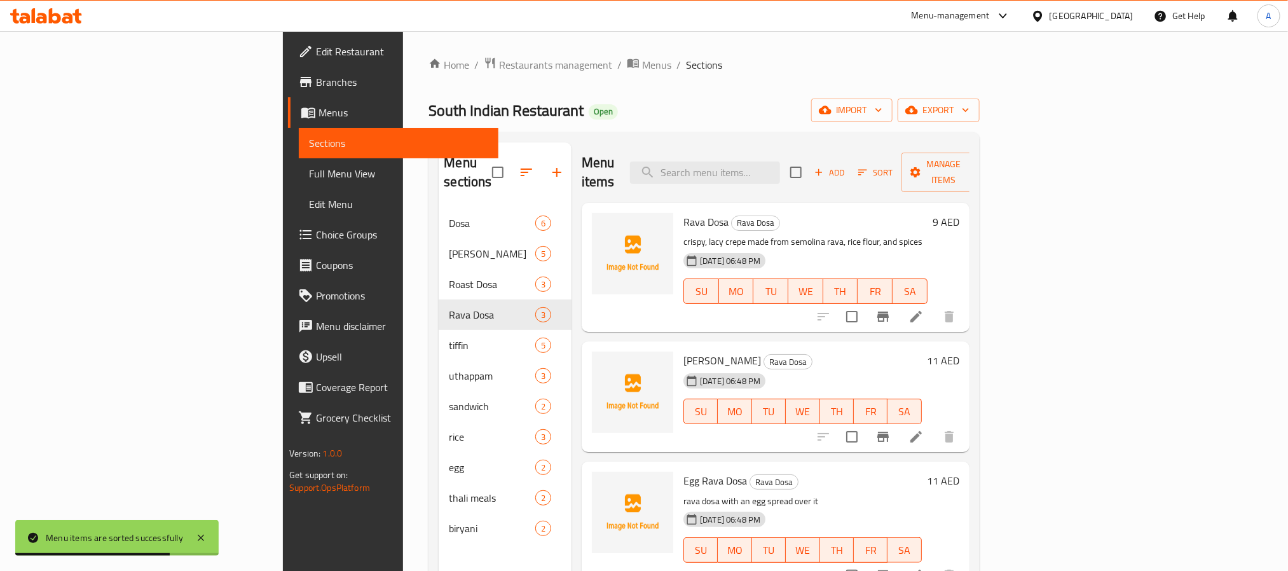
click at [959, 213] on h6 "9 AED" at bounding box center [945, 222] width 27 height 18
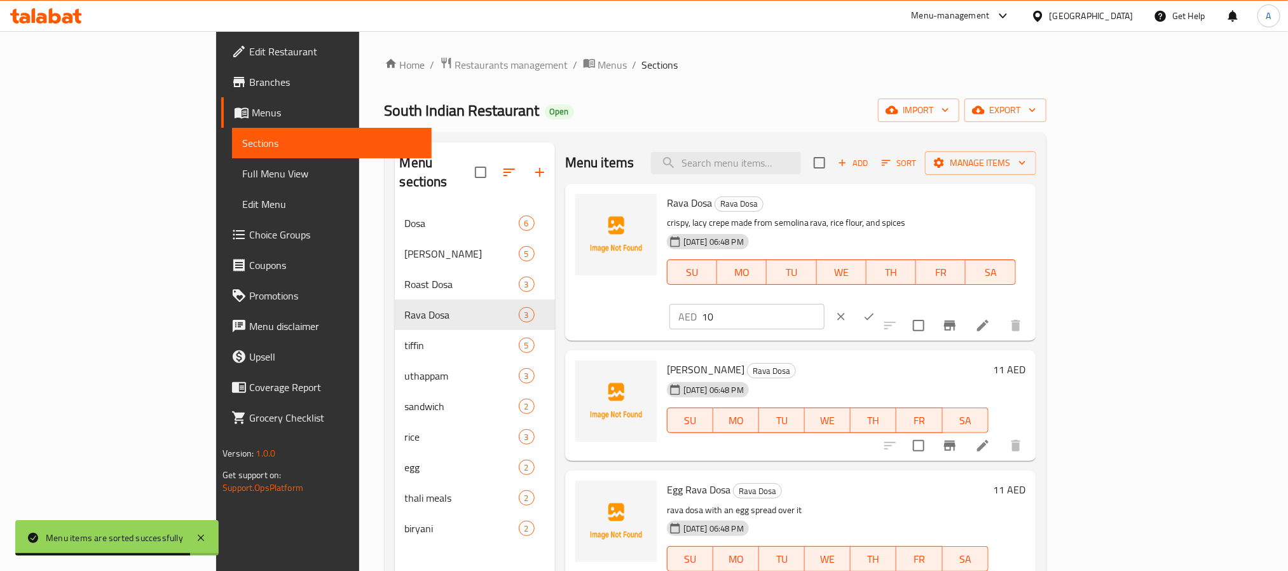
type input "10"
click at [824, 304] on input "10" at bounding box center [763, 316] width 123 height 25
click at [875, 310] on icon "ok" at bounding box center [868, 316] width 13 height 13
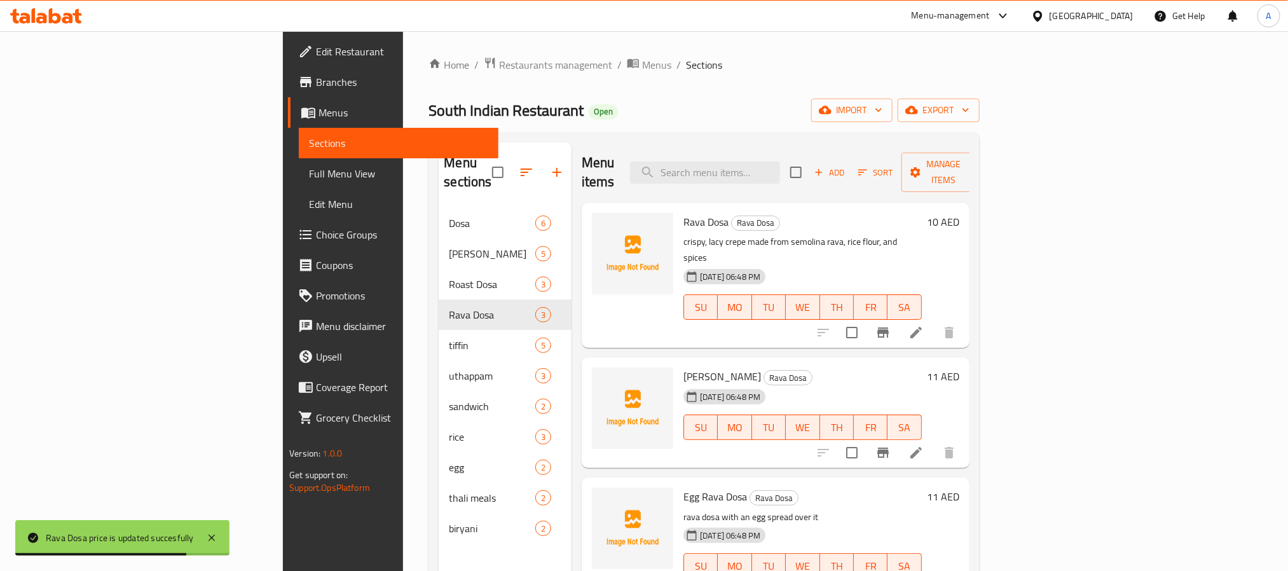
click at [959, 367] on h6 "11 AED" at bounding box center [943, 376] width 32 height 18
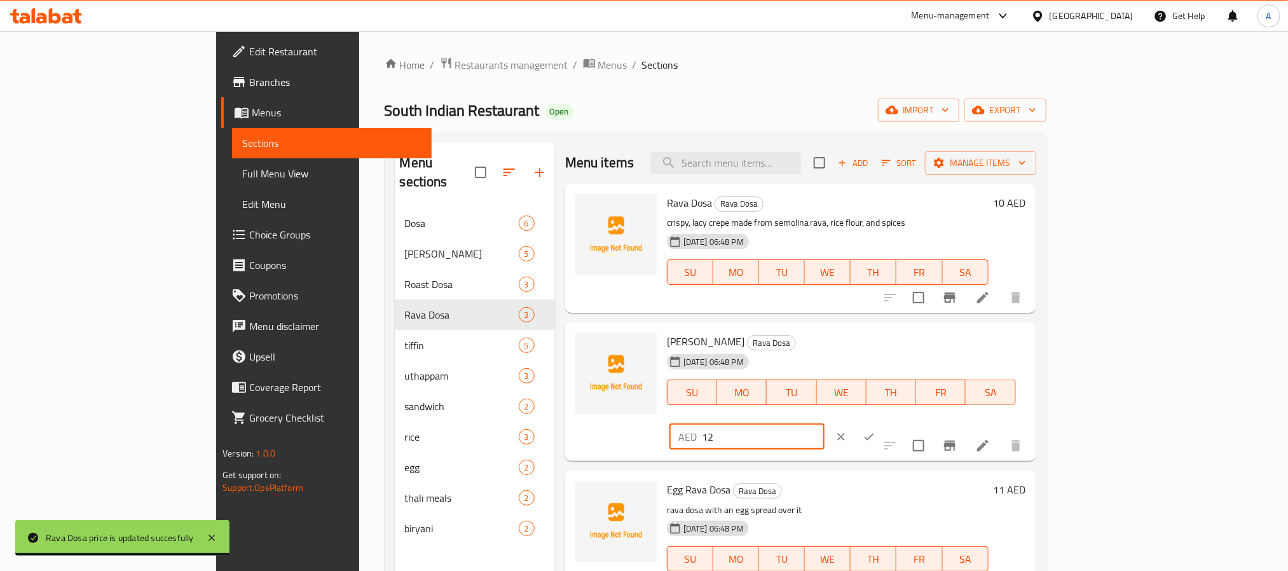
click at [824, 424] on input "12" at bounding box center [763, 436] width 123 height 25
type input "13"
click at [824, 424] on input "13" at bounding box center [763, 436] width 123 height 25
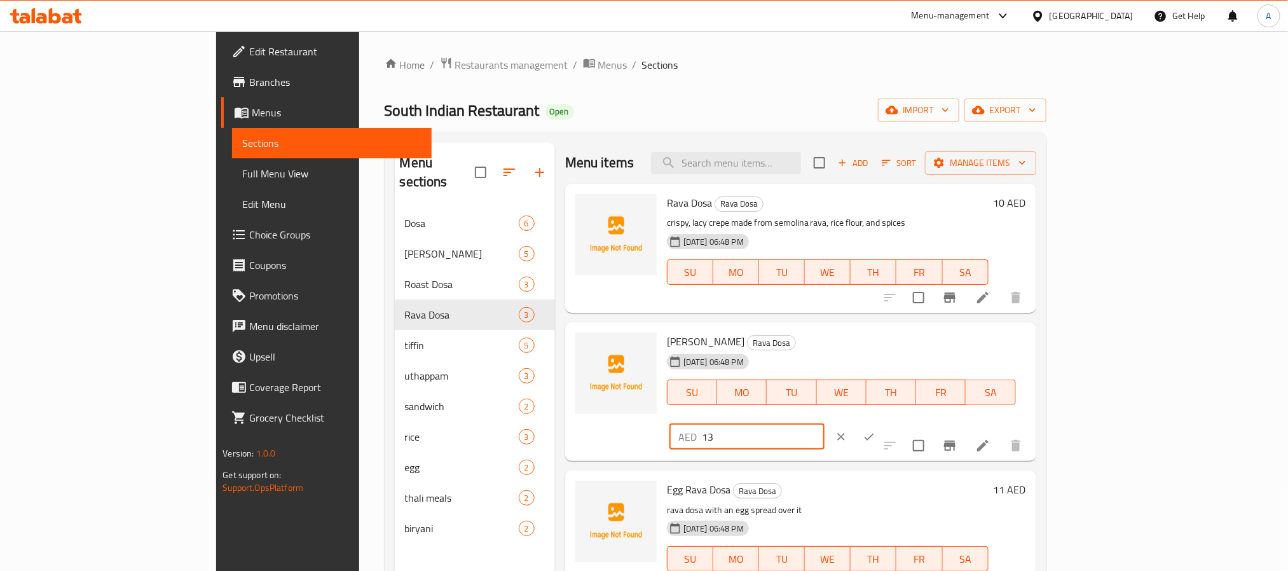
click at [883, 423] on button "ok" at bounding box center [869, 437] width 28 height 28
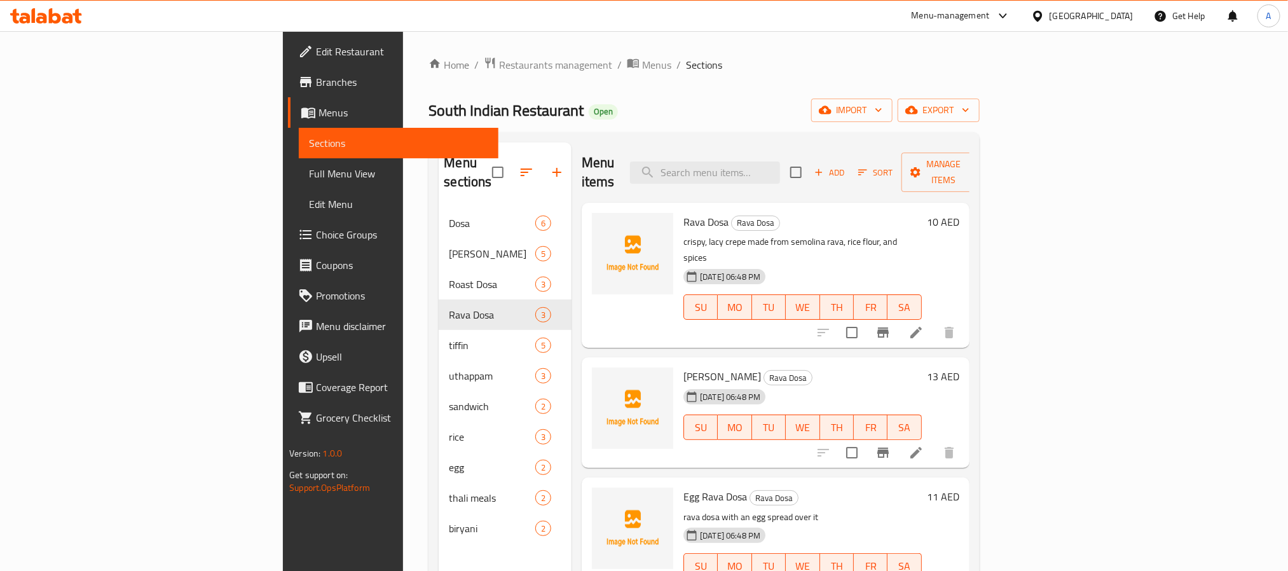
click at [847, 165] on span "Add" at bounding box center [829, 172] width 34 height 15
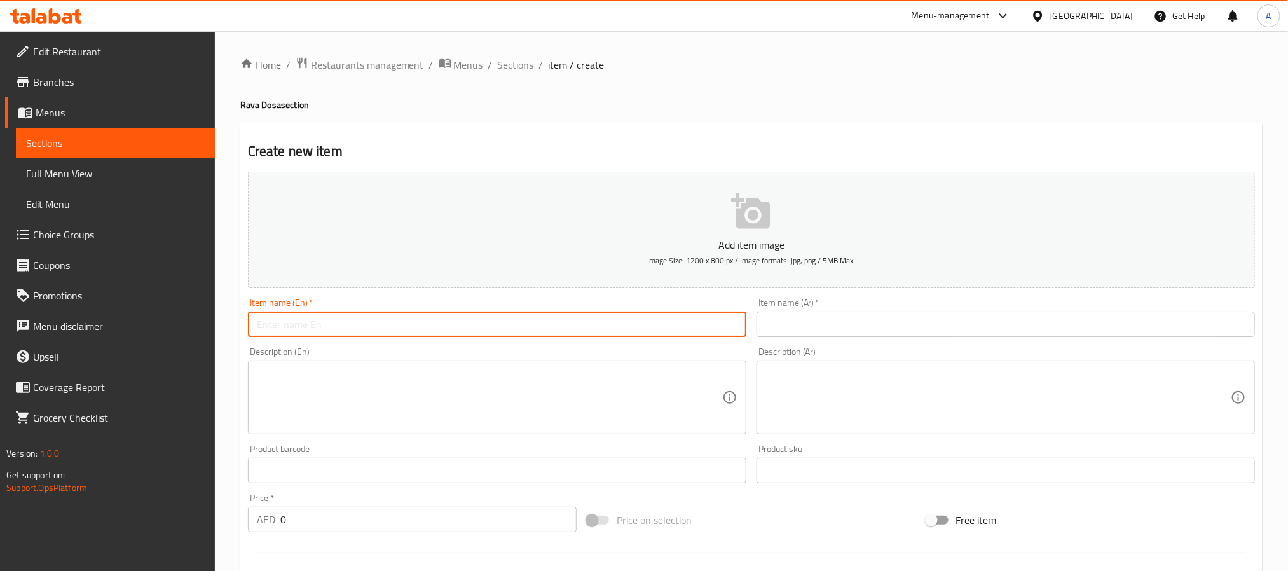
click at [503, 326] on input "text" at bounding box center [497, 323] width 498 height 25
paste input "rava onion dosa"
click at [503, 326] on input "rava onion dosa" at bounding box center [497, 323] width 498 height 25
type input "Rava Onion Dosa"
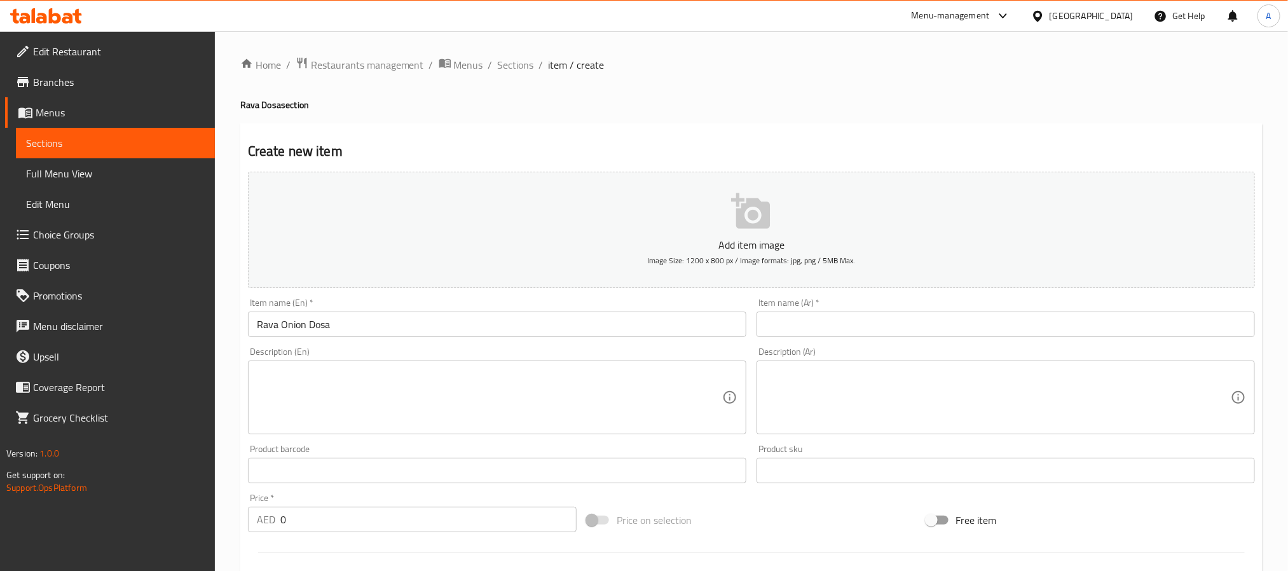
paste input "رافا بصل [PERSON_NAME]"
click at [847, 319] on input "text" at bounding box center [1005, 323] width 498 height 25
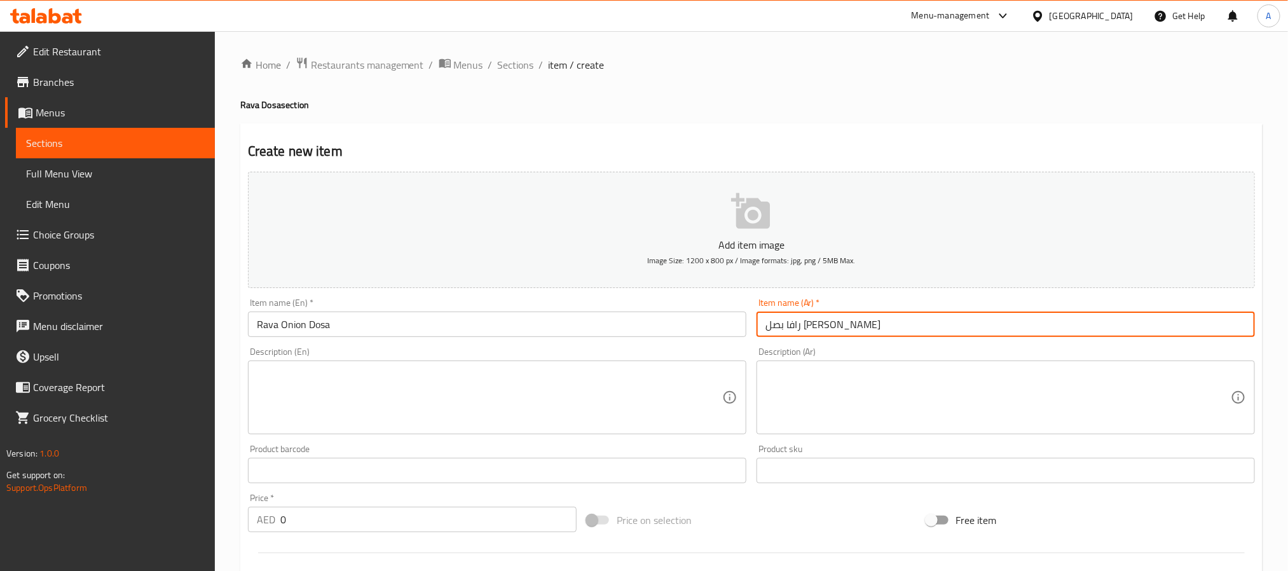
click at [780, 326] on input "رافا بصل [PERSON_NAME]" at bounding box center [1005, 323] width 498 height 25
click at [784, 326] on input "رافا بصل" at bounding box center [1005, 323] width 498 height 25
paste input "وسا"
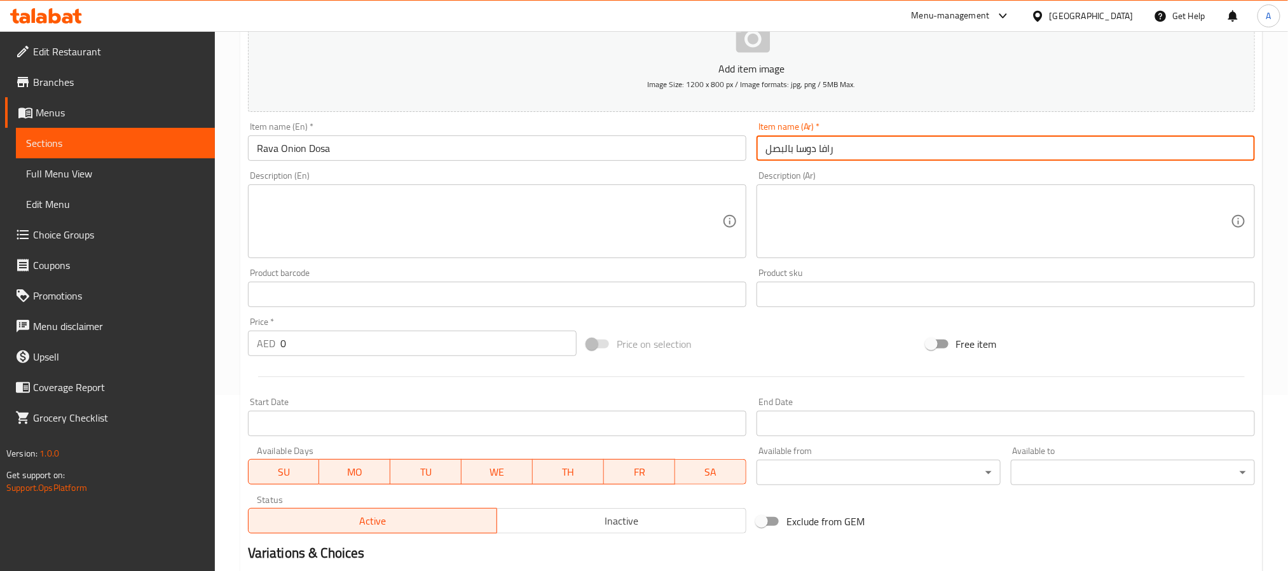
scroll to position [191, 0]
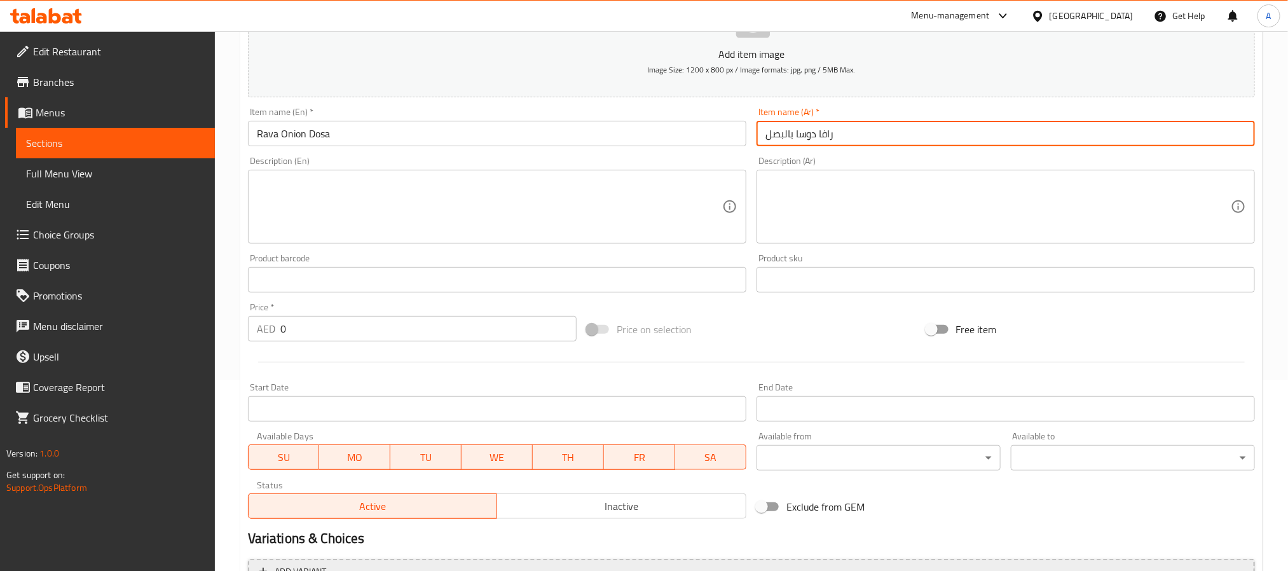
type input "رافا دوسا بالبصل"
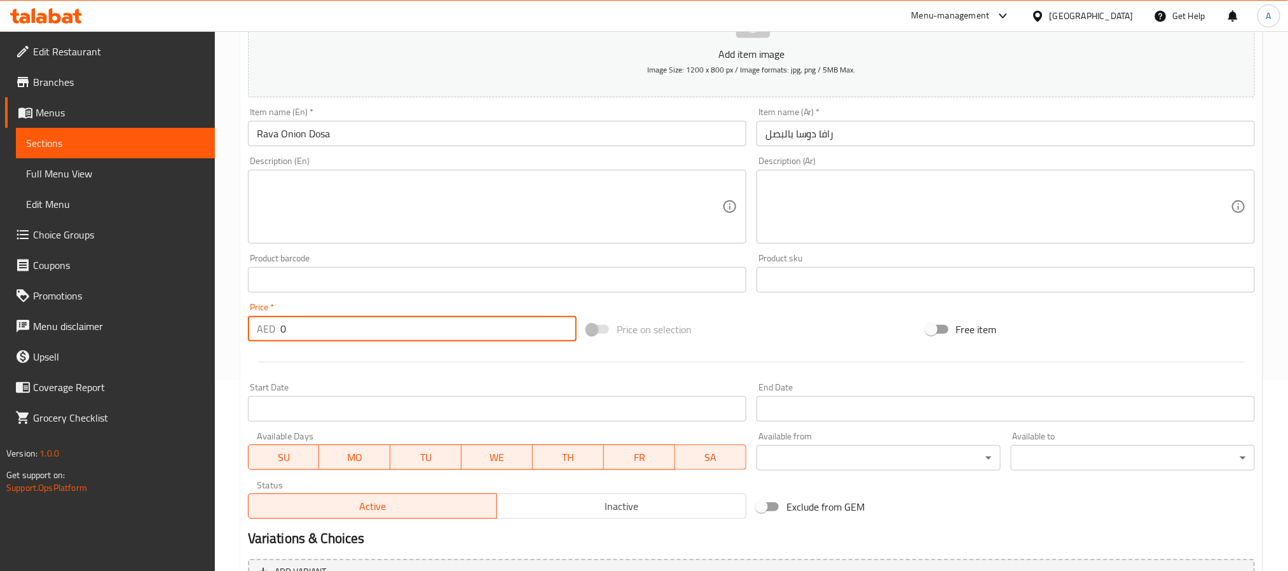
drag, startPoint x: 302, startPoint y: 334, endPoint x: 257, endPoint y: 323, distance: 45.8
click at [257, 323] on div "AED 0 Price *" at bounding box center [412, 328] width 329 height 25
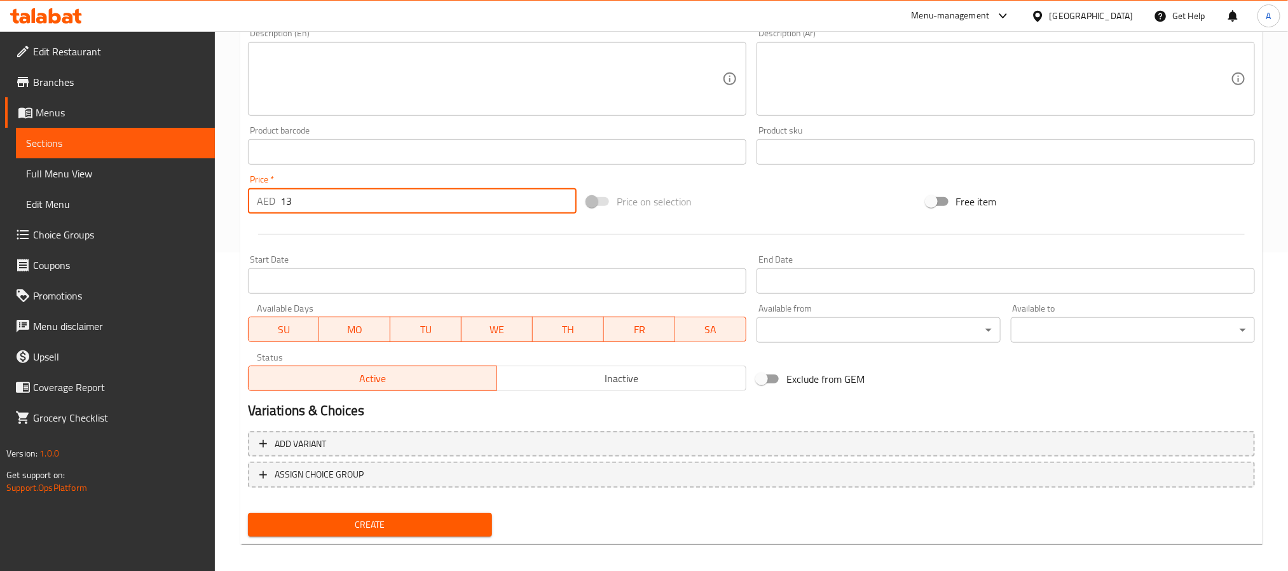
scroll to position [326, 0]
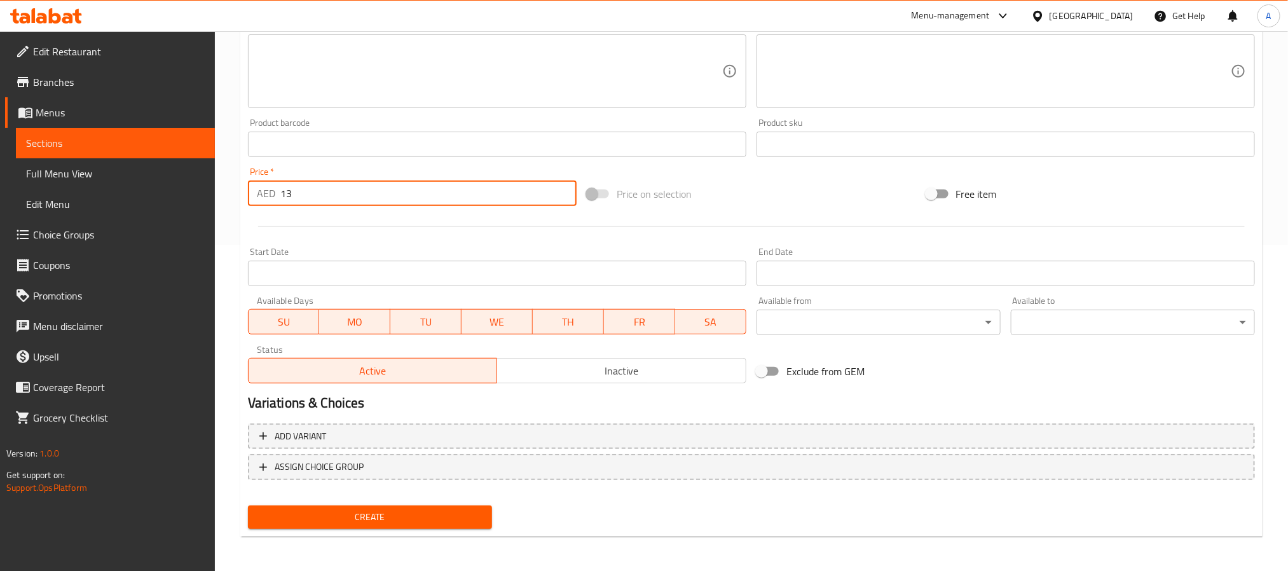
type input "13"
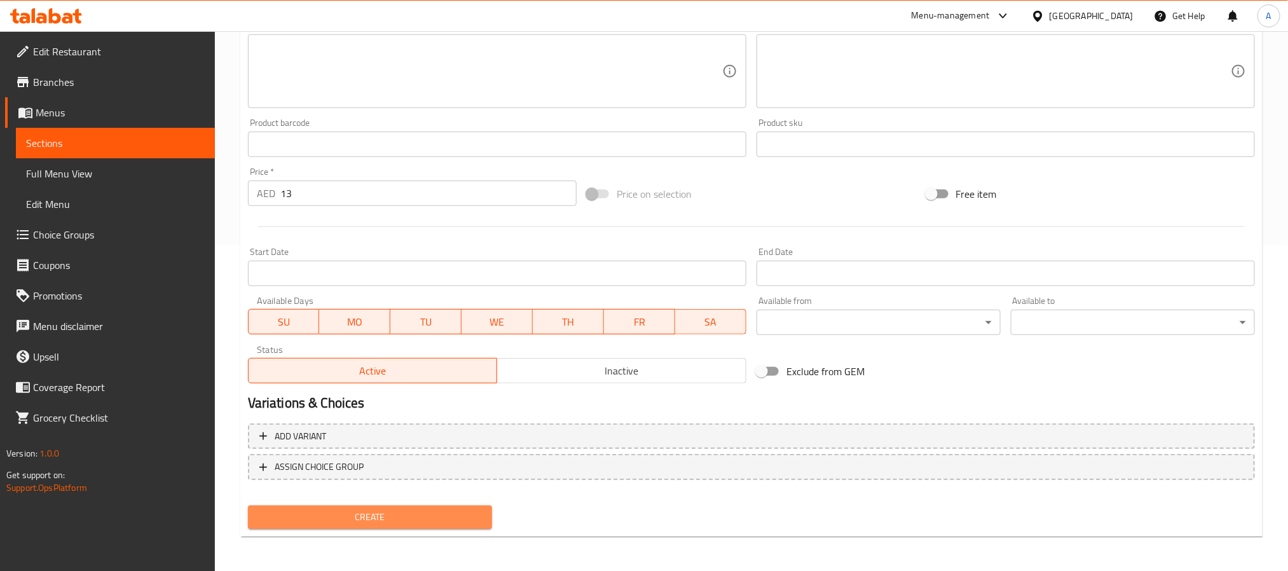
click at [397, 517] on span "Create" at bounding box center [370, 517] width 224 height 16
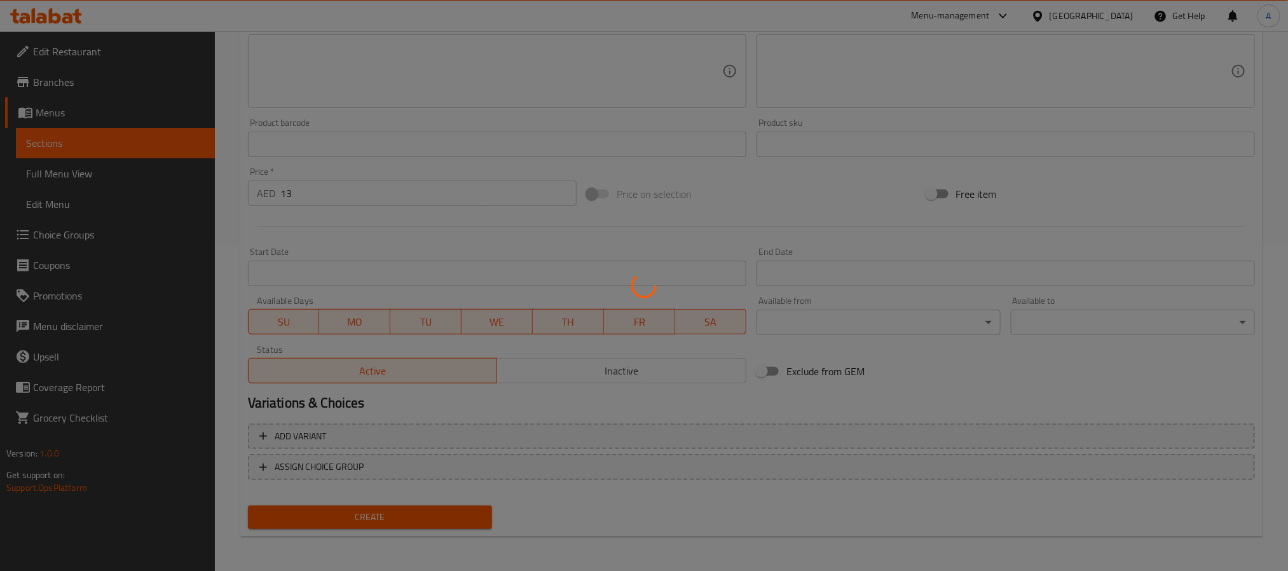
type input "0"
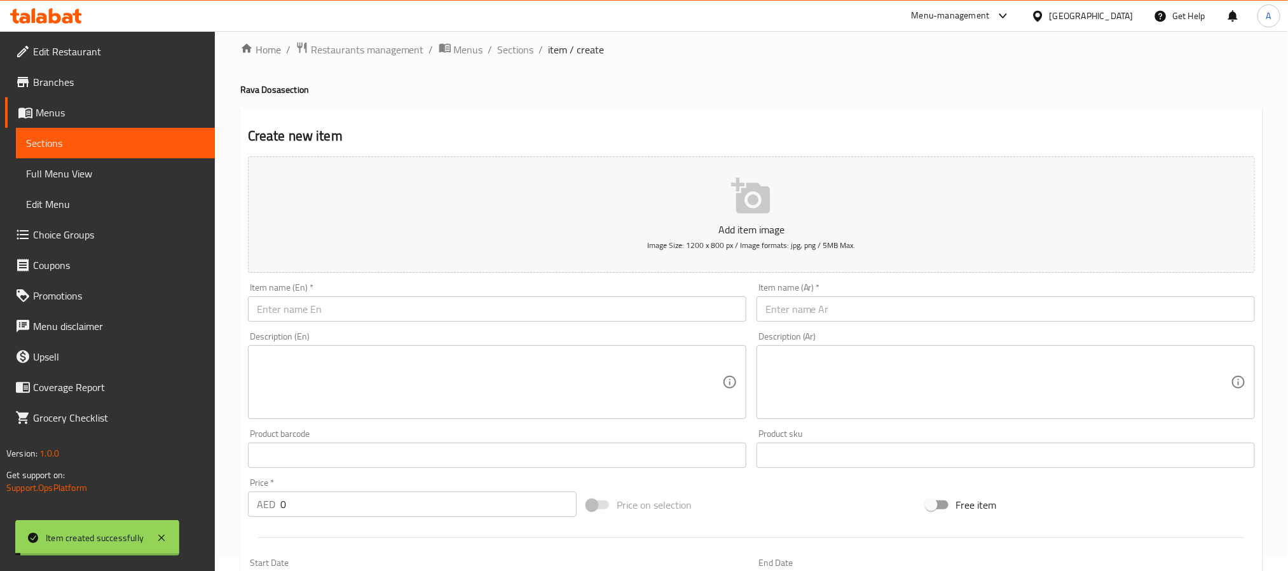
scroll to position [0, 0]
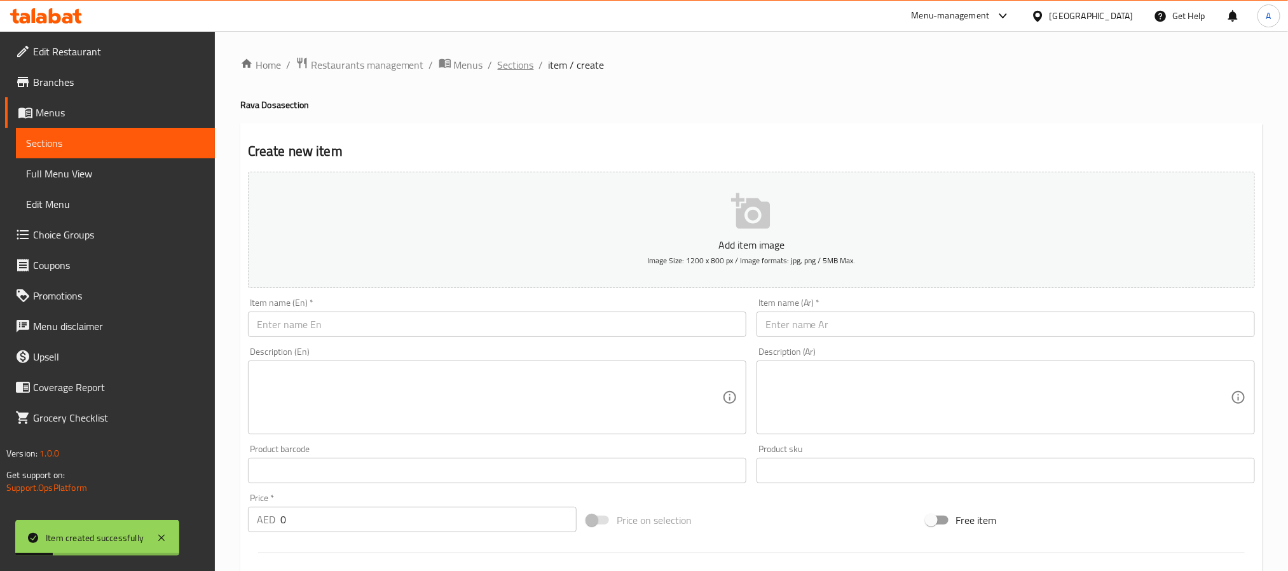
click at [515, 58] on span "Sections" at bounding box center [516, 64] width 36 height 15
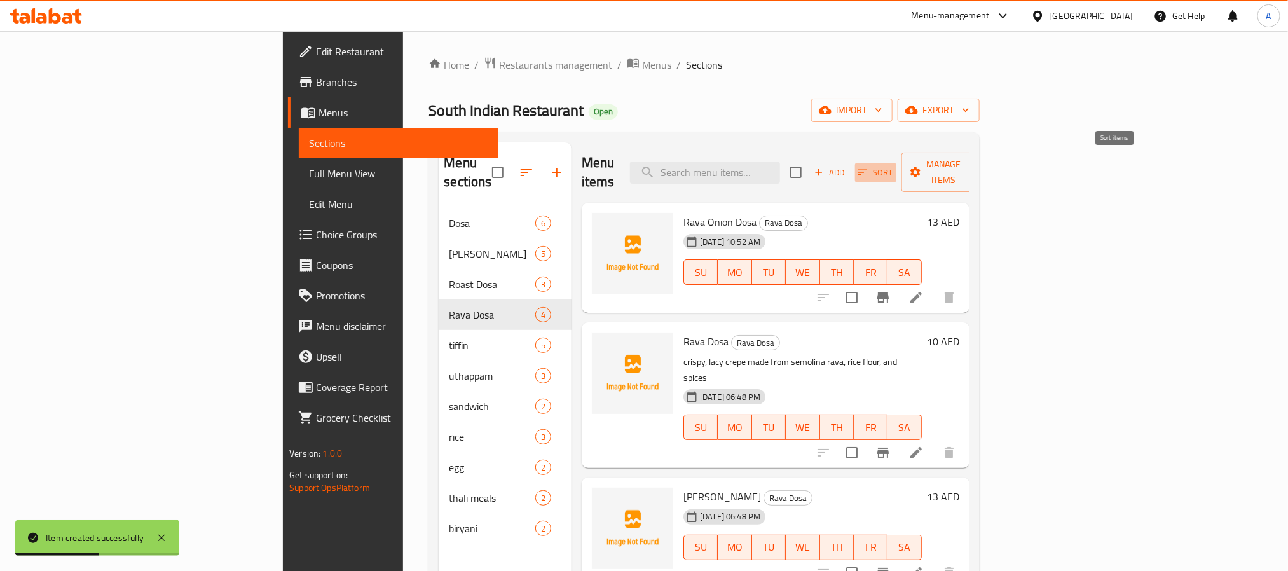
click at [893, 165] on span "Sort" at bounding box center [875, 172] width 35 height 15
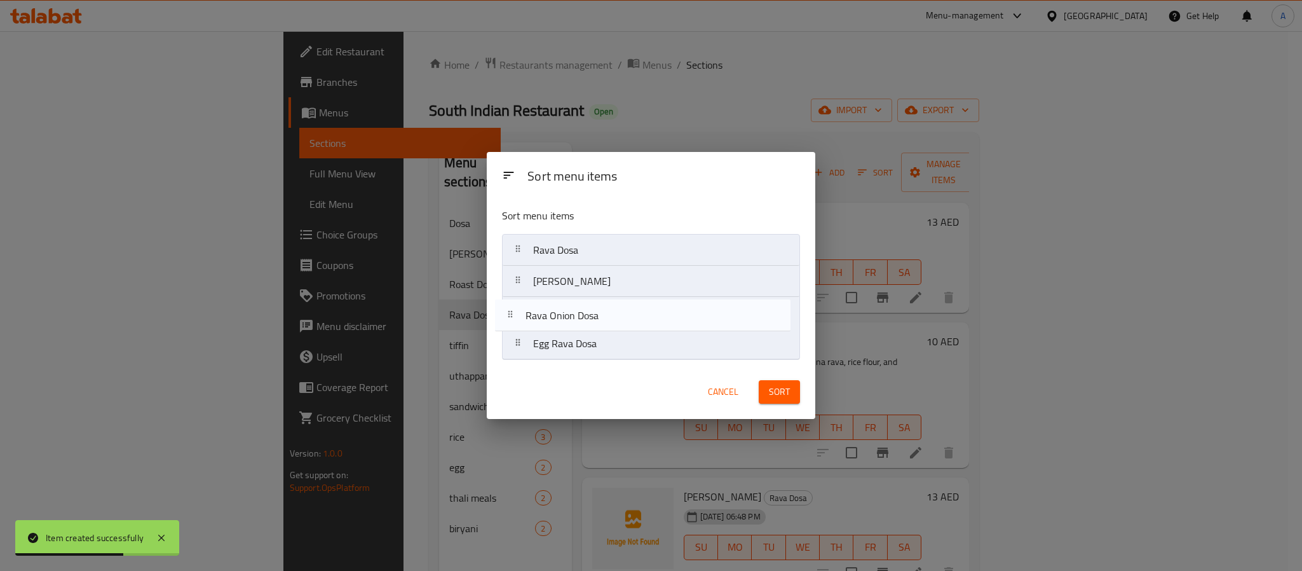
drag, startPoint x: 617, startPoint y: 250, endPoint x: 608, endPoint y: 331, distance: 81.1
click at [608, 331] on nav "Rava Onion Dosa Rava Dosa Rava Ghee Dosa Egg Rava Dosa" at bounding box center [651, 297] width 298 height 126
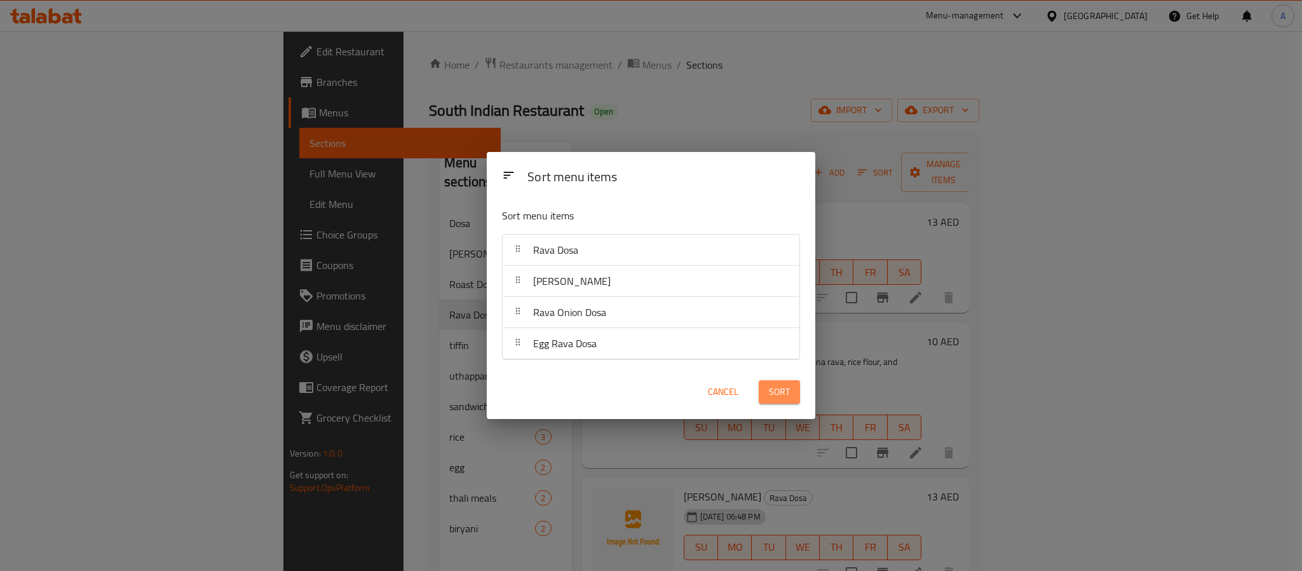
click at [774, 392] on span "Sort" at bounding box center [779, 392] width 21 height 16
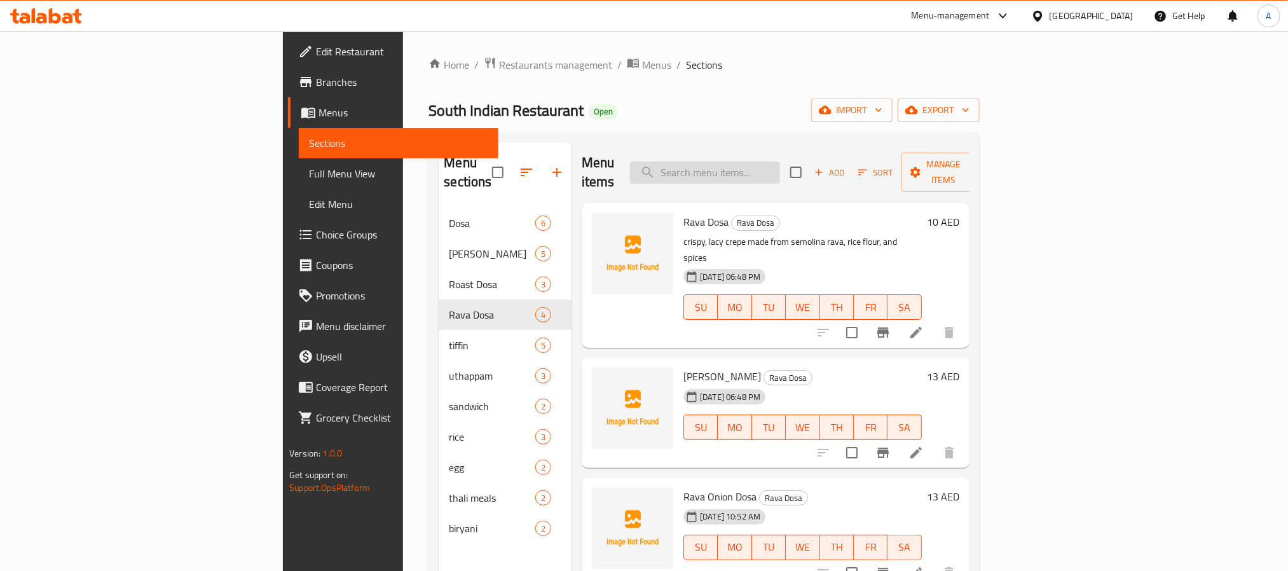
click at [780, 161] on input "search" at bounding box center [705, 172] width 150 height 22
paste input "rava masala dosa"
type input "rava masala dosa"
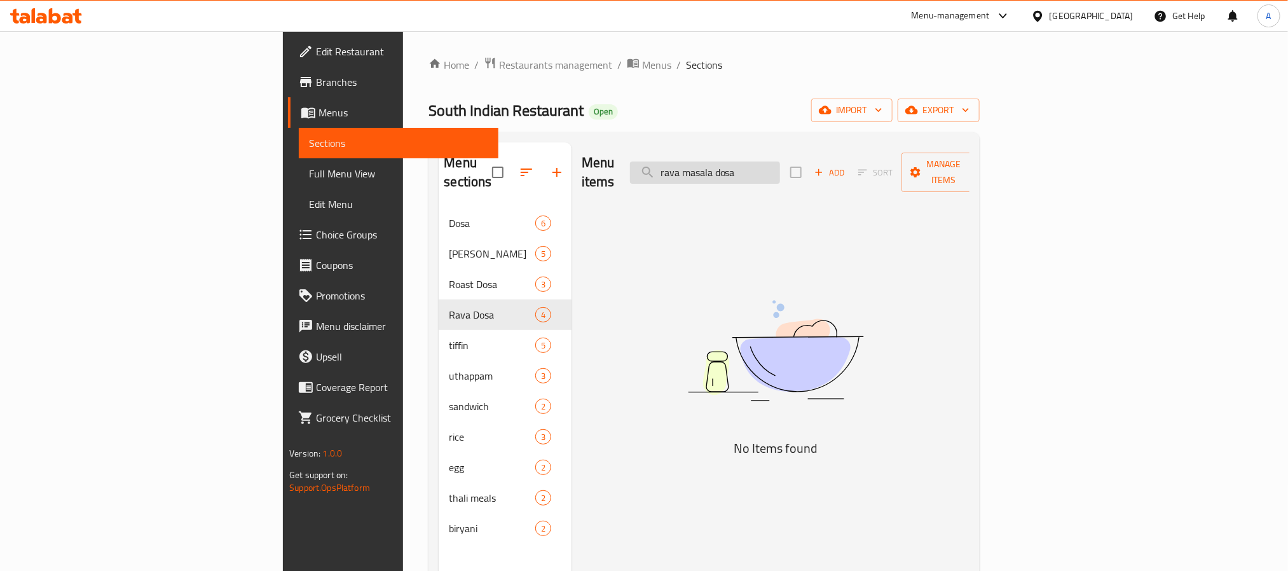
click at [780, 165] on input "rava masala dosa" at bounding box center [705, 172] width 150 height 22
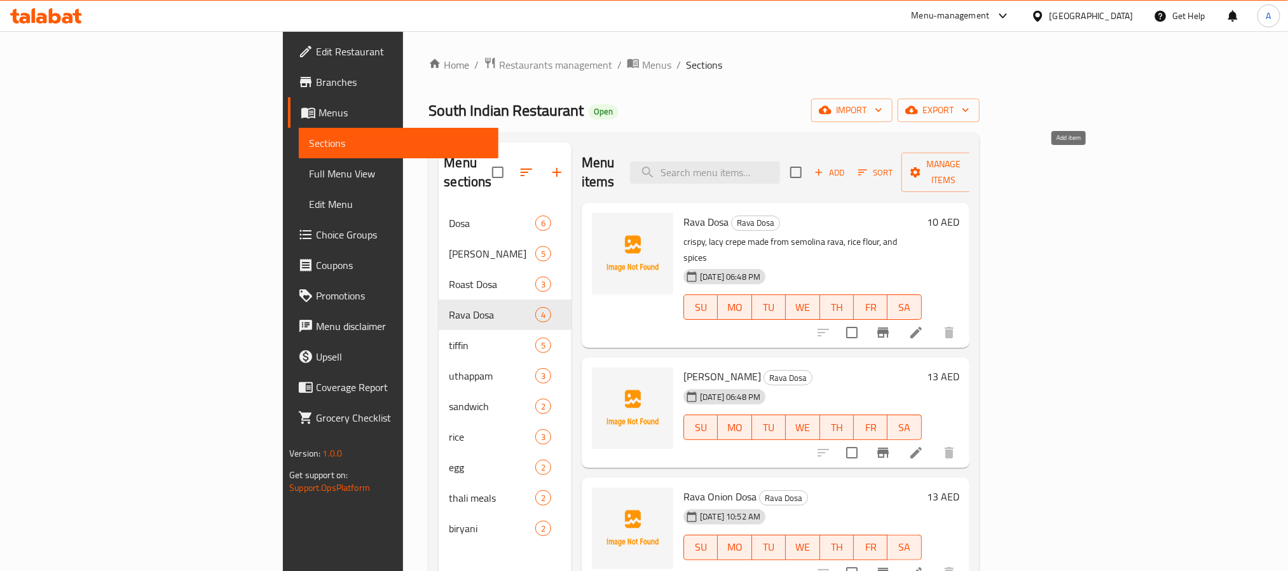
click at [847, 165] on span "Add" at bounding box center [829, 172] width 34 height 15
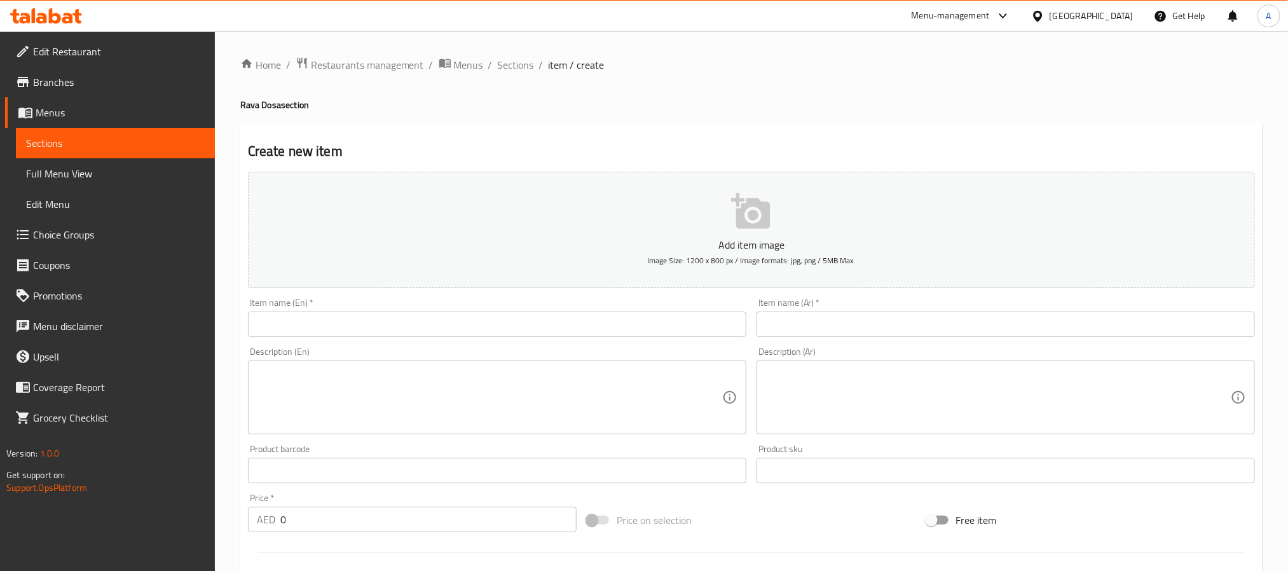
click at [546, 323] on input "text" at bounding box center [497, 323] width 498 height 25
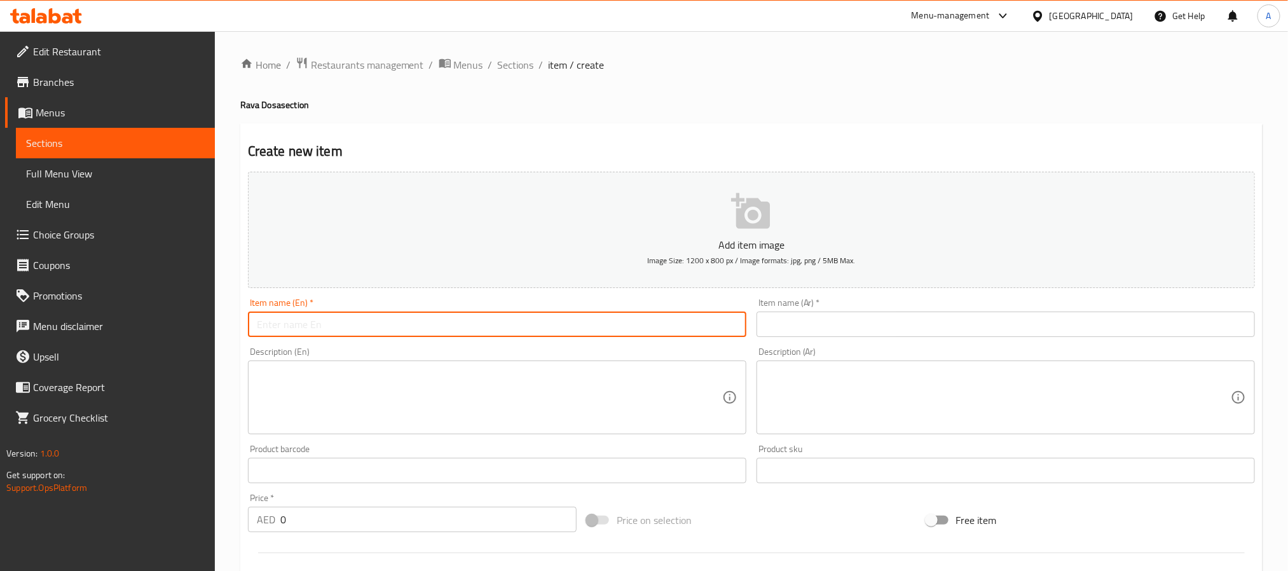
paste input "rava masala dosa"
click at [546, 323] on input "rava masala dosa" at bounding box center [497, 323] width 498 height 25
type input "[PERSON_NAME]"
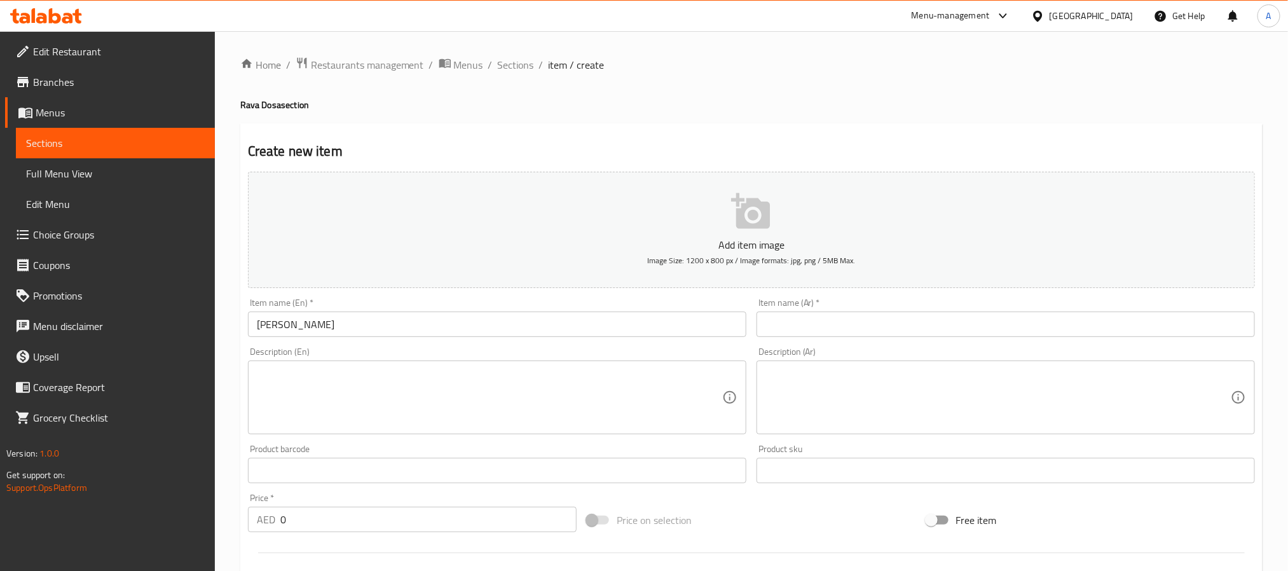
paste input "رافا ماسالا دوسا"
click at [803, 320] on input "رافا ماسالا دوسا" at bounding box center [1005, 323] width 498 height 25
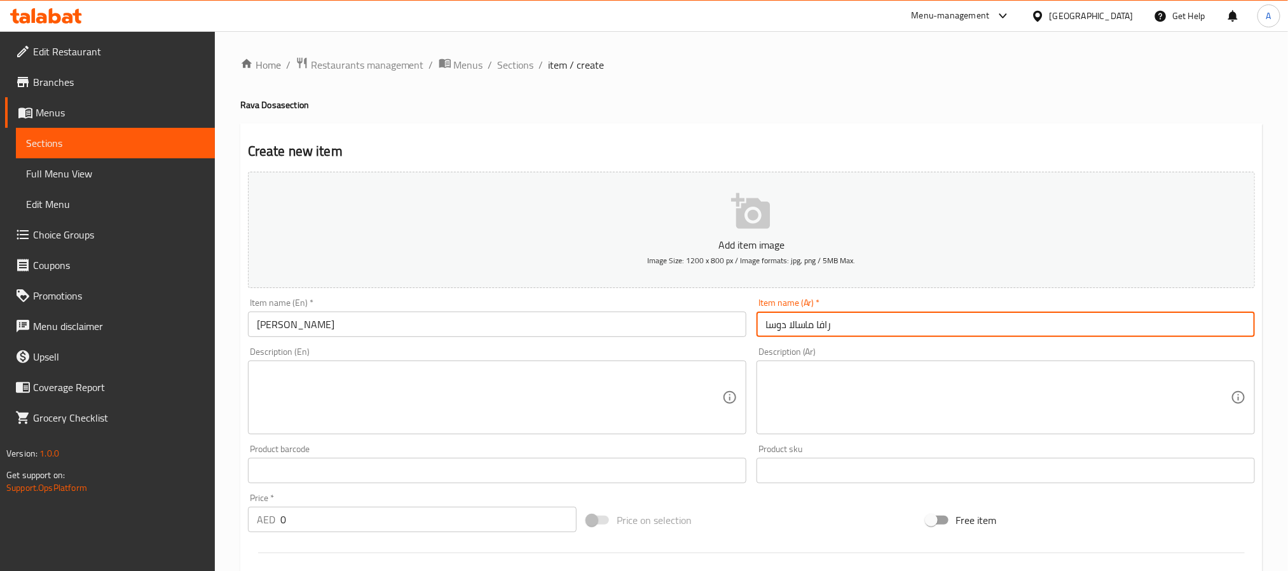
type input "رافا ماسالا دوسا"
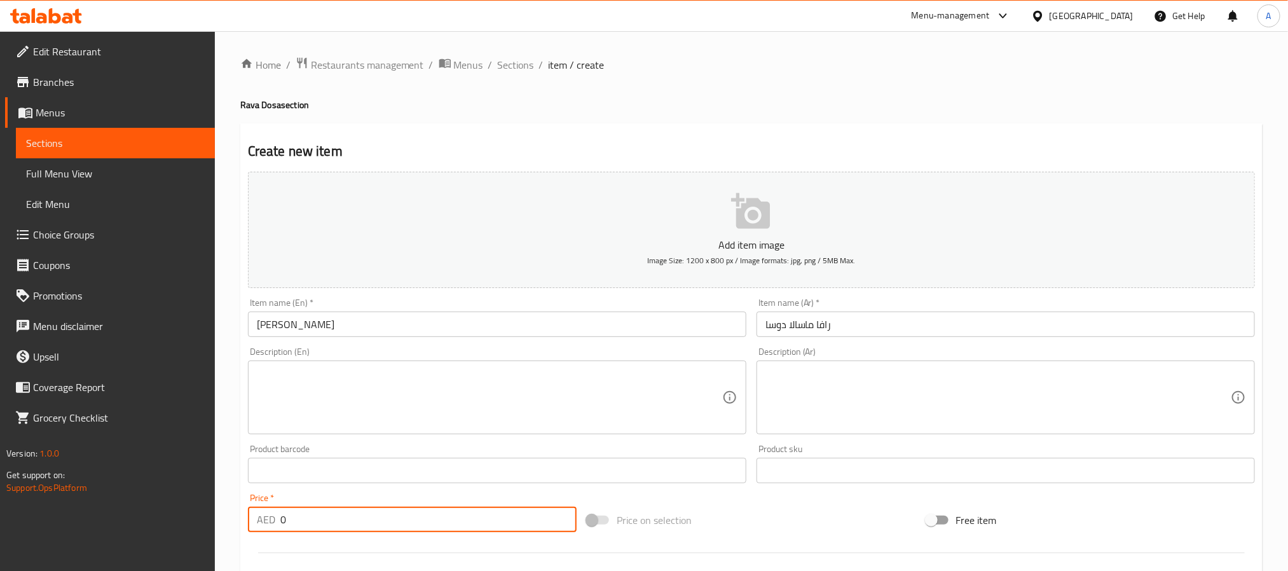
drag, startPoint x: 324, startPoint y: 514, endPoint x: 241, endPoint y: 517, distance: 83.3
click at [241, 517] on div "Create new item Add item image Image Size: 1200 x 800 px / Image formats: jpg, …" at bounding box center [751, 493] width 1022 height 740
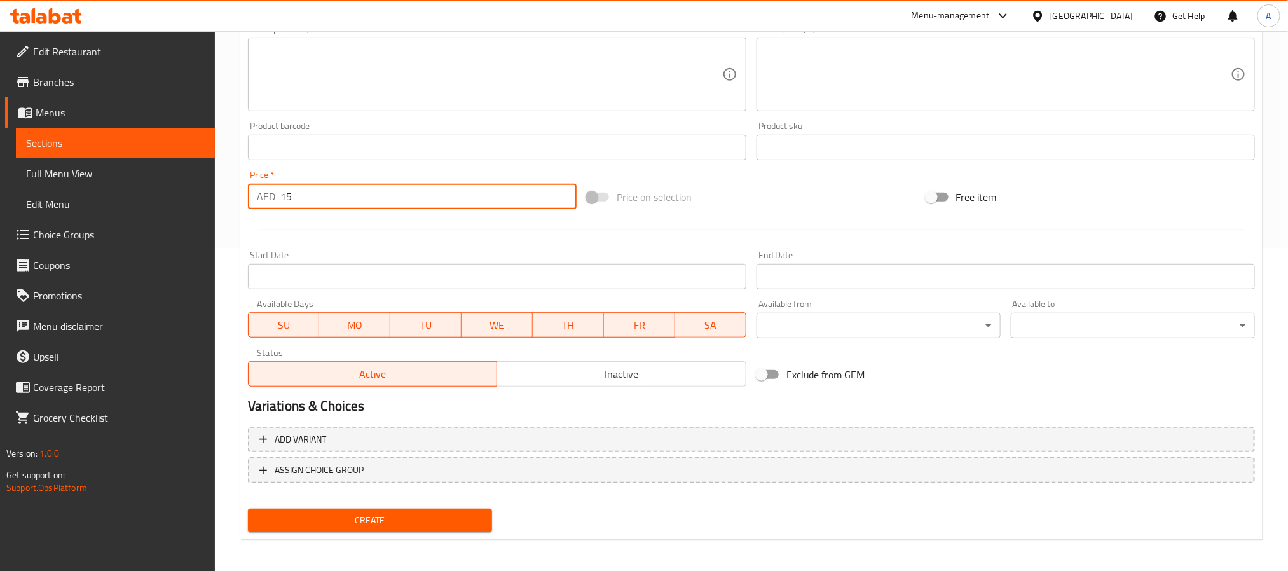
scroll to position [326, 0]
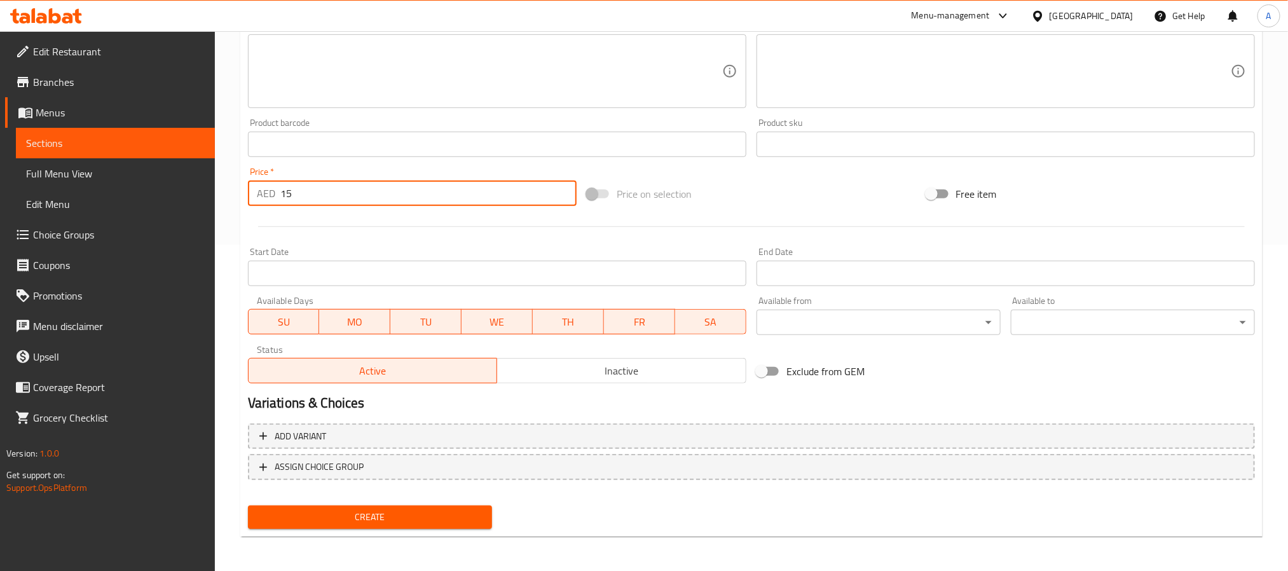
type input "15"
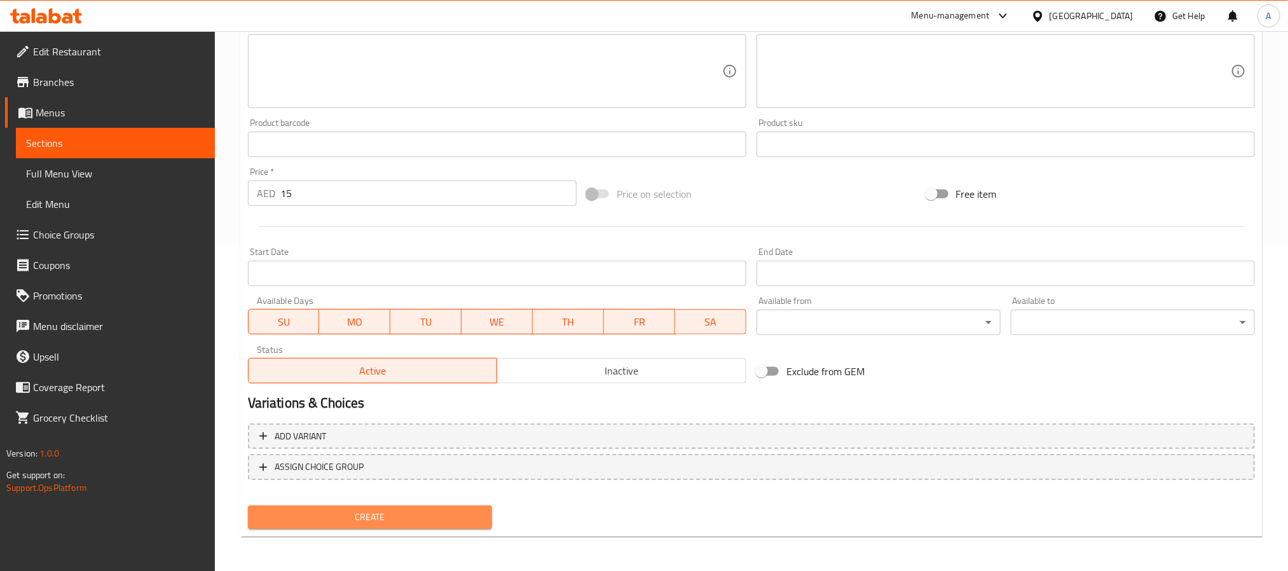
click at [402, 515] on span "Create" at bounding box center [370, 517] width 224 height 16
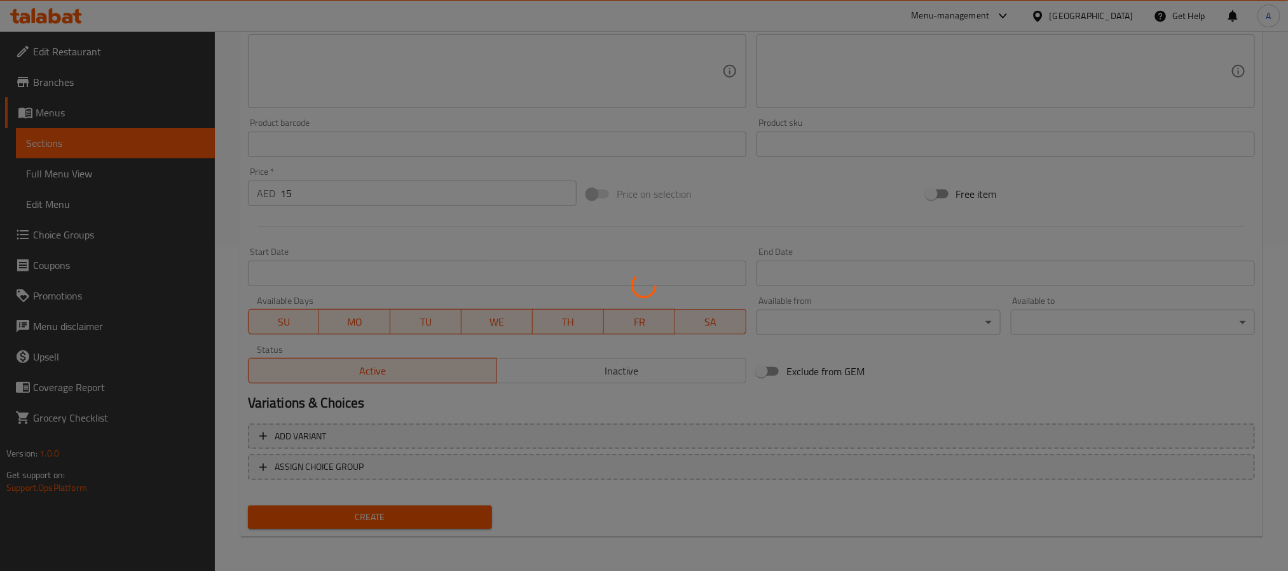
type input "0"
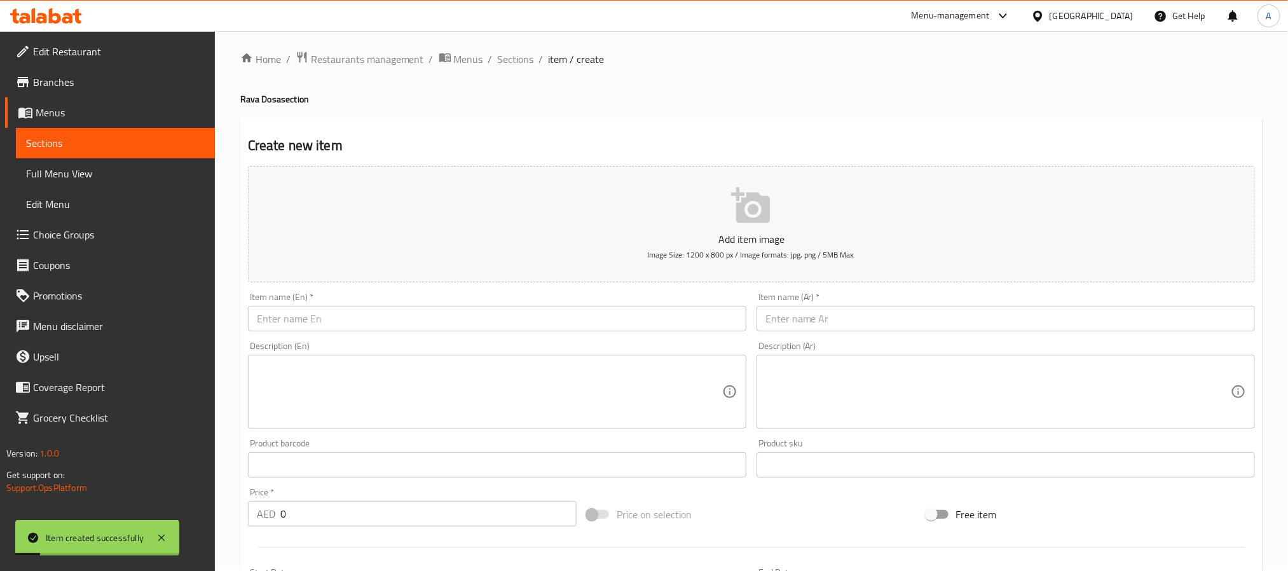
scroll to position [0, 0]
click at [515, 65] on span "Sections" at bounding box center [516, 64] width 36 height 15
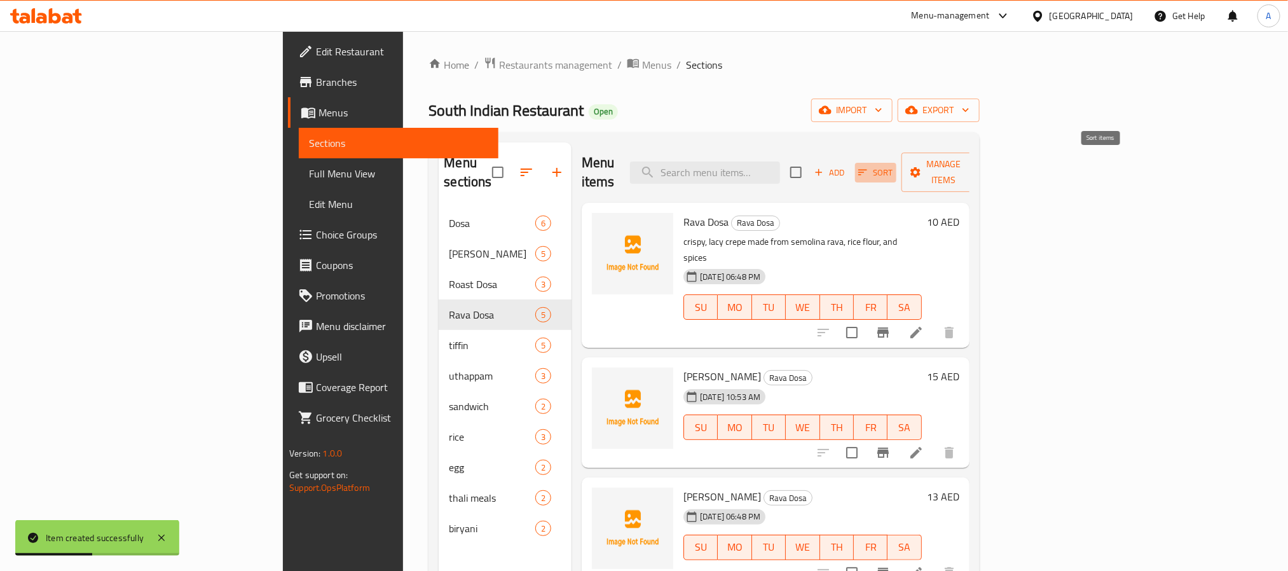
click at [893, 165] on span "Sort" at bounding box center [875, 172] width 35 height 15
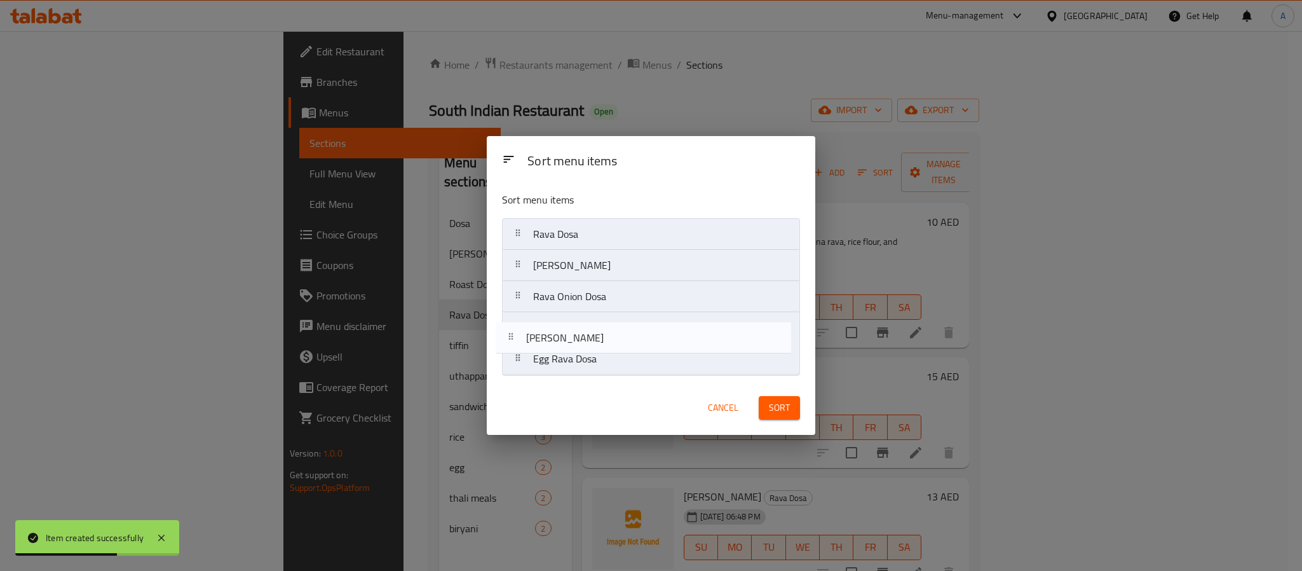
drag, startPoint x: 635, startPoint y: 276, endPoint x: 626, endPoint y: 365, distance: 88.8
click at [626, 365] on nav "Rava Dosa Rava Masala Dosa Rava Ghee Dosa Rava Onion Dosa Egg Rava Dosa" at bounding box center [651, 296] width 298 height 157
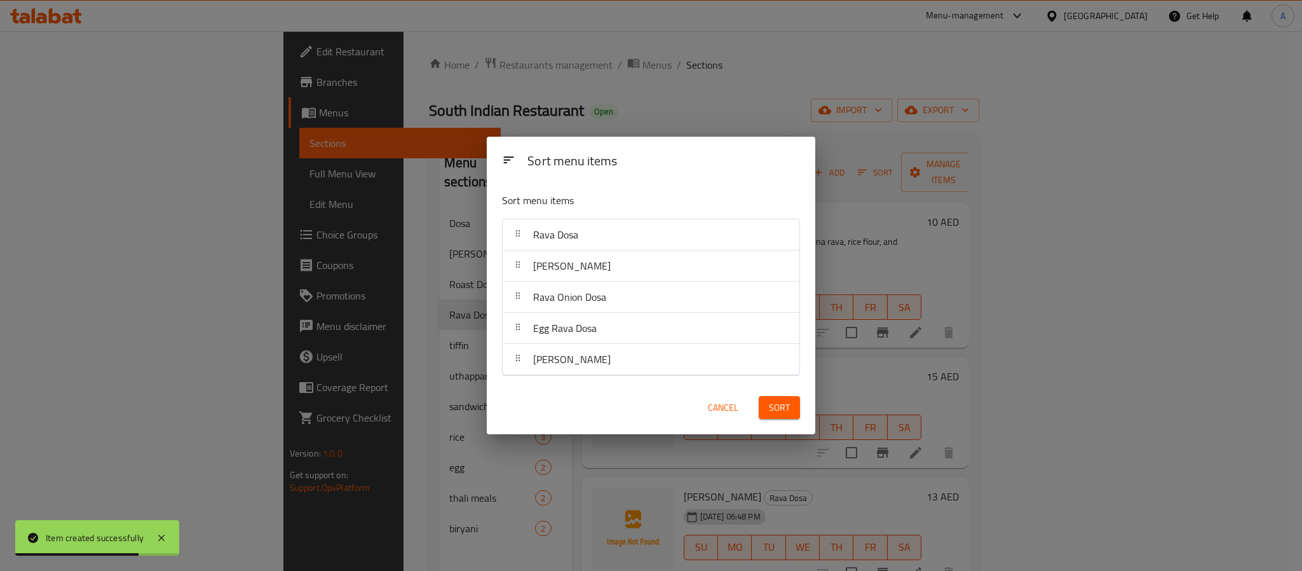
click at [789, 404] on span "Sort" at bounding box center [779, 408] width 21 height 16
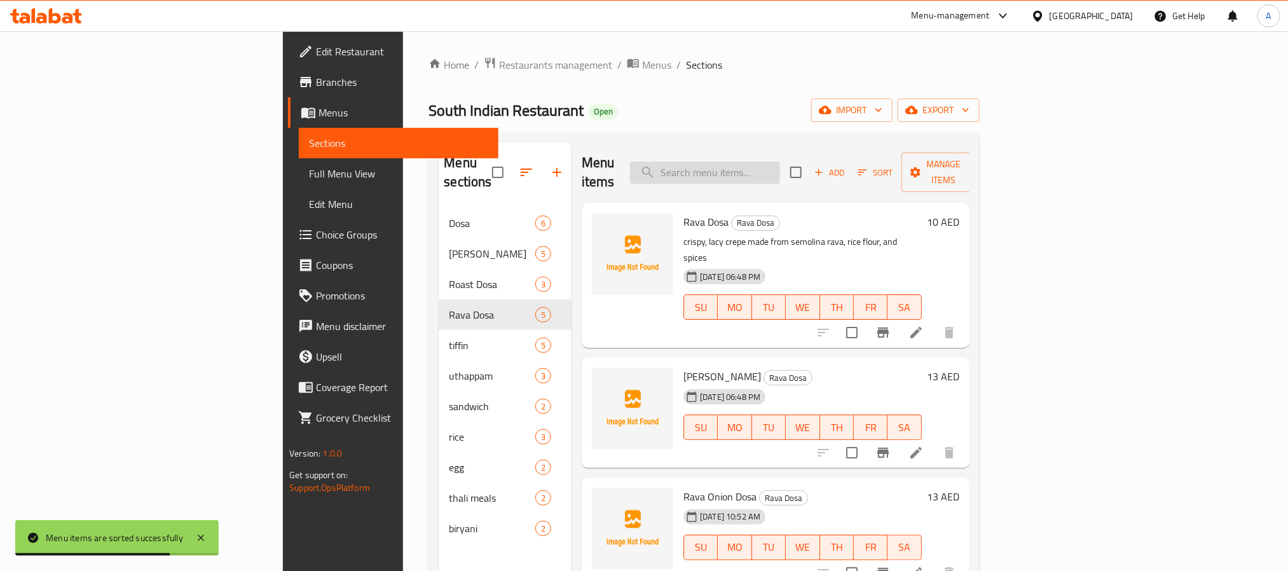
click at [780, 165] on input "search" at bounding box center [705, 172] width 150 height 22
paste input "podi rava dosa"
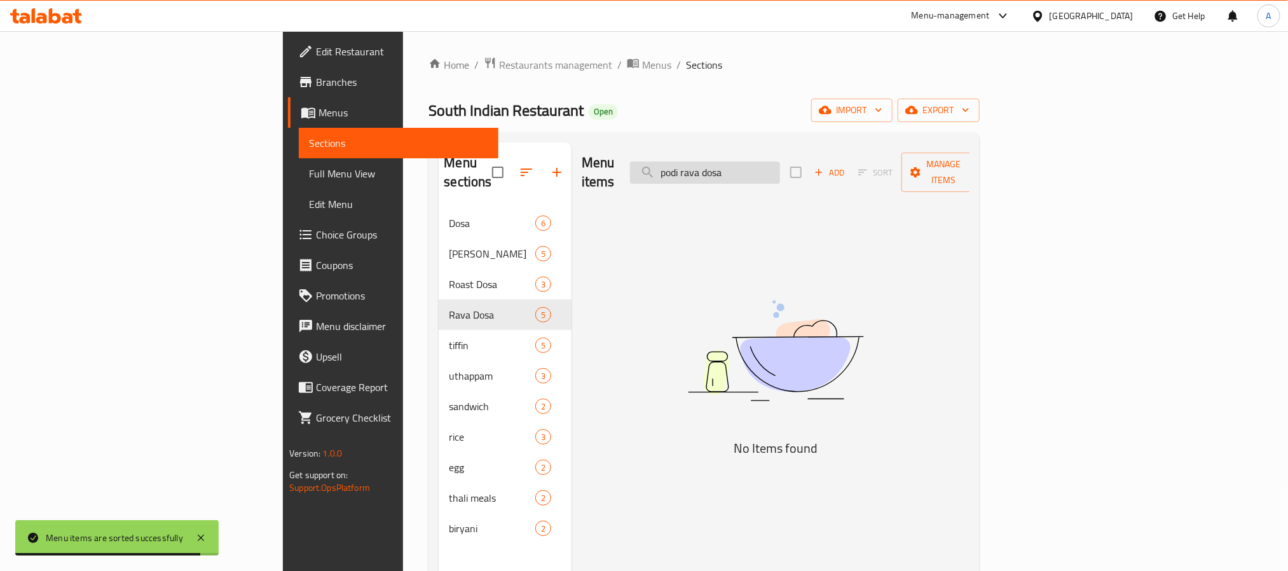
click at [780, 165] on input "podi rava dosa" at bounding box center [705, 172] width 150 height 22
type input "podi rava"
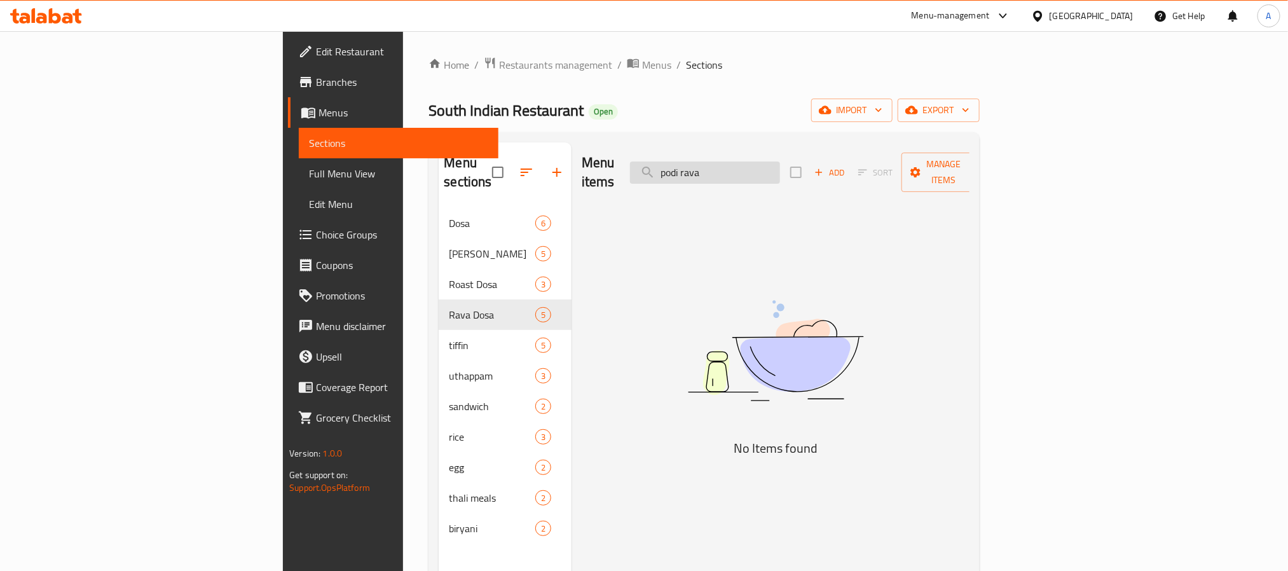
click at [780, 165] on input "podi rava" at bounding box center [705, 172] width 150 height 22
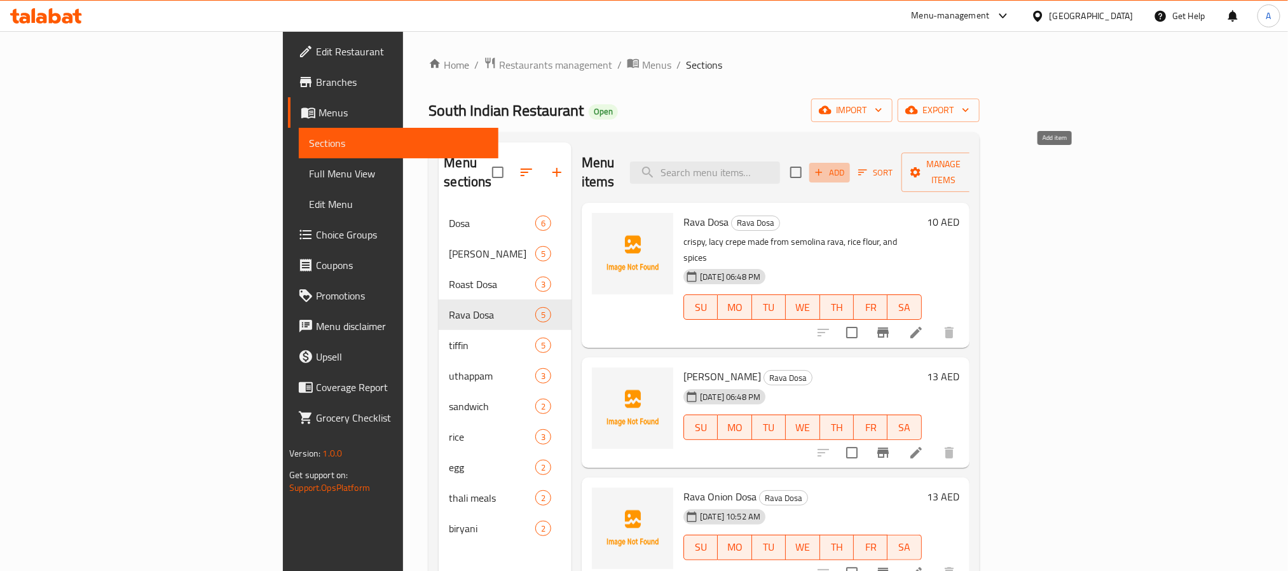
click at [847, 165] on span "Add" at bounding box center [829, 172] width 34 height 15
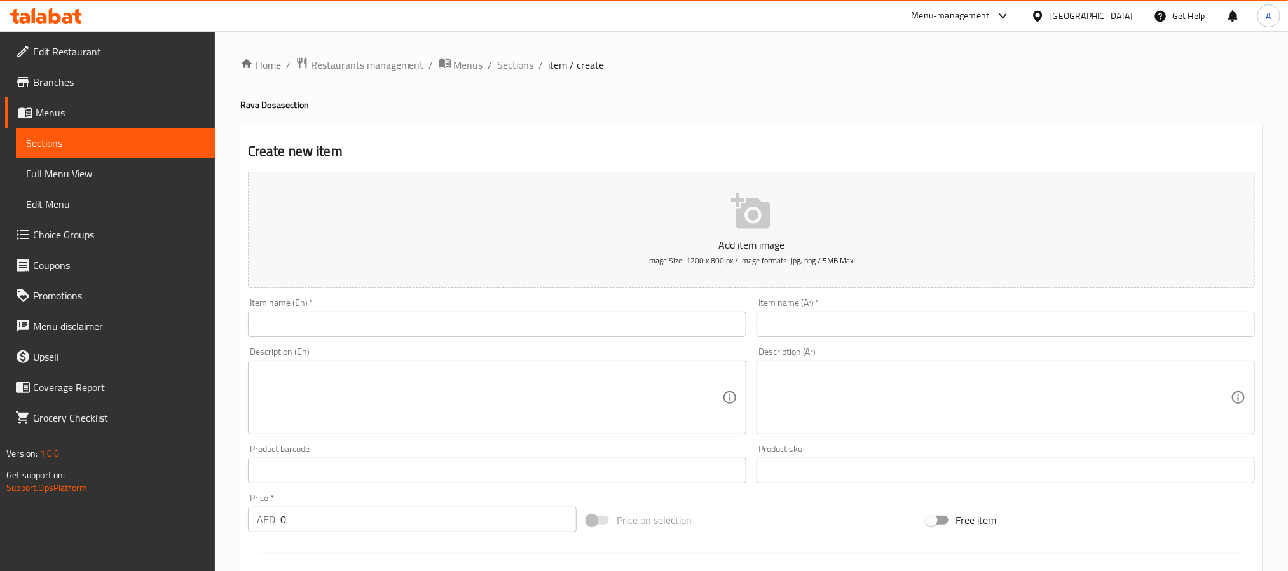
click at [517, 323] on input "text" at bounding box center [497, 323] width 498 height 25
paste input "podi rava dosa"
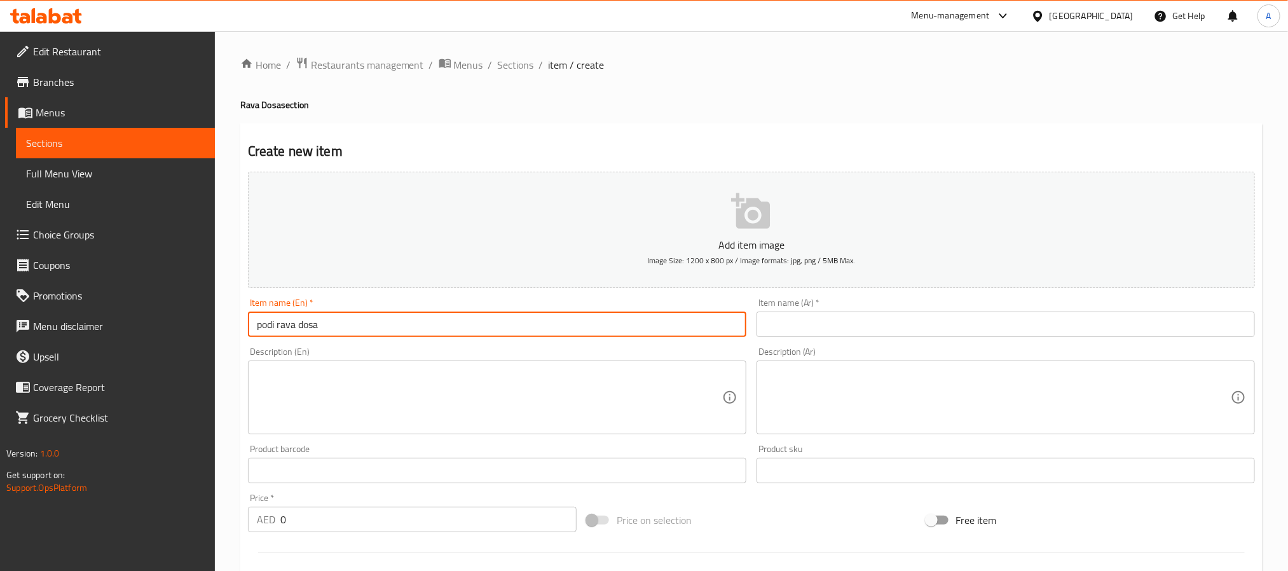
click at [517, 323] on input "podi rava dosa" at bounding box center [497, 323] width 498 height 25
type input "Podi Rava Dosa"
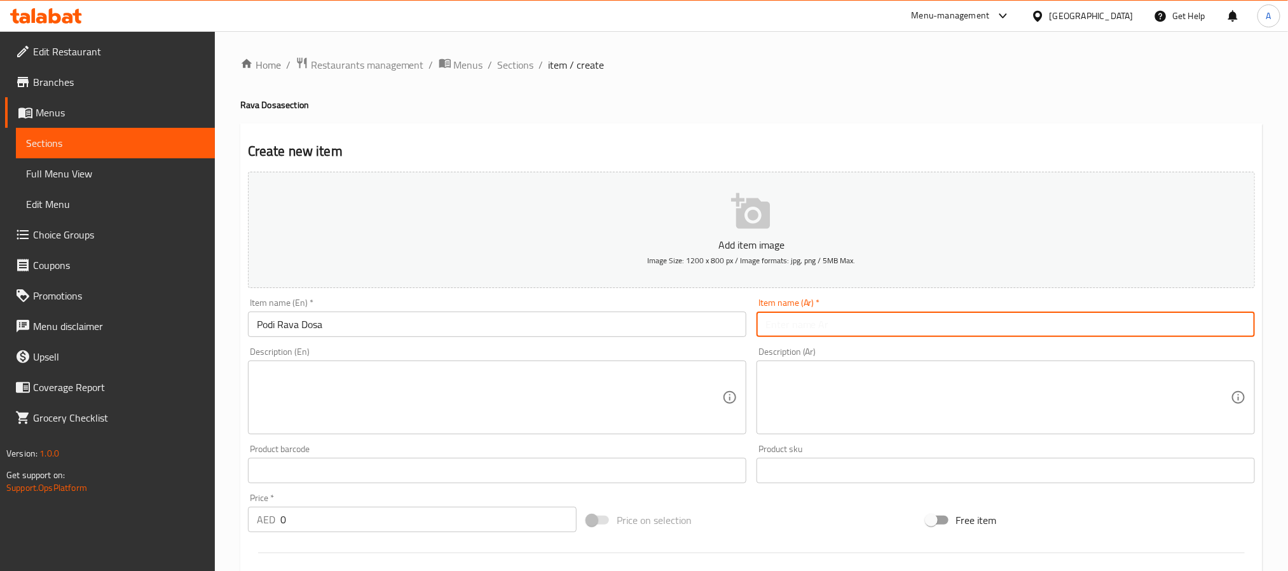
paste input "بودي [PERSON_NAME]"
click at [845, 313] on input "بودي [PERSON_NAME]" at bounding box center [1005, 323] width 498 height 25
type input "بودي [PERSON_NAME]"
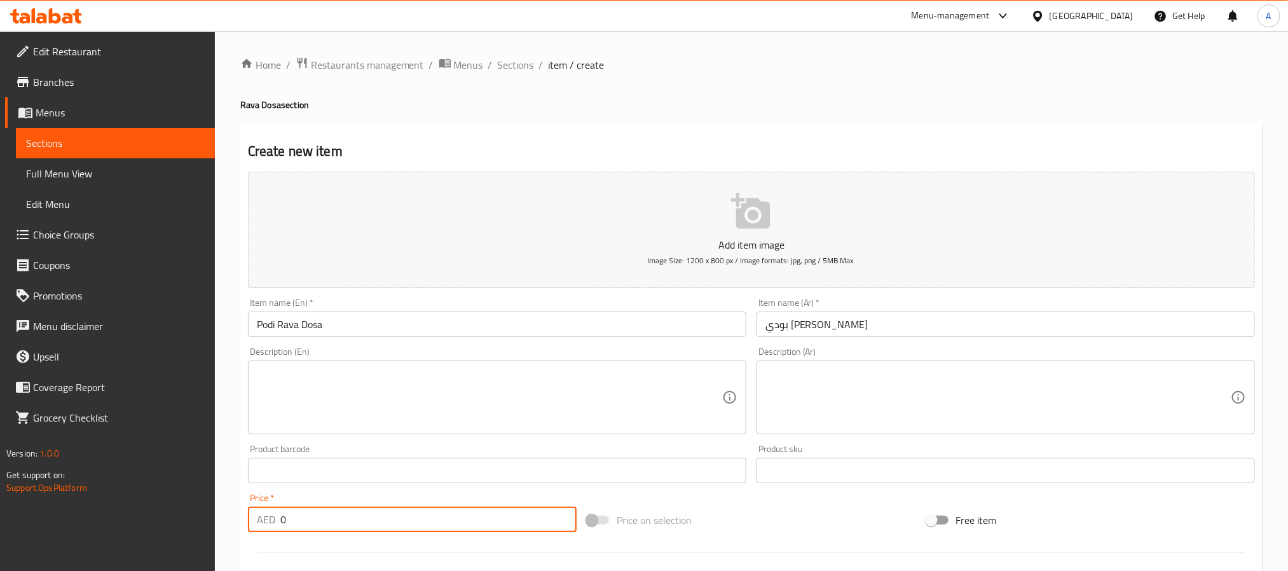
drag, startPoint x: 300, startPoint y: 522, endPoint x: 250, endPoint y: 512, distance: 50.7
click at [250, 512] on div "AED 0 Price *" at bounding box center [412, 519] width 329 height 25
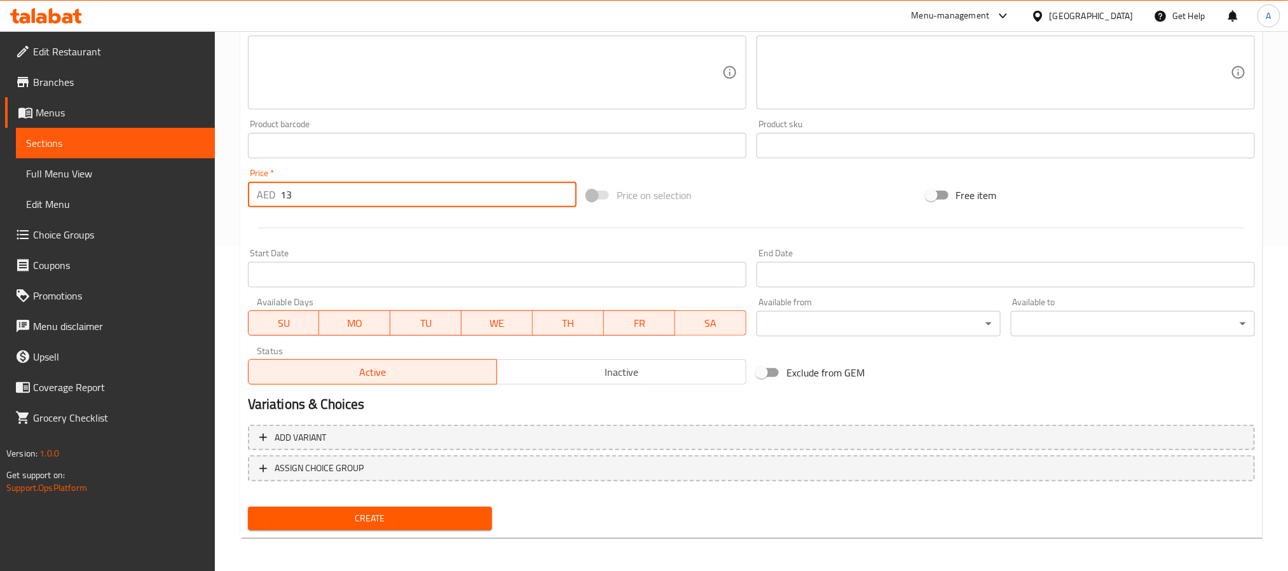
scroll to position [326, 0]
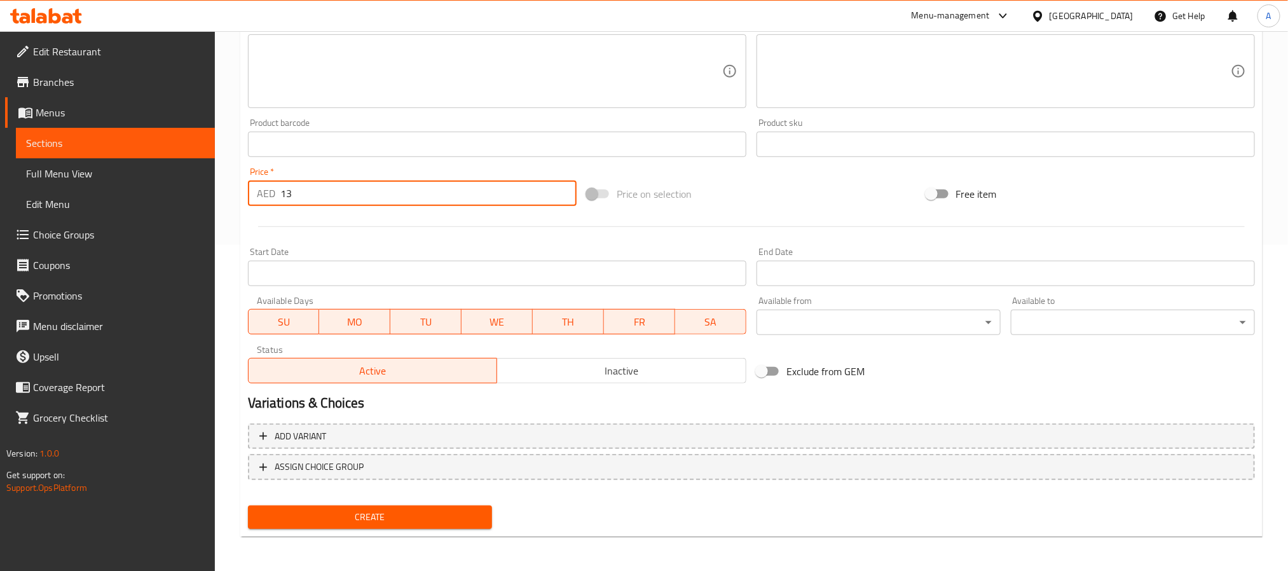
type input "13"
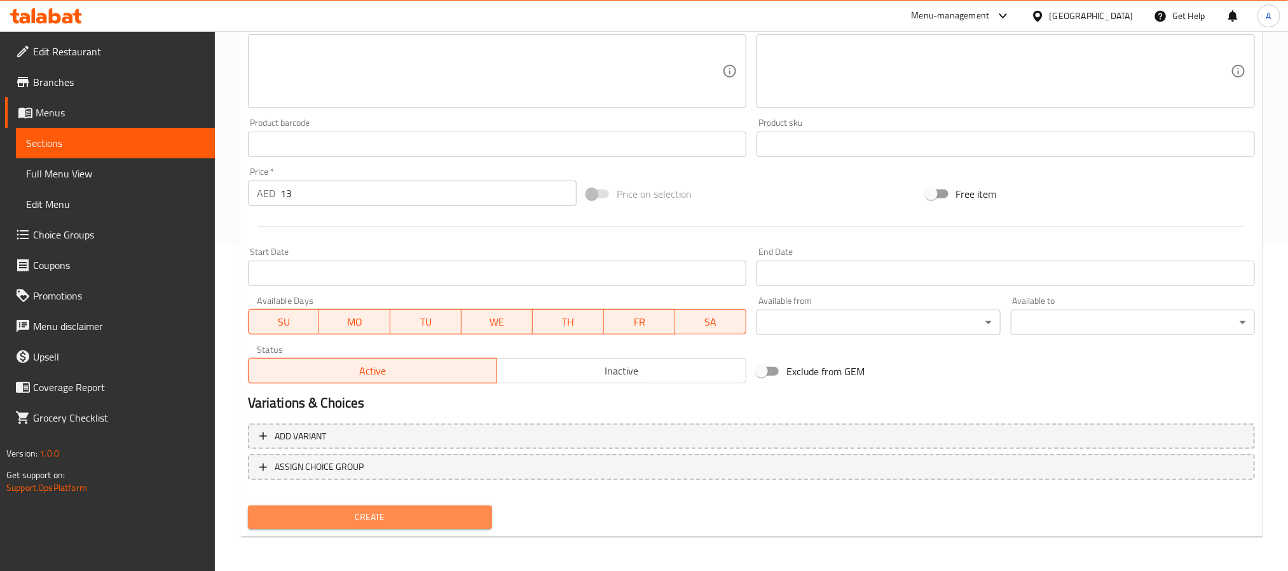
click at [410, 519] on span "Create" at bounding box center [370, 517] width 224 height 16
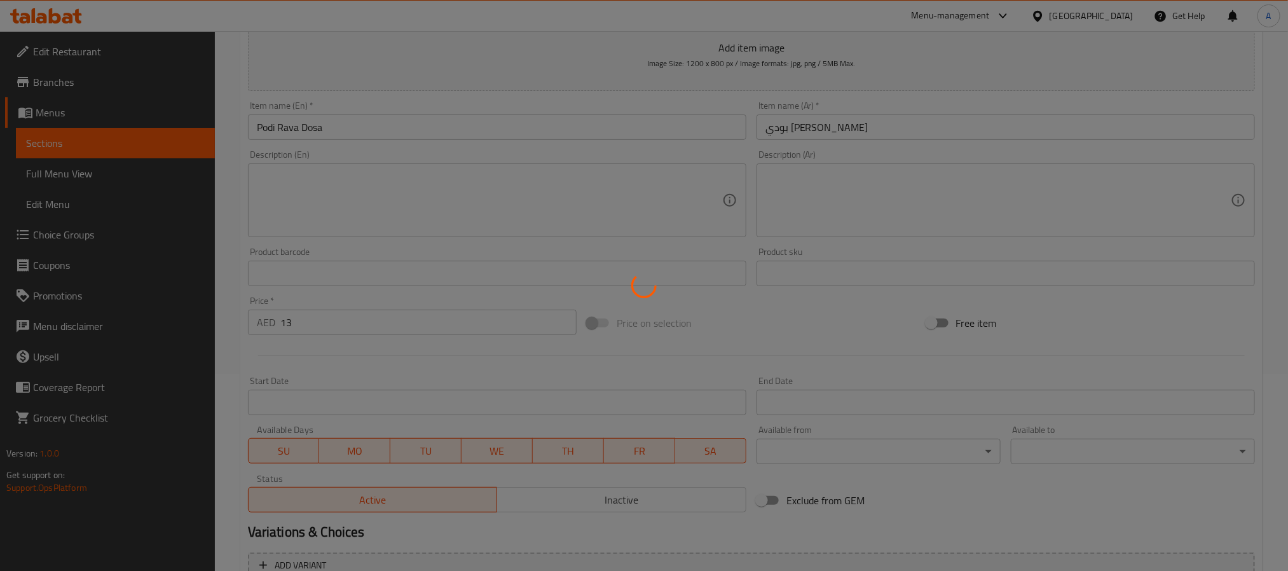
type input "0"
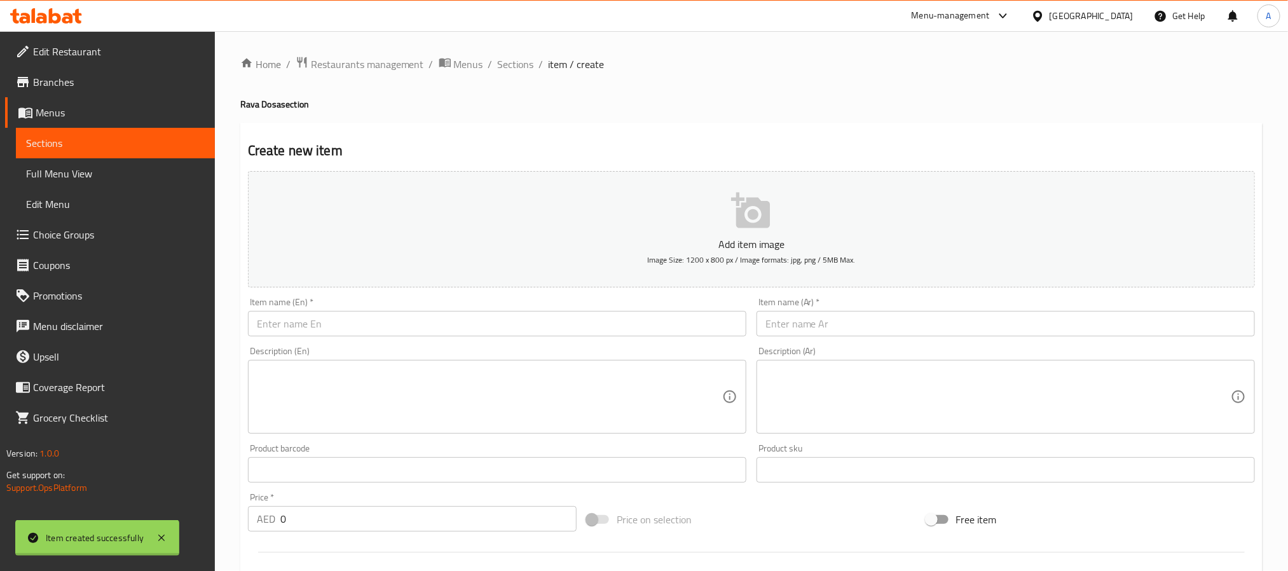
scroll to position [0, 0]
click at [526, 67] on span "Sections" at bounding box center [516, 64] width 36 height 15
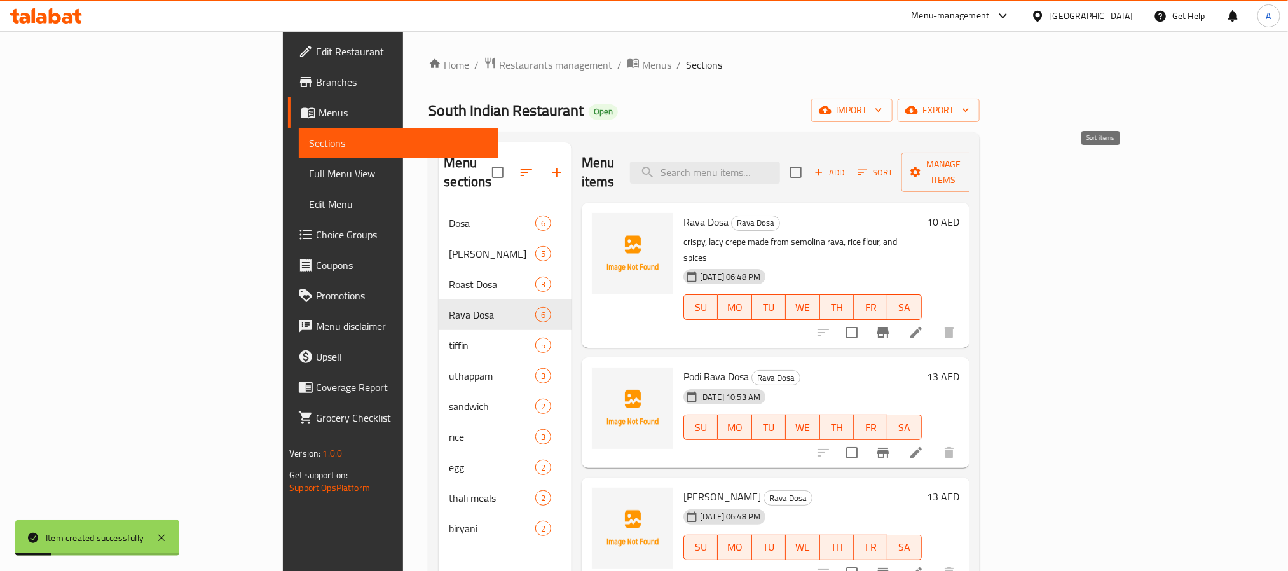
click at [893, 165] on span "Sort" at bounding box center [875, 172] width 35 height 15
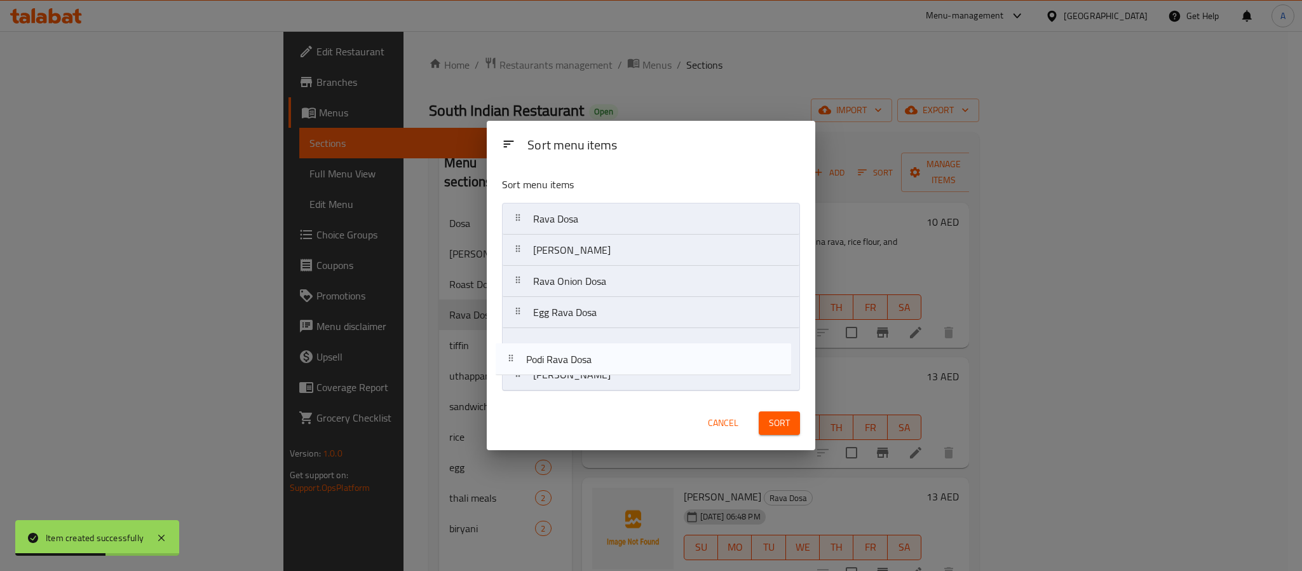
drag, startPoint x: 609, startPoint y: 250, endPoint x: 601, endPoint y: 363, distance: 112.8
click at [601, 363] on nav "Rava Dosa Podi Rava Dosa Rava Ghee Dosa Rava Onion Dosa Egg Rava Dosa Rava Masa…" at bounding box center [651, 297] width 298 height 188
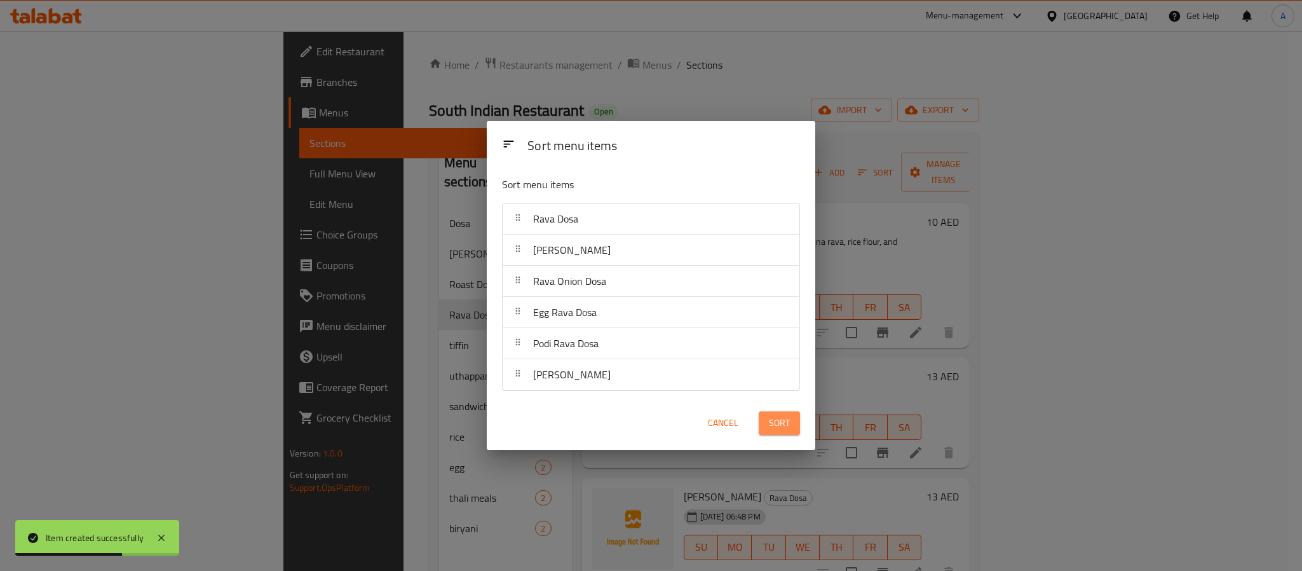
click at [772, 428] on span "Sort" at bounding box center [779, 423] width 21 height 16
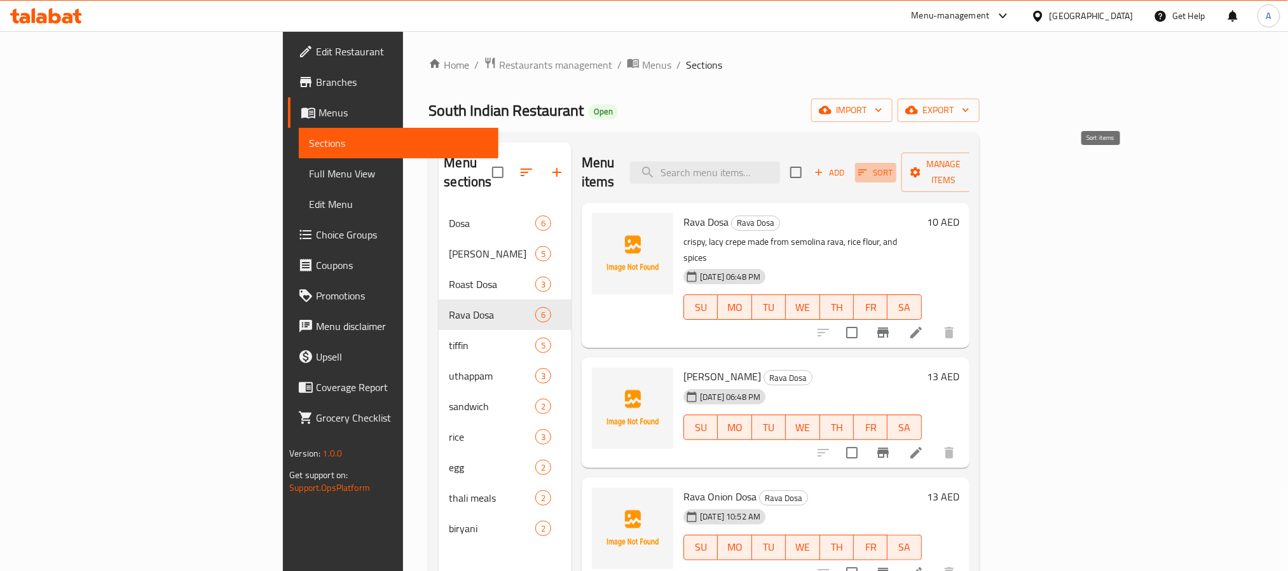
click at [893, 165] on span "Sort" at bounding box center [875, 172] width 35 height 15
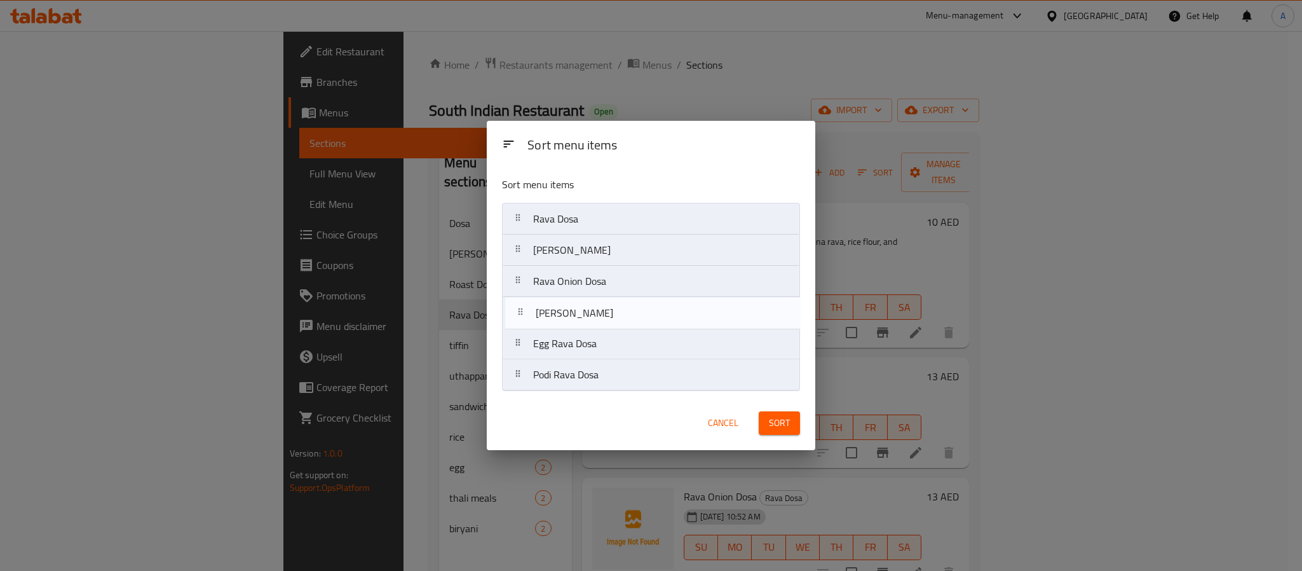
drag, startPoint x: 591, startPoint y: 387, endPoint x: 593, endPoint y: 321, distance: 66.1
click at [593, 321] on nav "Rava Dosa Rava Ghee Dosa Rava Onion Dosa Egg Rava Dosa Podi Rava Dosa Rava Masa…" at bounding box center [651, 297] width 298 height 188
drag, startPoint x: 572, startPoint y: 381, endPoint x: 578, endPoint y: 346, distance: 36.2
click at [578, 346] on nav "Rava Dosa Rava Ghee Dosa Rava Onion Dosa Rava Masala Dosa Egg Rava Dosa Podi Ra…" at bounding box center [651, 297] width 298 height 188
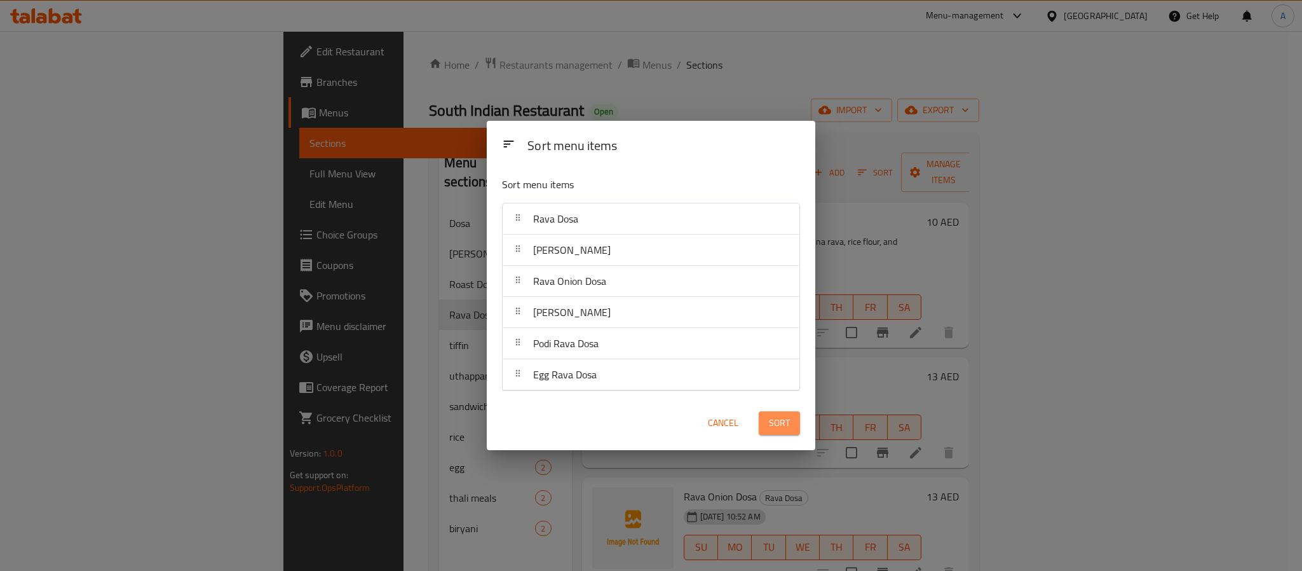
click at [775, 421] on span "Sort" at bounding box center [779, 423] width 21 height 16
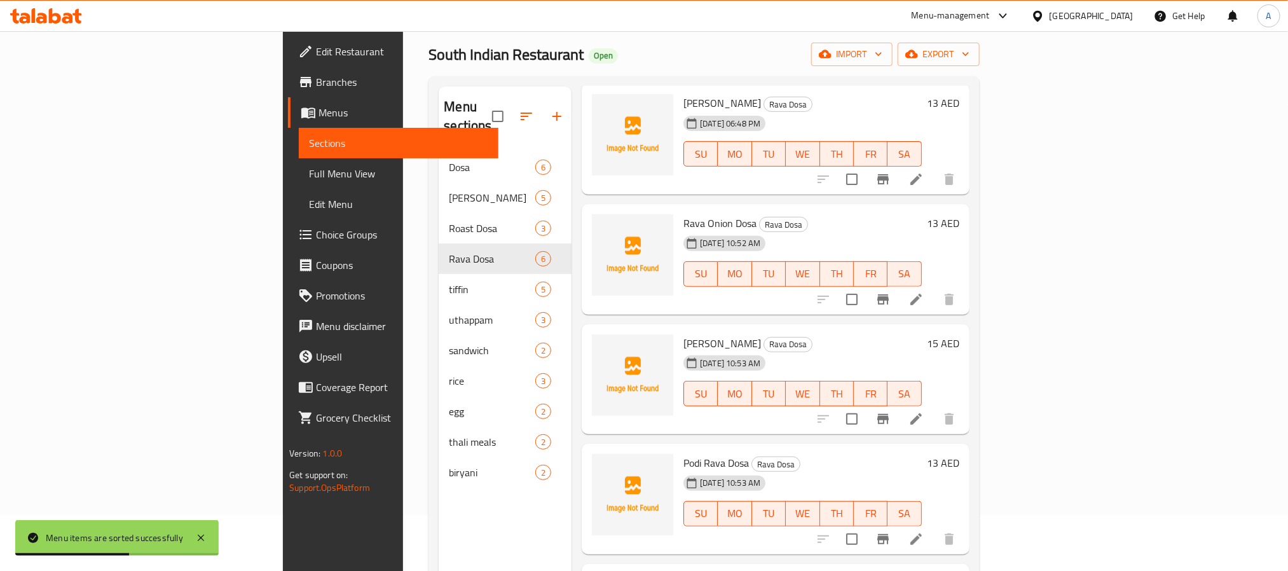
scroll to position [178, 0]
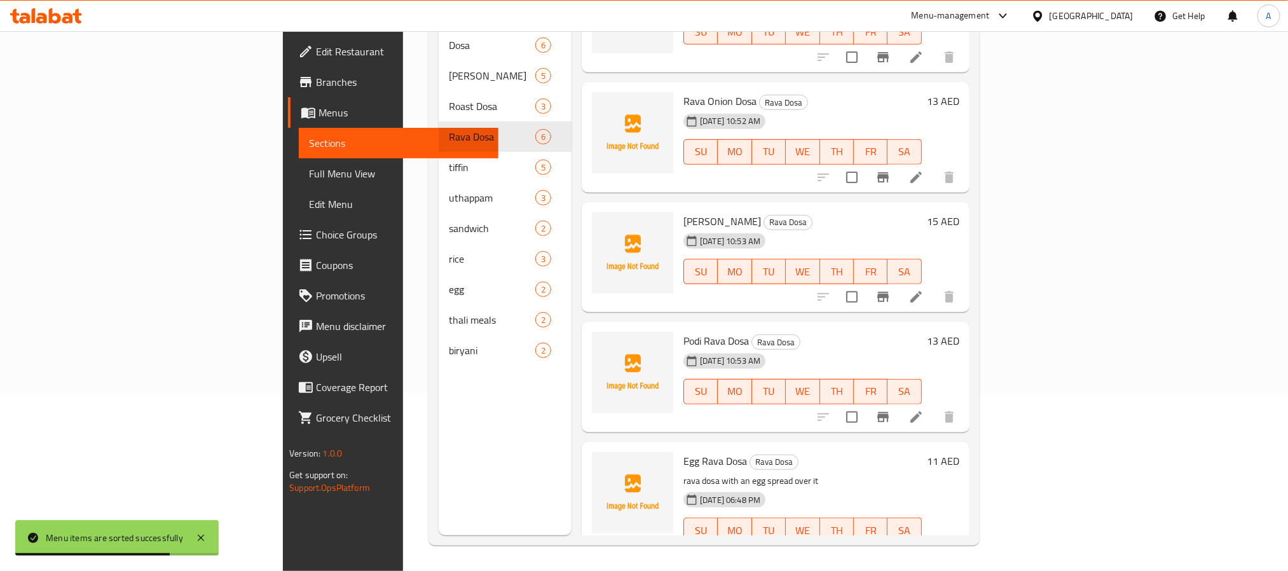
click at [959, 452] on h6 "11 AED" at bounding box center [943, 461] width 32 height 18
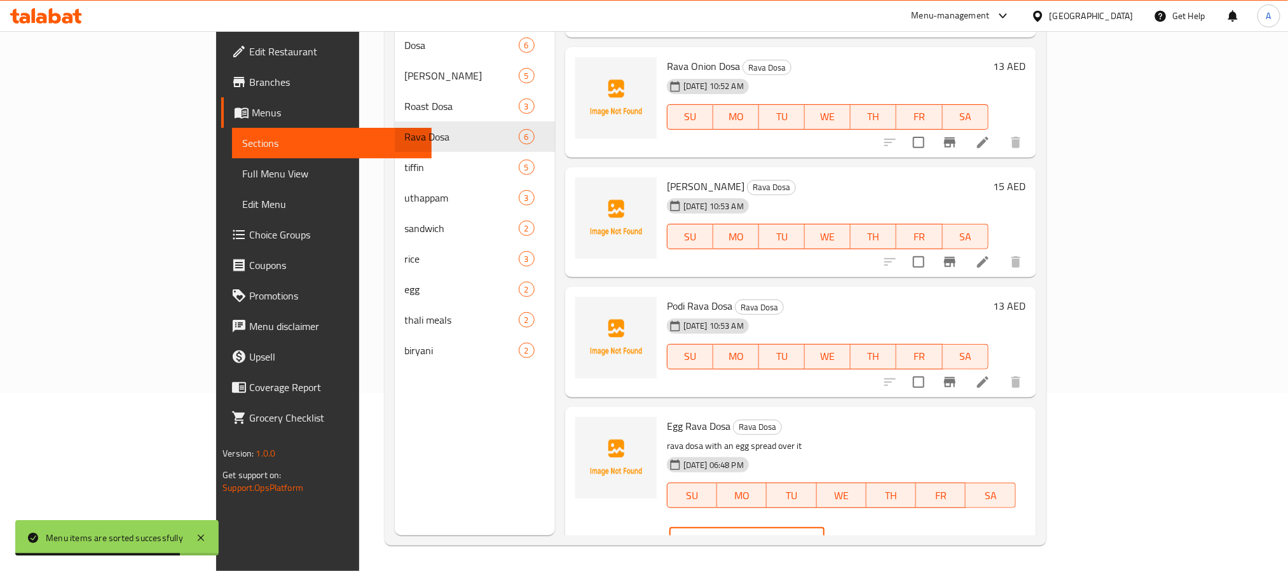
click at [824, 527] on input "11" at bounding box center [763, 539] width 123 height 25
type input "14"
click at [874, 536] on icon "ok" at bounding box center [869, 539] width 10 height 7
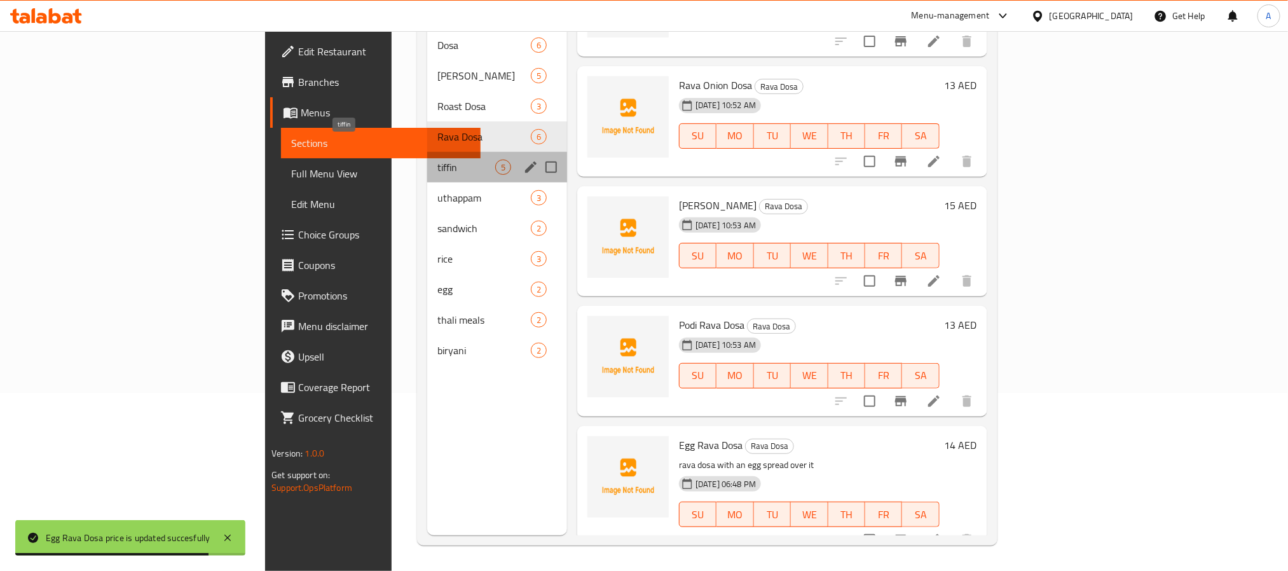
click at [437, 160] on span "tiffin" at bounding box center [466, 167] width 58 height 15
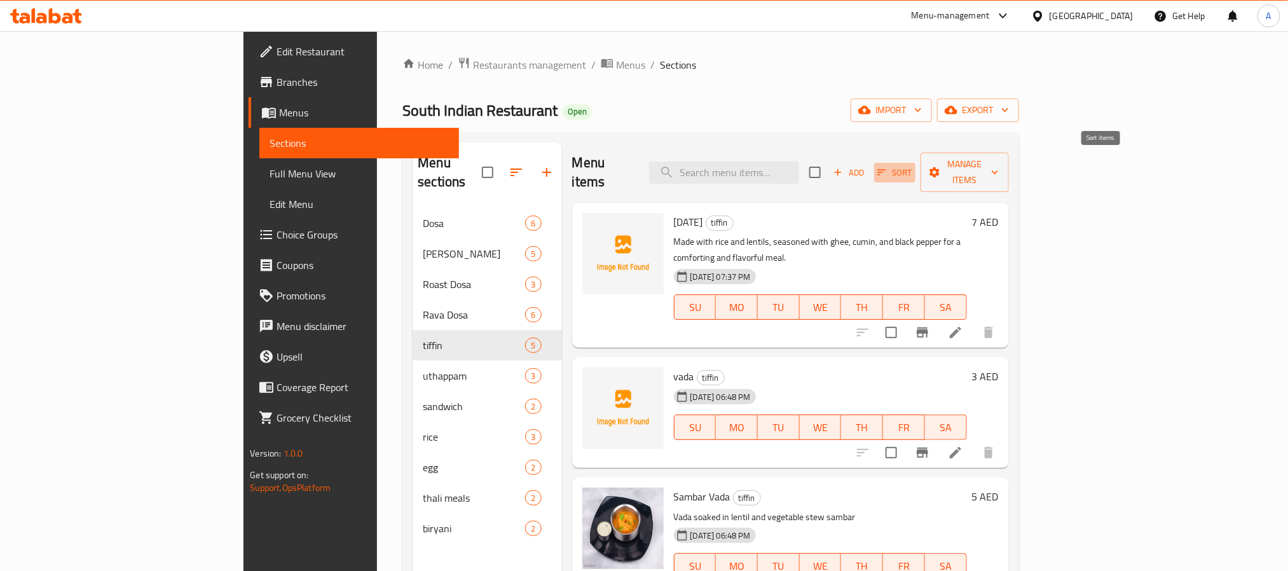
click at [912, 165] on span "Sort" at bounding box center [894, 172] width 35 height 15
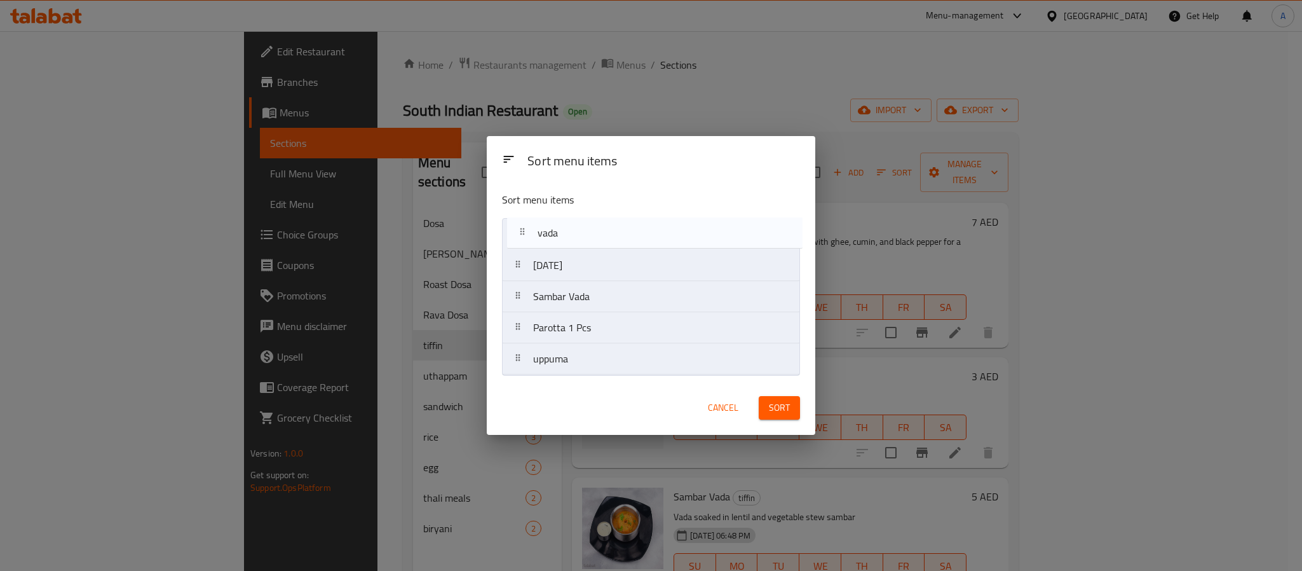
drag, startPoint x: 612, startPoint y: 275, endPoint x: 616, endPoint y: 235, distance: 39.6
click at [616, 235] on nav "[DATE] [PERSON_NAME] Sambar [PERSON_NAME] 1 Pcs uppuma" at bounding box center [651, 296] width 298 height 157
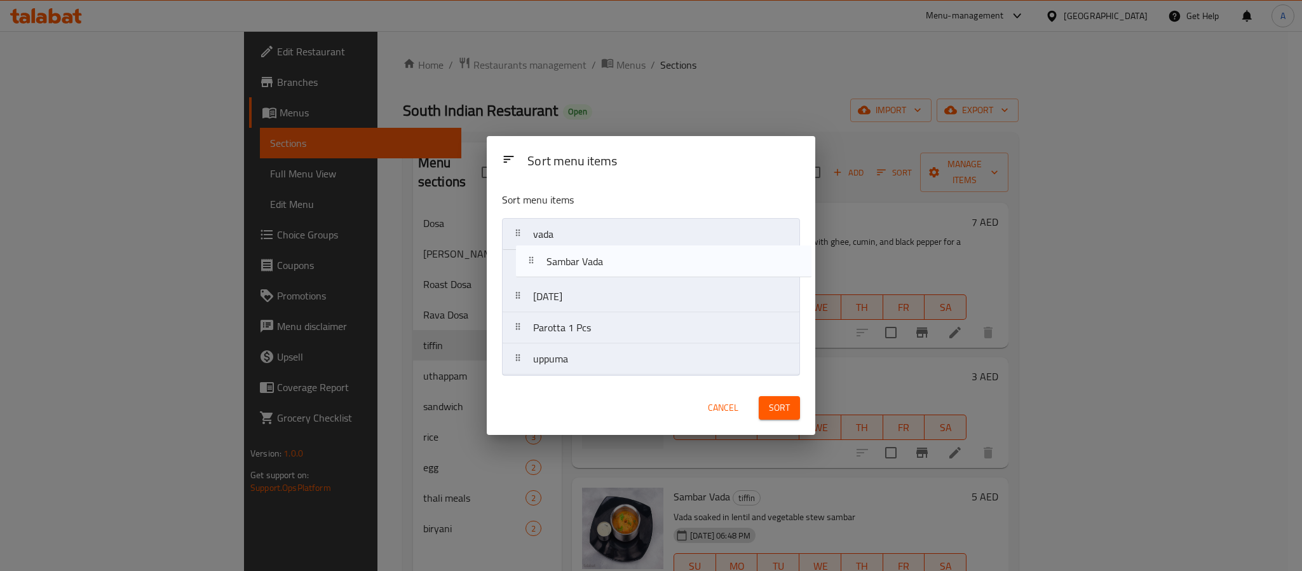
drag, startPoint x: 587, startPoint y: 300, endPoint x: 601, endPoint y: 260, distance: 42.2
click at [601, 260] on nav "[PERSON_NAME] [DATE] Sambar [PERSON_NAME] 1 Pcs uppuma" at bounding box center [651, 296] width 298 height 157
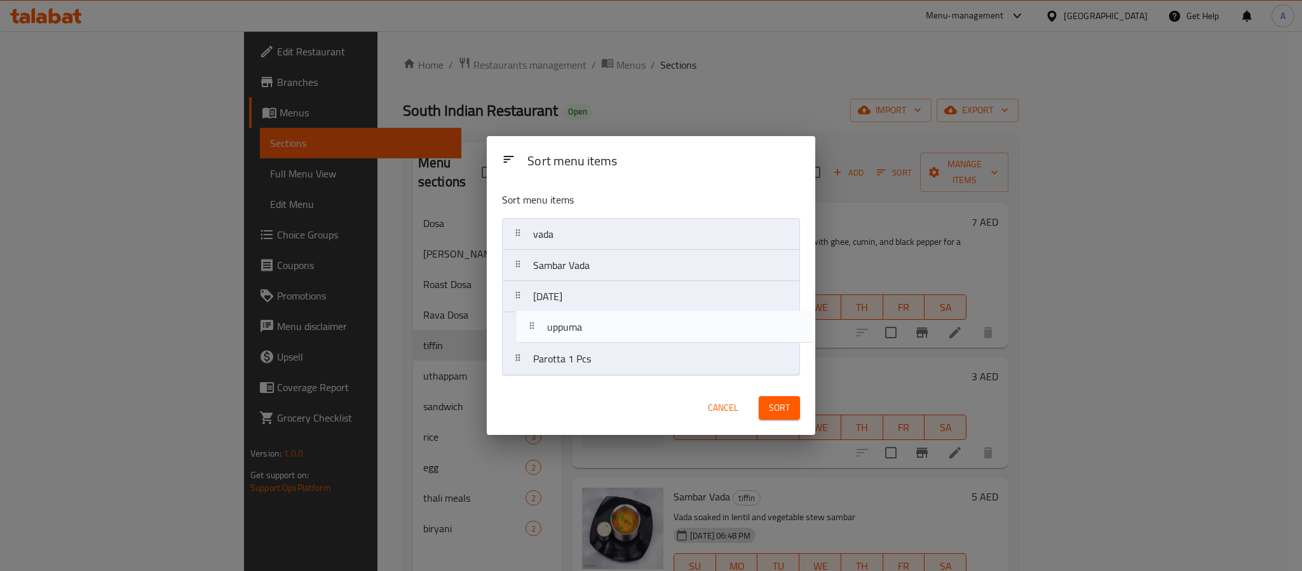
drag, startPoint x: 566, startPoint y: 372, endPoint x: 582, endPoint y: 334, distance: 41.1
click at [582, 334] on nav "[PERSON_NAME] Sambar [PERSON_NAME] [DATE] Parotta 1 Pcs uppuma" at bounding box center [651, 296] width 298 height 157
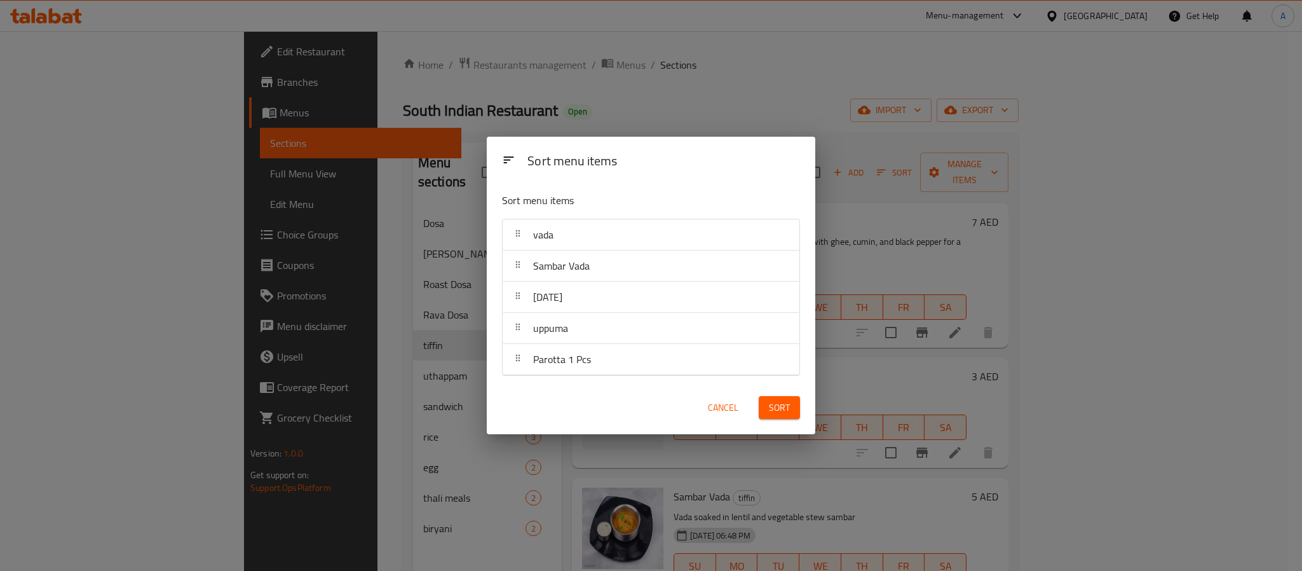
click at [782, 404] on span "Sort" at bounding box center [779, 408] width 21 height 16
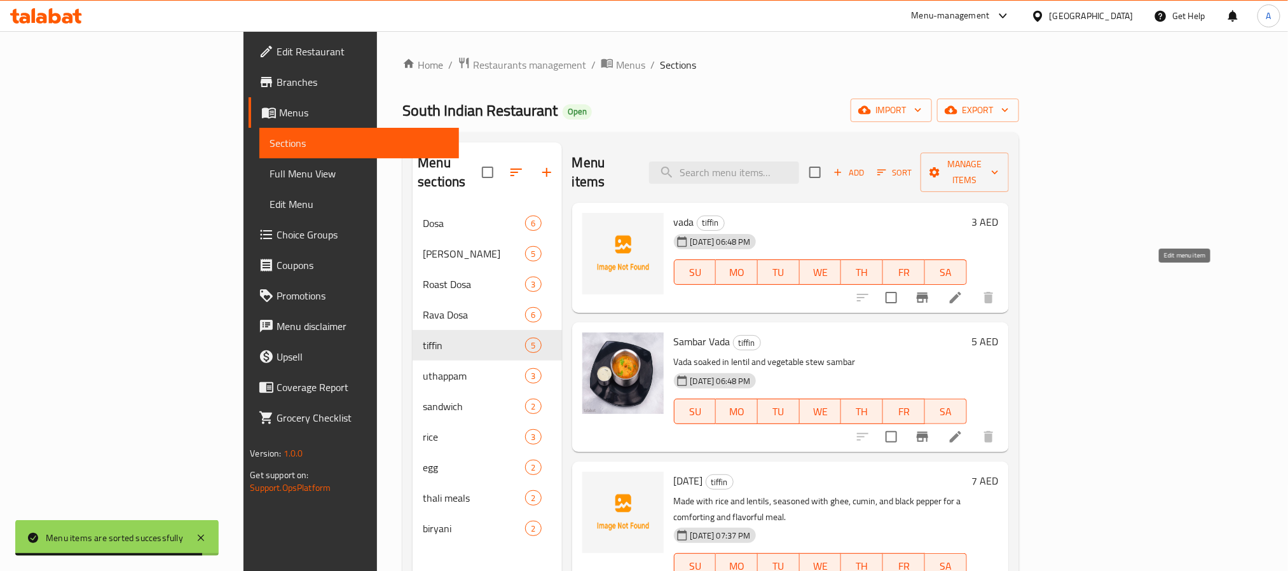
click at [961, 292] on icon at bounding box center [955, 297] width 11 height 11
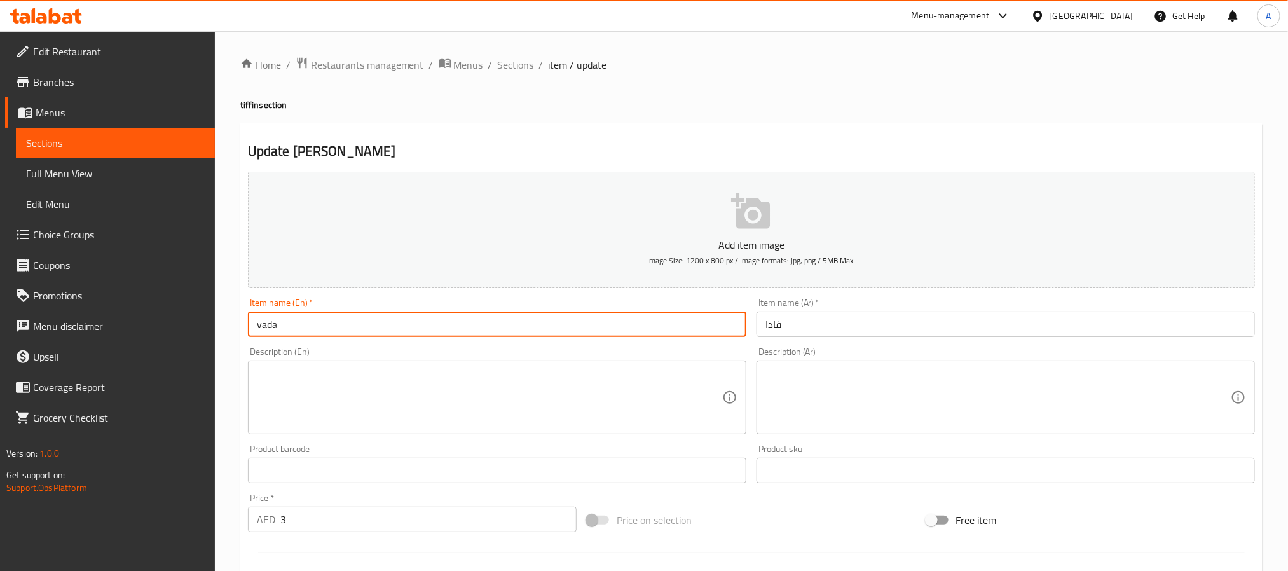
click at [278, 334] on input "vada" at bounding box center [497, 323] width 498 height 25
paste input "(1 pcs)"
click at [294, 323] on input "[PERSON_NAME](1 pcs)" at bounding box center [497, 323] width 498 height 25
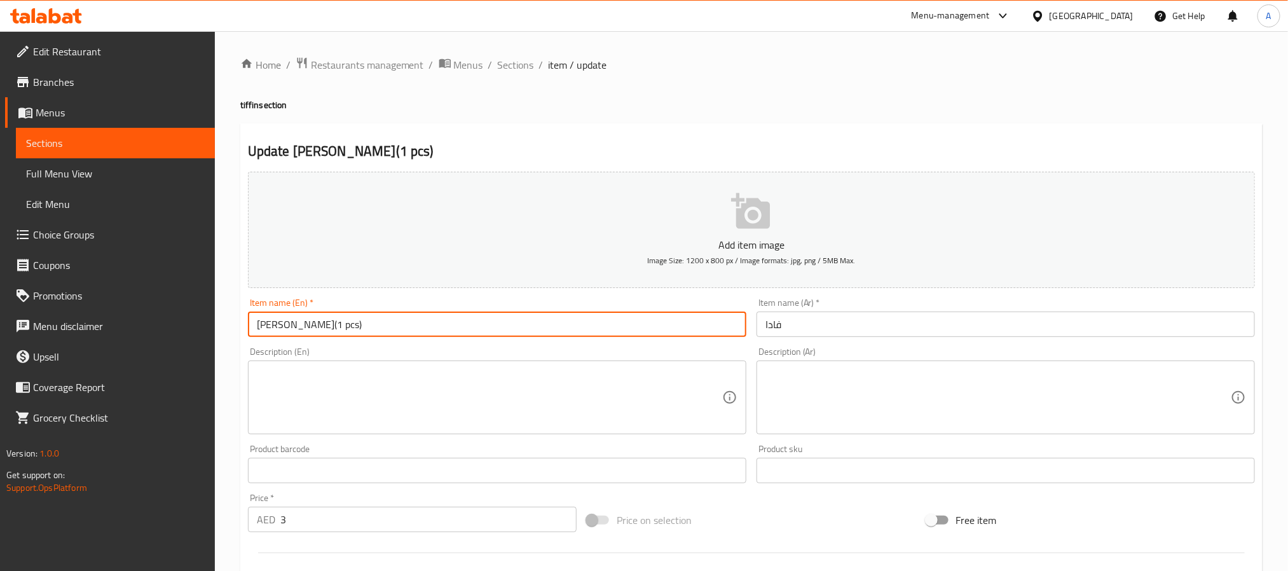
click at [294, 323] on input "[PERSON_NAME](1 pcs)" at bounding box center [497, 323] width 498 height 25
type input "[PERSON_NAME](1 Pcs)"
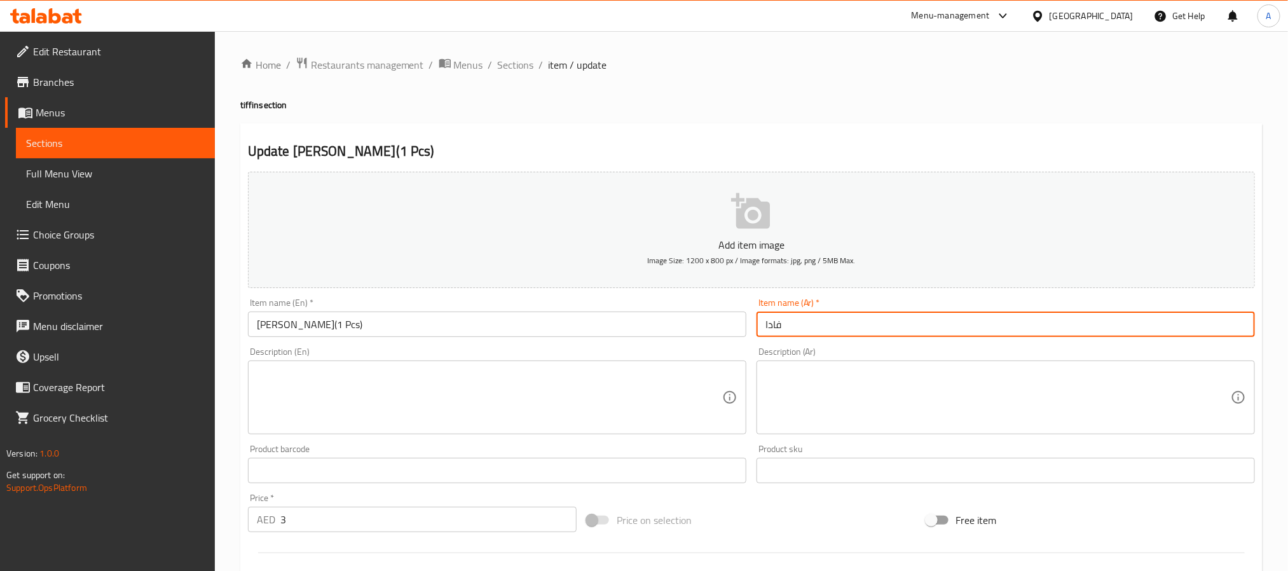
paste input "فادا (قطعة واحدة)"
click at [853, 325] on input "فادافادا (قطعة واحدة)" at bounding box center [1005, 323] width 498 height 25
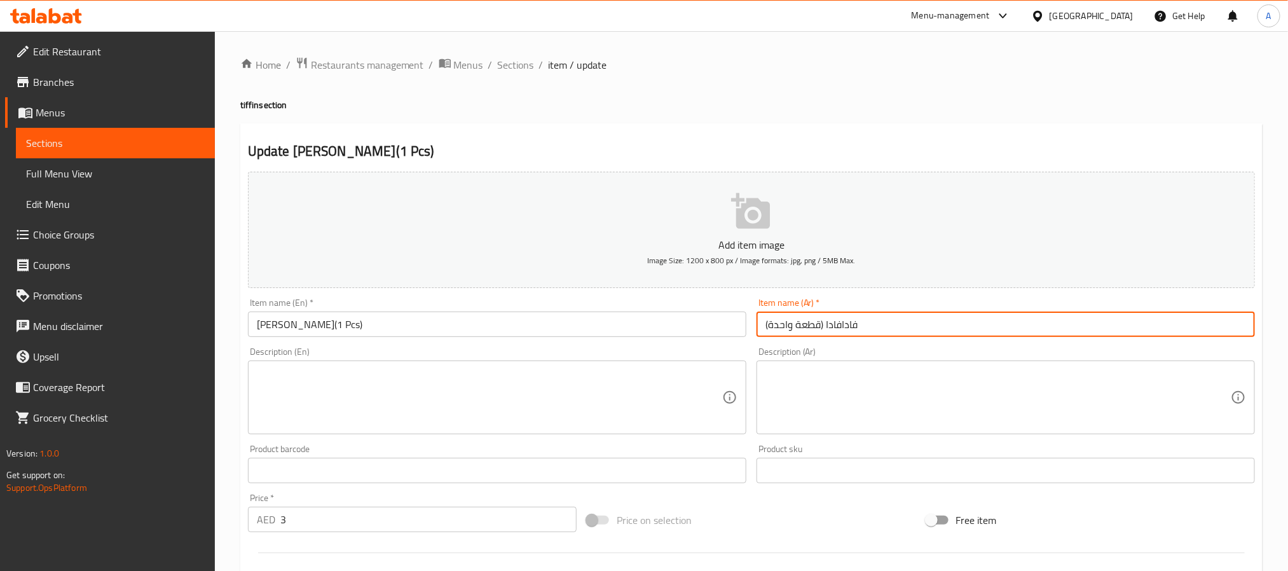
paste input "text"
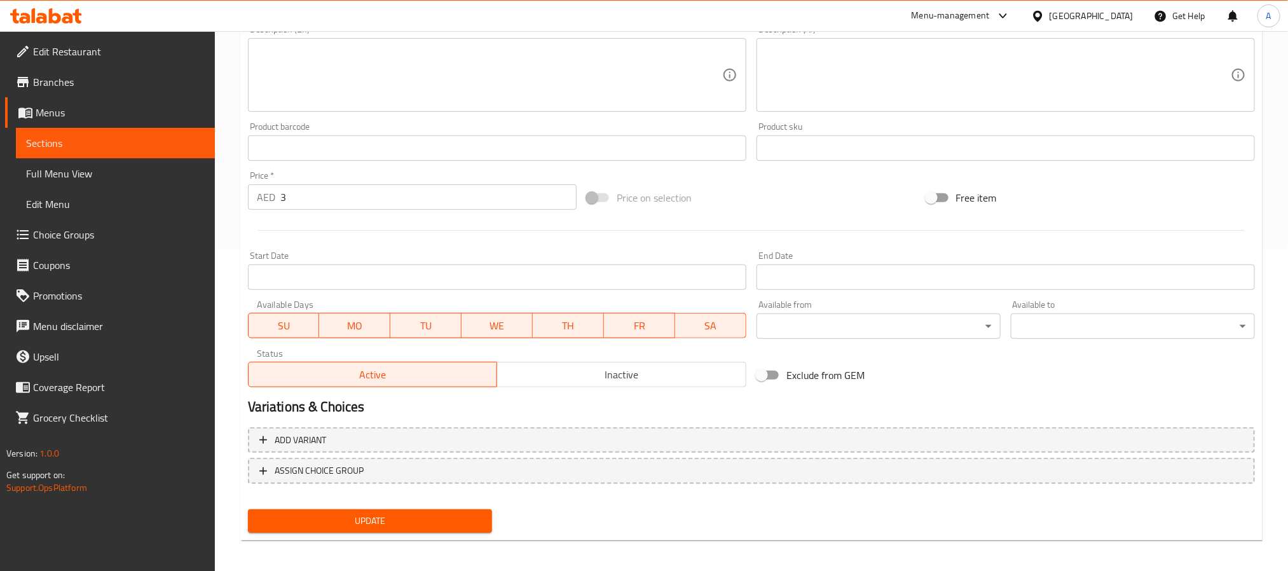
scroll to position [326, 0]
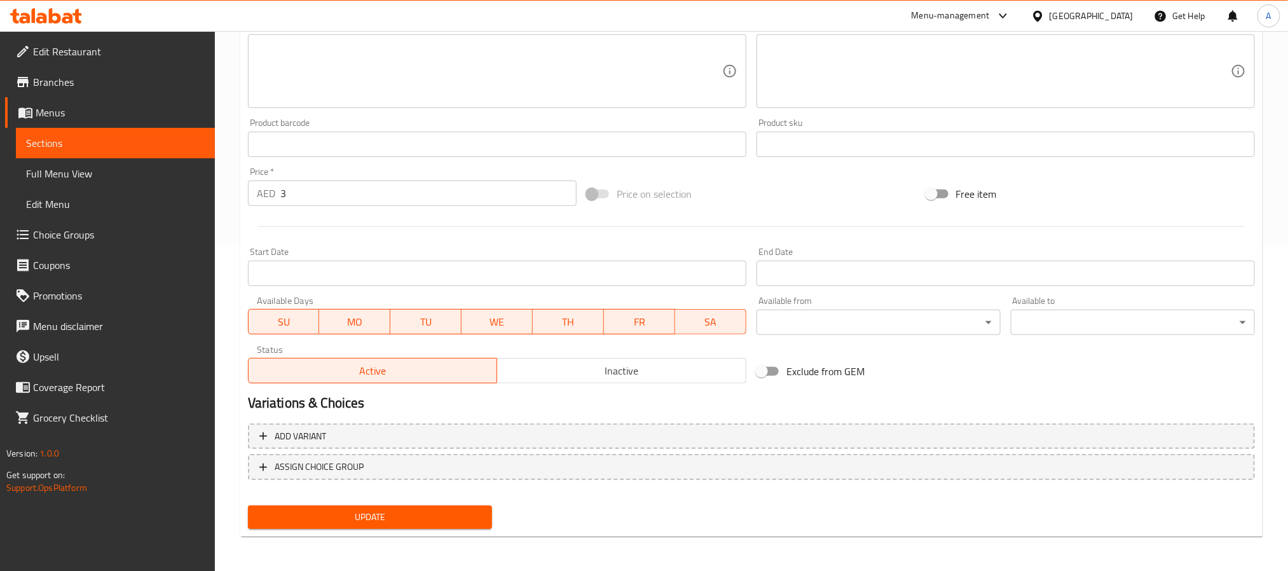
type input "فادا (قطعة واحدة)"
click at [479, 519] on span "Update" at bounding box center [370, 517] width 224 height 16
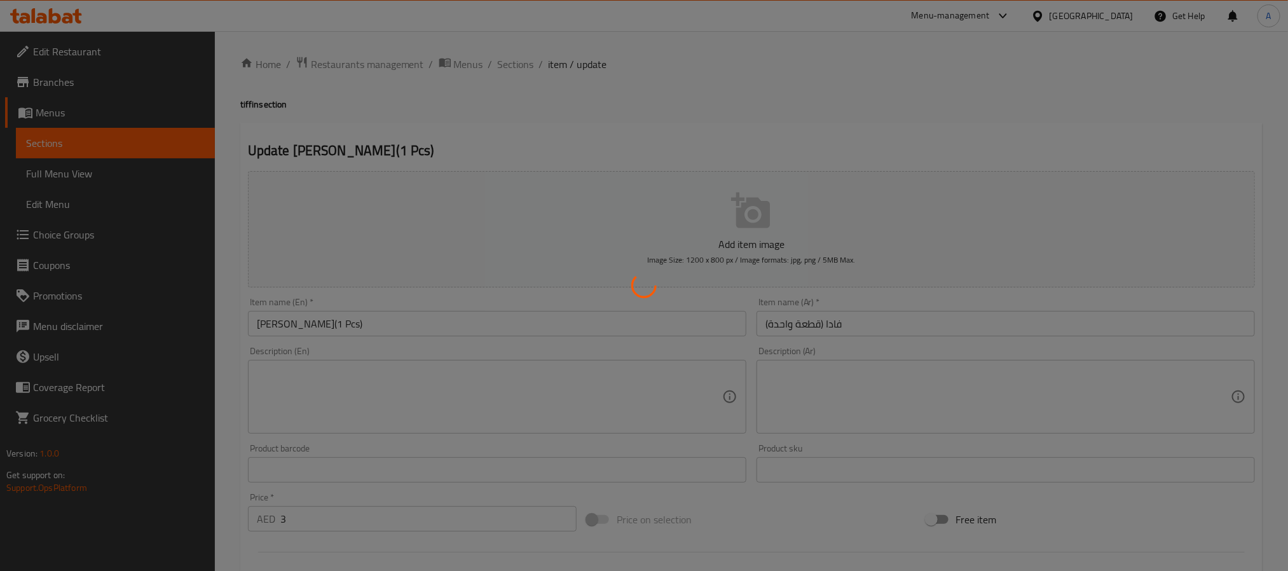
scroll to position [0, 0]
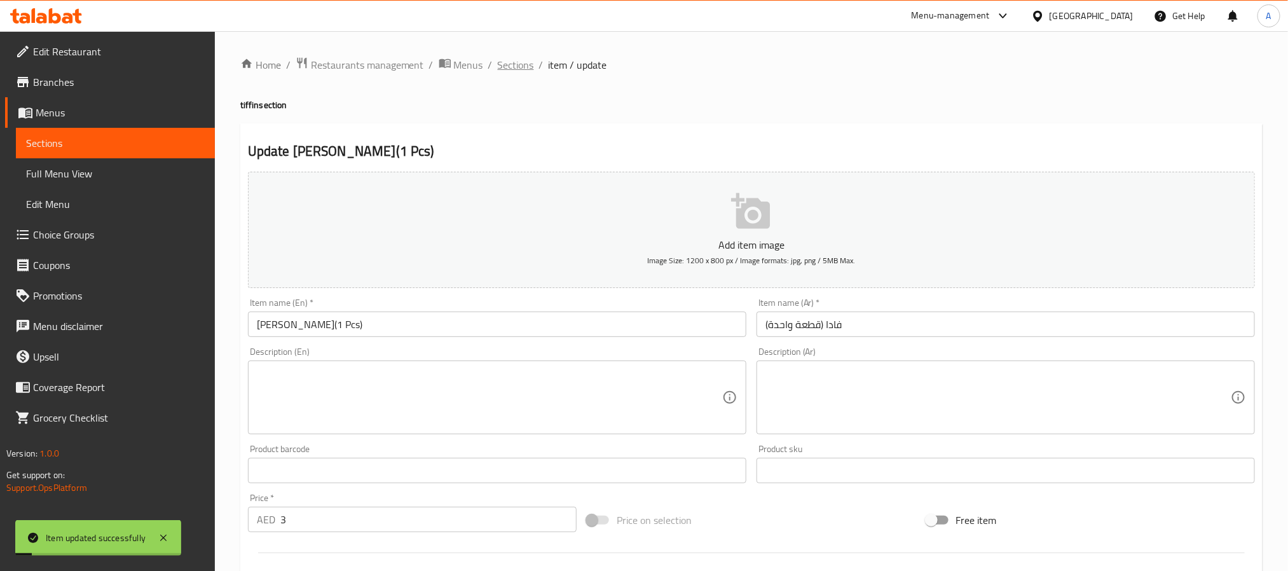
click at [531, 64] on span "Sections" at bounding box center [516, 64] width 36 height 15
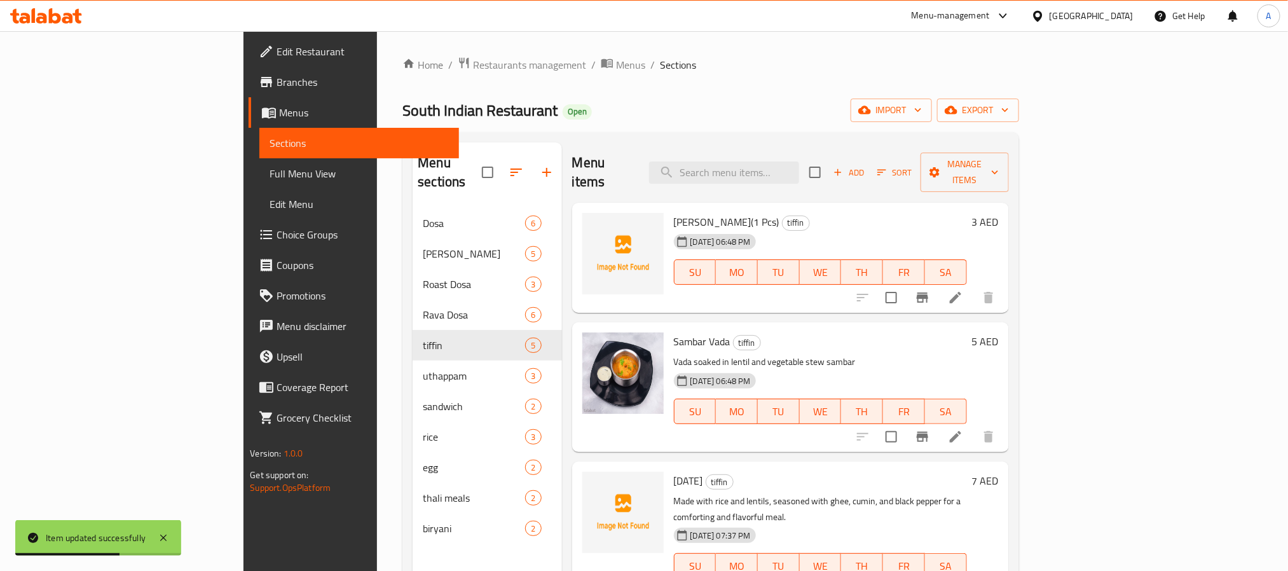
click at [998, 332] on h6 "5 AED" at bounding box center [985, 341] width 27 height 18
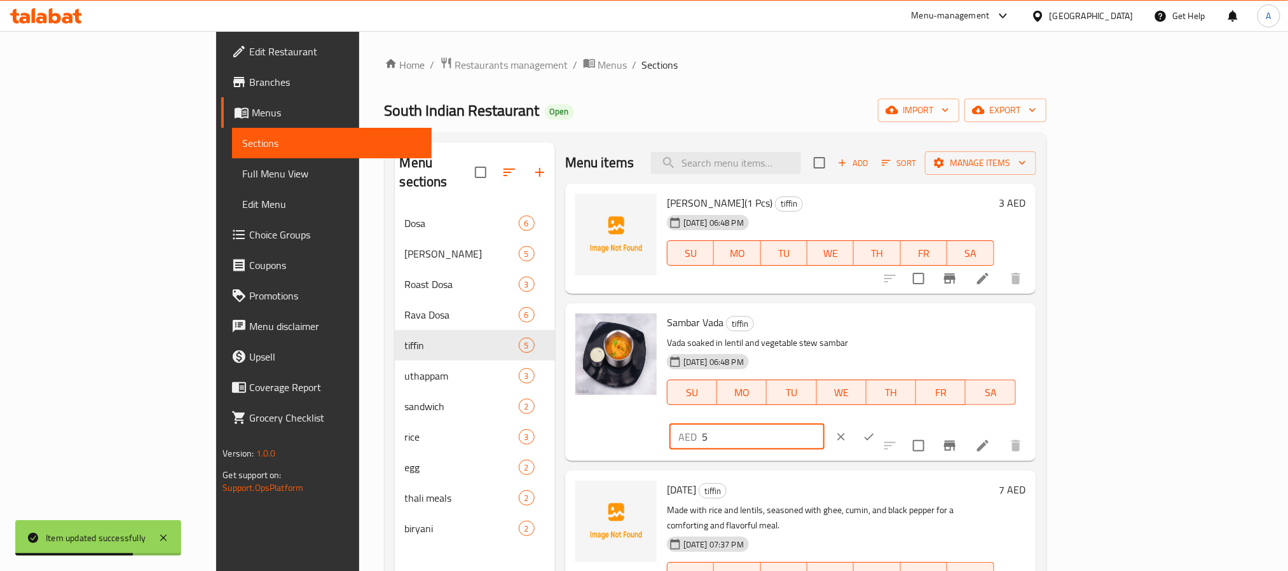
drag, startPoint x: 1095, startPoint y: 325, endPoint x: 982, endPoint y: 317, distance: 113.4
click at [982, 317] on div "Sambar [PERSON_NAME] [PERSON_NAME] soaked in lentil and vegetable stew sambar […" at bounding box center [846, 381] width 369 height 147
type input "10"
click at [875, 430] on icon "ok" at bounding box center [868, 436] width 13 height 13
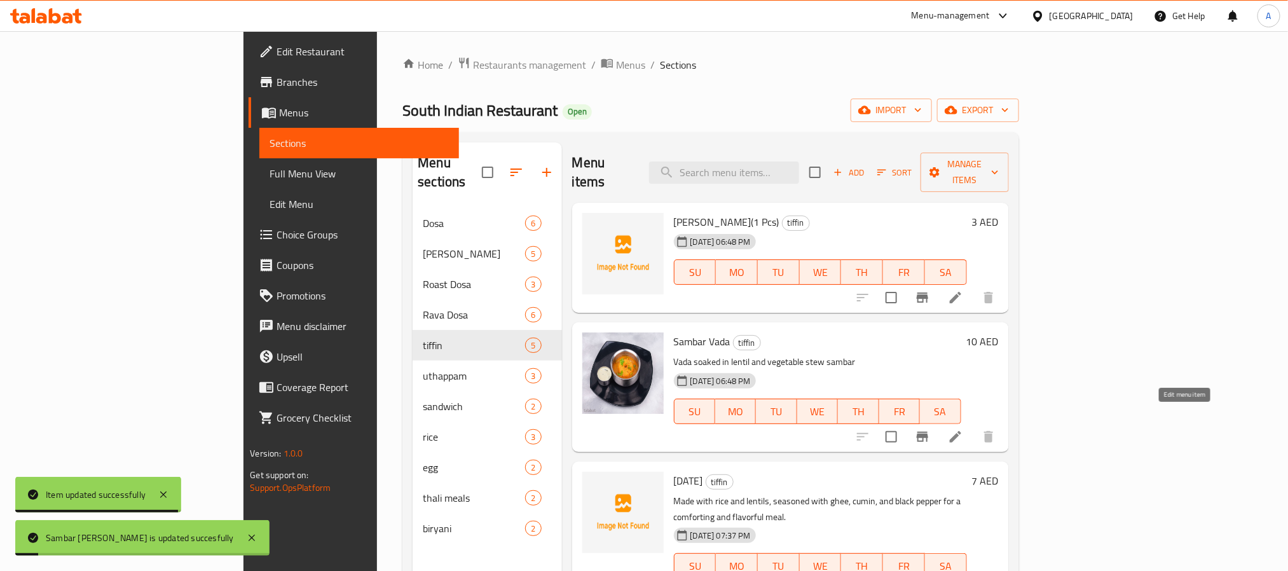
click at [963, 429] on icon at bounding box center [955, 436] width 15 height 15
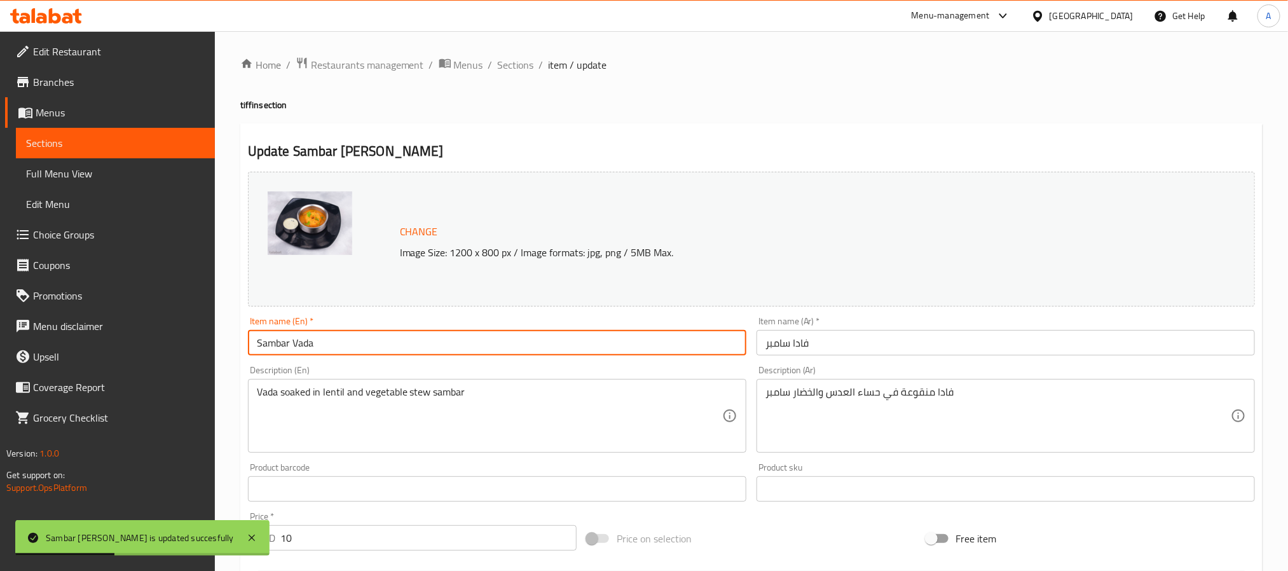
click at [363, 341] on input "Sambar Vada" at bounding box center [497, 342] width 498 height 25
paste input "sambar [PERSON_NAME](2pcs)"
click at [363, 341] on input "sambar [PERSON_NAME](2pcs)" at bounding box center [497, 342] width 498 height 25
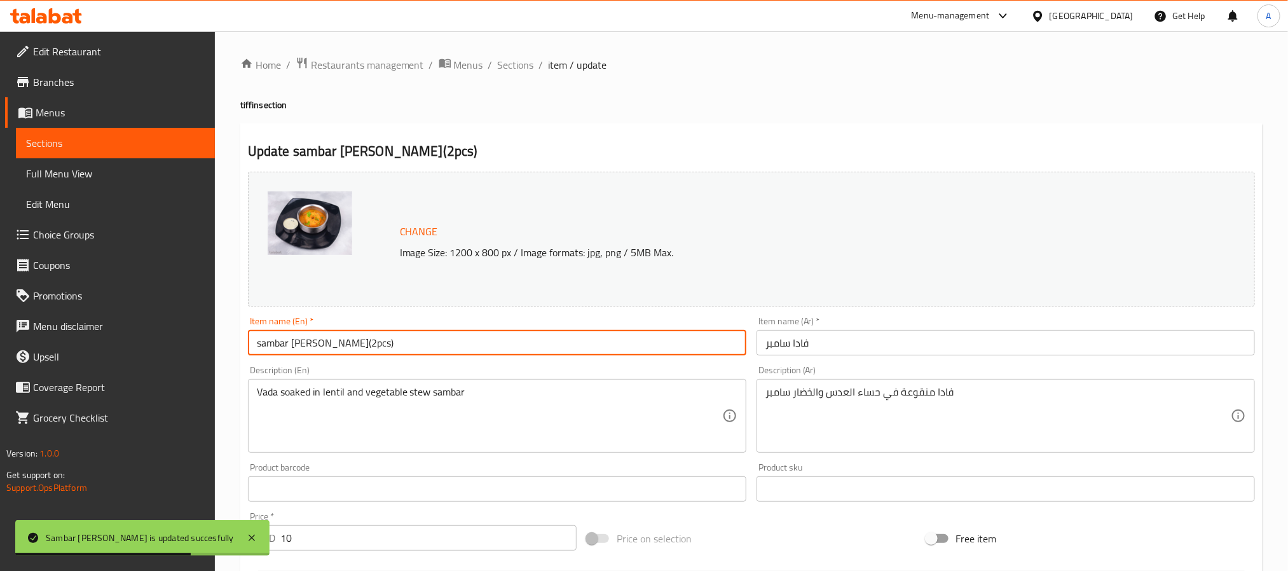
click at [363, 341] on input "sambar [PERSON_NAME](2pcs)" at bounding box center [497, 342] width 498 height 25
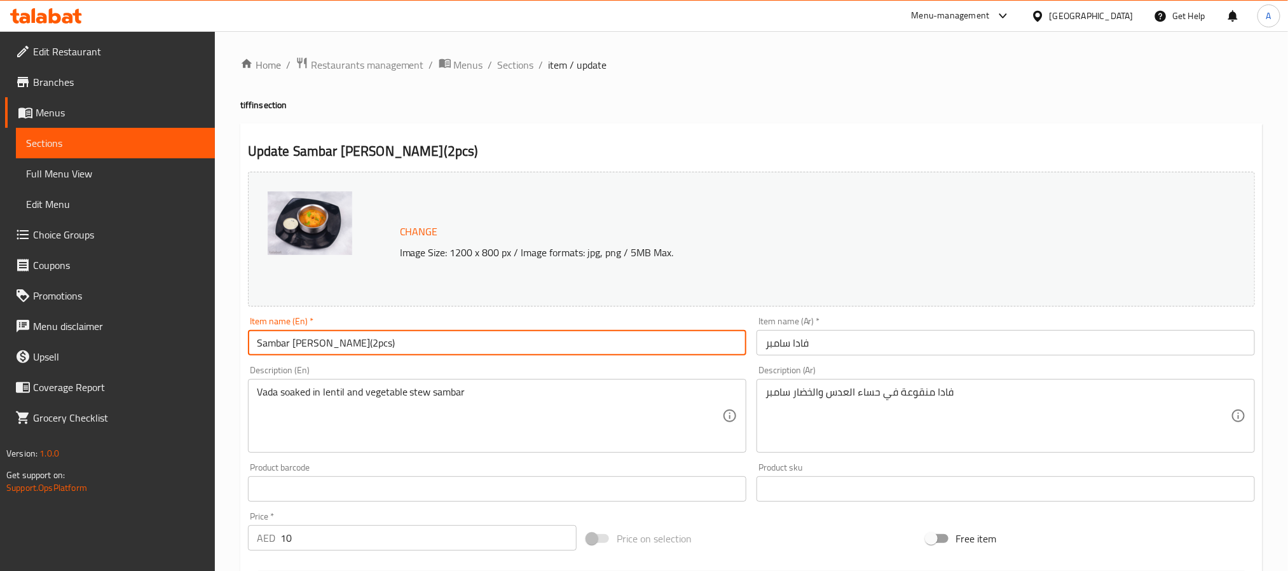
type input "Sambar [PERSON_NAME](2pcs)"
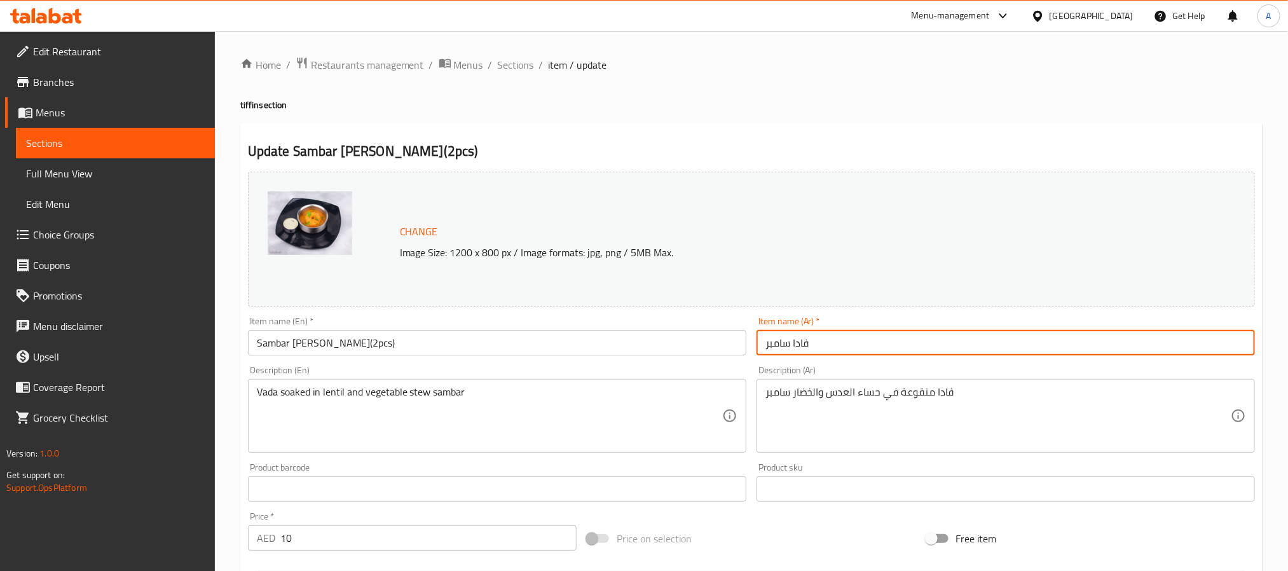
click at [819, 339] on input "فادا سامبر" at bounding box center [1005, 342] width 498 height 25
paste input "[PERSON_NAME] (قطعتان)"
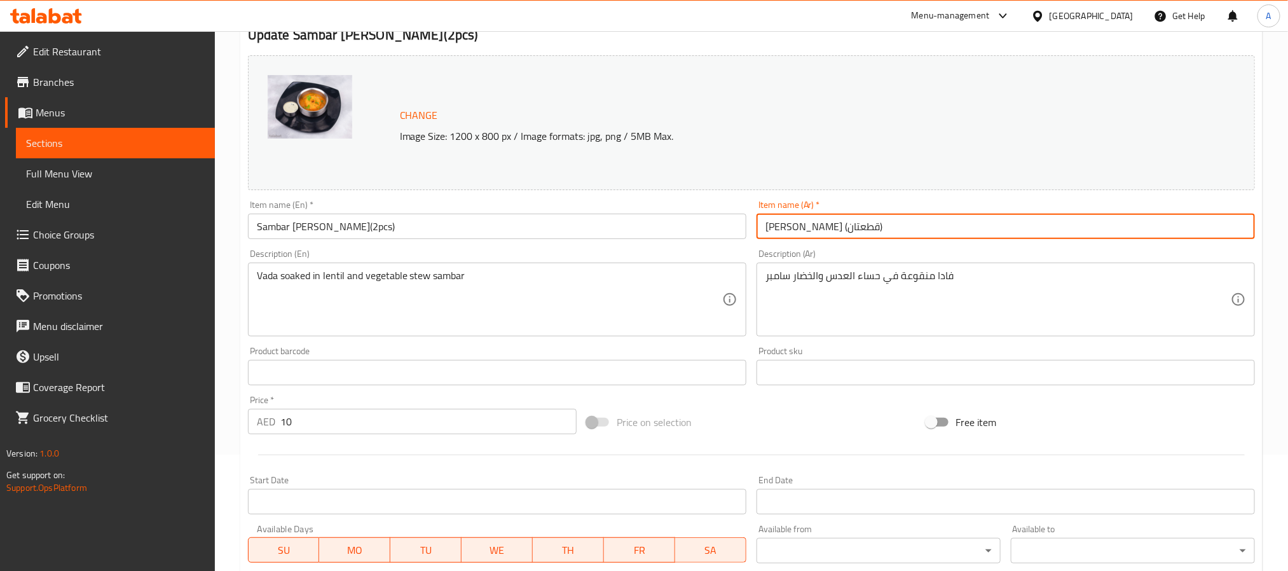
scroll to position [58, 0]
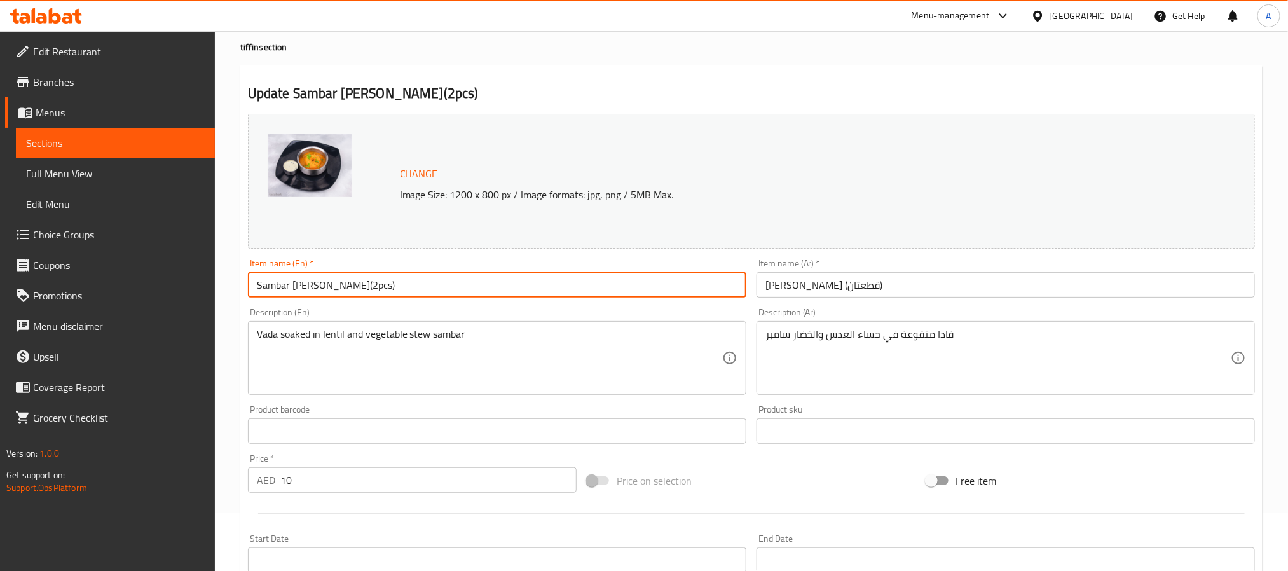
click at [265, 276] on input "Sambar [PERSON_NAME](2pcs)" at bounding box center [497, 284] width 498 height 25
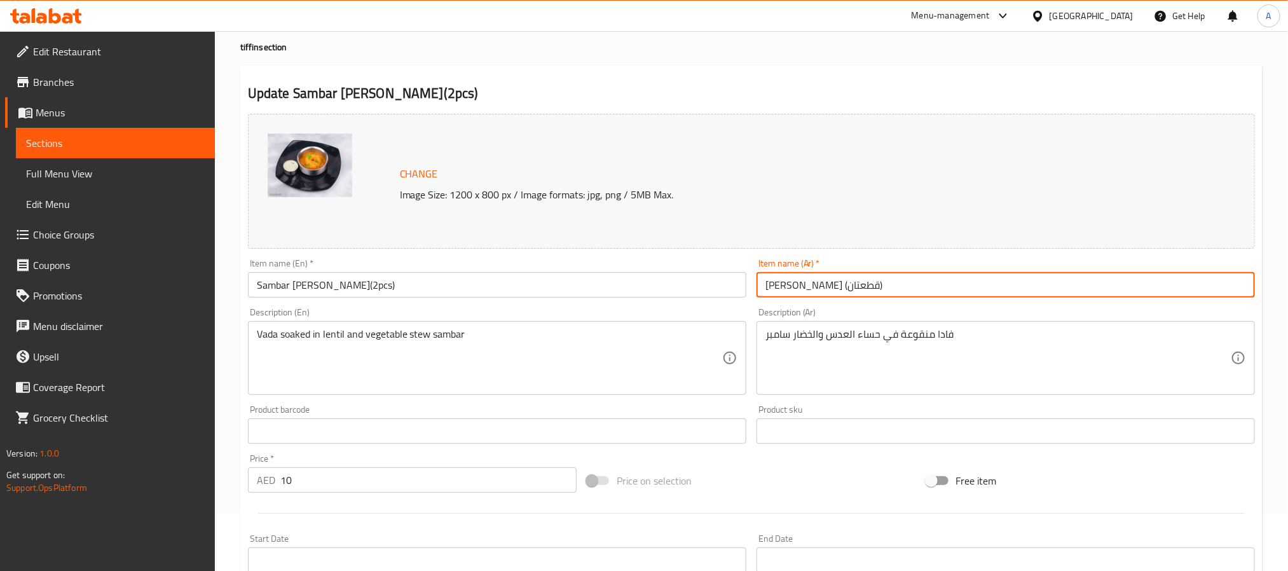
click at [826, 284] on input "[PERSON_NAME] (قطعتان)" at bounding box center [1005, 284] width 498 height 25
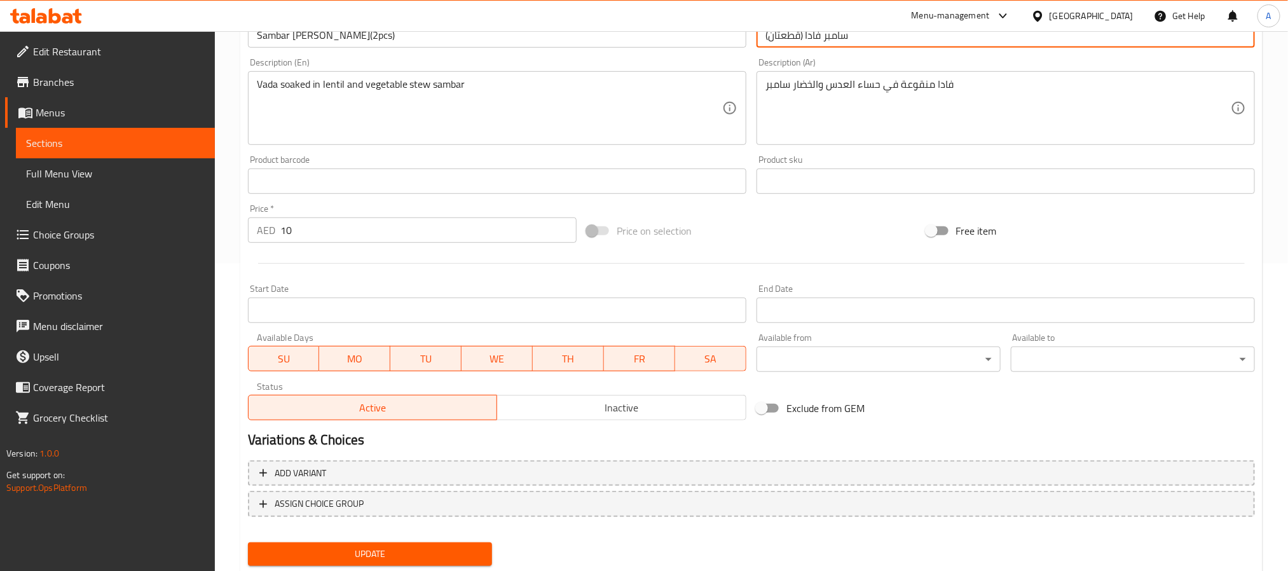
scroll to position [344, 0]
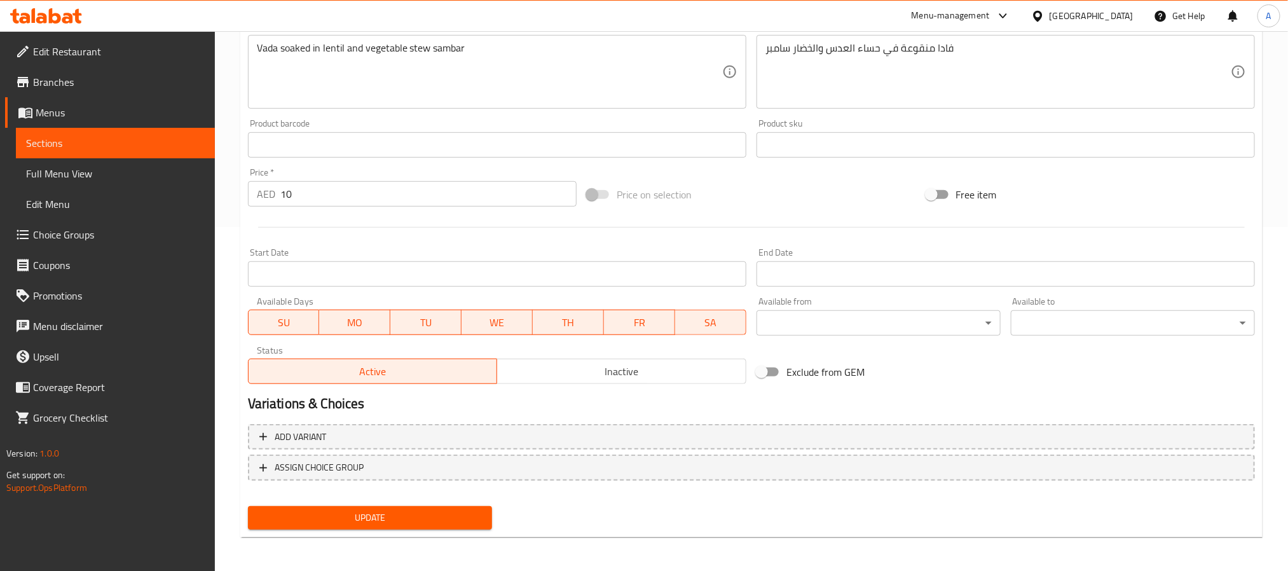
type input "سامبر فادا (قطعتان)"
click at [426, 512] on span "Update" at bounding box center [370, 518] width 224 height 16
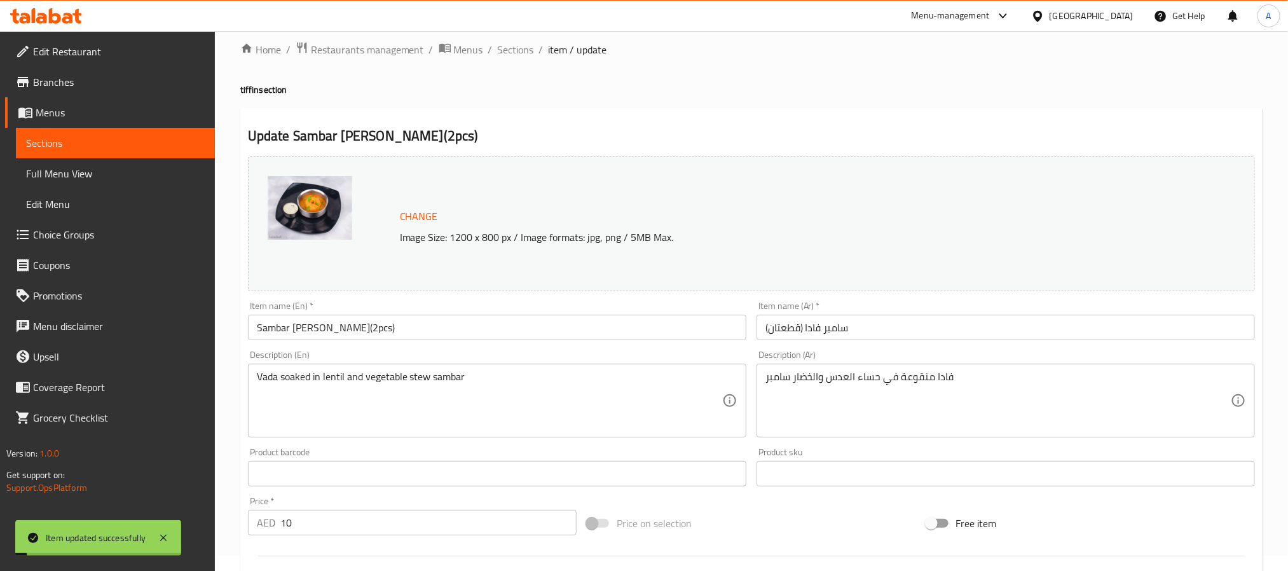
scroll to position [0, 0]
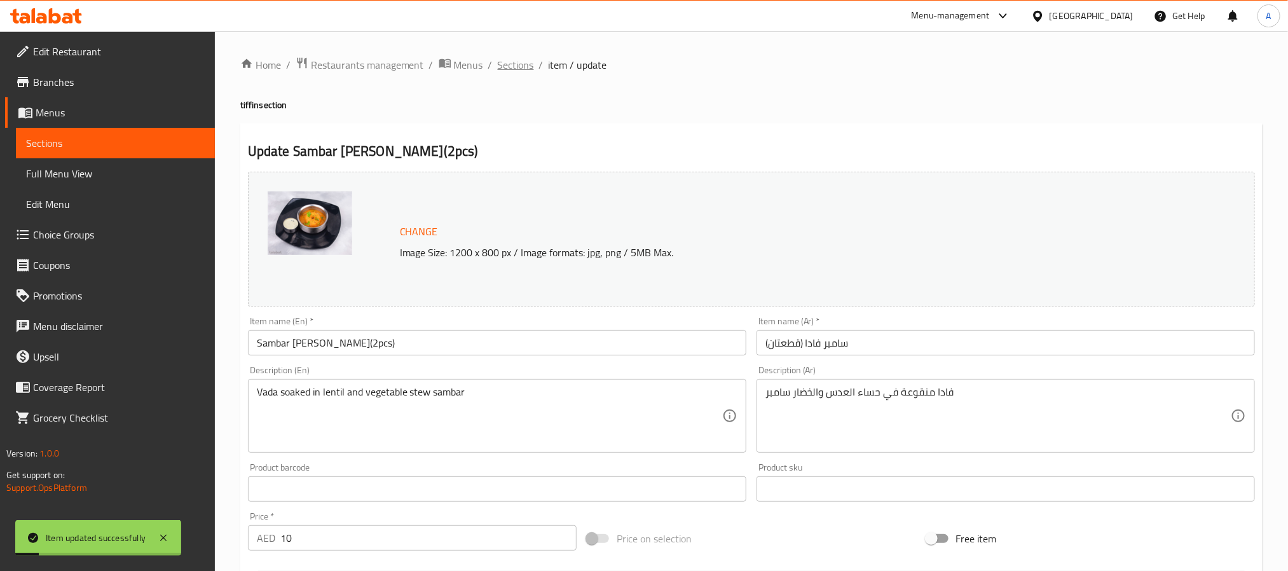
click at [521, 57] on span "Sections" at bounding box center [516, 64] width 36 height 15
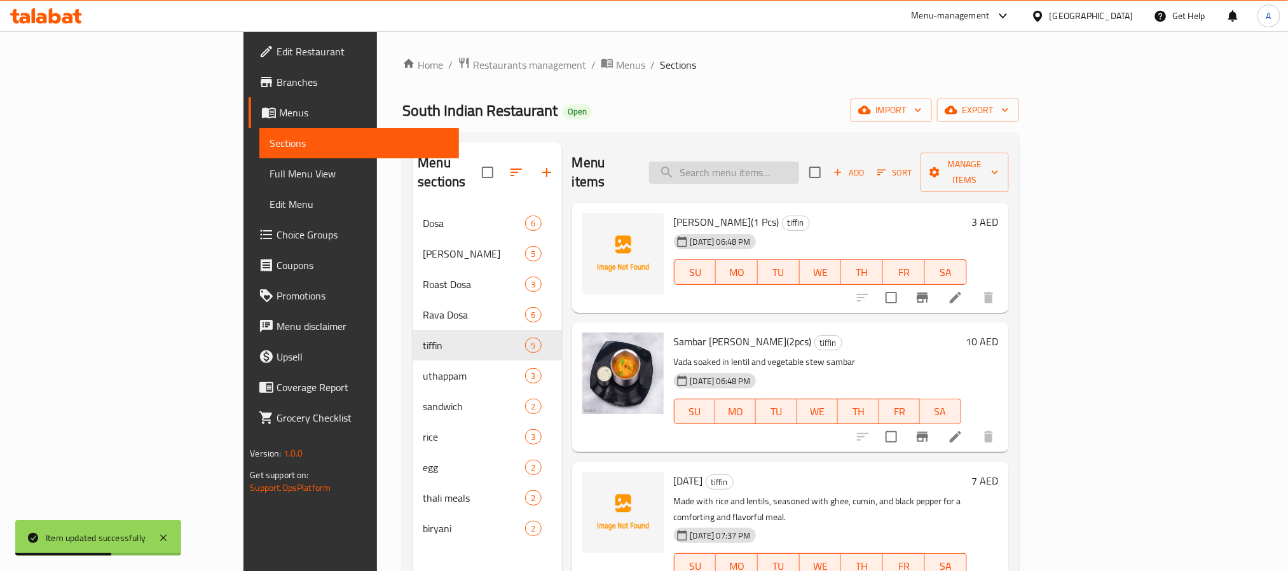
click at [799, 164] on input "search" at bounding box center [724, 172] width 150 height 22
paste input "idly(3pcs)"
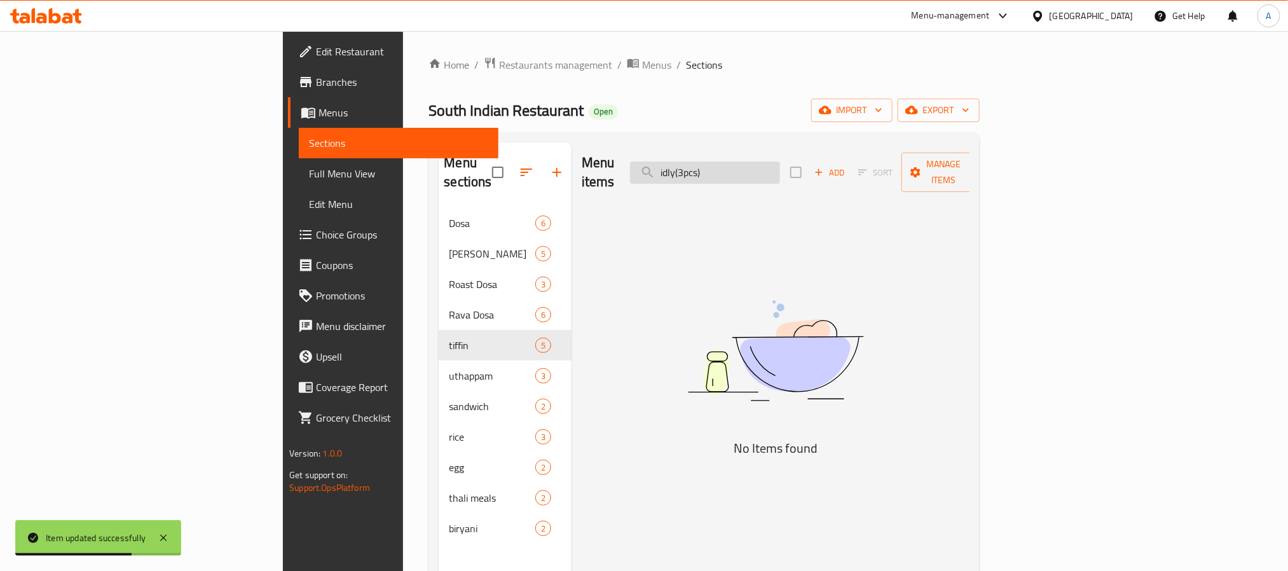
click at [780, 164] on input "idly(3pcs)" at bounding box center [705, 172] width 150 height 22
click at [780, 168] on input "idly()" at bounding box center [705, 172] width 150 height 22
type input "i"
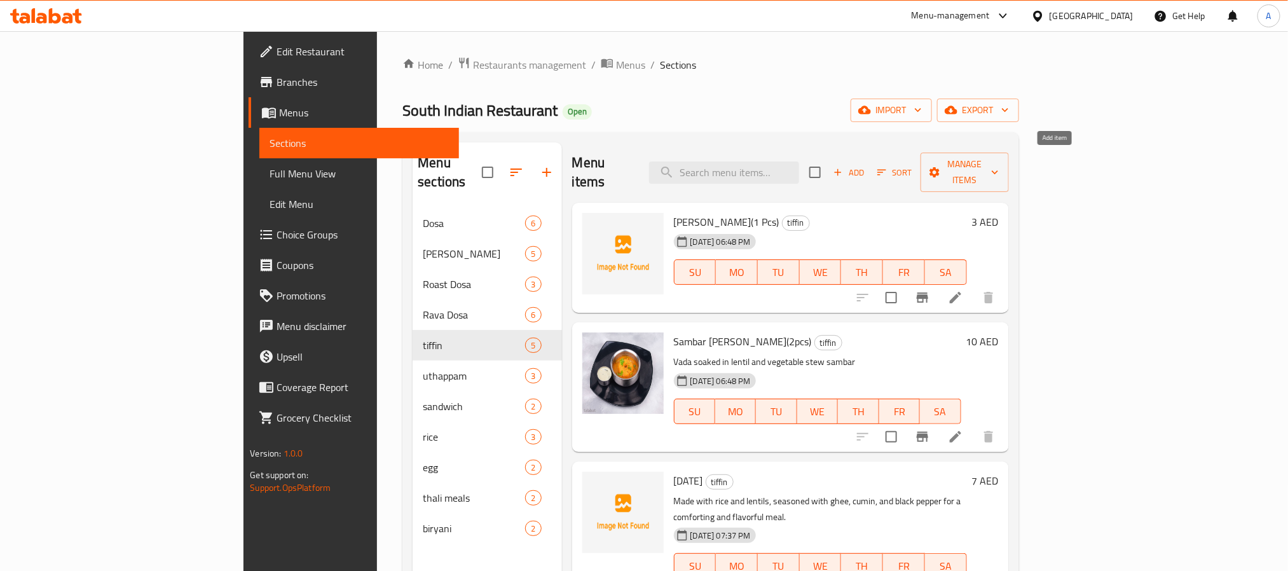
click at [866, 165] on span "Add" at bounding box center [848, 172] width 34 height 15
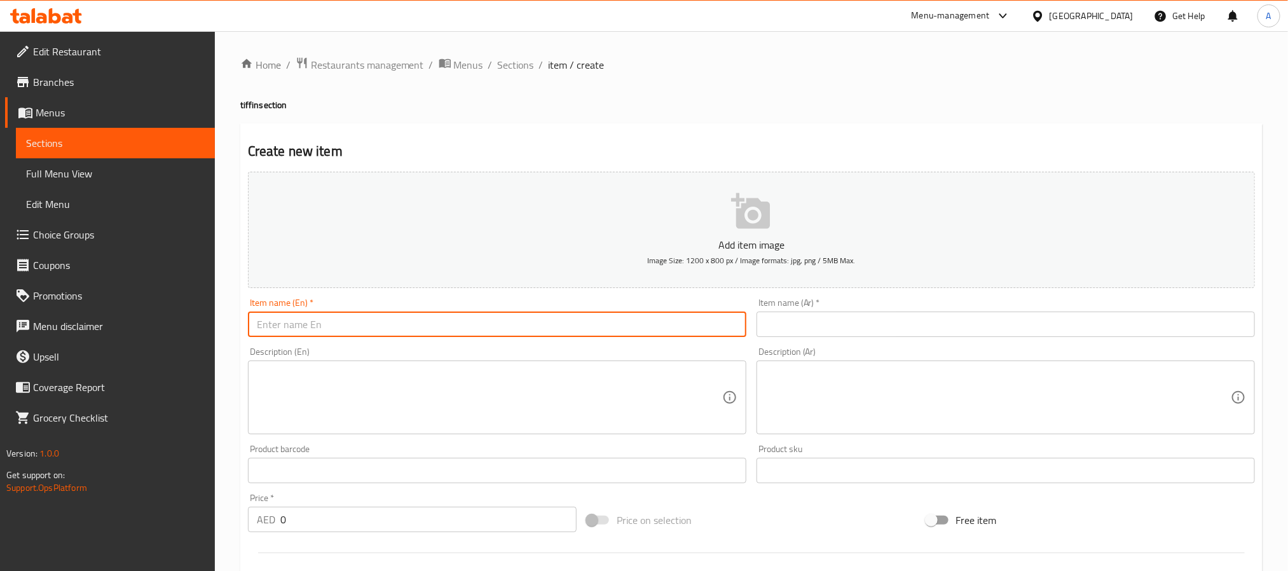
click at [339, 319] on input "text" at bounding box center [497, 323] width 498 height 25
paste input "idly(3pcs)"
click at [339, 319] on input "idly(3pcs)" at bounding box center [497, 323] width 498 height 25
click at [271, 321] on input "Idly(3pcs)" at bounding box center [497, 323] width 498 height 25
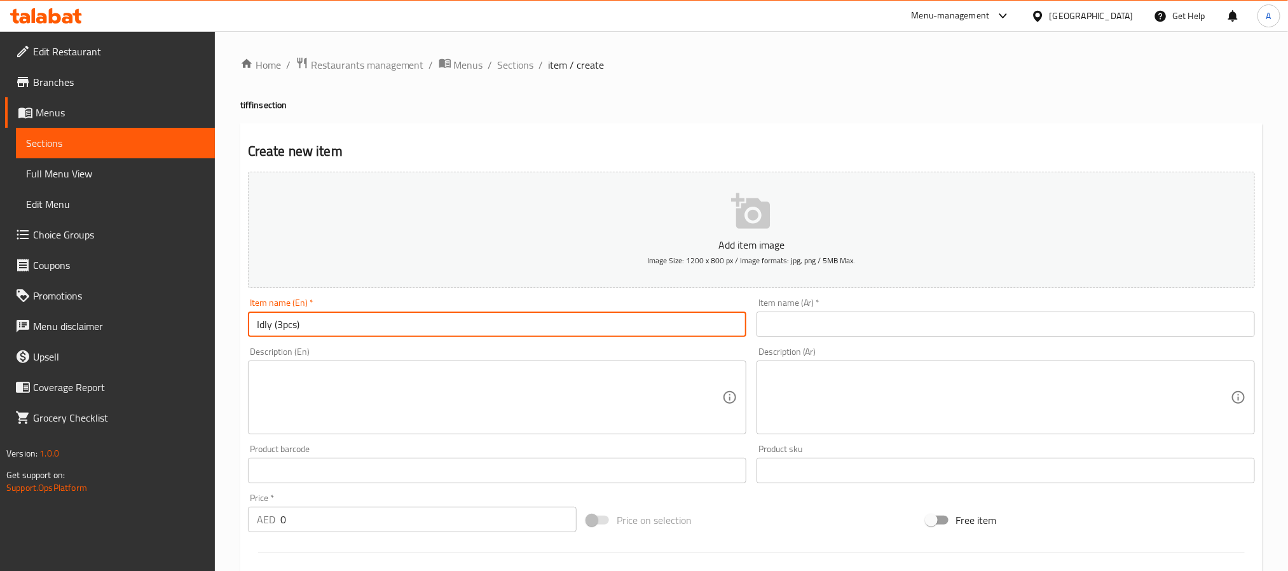
click at [328, 327] on input "Idly (3pcs)" at bounding box center [497, 323] width 498 height 25
type input "Idly (3pcs)"
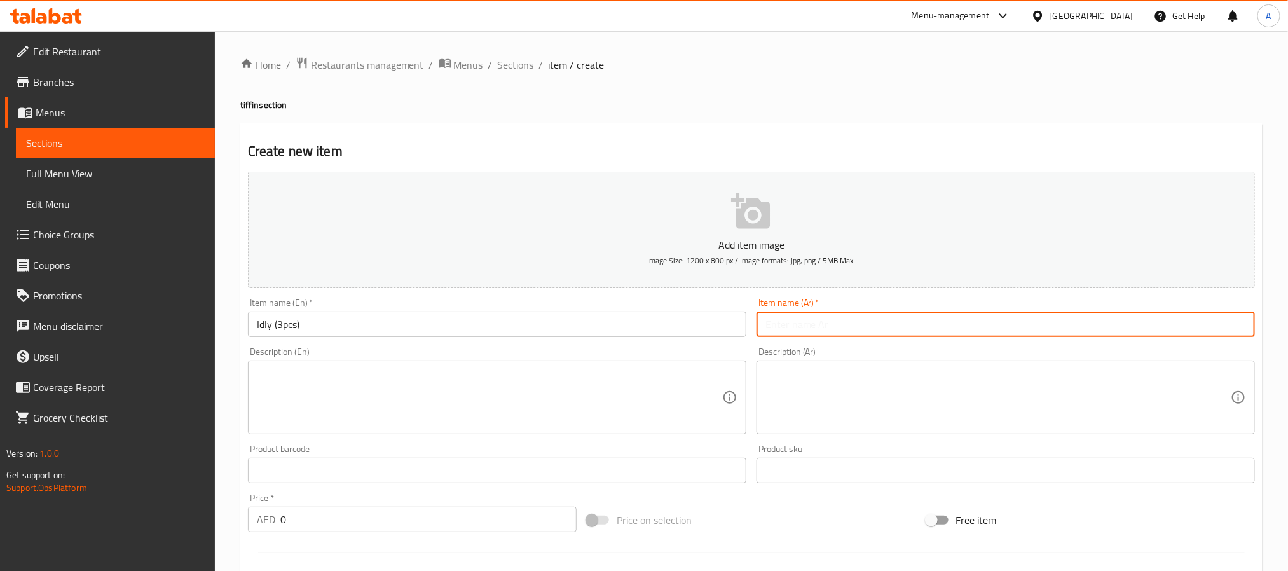
paste input "إيدلي (3 قطع)"
click at [797, 329] on input "إيدلي (3 قطع)" at bounding box center [1005, 323] width 498 height 25
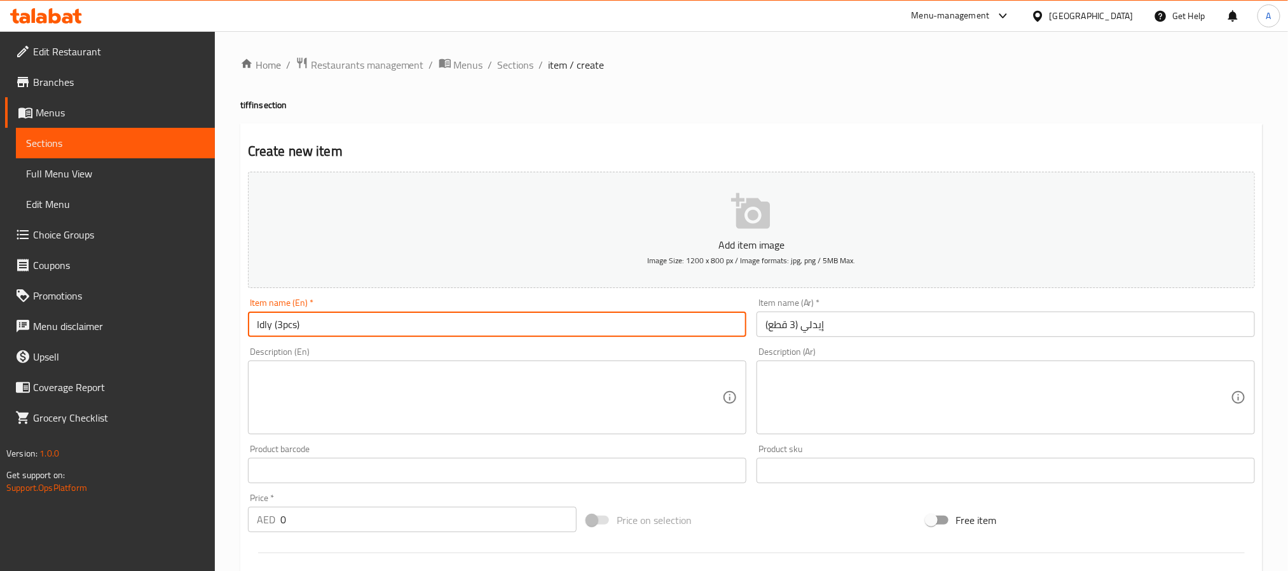
click at [263, 327] on input "Idly (3pcs)" at bounding box center [497, 323] width 498 height 25
click at [817, 322] on input "إيدلي (3 قطع)" at bounding box center [1005, 323] width 498 height 25
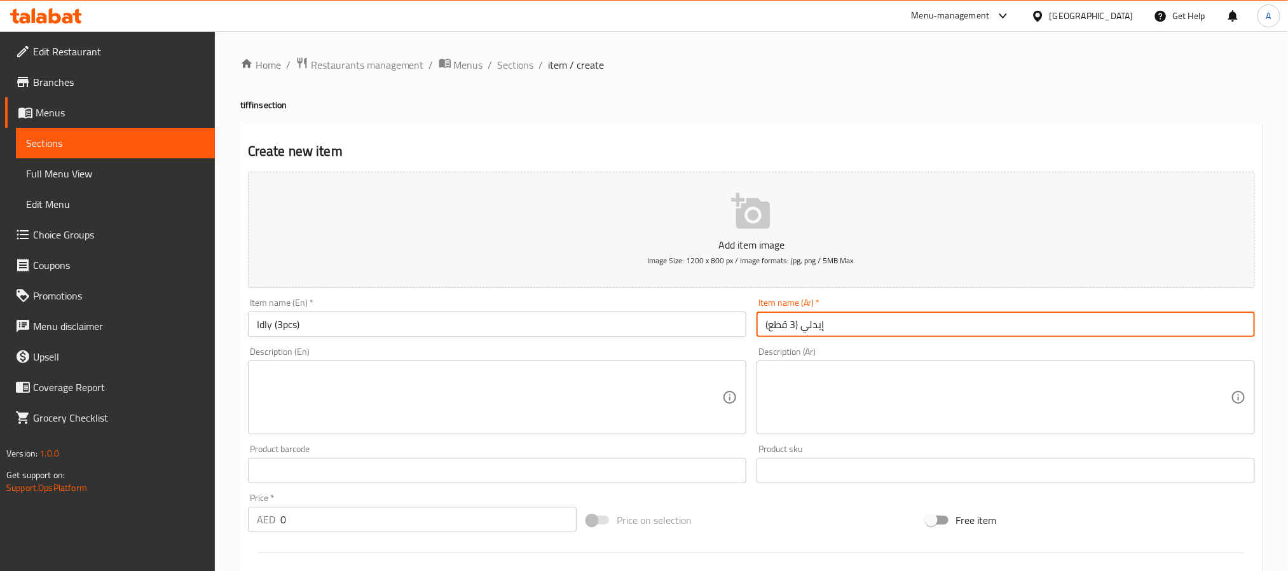
click at [817, 322] on input "إيدلي (3 قطع)" at bounding box center [1005, 323] width 498 height 25
paste input "دلي"
type input "أدلي (3 قطع)"
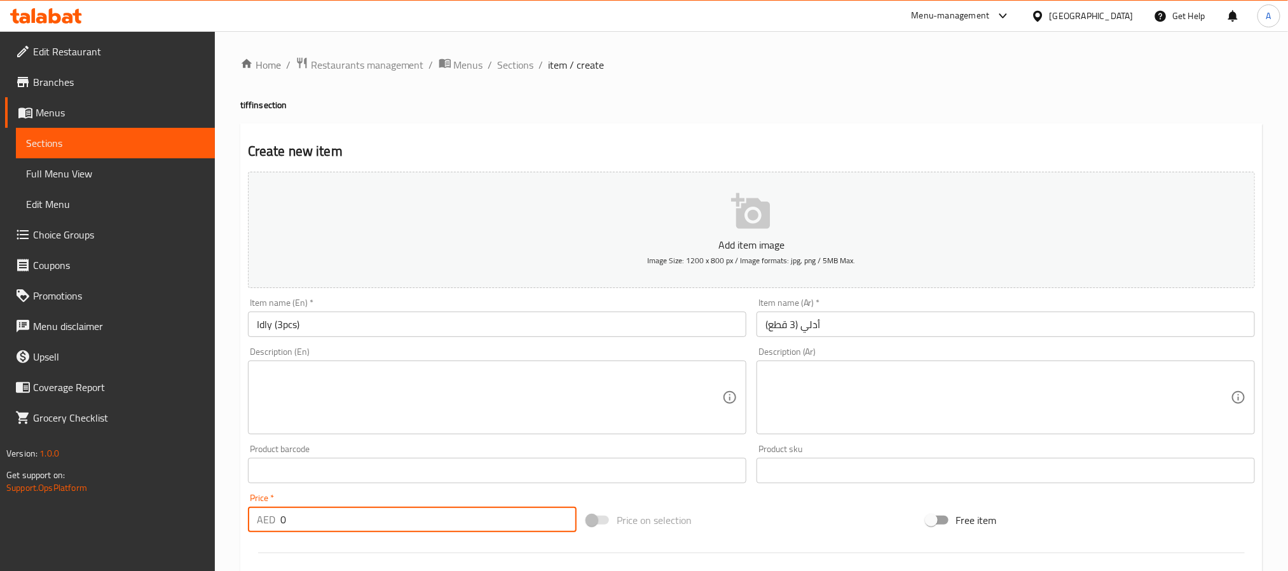
drag, startPoint x: 313, startPoint y: 519, endPoint x: 256, endPoint y: 512, distance: 58.3
click at [256, 512] on div "AED 0 Price *" at bounding box center [412, 519] width 329 height 25
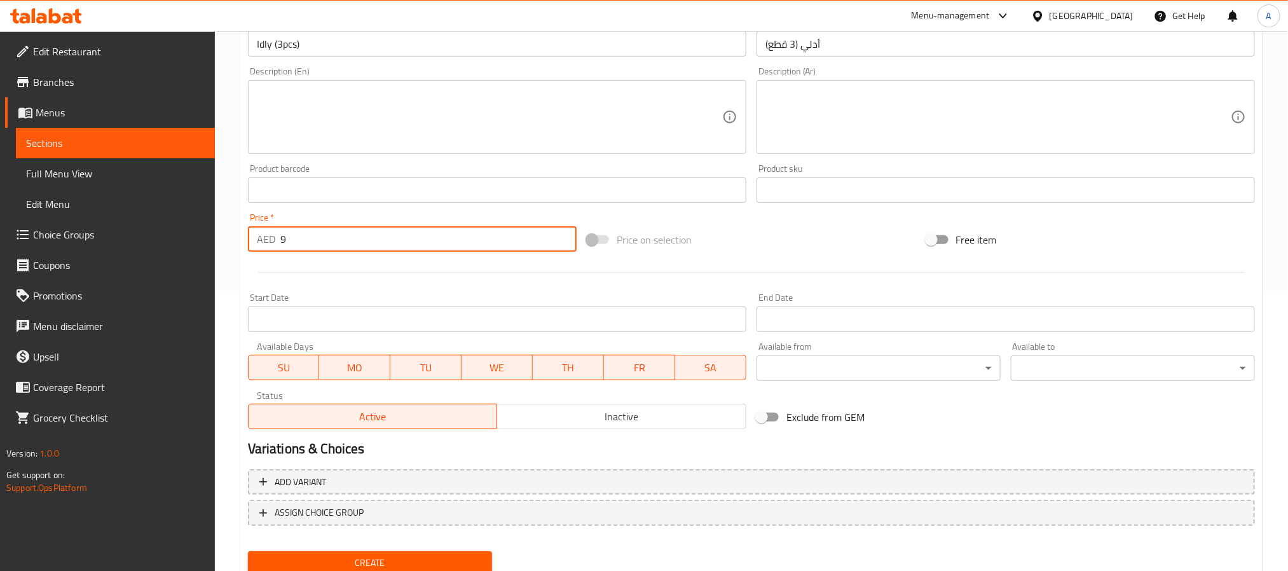
scroll to position [286, 0]
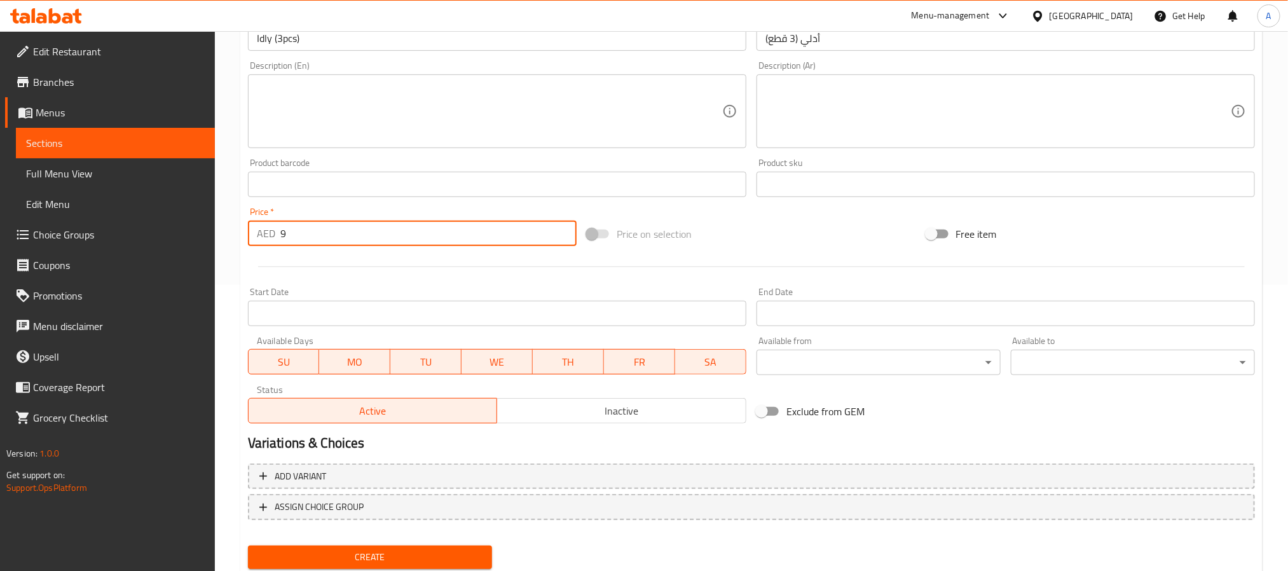
type input "9"
click at [370, 550] on span "Create" at bounding box center [370, 557] width 224 height 16
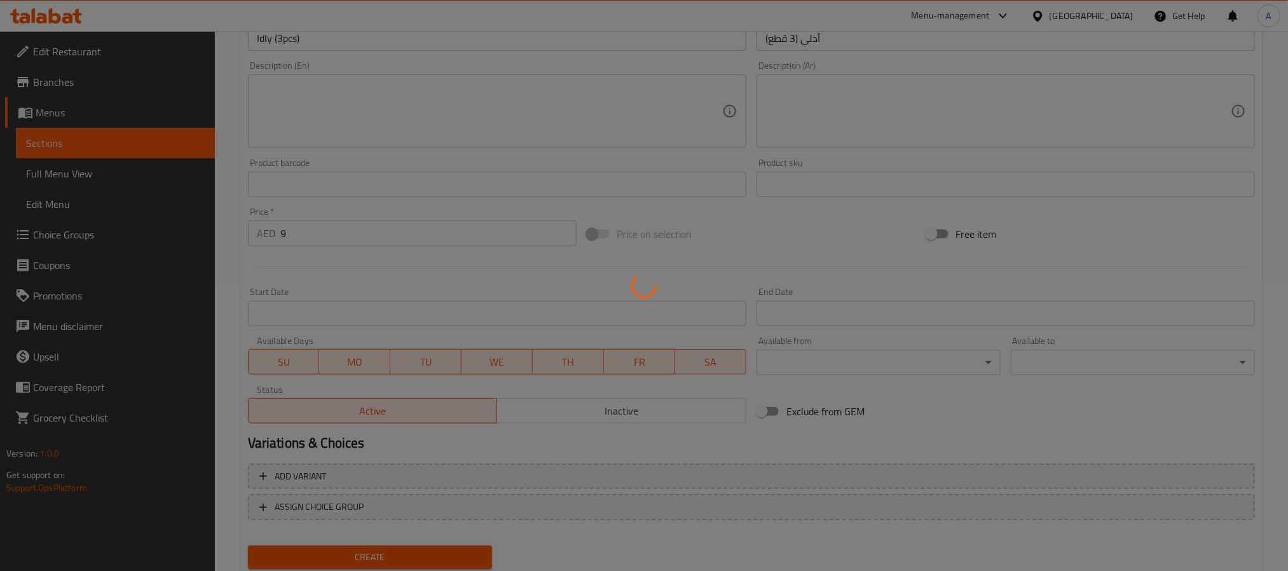
type input "0"
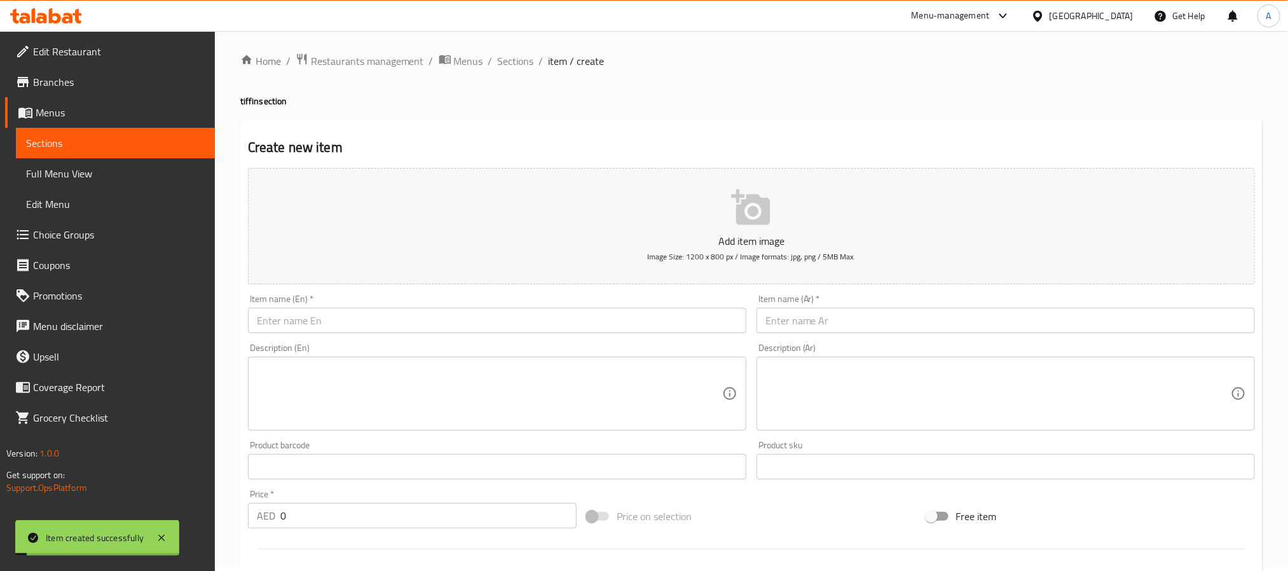
scroll to position [0, 0]
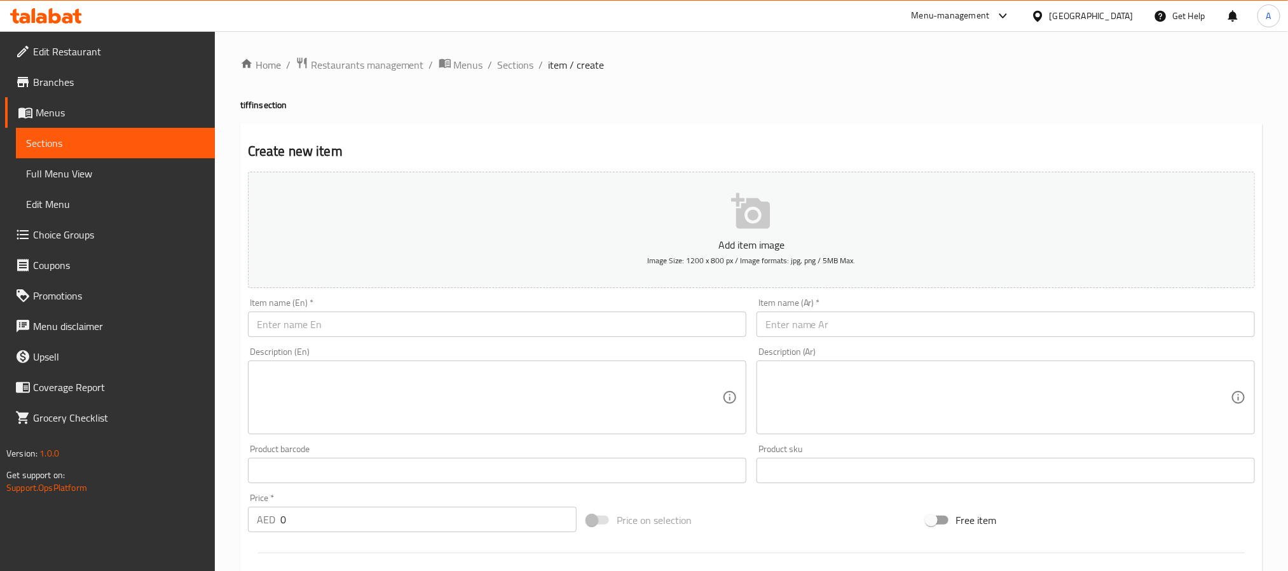
click at [437, 326] on input "text" at bounding box center [497, 323] width 498 height 25
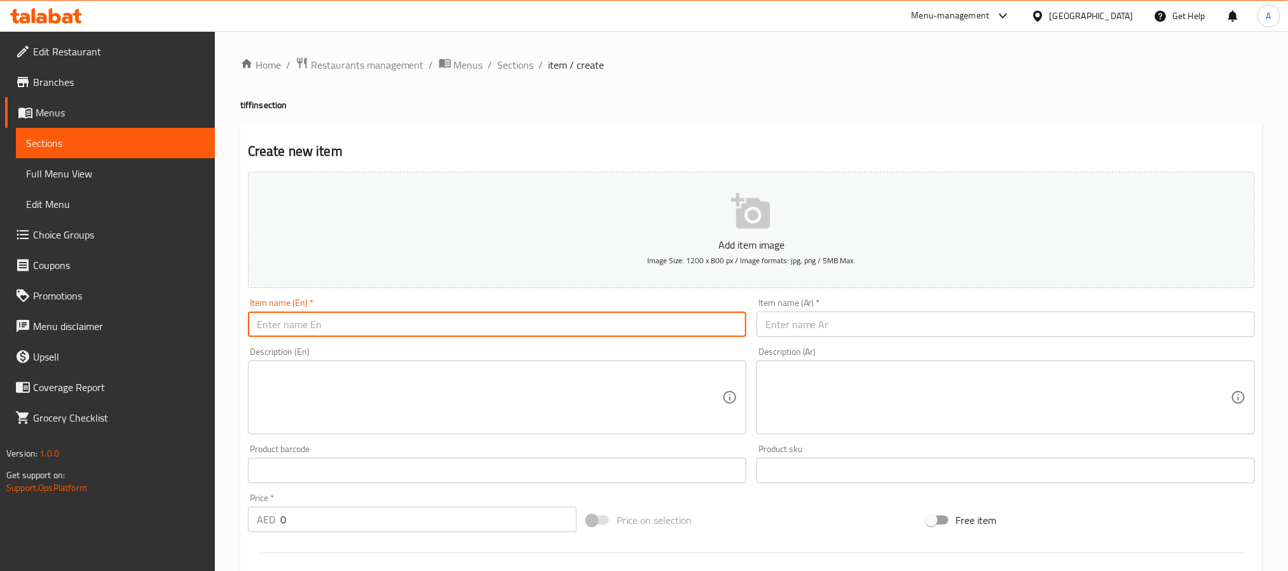
paste input "sambar idly(2pcs)"
click at [437, 326] on input "sambar idly(2pcs)" at bounding box center [497, 323] width 498 height 25
click at [311, 326] on input "Sambar Idly(2pcs)" at bounding box center [497, 323] width 498 height 25
click at [355, 321] on input "Sambar Idly (2pcs)" at bounding box center [497, 323] width 498 height 25
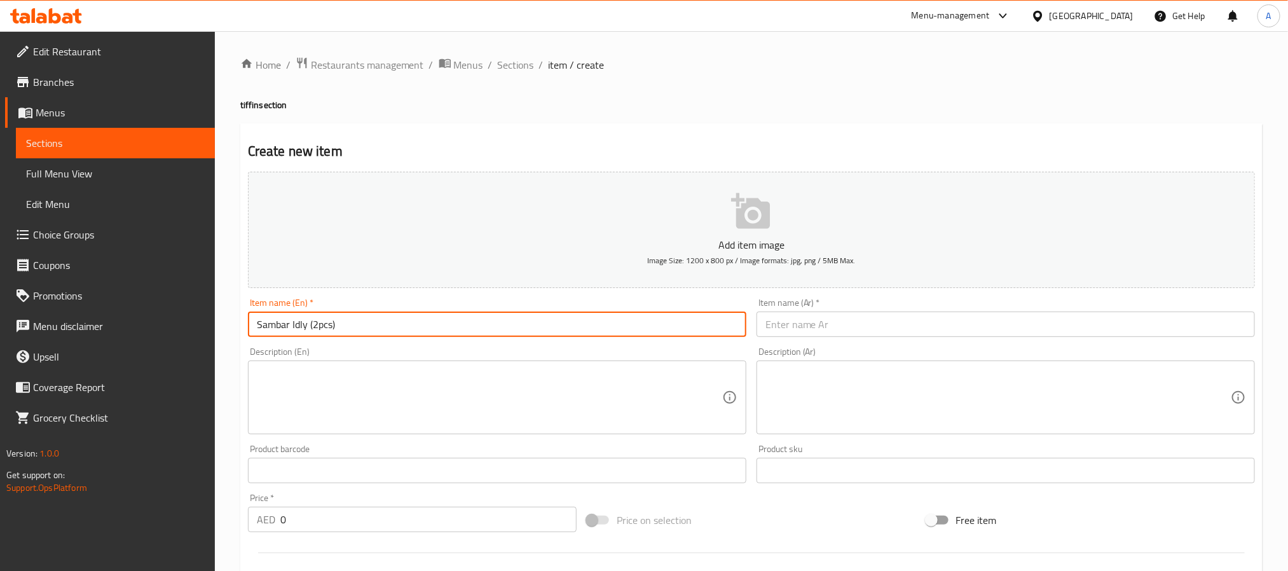
click at [355, 321] on input "Sambar Idly (2pcs)" at bounding box center [497, 323] width 498 height 25
type input "Sambar Idly (2pcs)"
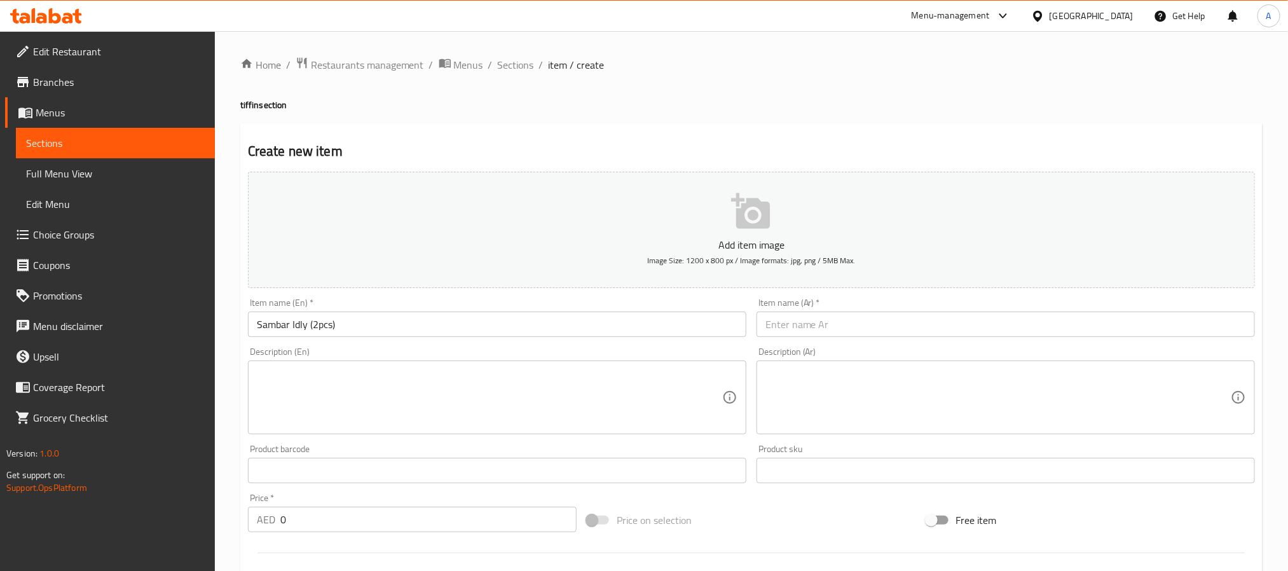
click at [858, 317] on input "text" at bounding box center [1005, 323] width 498 height 25
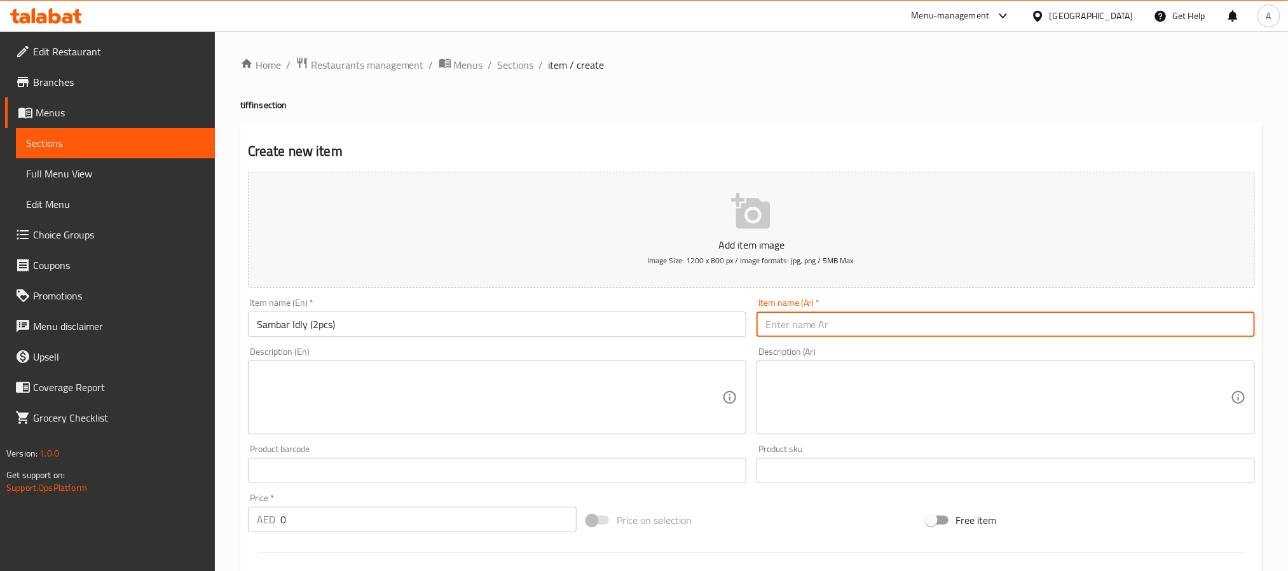
paste input "[PERSON_NAME] (قطعتان)"
click at [841, 320] on input "[PERSON_NAME] (قطعتان)" at bounding box center [1005, 323] width 498 height 25
click at [818, 326] on input "[PERSON_NAME] (قطعتان)" at bounding box center [1005, 323] width 498 height 25
paste input "دلي"
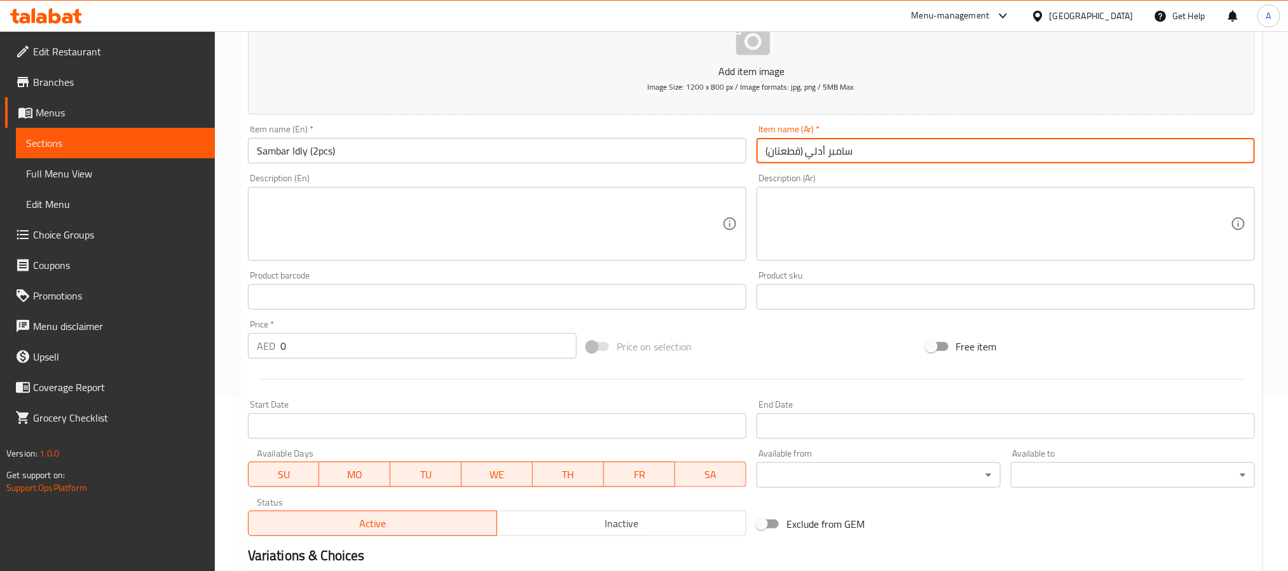
scroll to position [191, 0]
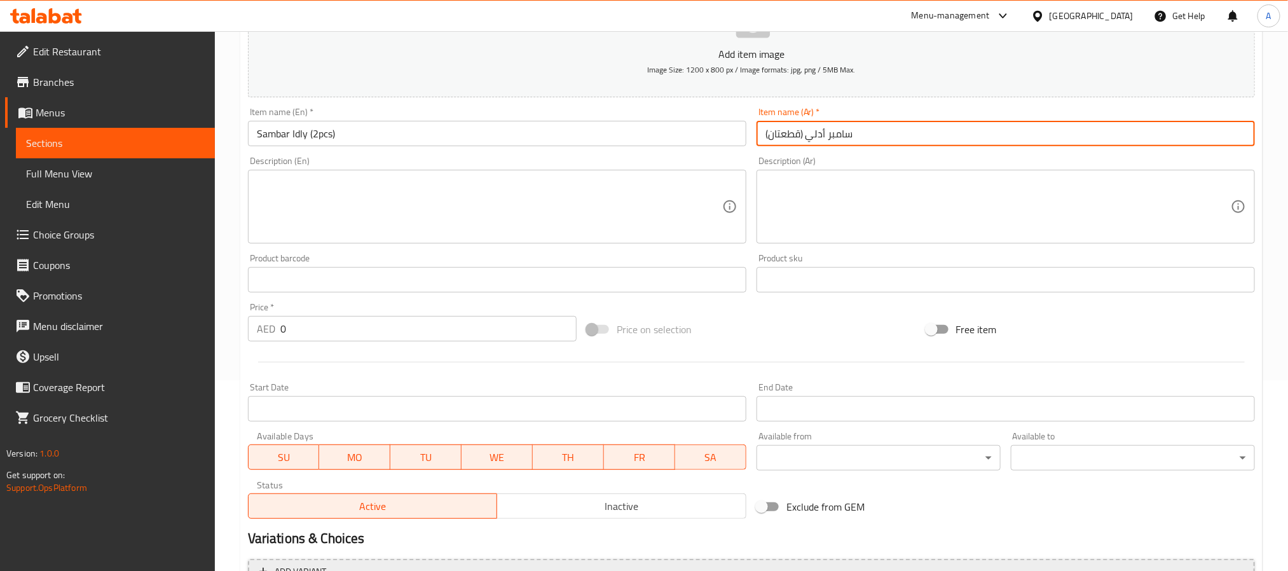
type input "سامبر أدلي (قطعتان)"
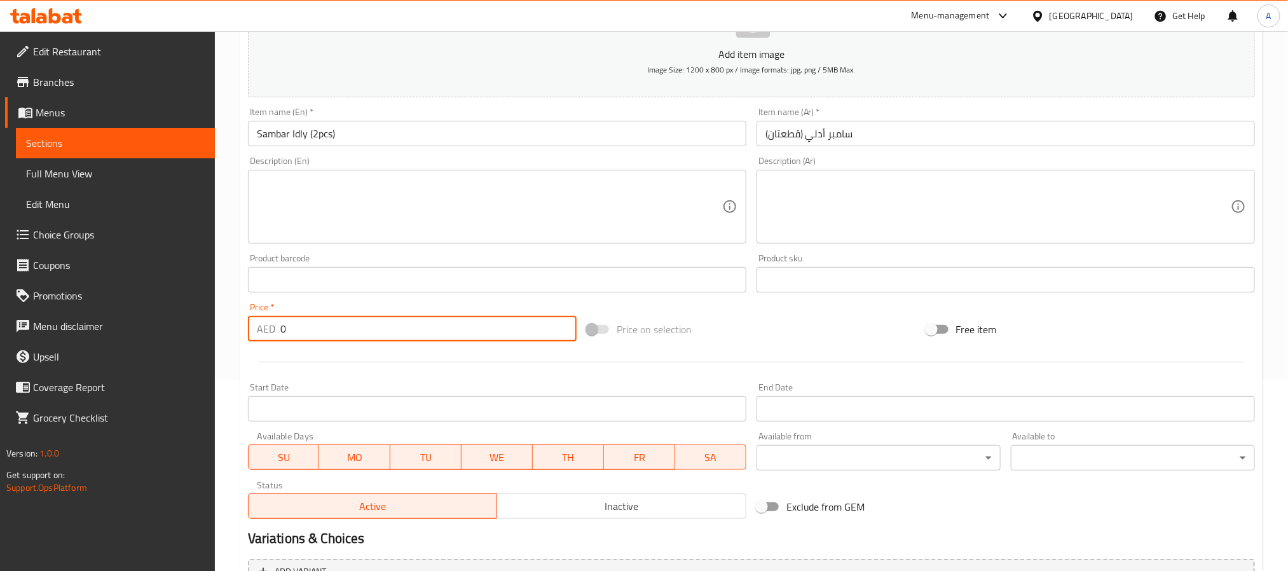
drag, startPoint x: 296, startPoint y: 328, endPoint x: 233, endPoint y: 323, distance: 63.1
click at [233, 323] on div "Home / Restaurants management / Menus / Sections / item / create tiffin section…" at bounding box center [751, 273] width 1073 height 867
paste input "1"
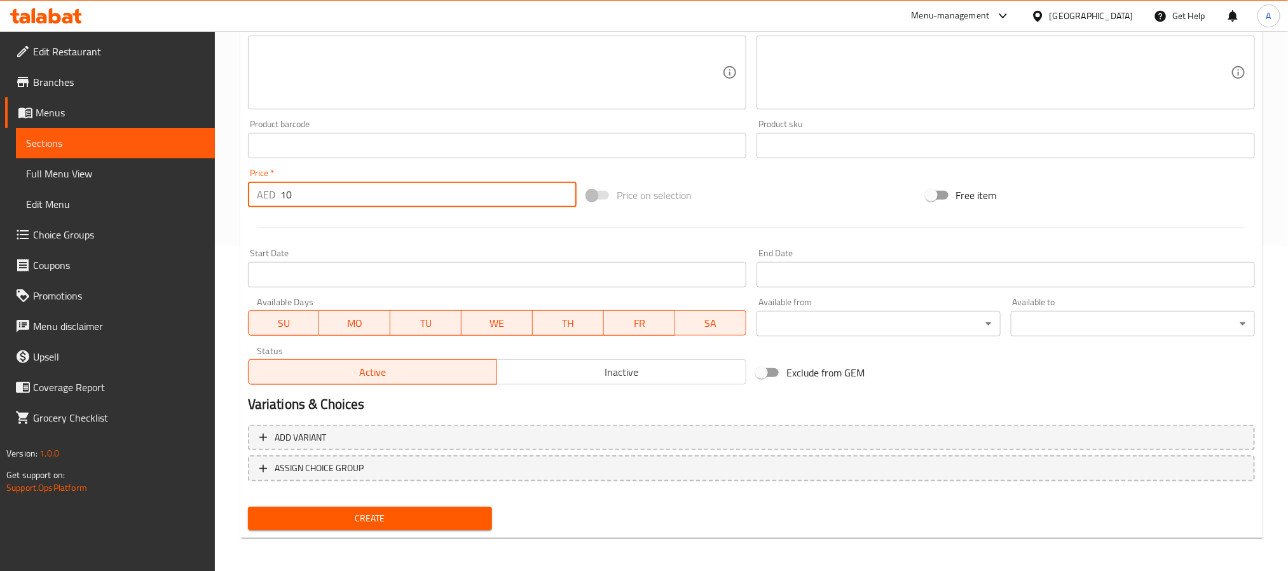
scroll to position [326, 0]
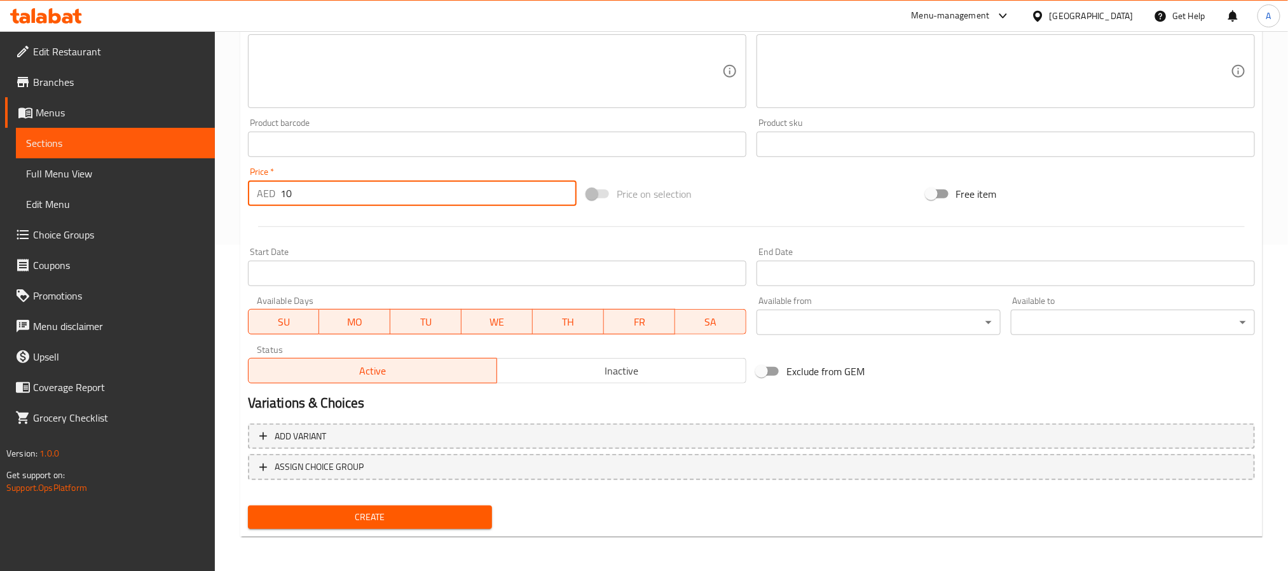
type input "10"
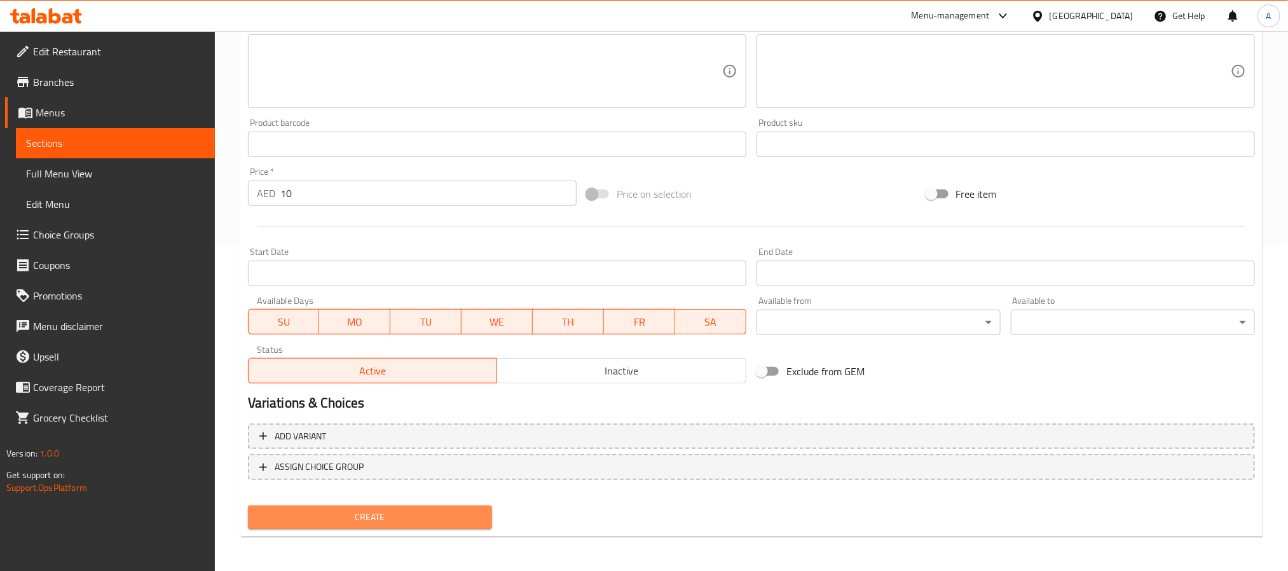
click at [465, 514] on span "Create" at bounding box center [370, 517] width 224 height 16
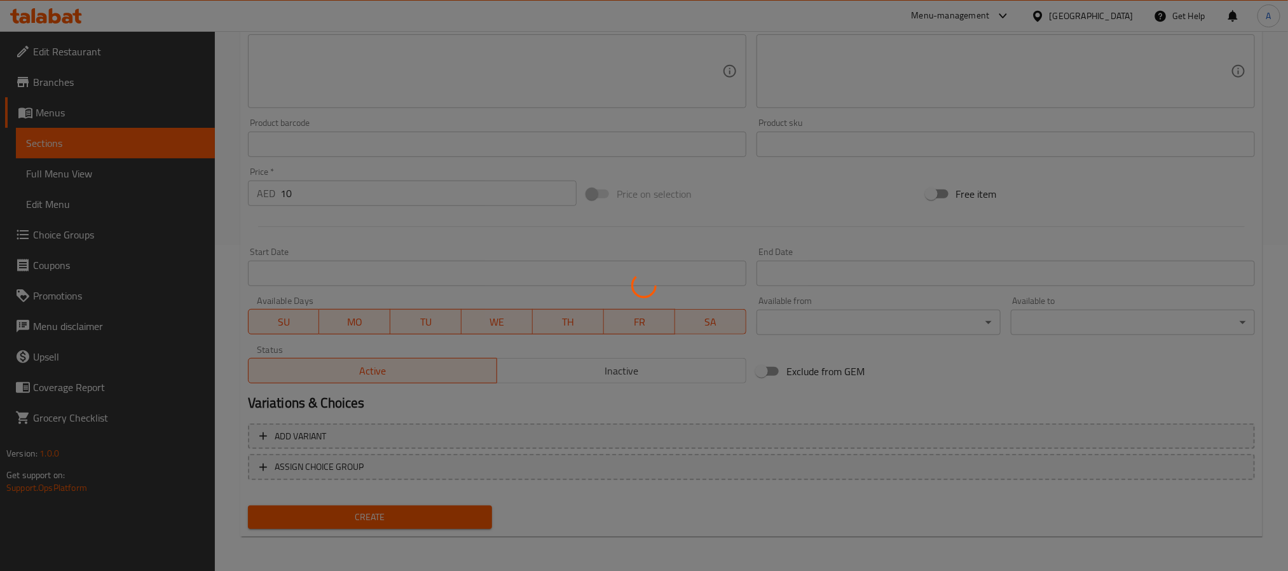
type input "0"
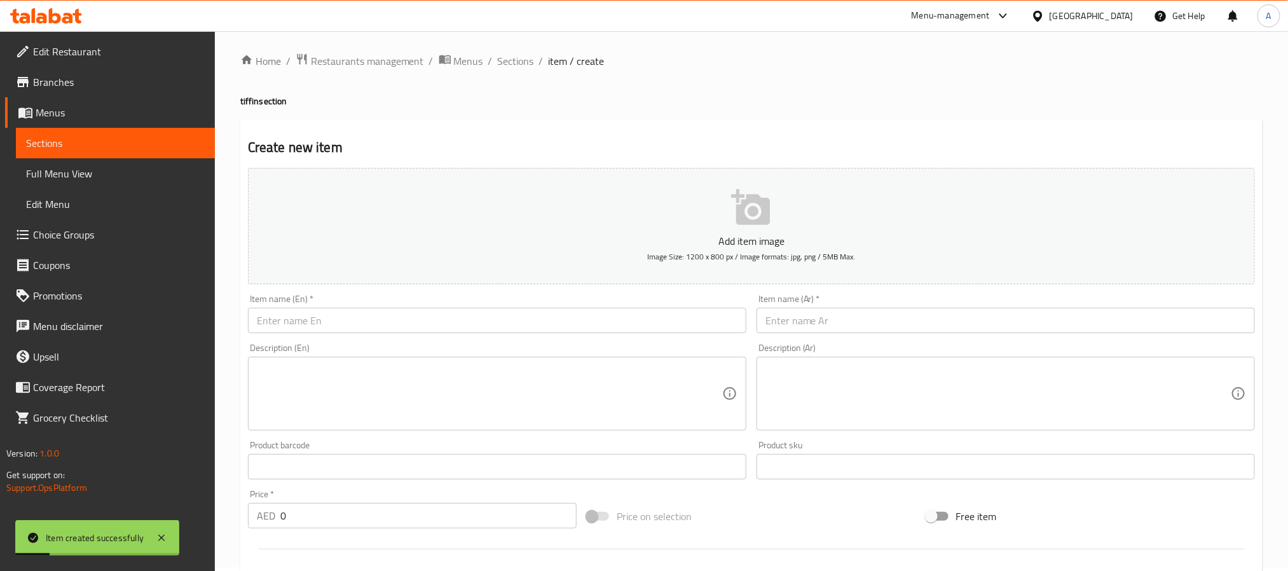
scroll to position [0, 0]
click at [509, 67] on span "Sections" at bounding box center [516, 64] width 36 height 15
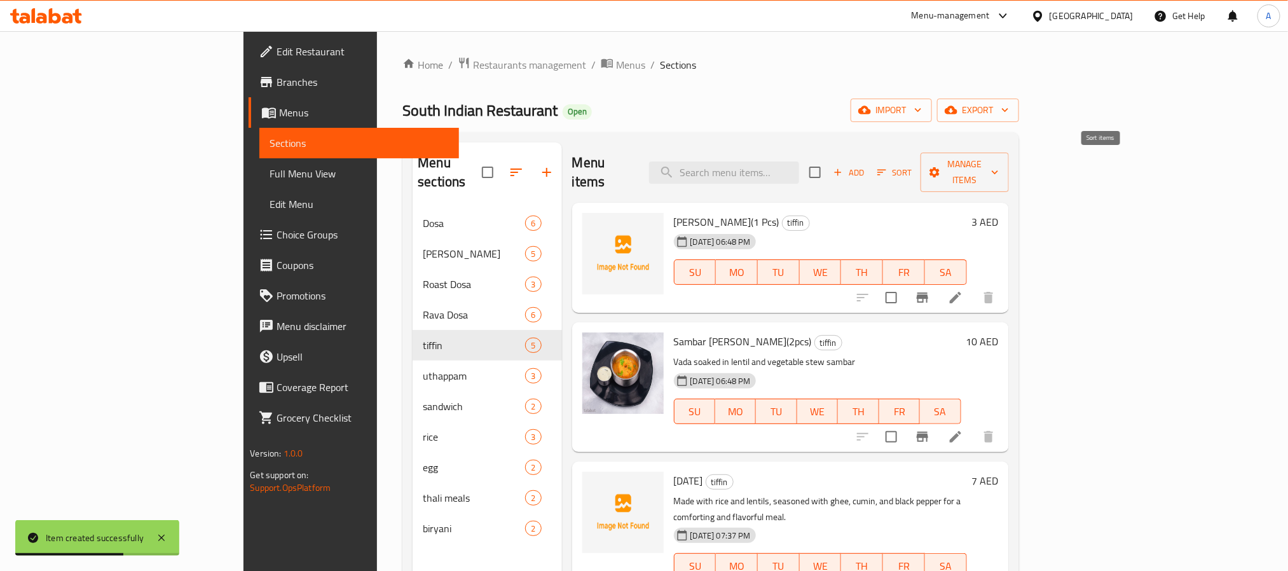
click at [912, 165] on span "Sort" at bounding box center [894, 172] width 35 height 15
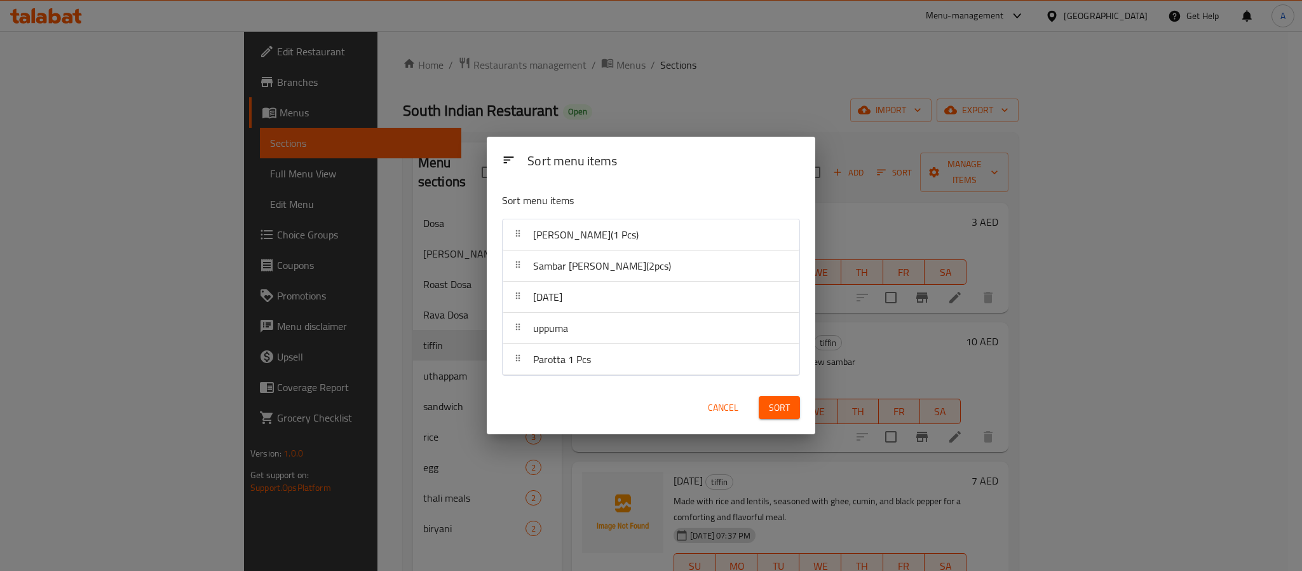
click at [719, 412] on span "Cancel" at bounding box center [723, 408] width 31 height 16
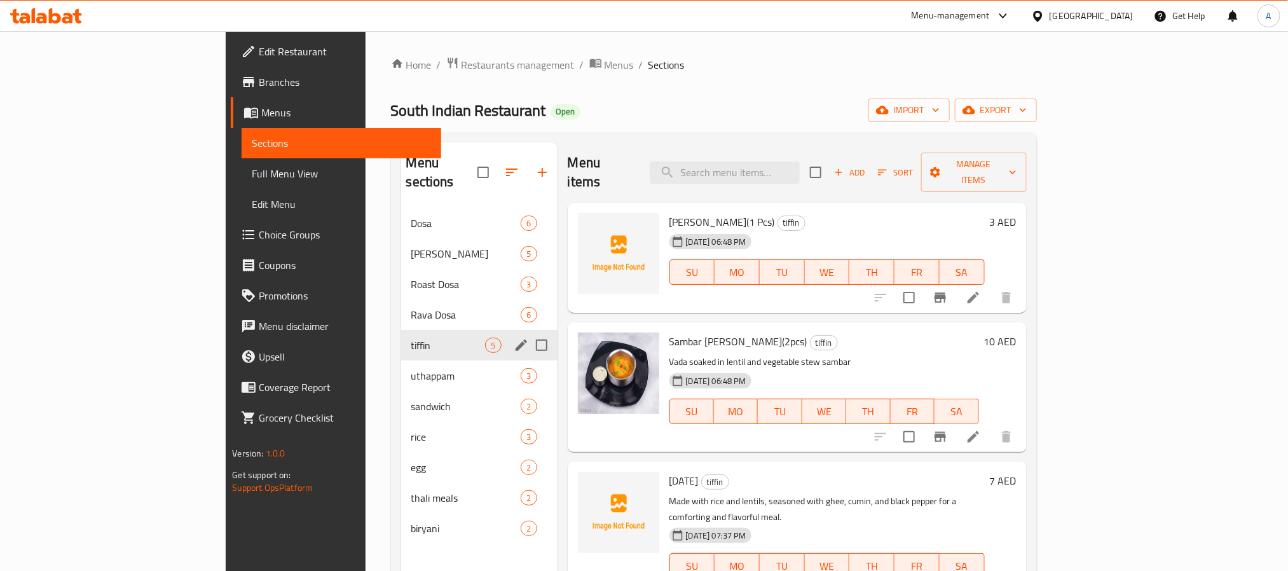
click at [411, 337] on span "tiffin" at bounding box center [448, 344] width 74 height 15
click at [401, 299] on div "Rava Dosa 6" at bounding box center [479, 314] width 156 height 31
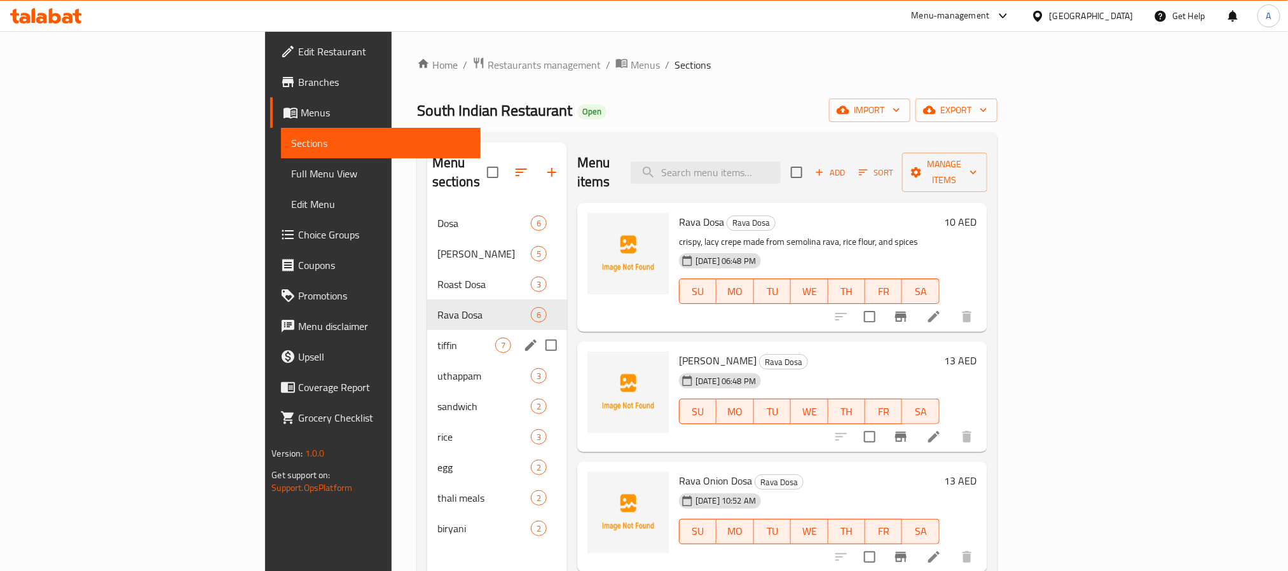
click at [427, 330] on div "tiffin 7" at bounding box center [497, 345] width 140 height 31
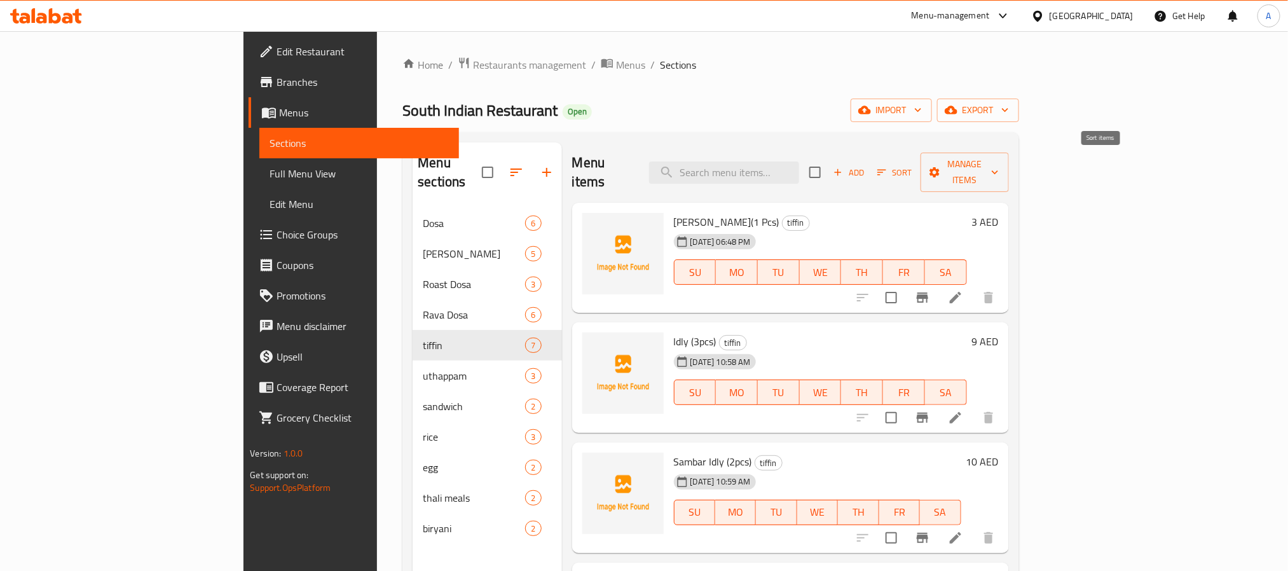
click at [912, 165] on span "Sort" at bounding box center [894, 172] width 35 height 15
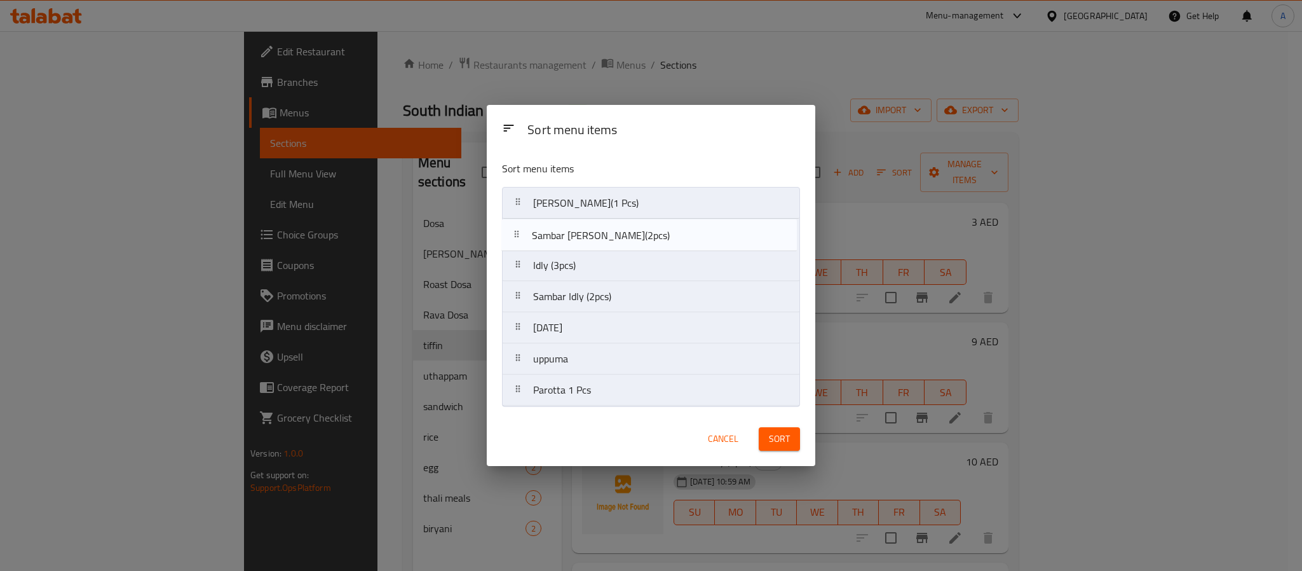
drag, startPoint x: 625, startPoint y: 306, endPoint x: 624, endPoint y: 235, distance: 70.6
click at [624, 235] on nav "[PERSON_NAME](1 Pcs) Idly (3pcs) Sambar Idly (2pcs) Sambar [PERSON_NAME](2pcs) …" at bounding box center [651, 296] width 298 height 219
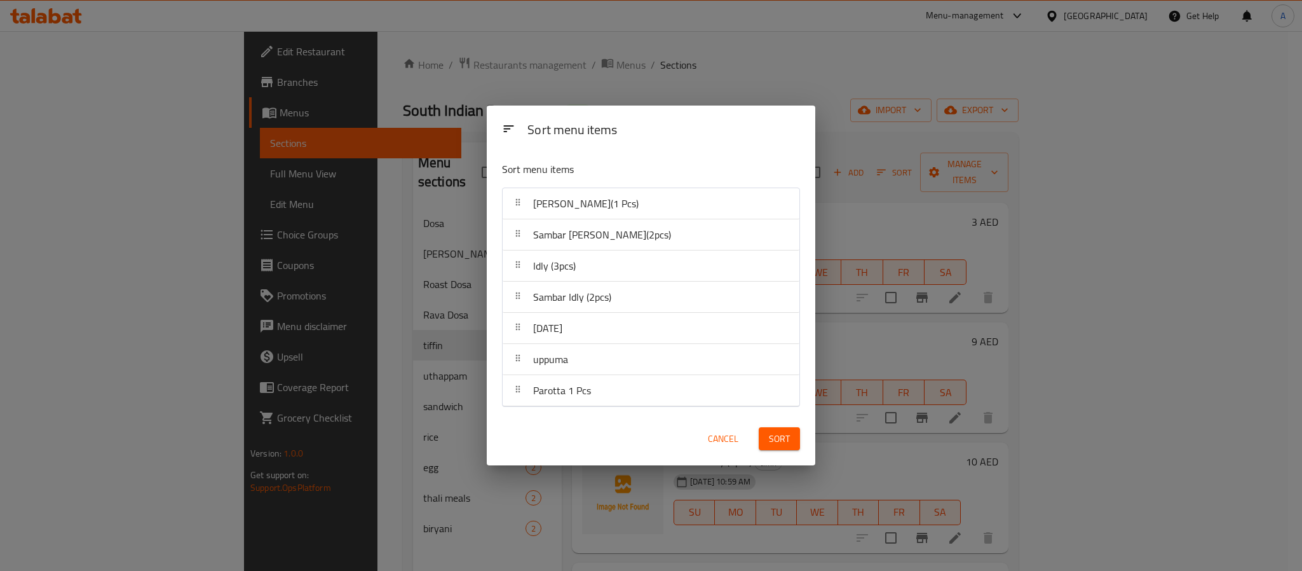
click at [789, 441] on span "Sort" at bounding box center [779, 439] width 21 height 16
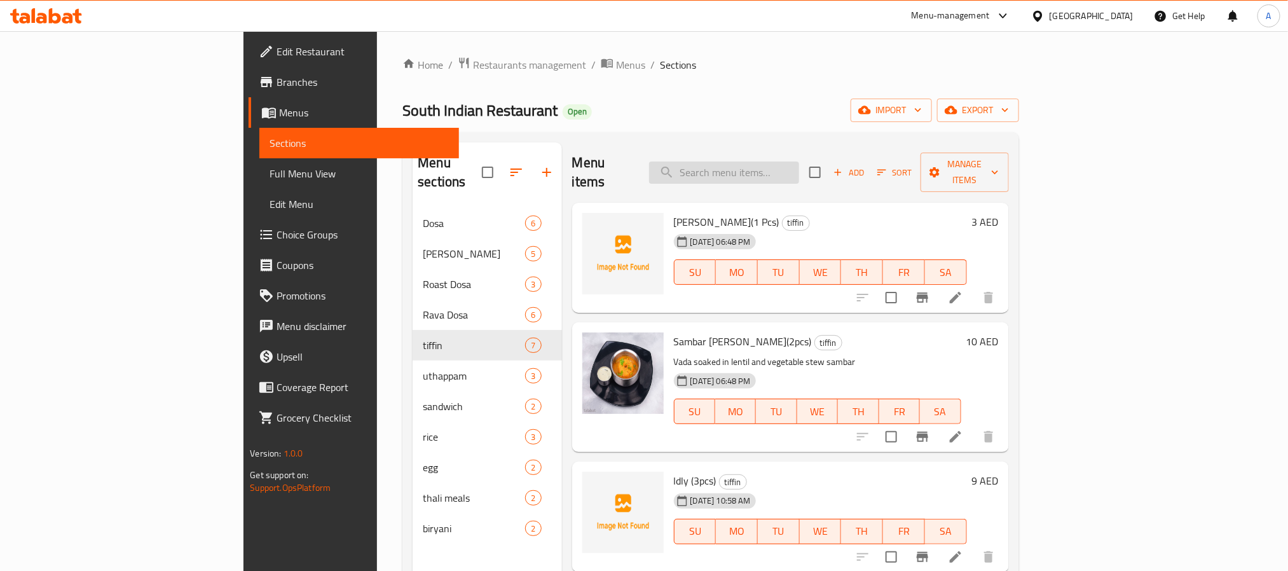
click at [799, 161] on input "search" at bounding box center [724, 172] width 150 height 22
paste input "poori baaji(2pcs)"
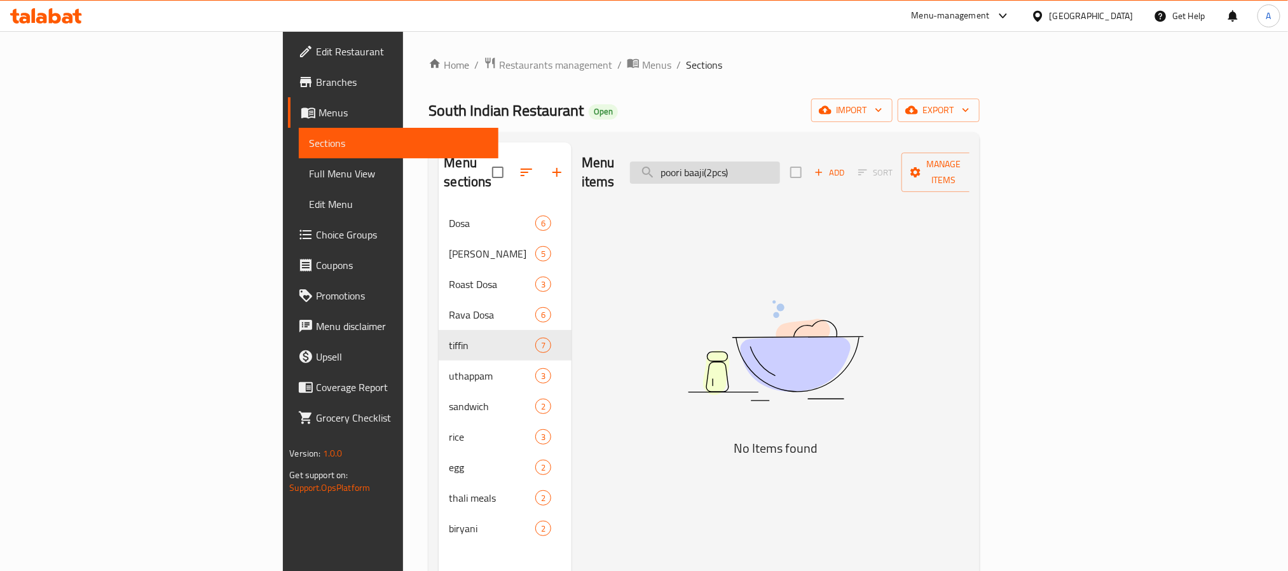
click at [780, 161] on input "poori baaji(2pcs)" at bounding box center [705, 172] width 150 height 22
click at [780, 161] on input "poori baaji()" at bounding box center [705, 172] width 150 height 22
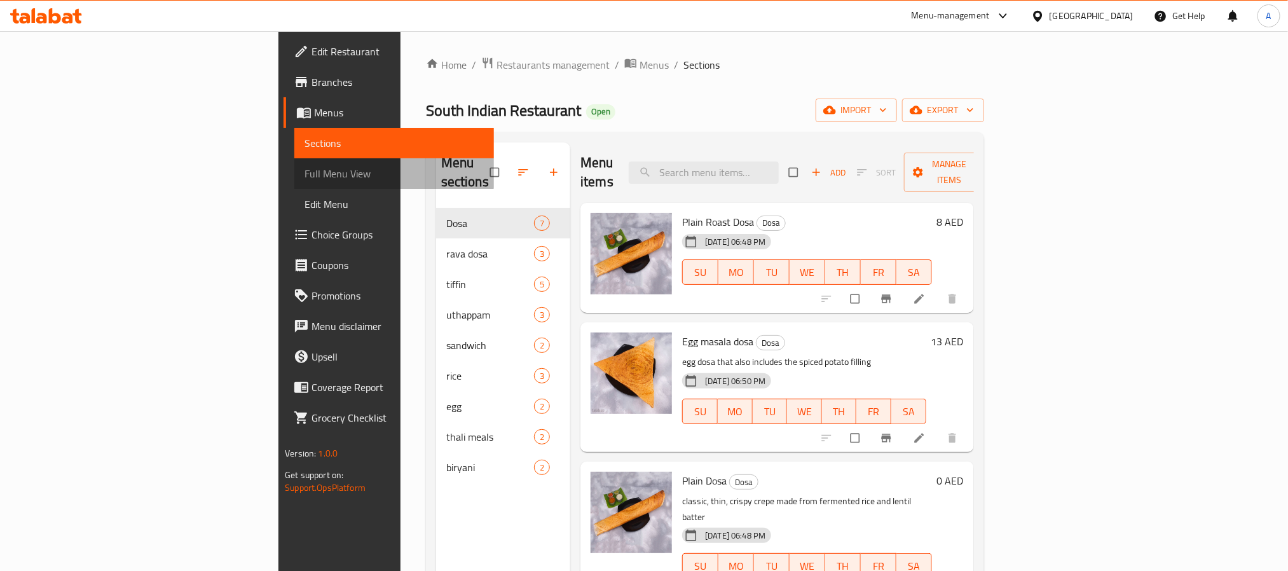
click at [304, 170] on span "Full Menu View" at bounding box center [393, 173] width 179 height 15
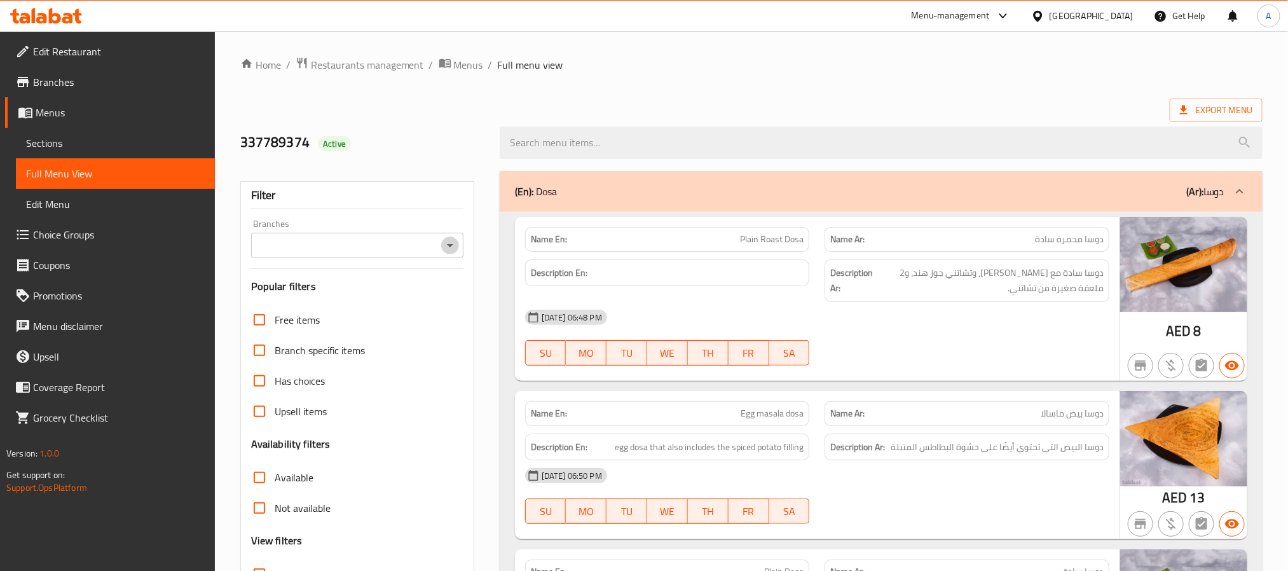
click at [448, 252] on icon "Open" at bounding box center [449, 245] width 15 height 15
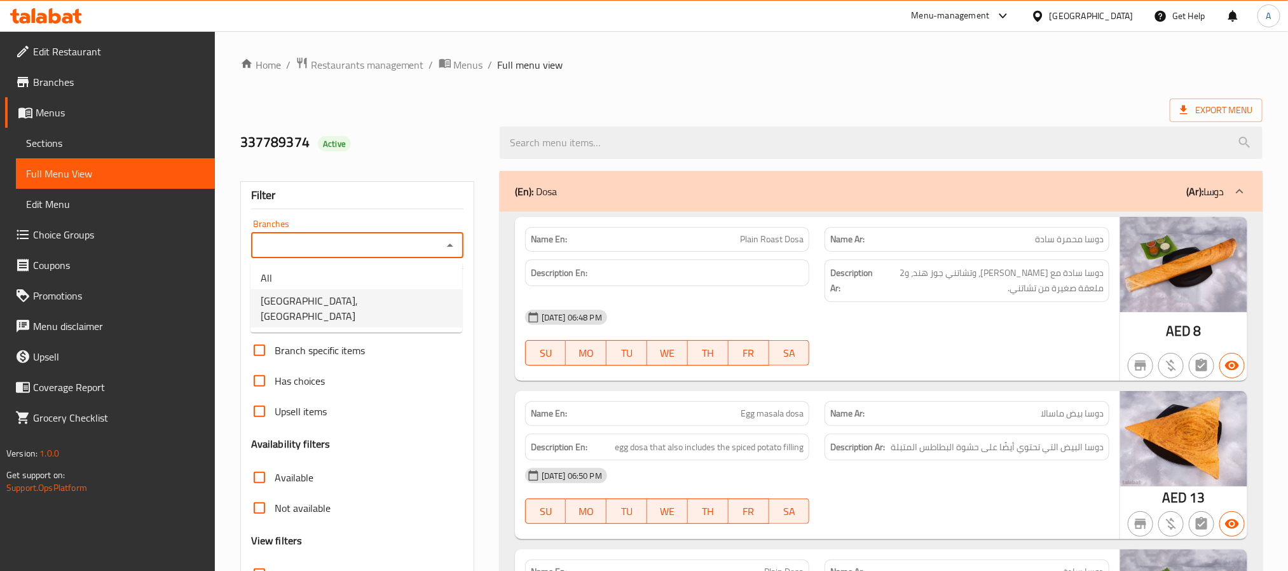
click at [423, 297] on span "South Indian Restaurant, Abu Dhabi Gate City" at bounding box center [356, 308] width 191 height 31
type input "South Indian Restaurant, Abu Dhabi Gate City"
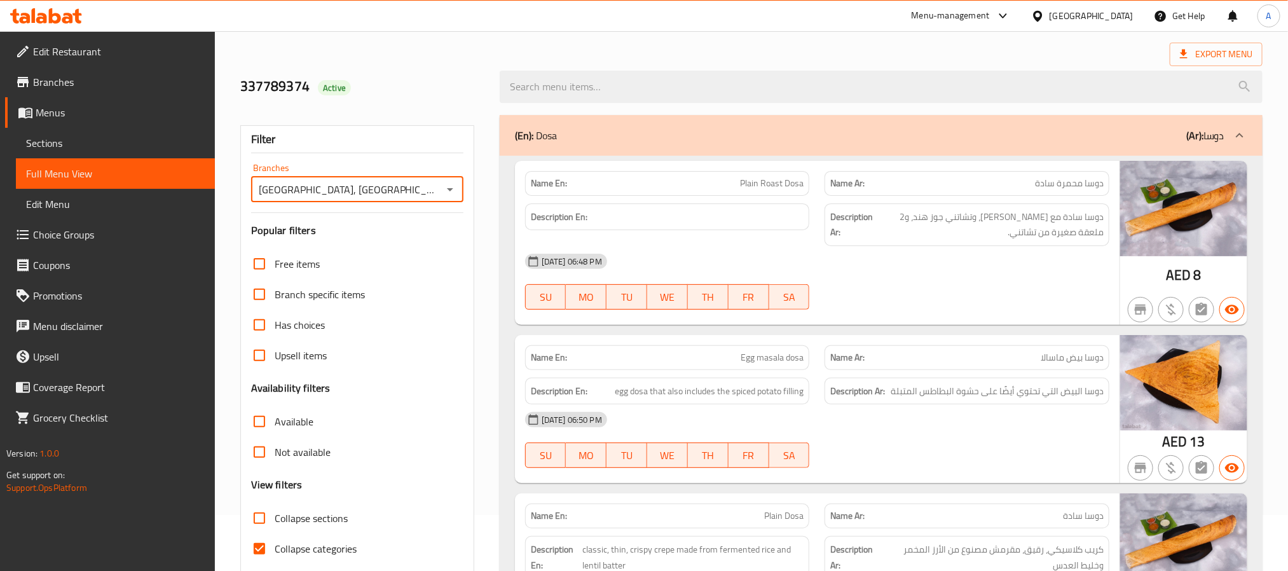
scroll to position [95, 0]
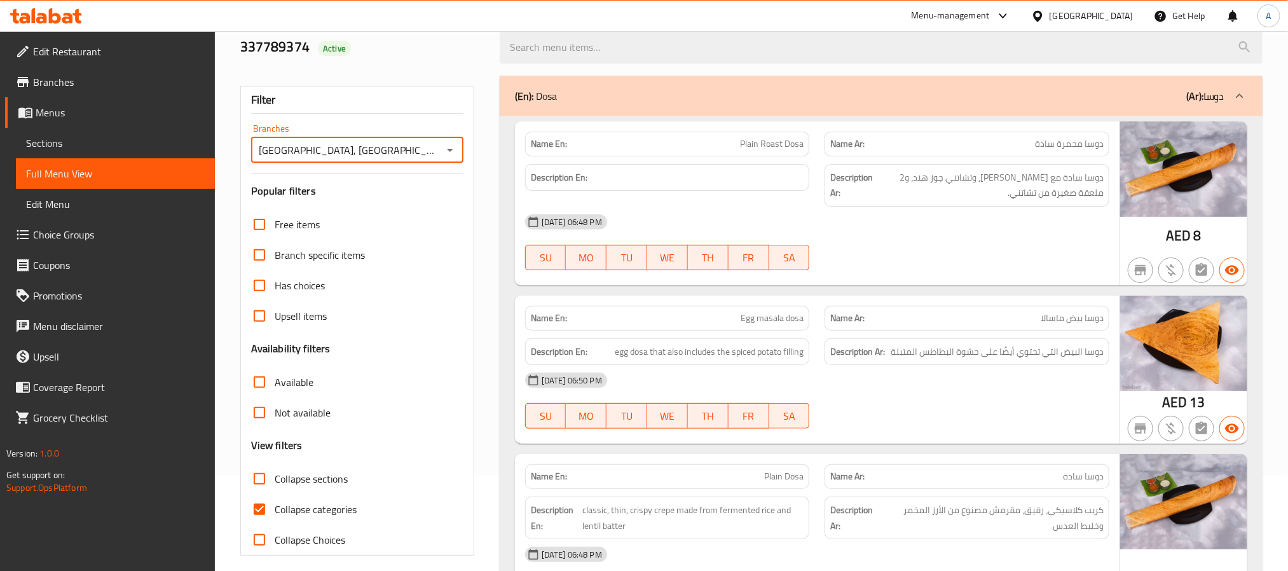
click at [258, 479] on input "Collapse sections" at bounding box center [259, 478] width 31 height 31
checkbox input "true"
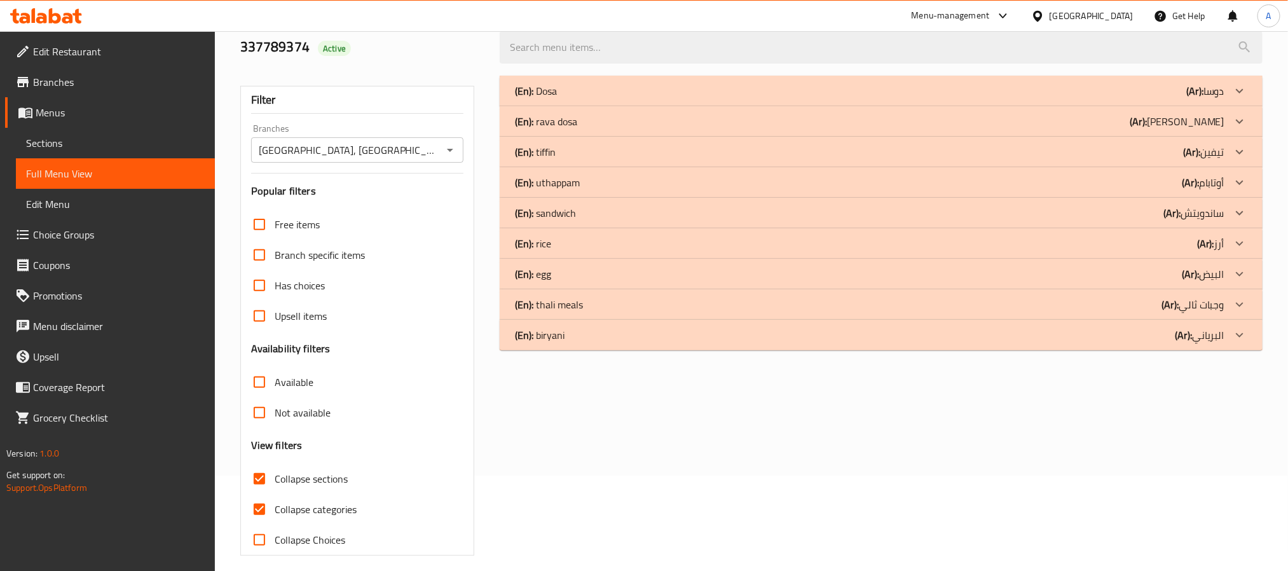
click at [690, 100] on div "(En): Dosa (Ar): دوسا" at bounding box center [881, 91] width 763 height 31
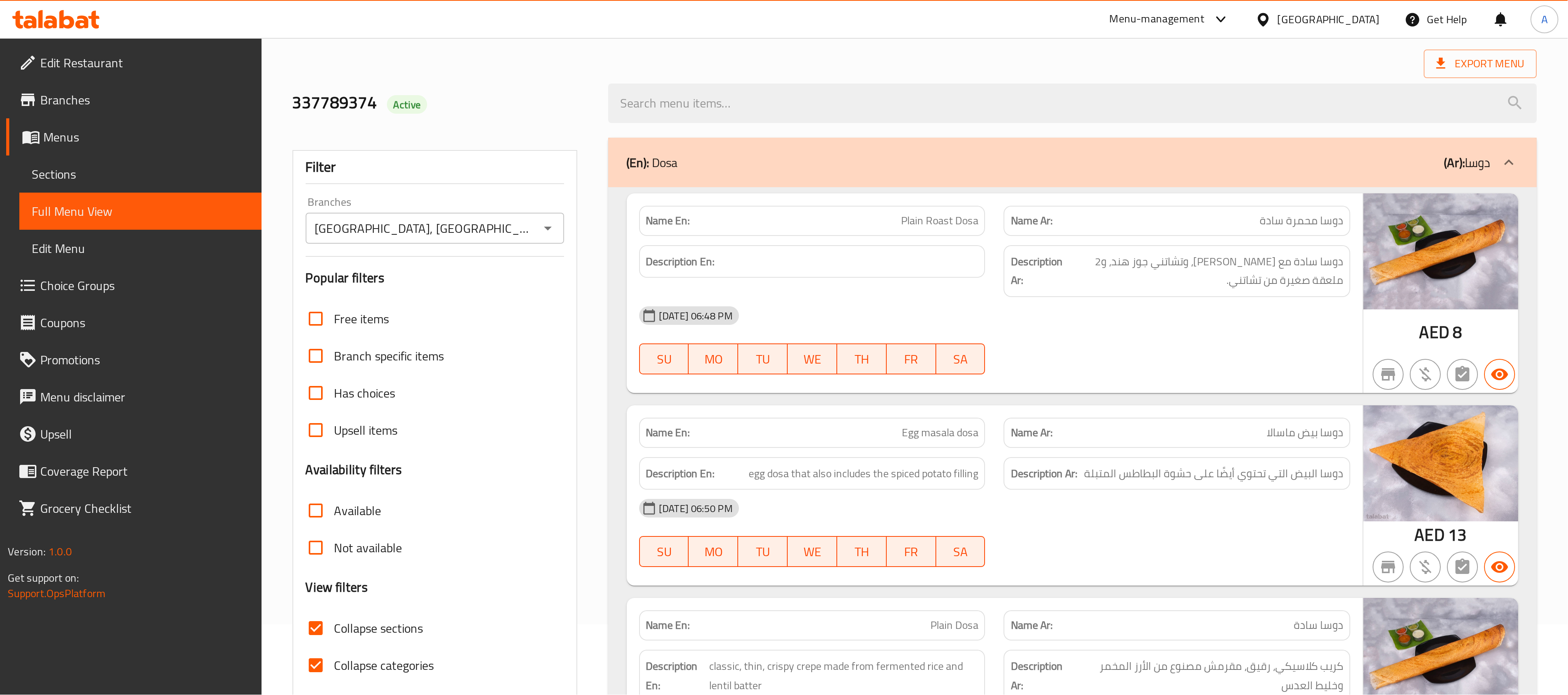
scroll to position [116, 0]
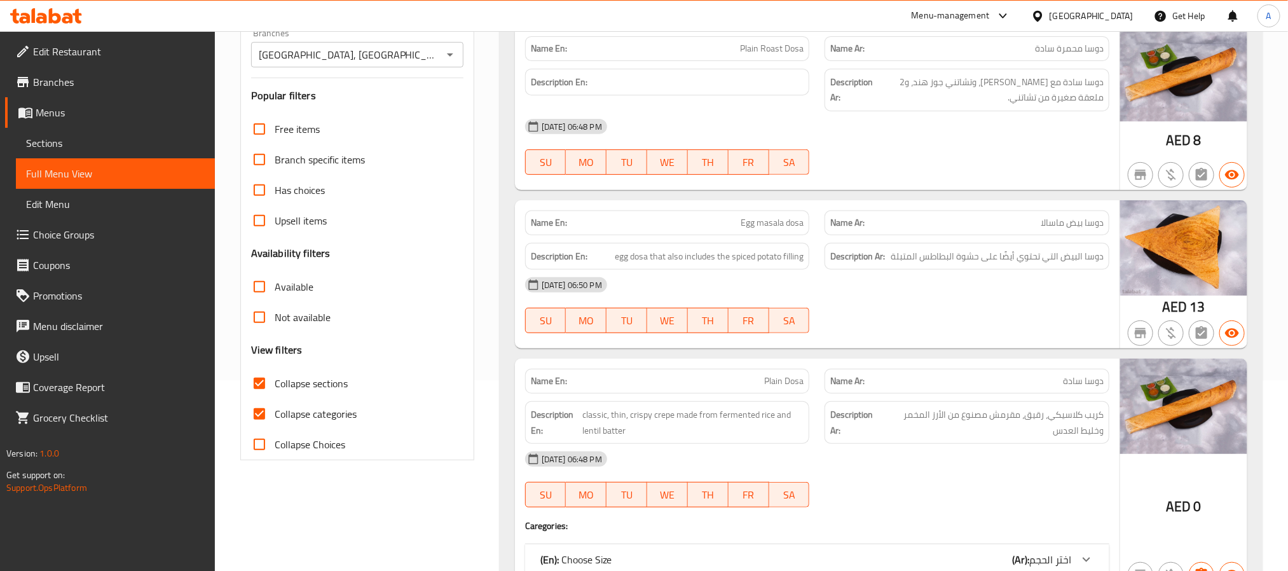
click at [258, 418] on input "Collapse categories" at bounding box center [259, 414] width 31 height 31
checkbox input "false"
click at [265, 380] on input "Collapse sections" at bounding box center [259, 383] width 31 height 31
checkbox input "false"
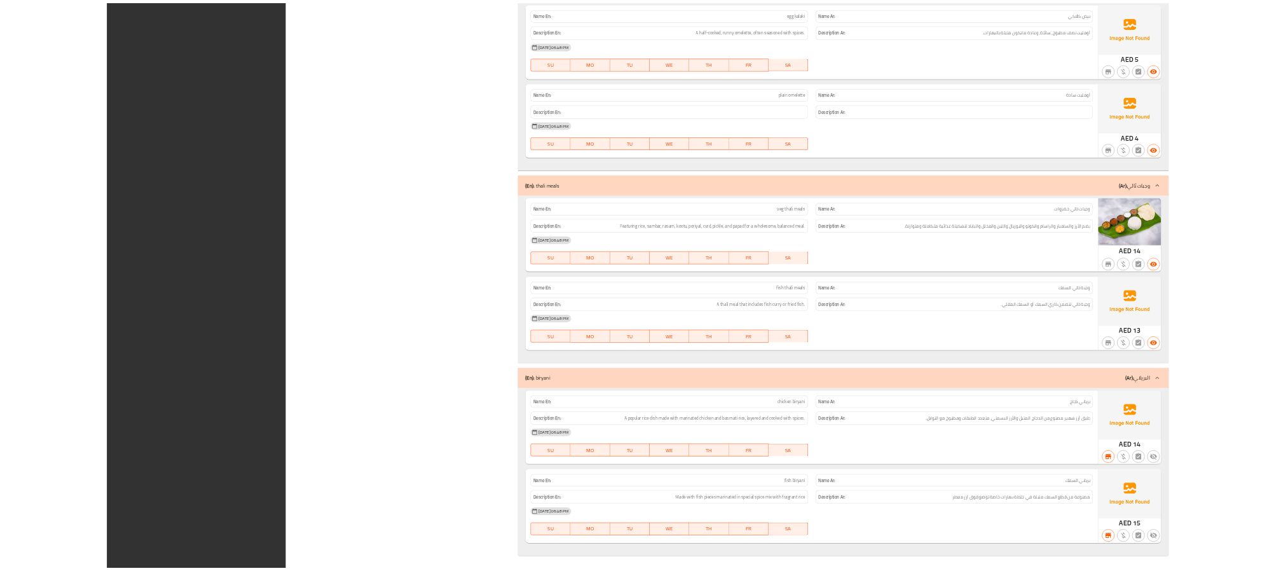
scroll to position [5076, 0]
